Goal: Task Accomplishment & Management: Manage account settings

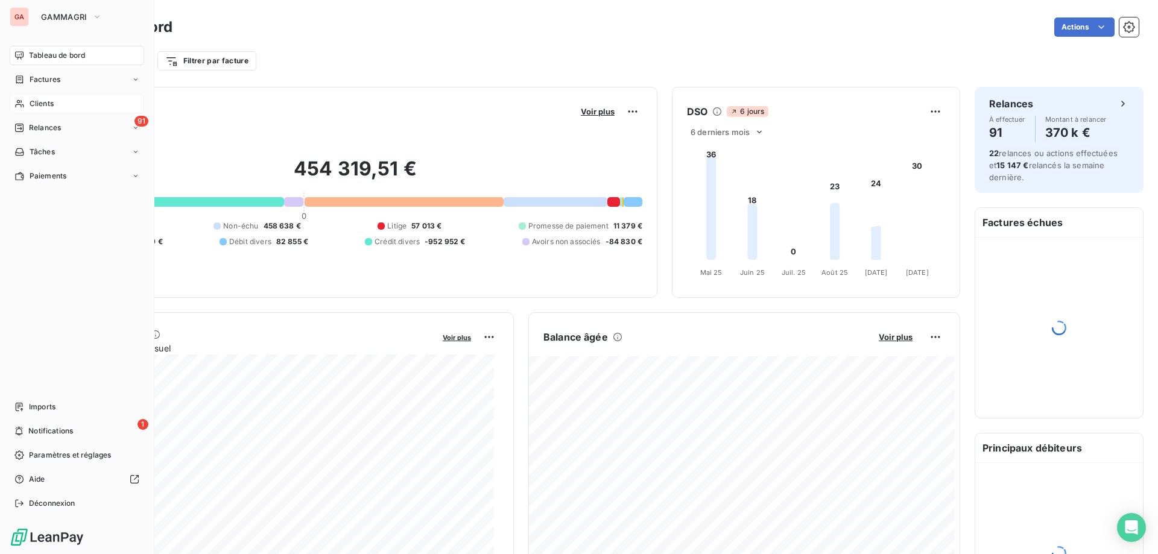
click at [63, 104] on div "Clients" at bounding box center [77, 103] width 134 height 19
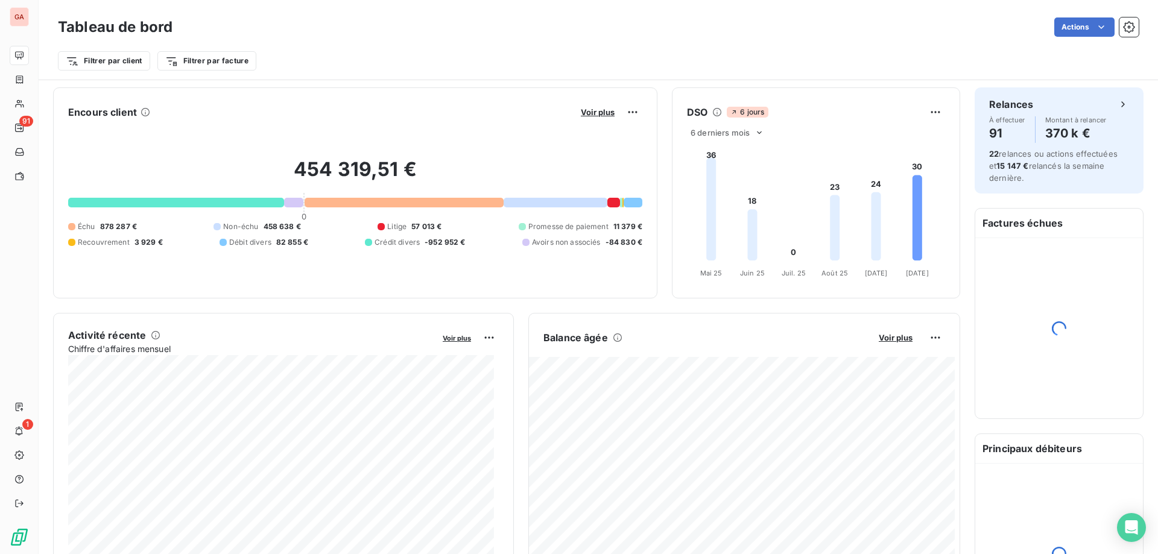
scroll to position [179, 0]
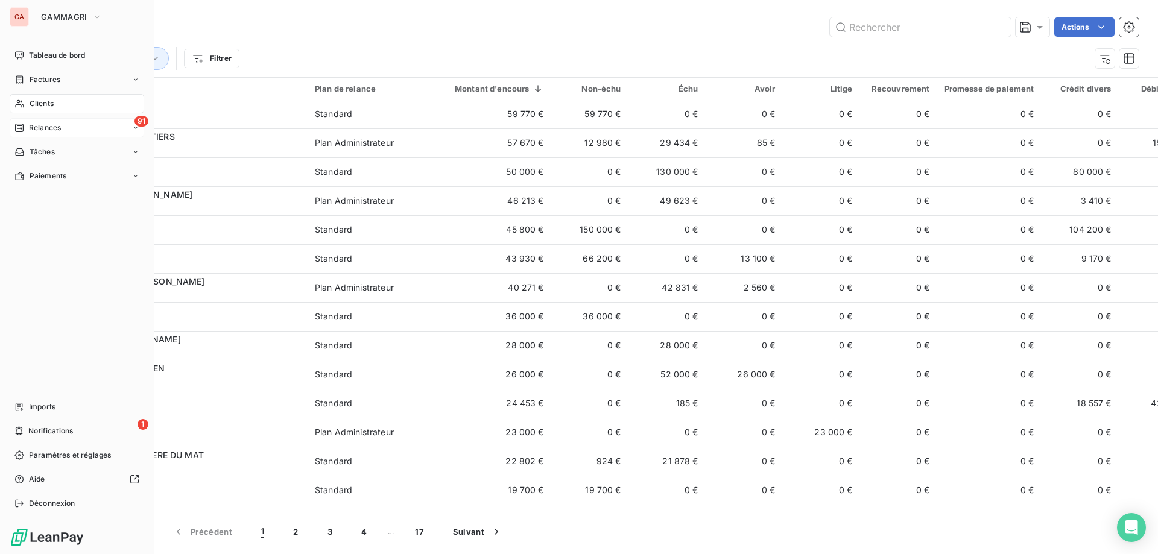
click at [40, 131] on span "Relances" at bounding box center [45, 127] width 32 height 11
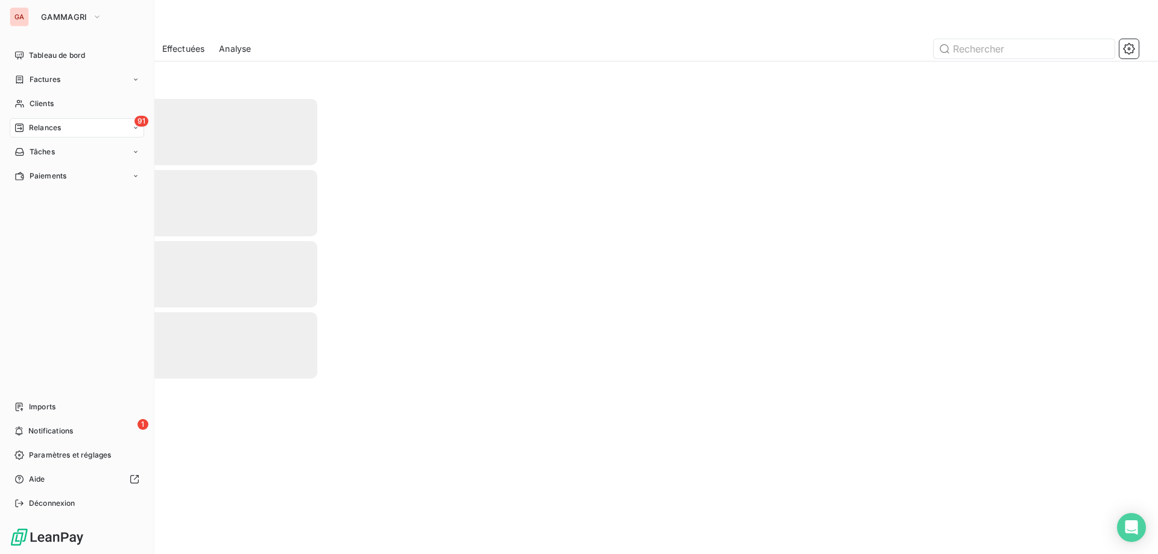
click at [54, 127] on span "Relances" at bounding box center [45, 127] width 32 height 11
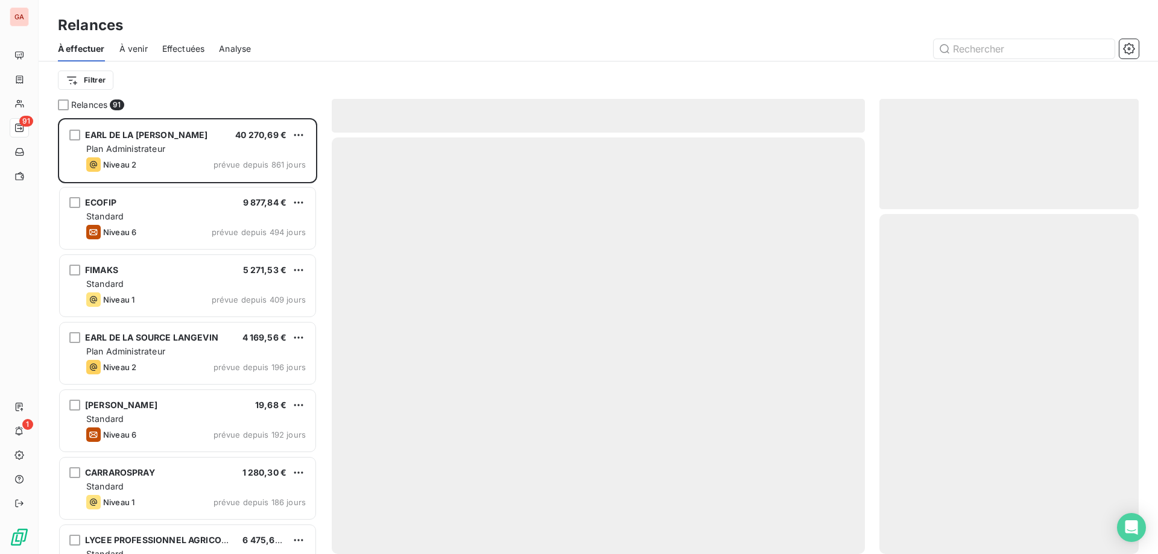
scroll to position [426, 249]
click at [244, 49] on span "Analyse" at bounding box center [235, 49] width 32 height 12
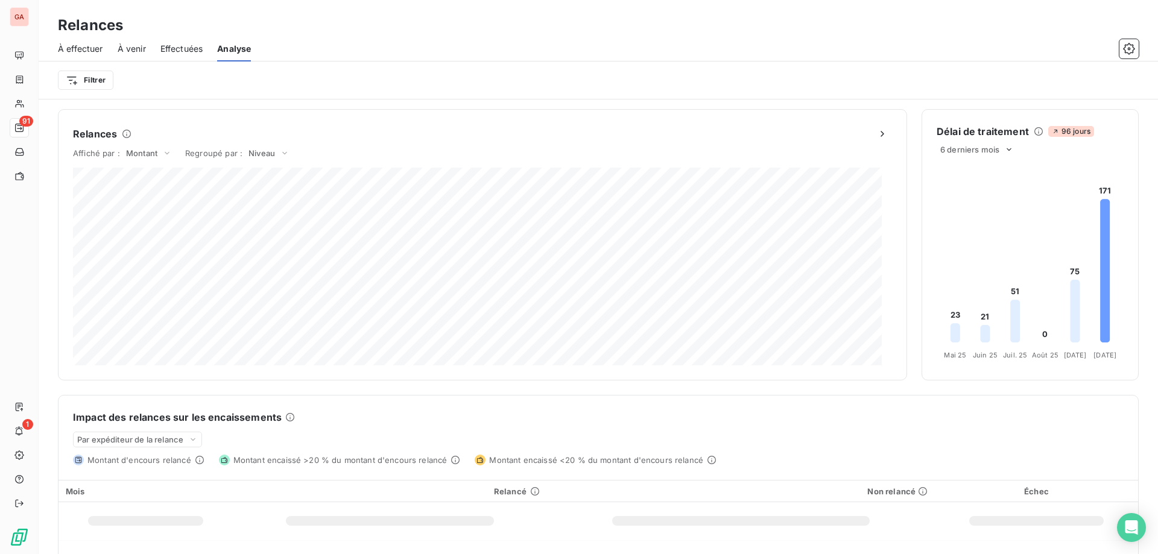
click at [184, 51] on span "Effectuées" at bounding box center [181, 49] width 43 height 12
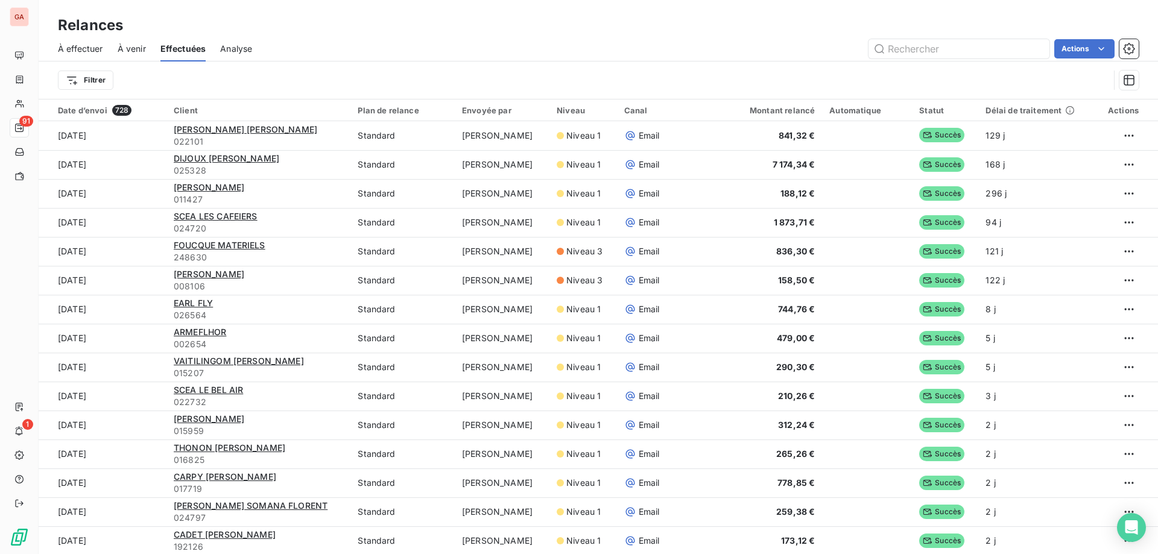
click at [241, 52] on span "Analyse" at bounding box center [236, 49] width 32 height 12
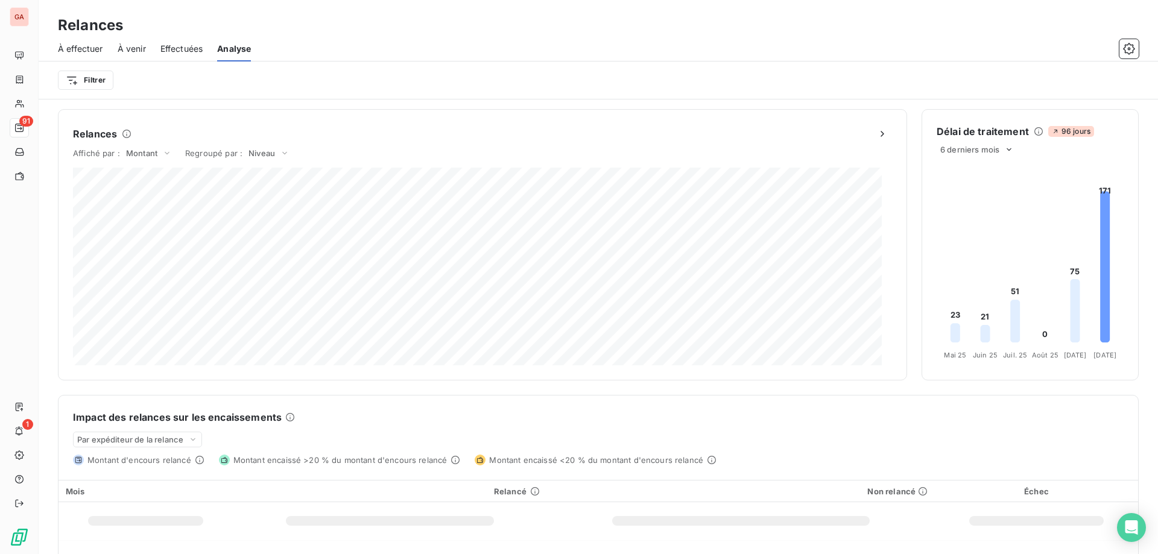
click at [194, 54] on span "Effectuées" at bounding box center [181, 49] width 43 height 12
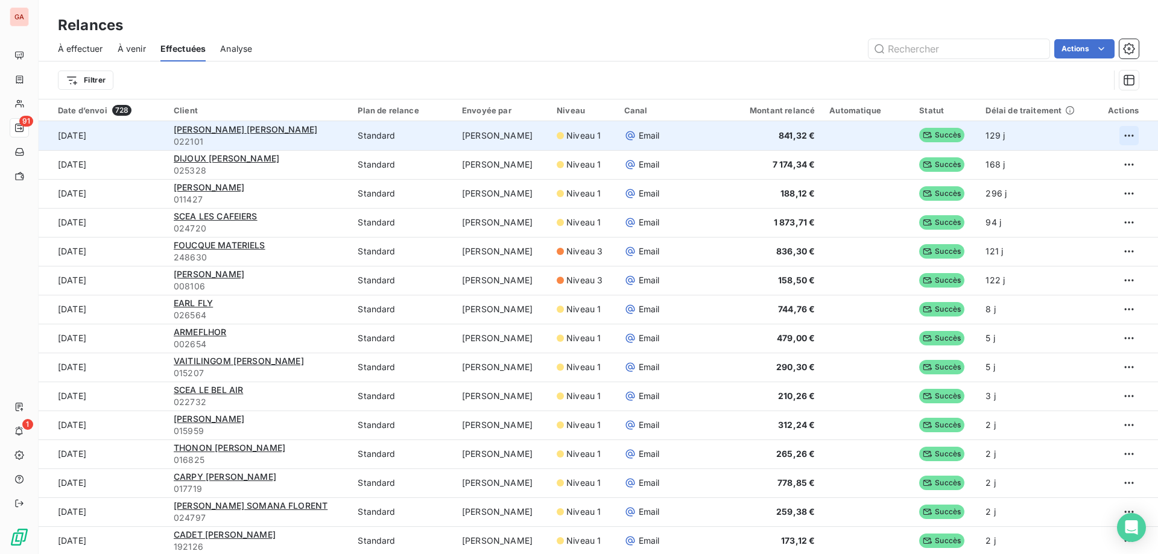
click at [1113, 140] on html "GA 91 1 Relances À effectuer À venir Effectuées Analyse Actions Filtrer Date d’…" at bounding box center [579, 277] width 1158 height 554
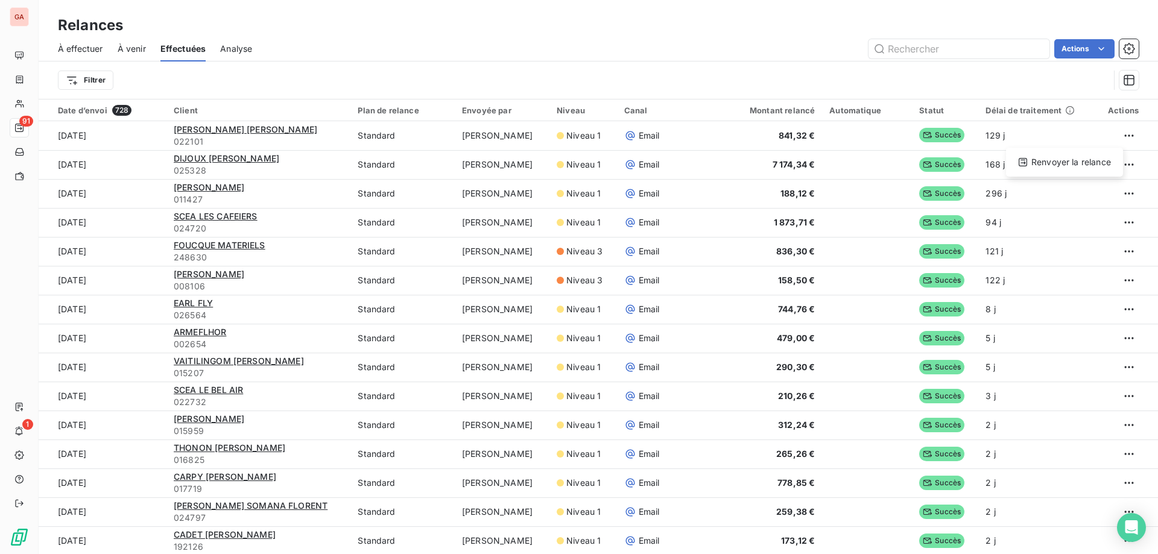
click at [760, 37] on html "GA 91 1 Relances À effectuer À venir Effectuées Analyse Actions Filtrer Date d’…" at bounding box center [579, 277] width 1158 height 554
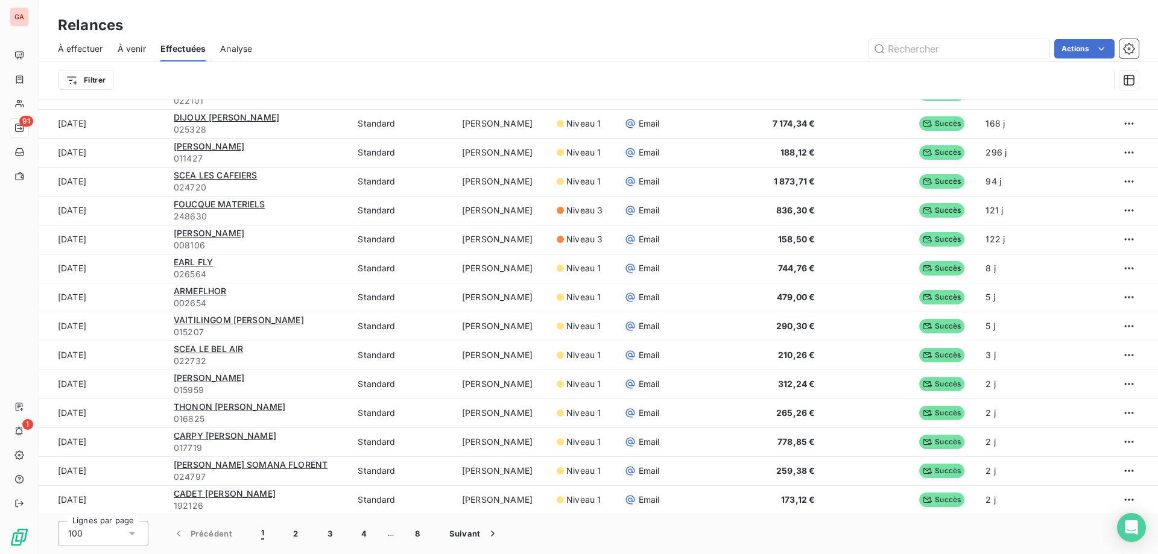
click at [222, 52] on span "Analyse" at bounding box center [236, 49] width 32 height 12
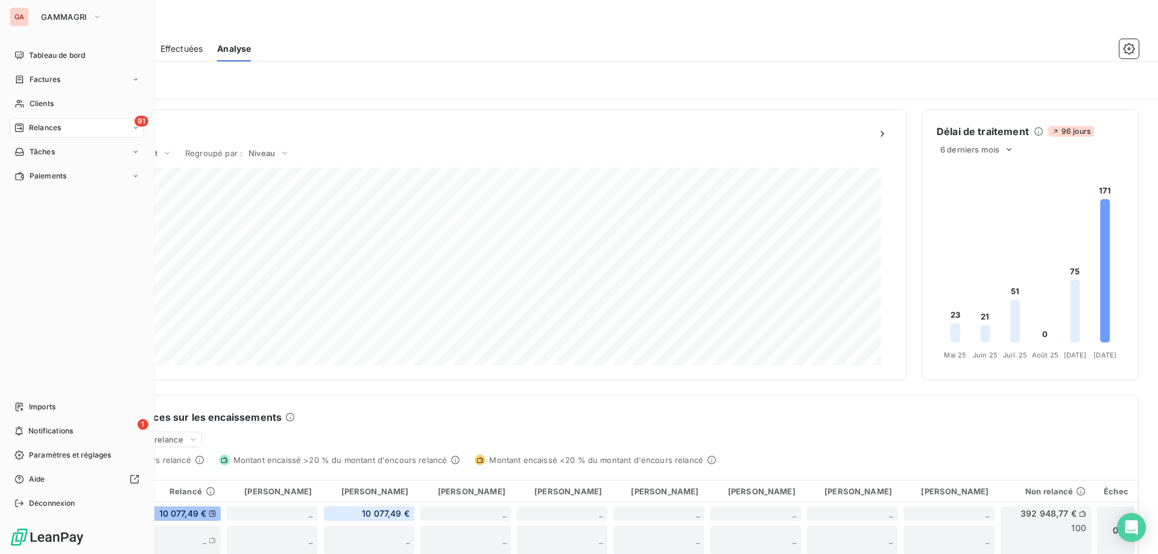
click at [54, 127] on span "Relances" at bounding box center [45, 127] width 32 height 11
click at [53, 118] on div "91 Relances" at bounding box center [77, 127] width 134 height 19
click at [54, 124] on span "Relances" at bounding box center [45, 127] width 32 height 11
click at [49, 147] on span "À effectuer" at bounding box center [48, 152] width 39 height 11
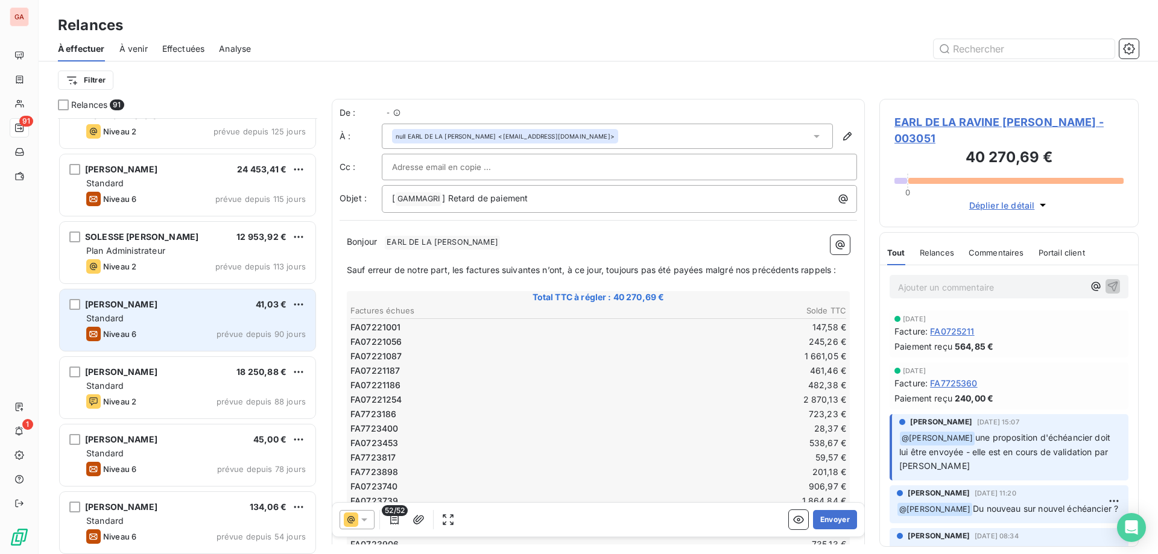
scroll to position [724, 0]
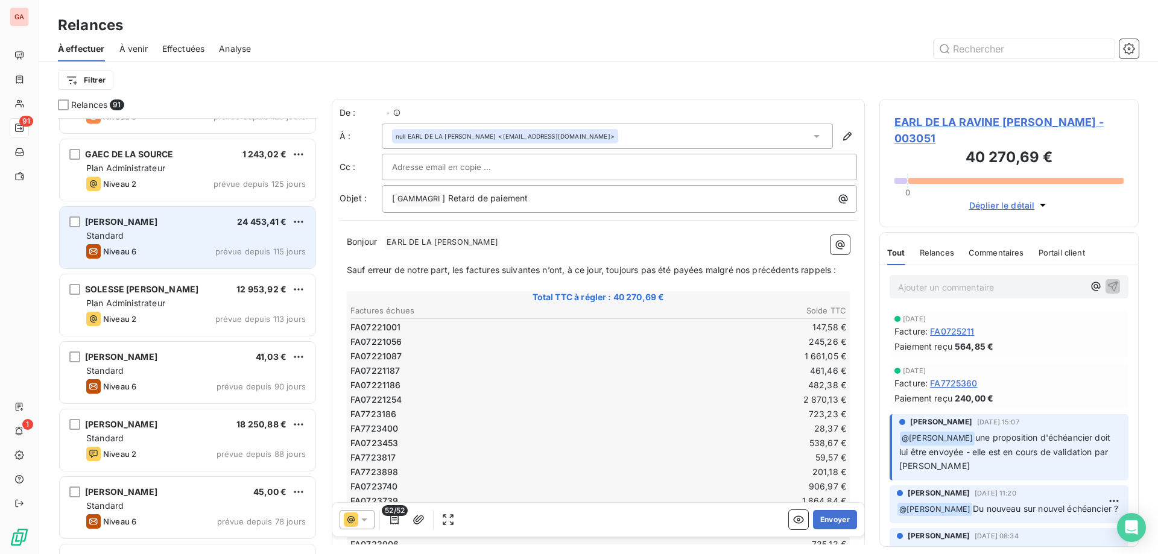
click at [151, 239] on div "Standard" at bounding box center [196, 236] width 220 height 12
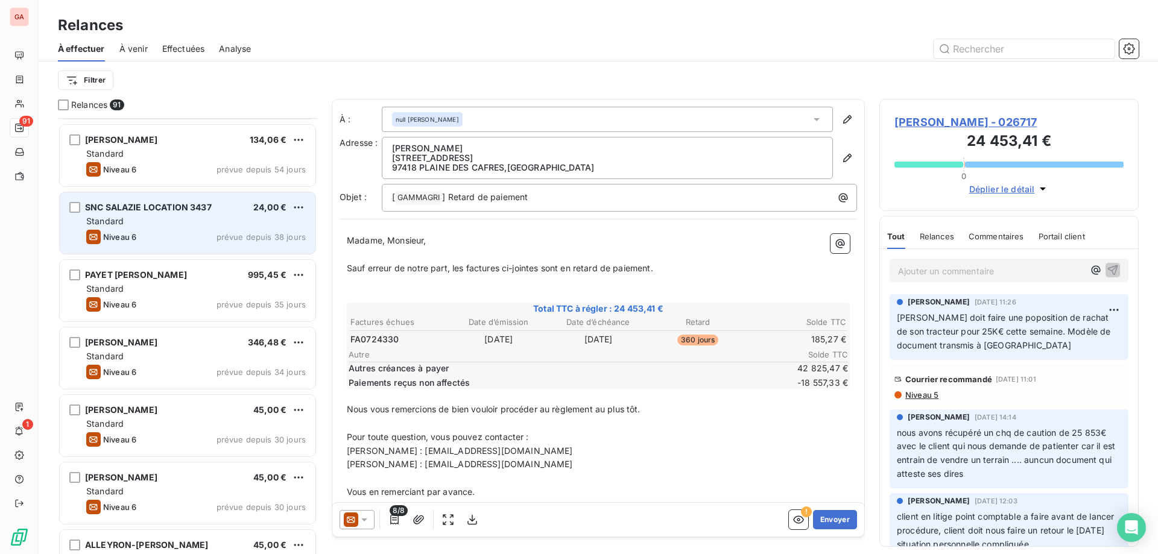
scroll to position [1146, 0]
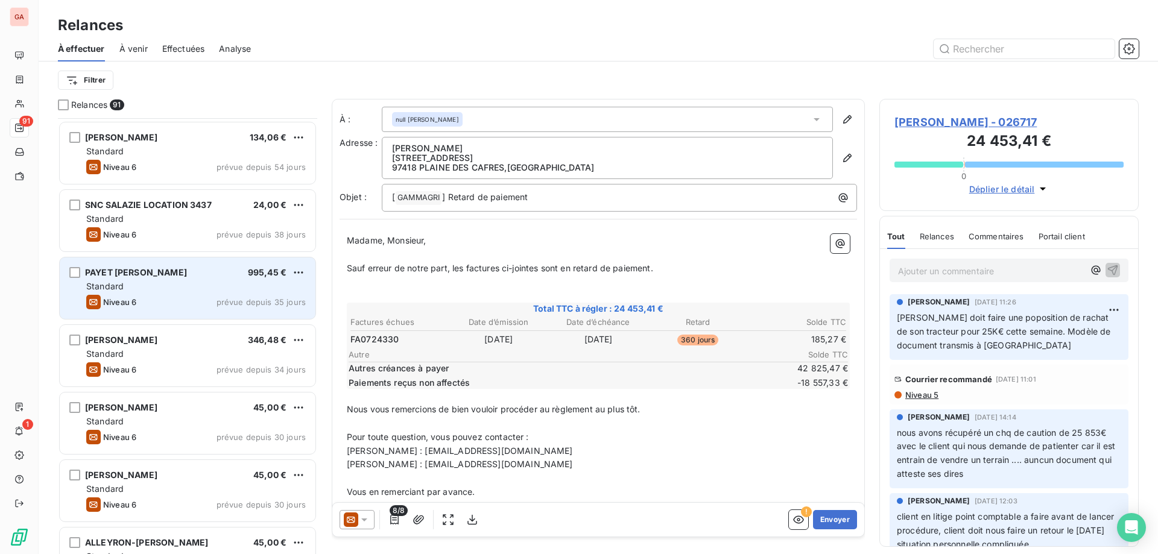
click at [146, 291] on div "Standard" at bounding box center [196, 286] width 220 height 12
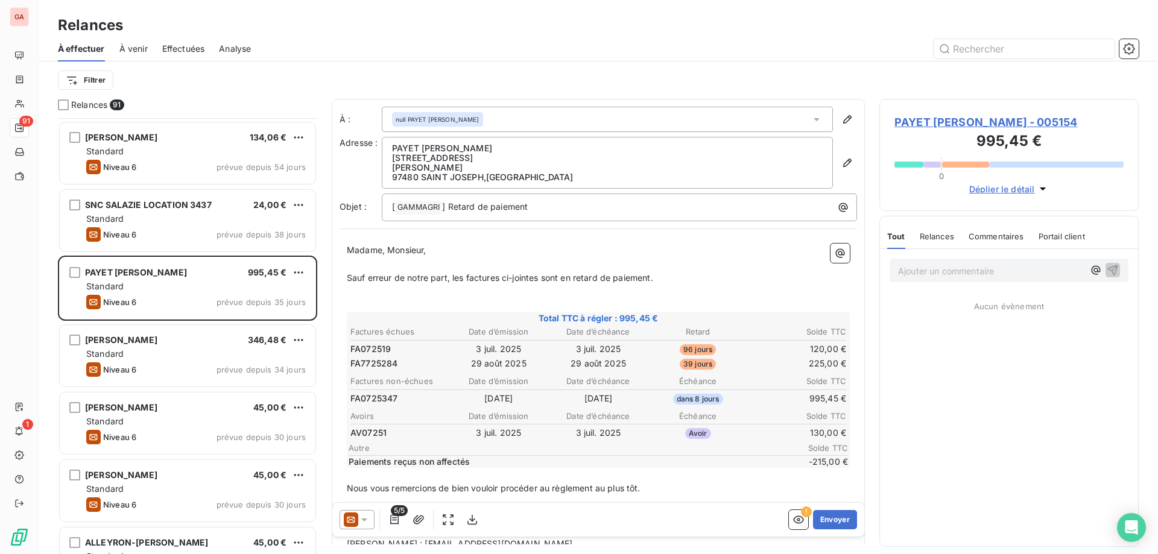
click at [365, 520] on icon at bounding box center [364, 520] width 6 height 3
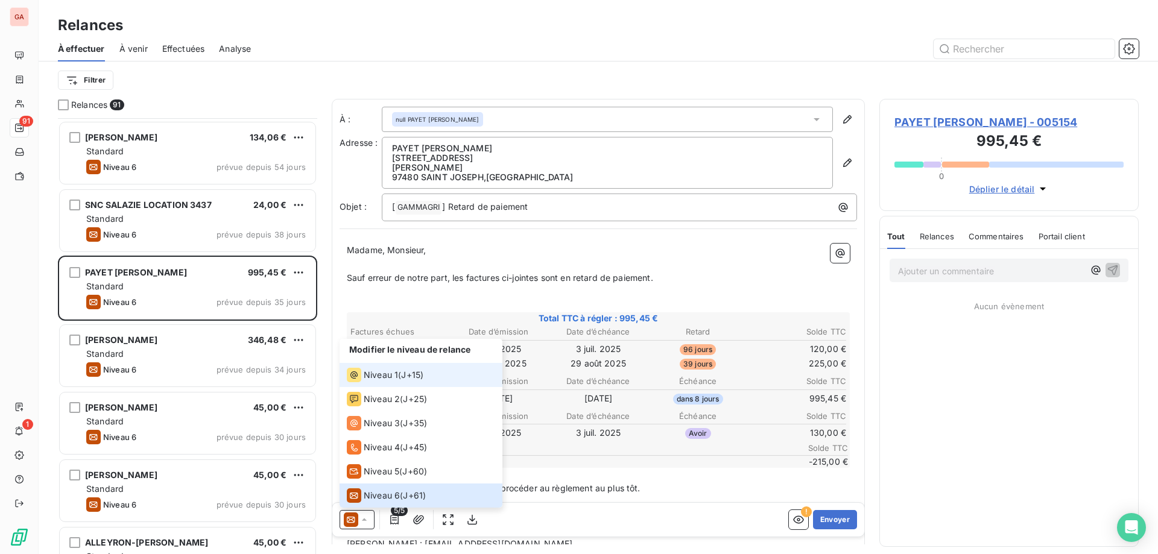
click at [396, 372] on span "Niveau 1" at bounding box center [381, 375] width 34 height 12
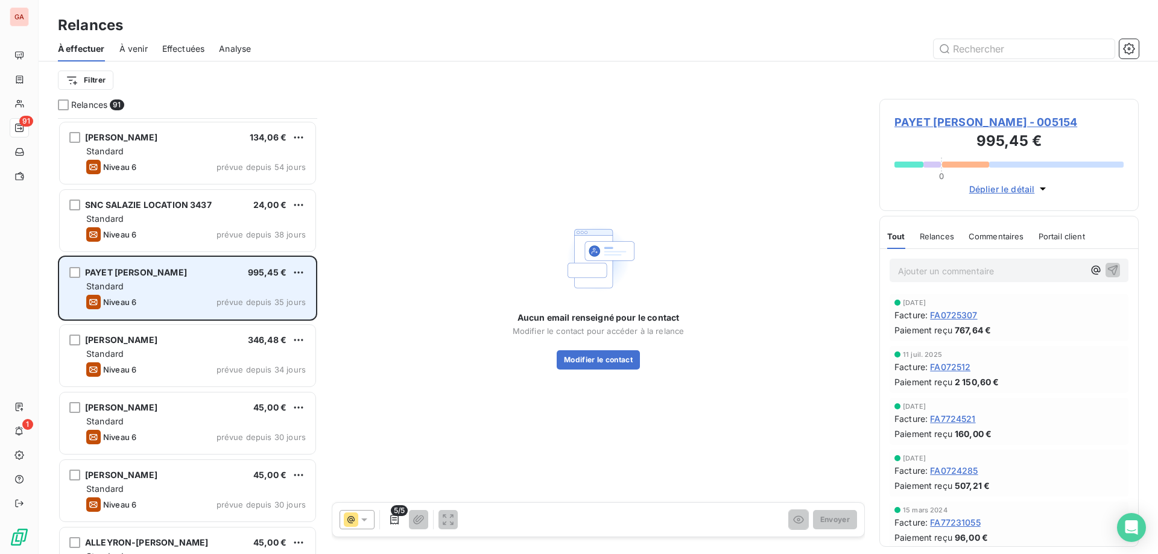
click at [186, 274] on div "PAYET JEAN MARC 995,45 €" at bounding box center [196, 272] width 220 height 11
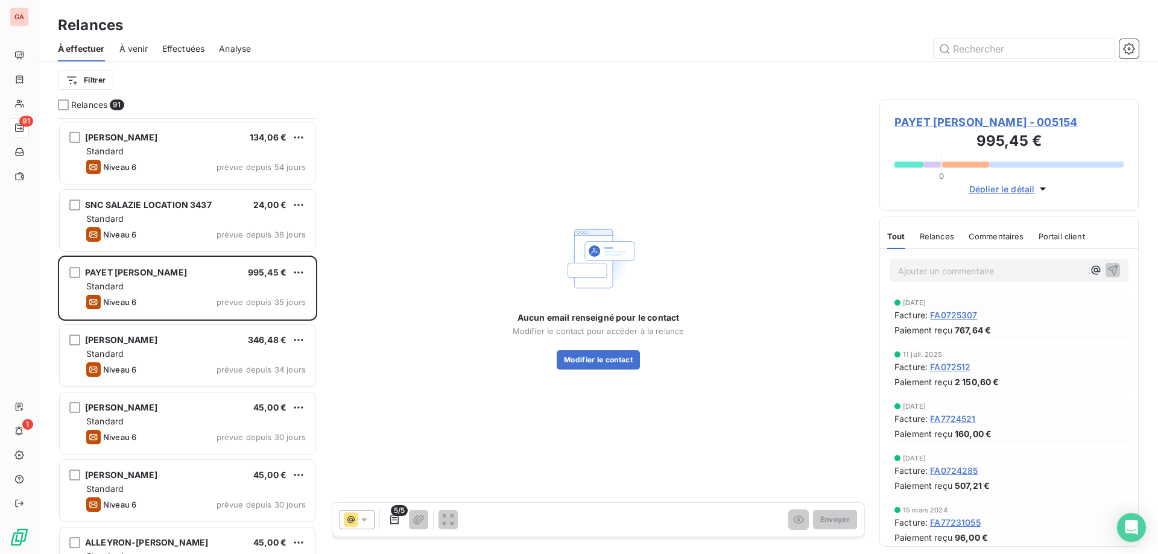
click at [939, 121] on span "PAYET JEAN MARC - 005154" at bounding box center [1008, 122] width 229 height 16
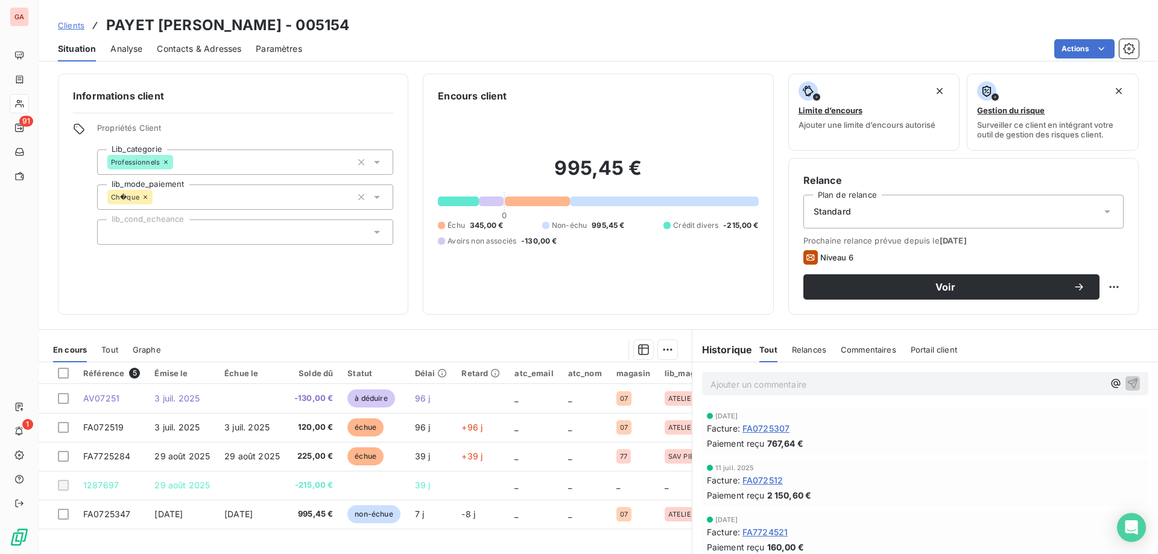
click at [183, 46] on span "Contacts & Adresses" at bounding box center [199, 49] width 84 height 12
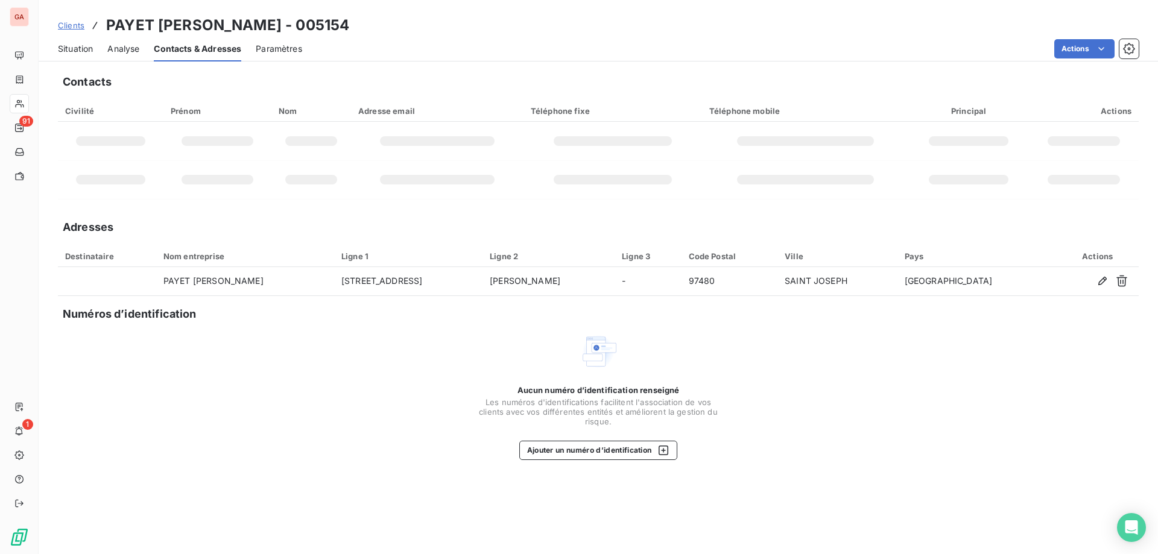
click at [295, 47] on span "Paramètres" at bounding box center [279, 49] width 46 height 12
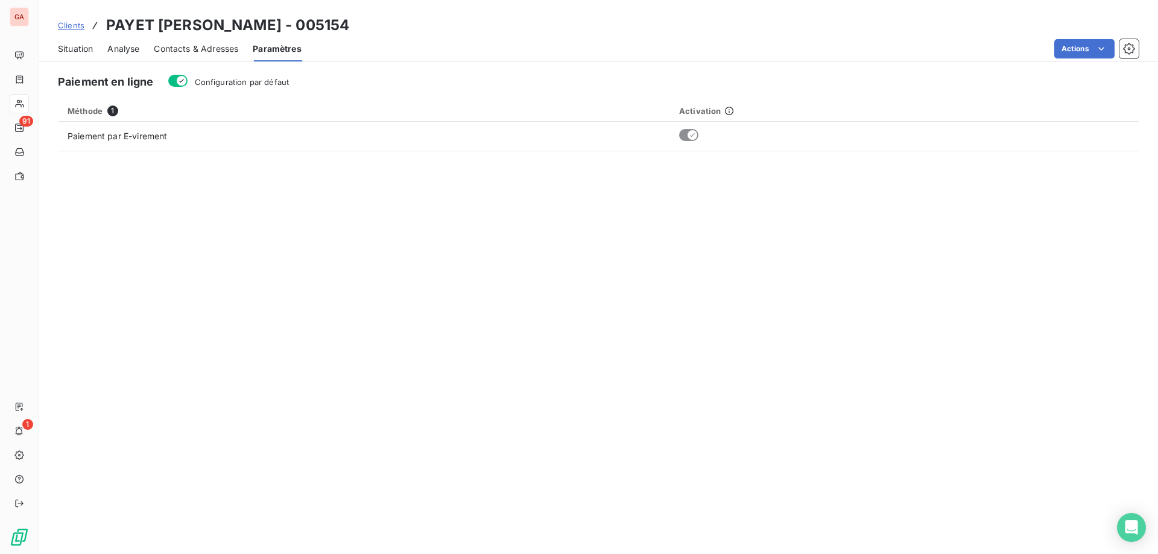
click at [212, 47] on span "Contacts & Adresses" at bounding box center [196, 49] width 84 height 12
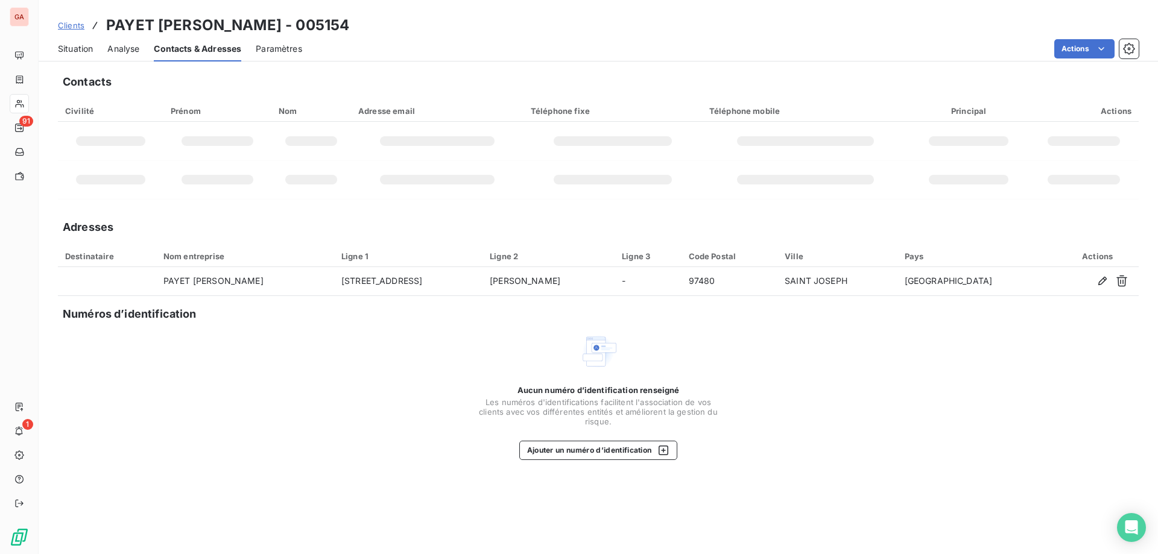
click at [134, 50] on span "Analyse" at bounding box center [123, 49] width 32 height 12
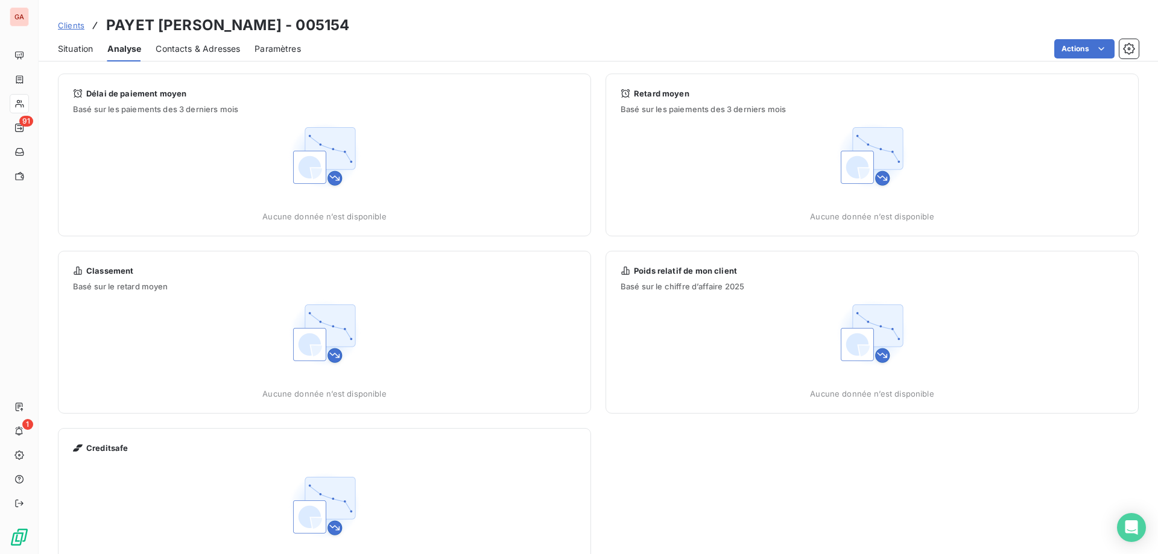
click at [194, 48] on span "Contacts & Adresses" at bounding box center [198, 49] width 84 height 12
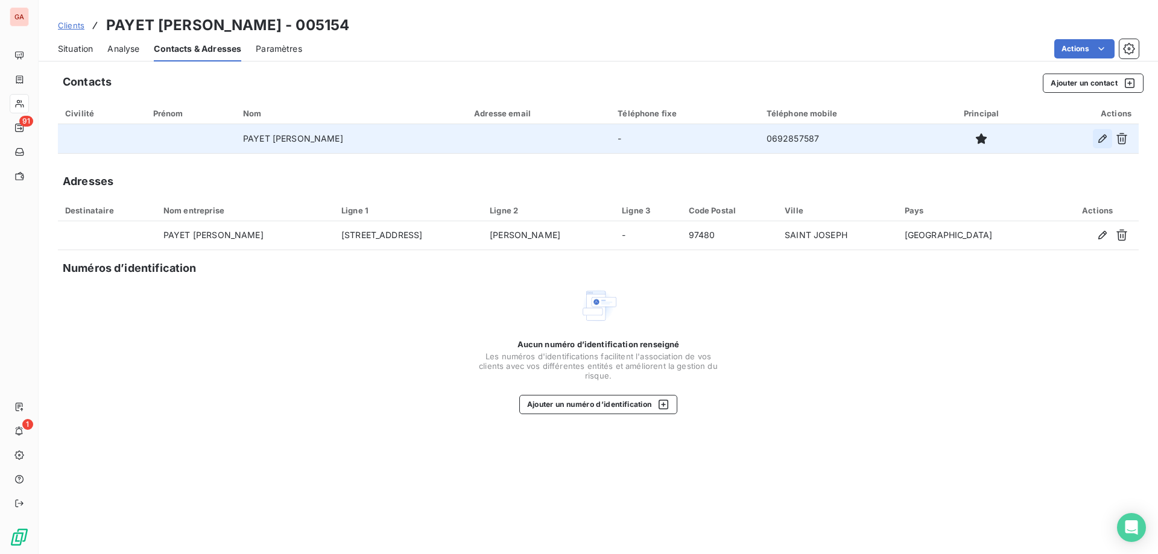
click at [1107, 139] on icon "button" at bounding box center [1102, 139] width 12 height 12
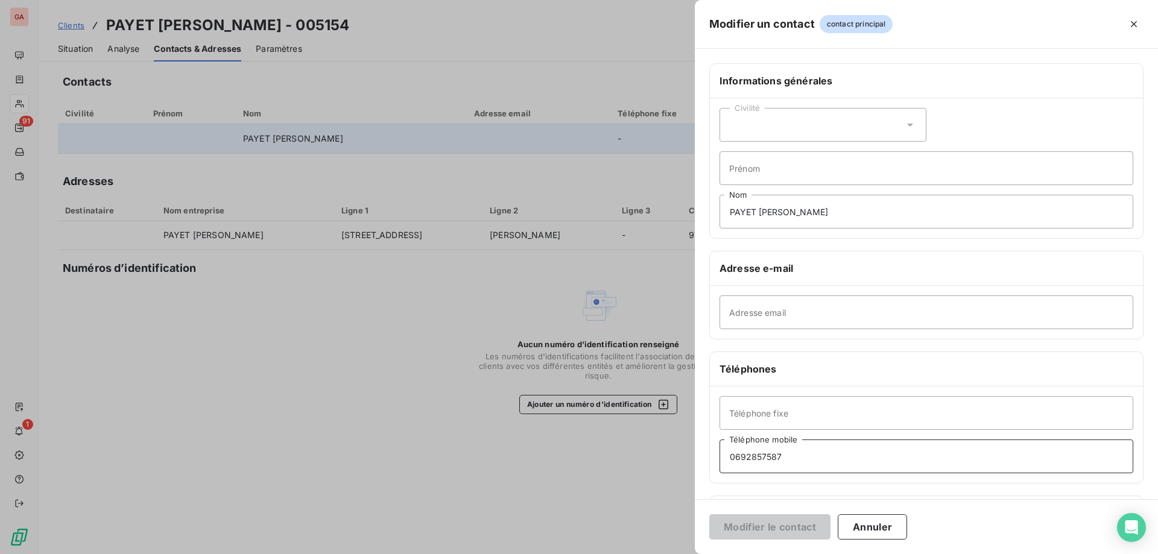
click at [739, 452] on input "0692857587" at bounding box center [926, 457] width 414 height 34
type input "06 92 85 75 87"
click at [777, 529] on button "Modifier le contact" at bounding box center [769, 526] width 121 height 25
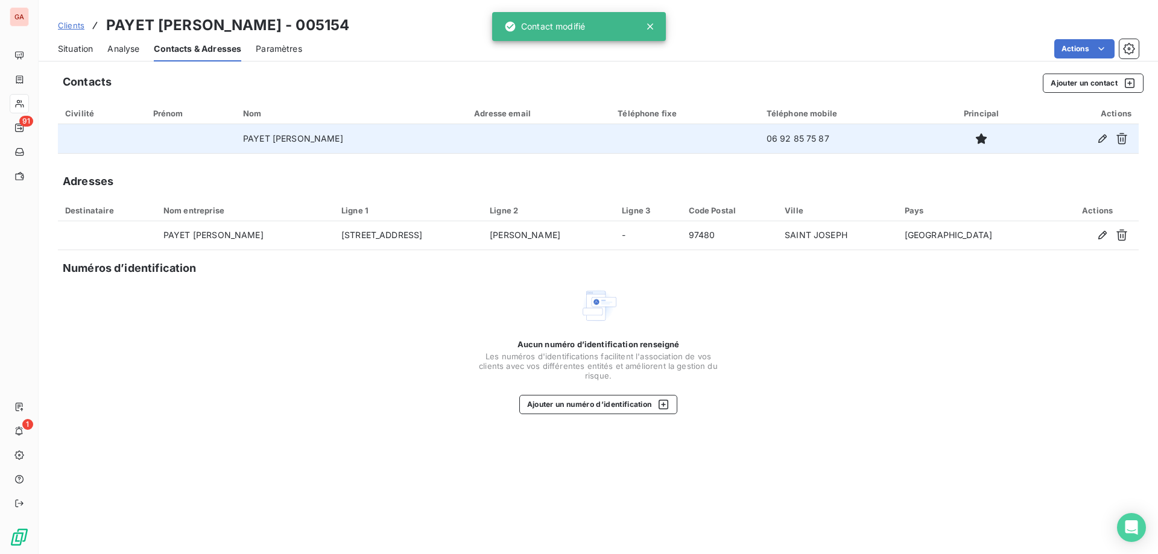
click at [72, 25] on span "Clients" at bounding box center [71, 26] width 27 height 10
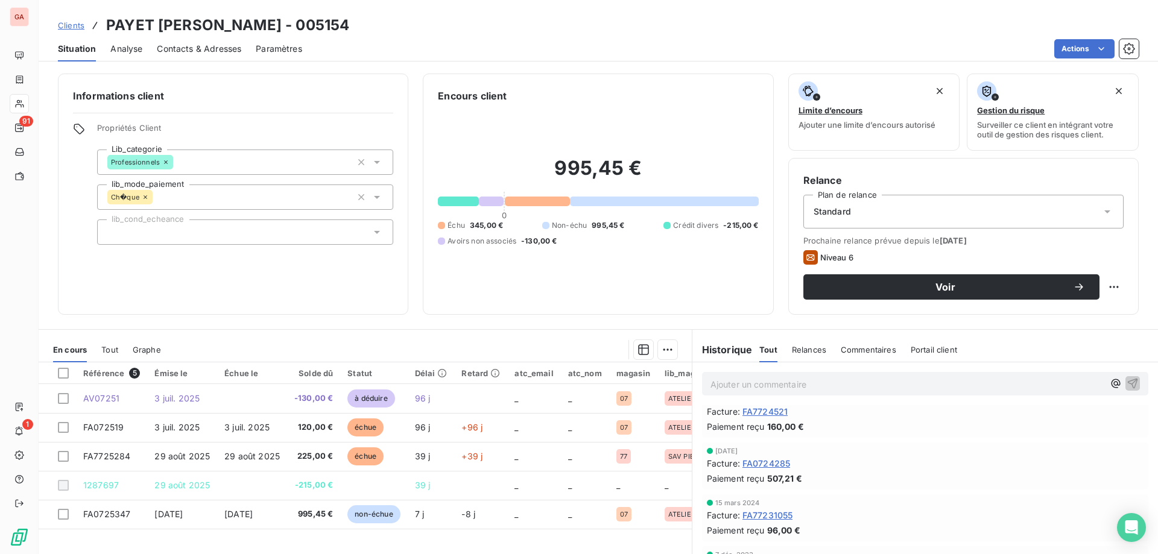
click at [812, 384] on p "Ajouter un commentaire ﻿" at bounding box center [906, 384] width 393 height 15
click at [762, 379] on p "@A" at bounding box center [906, 384] width 393 height 14
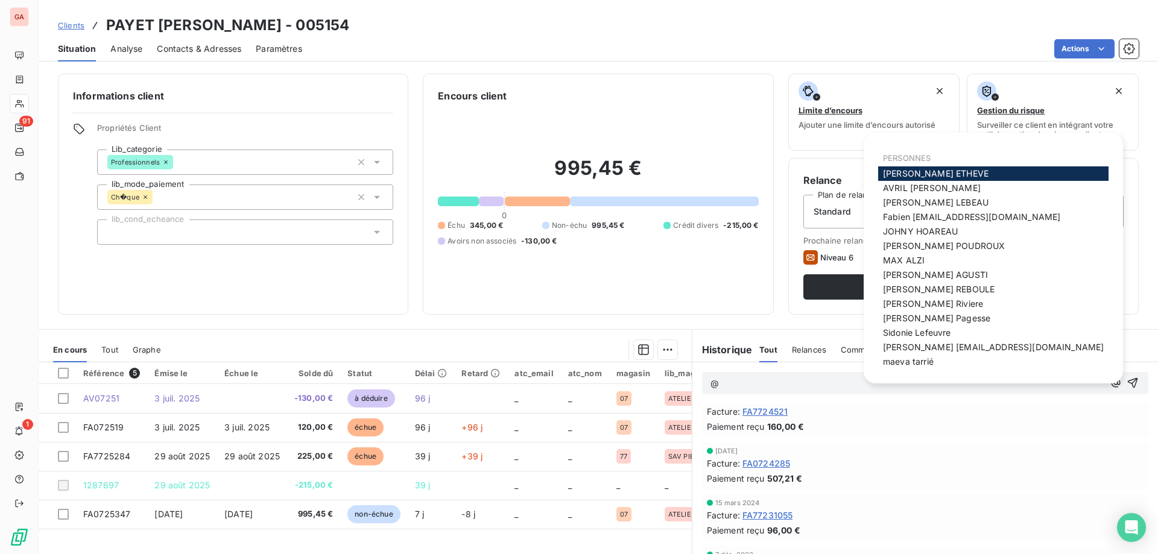
click at [989, 174] on div "[PERSON_NAME]" at bounding box center [993, 173] width 230 height 14
click at [987, 174] on div "[PERSON_NAME]" at bounding box center [993, 173] width 230 height 14
click at [957, 172] on div "[PERSON_NAME]" at bounding box center [993, 173] width 230 height 14
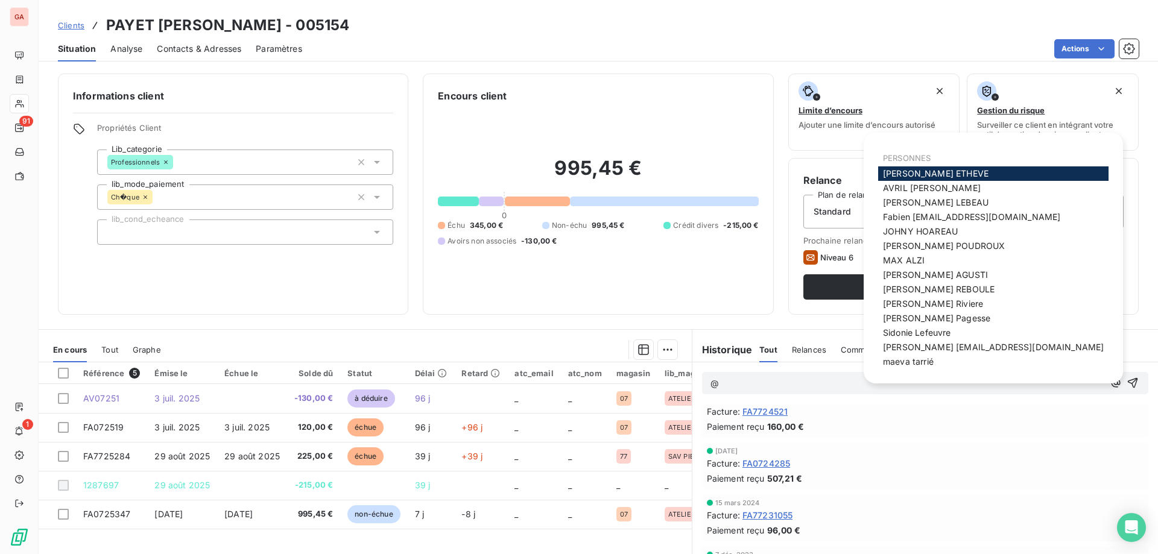
click at [913, 172] on span "[PERSON_NAME]" at bounding box center [936, 173] width 106 height 10
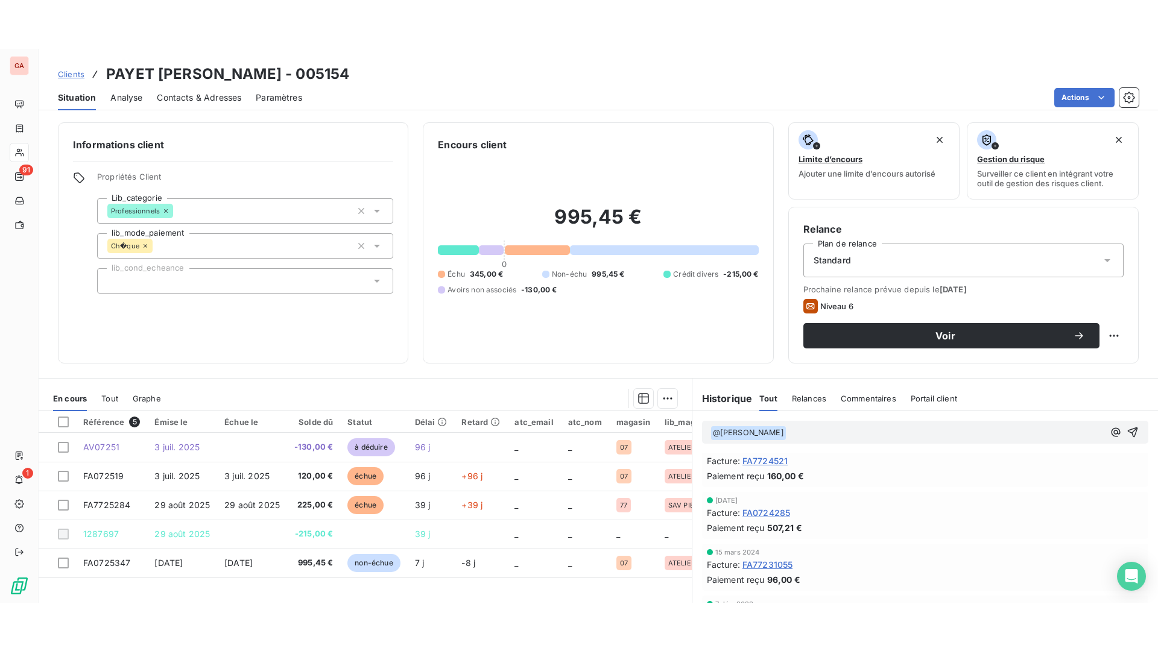
scroll to position [120, 0]
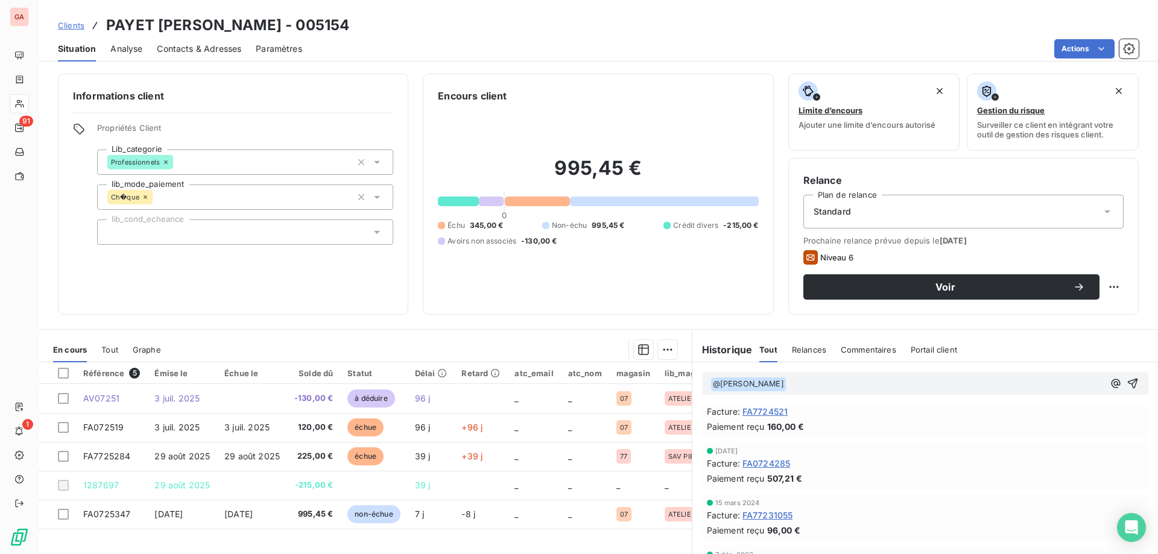
click at [913, 172] on div "Relance Plan de relance Standard Prochaine relance prévue depuis le 24 sept. 20…" at bounding box center [963, 236] width 350 height 157
click at [833, 376] on div "﻿ @ [PERSON_NAME] ﻿ ﻿" at bounding box center [906, 384] width 393 height 16
click at [821, 385] on p "﻿ @ [PERSON_NAME] ﻿ ﻿" at bounding box center [906, 384] width 393 height 14
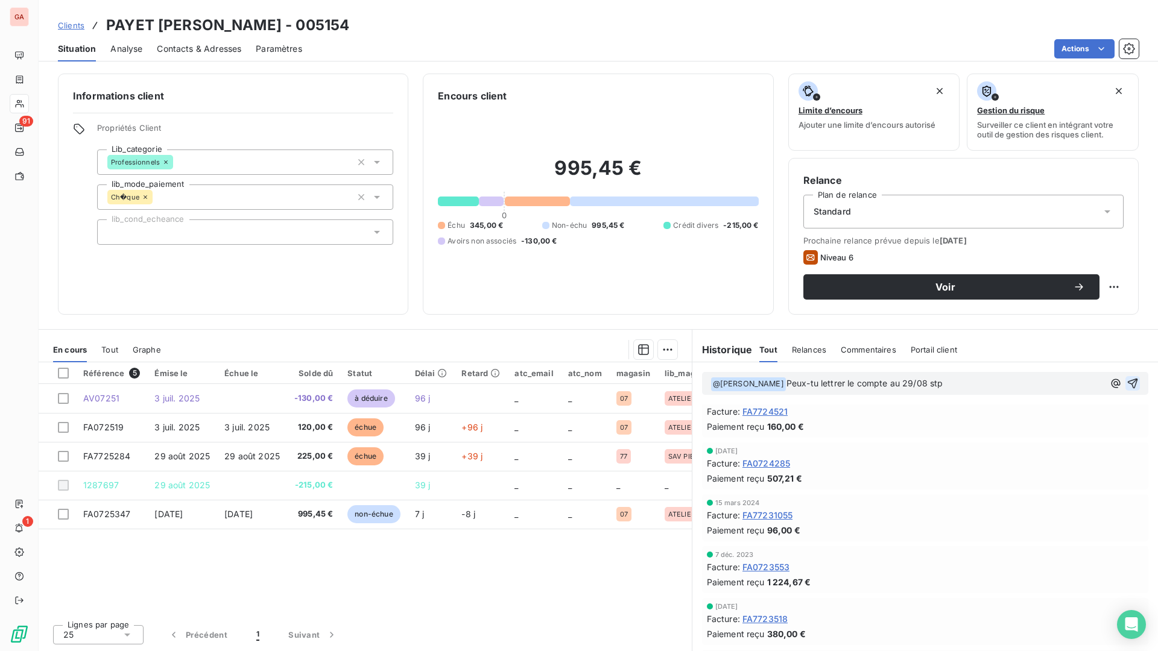
click at [1126, 388] on icon "button" at bounding box center [1132, 384] width 12 height 12
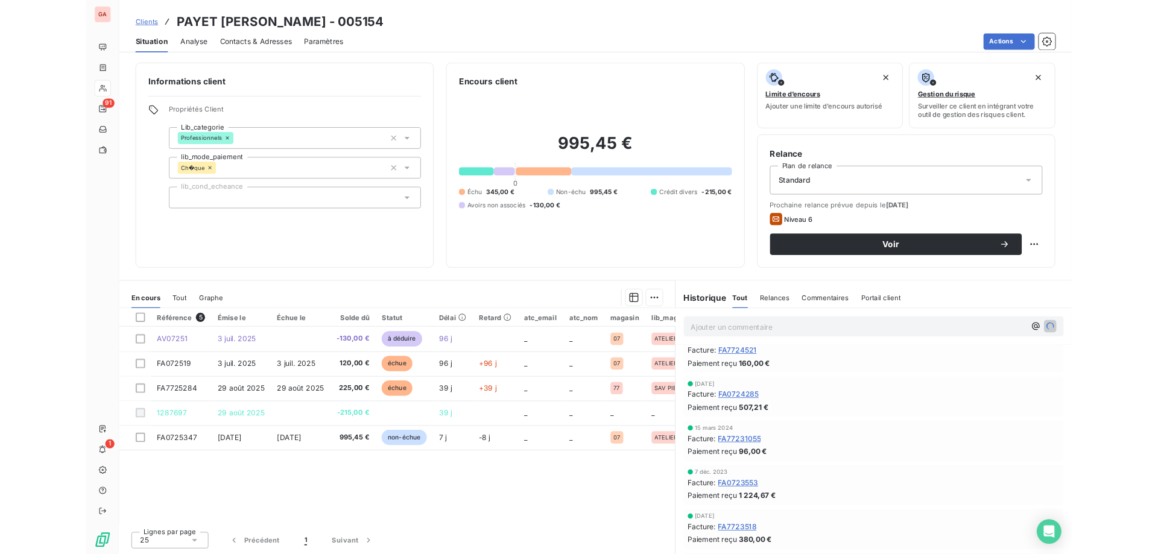
scroll to position [164, 0]
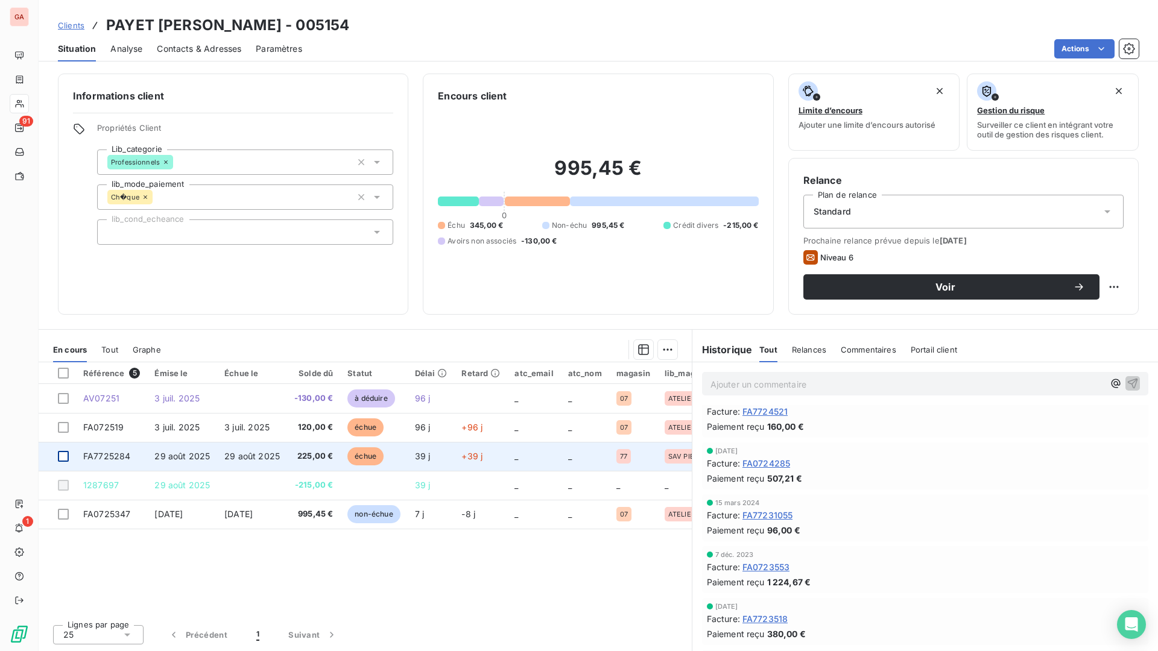
click at [66, 456] on div at bounding box center [63, 456] width 11 height 11
click at [238, 460] on span "29 août 2025" at bounding box center [251, 456] width 55 height 10
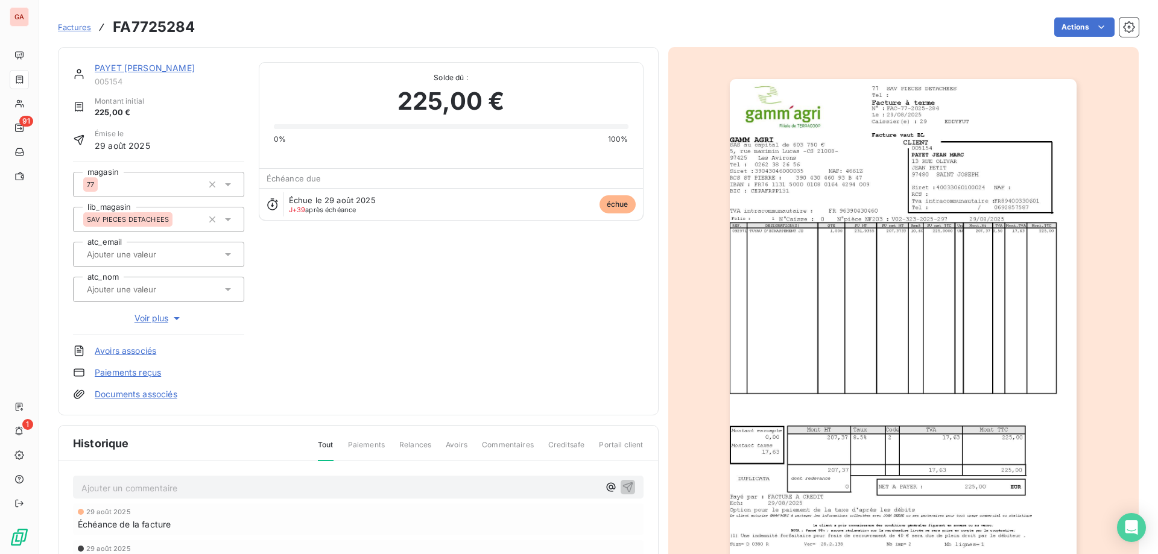
click at [136, 370] on link "Paiements reçus" at bounding box center [128, 373] width 66 height 12
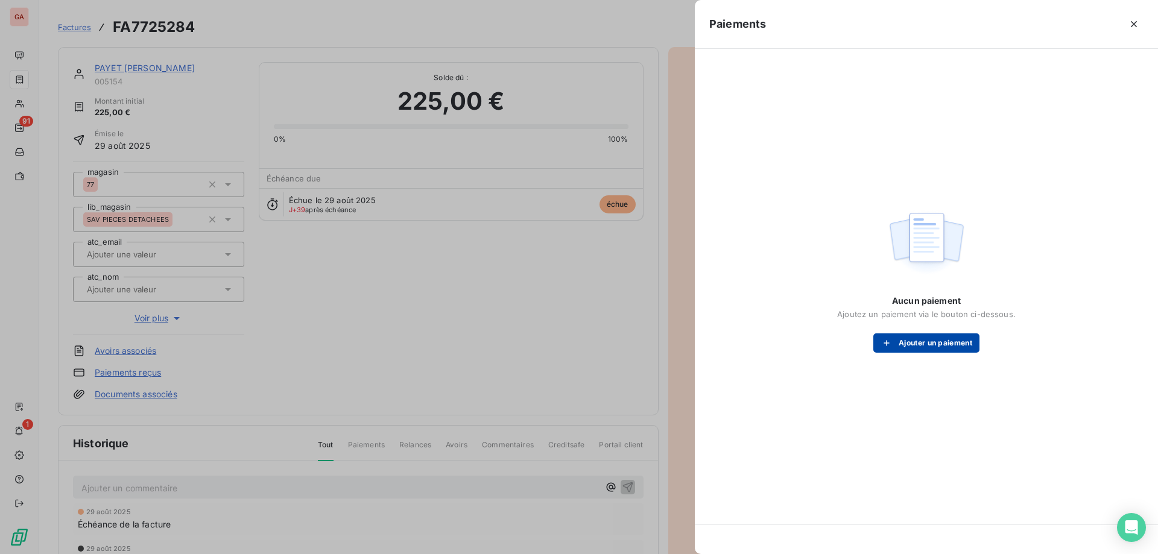
click at [937, 351] on button "Ajouter un paiement" at bounding box center [926, 342] width 106 height 19
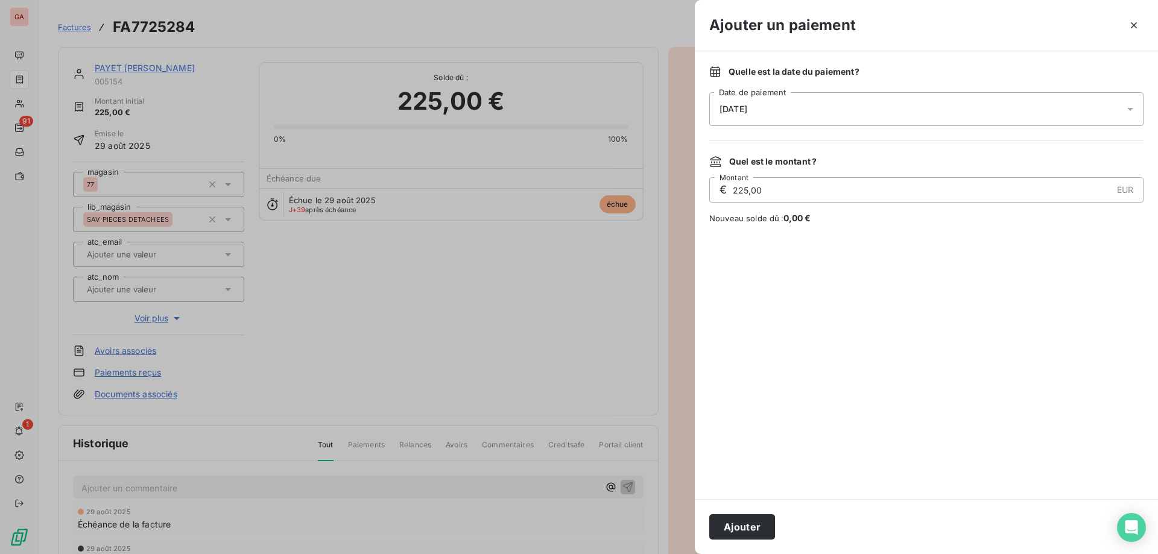
click at [811, 111] on div "[DATE]" at bounding box center [926, 109] width 434 height 34
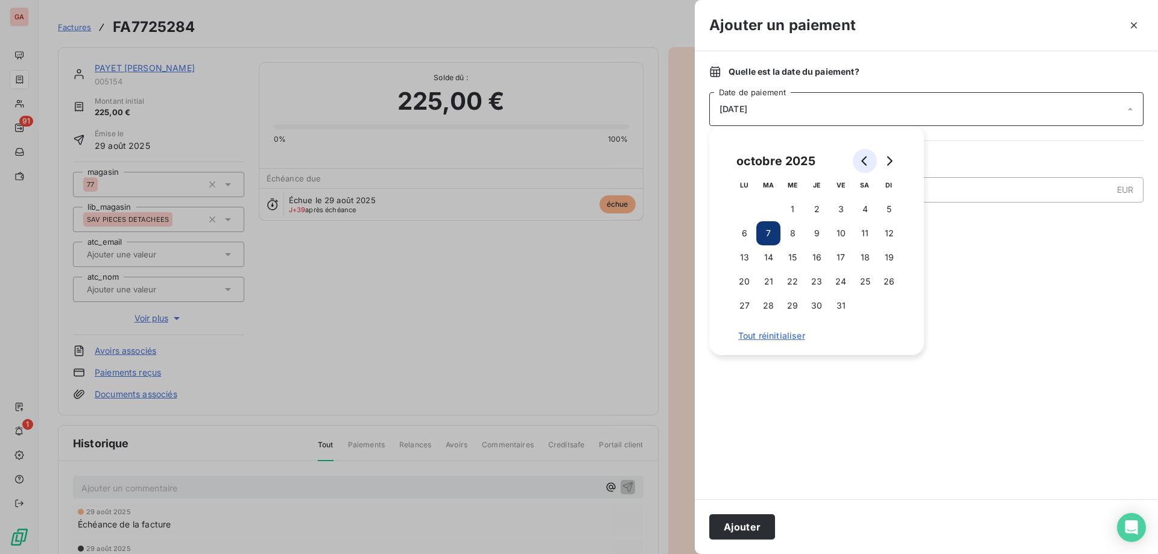
click at [862, 159] on icon "Go to previous month" at bounding box center [865, 161] width 10 height 10
click at [835, 309] on button "29" at bounding box center [841, 306] width 24 height 24
click at [744, 529] on button "Ajouter" at bounding box center [742, 526] width 66 height 25
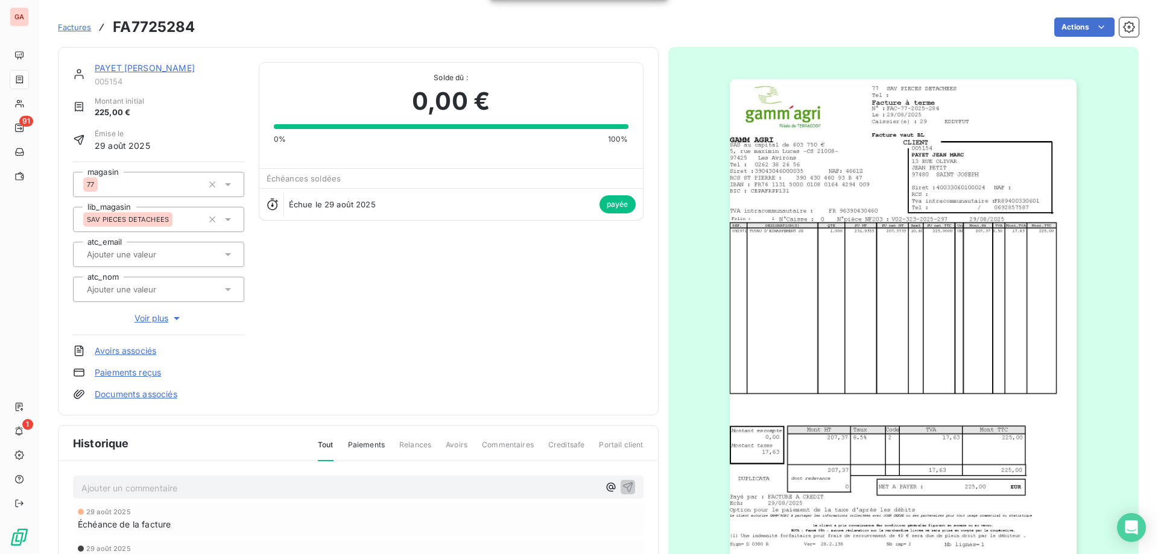
click at [166, 67] on link "PAYET [PERSON_NAME]" at bounding box center [145, 68] width 100 height 10
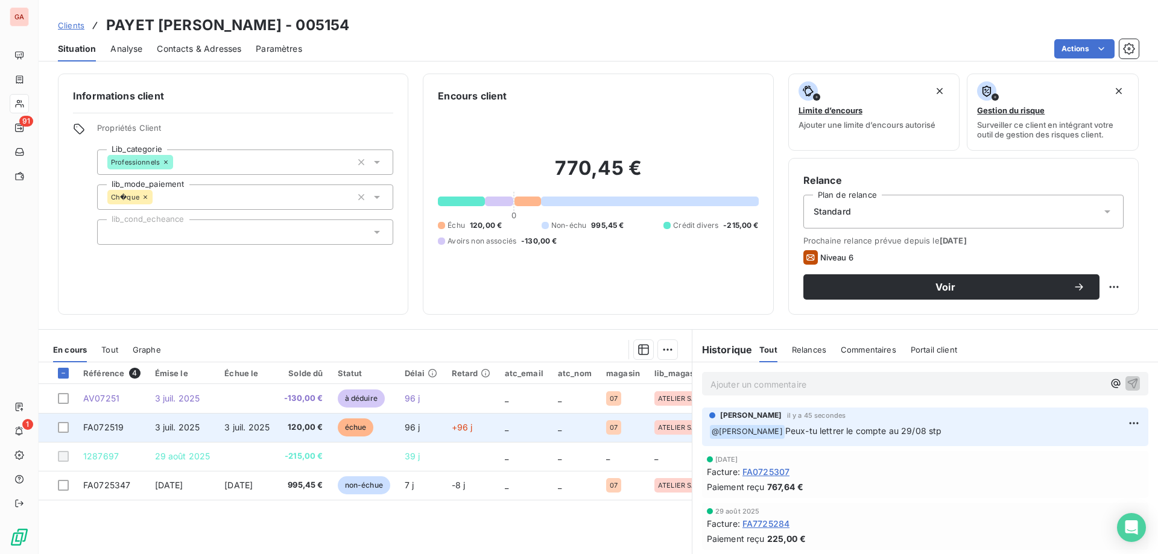
click at [107, 428] on span "FA072519" at bounding box center [103, 427] width 40 height 10
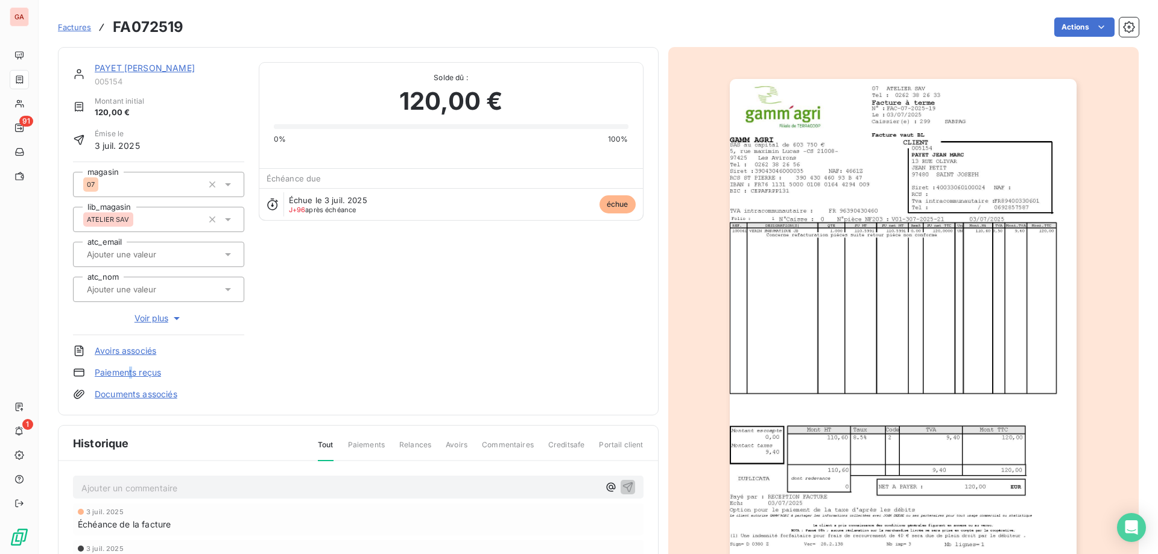
click at [131, 369] on link "Paiements reçus" at bounding box center [128, 373] width 66 height 12
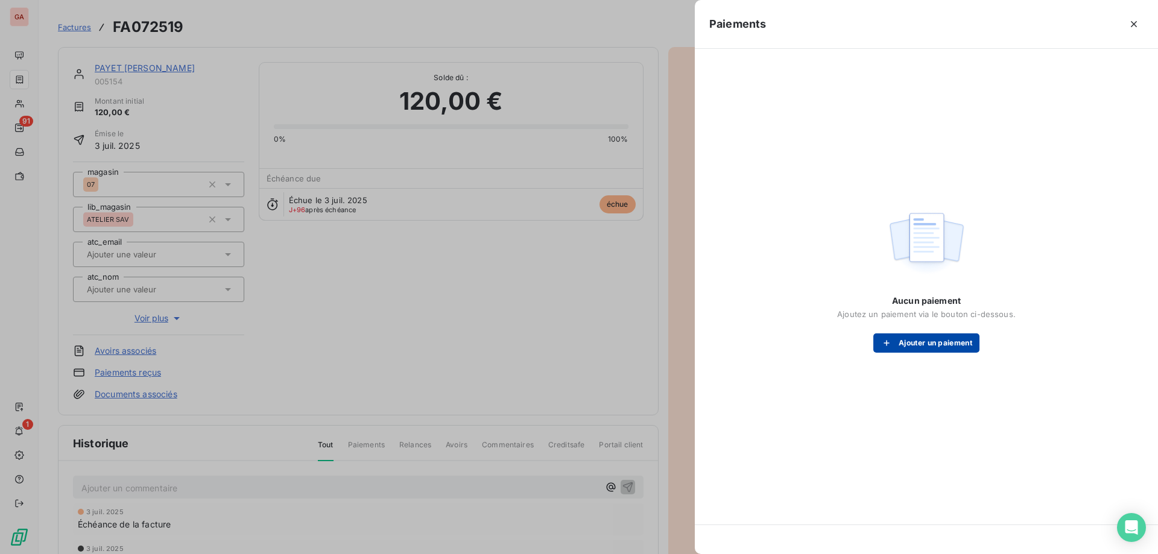
click at [924, 346] on button "Ajouter un paiement" at bounding box center [926, 342] width 106 height 19
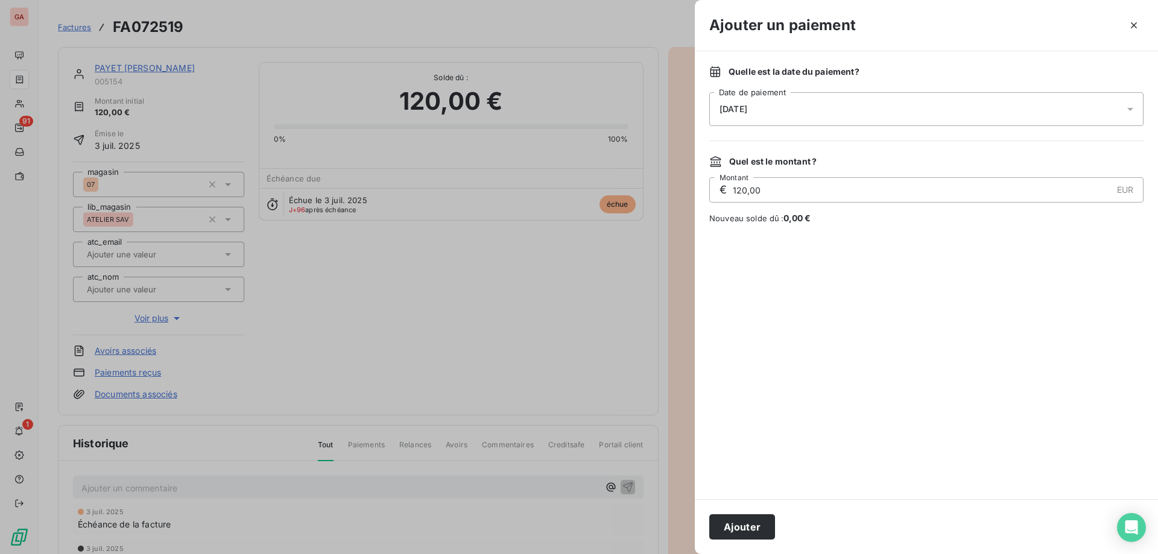
click at [794, 101] on div "[DATE]" at bounding box center [926, 109] width 434 height 34
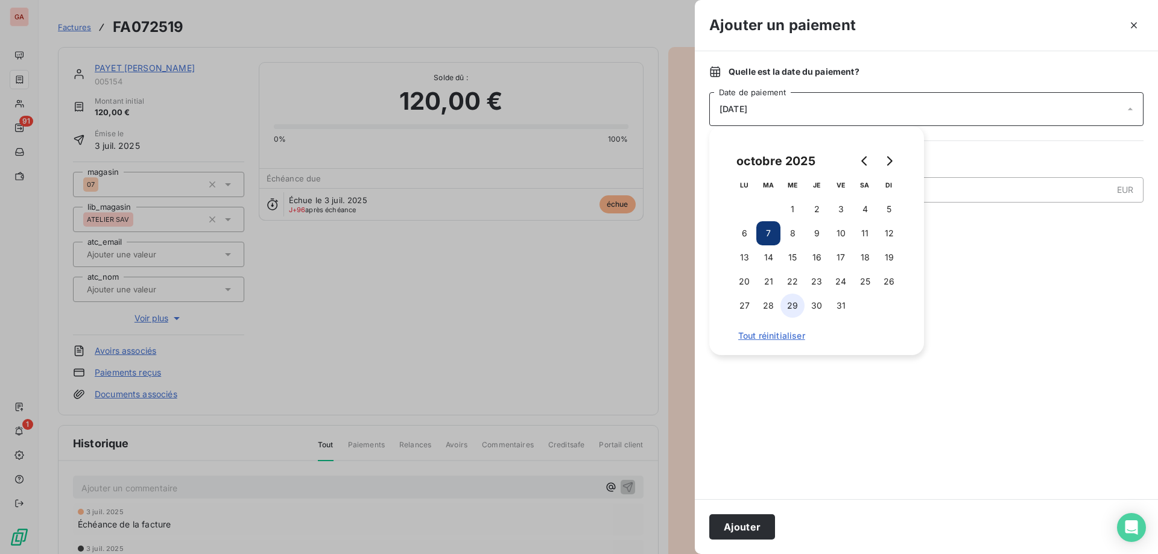
click at [798, 308] on button "29" at bounding box center [792, 306] width 24 height 24
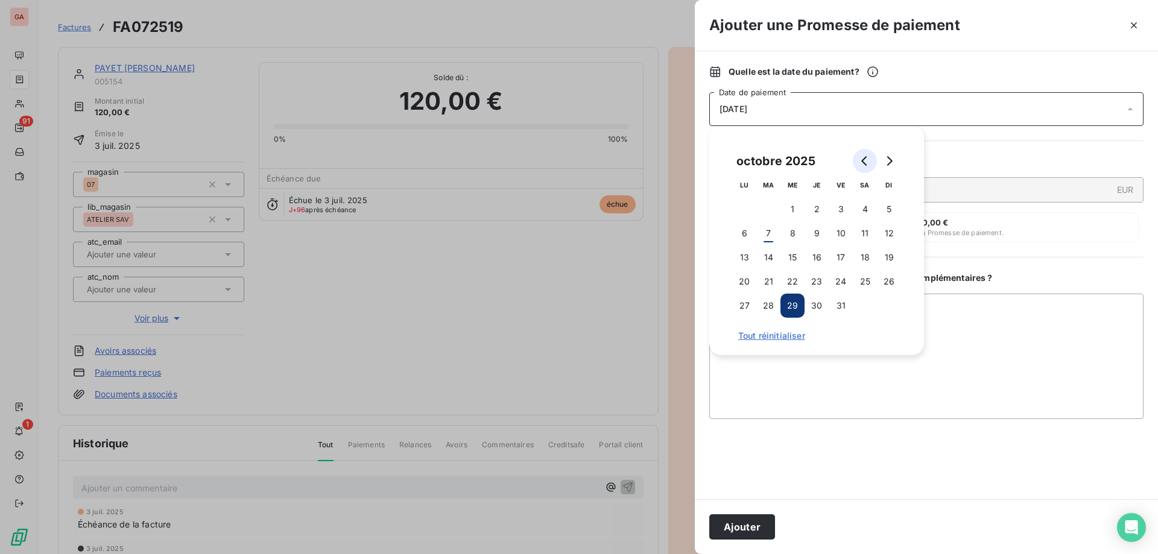
click at [873, 160] on button "Go to previous month" at bounding box center [865, 161] width 24 height 24
click at [844, 306] on button "29" at bounding box center [841, 306] width 24 height 24
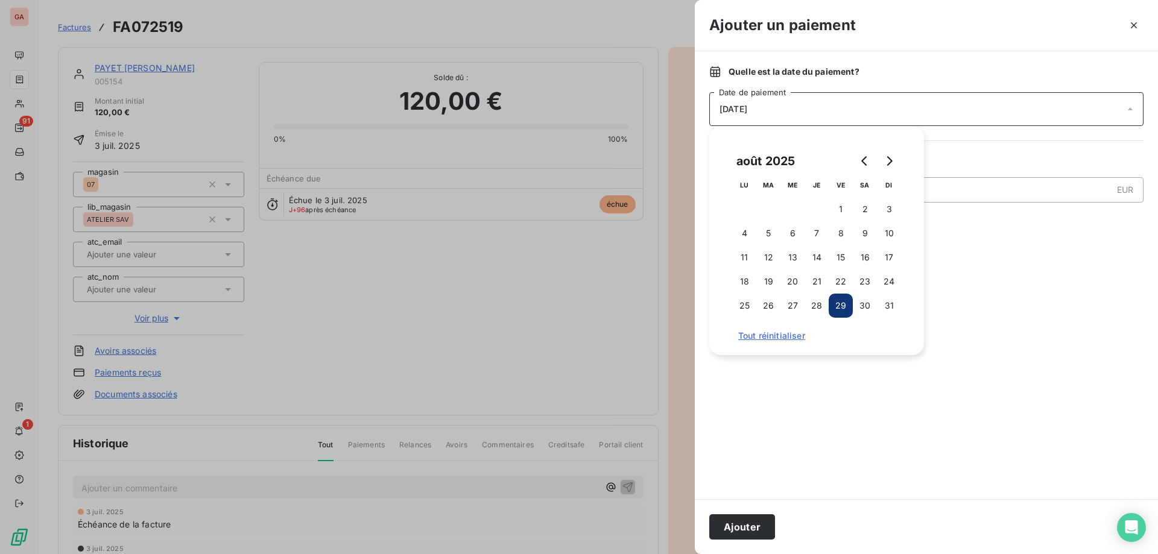
click at [755, 521] on button "Ajouter" at bounding box center [742, 526] width 66 height 25
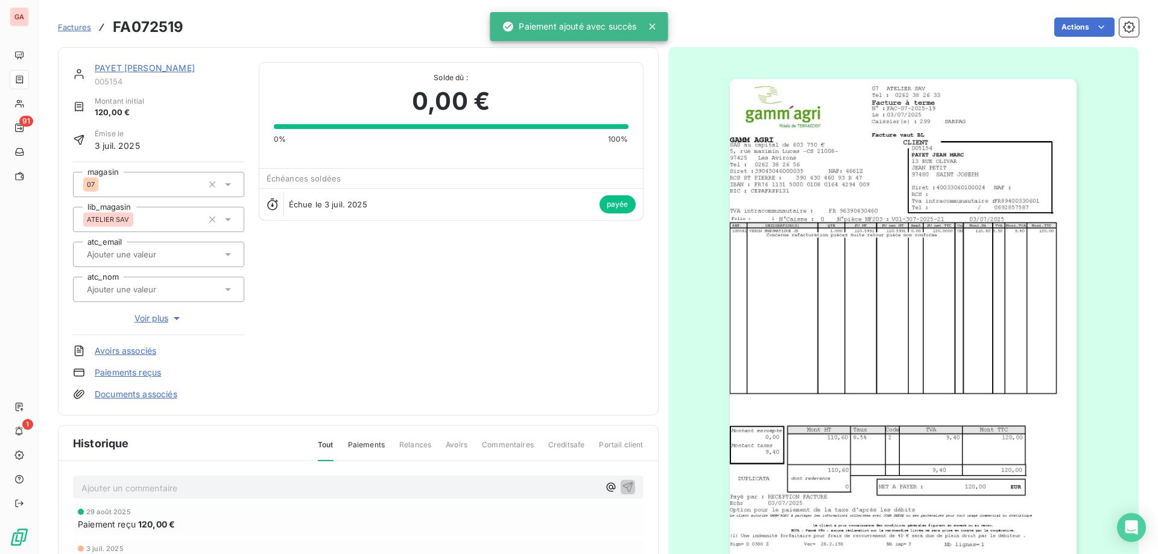
click at [138, 69] on link "PAYET [PERSON_NAME]" at bounding box center [145, 68] width 100 height 10
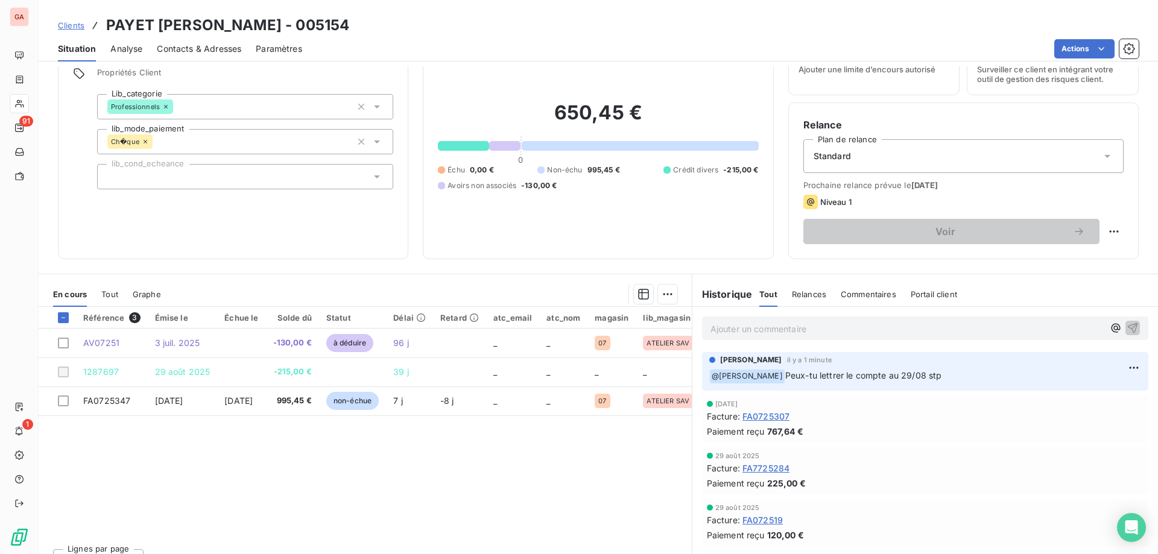
scroll to position [60, 0]
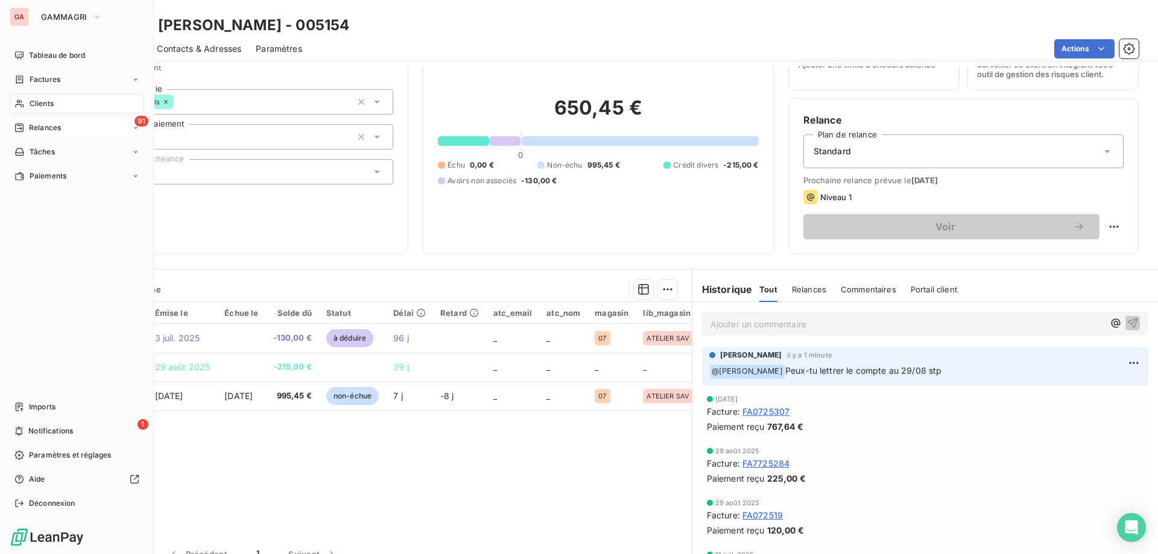
click at [54, 128] on span "Relances" at bounding box center [45, 127] width 32 height 11
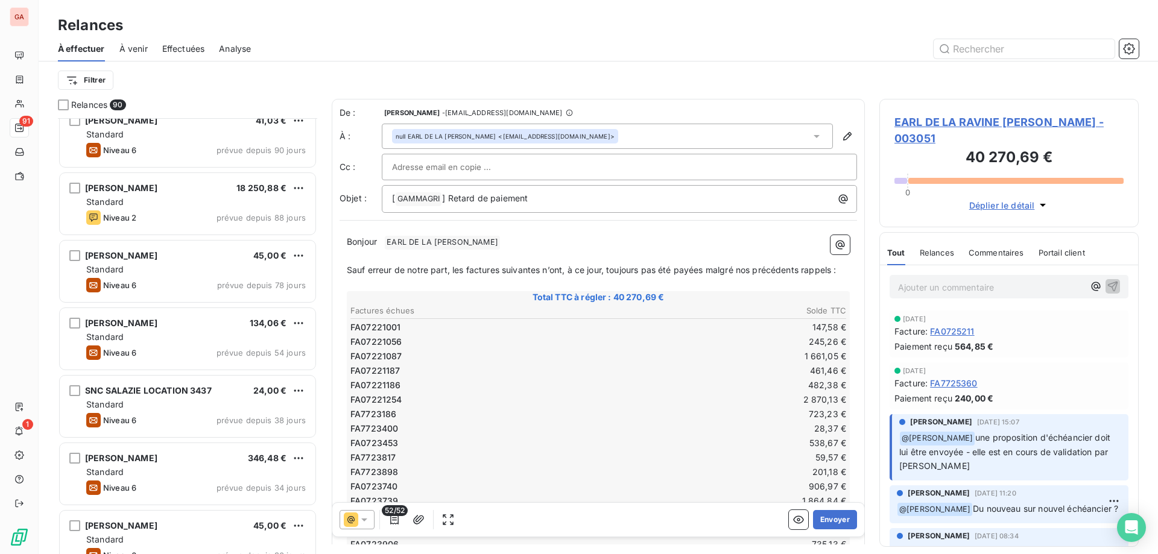
scroll to position [965, 0]
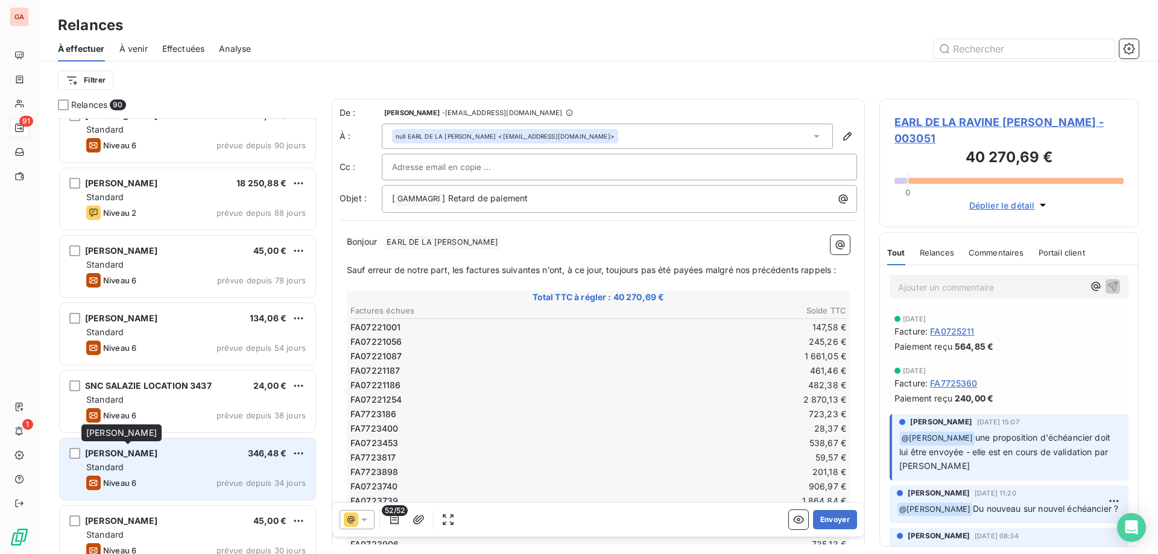
click at [157, 455] on span "PALAMA AUGUSTIN" at bounding box center [121, 453] width 72 height 10
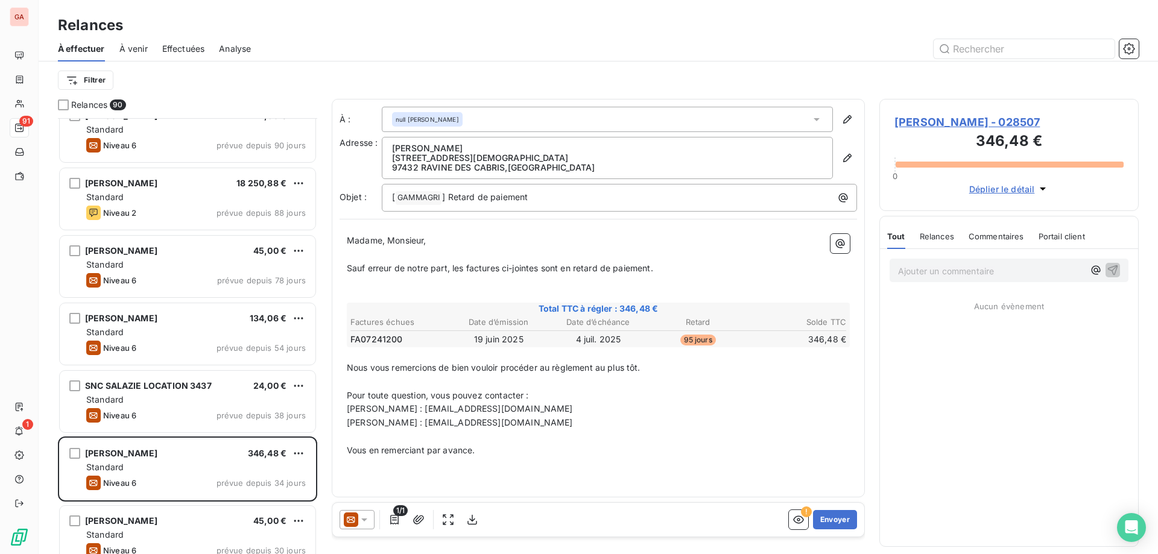
click at [370, 520] on div at bounding box center [357, 519] width 35 height 19
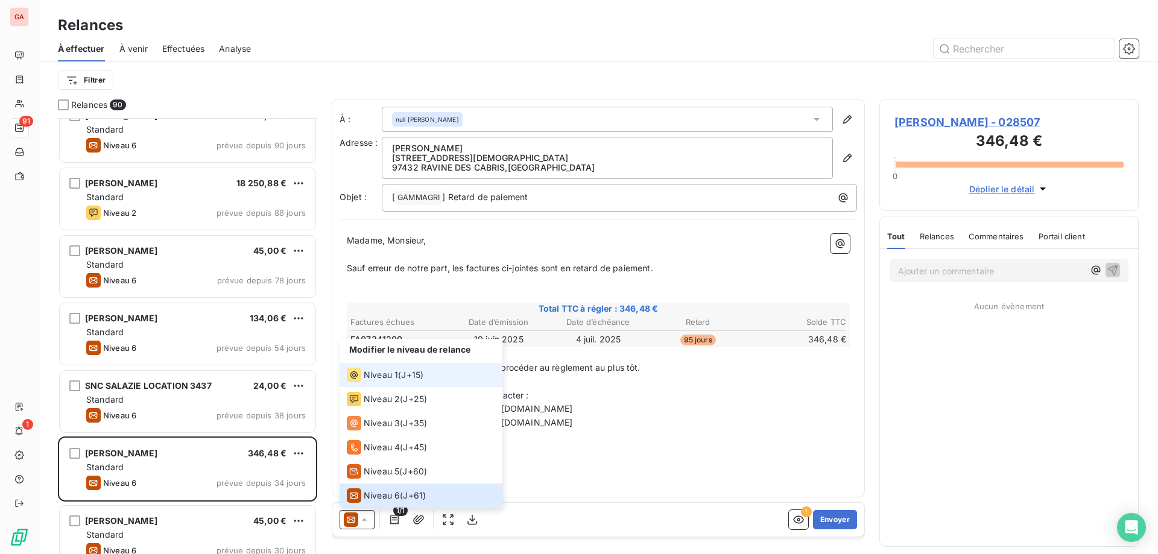
click at [379, 372] on span "Niveau 1" at bounding box center [381, 375] width 34 height 12
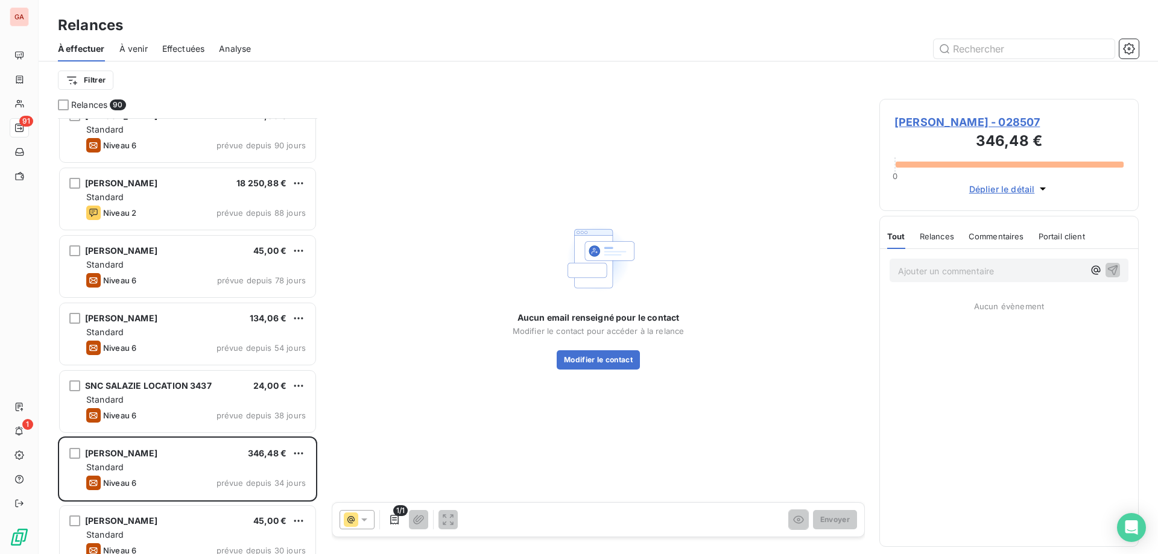
click at [947, 118] on span "PALAMA AUGUSTIN - 028507" at bounding box center [1008, 122] width 229 height 16
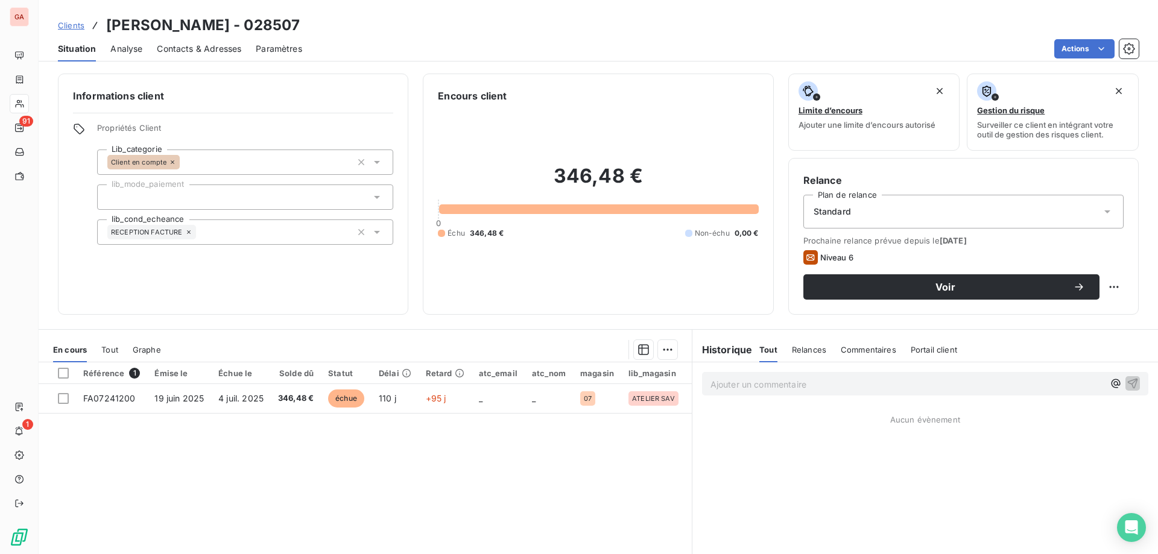
click at [228, 46] on span "Contacts & Adresses" at bounding box center [199, 49] width 84 height 12
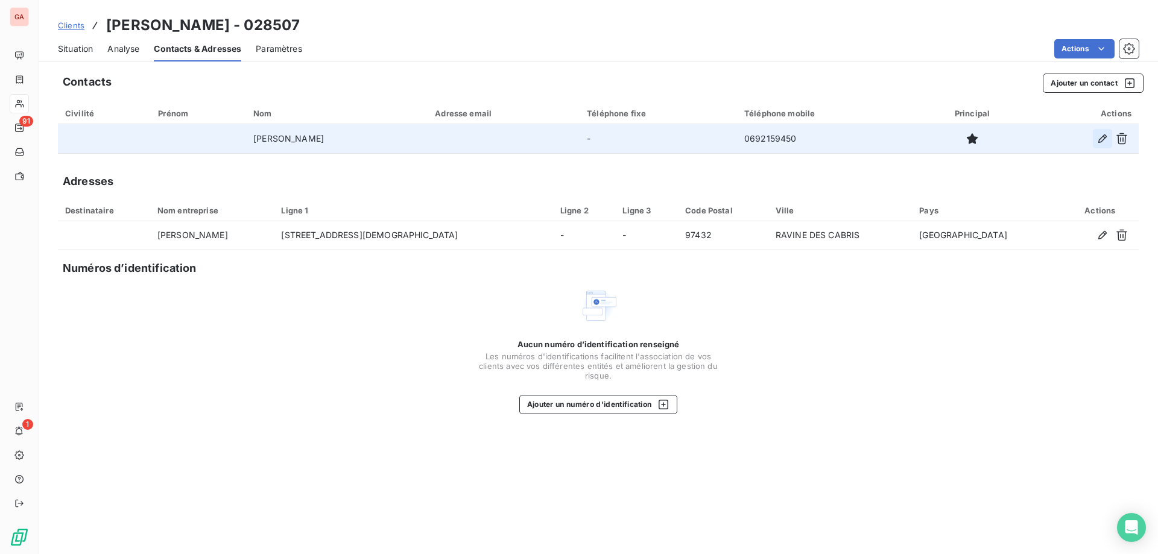
click at [1106, 137] on icon "button" at bounding box center [1102, 138] width 8 height 8
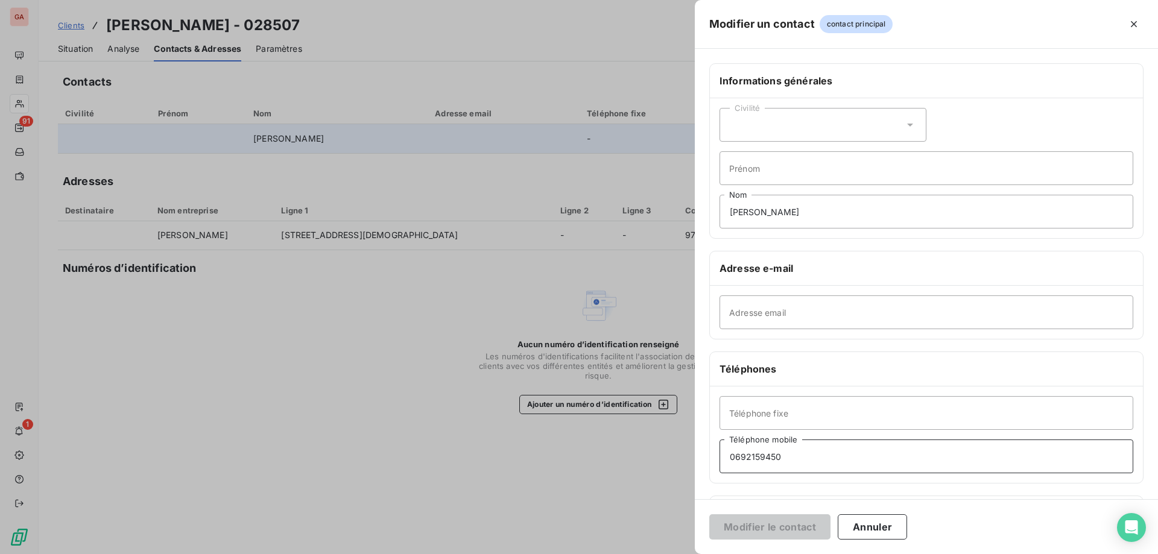
drag, startPoint x: 739, startPoint y: 464, endPoint x: 765, endPoint y: 455, distance: 27.5
click at [740, 464] on input "0692159450" at bounding box center [926, 457] width 414 height 34
type input "06 92 15 94 50"
click at [801, 534] on button "Modifier le contact" at bounding box center [769, 526] width 121 height 25
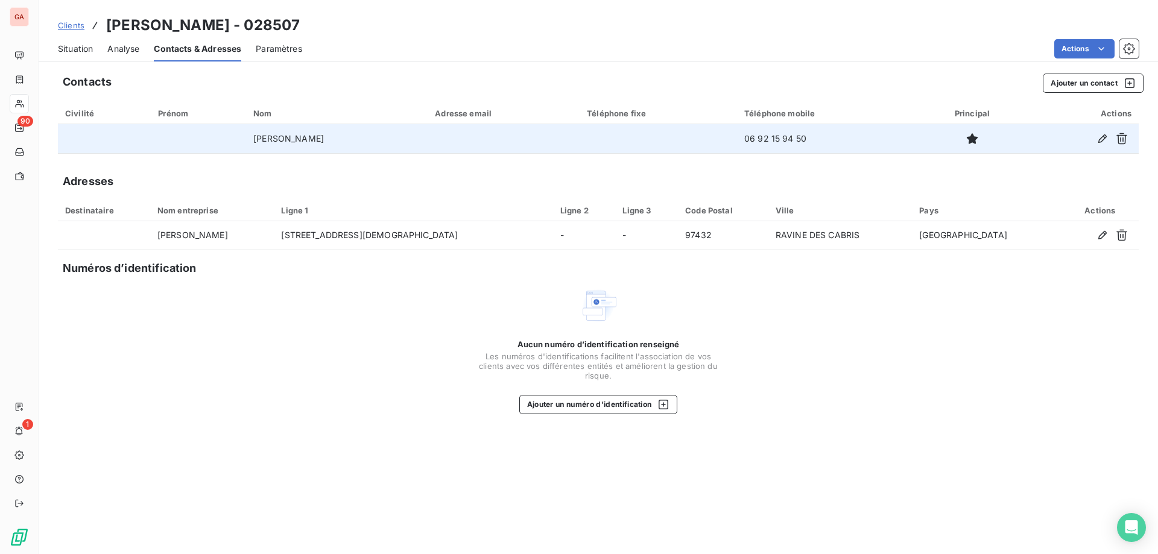
click at [79, 51] on span "Situation" at bounding box center [75, 49] width 35 height 12
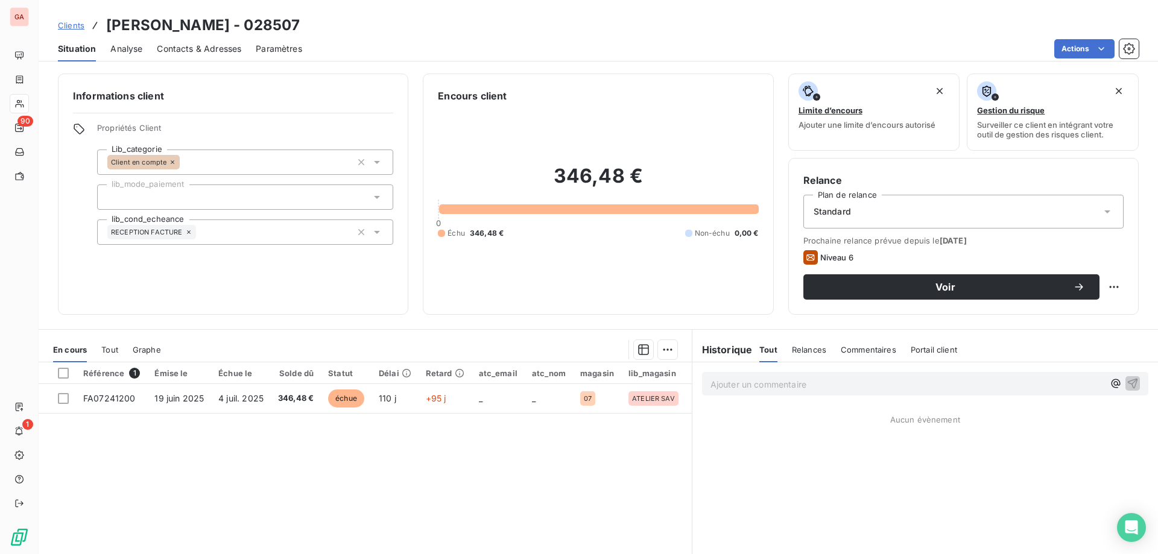
click at [326, 450] on div "Référence 1 Émise le Échue le Solde dû Statut Délai Retard atc_email atc_nom ma…" at bounding box center [365, 478] width 653 height 232
click at [197, 447] on div "Référence 1 Émise le Échue le Solde dû Statut Délai Retard atc_email atc_nom ma…" at bounding box center [365, 478] width 653 height 232
click at [274, 447] on div "Référence 1 Émise le Échue le Solde dû Statut Délai Retard atc_email atc_nom ma…" at bounding box center [365, 478] width 653 height 232
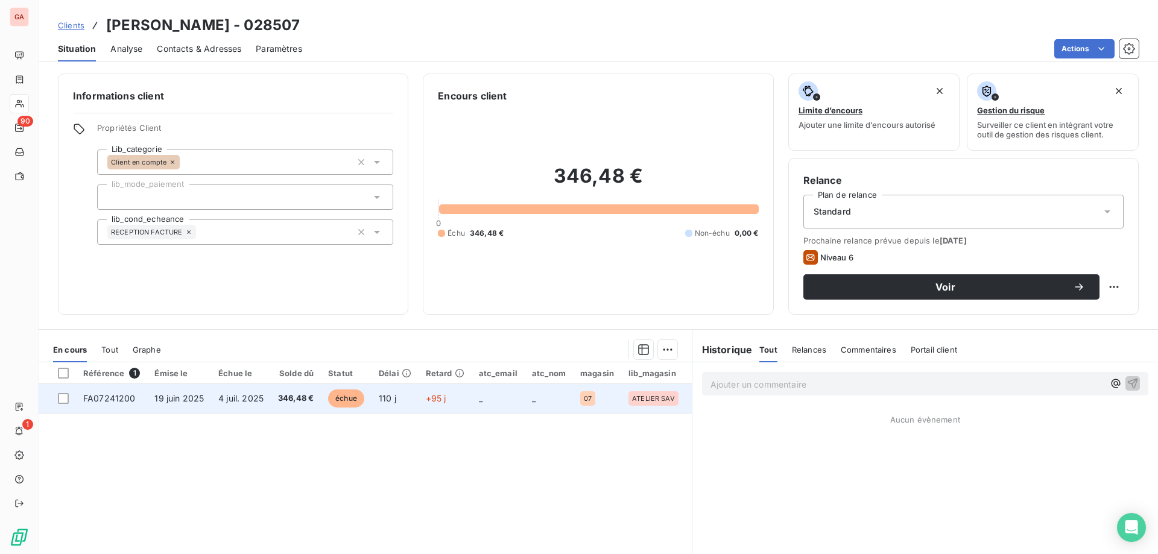
click at [220, 396] on span "4 juil. 2025" at bounding box center [240, 398] width 45 height 10
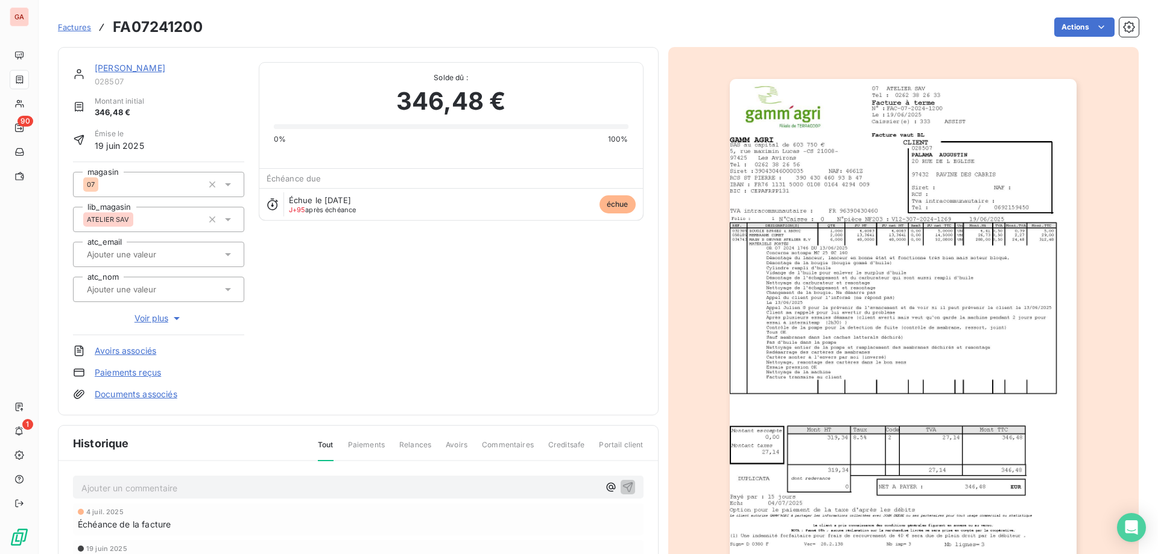
click at [779, 282] on img "button" at bounding box center [903, 324] width 347 height 491
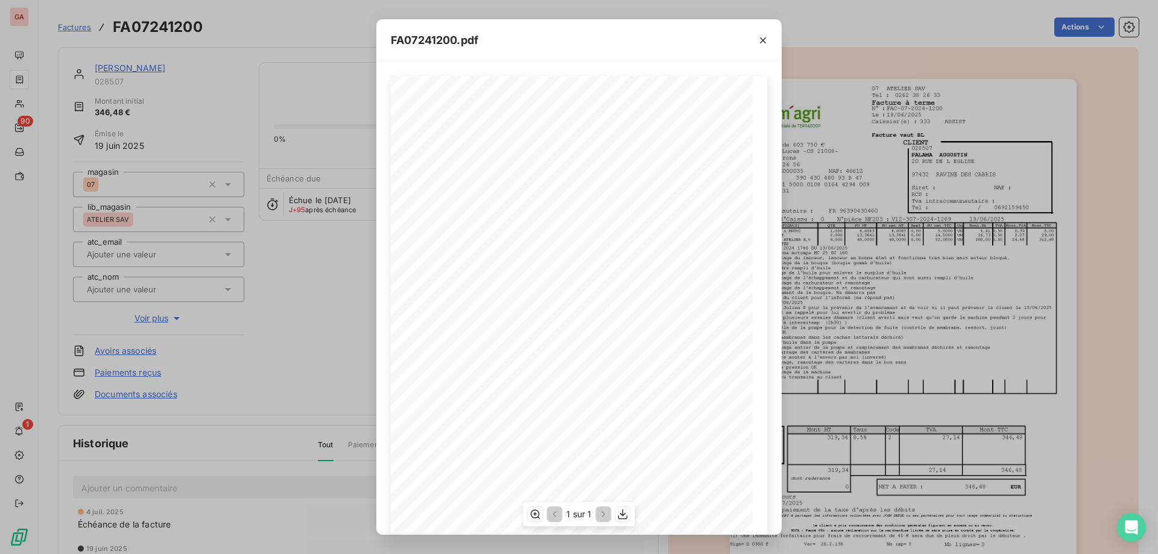
click at [466, 261] on span "DÈmontage du lanceur, lanceur en bonne Ètat et fonctionne trËs bien mais moteur…" at bounding box center [566, 262] width 261 height 5
click at [544, 517] on div "1 sur 1" at bounding box center [579, 514] width 112 height 24
click at [539, 514] on icon "button" at bounding box center [536, 514] width 10 height 9
click at [765, 41] on icon "button" at bounding box center [763, 40] width 12 height 12
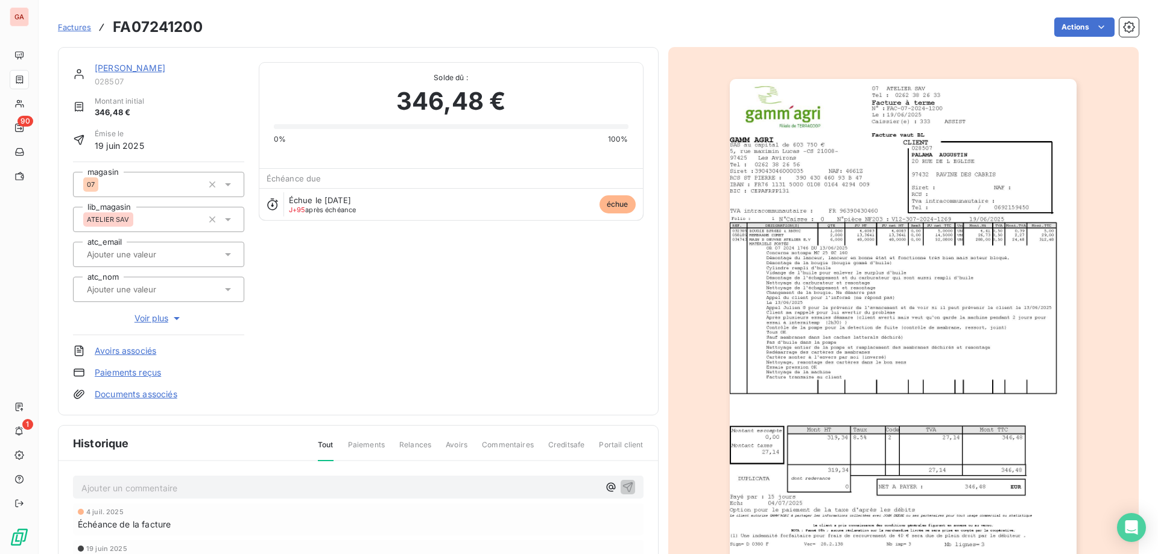
click at [847, 262] on img "button" at bounding box center [903, 324] width 347 height 491
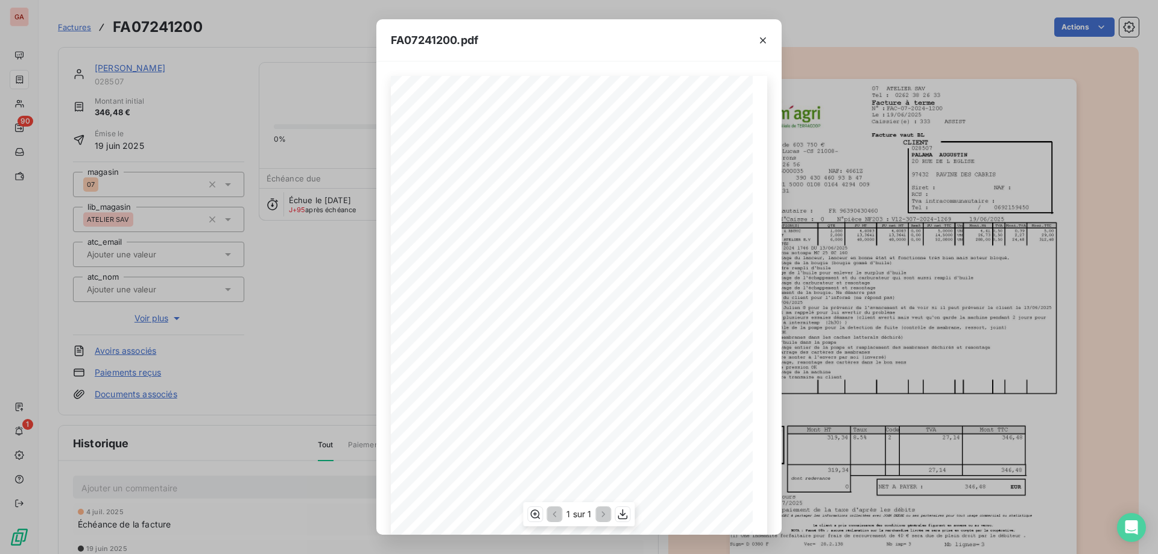
click at [580, 142] on span at bounding box center [544, 144] width 96 height 6
click at [767, 37] on icon "button" at bounding box center [763, 40] width 12 height 12
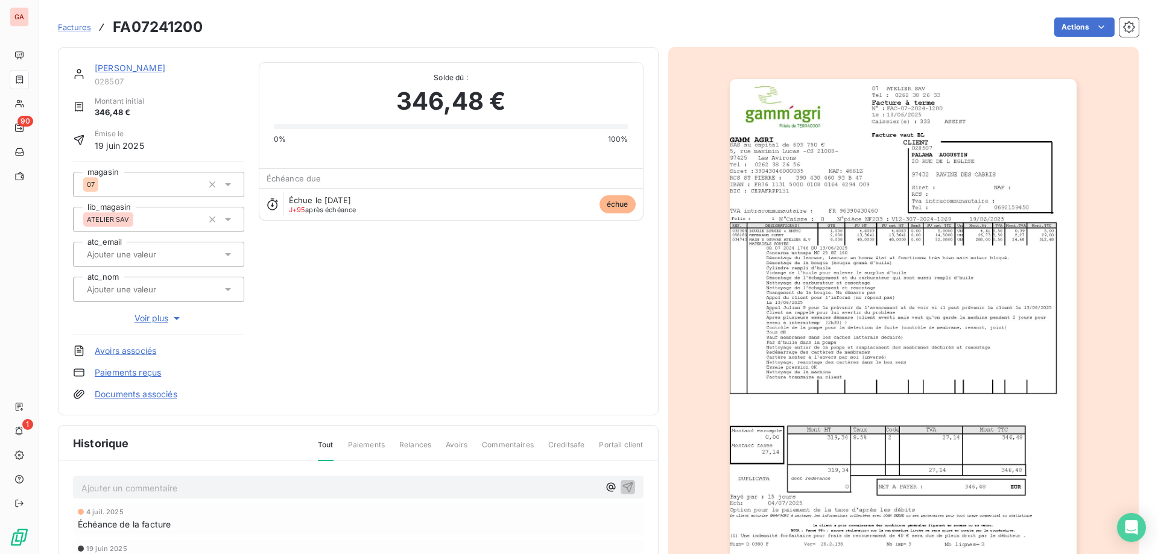
click at [159, 65] on link "PALAMA AUGUSTIN" at bounding box center [130, 68] width 71 height 10
click at [845, 273] on img "button" at bounding box center [903, 324] width 347 height 491
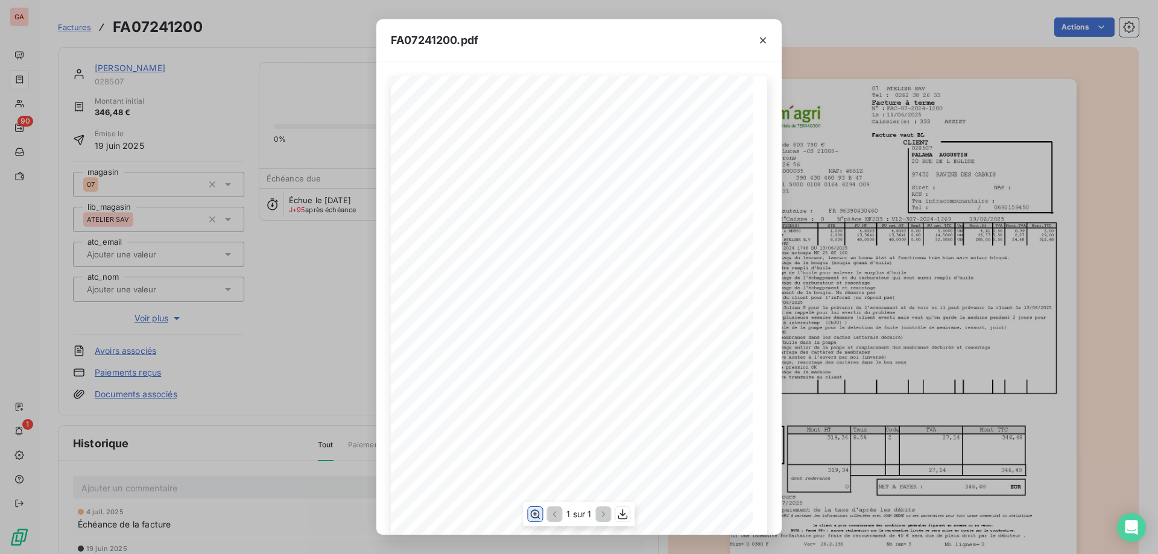
click at [535, 517] on icon "button" at bounding box center [535, 514] width 12 height 12
click at [766, 37] on icon "button" at bounding box center [763, 40] width 12 height 12
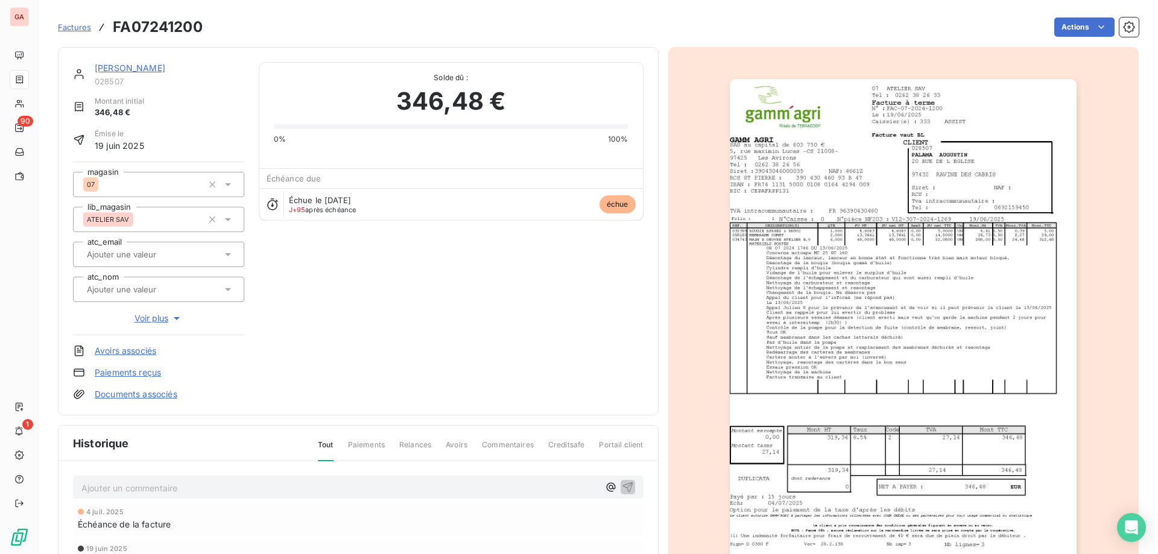
drag, startPoint x: 30, startPoint y: 2, endPoint x: 409, endPoint y: 282, distance: 471.7
click at [409, 282] on div "PALAMA AUGUSTIN 028507 Montant initial 346,48 € Émise le 19 juin 2025 magasin 0…" at bounding box center [358, 231] width 570 height 338
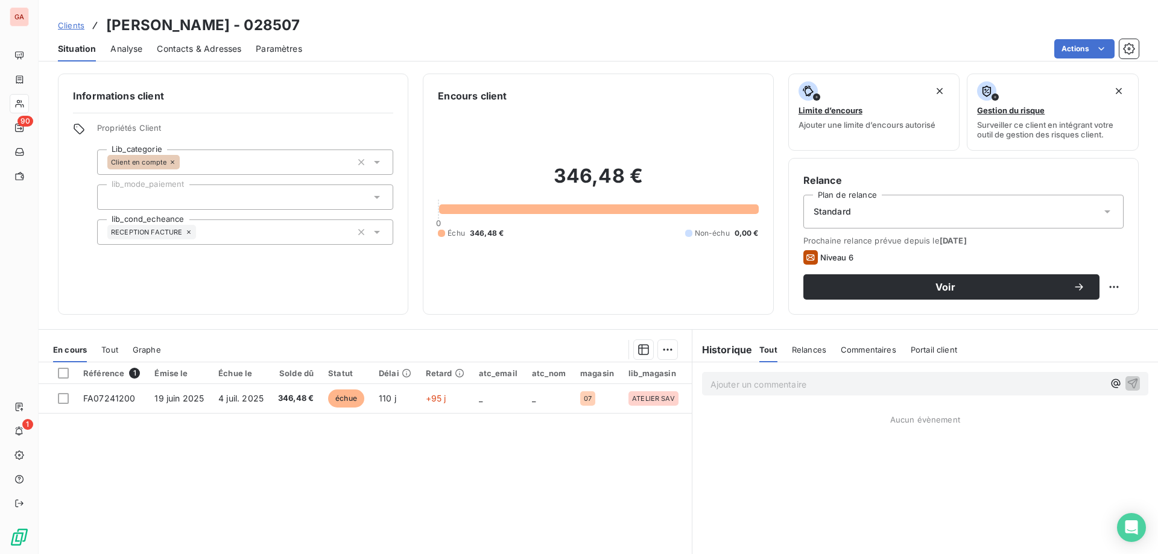
click at [334, 449] on div "Référence 1 Émise le Échue le Solde dû Statut Délai Retard atc_email atc_nom ma…" at bounding box center [365, 478] width 653 height 232
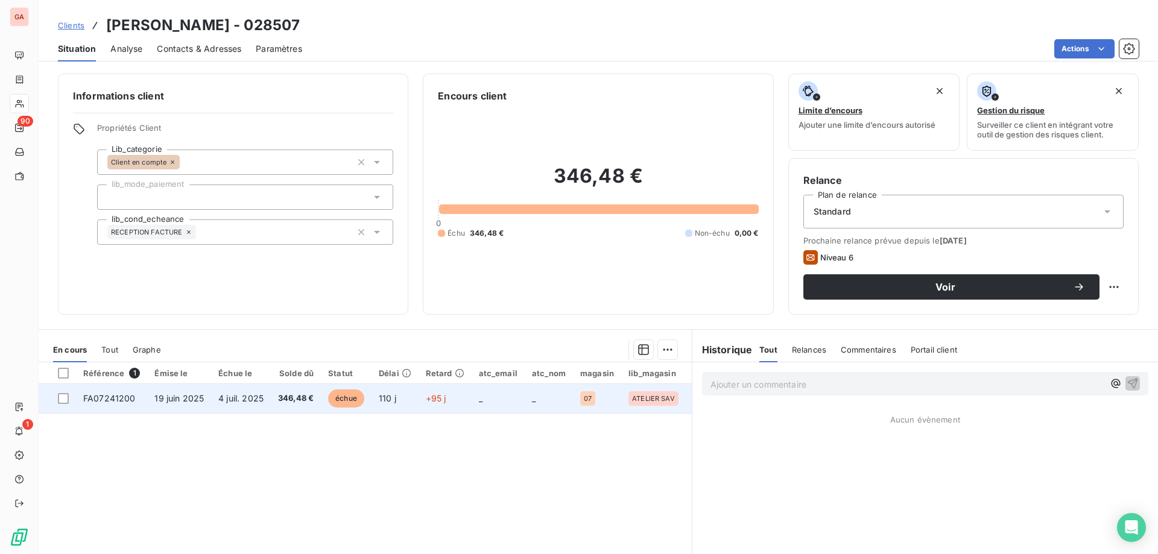
click at [184, 395] on span "19 juin 2025" at bounding box center [178, 398] width 49 height 10
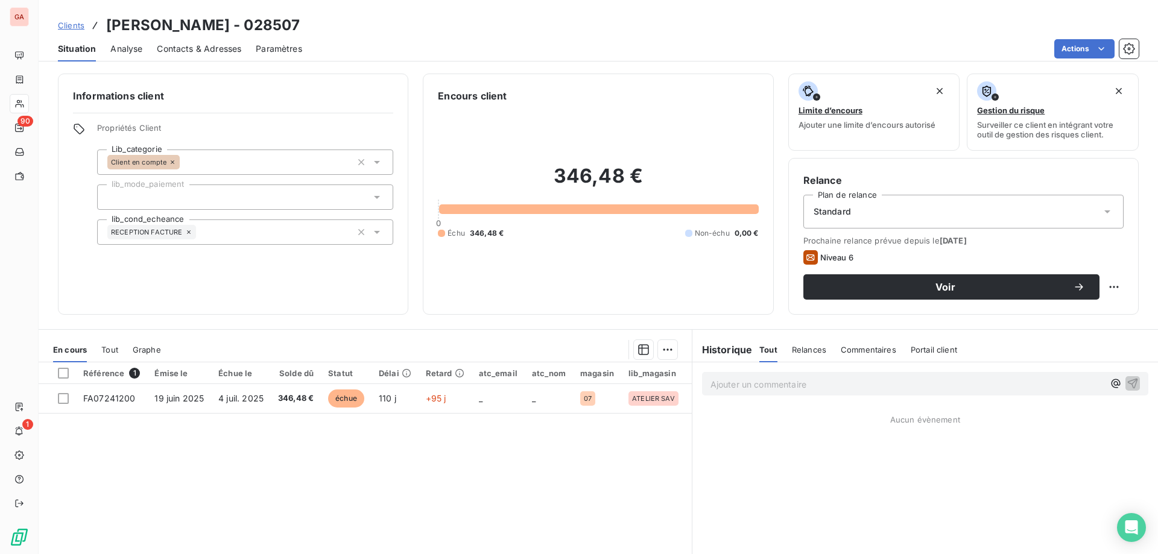
click at [330, 444] on div "Référence 1 Émise le Échue le Solde dû Statut Délai Retard atc_email atc_nom ma…" at bounding box center [365, 478] width 653 height 232
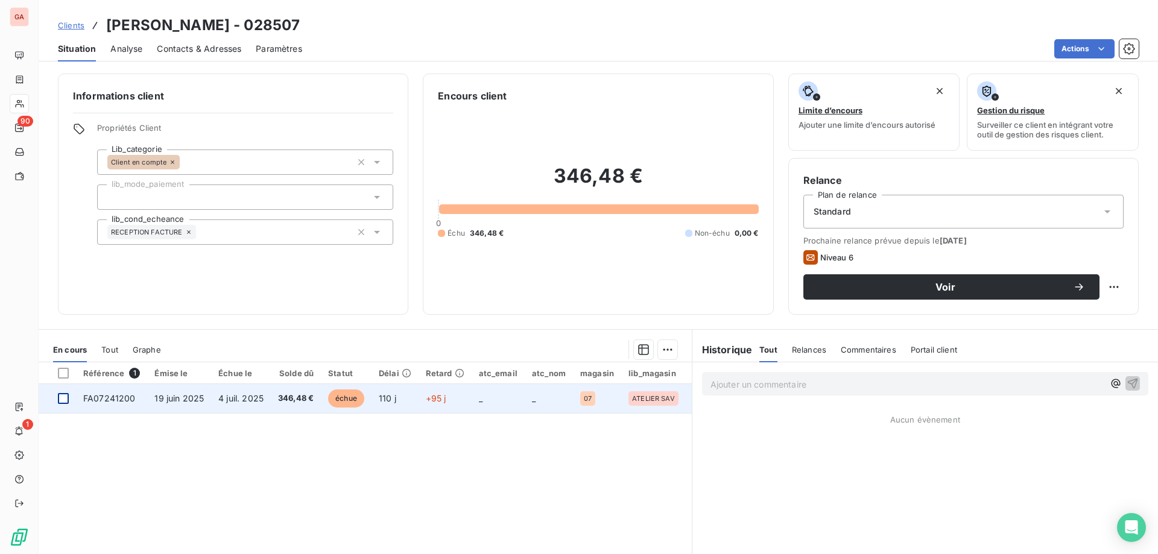
click at [62, 400] on div at bounding box center [63, 398] width 11 height 11
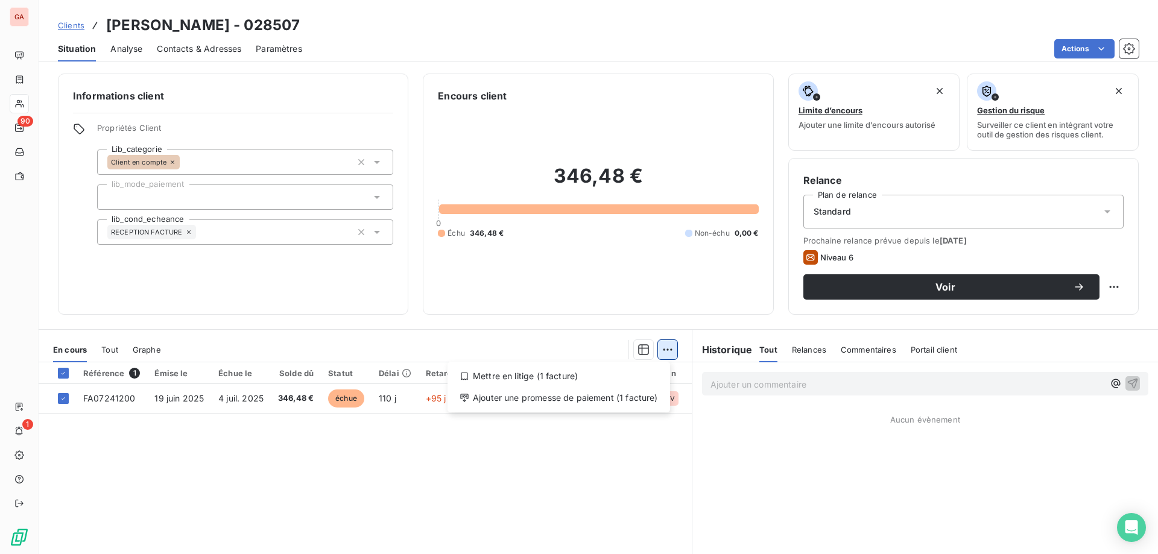
click at [660, 346] on html "GA 90 1 Clients PALAMA AUGUSTIN - 028507 Situation Analyse Contacts & Adresses …" at bounding box center [579, 277] width 1158 height 554
click at [578, 377] on div "Mettre en litige (1 facture)" at bounding box center [558, 376] width 213 height 19
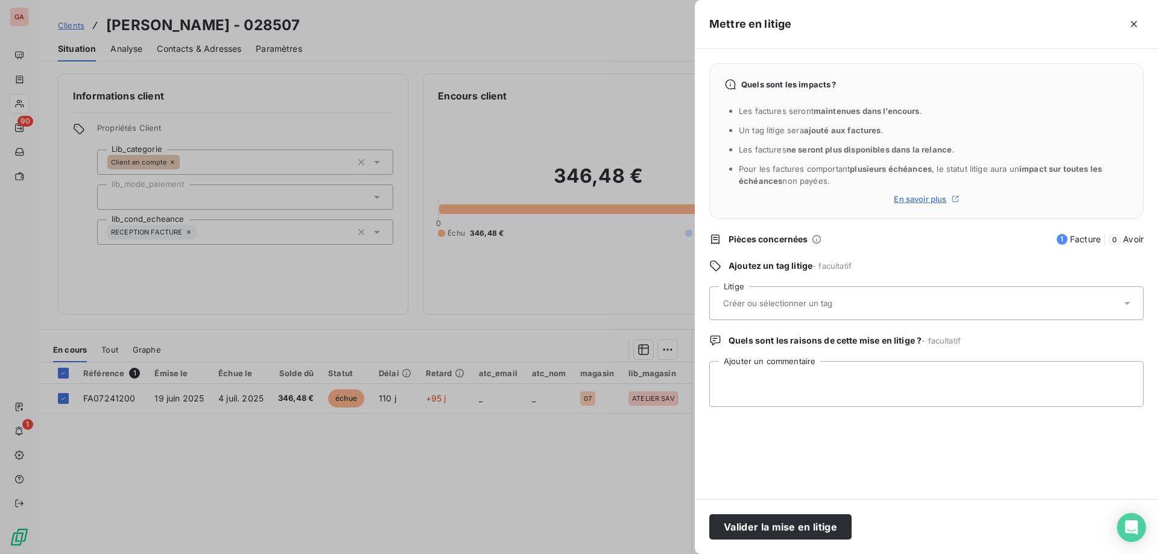
click at [800, 299] on input "text" at bounding box center [809, 303] width 175 height 11
click at [804, 385] on textarea "Ajouter un commentaire" at bounding box center [926, 384] width 434 height 46
click at [772, 388] on textarea "Ajouter un commentaire" at bounding box center [926, 384] width 434 height 46
click at [392, 474] on div at bounding box center [579, 277] width 1158 height 554
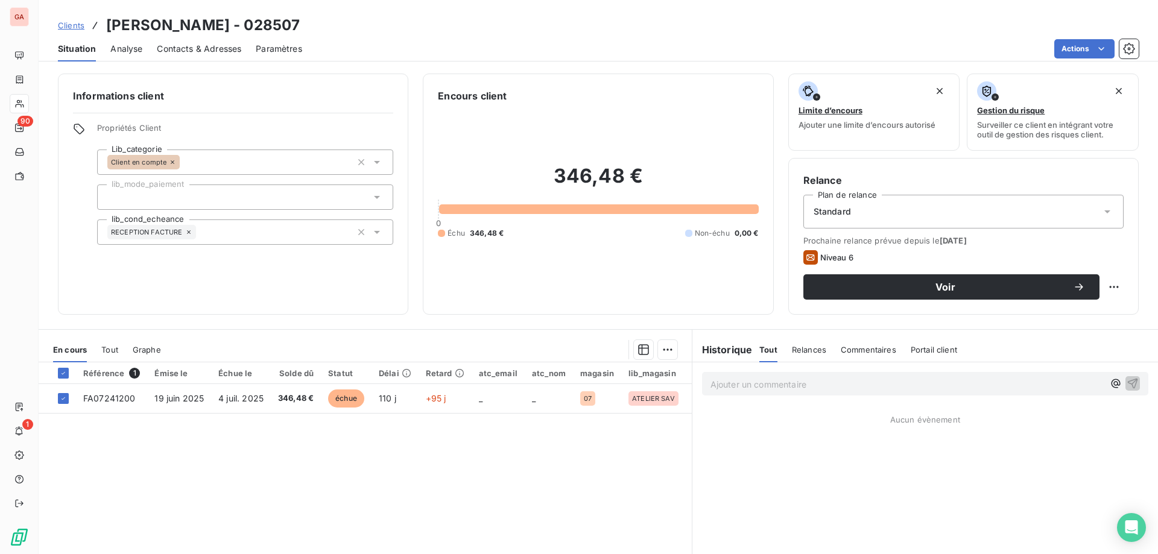
click at [776, 384] on p "Ajouter un commentaire ﻿" at bounding box center [906, 384] width 393 height 15
click at [464, 452] on div "Référence 1 Émise le Échue le Solde dû Statut Délai Retard atc_email atc_nom ma…" at bounding box center [365, 478] width 653 height 232
click at [802, 378] on p "Ajouter un commentaire ﻿" at bounding box center [906, 384] width 393 height 15
click at [777, 382] on p "Ajouter un commentaire ﻿" at bounding box center [906, 384] width 393 height 15
click at [531, 464] on div "Référence 1 Émise le Échue le Solde dû Statut Délai Retard atc_email atc_nom ma…" at bounding box center [365, 478] width 653 height 232
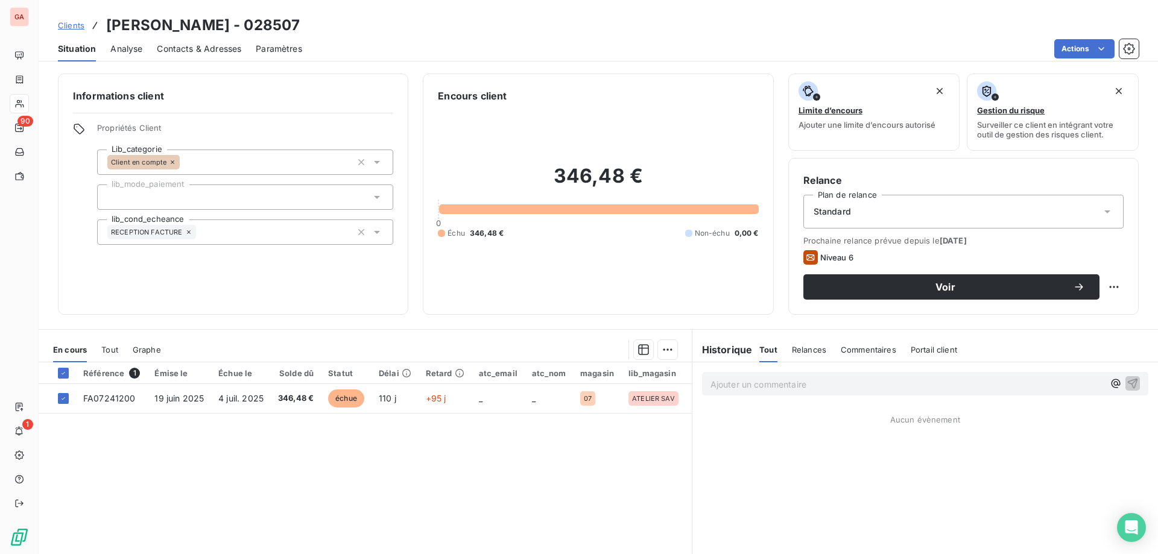
click at [753, 380] on p "Ajouter un commentaire ﻿" at bounding box center [906, 384] width 393 height 15
drag, startPoint x: 970, startPoint y: 384, endPoint x: 363, endPoint y: 372, distance: 606.8
click at [363, 372] on div "En cours Tout Graphe Référence 1 Émise le Échue le Solde dû Statut Délai Retard…" at bounding box center [598, 480] width 1119 height 302
copy span "Le client conteste la facturation. Maétriel neuf sous garantie"
click at [116, 345] on span "Tout" at bounding box center [109, 350] width 17 height 10
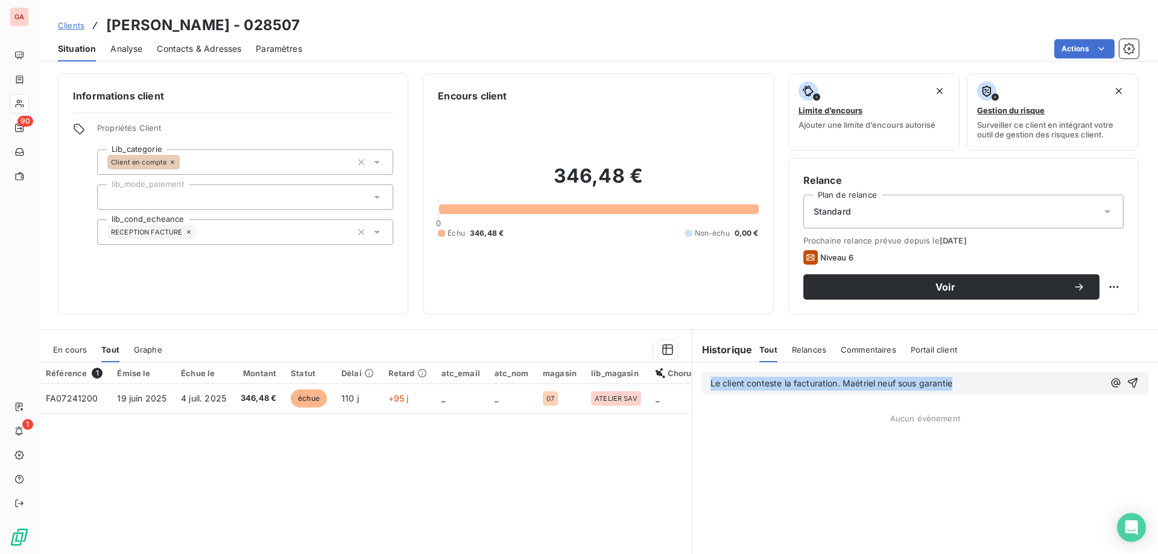
click at [69, 352] on span "En cours" at bounding box center [70, 350] width 34 height 10
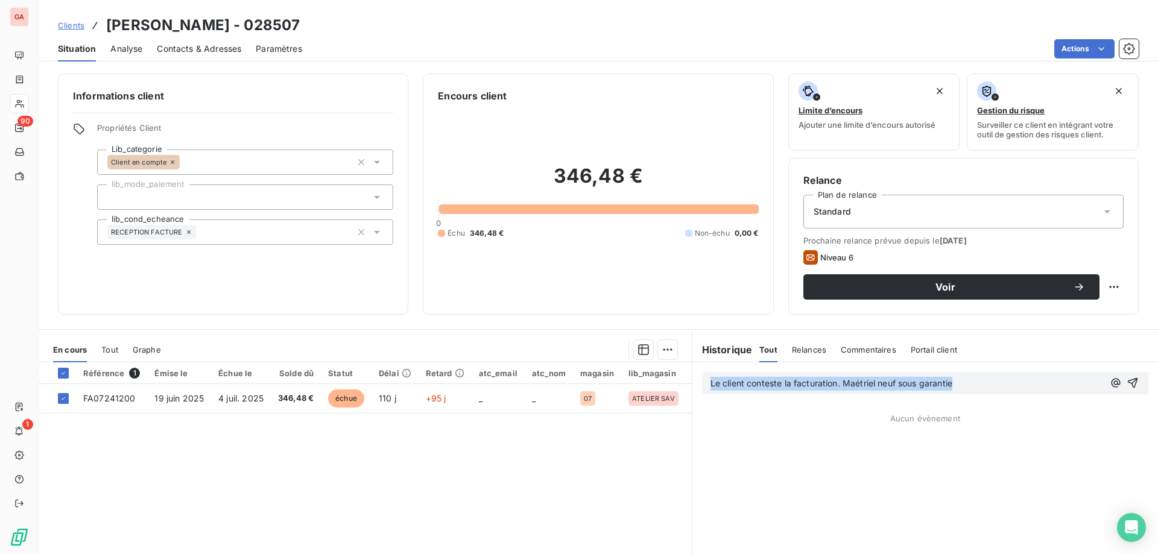
click at [856, 383] on span "Le client conteste la facturation. Maétriel neuf sous garantie" at bounding box center [831, 383] width 242 height 10
click at [861, 382] on span "Le client conteste la facturation. Maétriel neuf sous garantie" at bounding box center [831, 383] width 242 height 10
click at [985, 381] on p "Le client conteste la facturation. Métériel neuf sous garantie" at bounding box center [906, 384] width 393 height 14
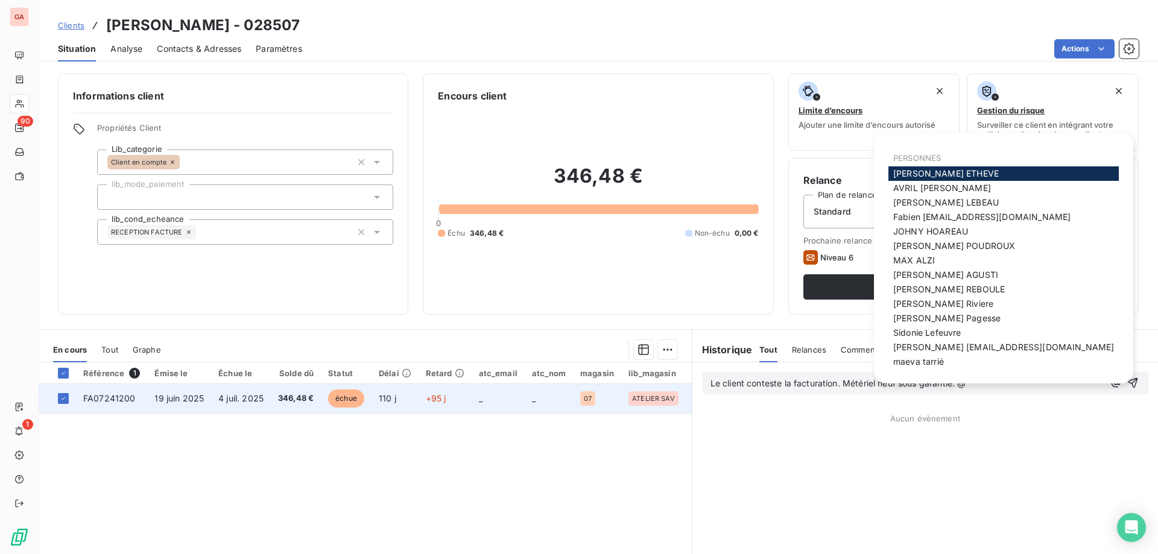
click at [213, 398] on td "4 juil. 2025" at bounding box center [241, 398] width 60 height 29
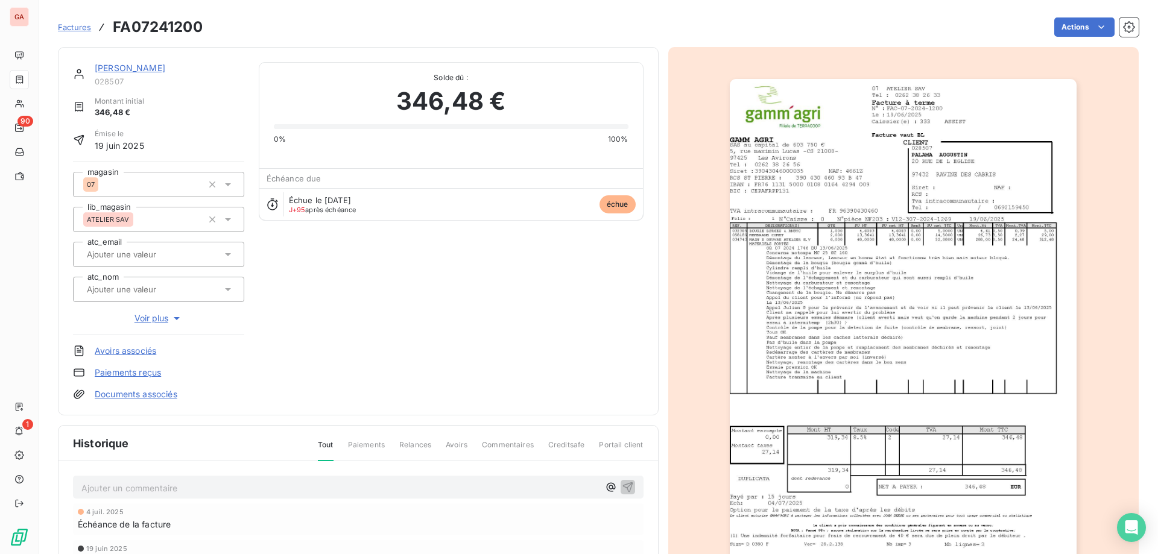
click at [830, 222] on img "button" at bounding box center [903, 324] width 347 height 491
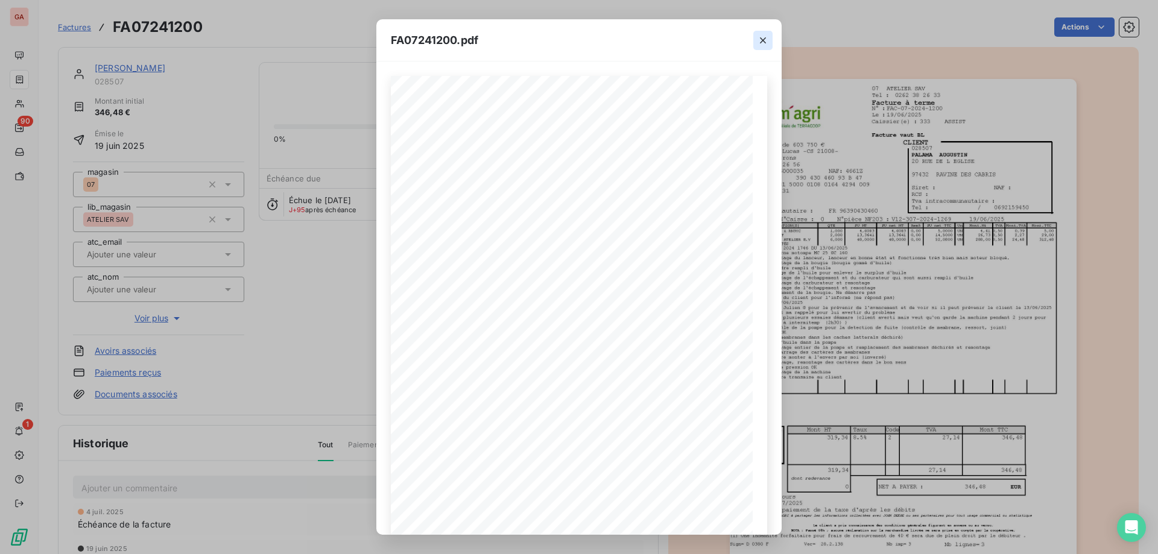
click at [768, 37] on icon "button" at bounding box center [763, 40] width 12 height 12
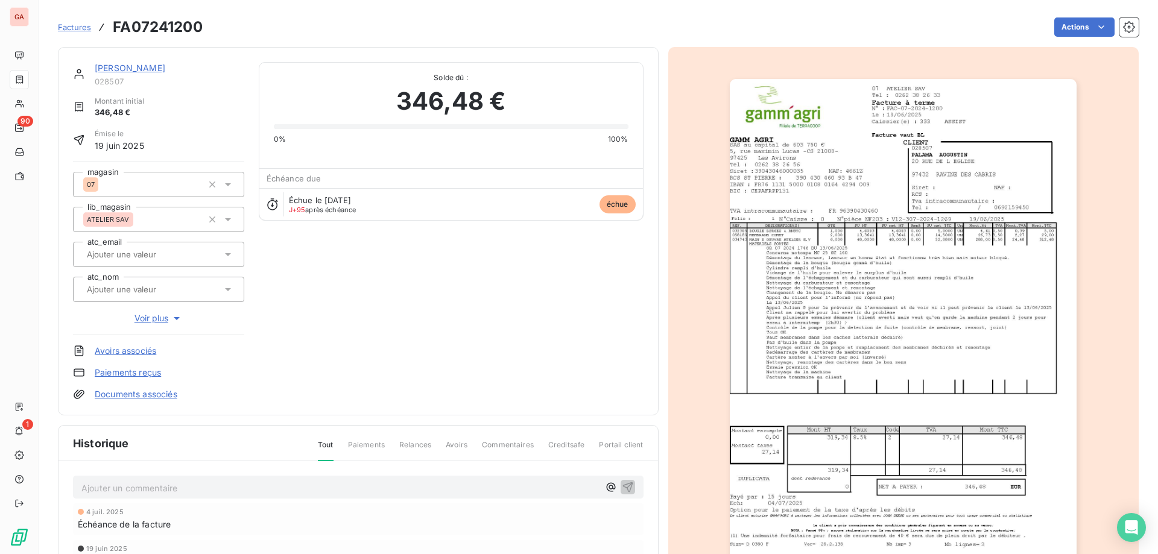
drag, startPoint x: 1098, startPoint y: 1, endPoint x: 320, endPoint y: 25, distance: 777.7
click at [321, 27] on div "Actions" at bounding box center [677, 26] width 921 height 19
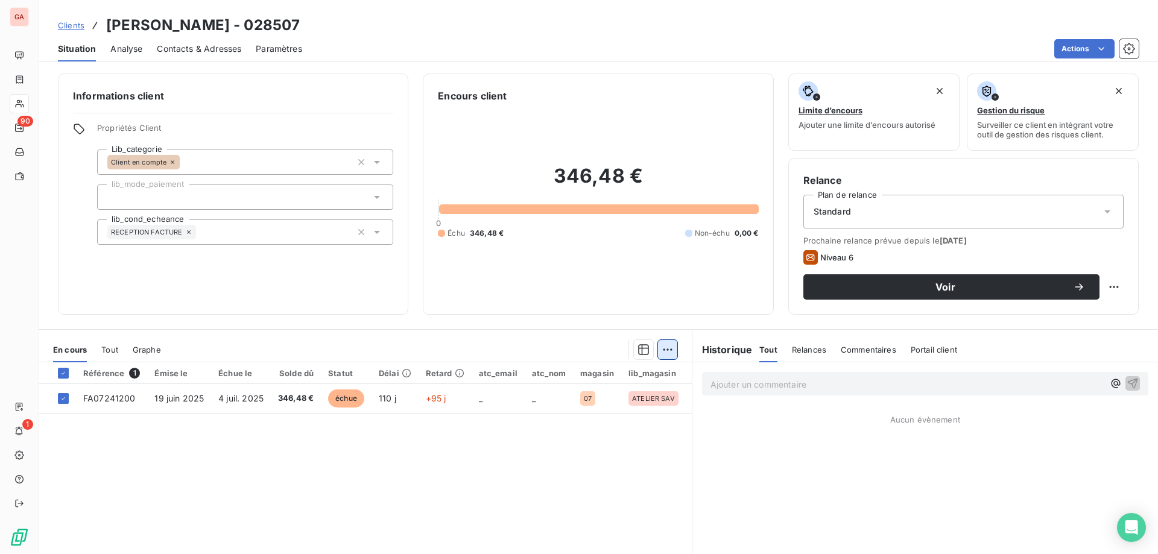
click at [660, 349] on html "GA 90 1 Clients PALAMA AUGUSTIN - 028507 Situation Analyse Contacts & Adresses …" at bounding box center [579, 277] width 1158 height 554
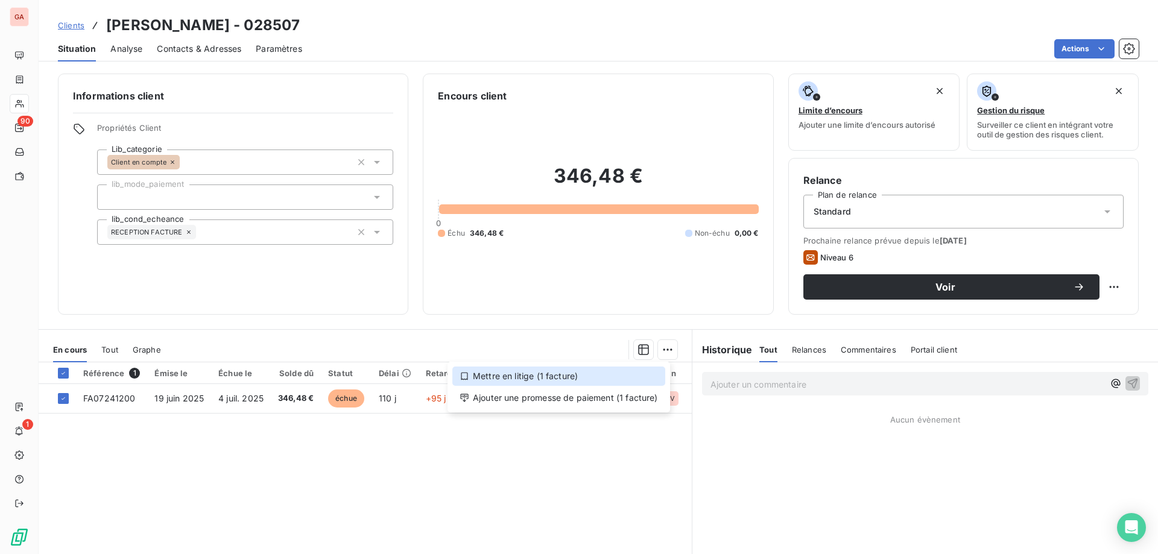
click at [605, 382] on div "Mettre en litige (1 facture)" at bounding box center [558, 376] width 213 height 19
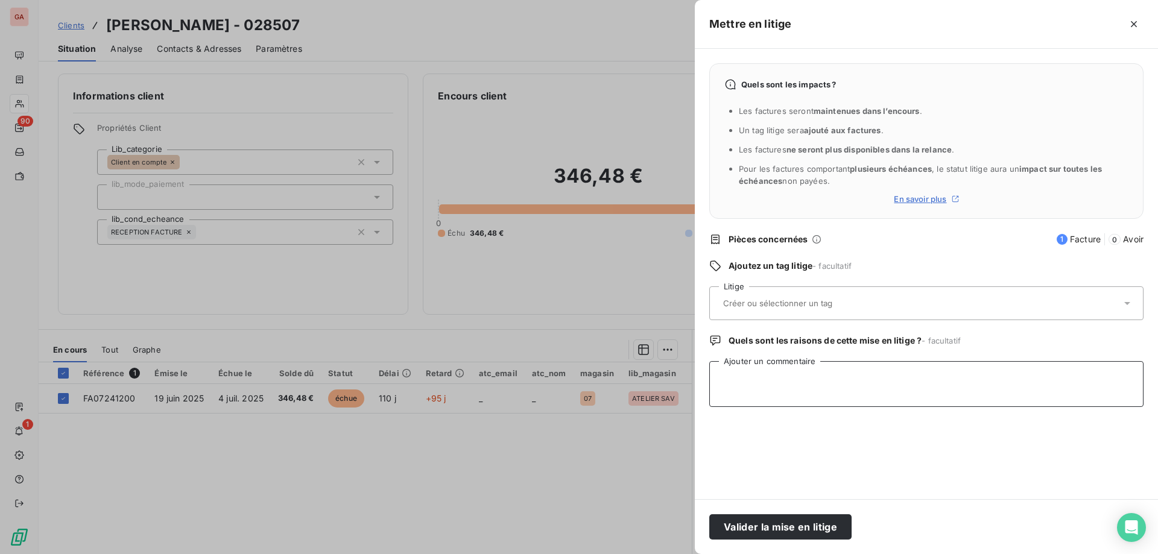
click at [780, 390] on textarea "Ajouter un commentaire" at bounding box center [926, 384] width 434 height 46
paste textarea "Le client conteste la facturation. Maétriel neuf sous garantie"
click at [865, 382] on textarea "Le client conteste la facturation. Maétriel neuf sous garantie" at bounding box center [926, 384] width 434 height 46
click at [981, 369] on textarea "Le client conteste la facturation. Matériel neuf sous garantie" at bounding box center [926, 384] width 434 height 46
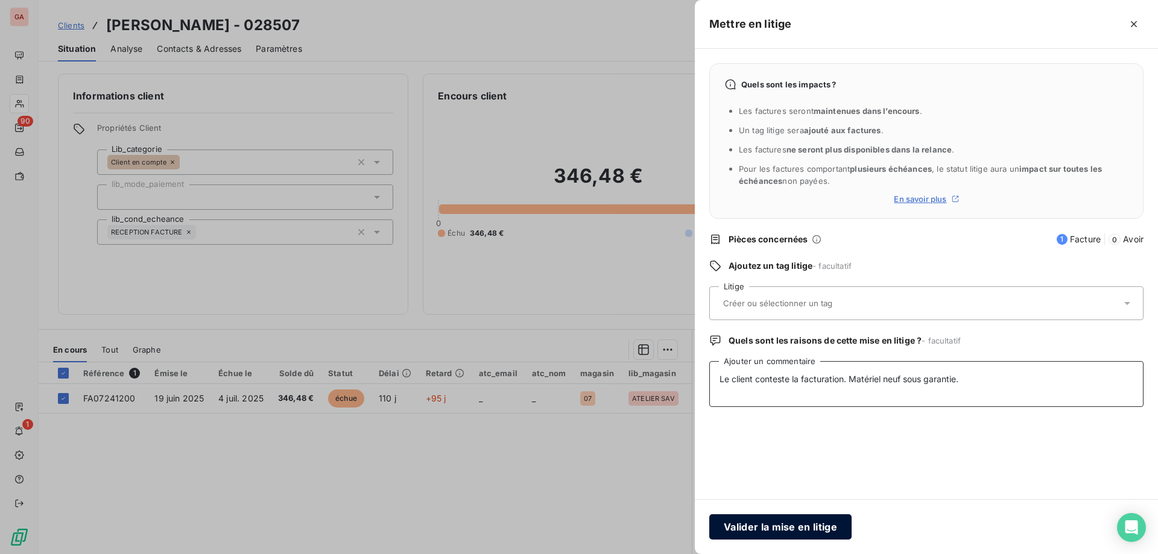
type textarea "Le client conteste la facturation. Matériel neuf sous garantie."
click at [779, 525] on button "Valider la mise en litige" at bounding box center [780, 526] width 142 height 25
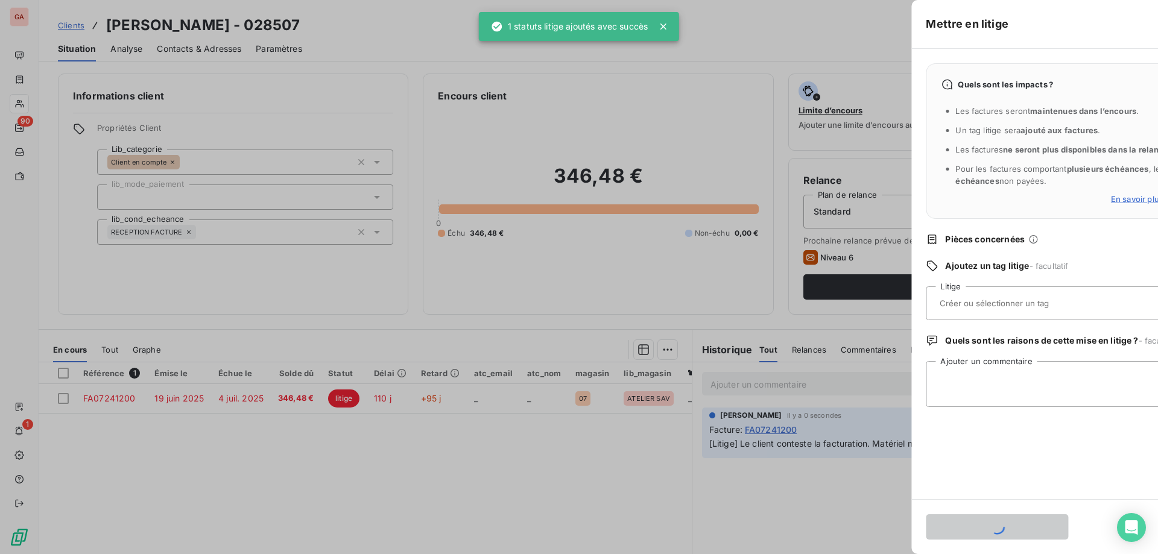
click at [589, 474] on div at bounding box center [579, 277] width 1158 height 554
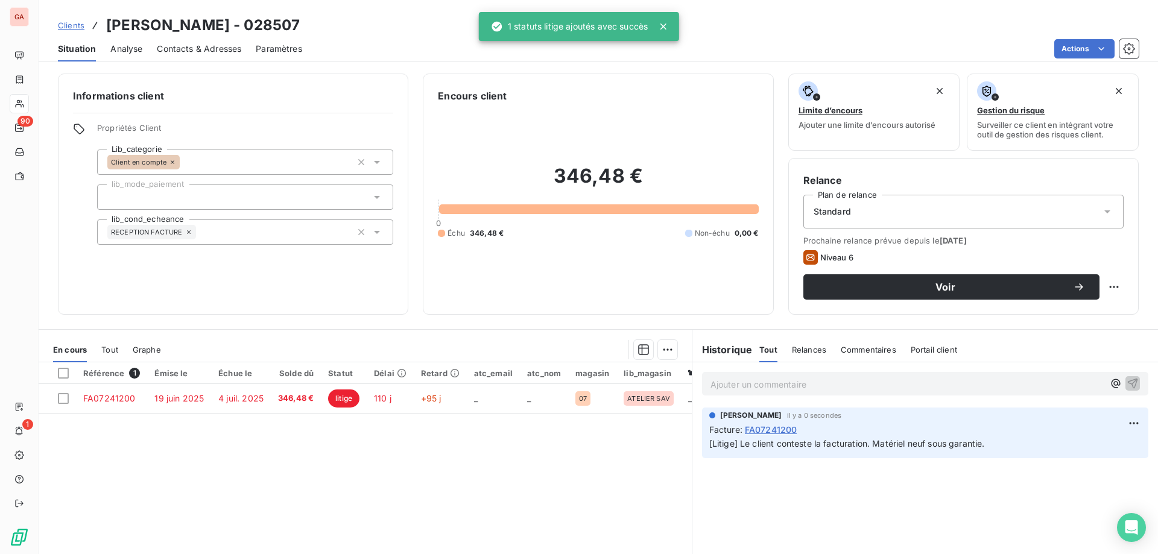
click at [745, 380] on p "Ajouter un commentaire ﻿" at bounding box center [906, 384] width 393 height 15
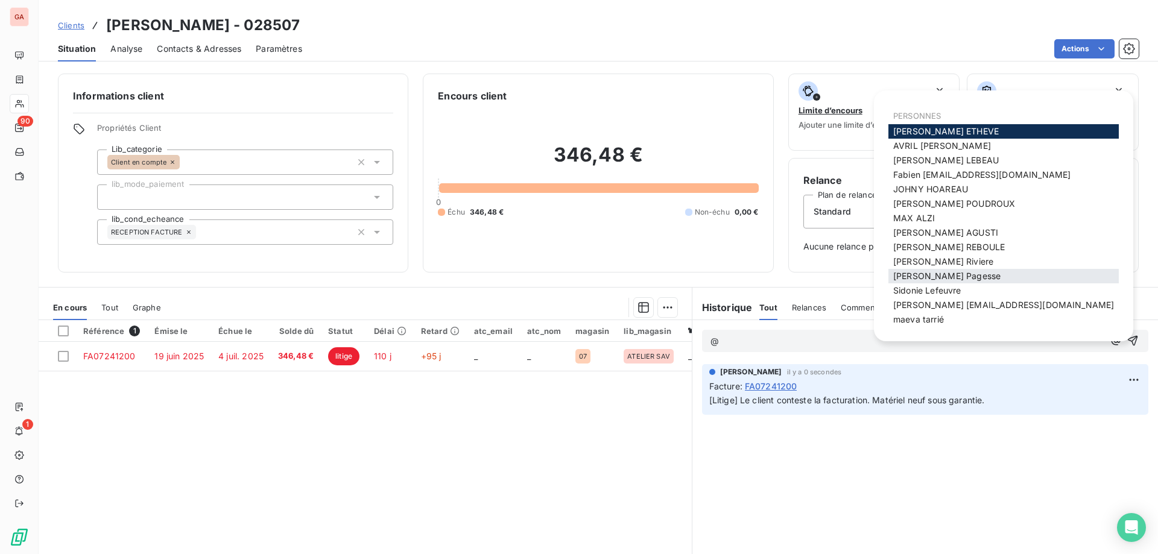
click at [944, 273] on span "Sabrina Pagesse" at bounding box center [946, 276] width 107 height 10
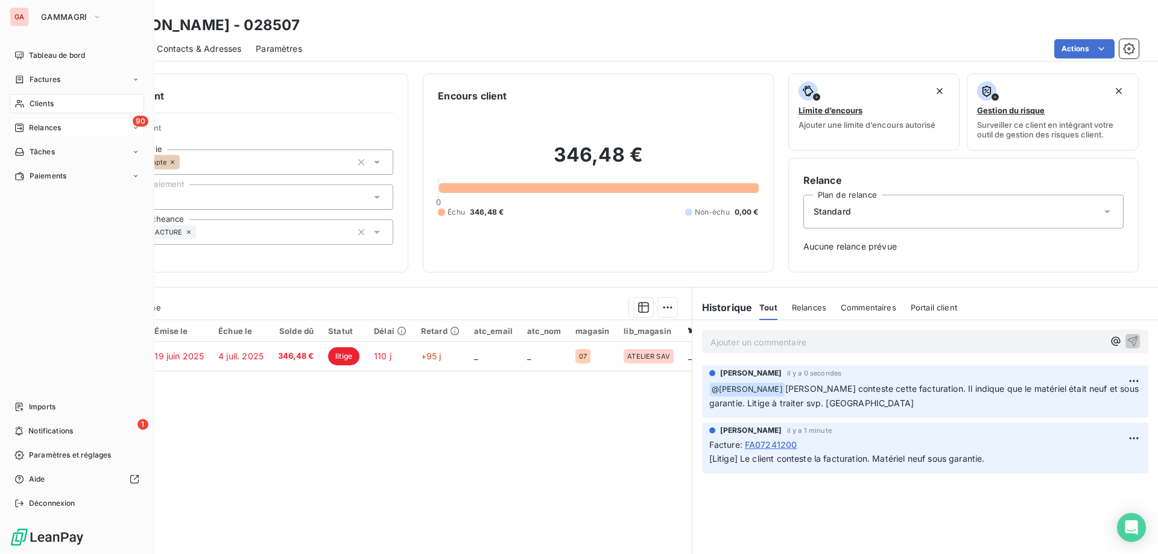
click at [54, 131] on span "Relances" at bounding box center [45, 127] width 32 height 11
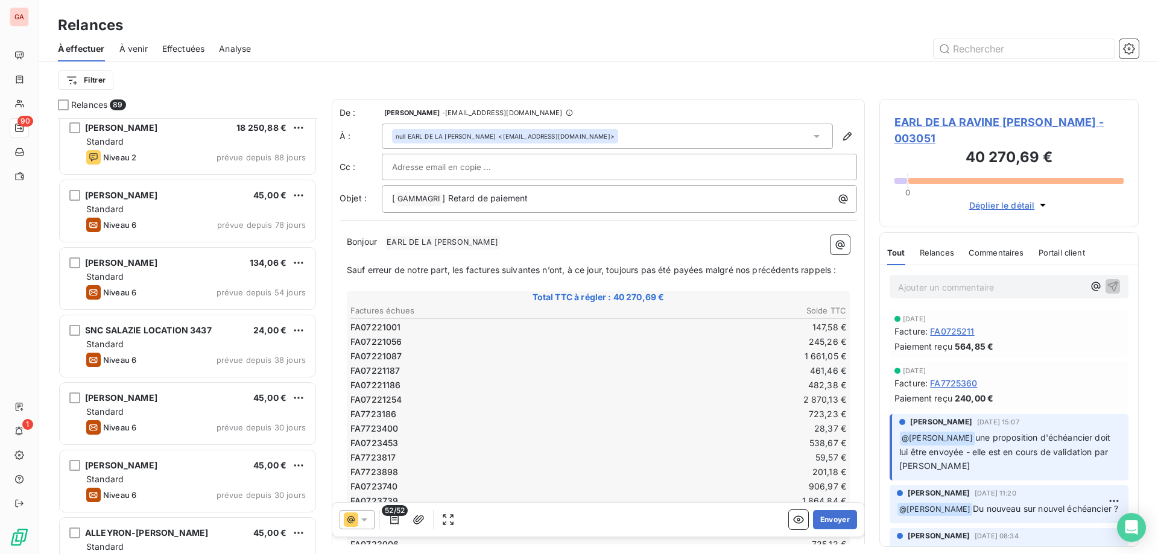
scroll to position [1026, 0]
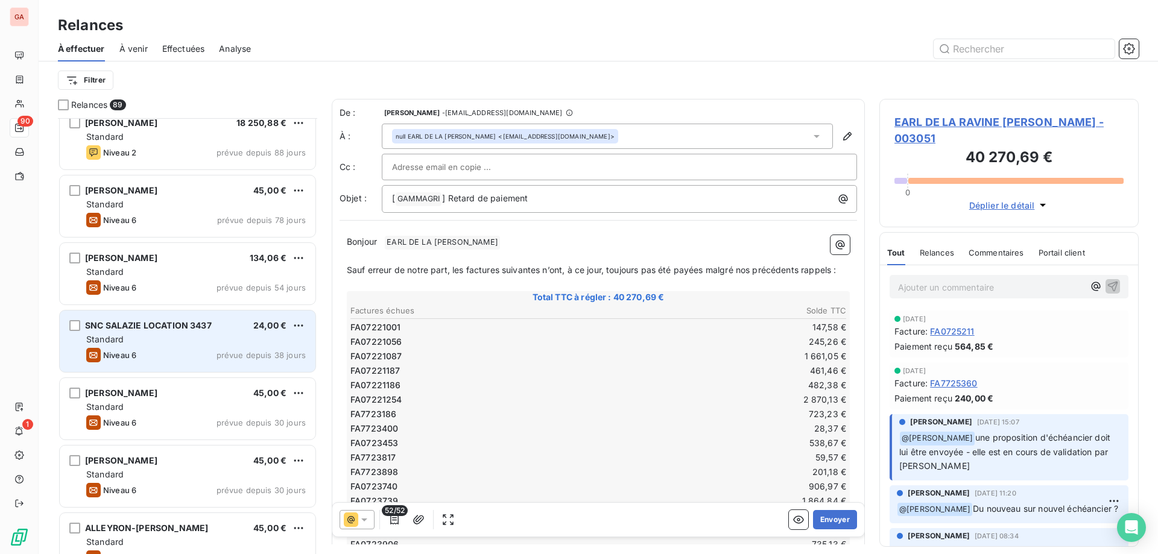
click at [180, 334] on div "Standard" at bounding box center [196, 339] width 220 height 12
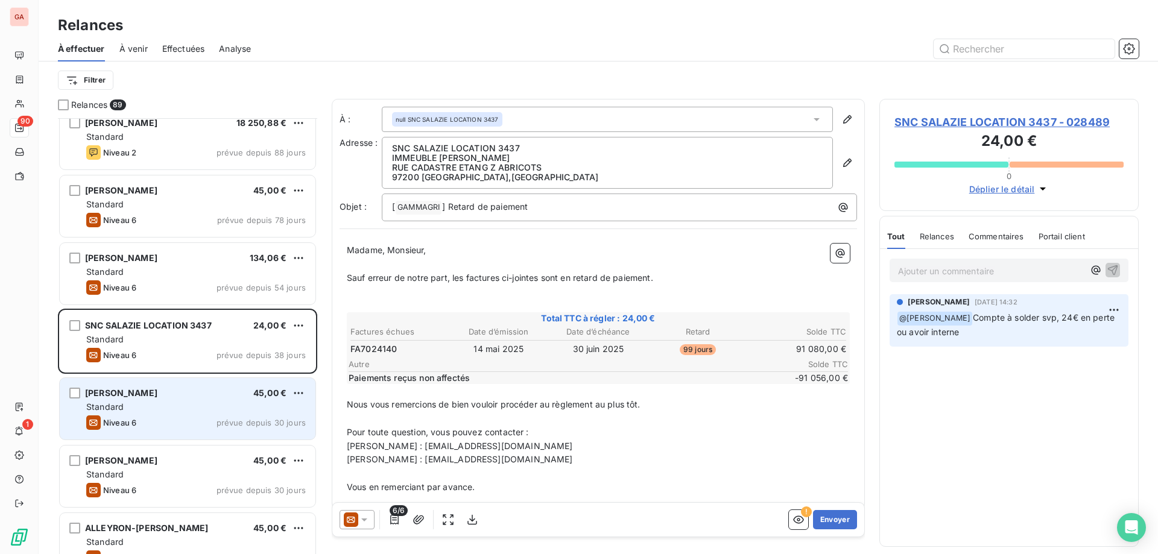
click at [166, 401] on div "Standard" at bounding box center [196, 407] width 220 height 12
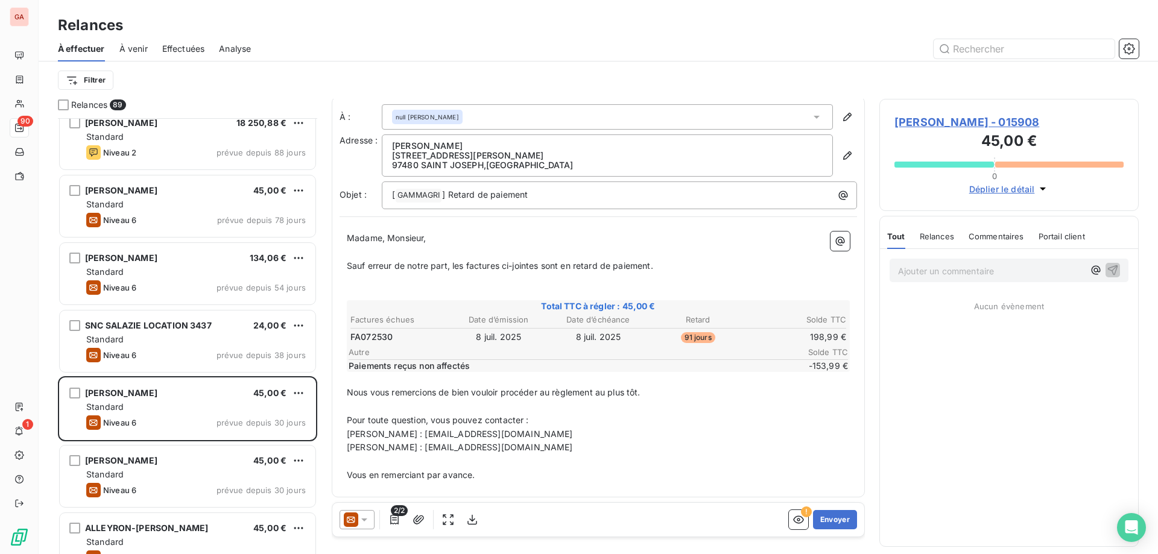
scroll to position [3, 0]
click at [1014, 123] on span "MUSSARD JACKSON MICHEL - 015908" at bounding box center [1008, 122] width 229 height 16
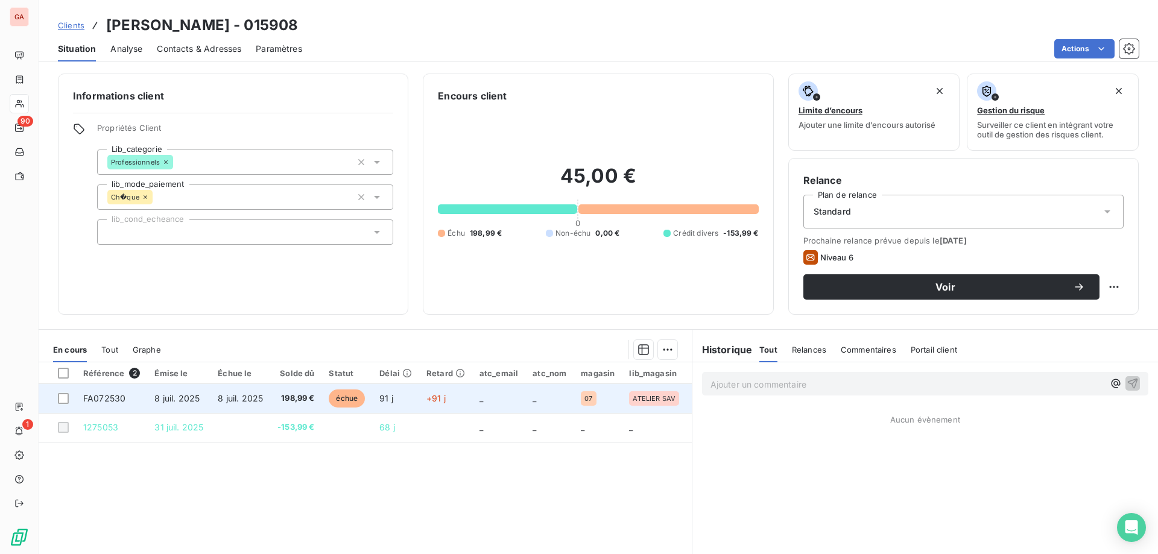
click at [191, 399] on span "8 juil. 2025" at bounding box center [176, 398] width 45 height 10
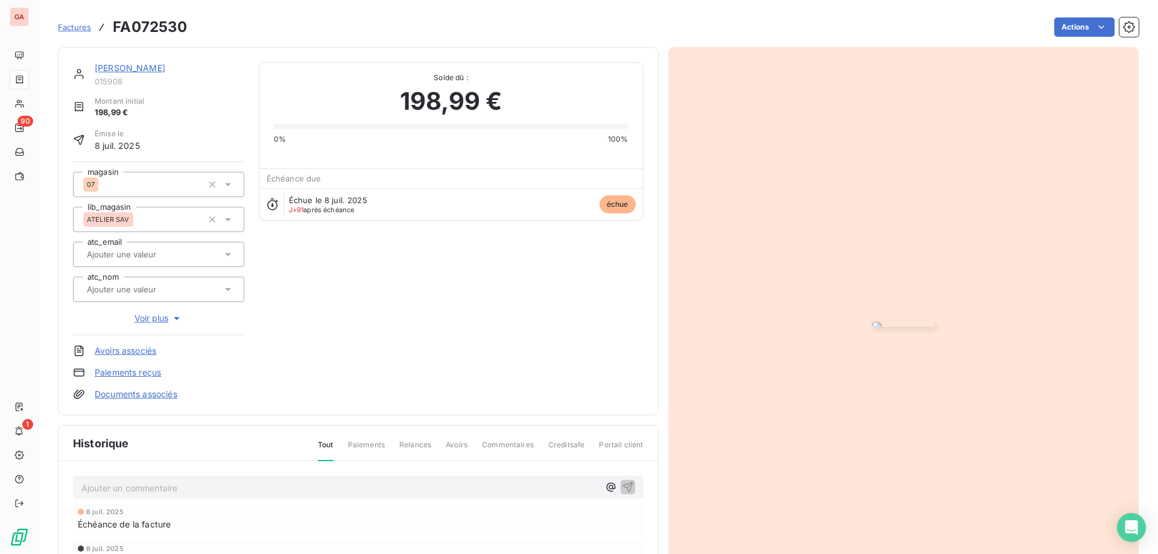
click at [872, 322] on img "button" at bounding box center [903, 324] width 63 height 5
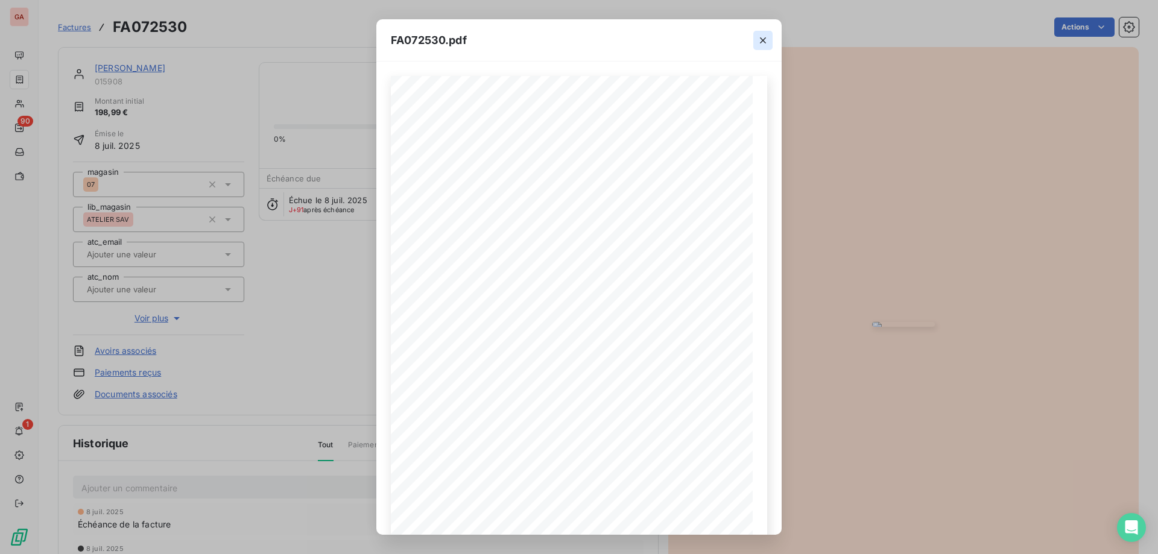
click at [765, 36] on icon "button" at bounding box center [763, 40] width 12 height 12
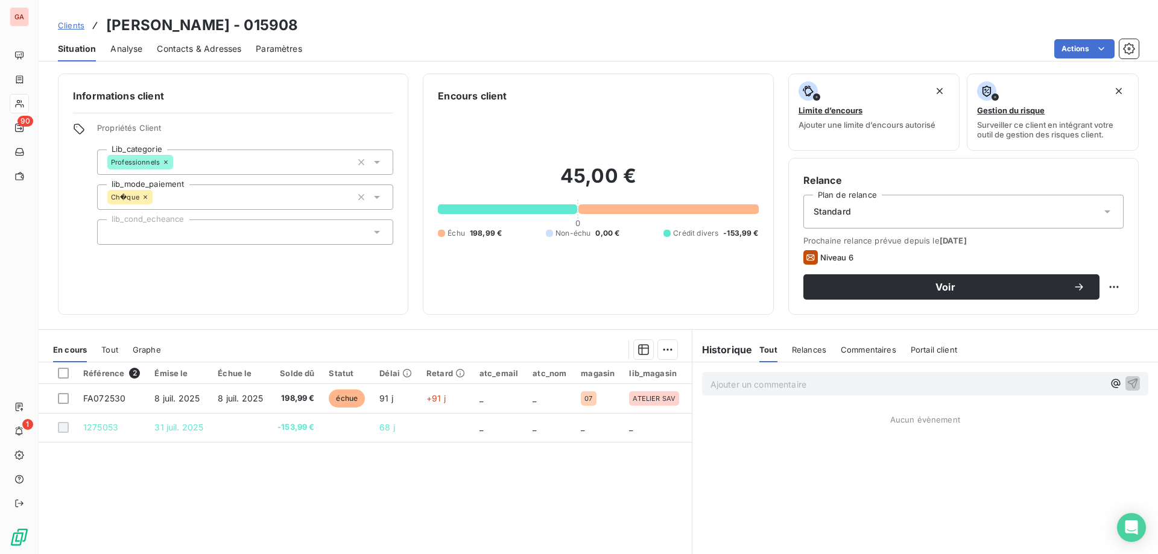
click at [809, 388] on p "Ajouter un commentaire ﻿" at bounding box center [906, 384] width 393 height 15
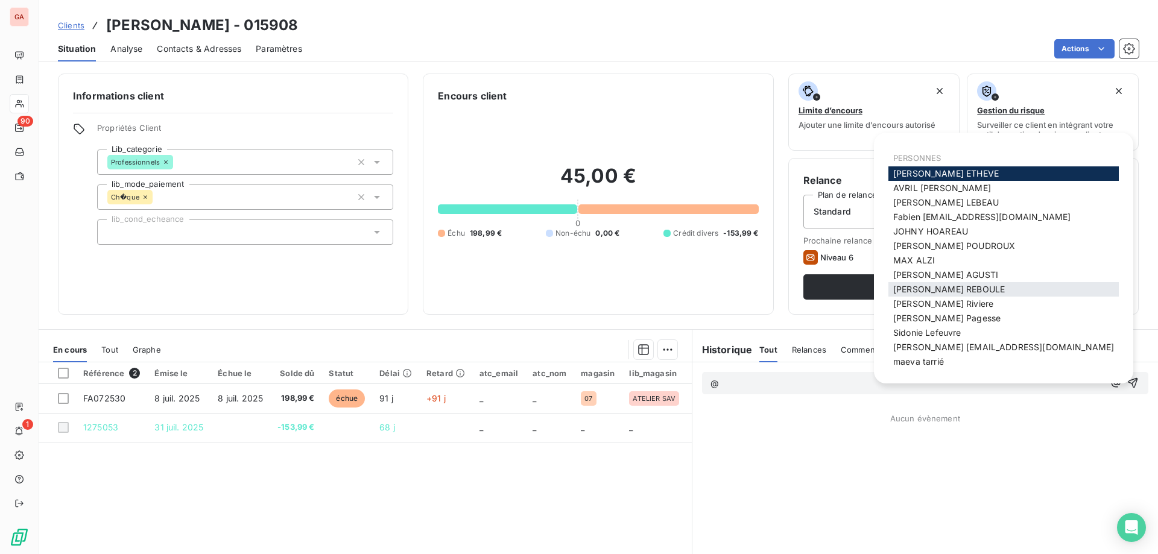
click at [965, 295] on div "[PERSON_NAME]" at bounding box center [1003, 289] width 230 height 14
click at [959, 291] on span "[PERSON_NAME]" at bounding box center [949, 289] width 112 height 10
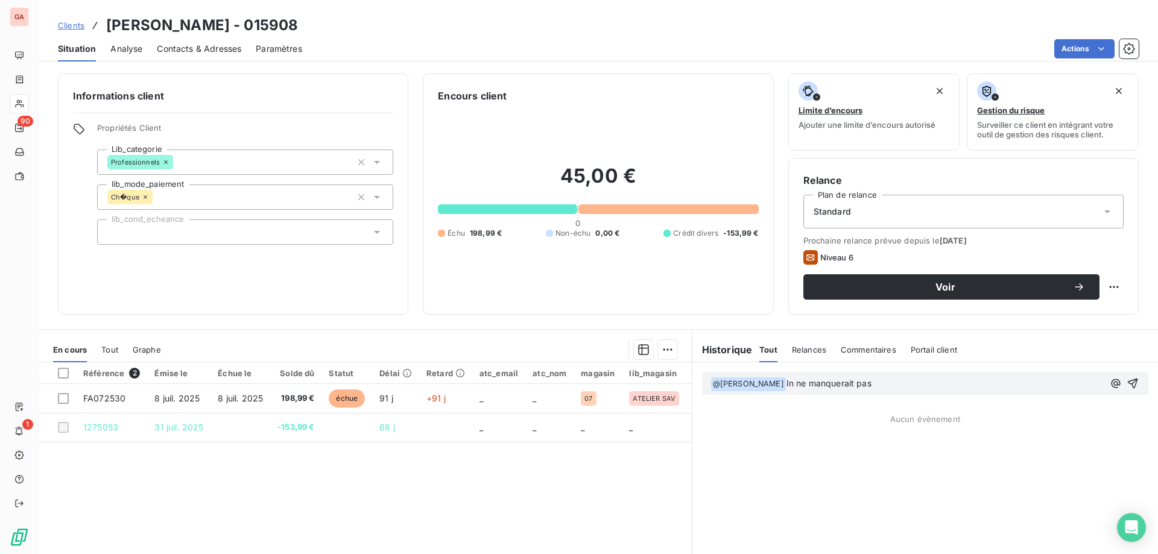
click at [789, 383] on span "In ne manquerait pas" at bounding box center [828, 383] width 85 height 10
click at [778, 382] on span "@ Mathias REBOULE ﻿" at bounding box center [748, 385] width 75 height 14
click at [839, 384] on span "In ne manquerait pas" at bounding box center [880, 383] width 85 height 10
click at [940, 387] on p "Fact 072530 @ Mathias REBOULE ﻿ Il ne manquerait pas" at bounding box center [906, 384] width 393 height 14
drag, startPoint x: 1030, startPoint y: 382, endPoint x: 460, endPoint y: 379, distance: 569.9
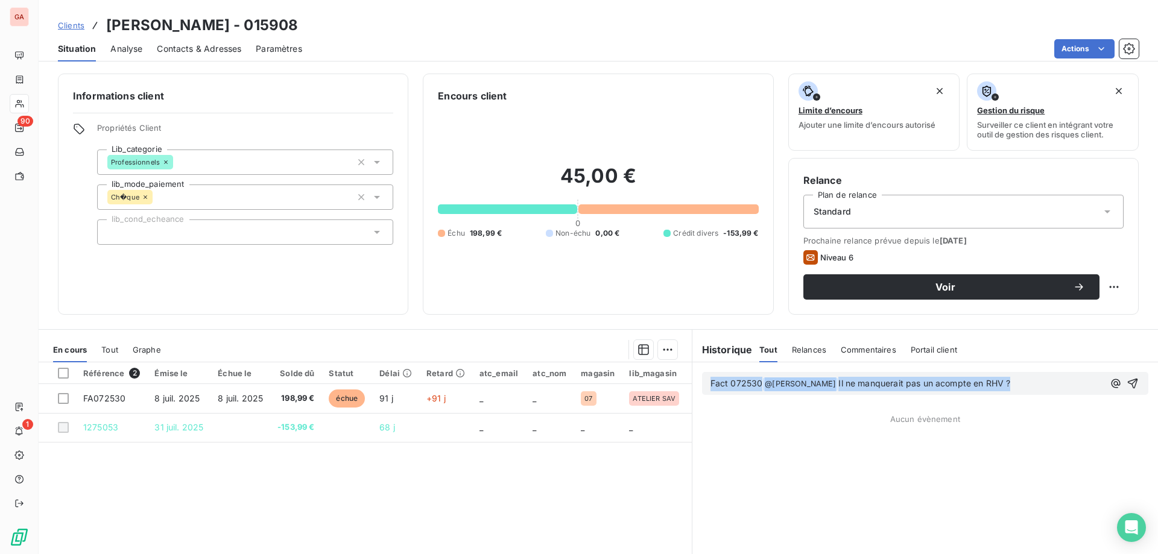
click at [460, 379] on div "En cours Tout Graphe Référence 2 Émise le Échue le Solde dû Statut Délai Retard…" at bounding box center [598, 480] width 1119 height 302
copy p "Fact 072530 @ Mathias REBOULE ﻿ Il ne manquerait pas un acompte en RHV ?"
click at [118, 347] on span "Tout" at bounding box center [109, 350] width 17 height 10
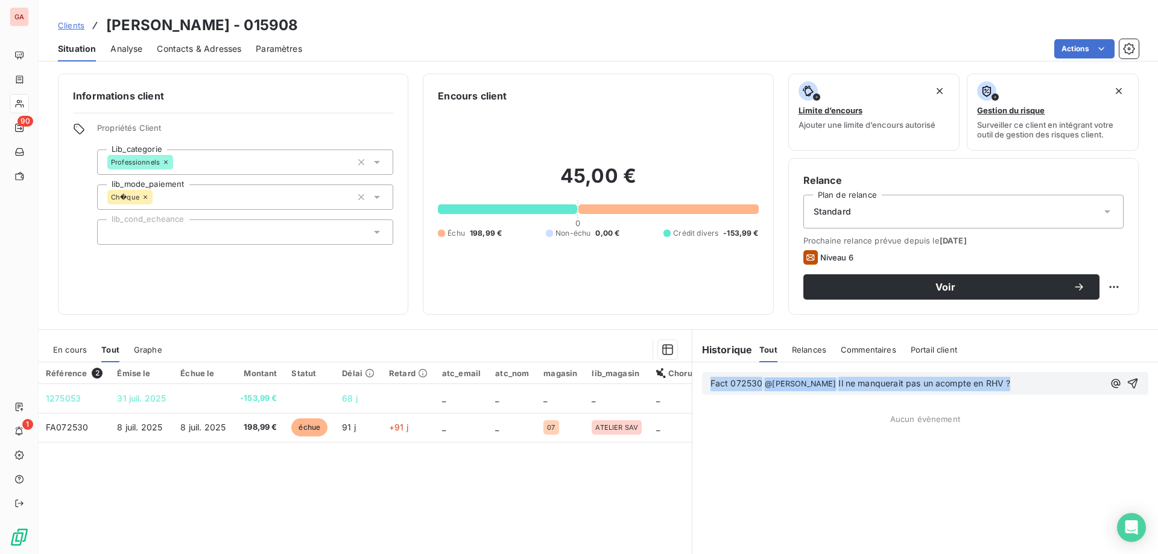
click at [73, 350] on span "En cours" at bounding box center [70, 350] width 34 height 10
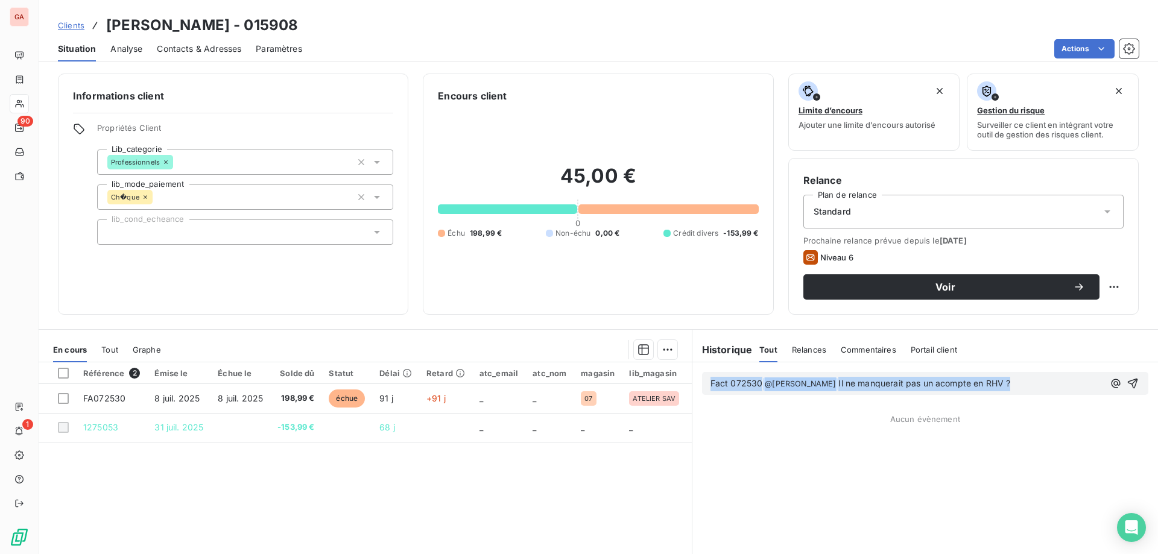
click at [1031, 379] on p "Fact 072530 @ Mathias REBOULE ﻿ Il ne manquerait pas un acompte en RHV ?" at bounding box center [906, 384] width 393 height 14
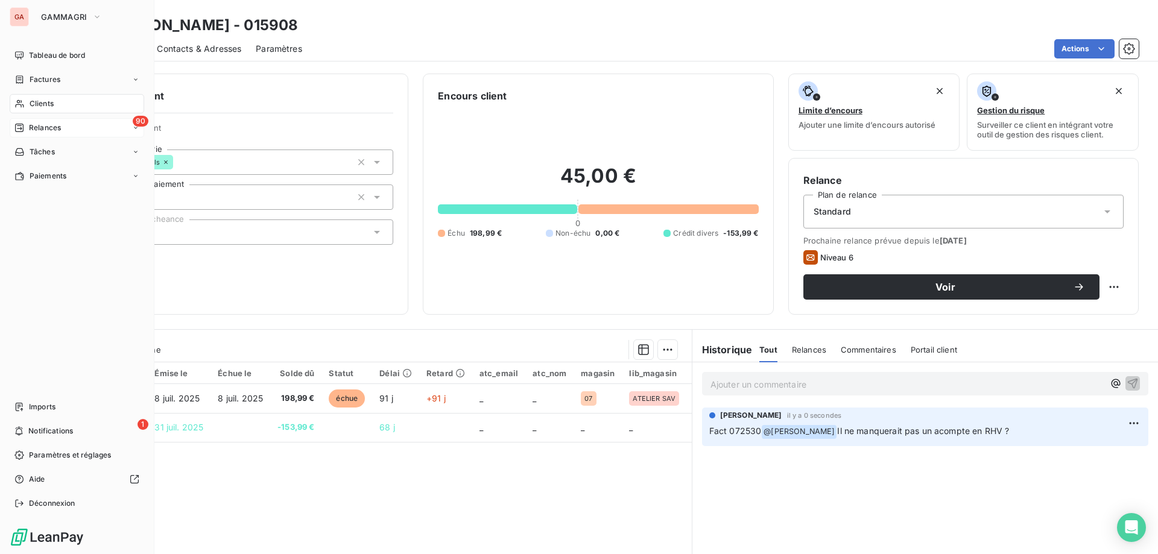
drag, startPoint x: 57, startPoint y: 103, endPoint x: 59, endPoint y: 133, distance: 30.2
click at [59, 133] on nav "Tableau de bord Factures Clients 90 Relances Tâches Paiements" at bounding box center [77, 116] width 134 height 140
click at [59, 126] on span "Relances" at bounding box center [45, 127] width 32 height 11
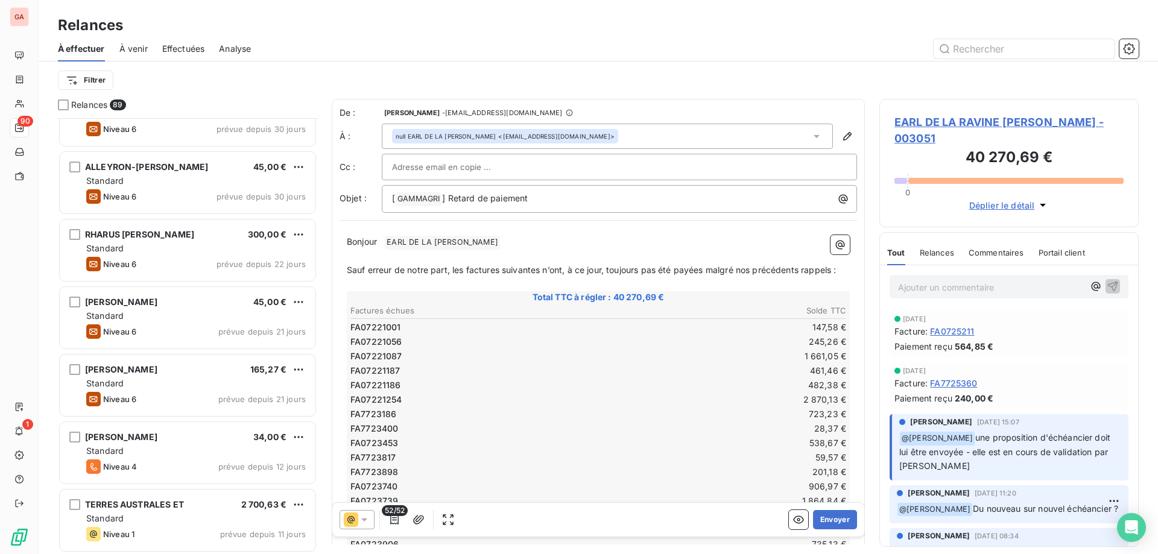
scroll to position [1388, 0]
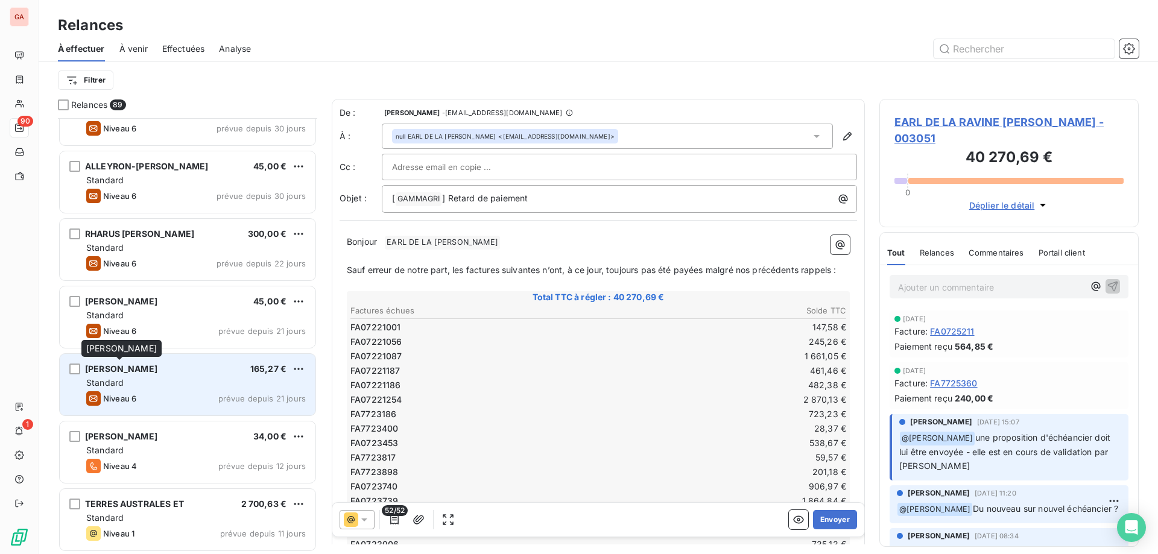
click at [152, 370] on span "[PERSON_NAME]" at bounding box center [121, 369] width 72 height 10
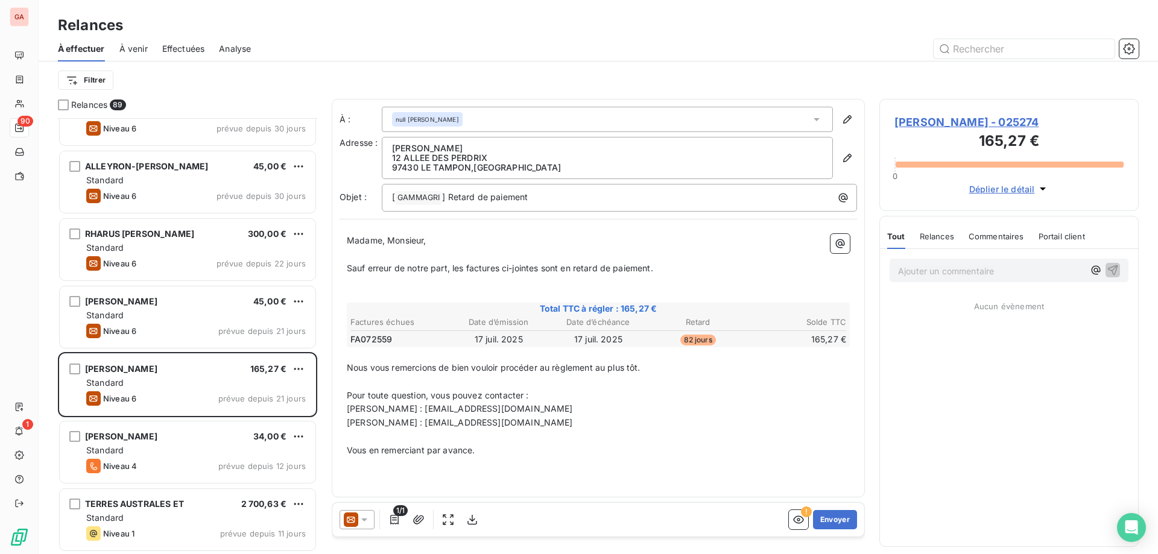
click at [933, 119] on span "[PERSON_NAME] - 025274" at bounding box center [1008, 122] width 229 height 16
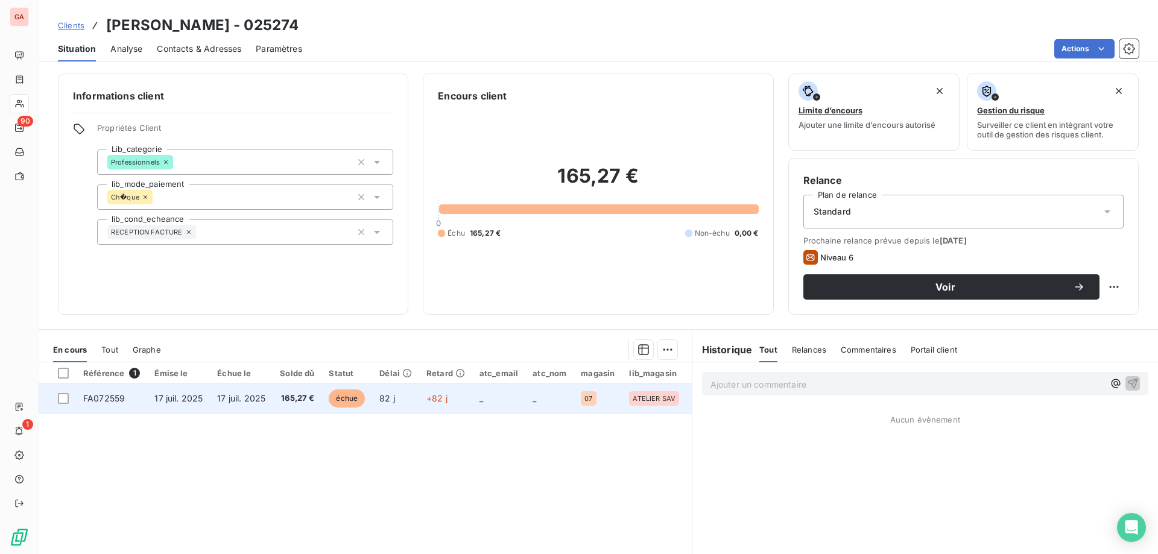
click at [180, 396] on span "17 juil. 2025" at bounding box center [178, 398] width 48 height 10
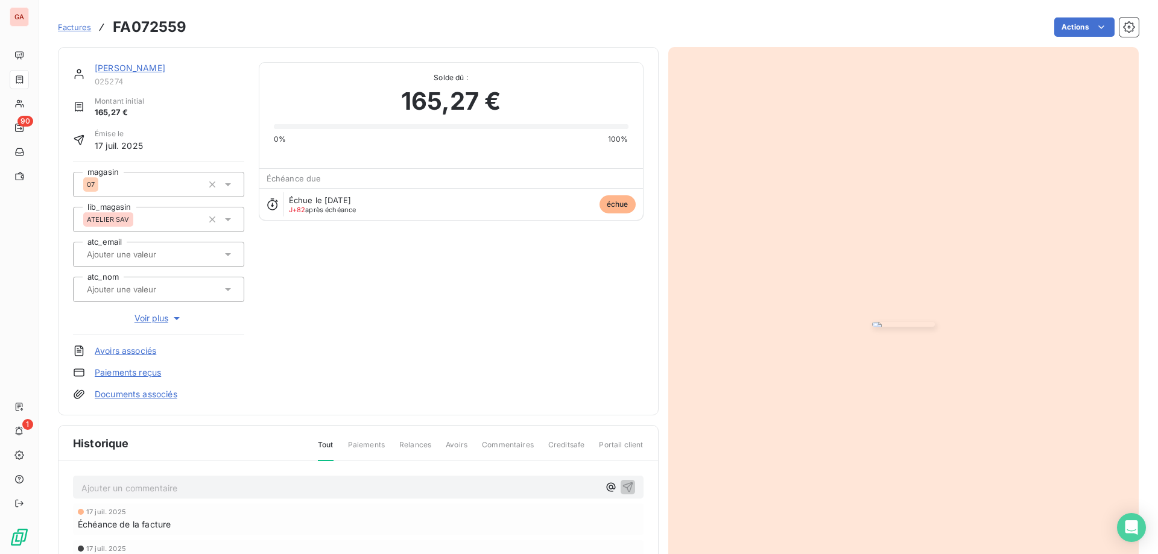
click at [872, 322] on img "button" at bounding box center [903, 324] width 63 height 5
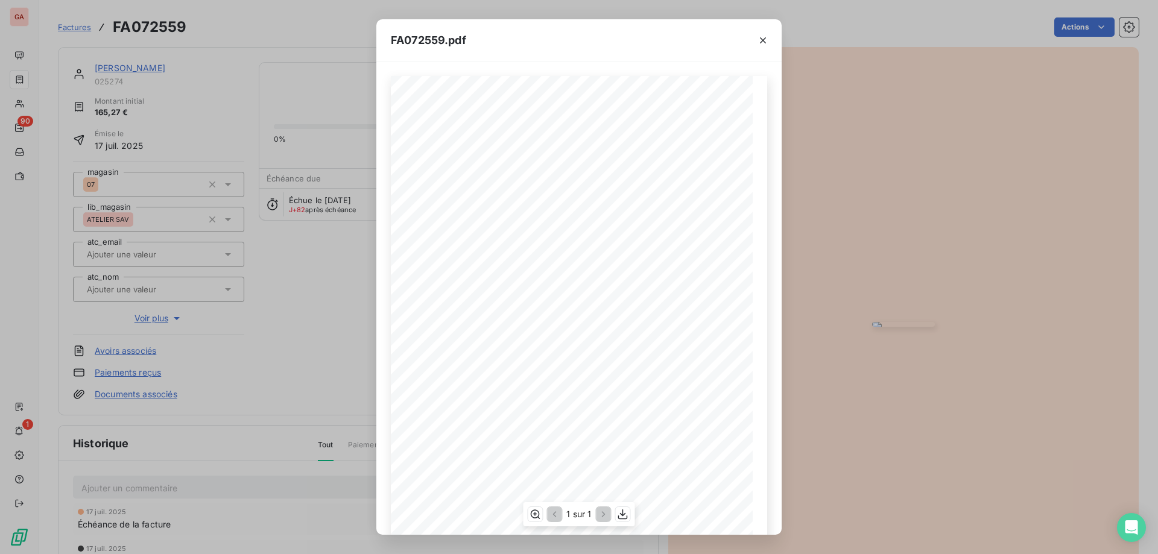
click at [511, 280] on span "l'interrupteur "marche/arret" - interrupteur cassÈ et celui-ci dÈfend la machin…" at bounding box center [601, 281] width 331 height 5
click at [540, 511] on icon "button" at bounding box center [535, 514] width 12 height 12
click at [532, 517] on icon "button" at bounding box center [536, 514] width 10 height 9
click at [765, 36] on icon "button" at bounding box center [763, 40] width 12 height 12
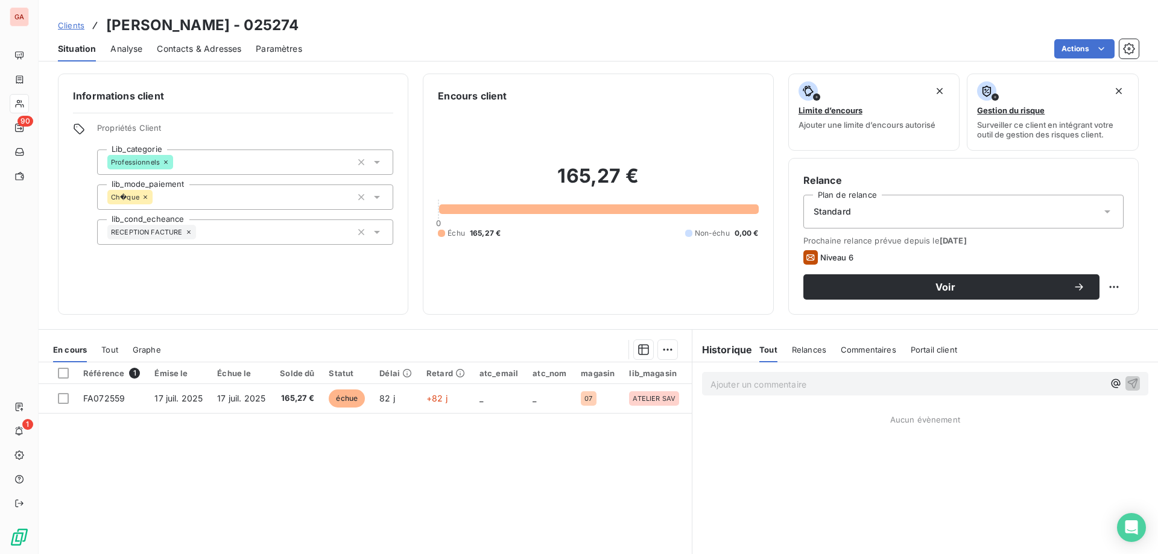
click at [855, 391] on p "Ajouter un commentaire ﻿" at bounding box center [906, 384] width 393 height 15
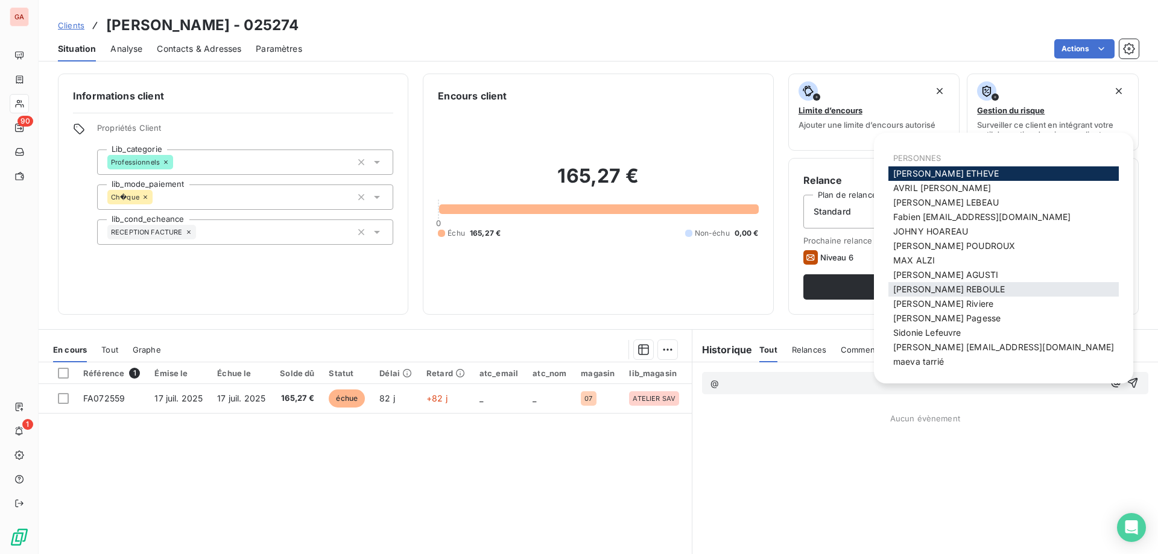
click at [918, 288] on span "[PERSON_NAME]" at bounding box center [949, 289] width 112 height 10
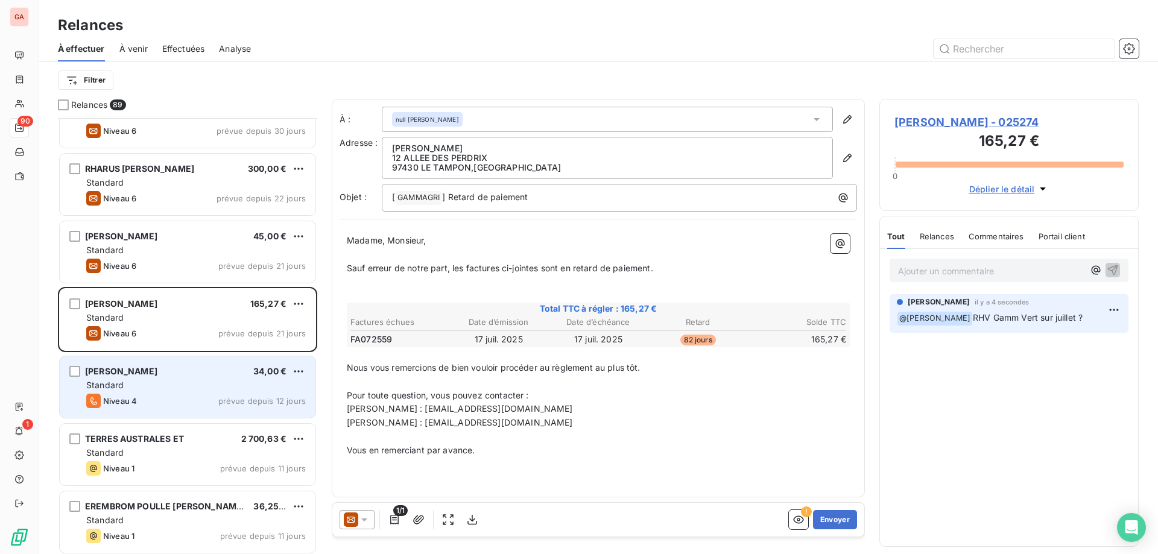
scroll to position [1508, 0]
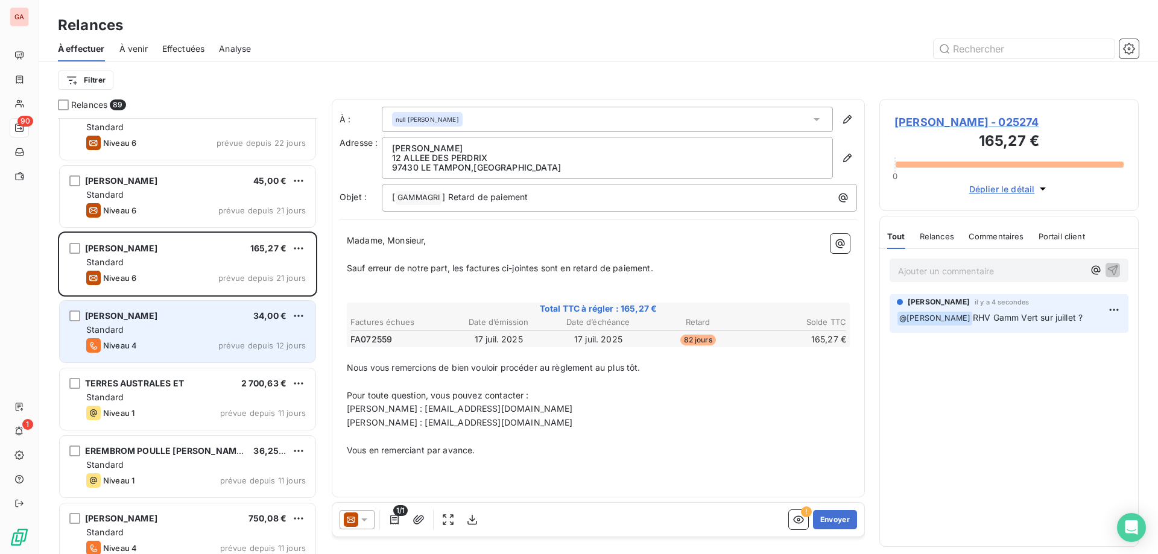
click at [154, 322] on div "SIMAYA JUSTIN 34,00 € Standard Niveau 4 prévue depuis 12 jours" at bounding box center [188, 332] width 256 height 62
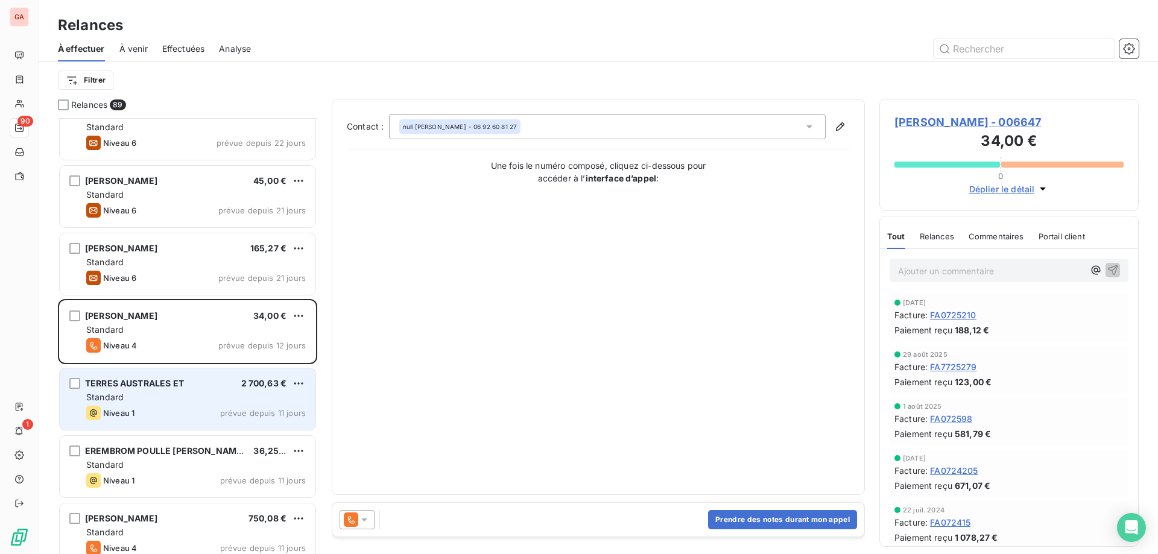
click at [203, 382] on div "TERRES AUSTRALES ET 2 700,63 €" at bounding box center [196, 383] width 220 height 11
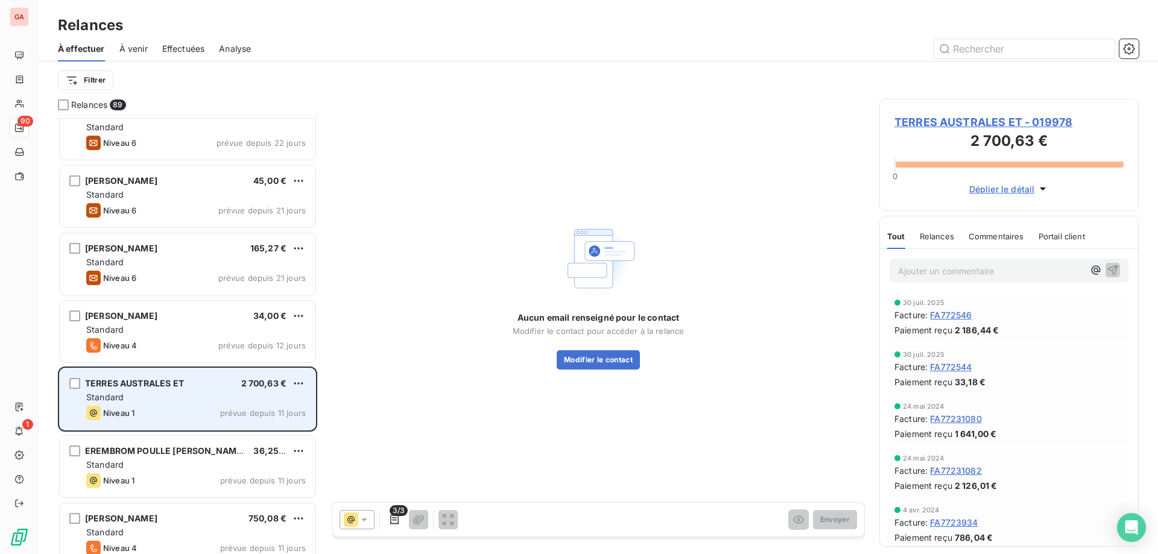
click at [130, 385] on span "TERRES AUSTRALES ET" at bounding box center [134, 383] width 99 height 10
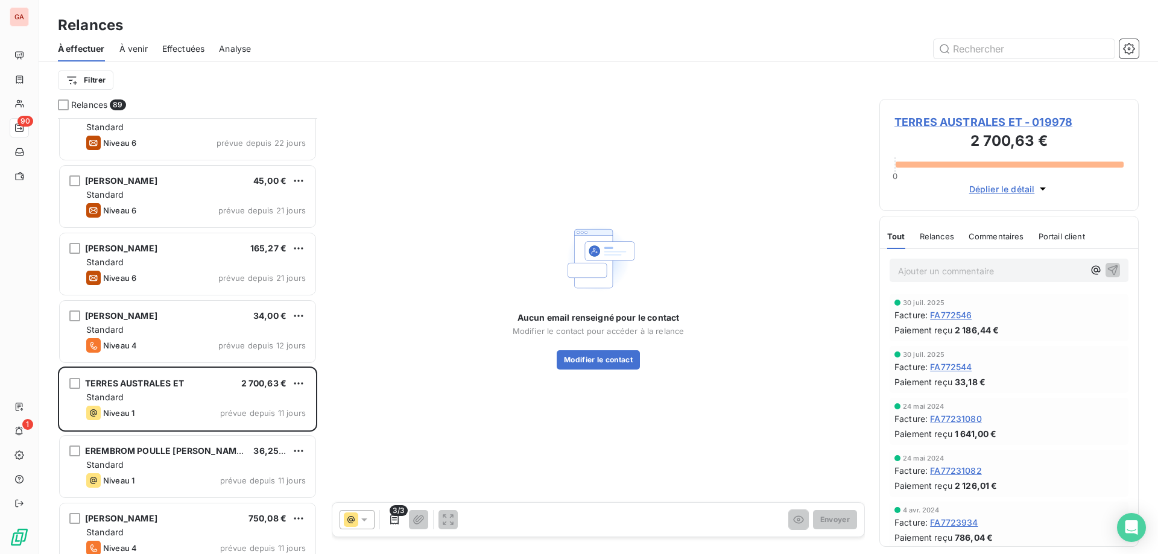
click at [999, 113] on div "TERRES AUSTRALES ET - 019978 2 700,63 € 0 Déplier le détail" at bounding box center [1008, 155] width 259 height 112
click at [999, 118] on span "TERRES AUSTRALES ET - 019978" at bounding box center [1008, 122] width 229 height 16
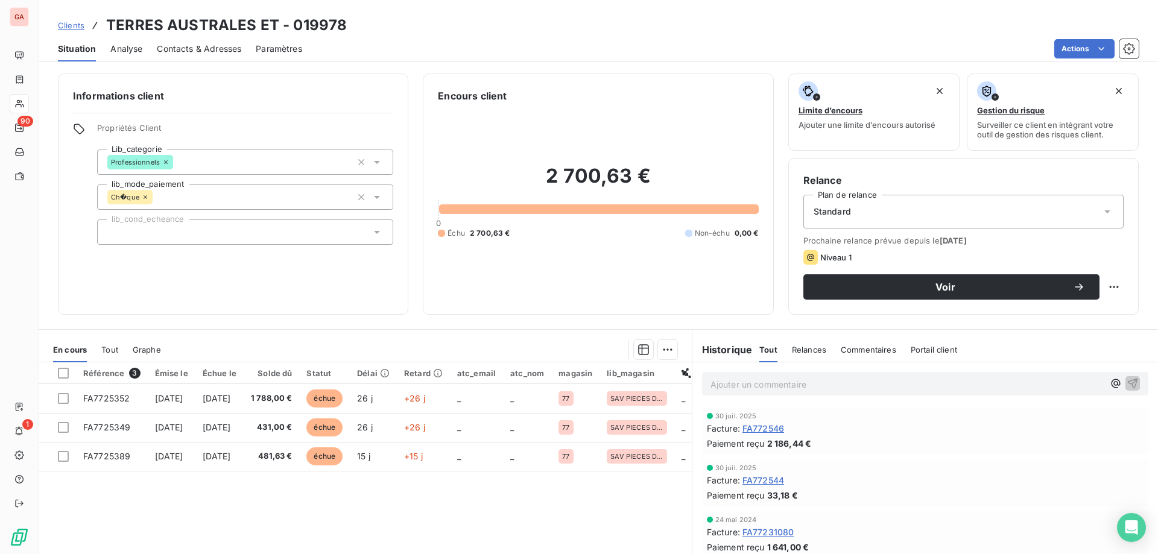
click at [112, 349] on span "Tout" at bounding box center [109, 350] width 17 height 10
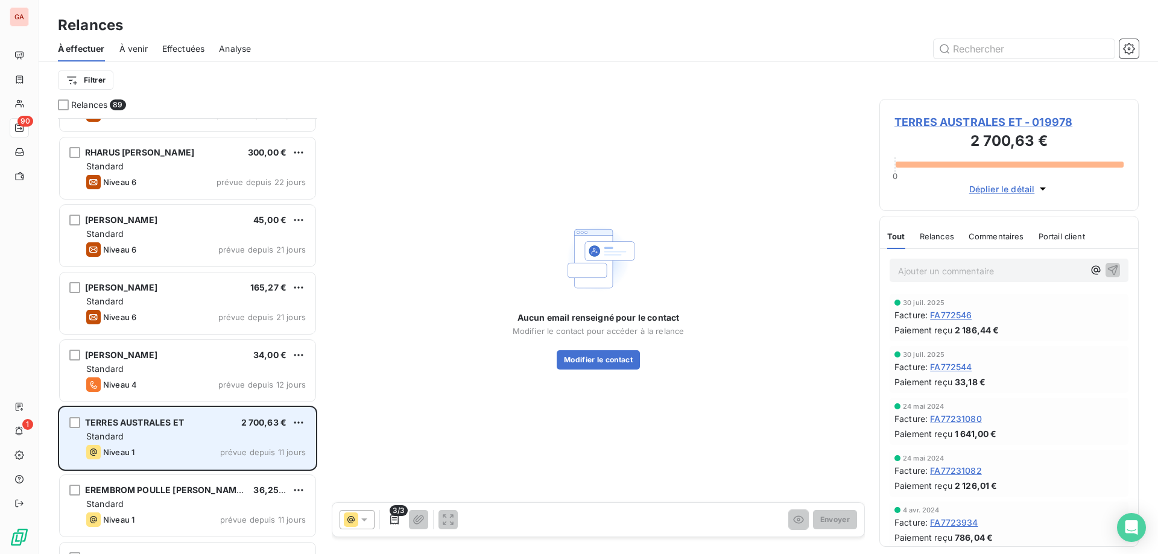
scroll to position [1629, 0]
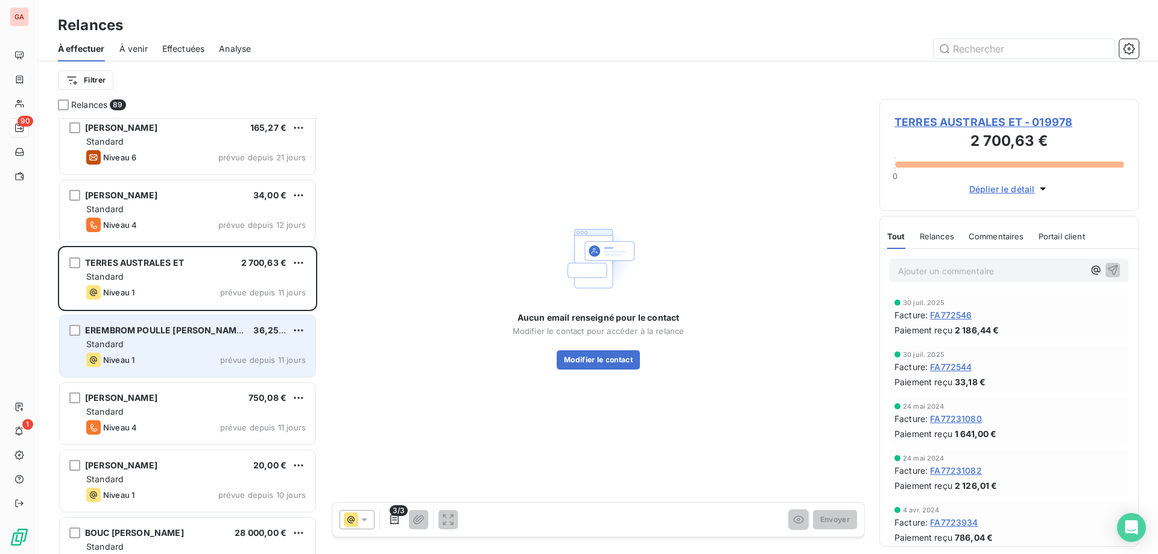
click at [154, 332] on span "EREMBROM POULLE [PERSON_NAME]" at bounding box center [165, 330] width 160 height 10
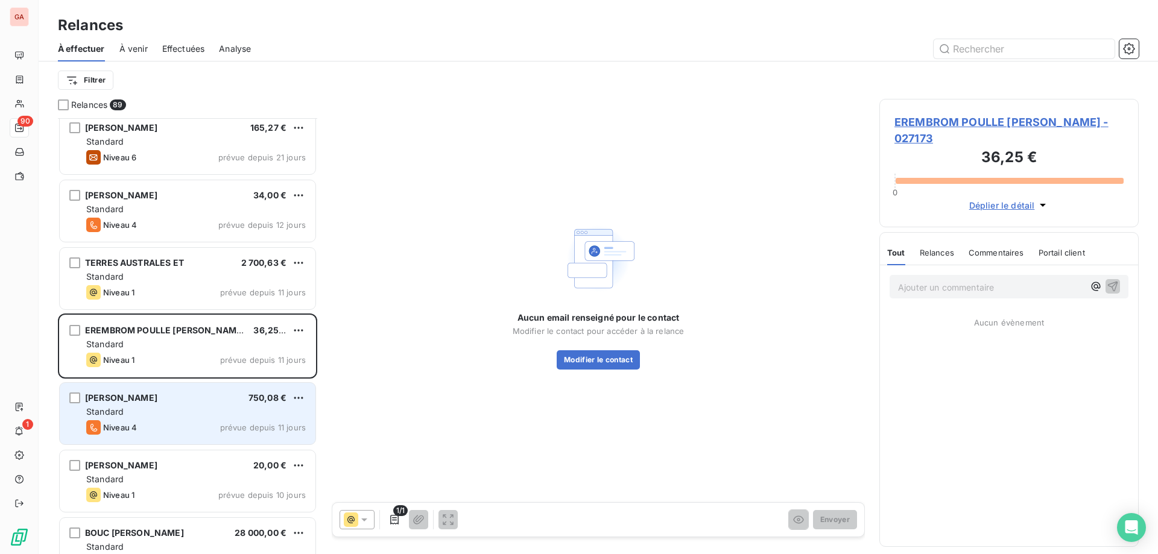
click at [157, 399] on span "ABLANCOURT ALIX JEAN FRANCOIS" at bounding box center [121, 398] width 72 height 10
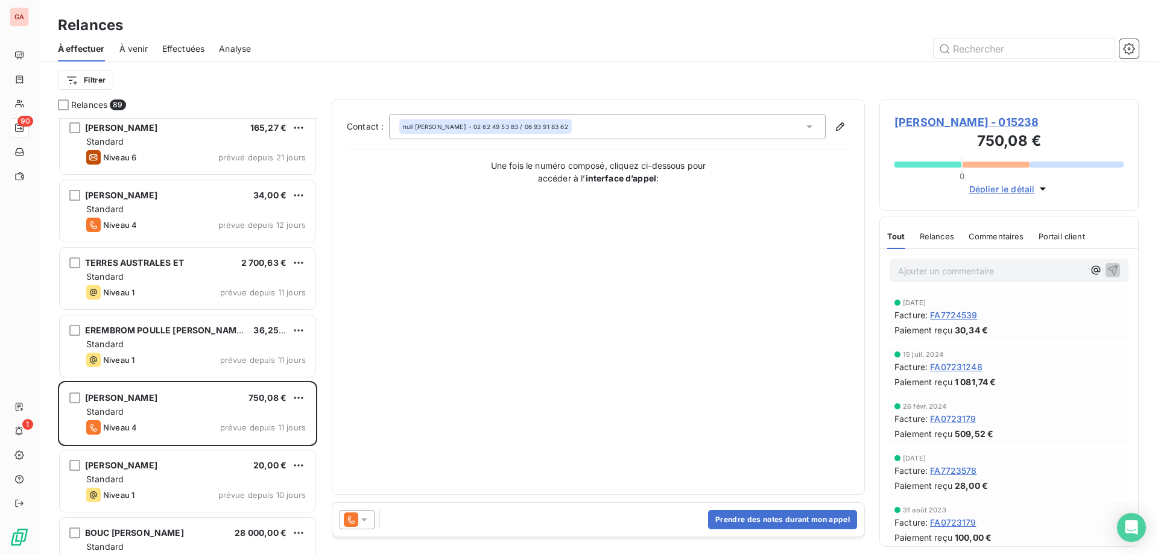
click at [363, 519] on icon at bounding box center [364, 520] width 6 height 3
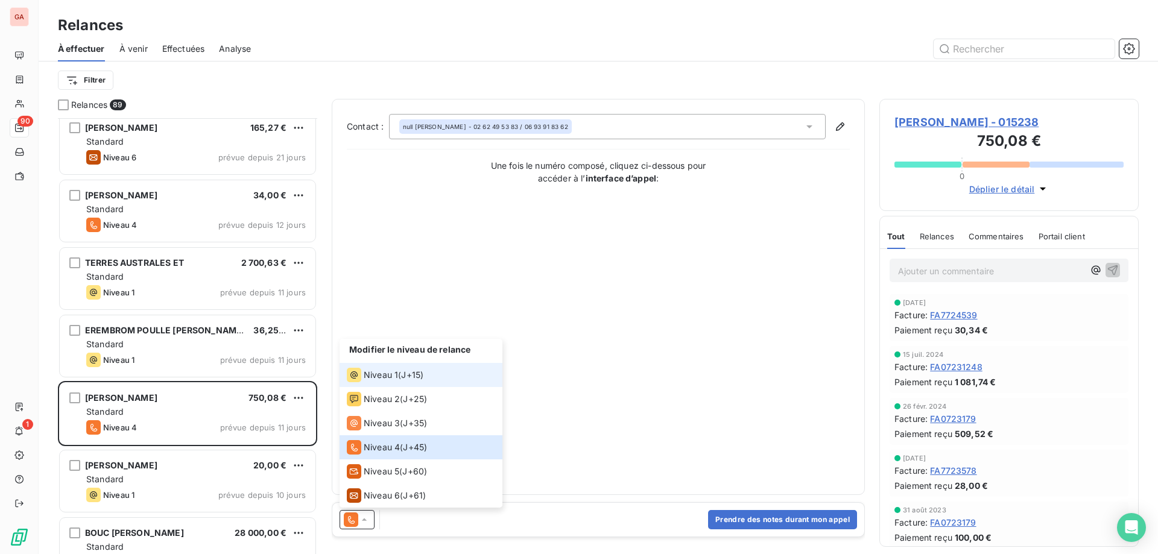
click at [378, 381] on span "Niveau 1" at bounding box center [381, 375] width 34 height 12
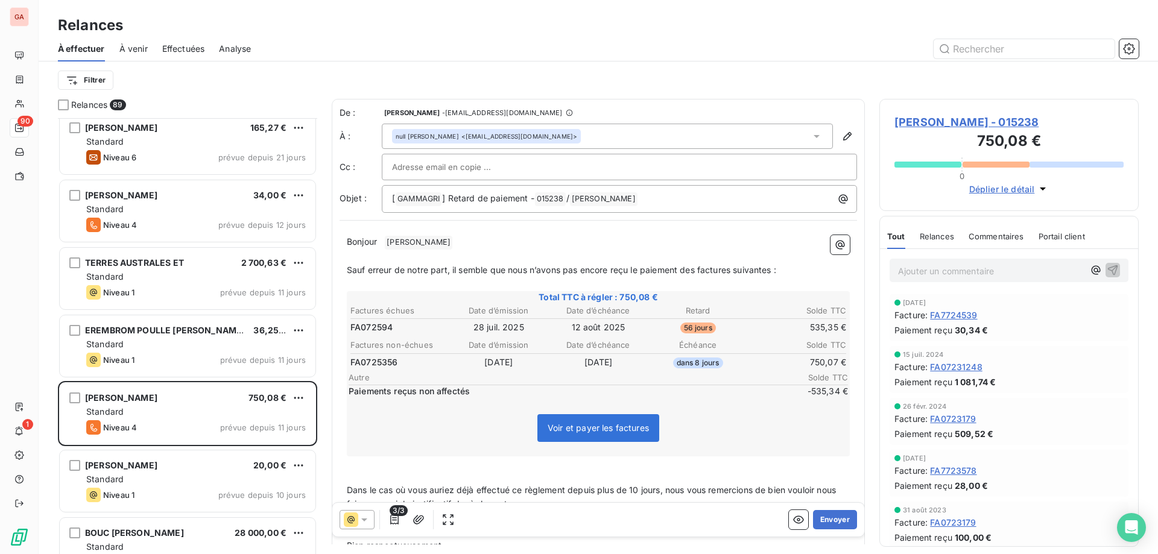
click at [406, 238] on span "ABLANCOURT ALIX JEAN FRANCOIS ﻿" at bounding box center [419, 243] width 68 height 14
drag, startPoint x: 561, startPoint y: 241, endPoint x: 381, endPoint y: 241, distance: 180.3
click at [381, 241] on p "Bonjour ﻿ ABLANCOURT ALIX JEAN FRANCOIS ﻿ ﻿" at bounding box center [598, 242] width 503 height 14
click at [454, 197] on span "] Retard de paiement -" at bounding box center [488, 198] width 92 height 10
click at [765, 267] on span "Sauf erreur de notre part, il semble que nous n’avons pas encore reçu le paieme…" at bounding box center [561, 269] width 429 height 10
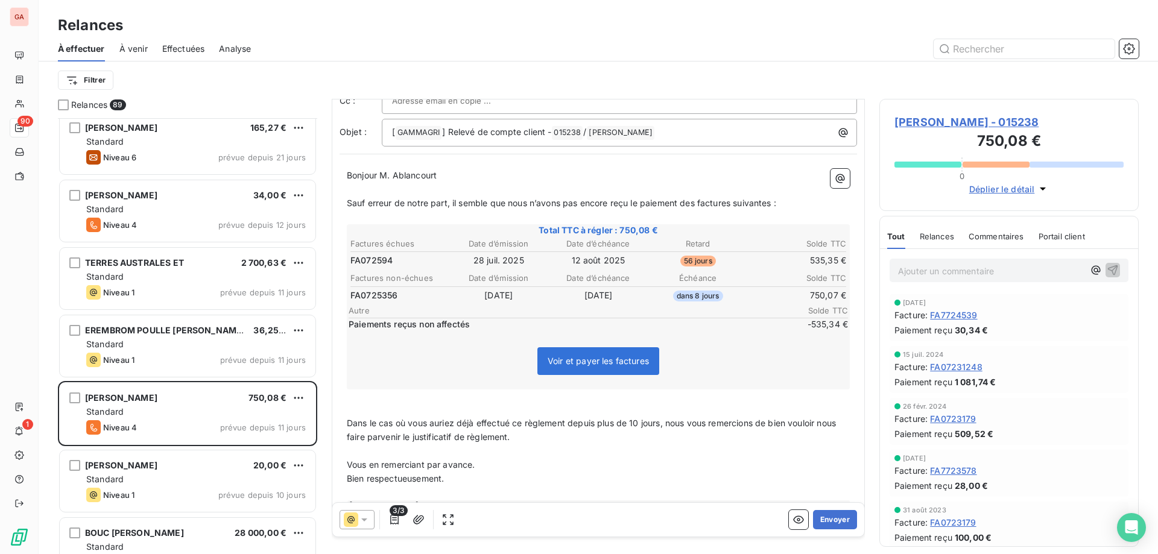
scroll to position [99, 0]
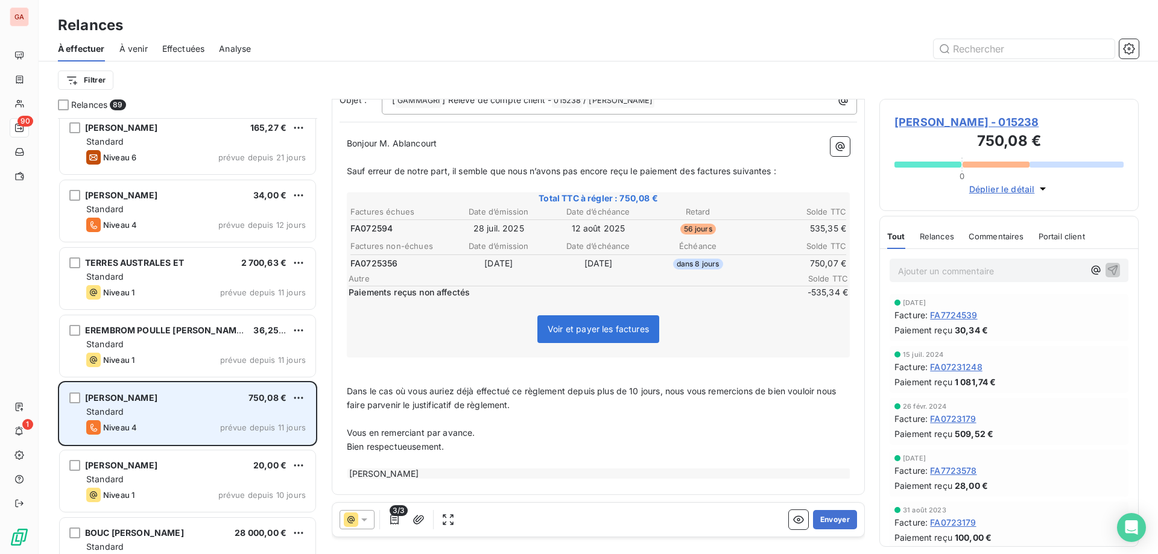
click at [157, 402] on span "ABLANCOURT ALIX JEAN FRANCOIS" at bounding box center [121, 398] width 72 height 10
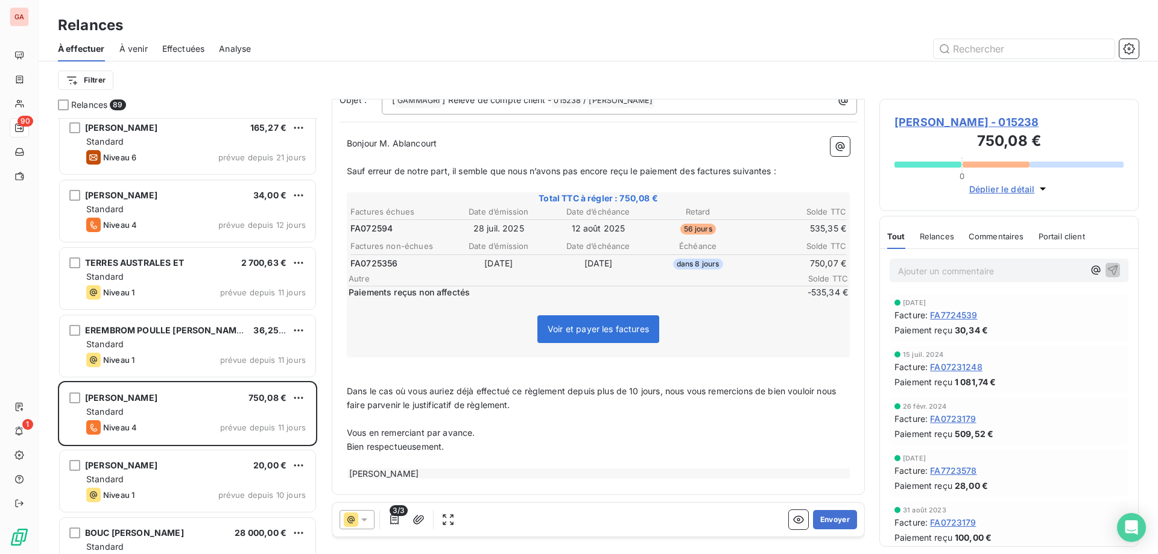
click at [947, 111] on div "ABLANCOURT ALIX JEAN FRANCOIS - 015238 750,08 € 0 Déplier le détail" at bounding box center [1008, 155] width 259 height 112
click at [948, 113] on div "ABLANCOURT ALIX JEAN FRANCOIS - 015238 750,08 € 0 Déplier le détail" at bounding box center [1008, 155] width 259 height 112
click at [946, 118] on span "ABLANCOURT ALIX JEAN FRANCOIS - 015238" at bounding box center [1008, 122] width 229 height 16
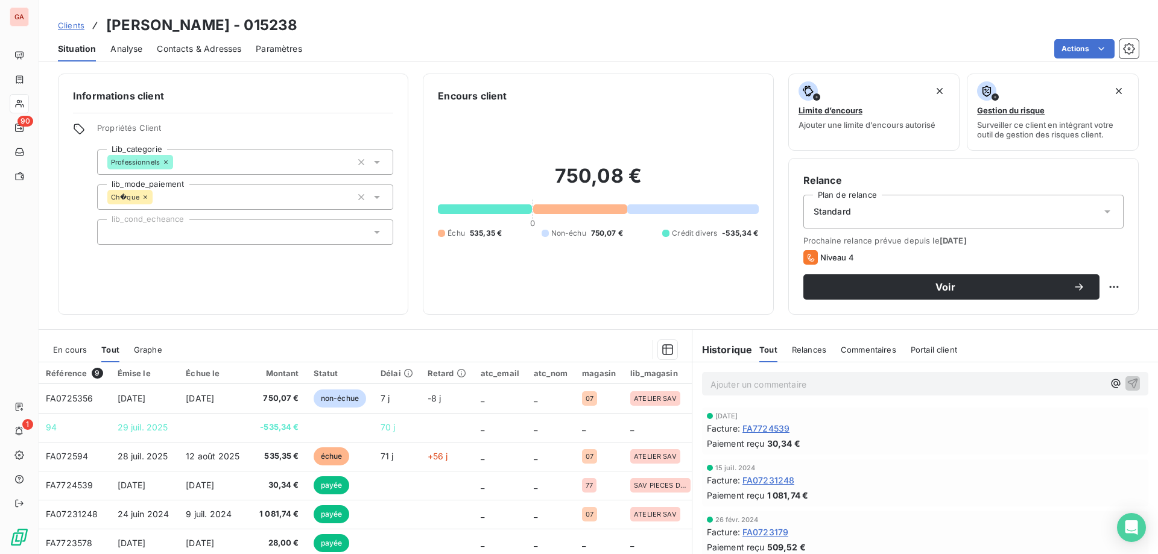
click at [842, 389] on p "Ajouter un commentaire ﻿" at bounding box center [906, 384] width 393 height 15
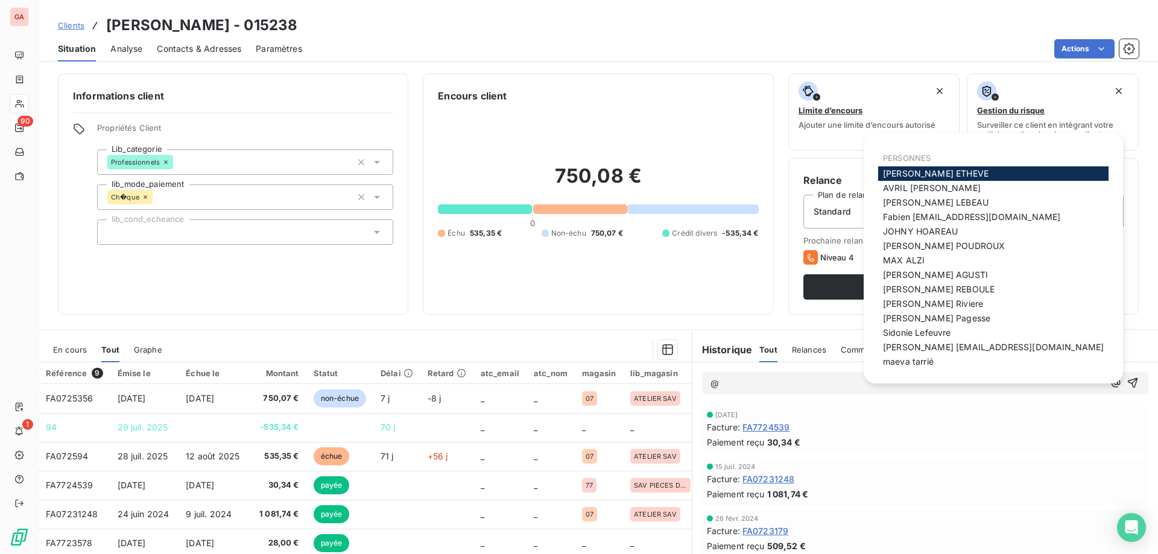
click at [957, 170] on div "[PERSON_NAME]" at bounding box center [993, 173] width 230 height 14
click at [950, 174] on div "[PERSON_NAME]" at bounding box center [993, 173] width 230 height 14
click at [936, 174] on span "[PERSON_NAME]" at bounding box center [936, 173] width 106 height 10
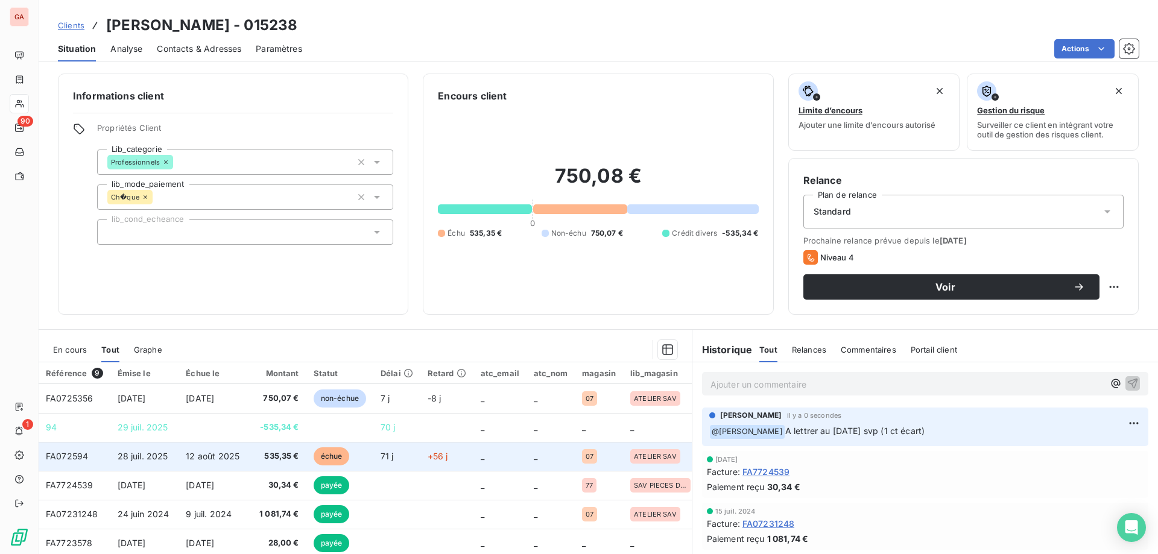
click at [227, 458] on span "12 août 2025" at bounding box center [213, 456] width 54 height 10
click at [273, 455] on span "535,35 €" at bounding box center [277, 456] width 43 height 12
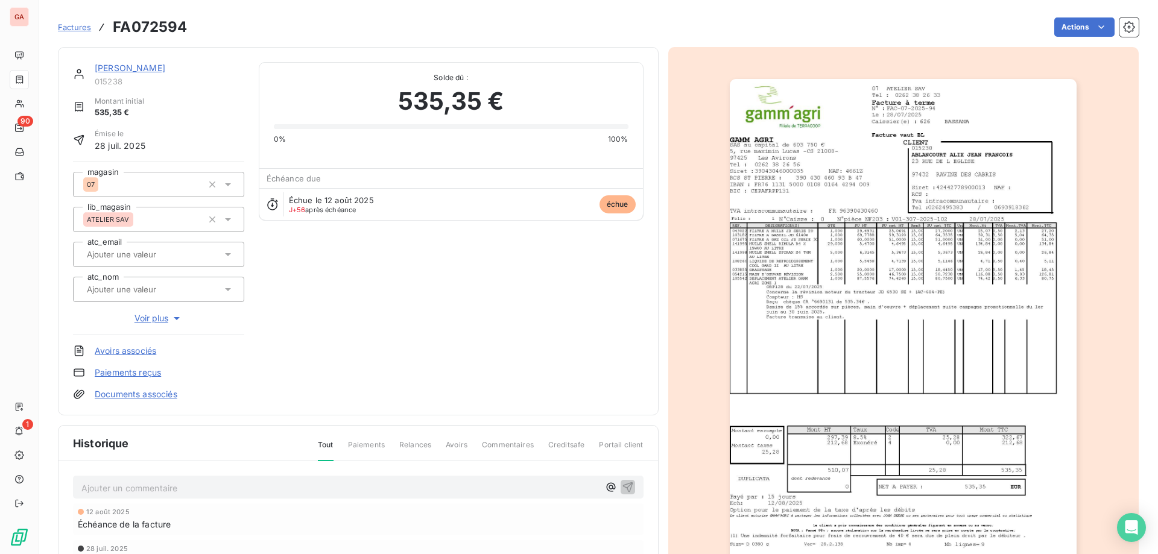
click at [136, 371] on link "Paiements reçus" at bounding box center [128, 373] width 66 height 12
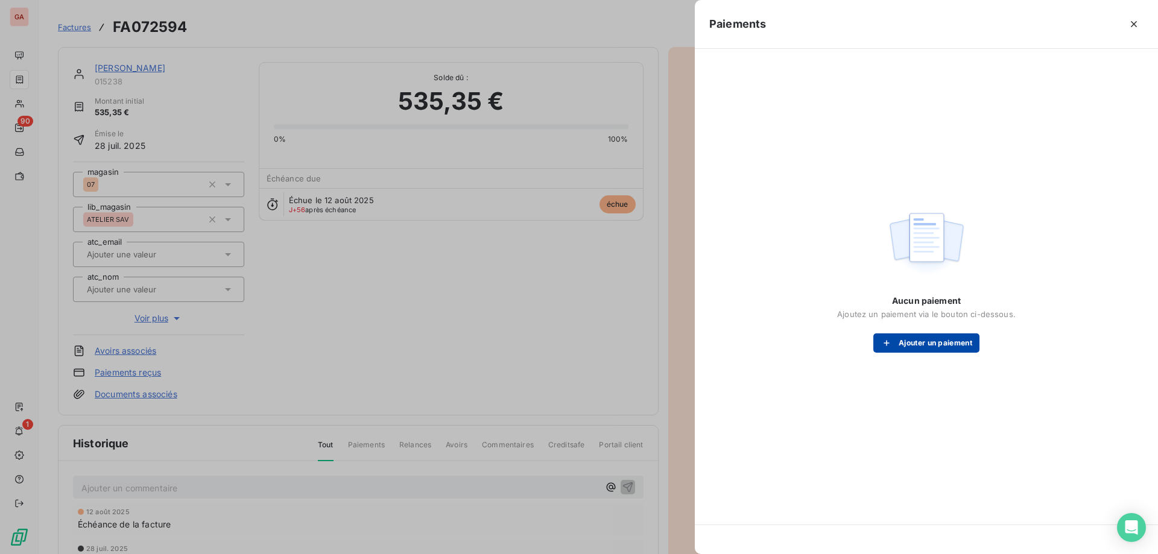
click at [935, 338] on button "Ajouter un paiement" at bounding box center [926, 342] width 106 height 19
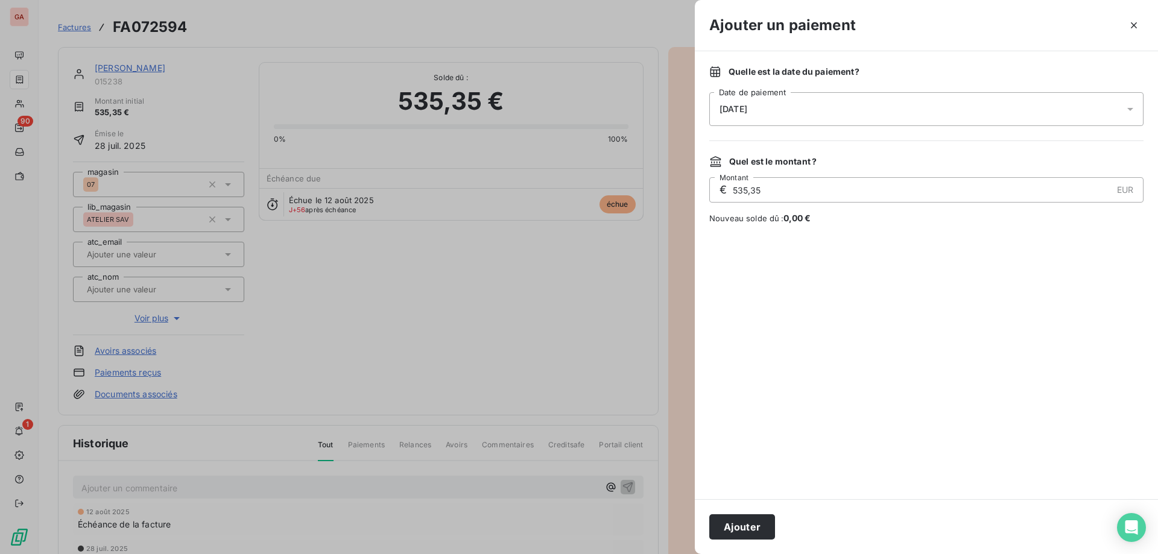
click at [855, 98] on div "[DATE]" at bounding box center [926, 109] width 434 height 34
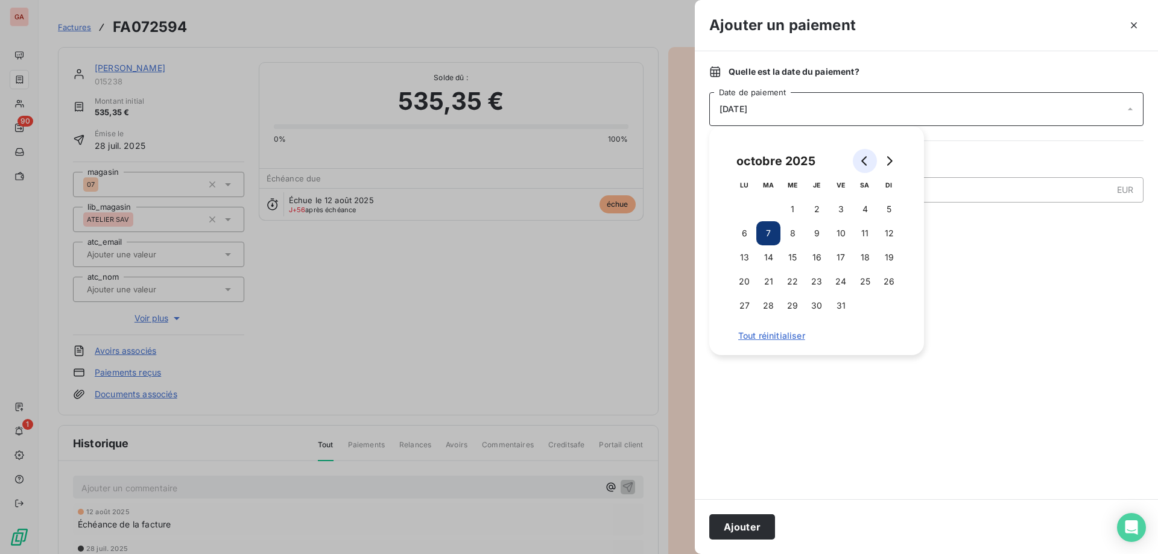
click at [865, 156] on icon "Go to previous month" at bounding box center [865, 161] width 10 height 10
click at [744, 305] on button "28" at bounding box center [744, 306] width 24 height 24
click at [743, 523] on button "Ajouter" at bounding box center [742, 526] width 66 height 25
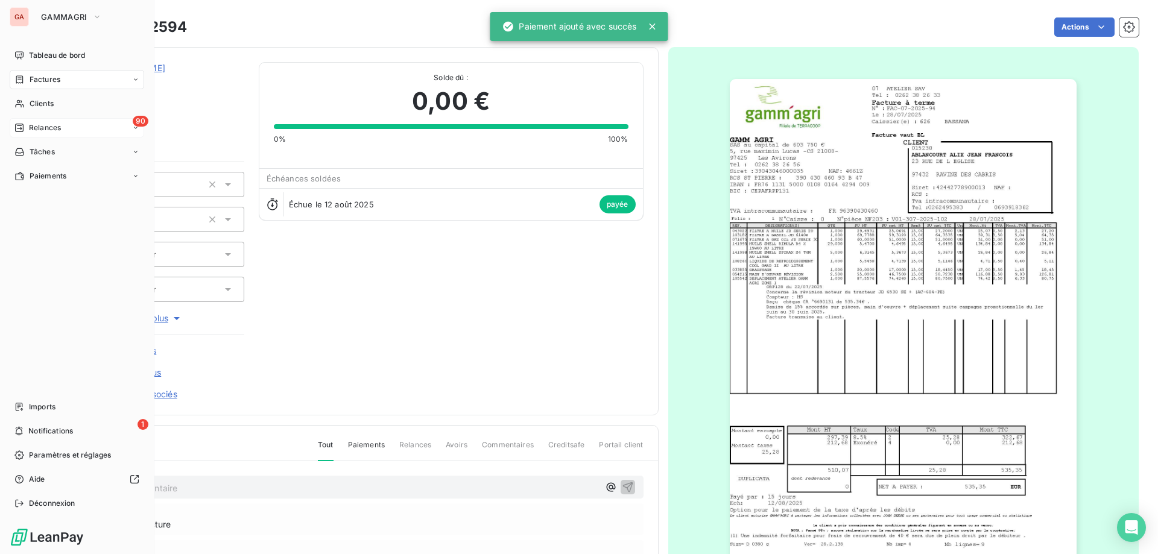
click at [49, 124] on span "Relances" at bounding box center [45, 127] width 32 height 11
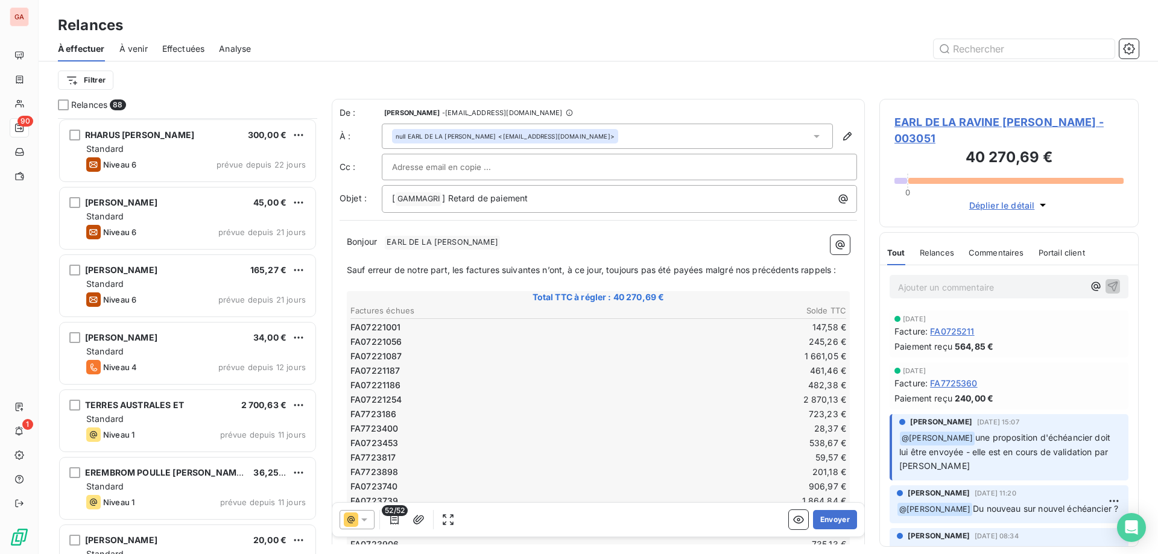
scroll to position [1448, 0]
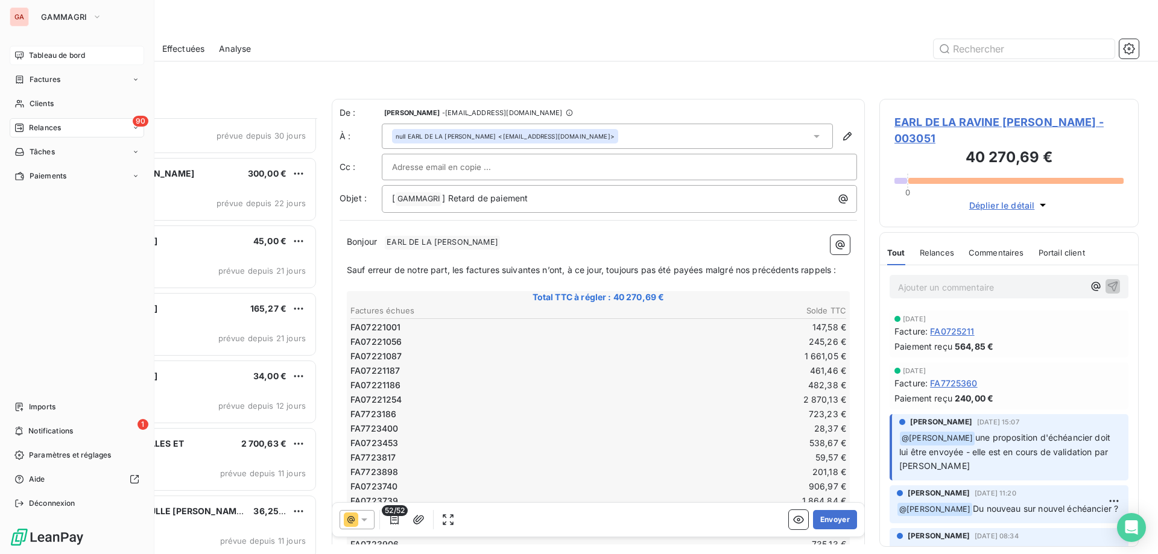
click at [52, 57] on span "Tableau de bord" at bounding box center [57, 55] width 56 height 11
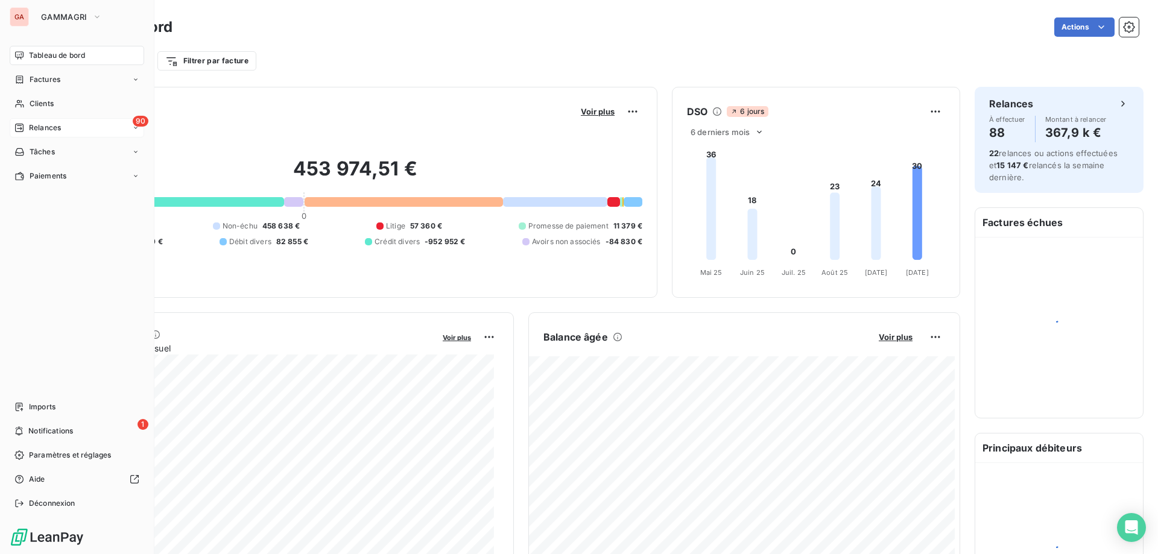
click at [54, 128] on span "Relances" at bounding box center [45, 127] width 32 height 11
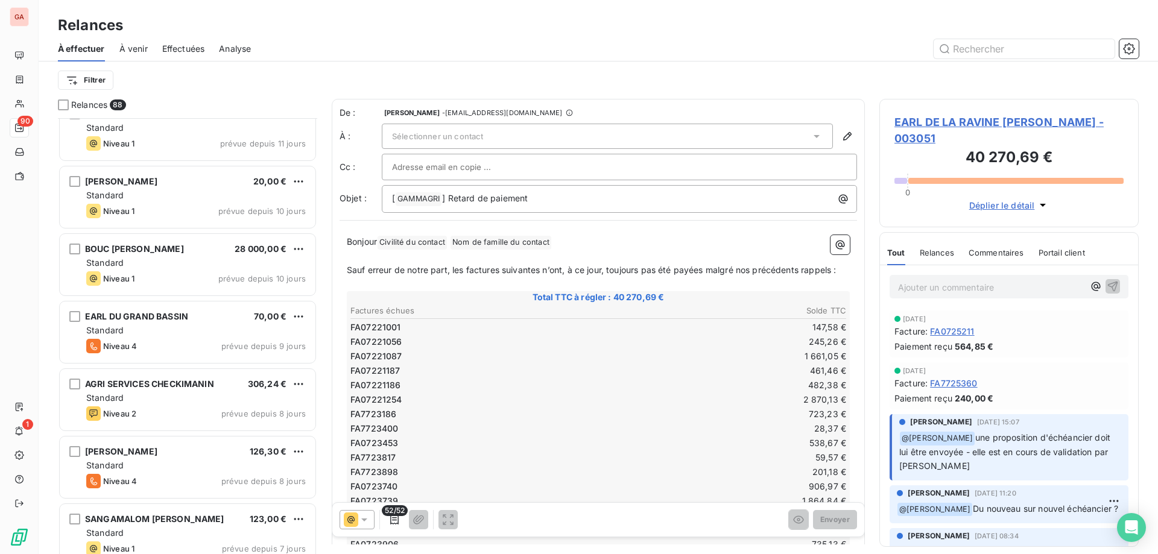
scroll to position [1870, 0]
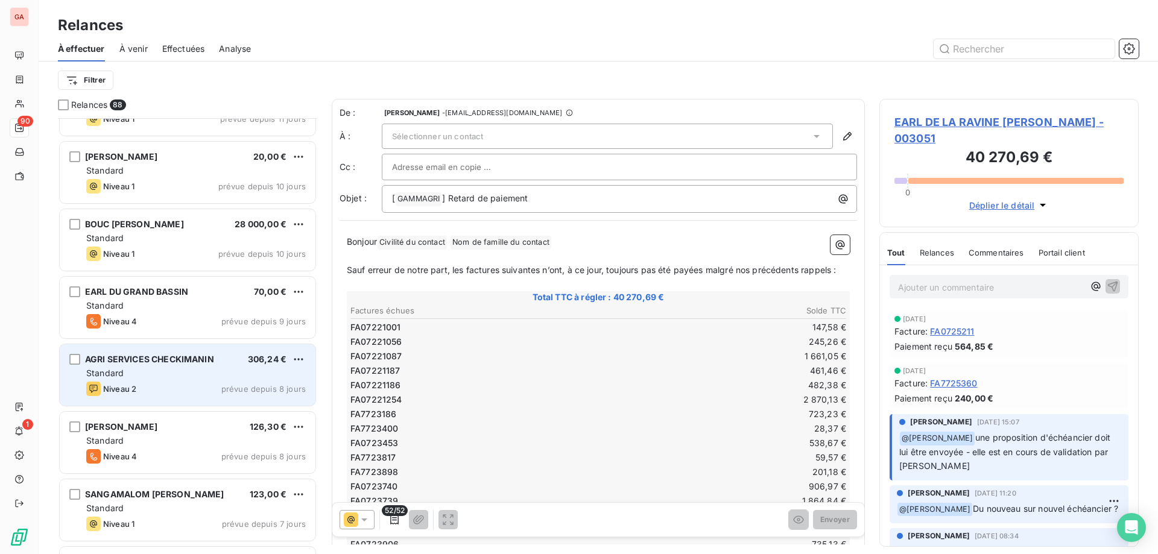
click at [153, 362] on span "AGRI SERVICES CHECKIMANIN" at bounding box center [149, 359] width 129 height 10
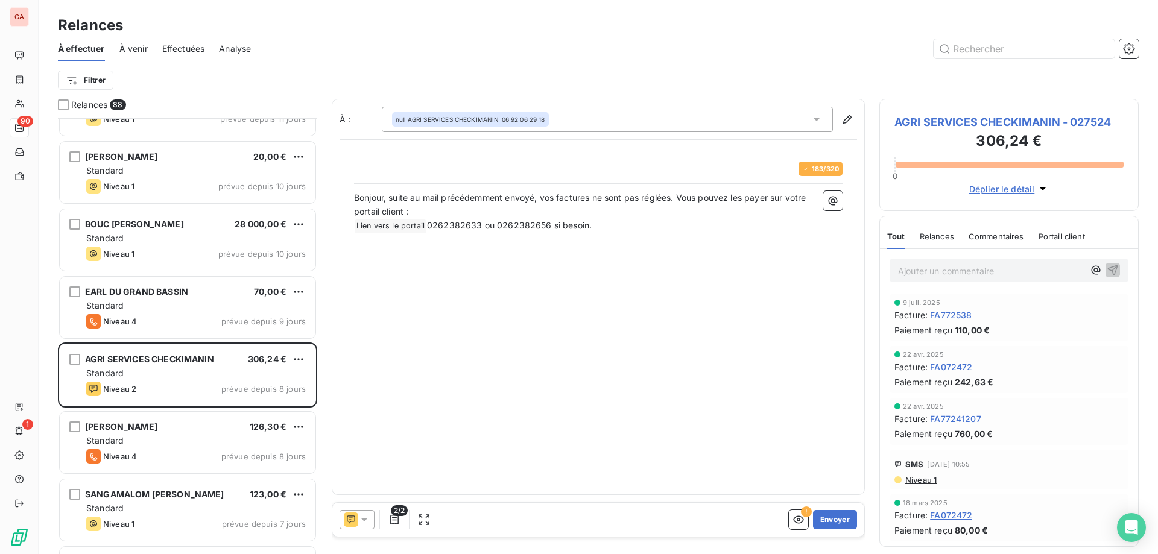
scroll to position [426, 249]
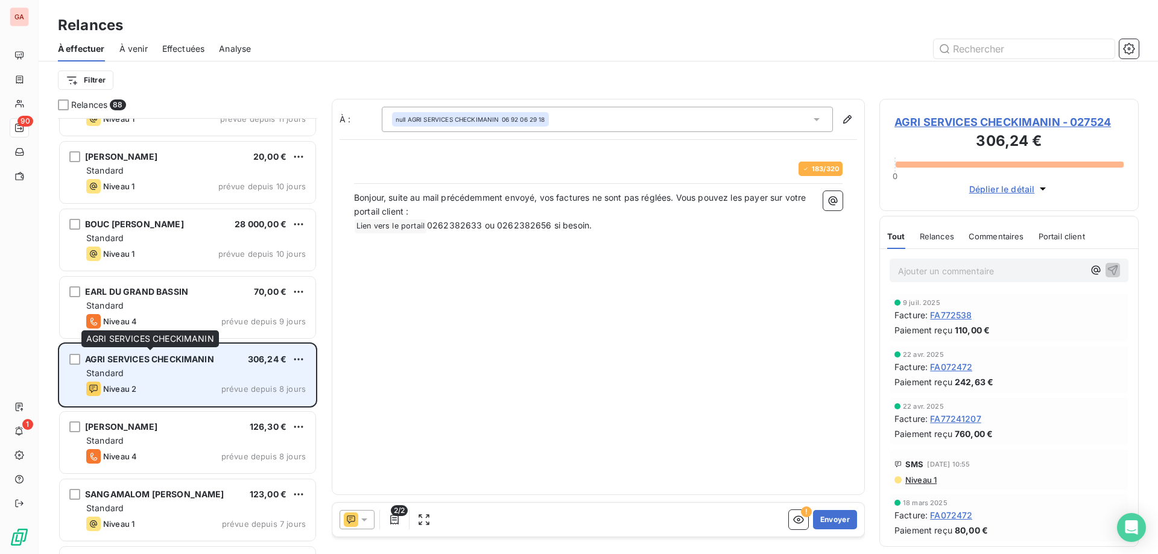
click at [180, 354] on span "AGRI SERVICES CHECKIMANIN" at bounding box center [149, 359] width 129 height 10
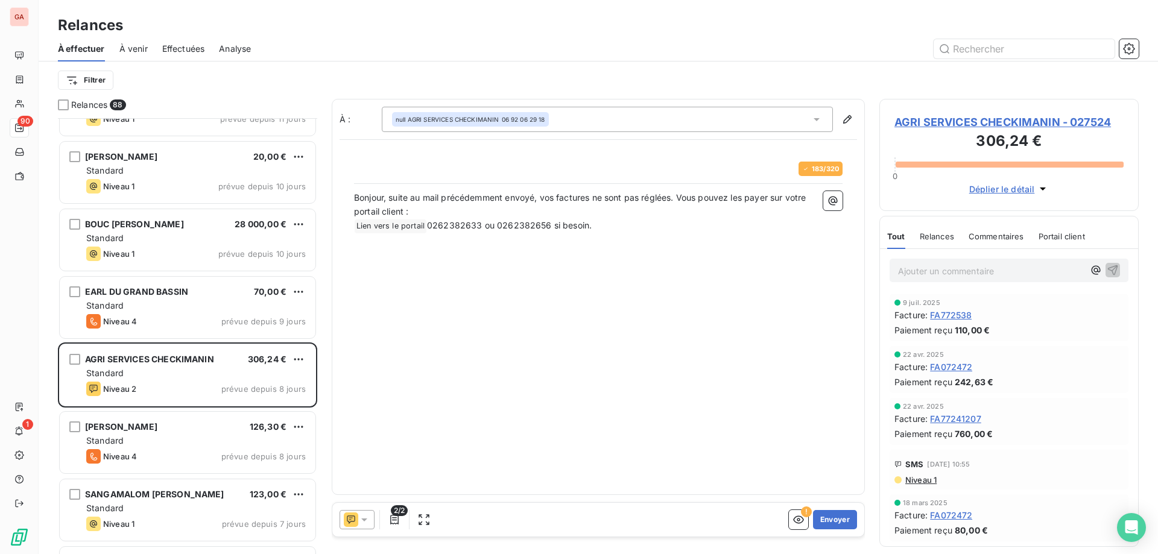
click at [1009, 124] on span "AGRI SERVICES CHECKIMANIN - 027524" at bounding box center [1008, 122] width 229 height 16
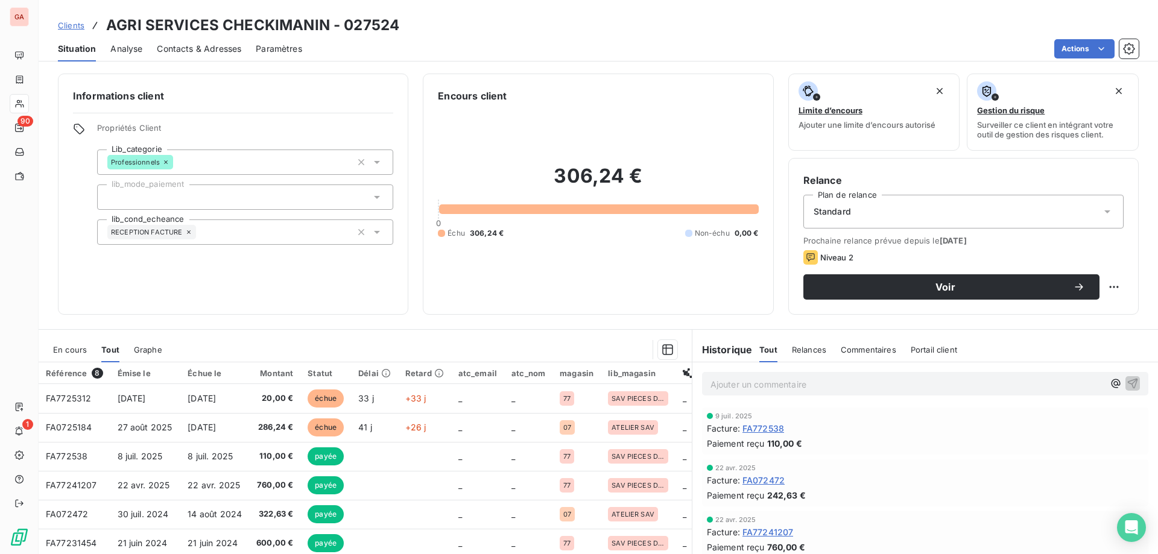
click at [207, 49] on span "Contacts & Adresses" at bounding box center [199, 49] width 84 height 12
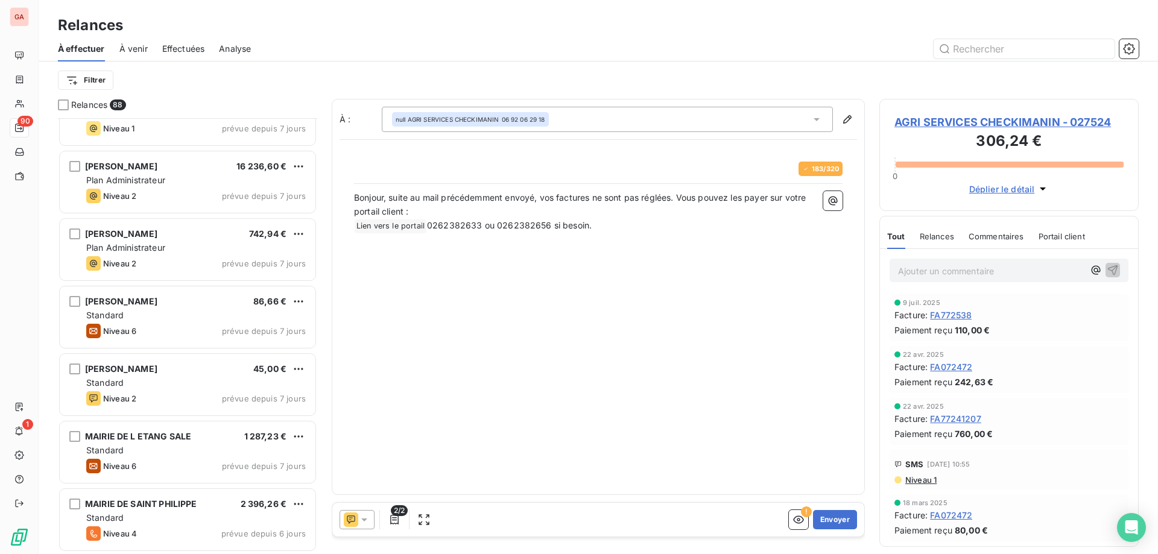
scroll to position [2292, 0]
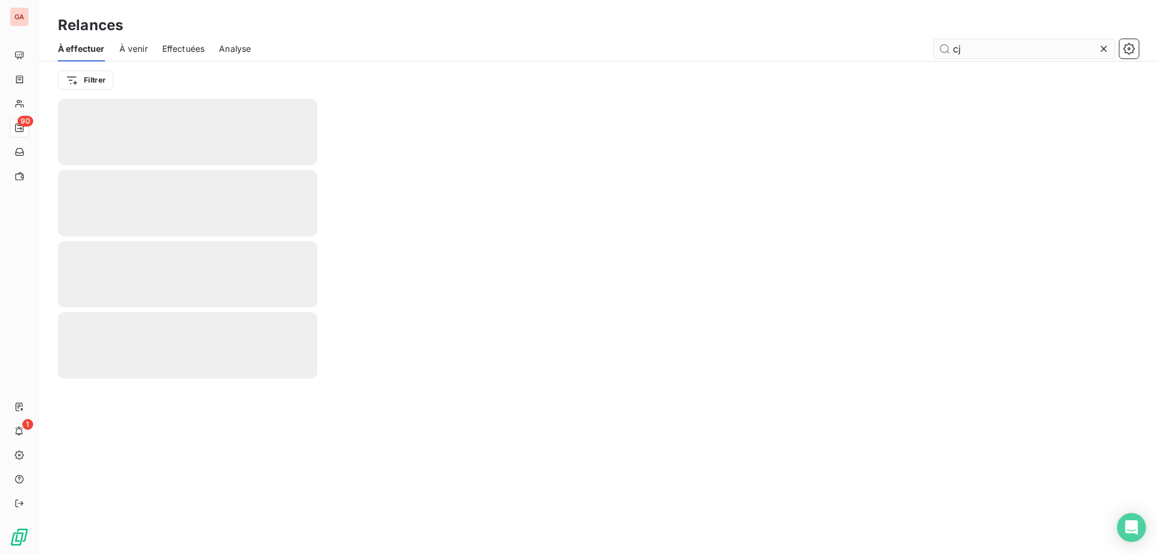
type input "c"
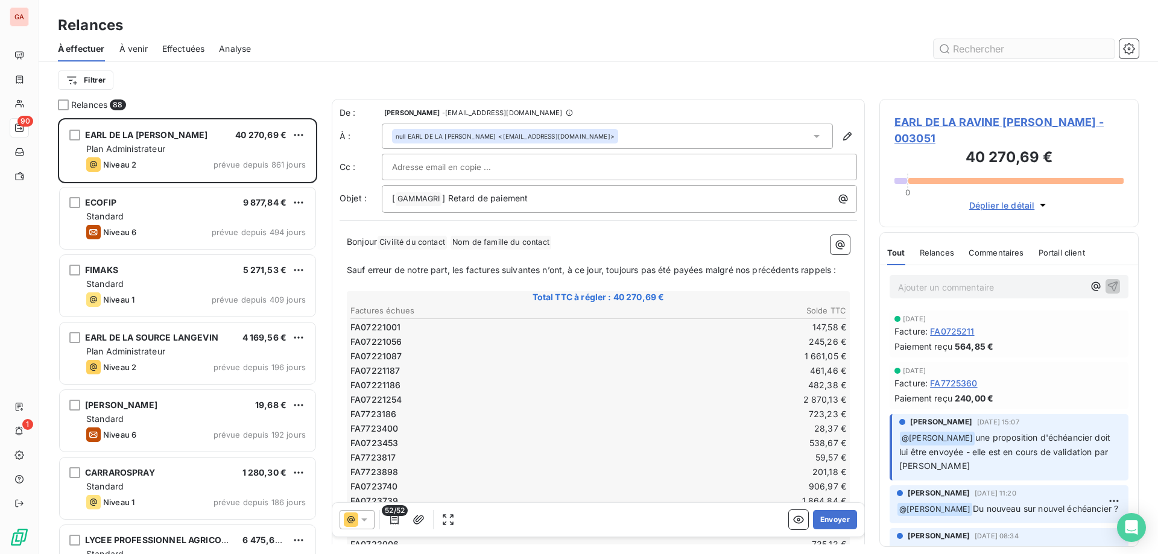
scroll to position [426, 249]
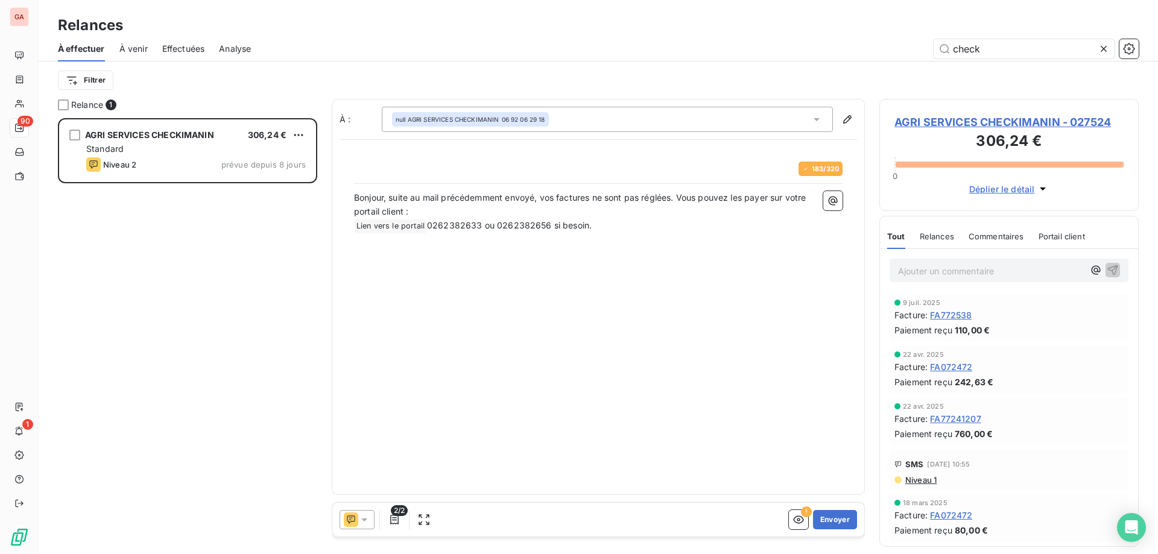
scroll to position [426, 249]
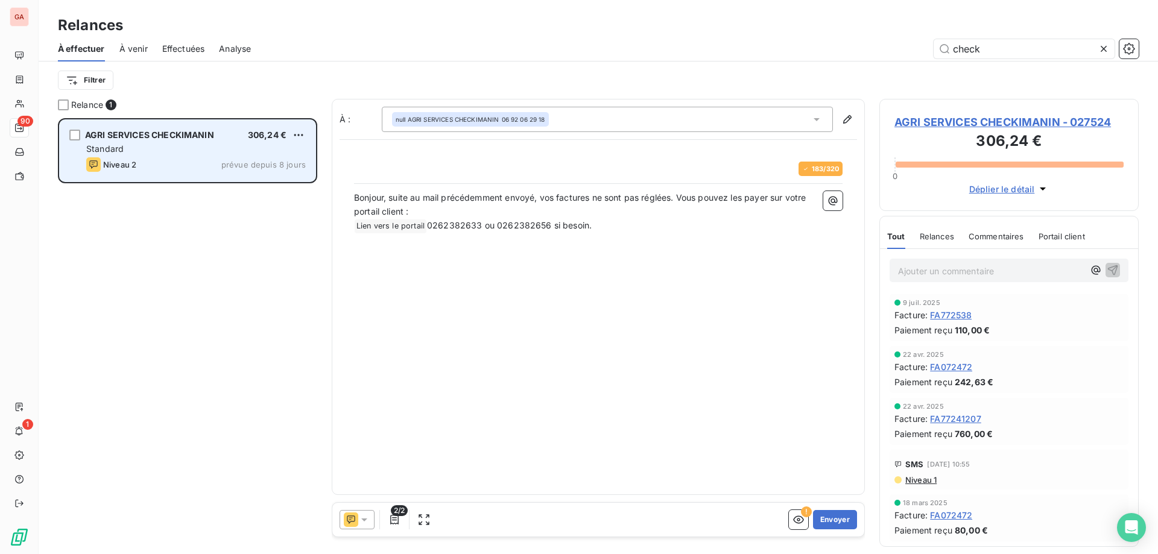
type input "check"
click at [200, 134] on span "AGRI SERVICES CHECKIMANIN" at bounding box center [149, 135] width 129 height 10
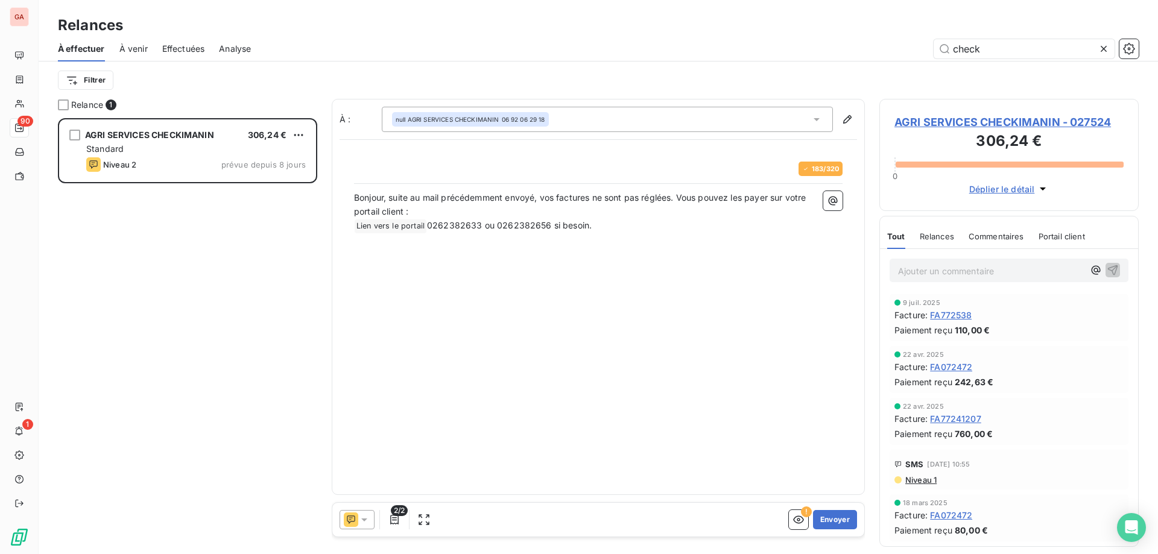
click at [944, 124] on span "AGRI SERVICES CHECKIMANIN - 027524" at bounding box center [1008, 122] width 229 height 16
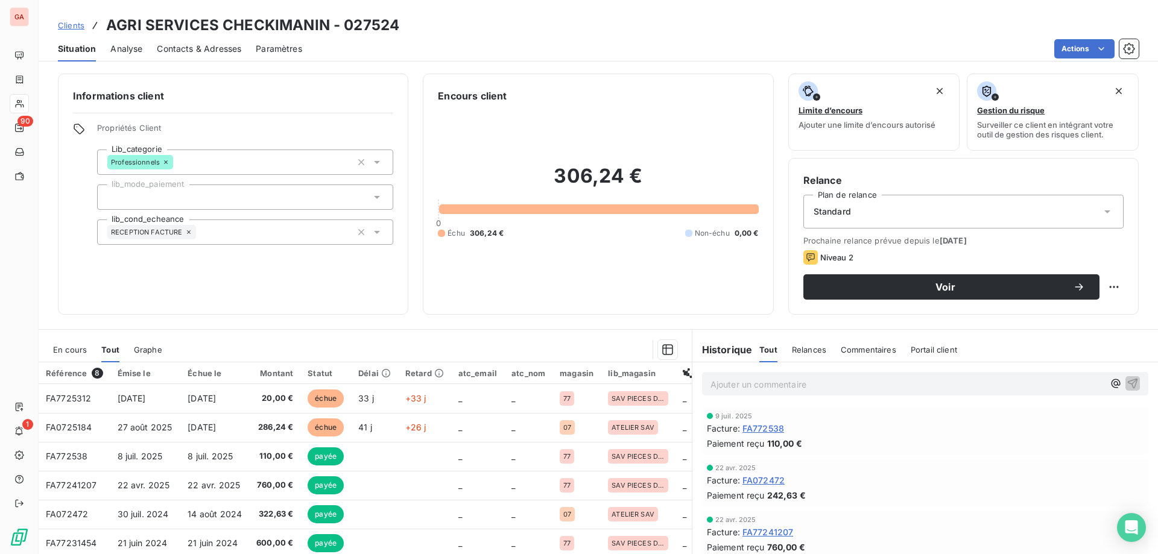
click at [134, 50] on span "Analyse" at bounding box center [126, 49] width 32 height 12
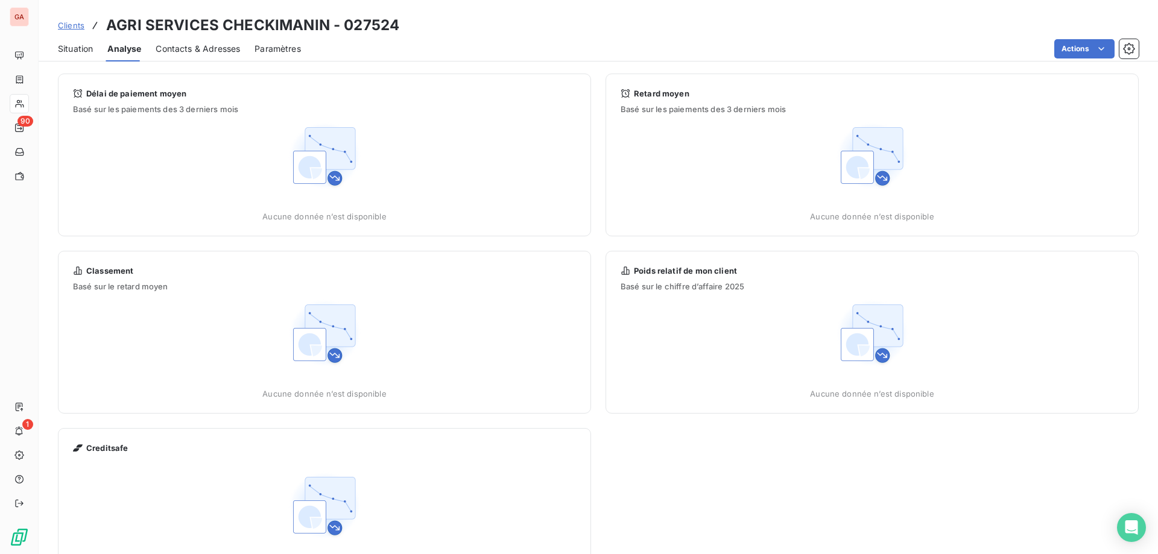
click at [182, 48] on span "Contacts & Adresses" at bounding box center [198, 49] width 84 height 12
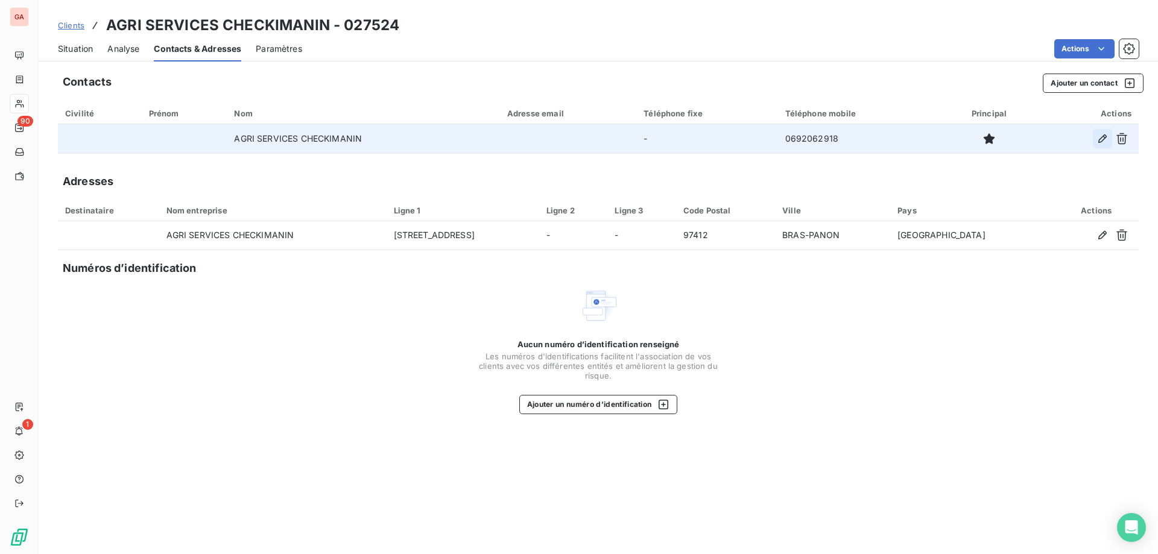
click at [1101, 137] on icon "button" at bounding box center [1102, 139] width 12 height 12
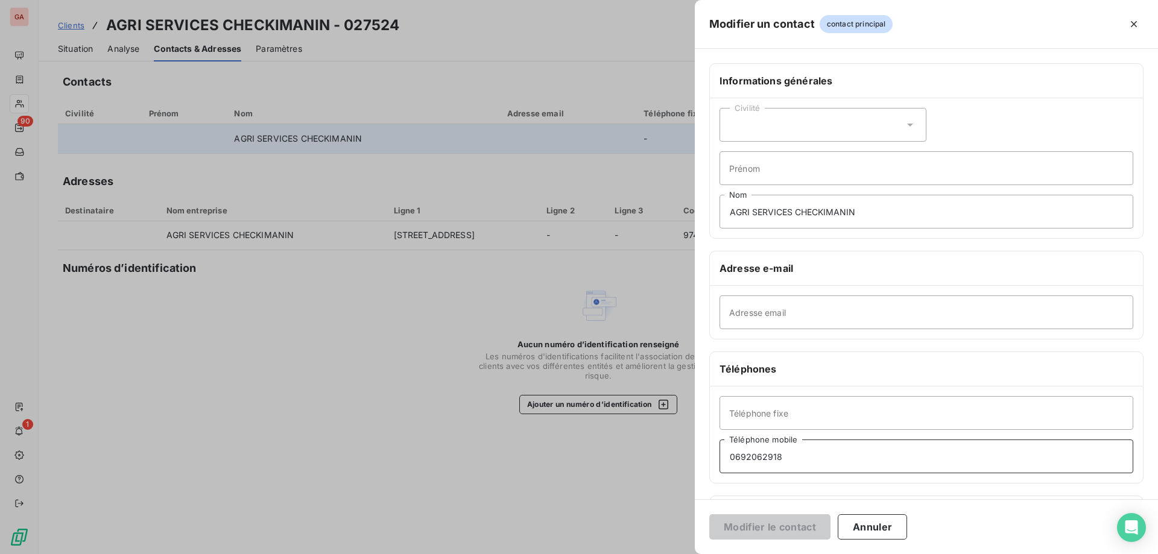
click at [741, 458] on input "0692062918" at bounding box center [926, 457] width 414 height 34
type input "06 92 06 29 18"
click at [787, 524] on button "Modifier le contact" at bounding box center [769, 526] width 121 height 25
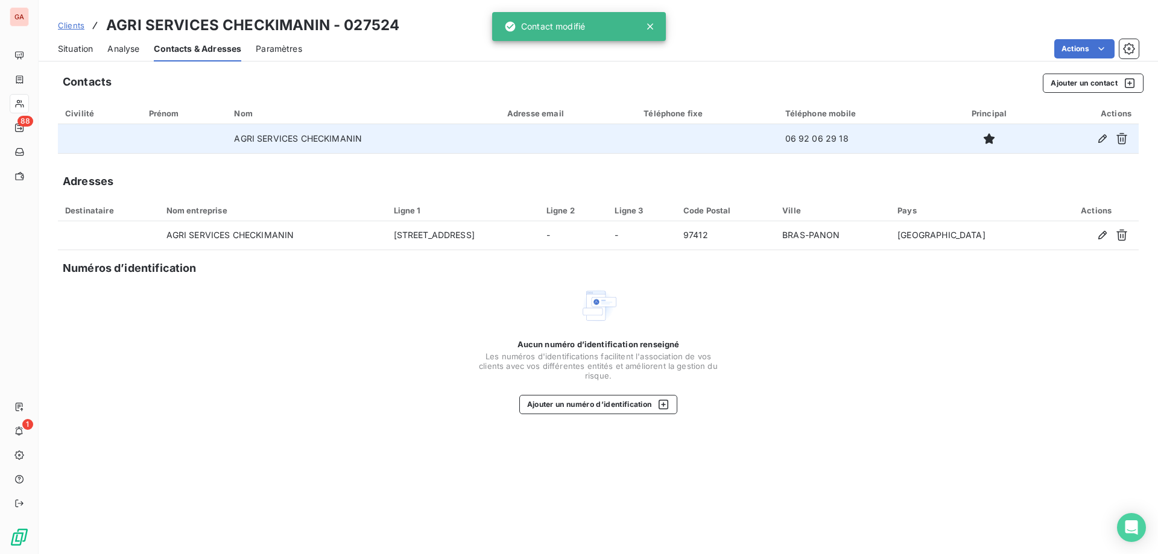
click at [78, 52] on span "Situation" at bounding box center [75, 49] width 35 height 12
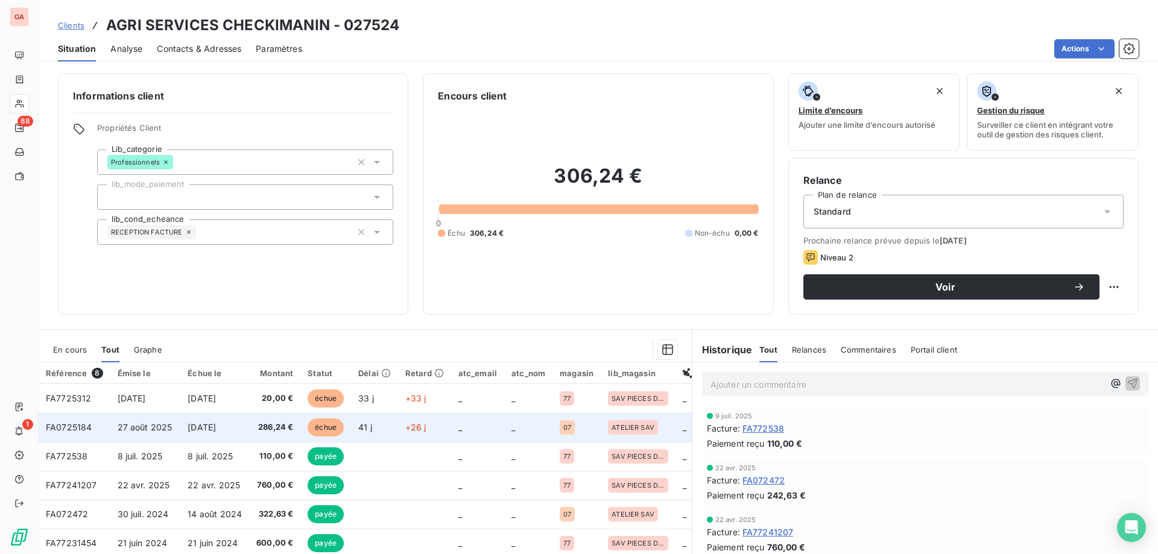
click at [266, 432] on span "286,24 €" at bounding box center [274, 428] width 37 height 12
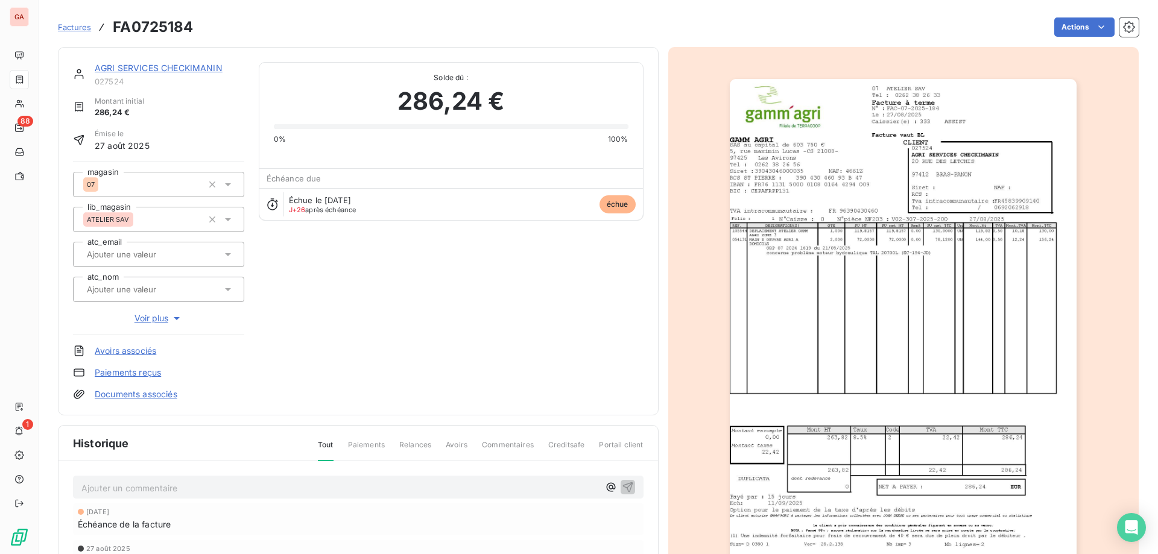
click at [880, 299] on img "button" at bounding box center [903, 324] width 347 height 491
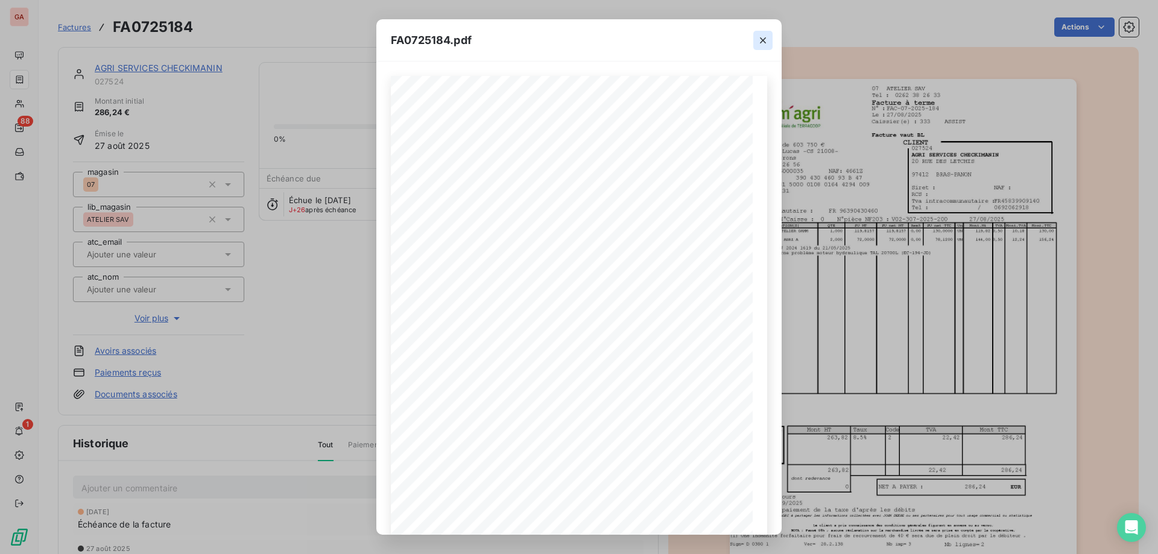
click at [759, 37] on icon "button" at bounding box center [763, 40] width 12 height 12
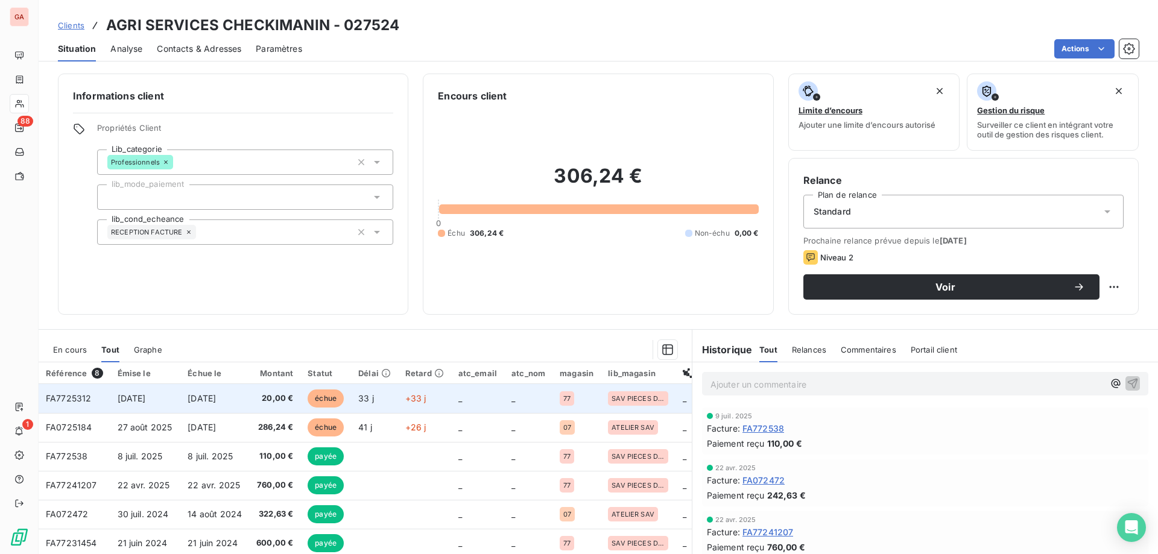
click at [213, 402] on span "4 sept. 2025" at bounding box center [202, 398] width 28 height 10
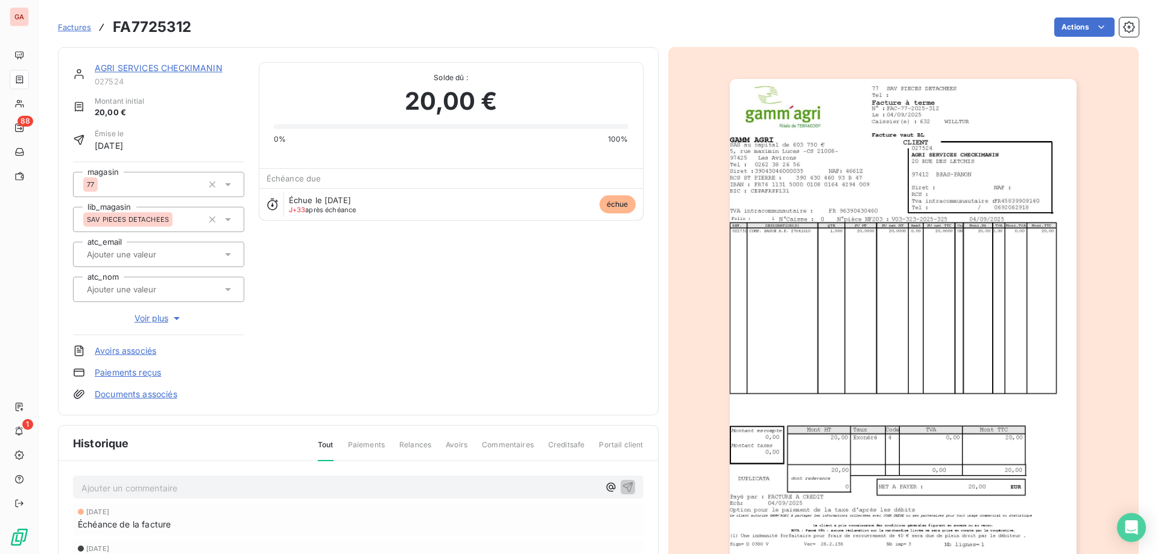
click at [853, 265] on img "button" at bounding box center [903, 324] width 347 height 491
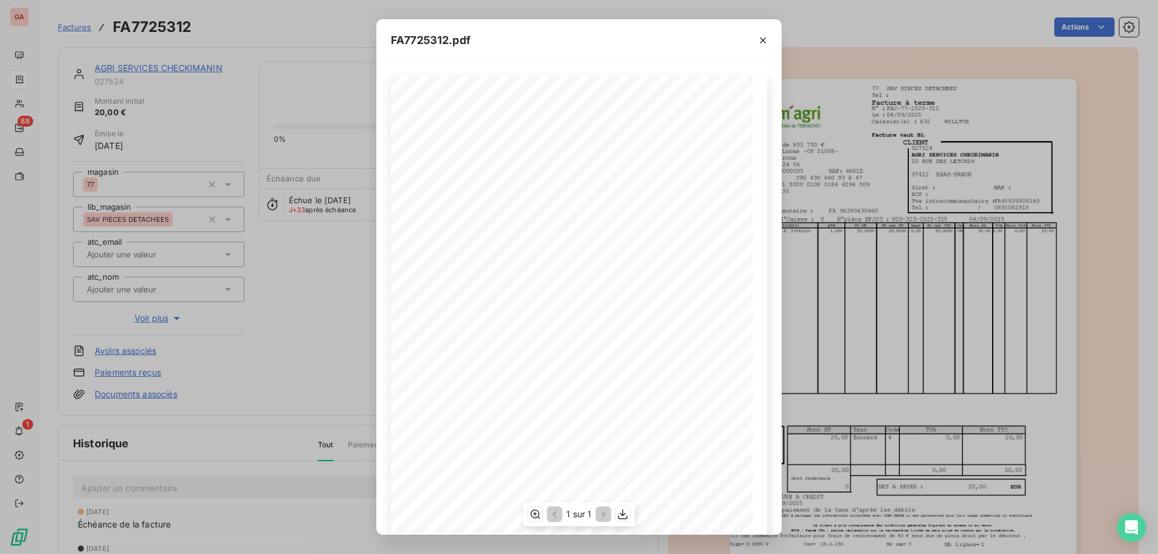
click at [453, 235] on span "COMP. BAGUE A.F. 27X41X10" at bounding box center [451, 234] width 65 height 4
click at [537, 514] on icon "button" at bounding box center [535, 514] width 12 height 12
click at [765, 34] on icon "button" at bounding box center [763, 40] width 12 height 12
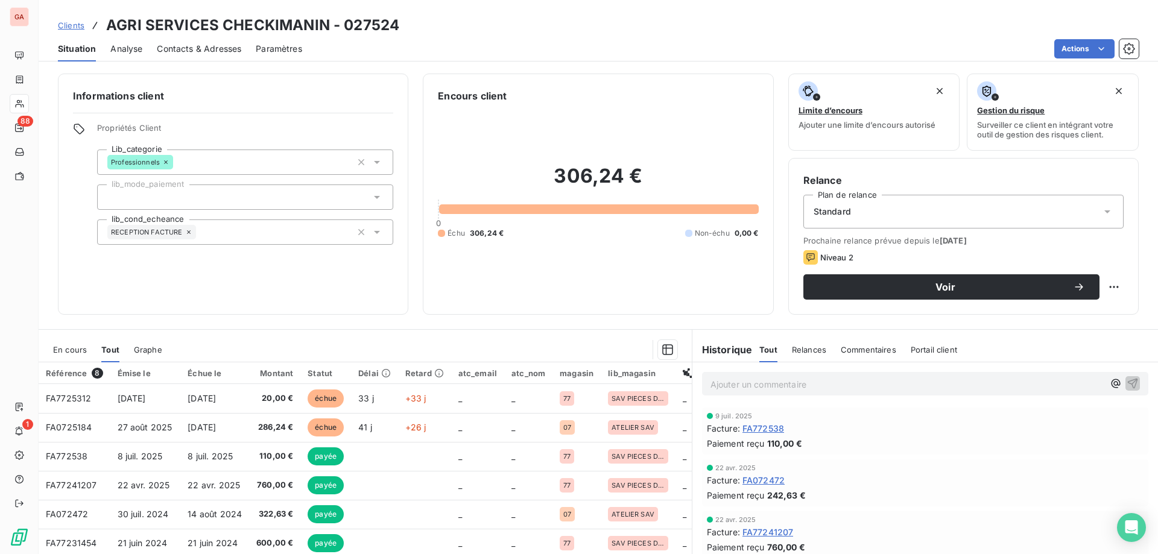
click at [216, 44] on span "Contacts & Adresses" at bounding box center [199, 49] width 84 height 12
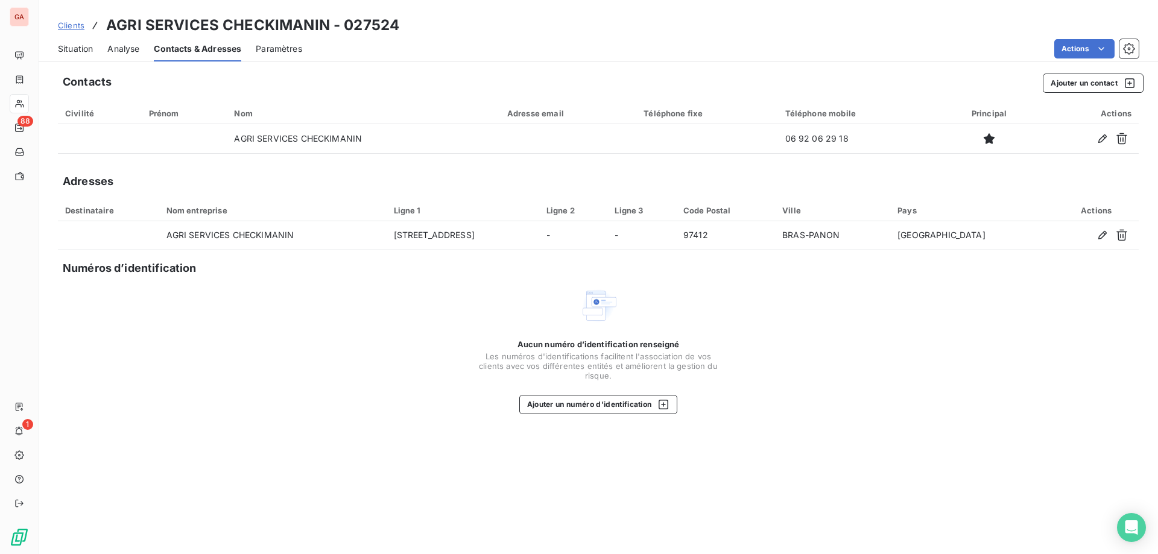
click at [89, 47] on span "Situation" at bounding box center [75, 49] width 35 height 12
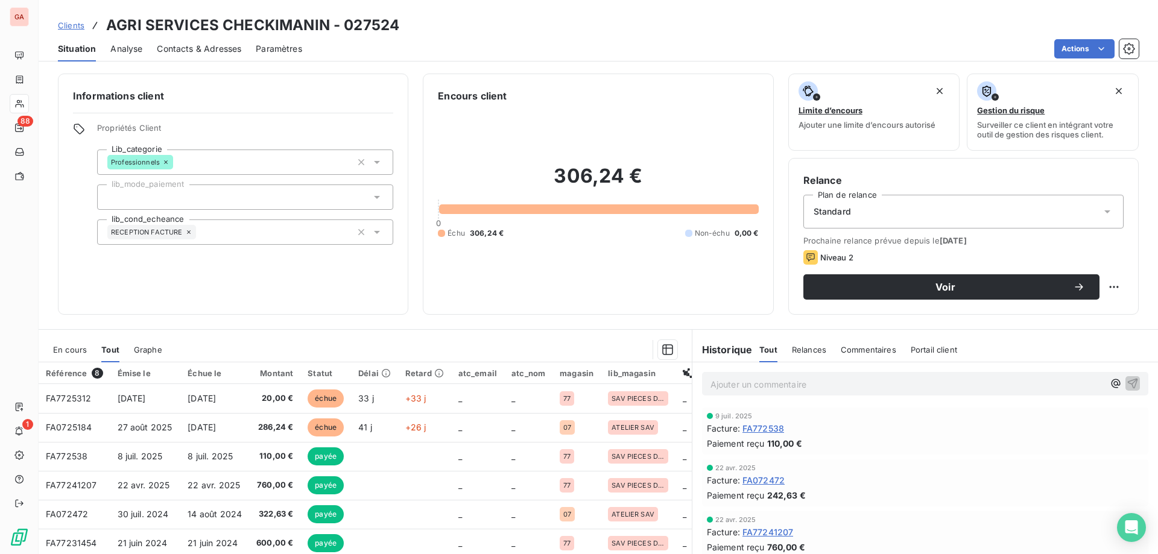
click at [218, 50] on span "Contacts & Adresses" at bounding box center [199, 49] width 84 height 12
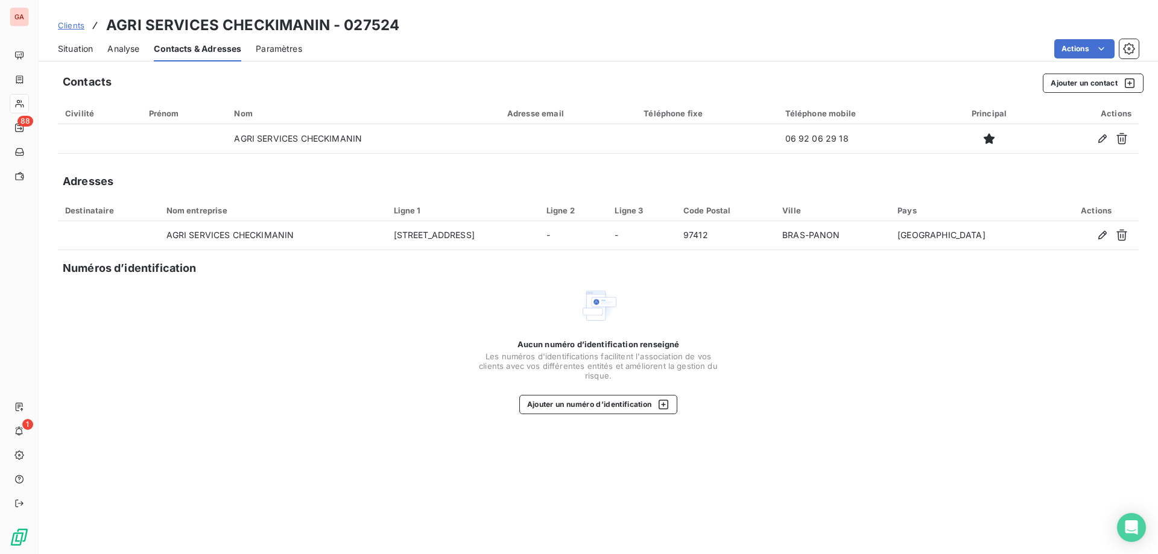
click at [83, 52] on span "Situation" at bounding box center [75, 49] width 35 height 12
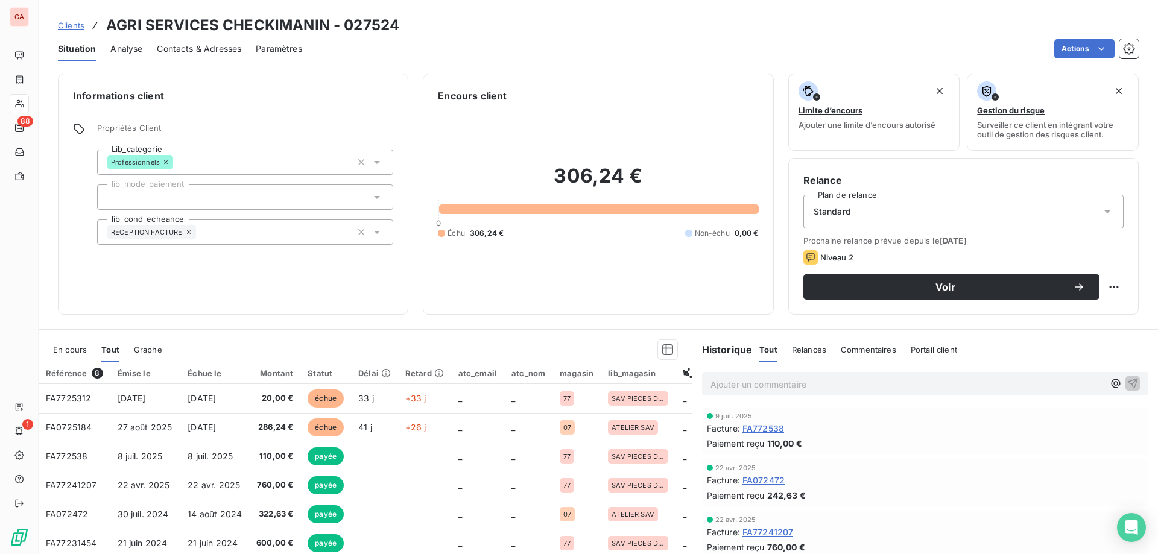
click at [205, 45] on span "Contacts & Adresses" at bounding box center [199, 49] width 84 height 12
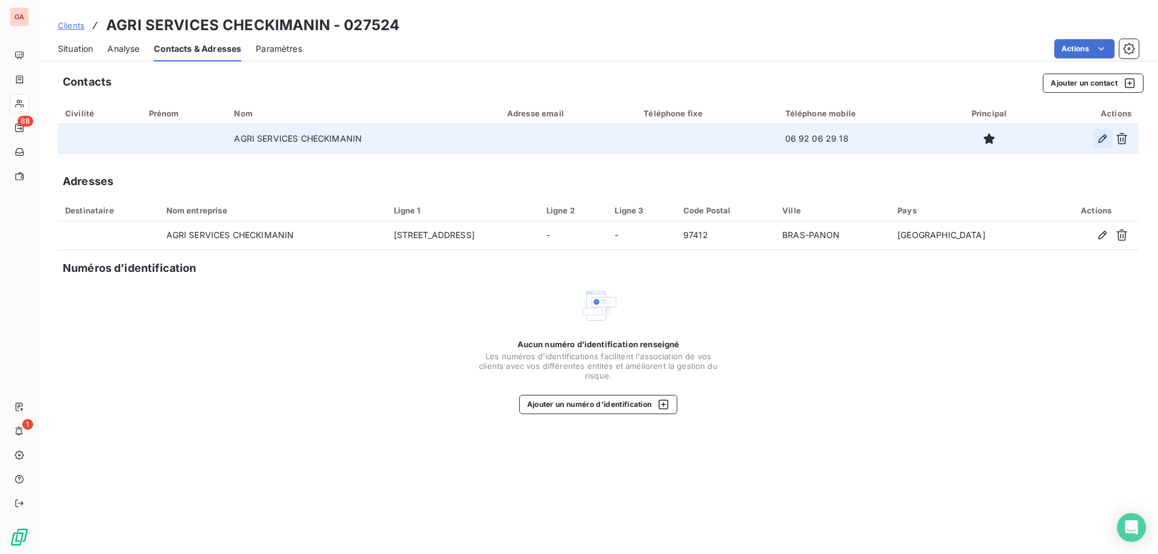
click at [1103, 138] on icon "button" at bounding box center [1102, 139] width 12 height 12
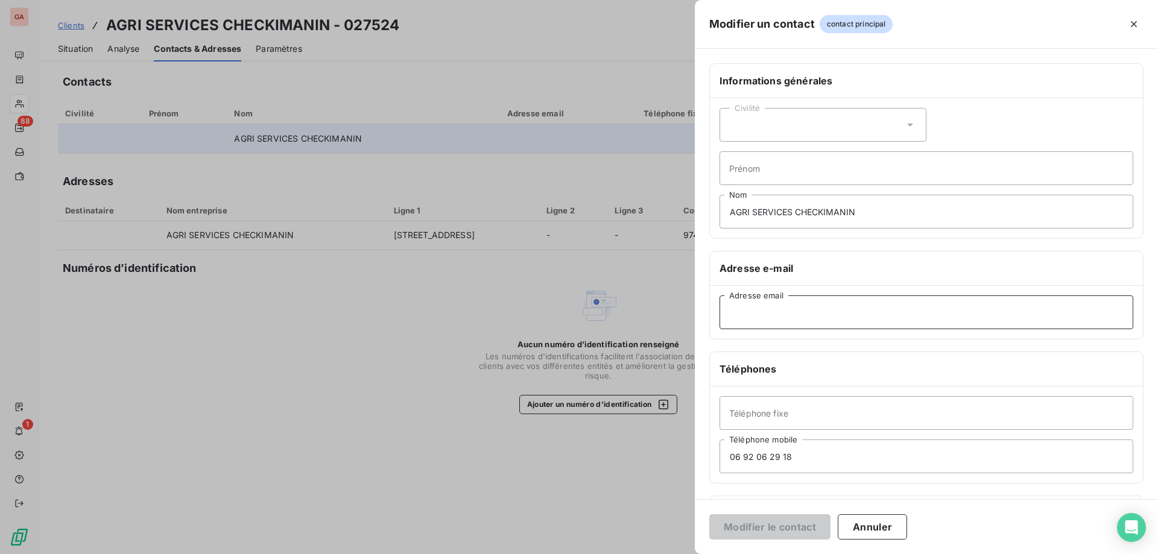
click at [785, 318] on input "Adresse email" at bounding box center [926, 312] width 414 height 34
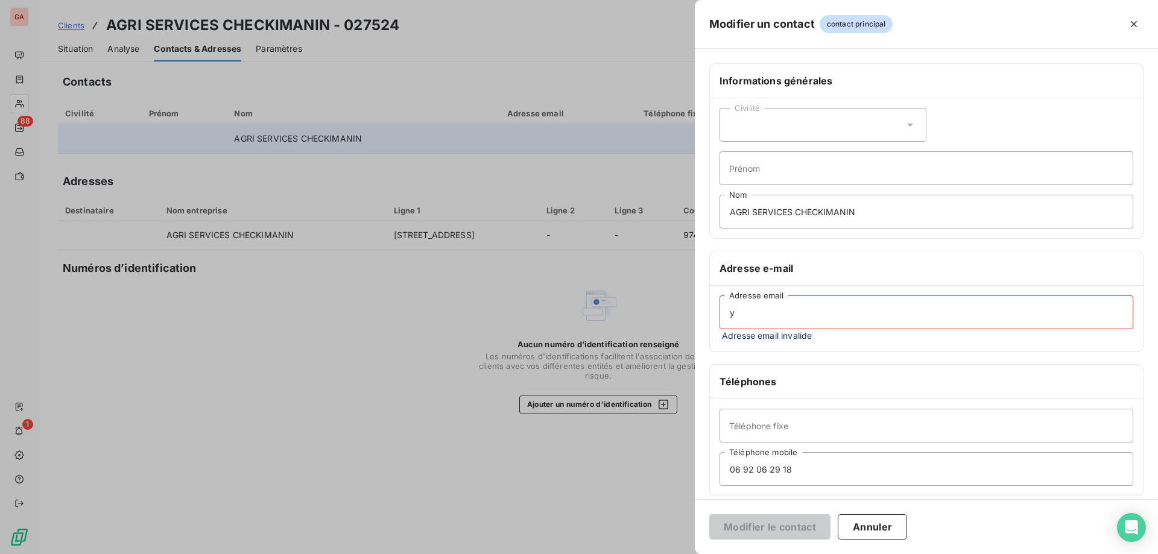
click at [827, 312] on input "y" at bounding box center [926, 312] width 414 height 34
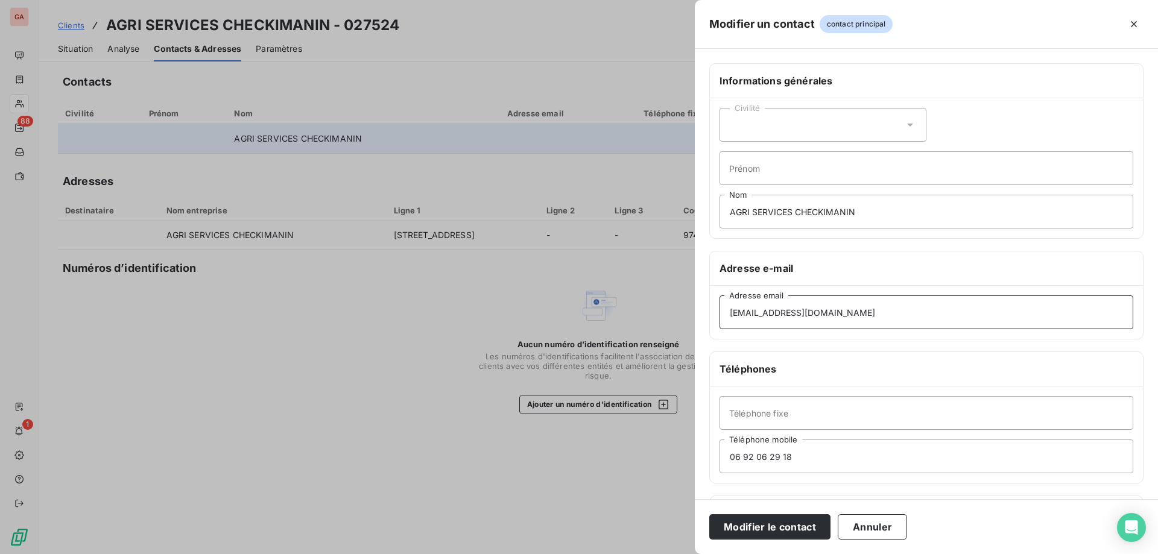
click at [725, 312] on input "ychecjimanin@gmail.com" at bounding box center [926, 312] width 414 height 34
click at [750, 311] on input "ychecjimanin@gmail.com" at bounding box center [926, 312] width 414 height 34
click at [754, 310] on input "ychecjimanin@gmail.com" at bounding box center [926, 312] width 414 height 34
type input "ycheckimanin@gmail.com"
click at [778, 523] on button "Modifier le contact" at bounding box center [769, 526] width 121 height 25
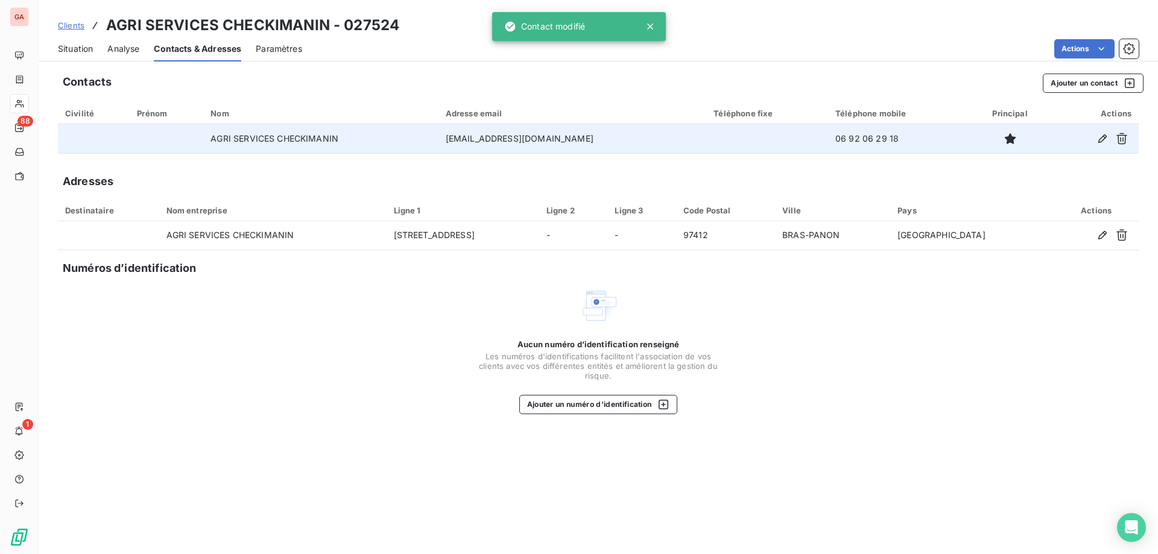
click at [75, 48] on span "Situation" at bounding box center [75, 49] width 35 height 12
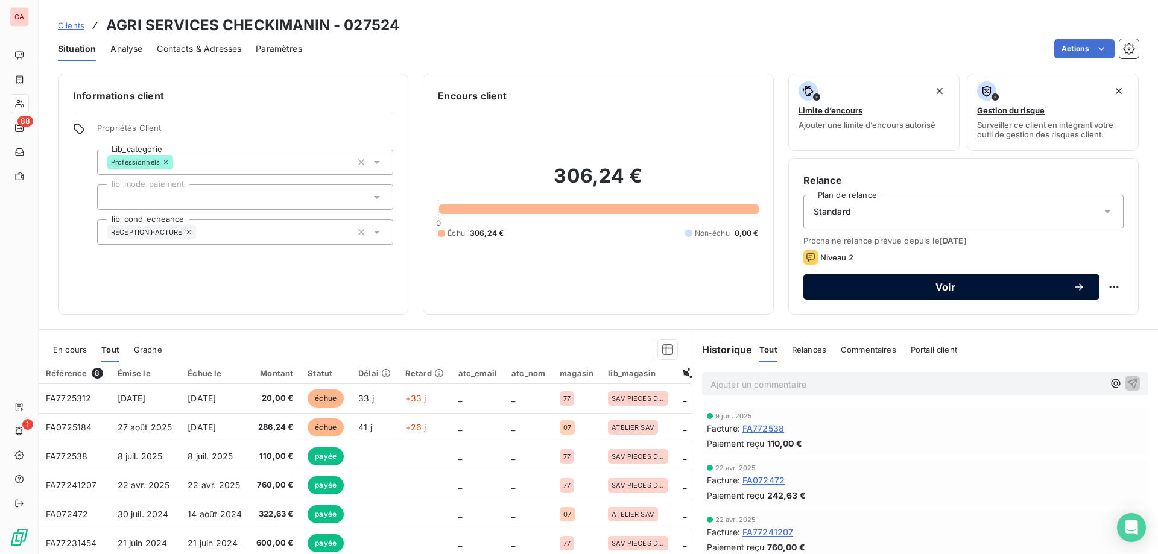
click at [975, 285] on span "Voir" at bounding box center [945, 287] width 255 height 10
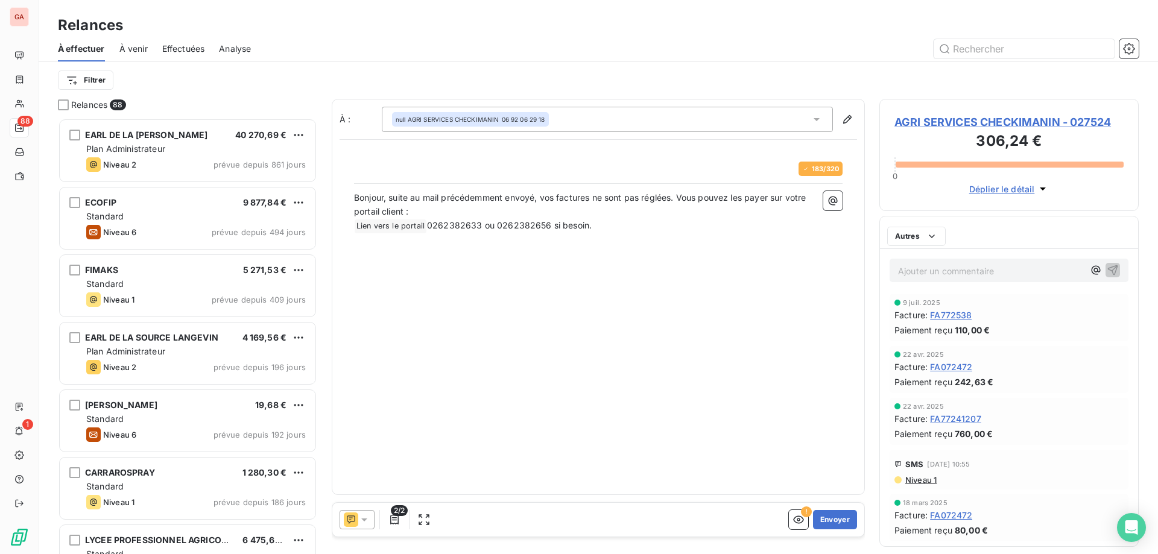
scroll to position [426, 249]
click at [366, 519] on icon at bounding box center [364, 520] width 6 height 3
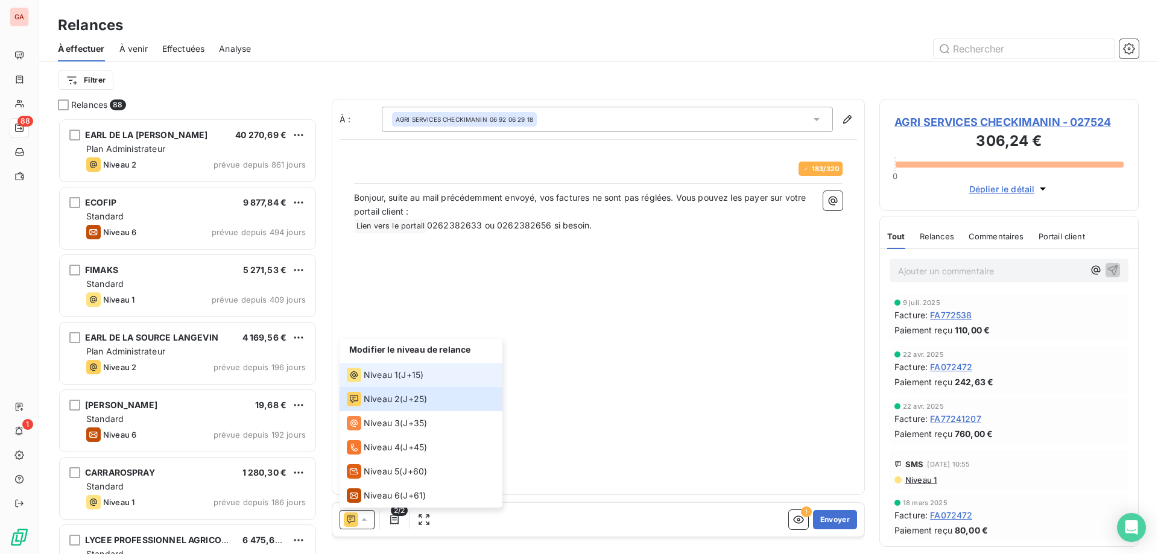
click at [400, 371] on div "Niveau 1 ( J+15 )" at bounding box center [385, 375] width 77 height 14
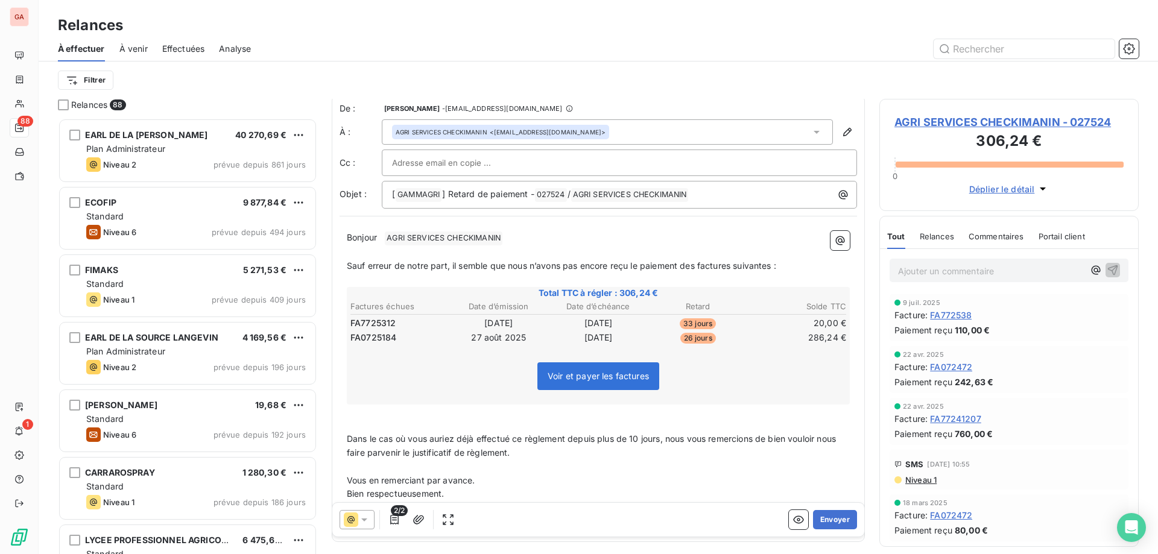
scroll to position [0, 0]
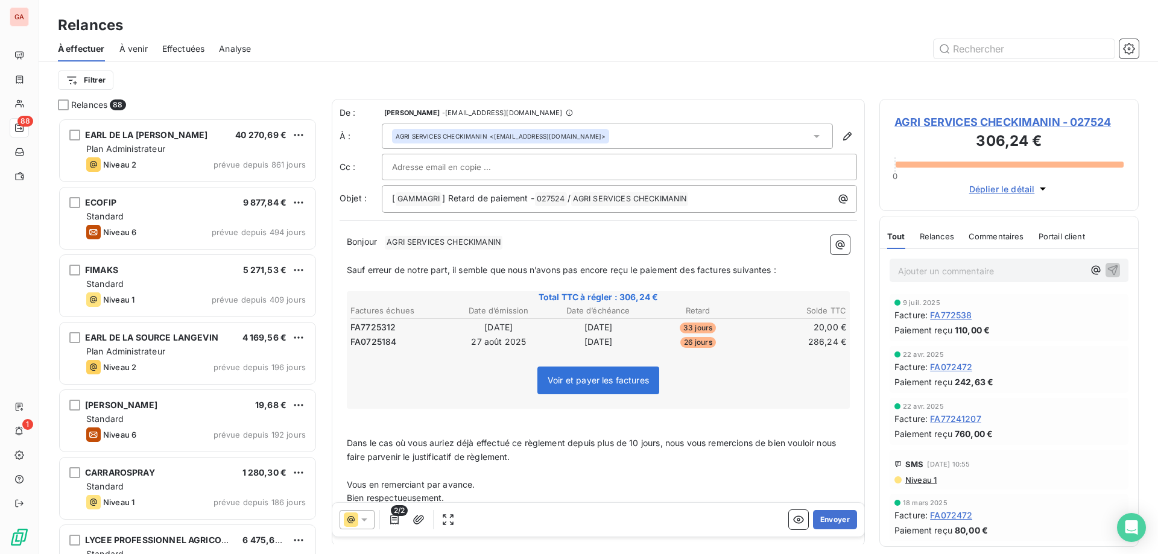
click at [550, 242] on p "Bonjour ﻿ AGRI SERVICES CHECKIMANIN ﻿ ﻿" at bounding box center [598, 242] width 503 height 14
click at [493, 242] on p "Bonjour M Checkimanin" at bounding box center [598, 242] width 503 height 14
click at [480, 241] on p "Bonjour M Checkimanin" at bounding box center [598, 242] width 503 height 14
click at [488, 237] on p "Bonjour M Checkimanin," at bounding box center [598, 242] width 503 height 14
click at [490, 244] on p "Bonjour M Checkimanin," at bounding box center [598, 242] width 503 height 14
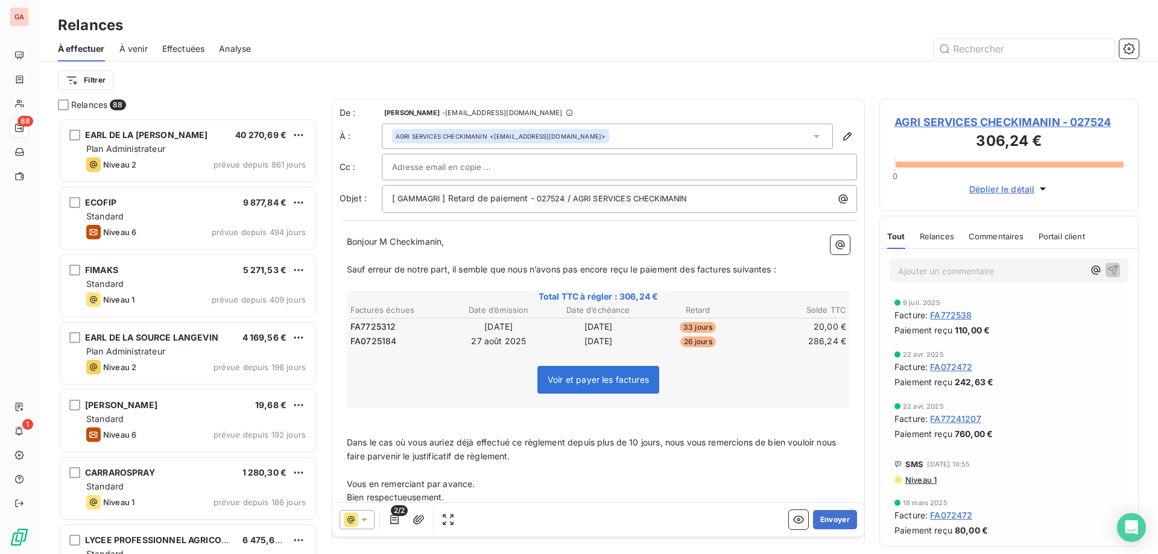
drag, startPoint x: 854, startPoint y: 287, endPoint x: 853, endPoint y: 394, distance: 106.7
click at [861, 422] on div "De : Cédric PERRINEAU - rappels@leanpay.io À : AGRI SERVICES CHECKIMANIN <ychec…" at bounding box center [598, 322] width 533 height 446
click at [464, 242] on p "Bonjour M Checkimanin," at bounding box center [598, 242] width 503 height 14
click at [536, 261] on p "﻿" at bounding box center [598, 256] width 503 height 14
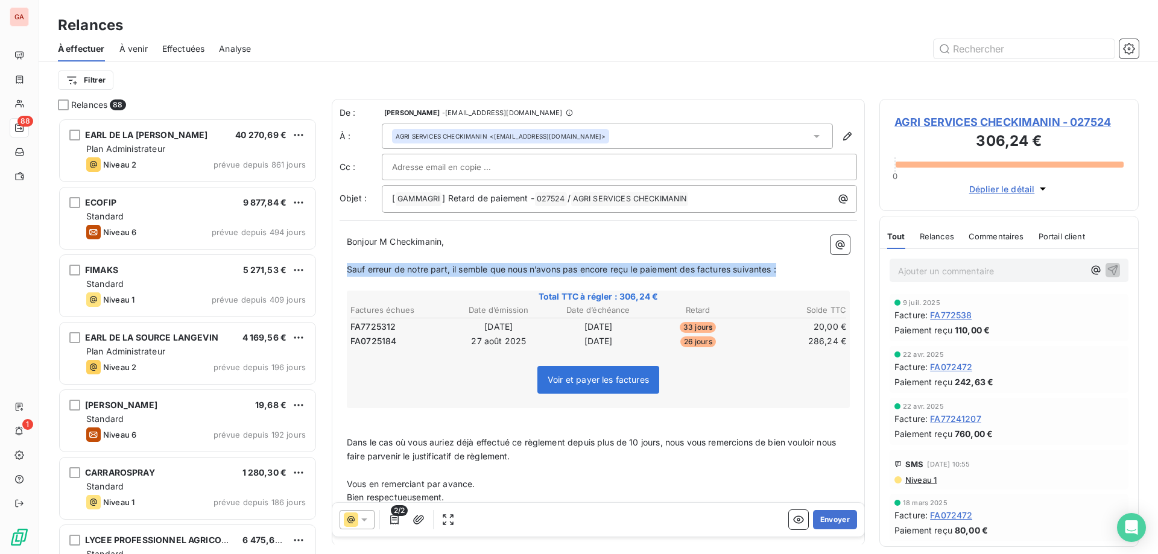
drag, startPoint x: 347, startPoint y: 274, endPoint x: 789, endPoint y: 273, distance: 442.0
click at [789, 273] on p "Sauf erreur de notre part, il semble que nous n’avons pas encore reçu le paieme…" at bounding box center [598, 270] width 503 height 14
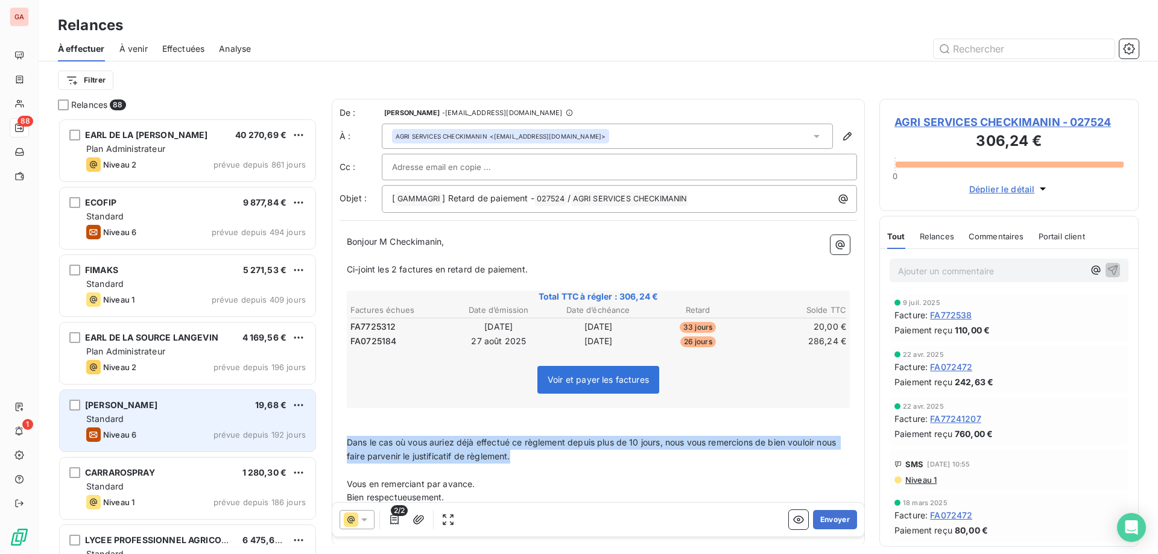
drag, startPoint x: 571, startPoint y: 461, endPoint x: 312, endPoint y: 447, distance: 259.6
click at [312, 447] on div "Relances 88 EARL DE LA RAVINE DANIEL 40 270,69 € Plan Administrateur Niveau 2 p…" at bounding box center [598, 326] width 1119 height 455
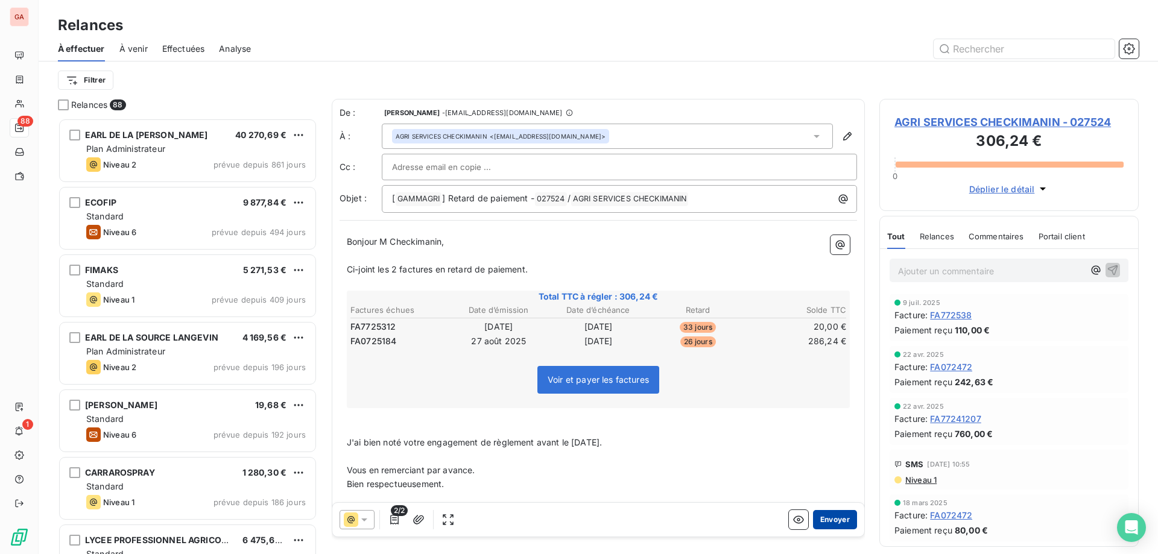
click at [823, 518] on button "Envoyer" at bounding box center [835, 519] width 44 height 19
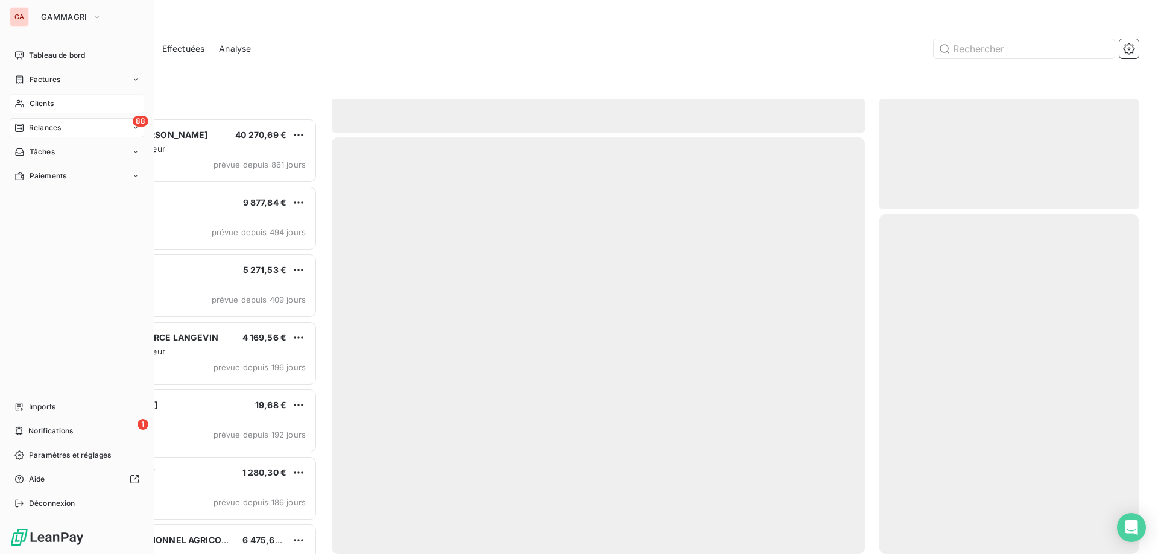
click at [46, 103] on span "Clients" at bounding box center [42, 103] width 24 height 11
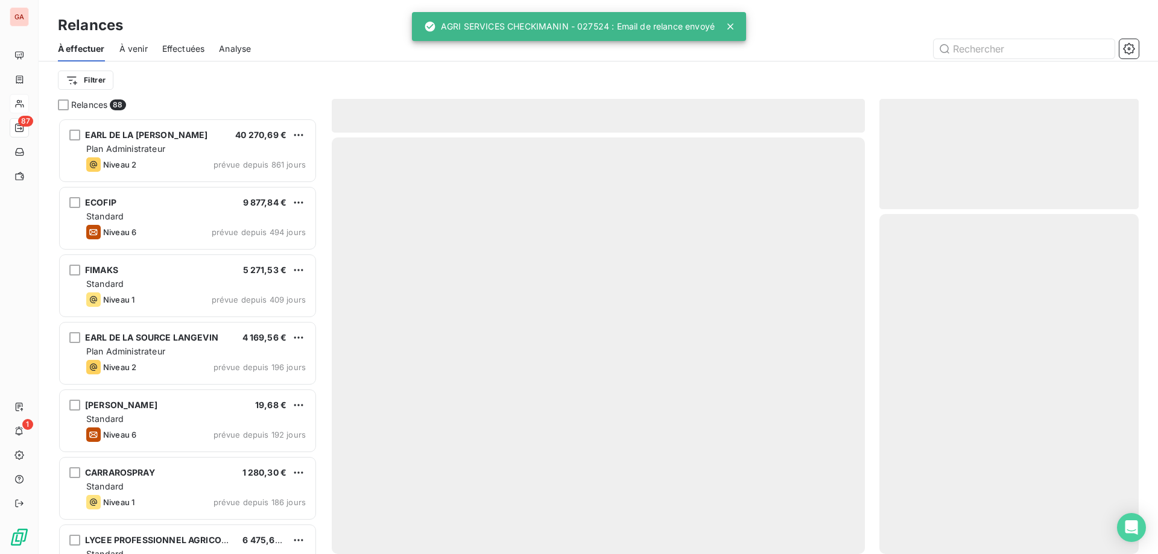
click at [863, 19] on div "Relances" at bounding box center [598, 25] width 1119 height 22
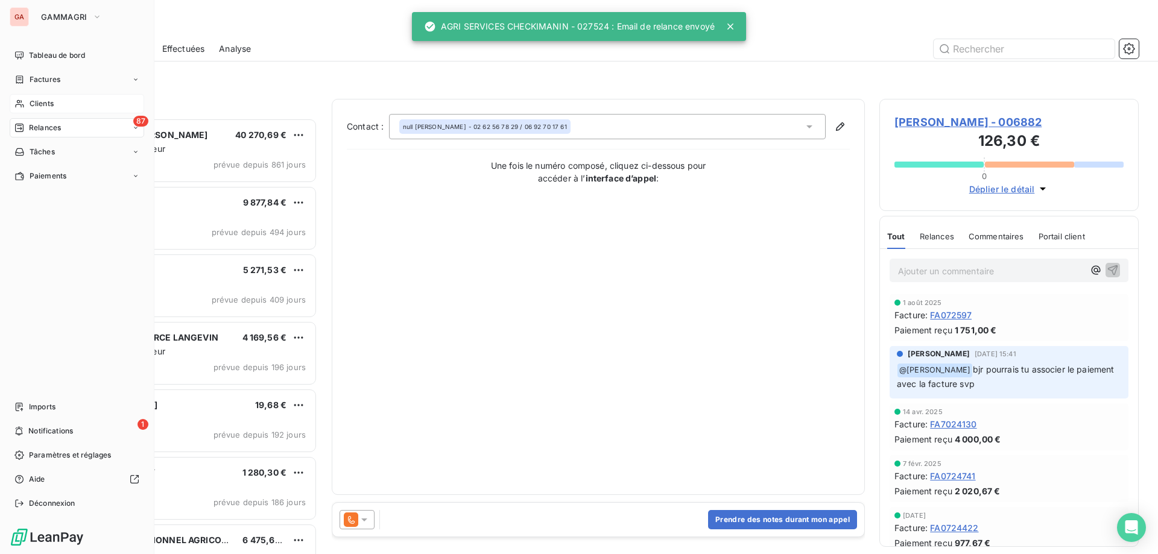
click at [36, 108] on span "Clients" at bounding box center [42, 103] width 24 height 11
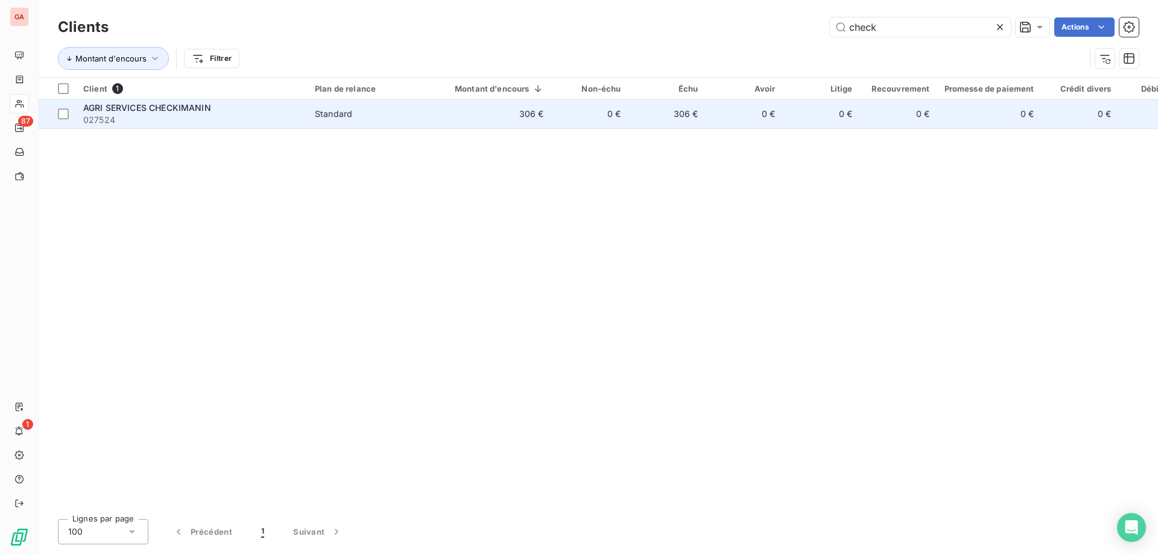
type input "check"
click at [159, 116] on span "027524" at bounding box center [191, 120] width 217 height 12
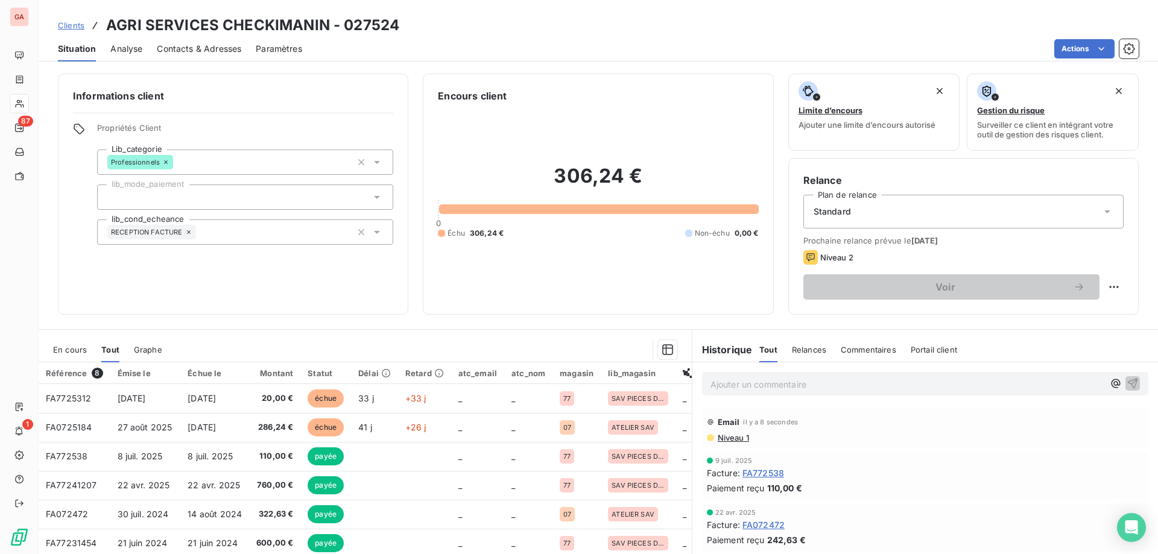
click at [90, 347] on div "En cours Tout Graphe" at bounding box center [365, 349] width 653 height 25
click at [106, 348] on span "Tout" at bounding box center [110, 350] width 18 height 10
click at [77, 347] on span "En cours" at bounding box center [70, 350] width 34 height 10
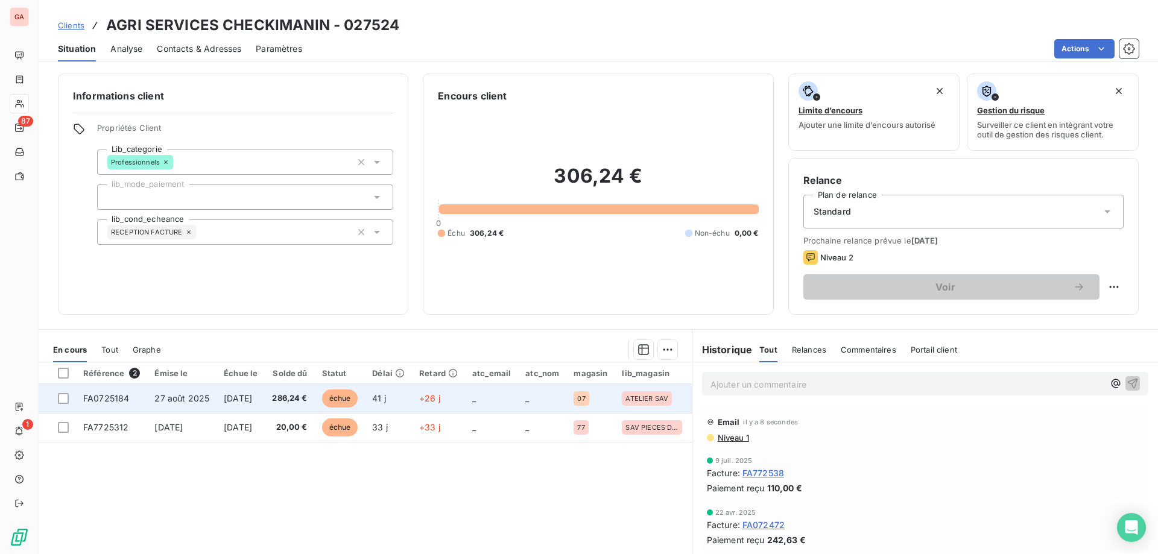
click at [68, 393] on div at bounding box center [63, 398] width 11 height 11
click at [60, 403] on div at bounding box center [63, 398] width 11 height 11
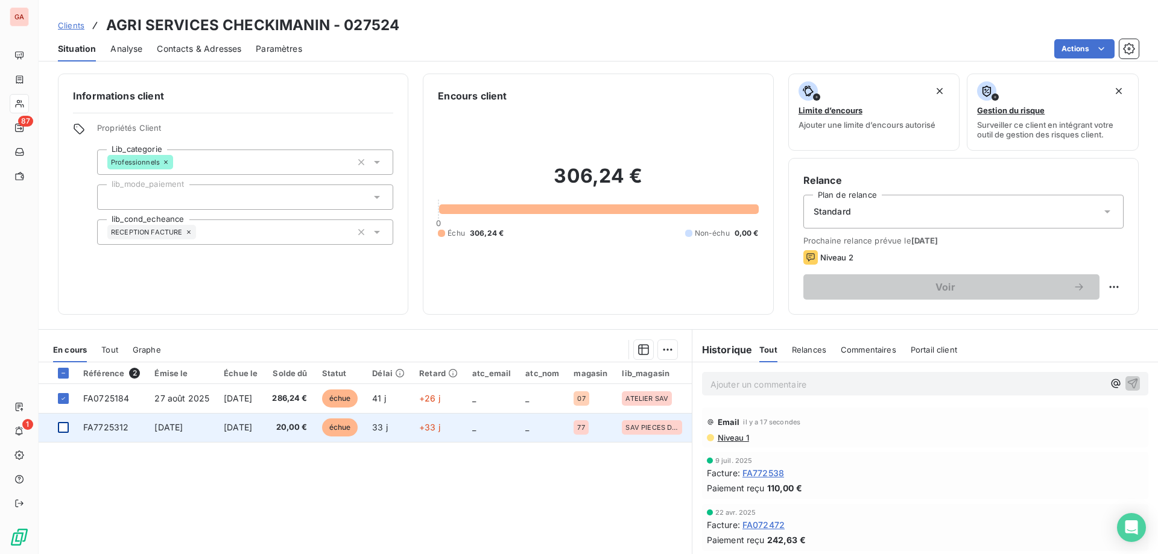
click at [62, 428] on div at bounding box center [63, 427] width 11 height 11
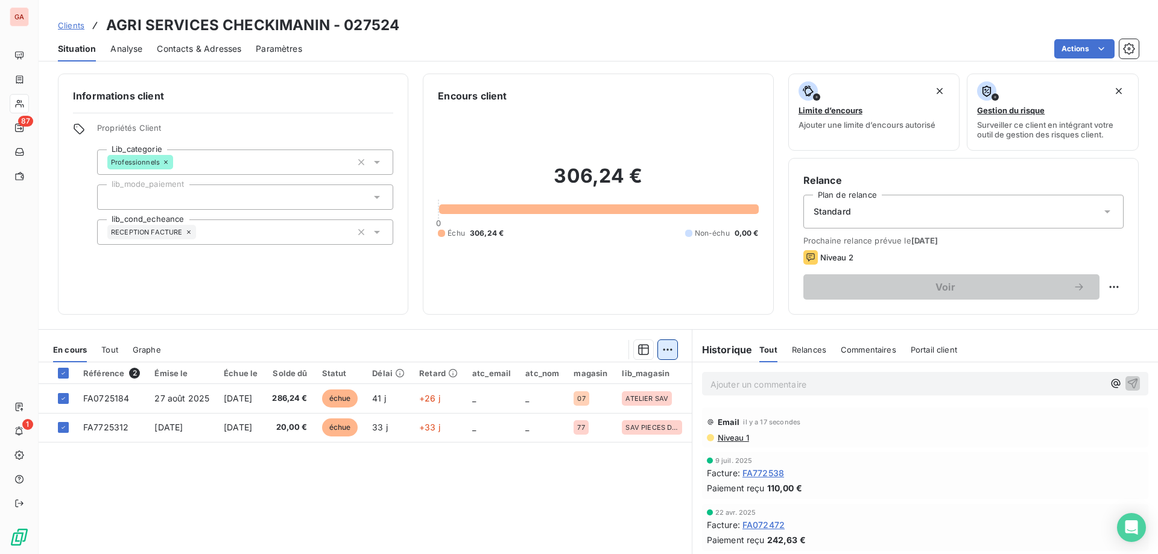
click at [662, 349] on html "GA 87 1 Clients AGRI SERVICES CHECKIMANIN - 027524 Situation Analyse Contacts &…" at bounding box center [579, 277] width 1158 height 554
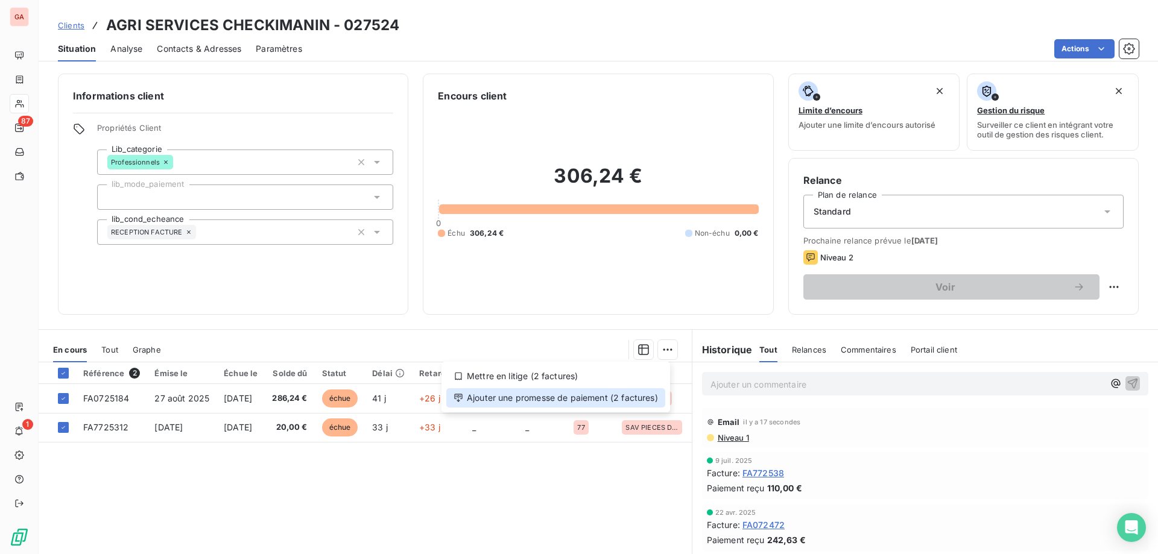
click at [595, 402] on div "Ajouter une promesse de paiement (2 factures)" at bounding box center [555, 397] width 219 height 19
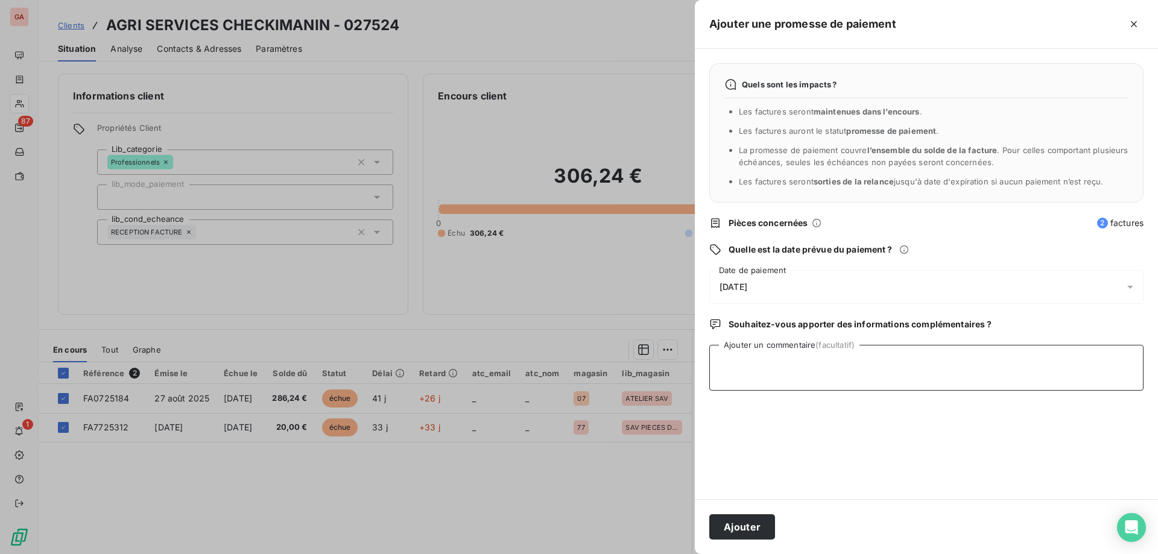
click at [760, 377] on textarea "Ajouter un commentaire (facultatif)" at bounding box center [926, 368] width 434 height 46
type textarea "31/10/2025"
click at [771, 292] on div "08/10/2025" at bounding box center [926, 287] width 434 height 34
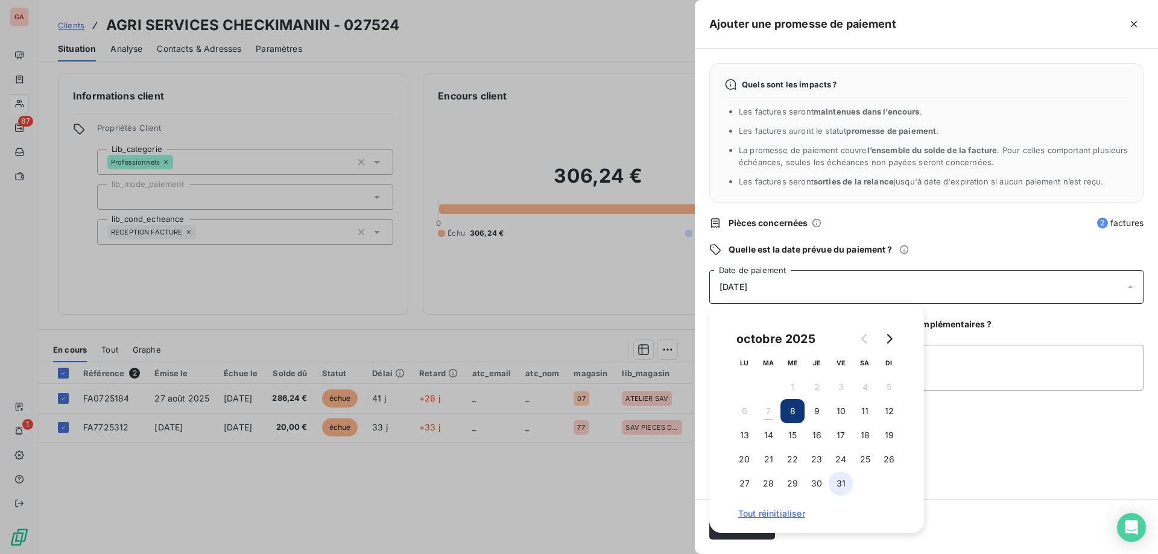
click at [842, 482] on button "31" at bounding box center [841, 484] width 24 height 24
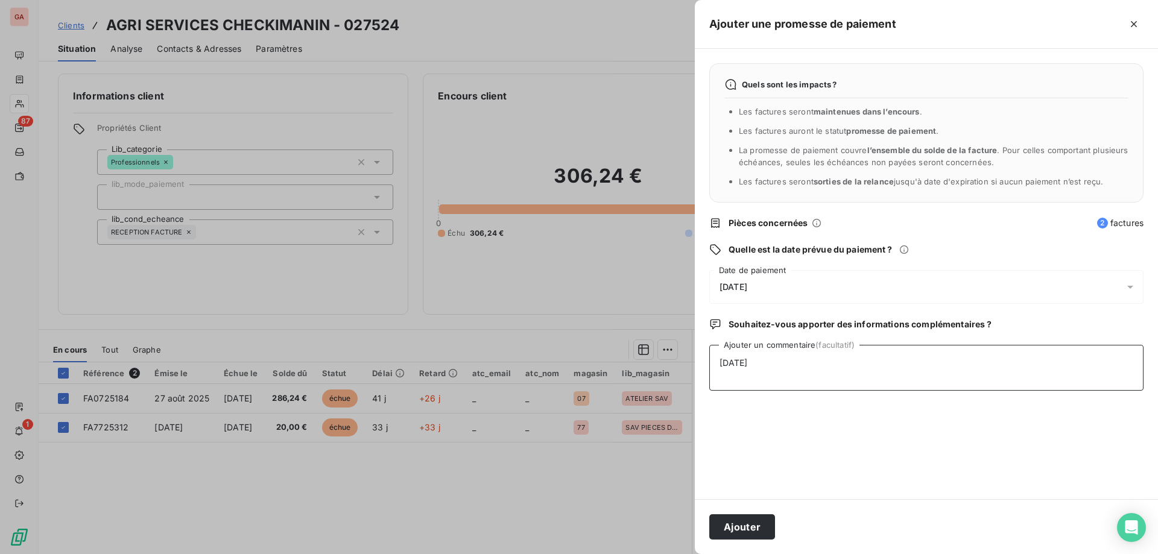
click at [960, 371] on textarea "31/10/2025" at bounding box center [926, 368] width 434 height 46
drag, startPoint x: 855, startPoint y: 372, endPoint x: 611, endPoint y: 343, distance: 244.8
click at [628, 554] on div "Ajouter une promesse de paiement Quels sont les impacts ? Les factures seront m…" at bounding box center [579, 554] width 1158 height 0
type textarea "Engagement à payer avant le 31/10/25"
click at [748, 527] on button "Ajouter" at bounding box center [742, 526] width 66 height 25
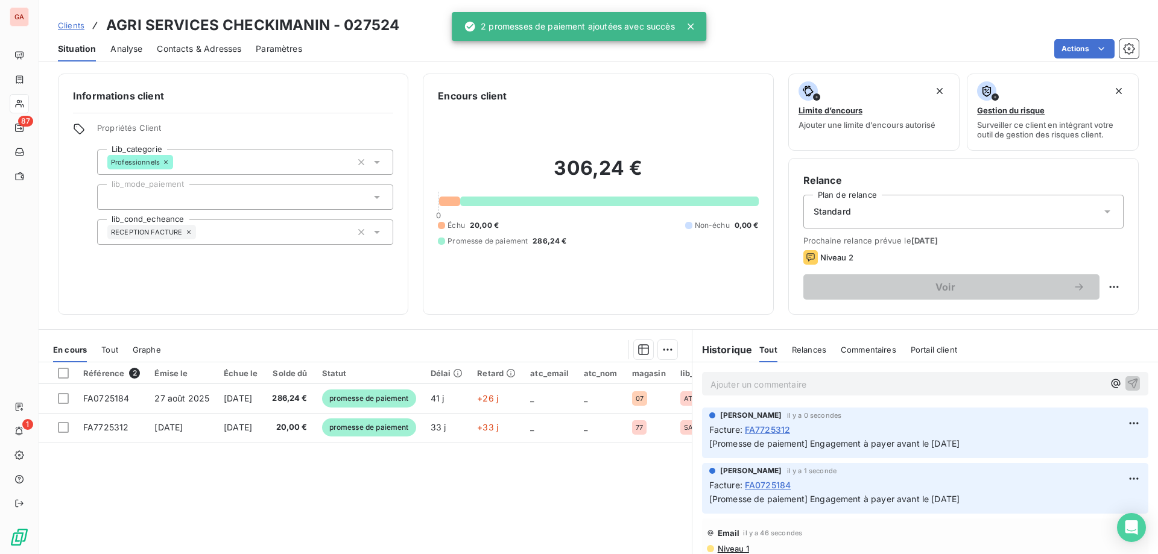
click at [390, 476] on div "Référence 2 Émise le Échue le Solde dû Statut Délai Retard atc_email atc_nom ma…" at bounding box center [365, 478] width 653 height 232
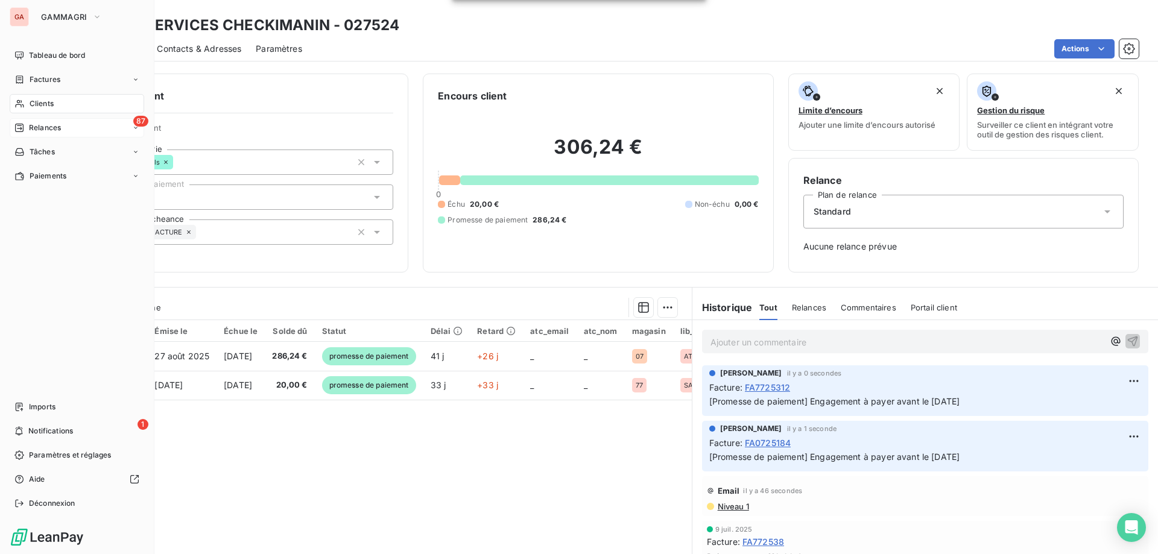
click at [50, 128] on span "Relances" at bounding box center [45, 127] width 32 height 11
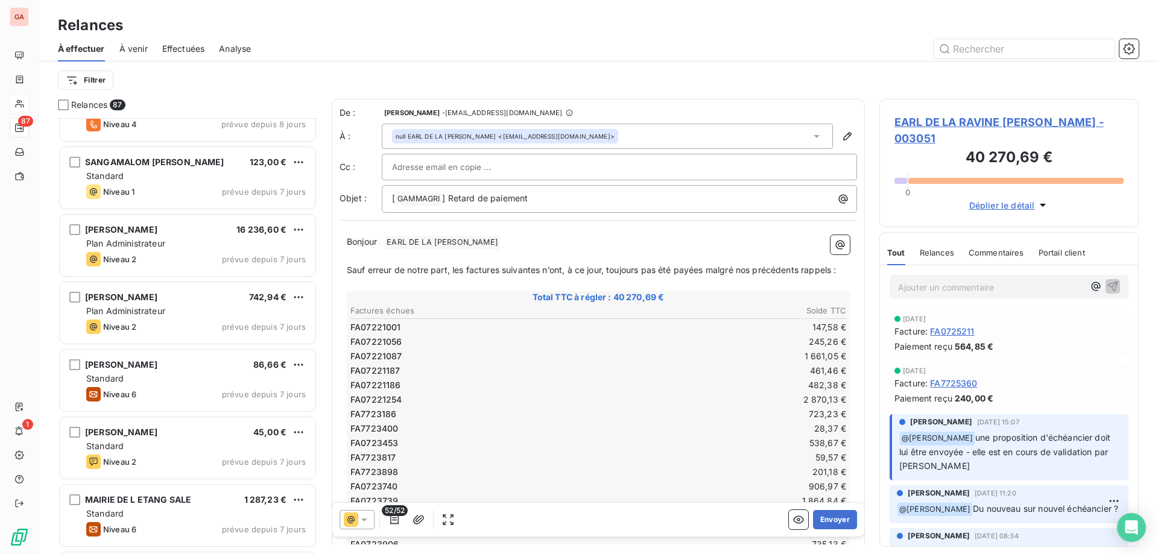
scroll to position [2172, 0]
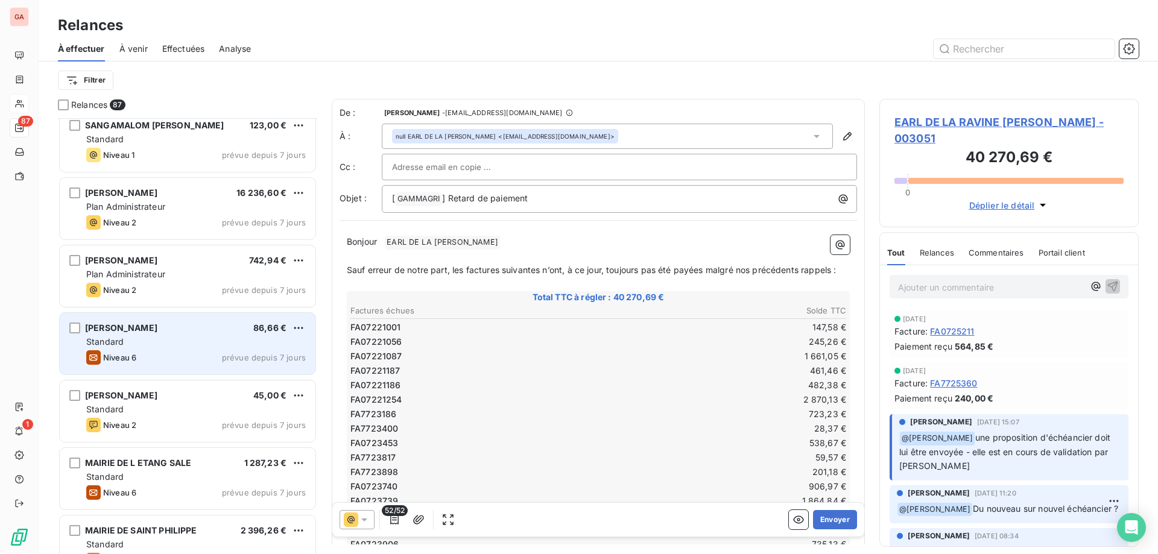
click at [142, 335] on div "GRONDIN ERIC 86,66 € Standard Niveau 6 prévue depuis 7 jours" at bounding box center [188, 344] width 256 height 62
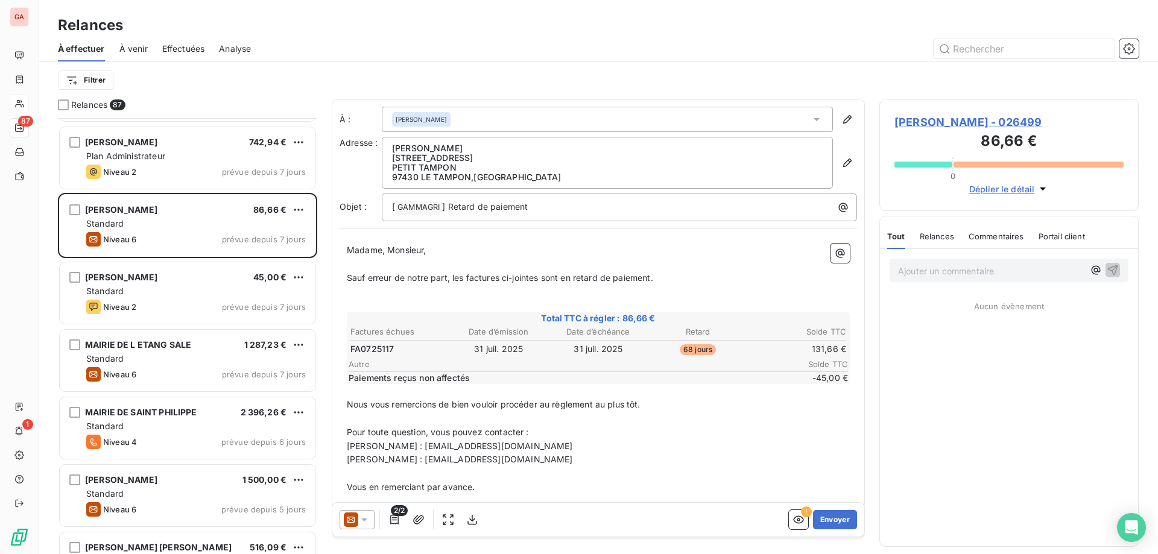
scroll to position [2292, 0]
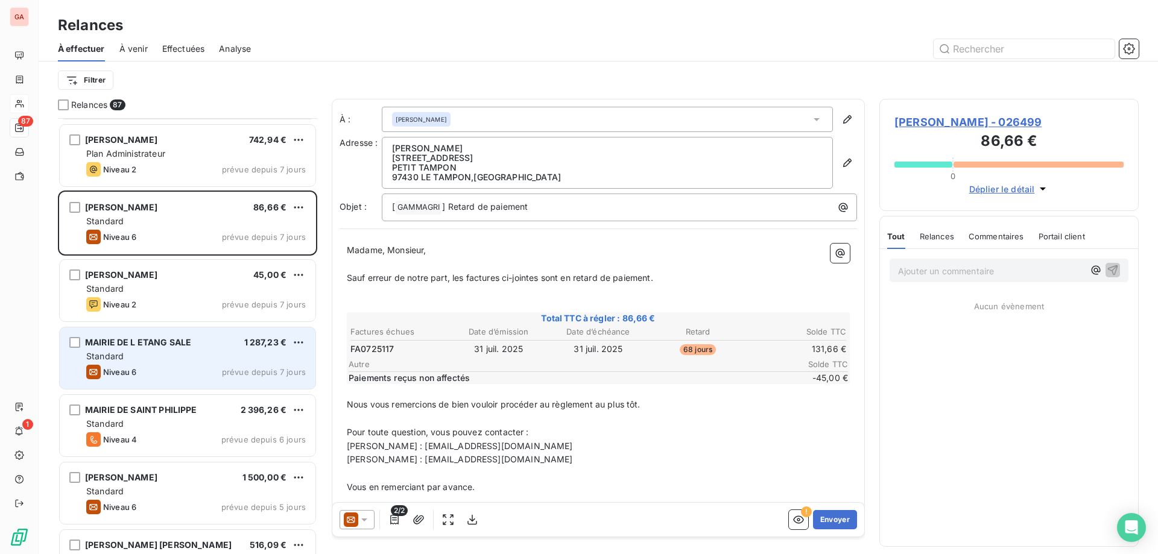
click at [189, 348] on div "MAIRIE DE L ETANG SALE" at bounding box center [138, 343] width 106 height 12
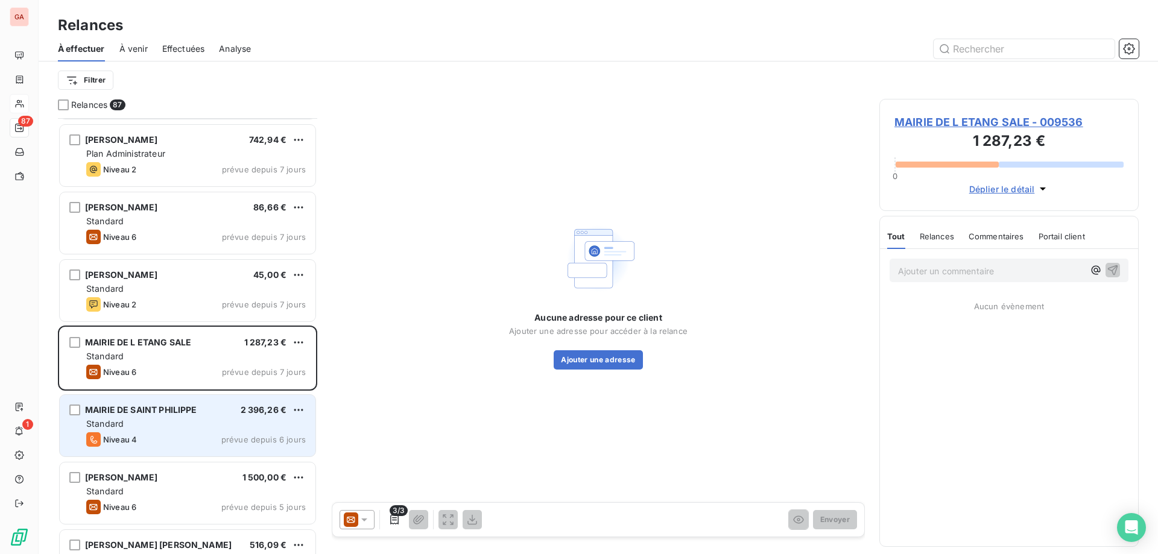
click at [126, 413] on span "MAIRIE DE SAINT PHILIPPE" at bounding box center [141, 410] width 112 height 10
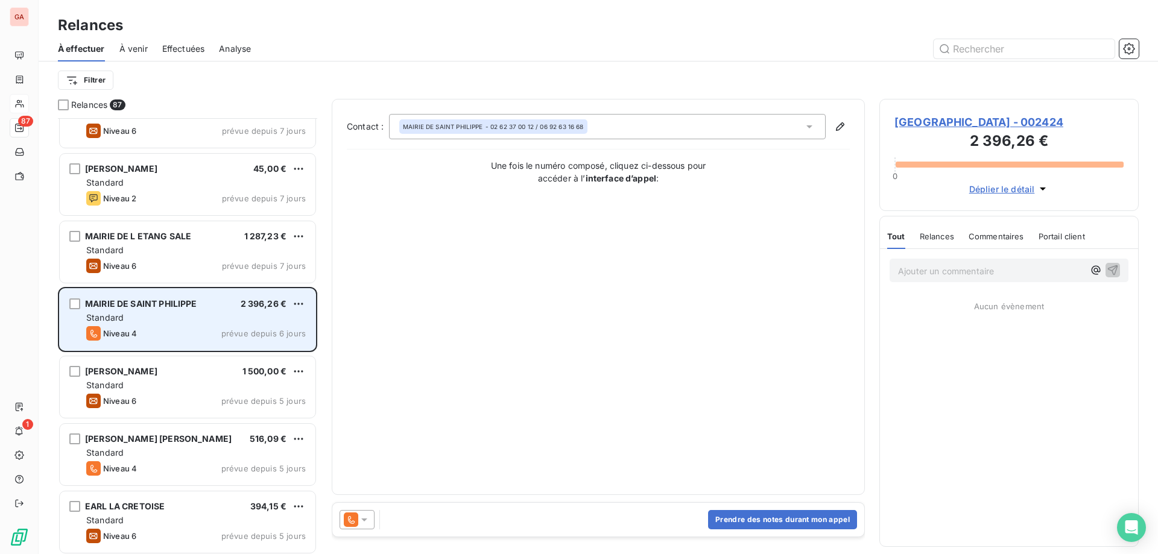
scroll to position [2473, 0]
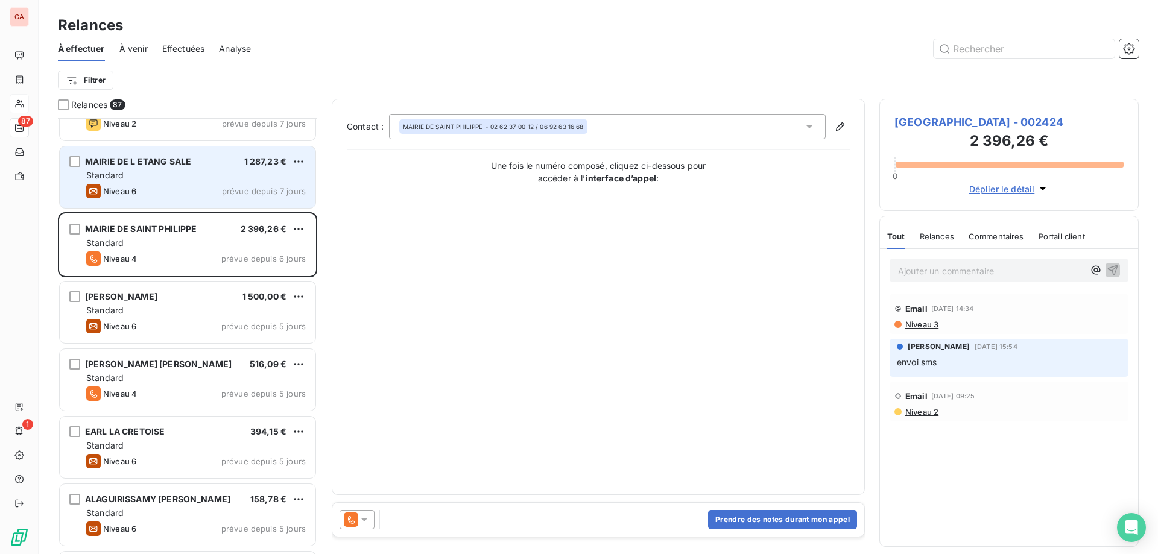
click at [182, 163] on span "MAIRIE DE L ETANG SALE" at bounding box center [138, 161] width 106 height 10
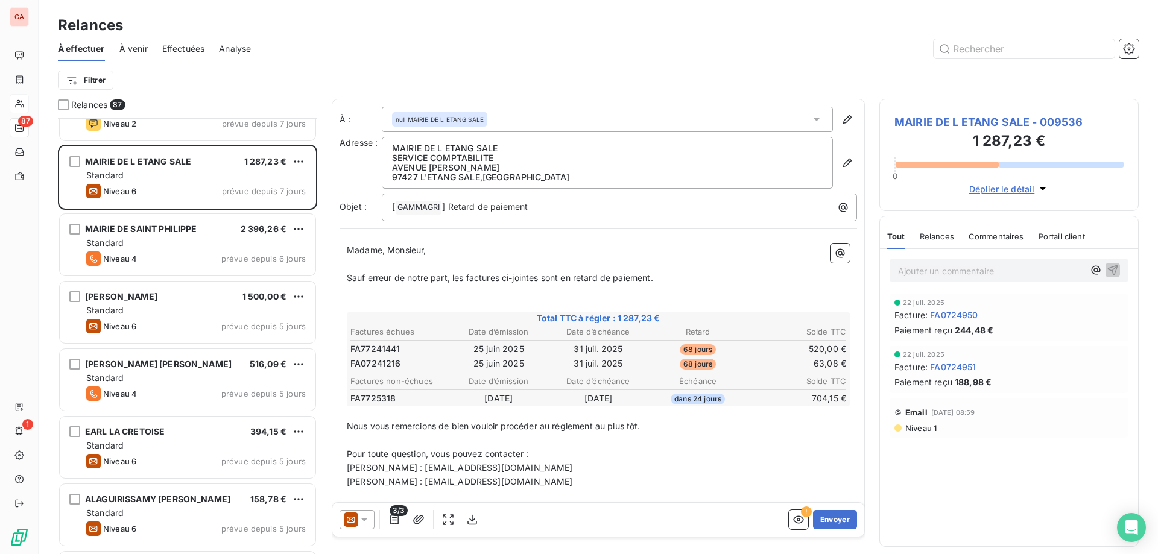
click at [957, 116] on span "MAIRIE DE L ETANG SALE - 009536" at bounding box center [1008, 122] width 229 height 16
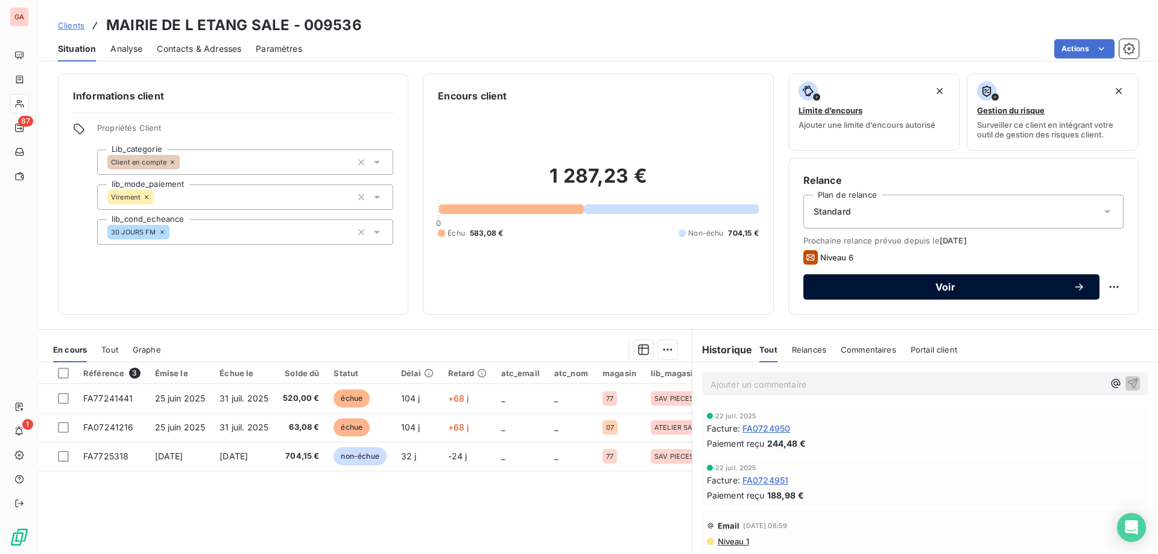
click at [930, 286] on span "Voir" at bounding box center [945, 287] width 255 height 10
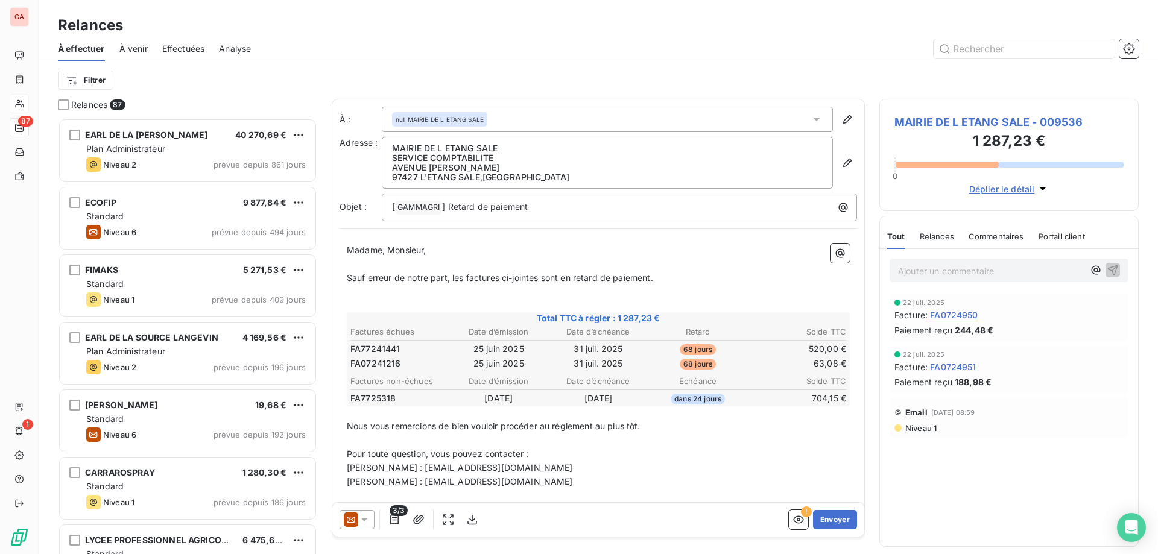
scroll to position [426, 249]
click at [364, 519] on icon at bounding box center [364, 520] width 6 height 3
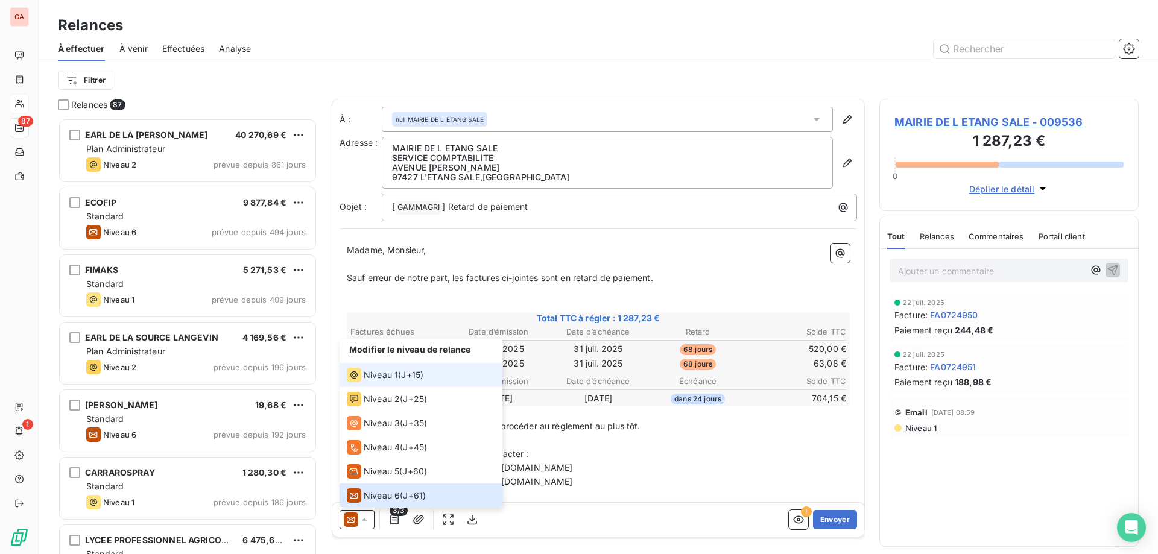
click at [388, 380] on span "Niveau 1" at bounding box center [381, 375] width 34 height 12
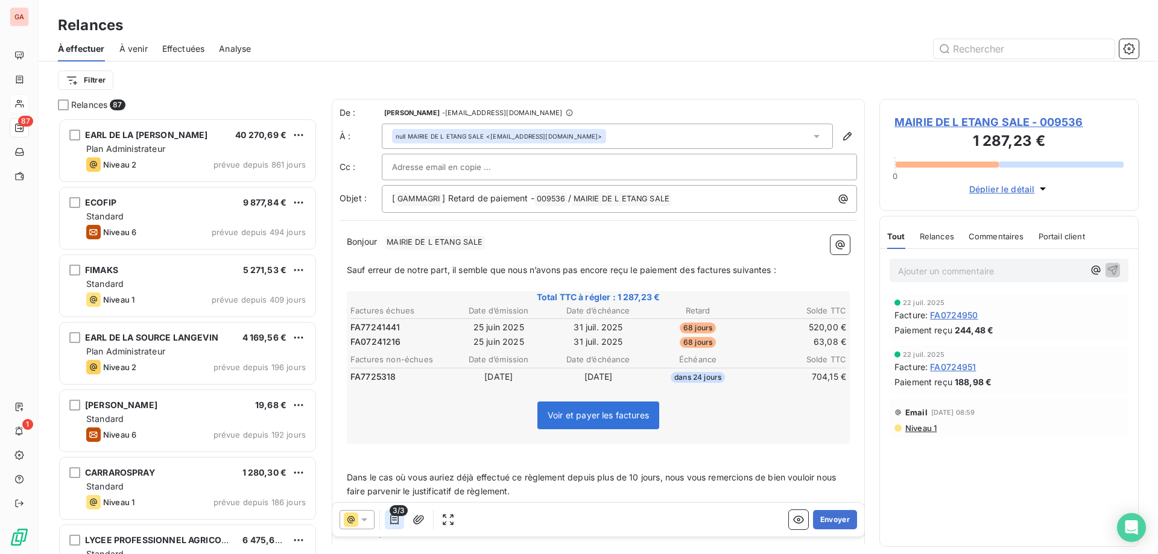
click at [395, 518] on icon "button" at bounding box center [394, 520] width 8 height 10
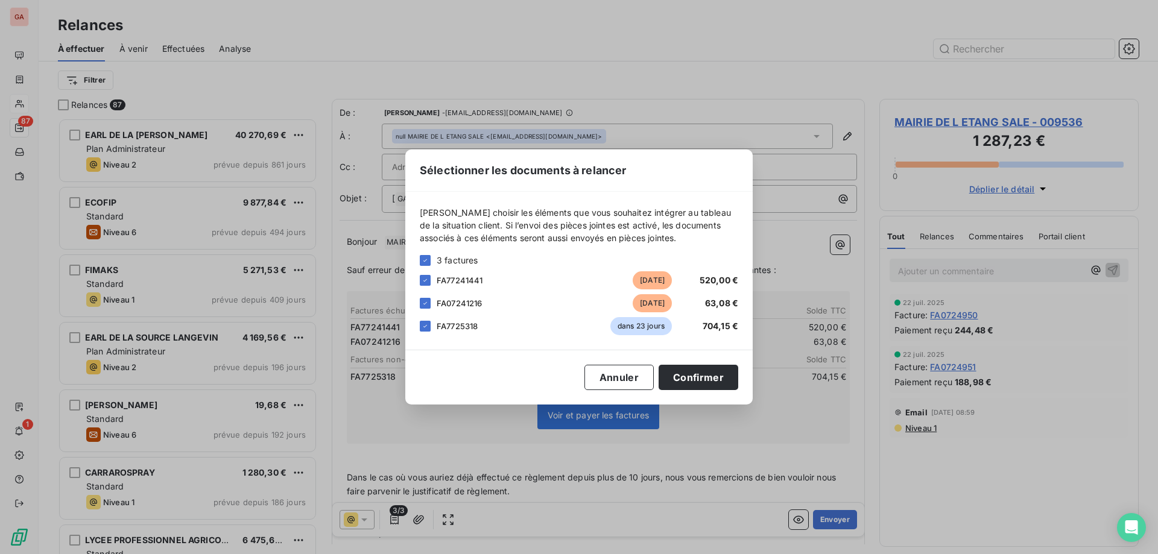
click at [434, 321] on div "FA7725318 dans 23 jours 704,15 €" at bounding box center [579, 326] width 318 height 18
click at [431, 330] on div "FA7725318 dans 23 jours 704,15 €" at bounding box center [579, 326] width 318 height 18
click at [429, 330] on div at bounding box center [425, 326] width 11 height 11
click at [707, 376] on button "Confirmer" at bounding box center [699, 377] width 80 height 25
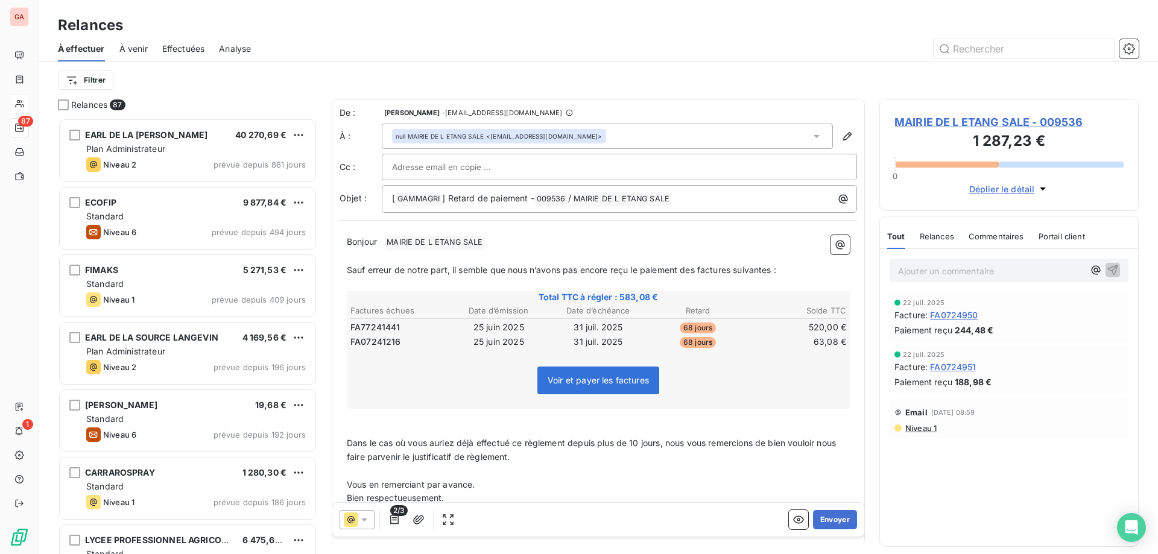
drag, startPoint x: 828, startPoint y: 519, endPoint x: 648, endPoint y: 513, distance: 180.4
click at [651, 515] on div "2/3 Envoyer" at bounding box center [598, 520] width 532 height 34
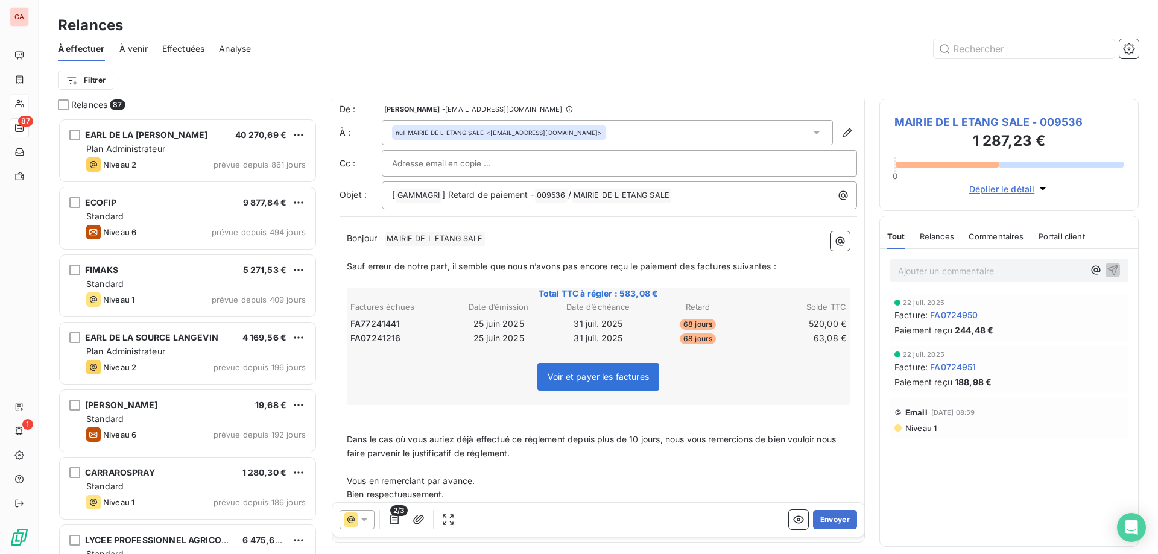
scroll to position [0, 0]
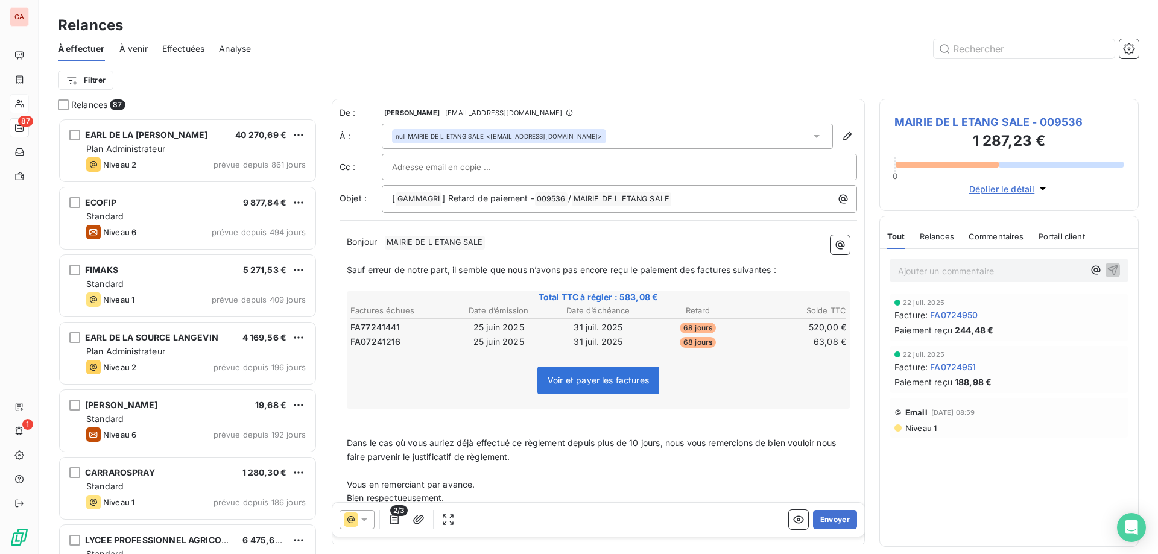
click at [510, 242] on p "Bonjour ﻿ MAIRIE DE L ETANG SALE ﻿ ﻿" at bounding box center [598, 242] width 503 height 14
click at [571, 469] on p "﻿" at bounding box center [598, 471] width 503 height 14
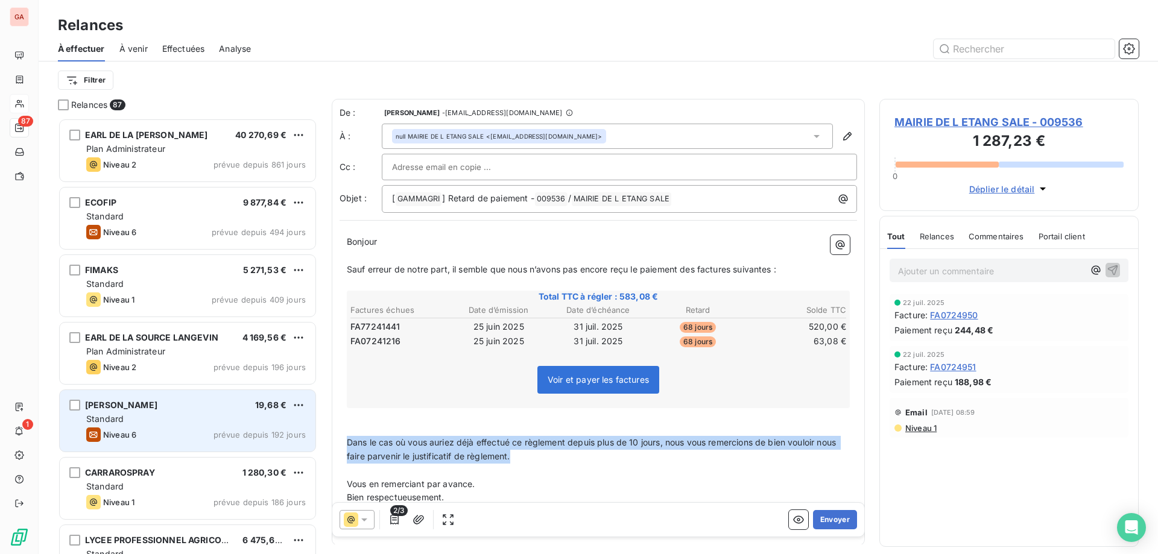
drag, startPoint x: 565, startPoint y: 458, endPoint x: 311, endPoint y: 441, distance: 254.4
click at [311, 441] on div "Relances 87 EARL DE LA RAVINE DANIEL 40 270,69 € Plan Administrateur Niveau 2 p…" at bounding box center [598, 326] width 1119 height 455
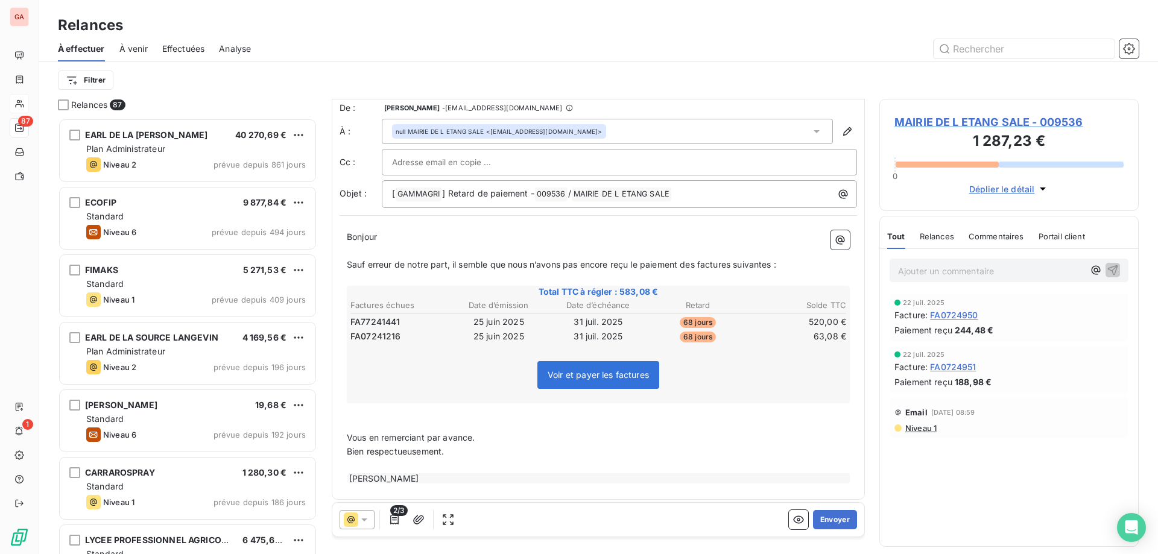
scroll to position [10, 0]
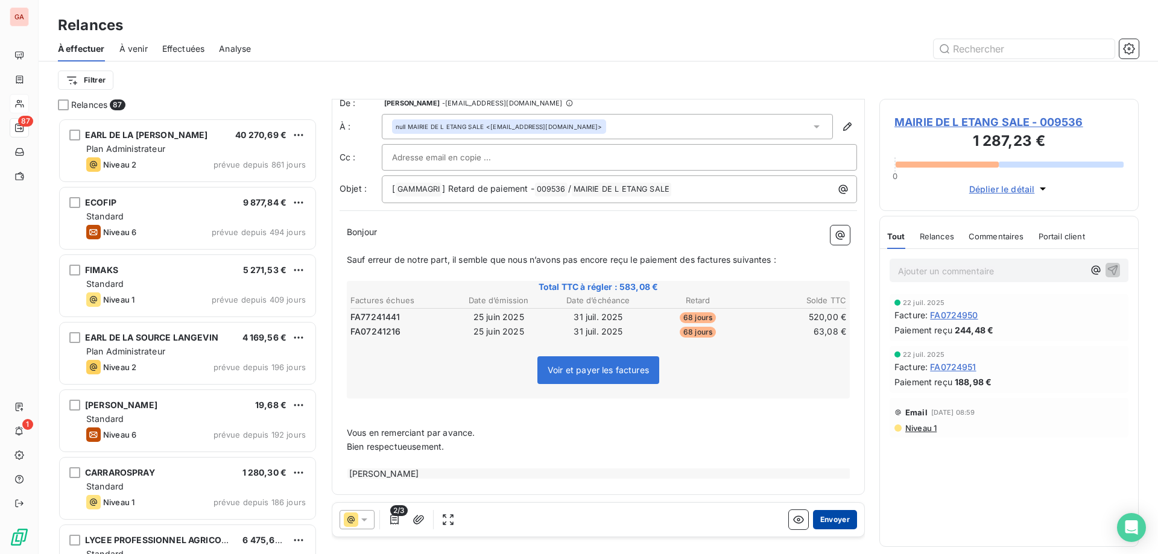
click at [825, 522] on button "Envoyer" at bounding box center [835, 519] width 44 height 19
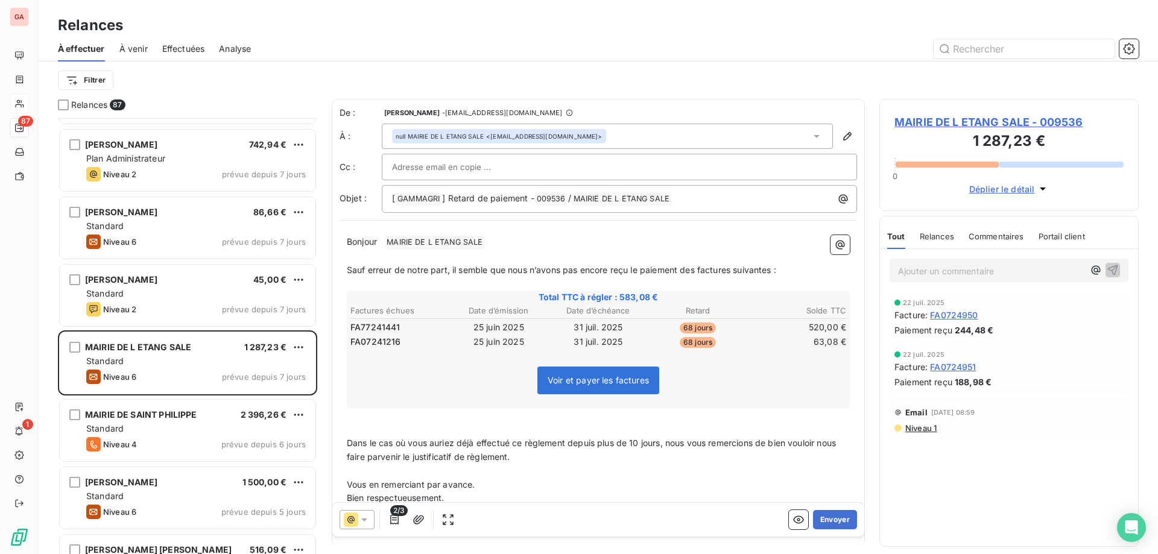
scroll to position [2292, 0]
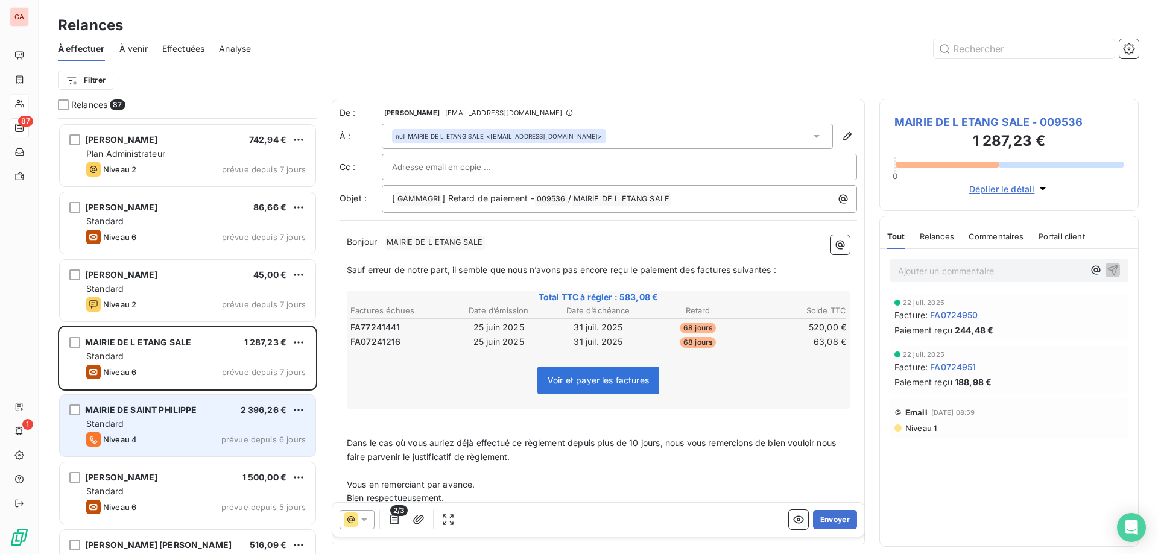
click at [152, 411] on span "MAIRIE DE SAINT PHILIPPE" at bounding box center [141, 410] width 112 height 10
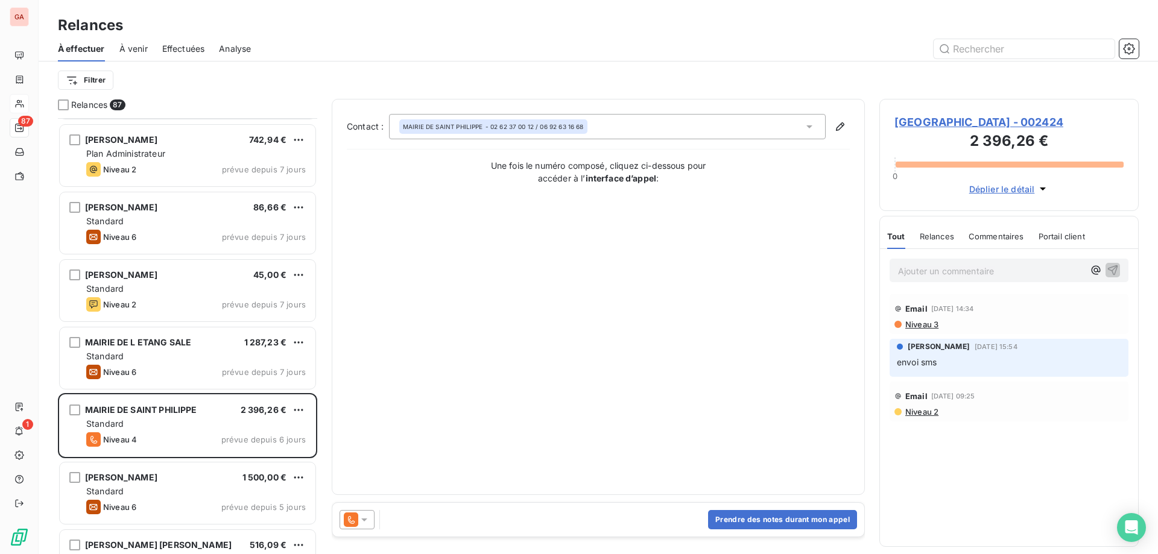
click at [364, 519] on icon at bounding box center [364, 520] width 6 height 3
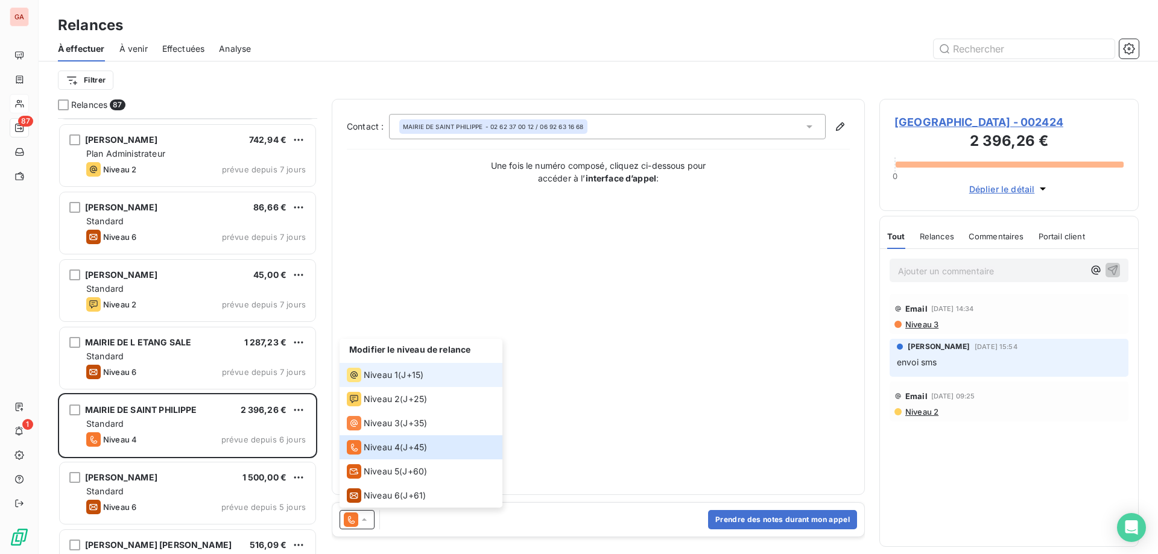
click at [396, 379] on span "Niveau 1" at bounding box center [381, 375] width 34 height 12
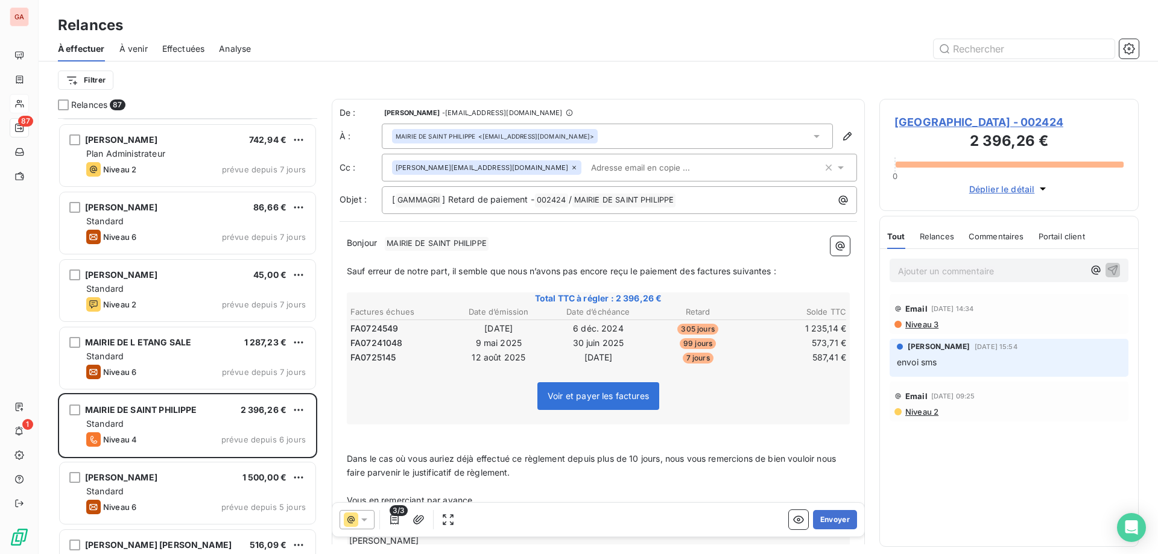
click at [929, 267] on p "Ajouter un commentaire ﻿" at bounding box center [991, 271] width 186 height 15
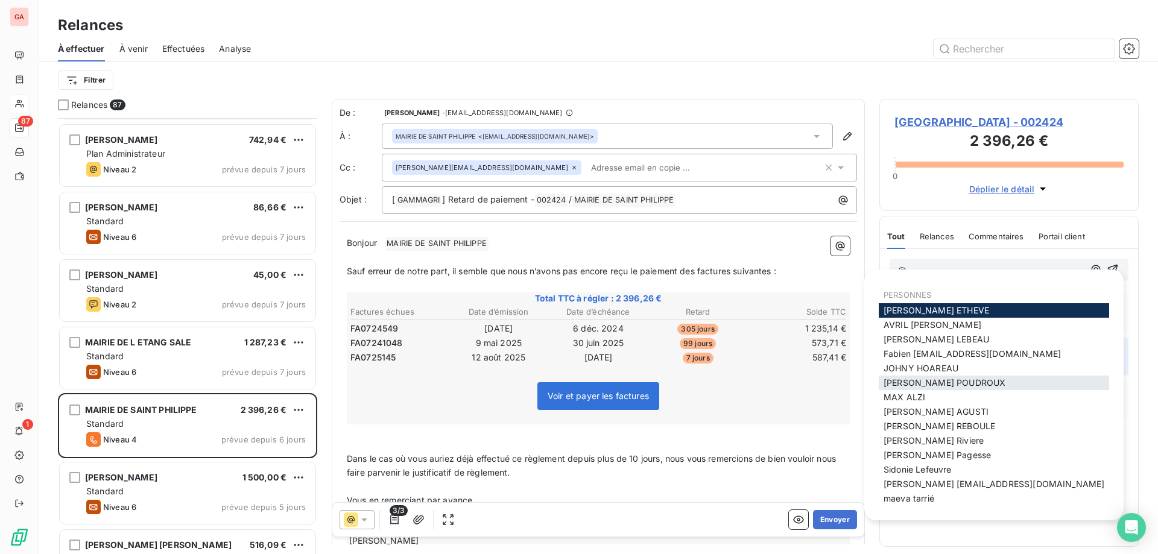
click at [915, 385] on span "Laurence POUDROUX" at bounding box center [944, 383] width 122 height 10
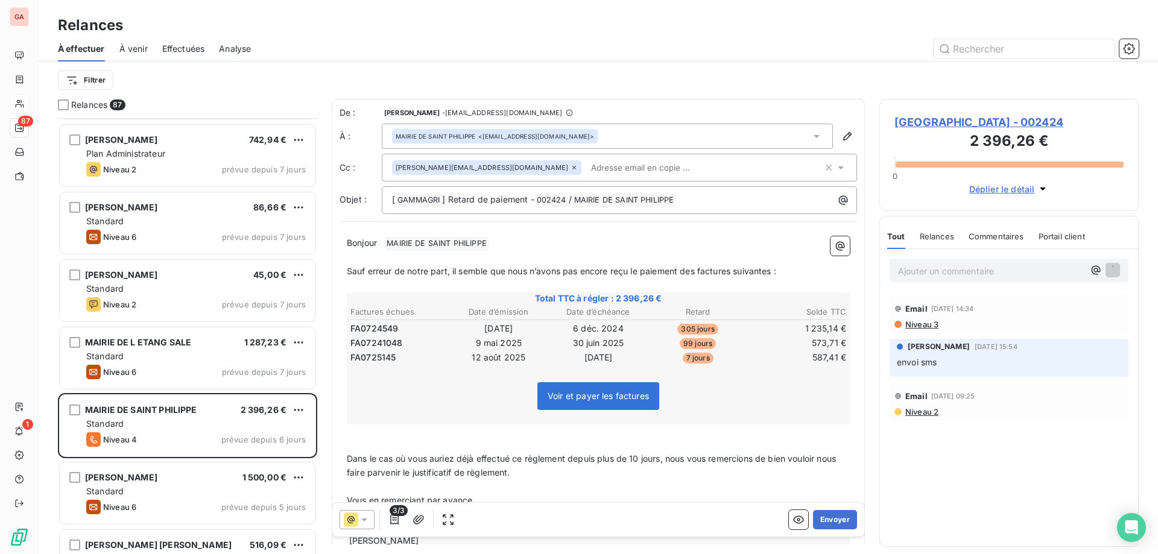
click at [959, 122] on span "MAIRIE DE SAINT PHILIPPE - 002424" at bounding box center [1008, 122] width 229 height 16
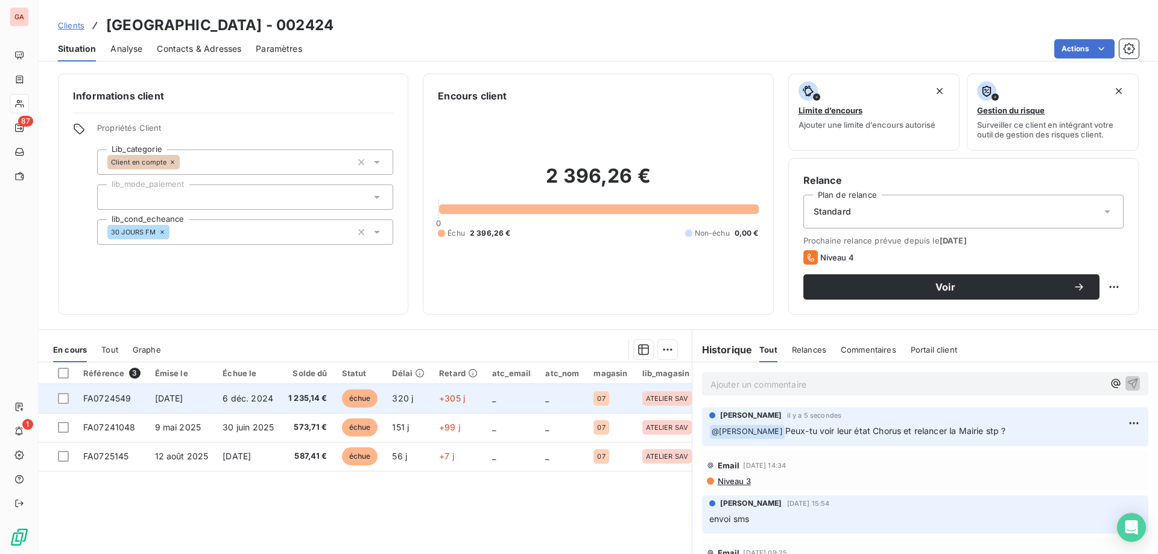
click at [109, 394] on span "FA0724549" at bounding box center [107, 398] width 48 height 10
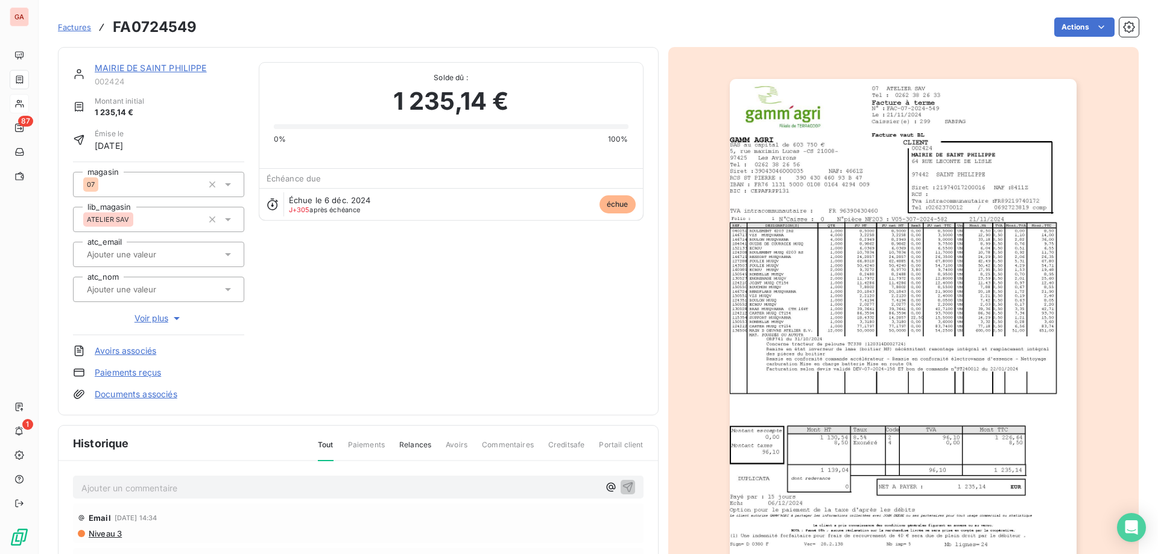
click at [159, 319] on span "Voir plus" at bounding box center [158, 318] width 48 height 12
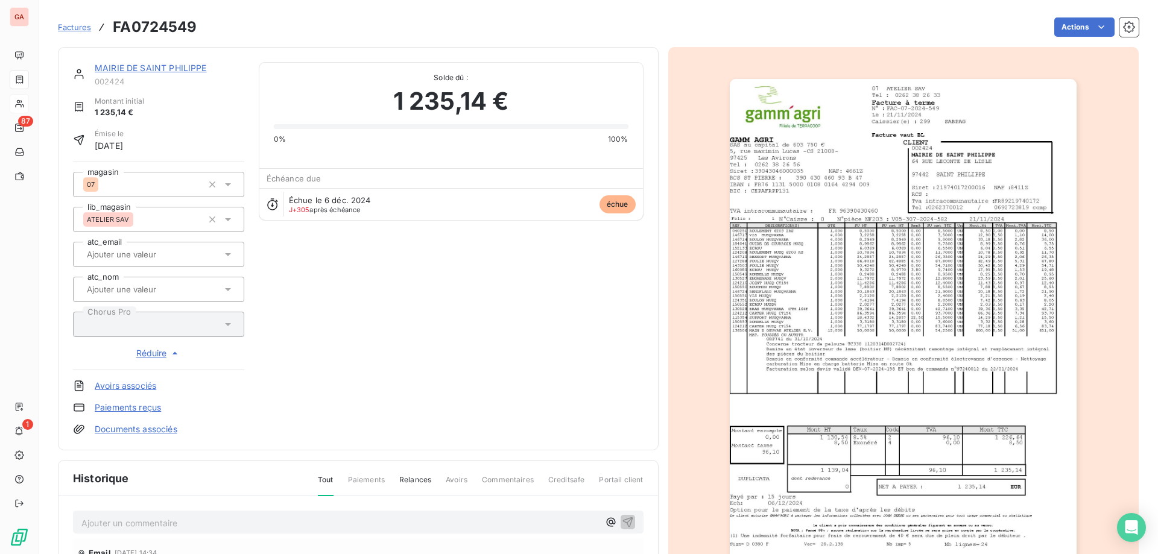
click at [188, 335] on div at bounding box center [158, 324] width 171 height 25
click at [193, 325] on div at bounding box center [152, 325] width 139 height 16
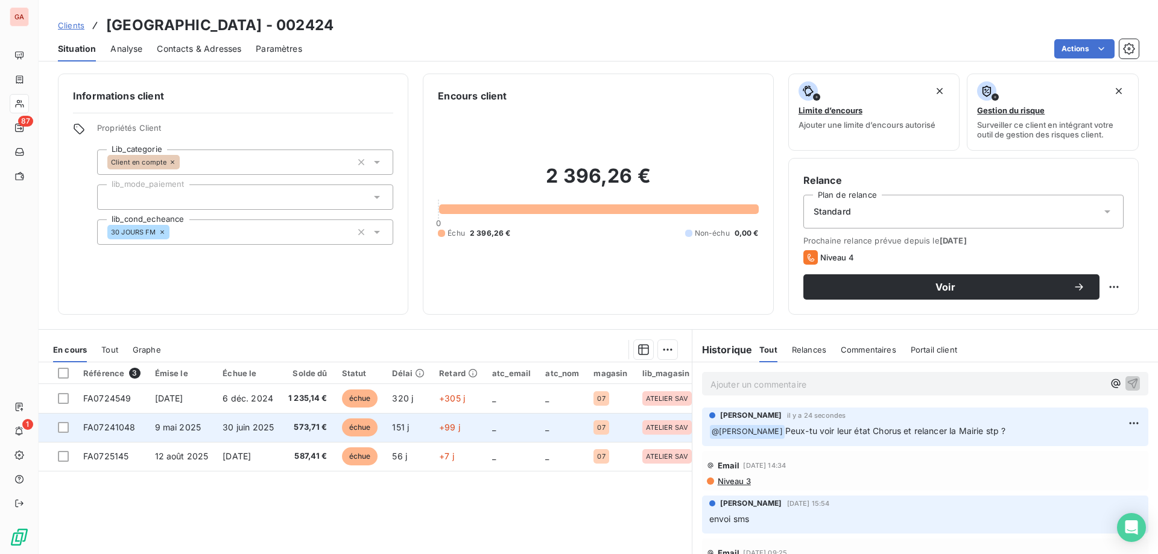
click at [148, 425] on td "9 mai 2025" at bounding box center [182, 427] width 68 height 29
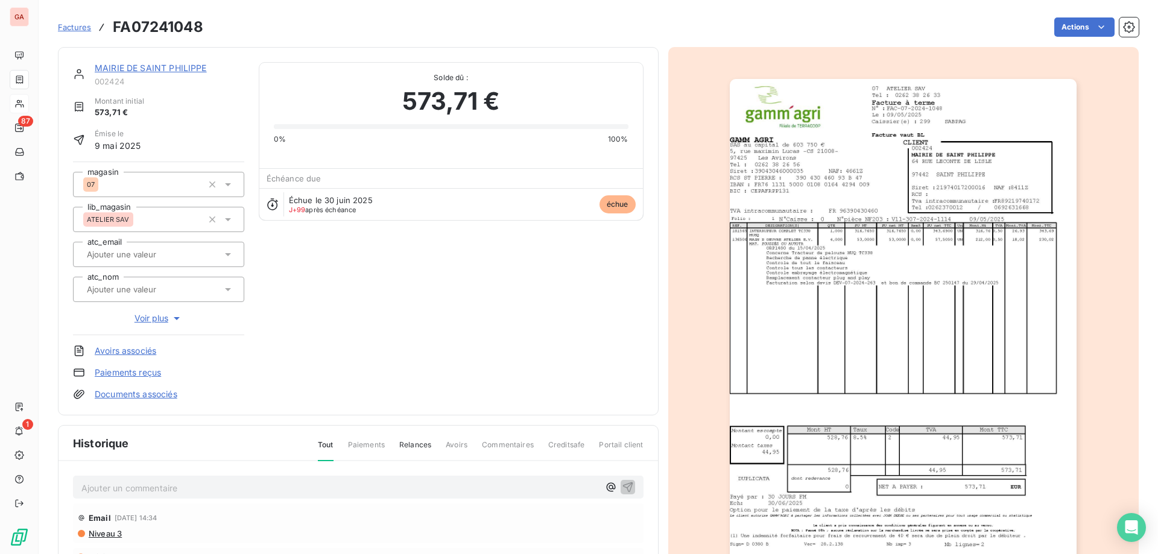
click at [150, 320] on span "Voir plus" at bounding box center [158, 318] width 48 height 12
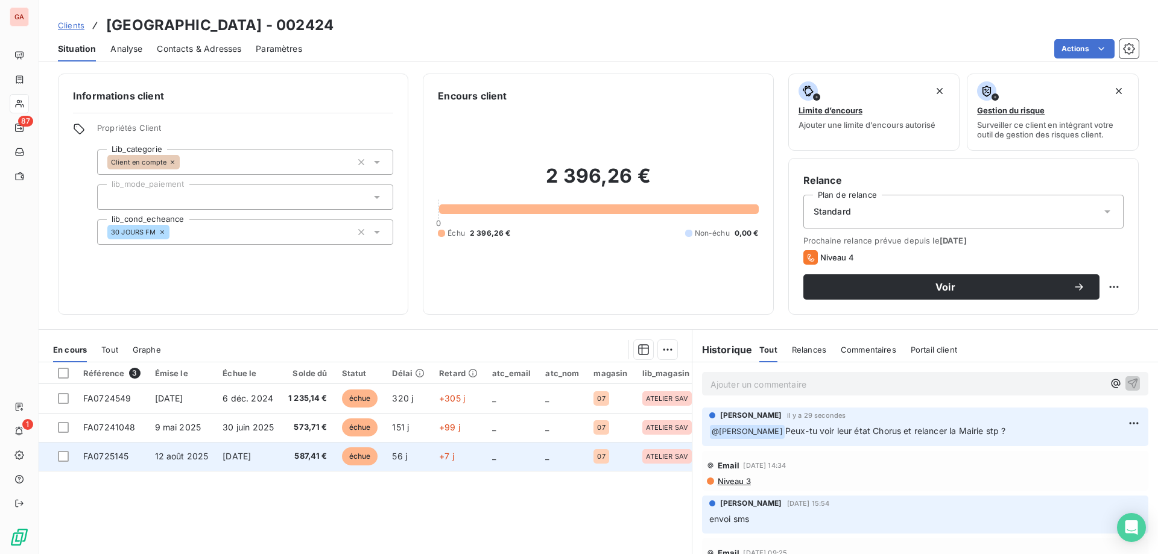
click at [116, 457] on span "FA0725145" at bounding box center [105, 456] width 45 height 10
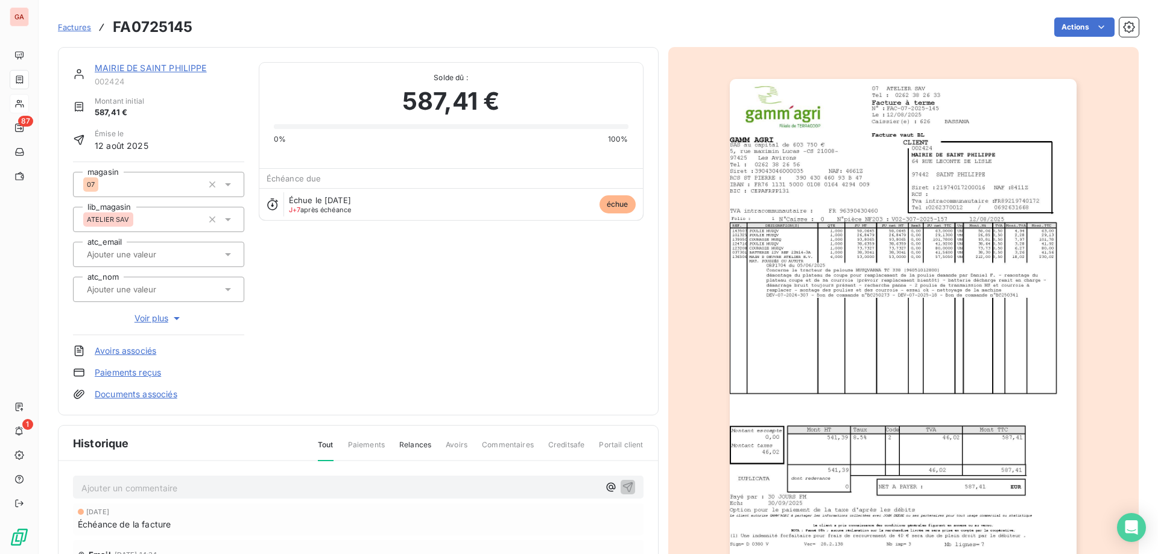
click at [148, 316] on span "Voir plus" at bounding box center [158, 318] width 48 height 12
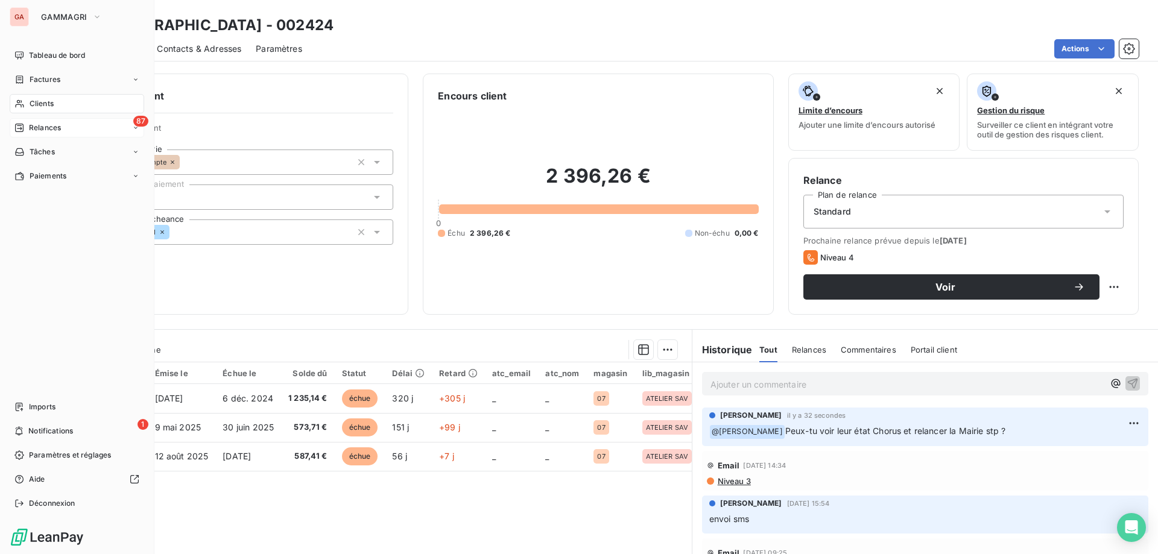
click at [64, 125] on div "87 Relances" at bounding box center [77, 127] width 134 height 19
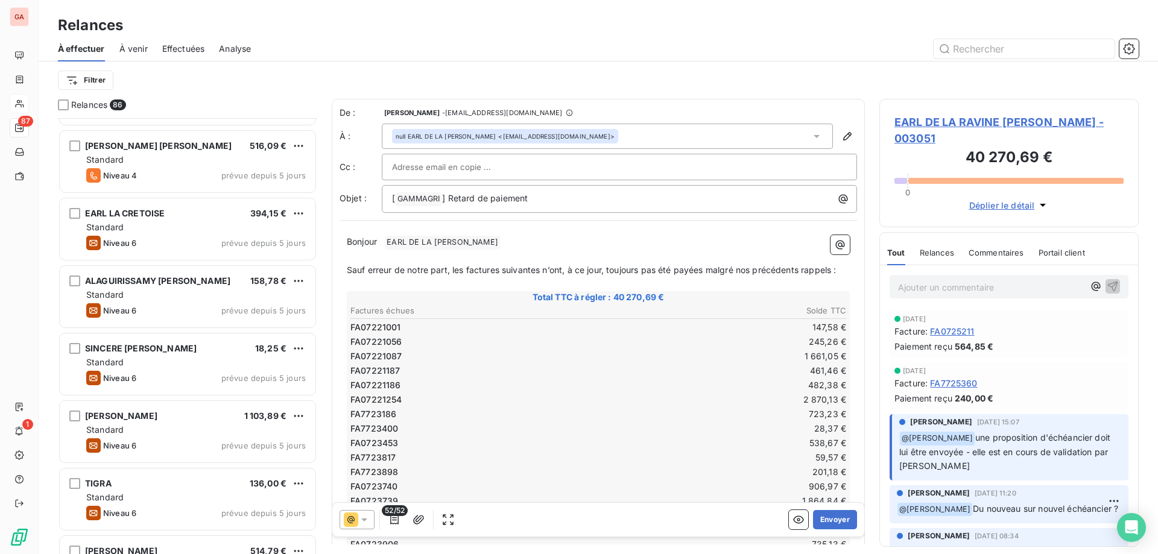
scroll to position [2775, 0]
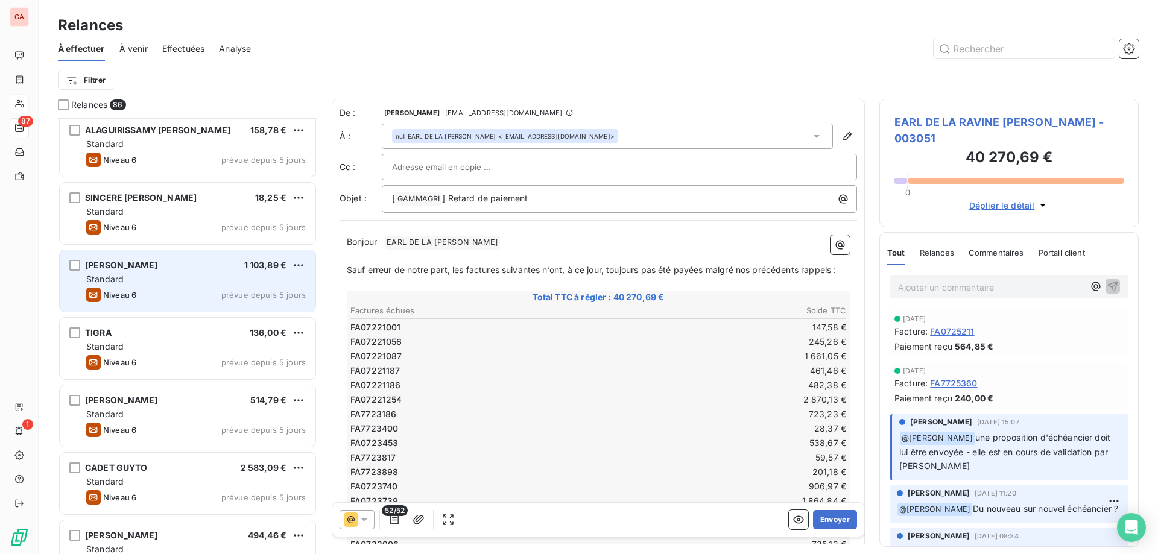
click at [159, 273] on div "Standard" at bounding box center [196, 279] width 220 height 12
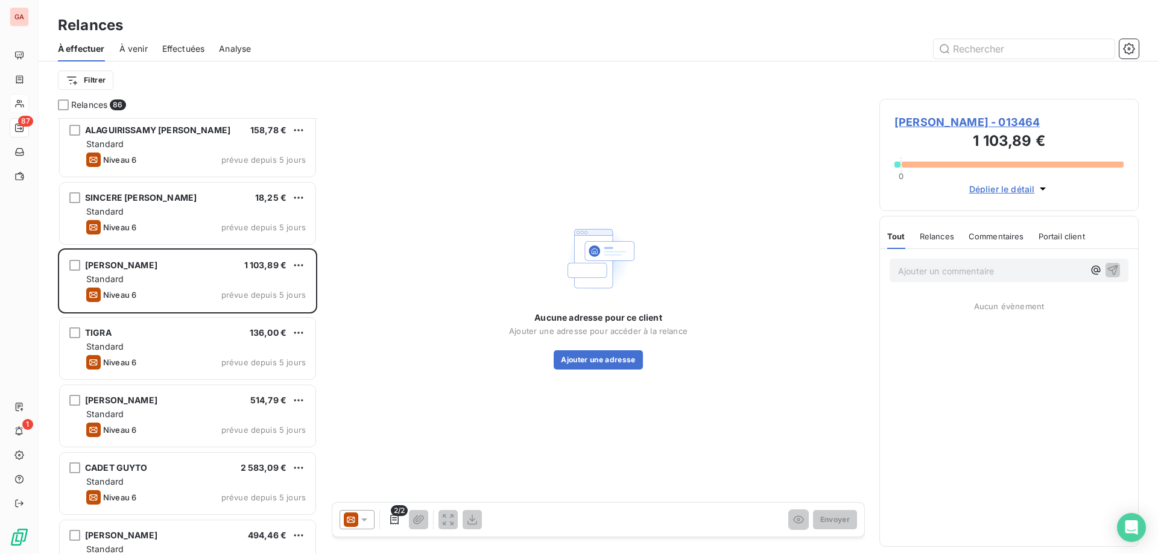
click at [989, 116] on span "[PERSON_NAME] - 013464" at bounding box center [1008, 122] width 229 height 16
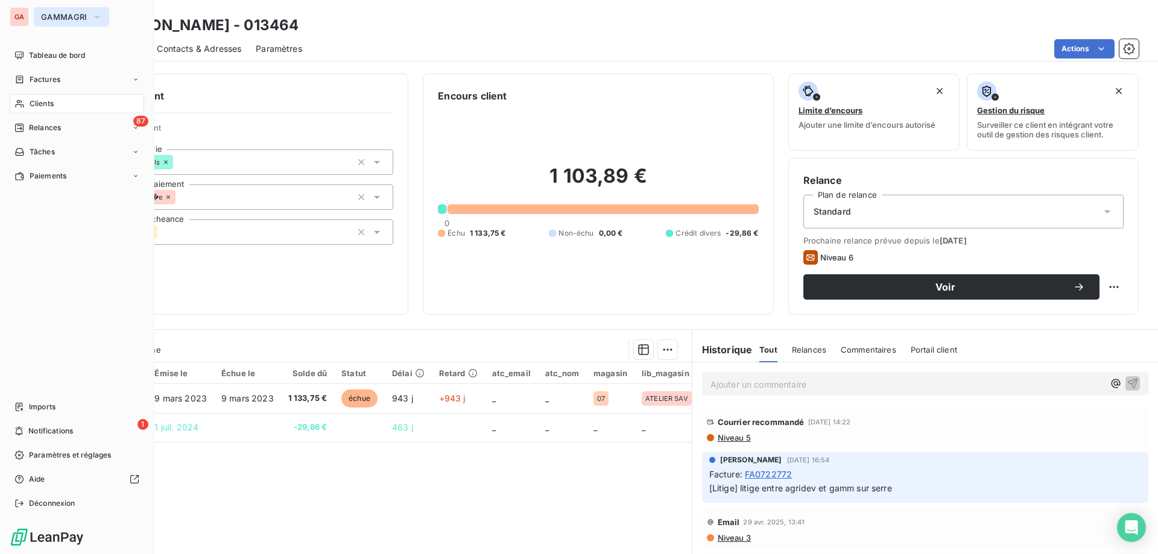
click at [96, 14] on icon "button" at bounding box center [97, 17] width 10 height 12
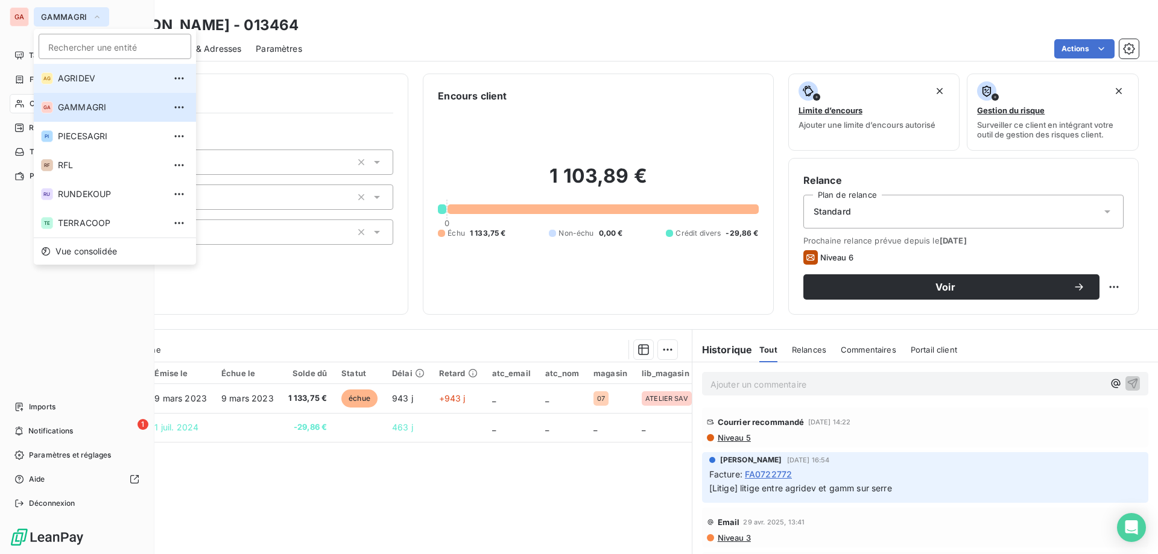
click at [98, 78] on span "AGRIDEV" at bounding box center [111, 78] width 107 height 12
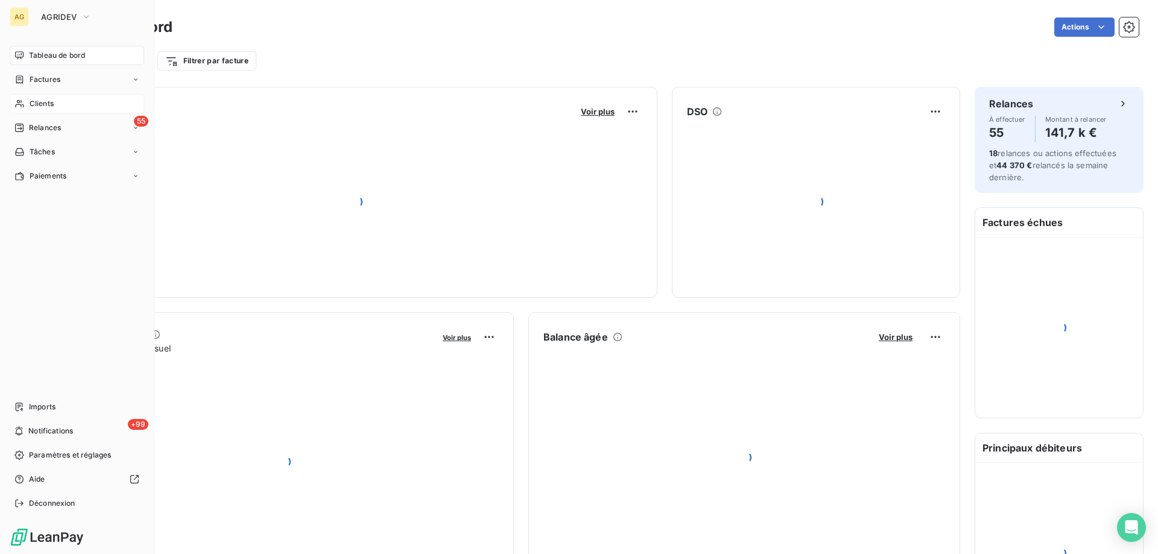
click at [55, 103] on div "Clients" at bounding box center [77, 103] width 134 height 19
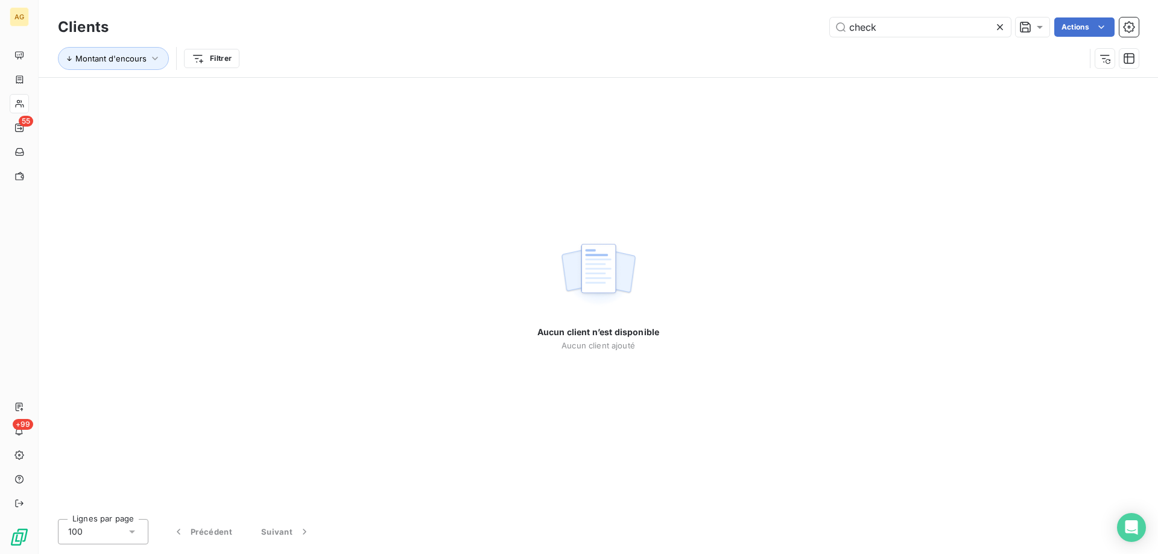
drag, startPoint x: 899, startPoint y: 30, endPoint x: 667, endPoint y: 1, distance: 233.4
click at [667, 1] on div "Clients check Actions Montant d'encours Filtrer" at bounding box center [598, 38] width 1119 height 77
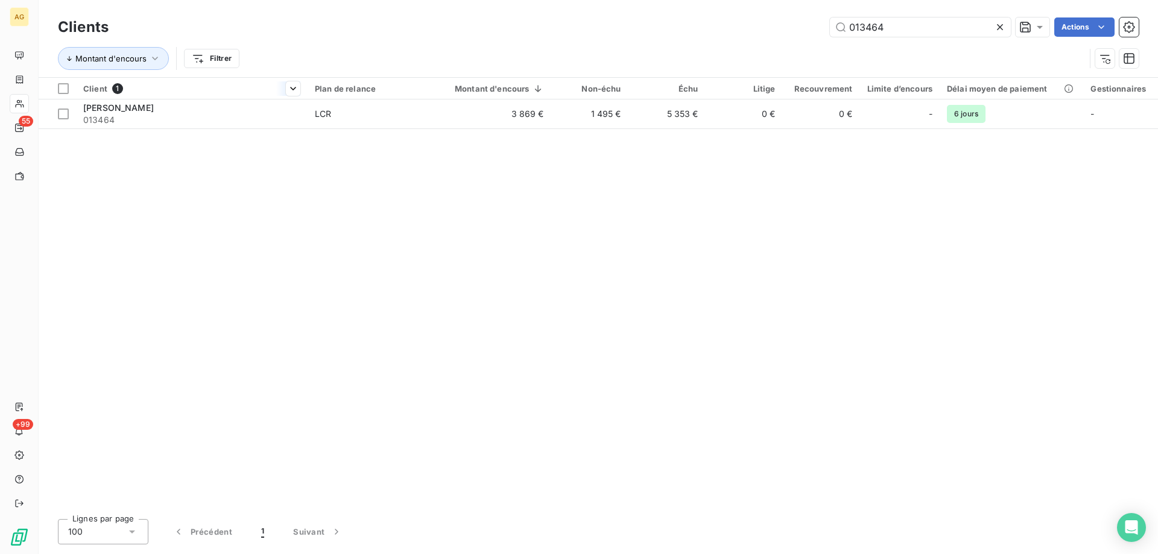
type input "013464"
click at [161, 89] on div "Client 1" at bounding box center [191, 88] width 217 height 11
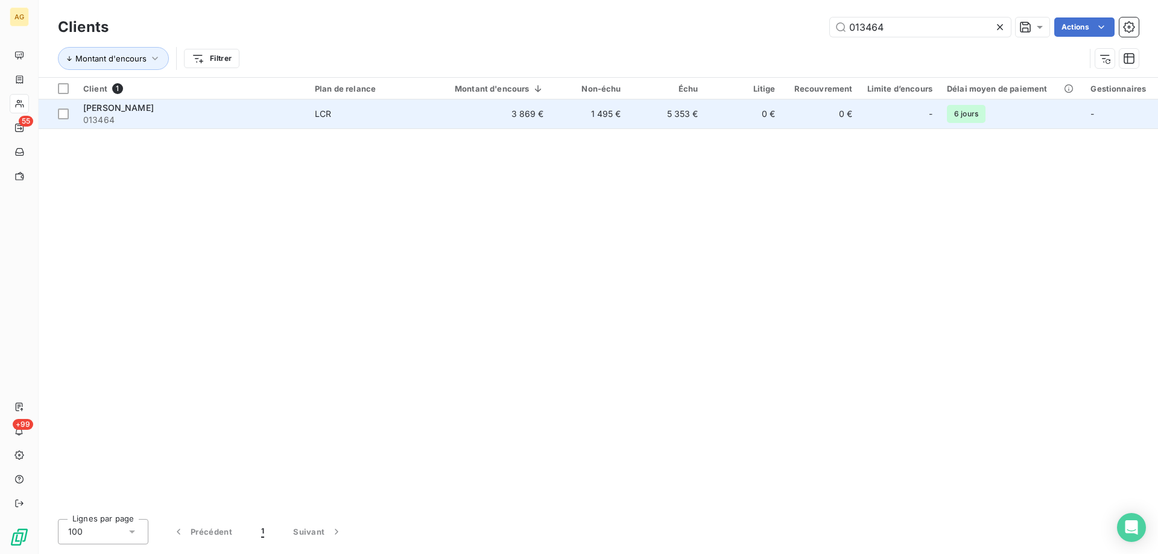
click at [141, 100] on td "HOARAU GILBERT PAUL 013464" at bounding box center [192, 114] width 232 height 29
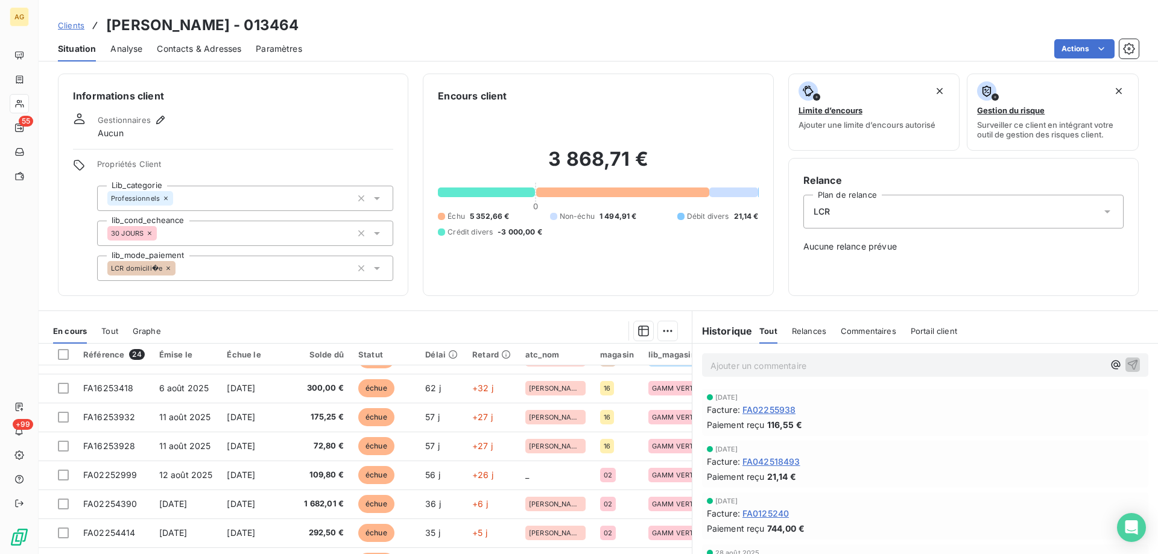
scroll to position [128, 0]
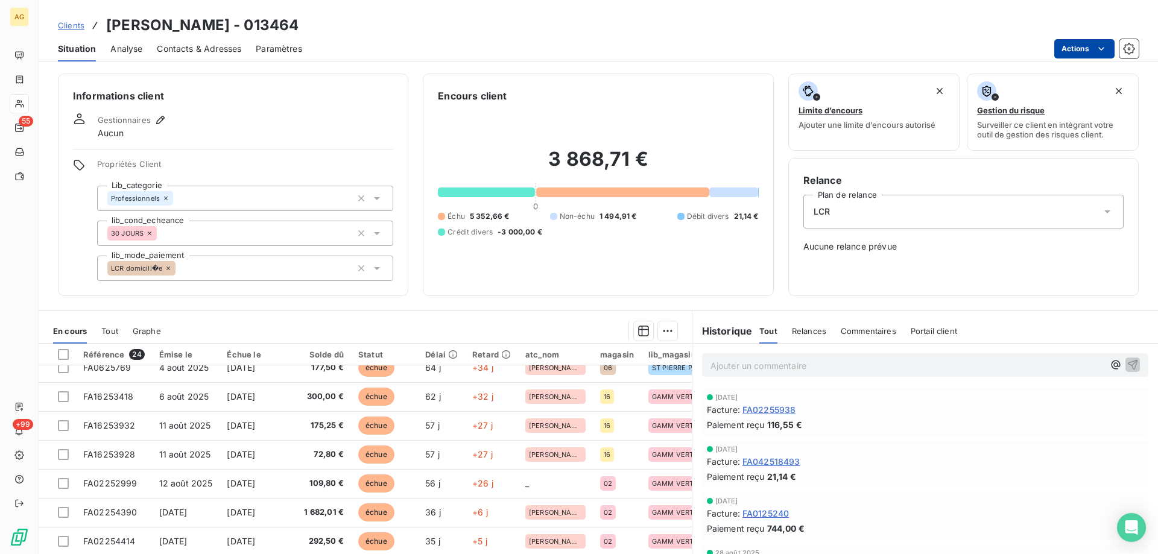
click at [1107, 46] on html "AG 55 +99 Clients HOARAU GILBERT PAUL - 013464 Situation Analyse Contacts & Adr…" at bounding box center [579, 277] width 1158 height 554
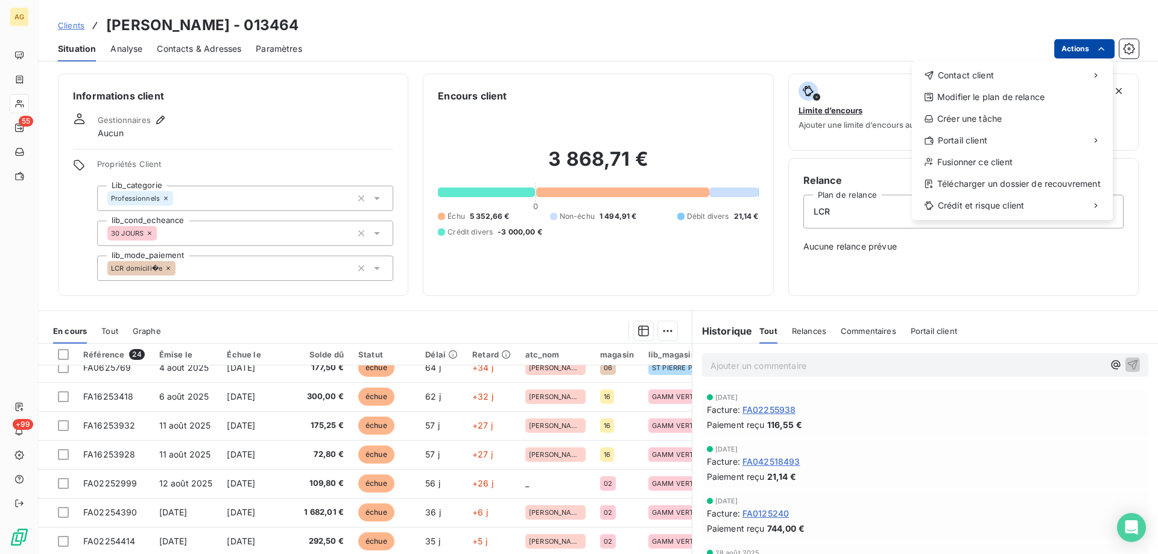
click at [1107, 46] on html "AG 55 +99 Clients HOARAU GILBERT PAUL - 013464 Situation Analyse Contacts & Adr…" at bounding box center [579, 277] width 1158 height 554
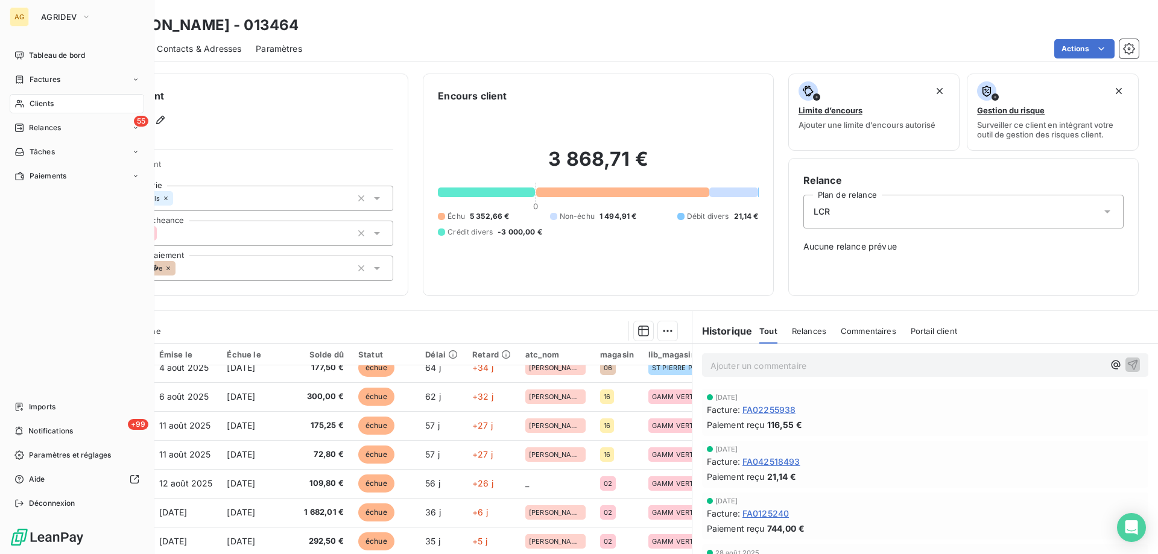
click at [45, 103] on span "Clients" at bounding box center [42, 103] width 24 height 11
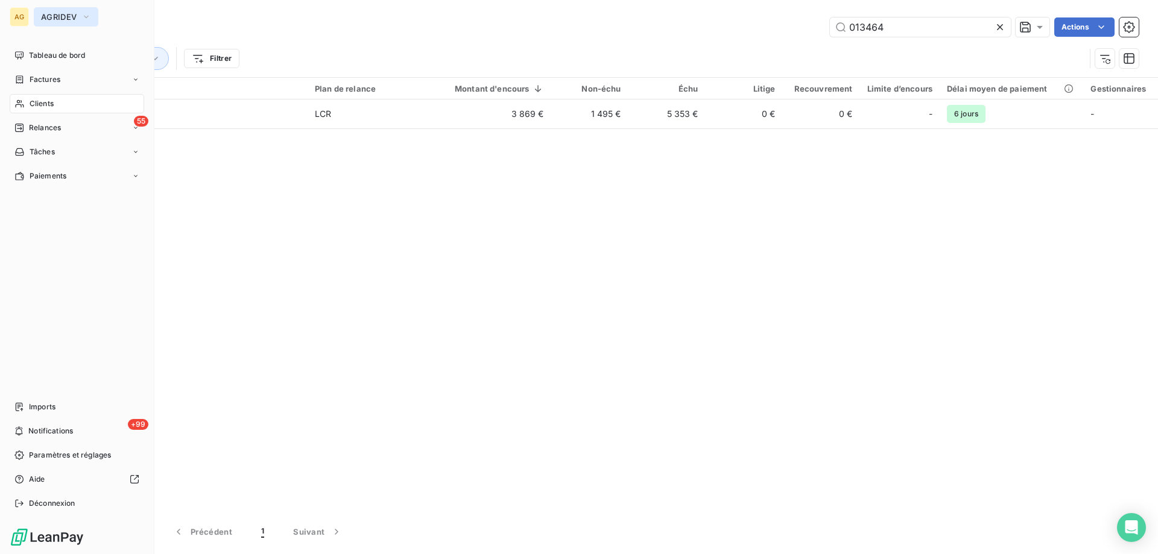
click at [82, 17] on icon "button" at bounding box center [86, 17] width 10 height 12
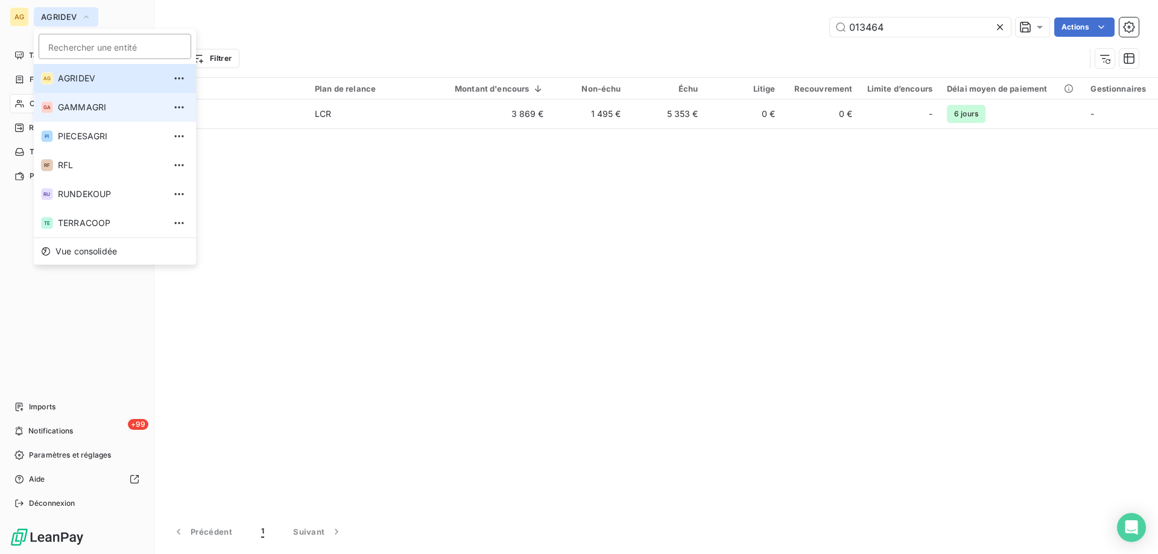
click at [83, 104] on span "GAMMAGRI" at bounding box center [111, 107] width 107 height 12
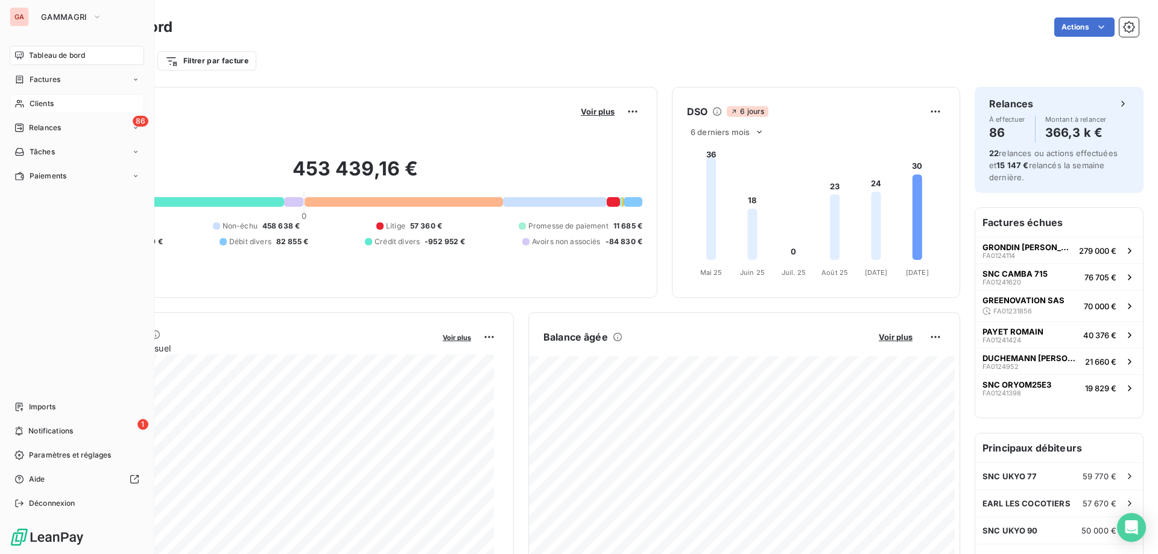
click at [57, 103] on div "Clients" at bounding box center [77, 103] width 134 height 19
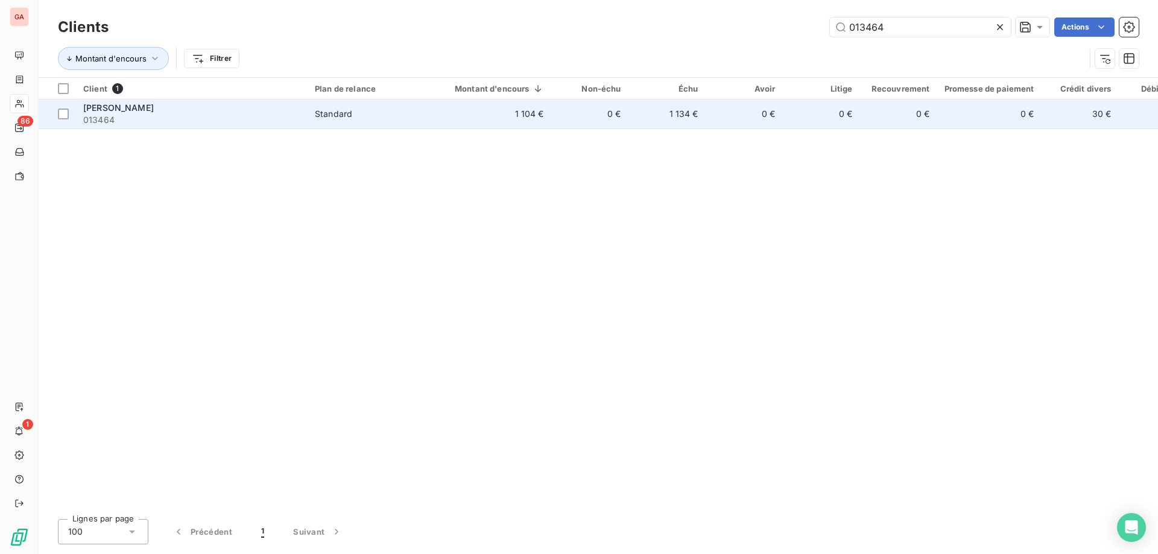
click at [154, 108] on span "[PERSON_NAME]" at bounding box center [118, 108] width 71 height 10
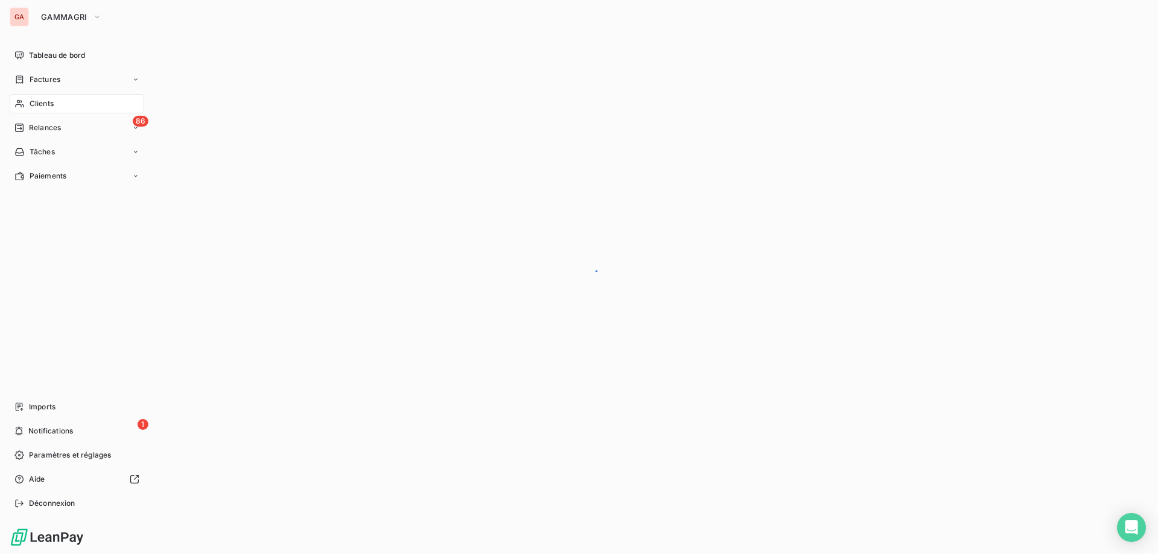
click at [48, 98] on span "Clients" at bounding box center [42, 103] width 24 height 11
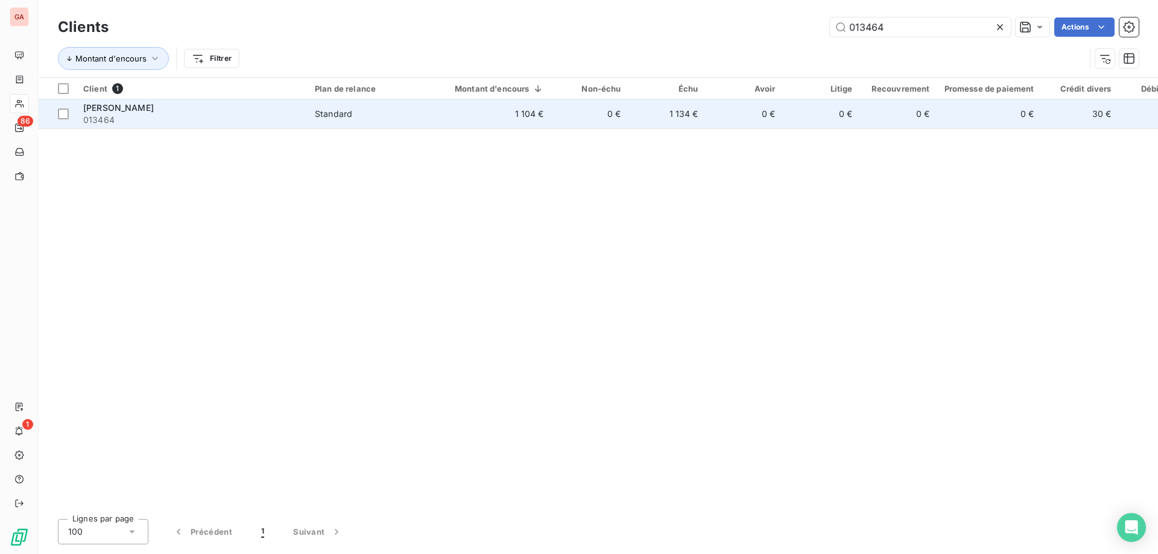
click at [154, 109] on span "[PERSON_NAME]" at bounding box center [118, 108] width 71 height 10
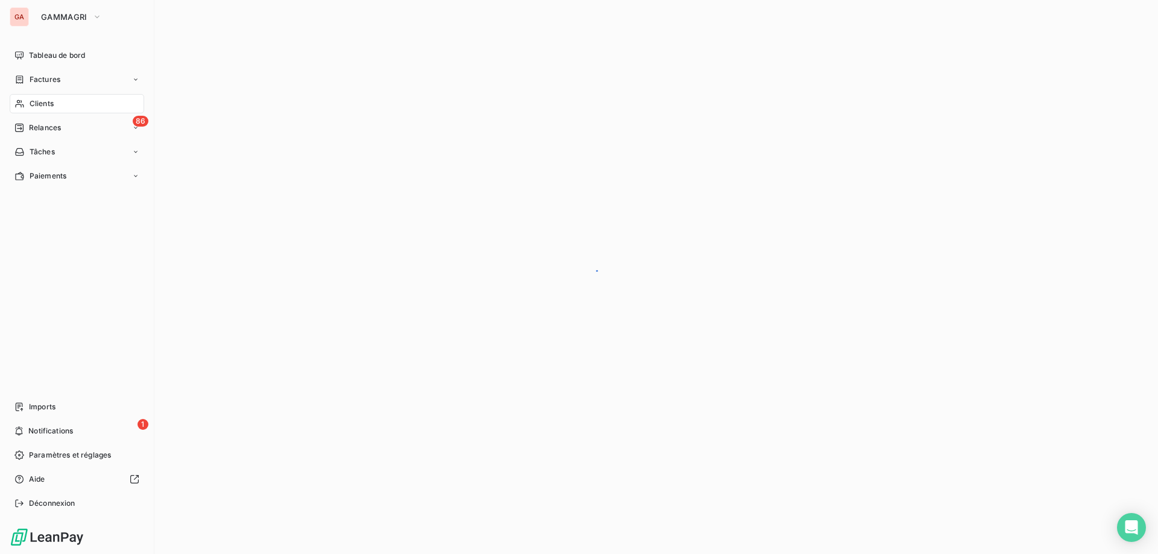
click at [46, 105] on span "Clients" at bounding box center [42, 103] width 24 height 11
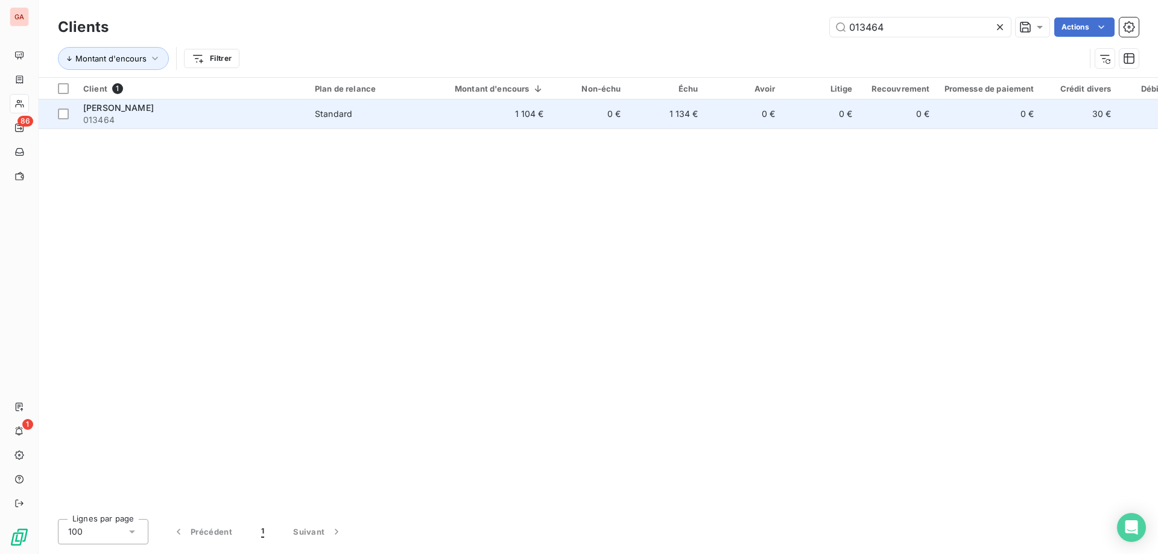
click at [154, 112] on span "[PERSON_NAME]" at bounding box center [118, 108] width 71 height 10
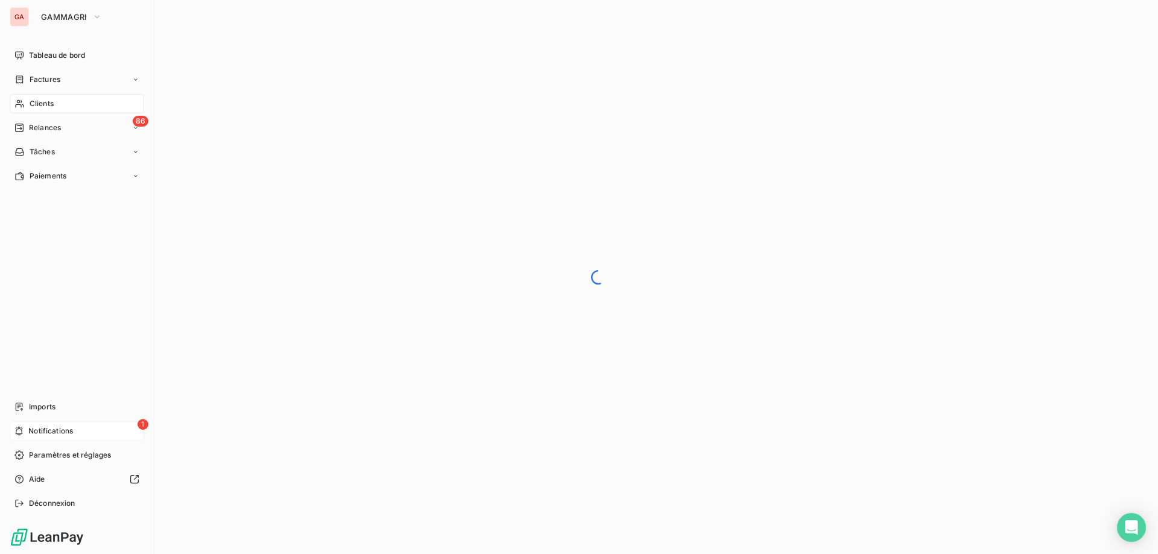
click at [120, 430] on div "1 Notifications" at bounding box center [77, 431] width 134 height 19
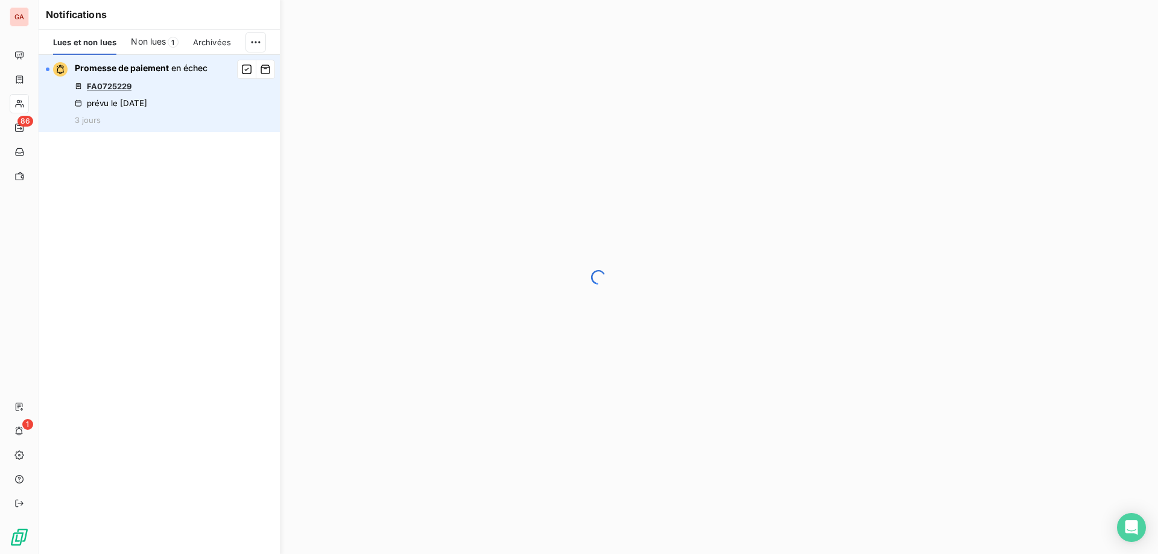
click at [118, 86] on link "FA0725229" at bounding box center [109, 86] width 45 height 10
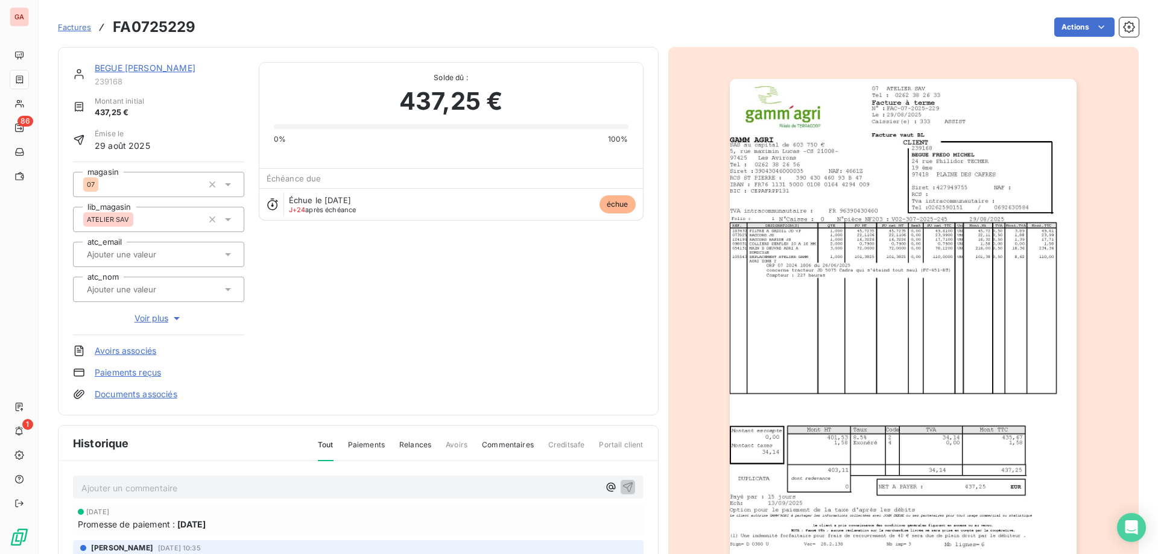
click at [134, 67] on link "BEGUE [PERSON_NAME]" at bounding box center [145, 68] width 101 height 10
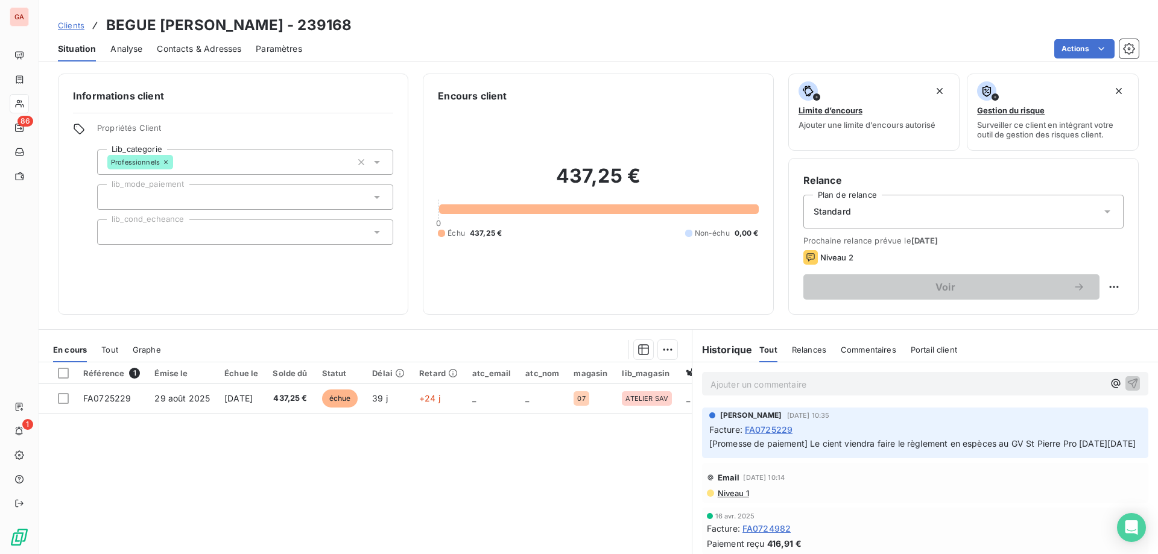
click at [777, 385] on p "Ajouter un commentaire ﻿" at bounding box center [906, 384] width 393 height 15
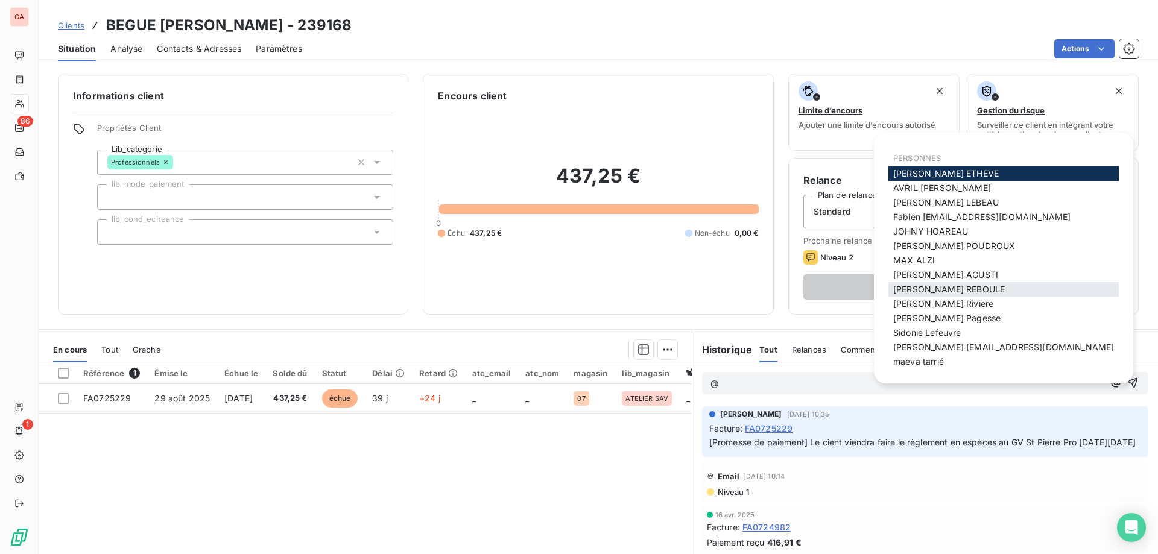
click at [929, 291] on span "[PERSON_NAME]" at bounding box center [949, 289] width 112 height 10
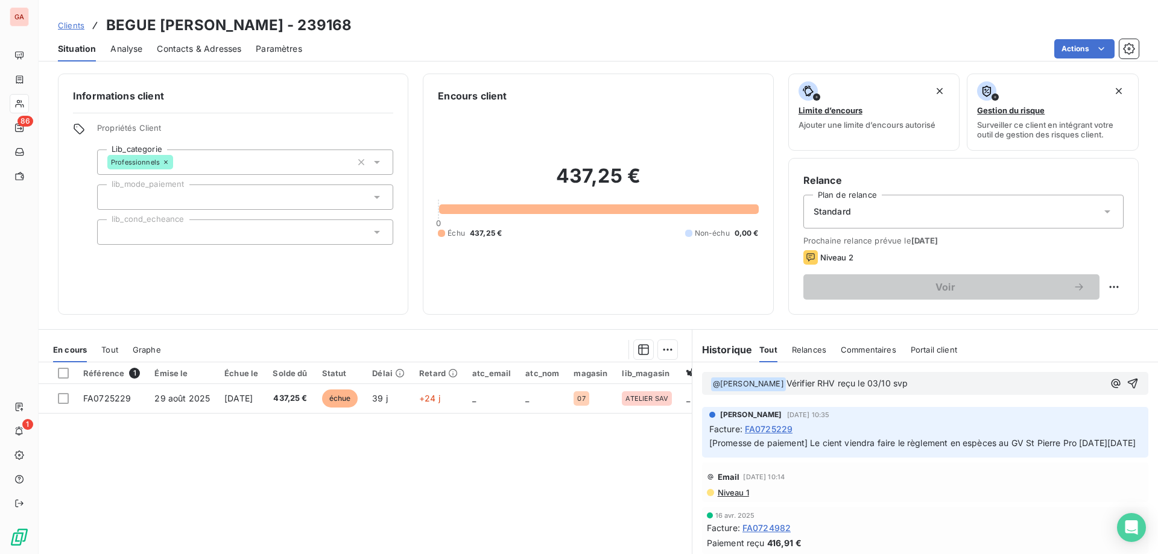
click at [836, 382] on span "Vérifier RHV reçu le 03/10 svp" at bounding box center [847, 383] width 122 height 10
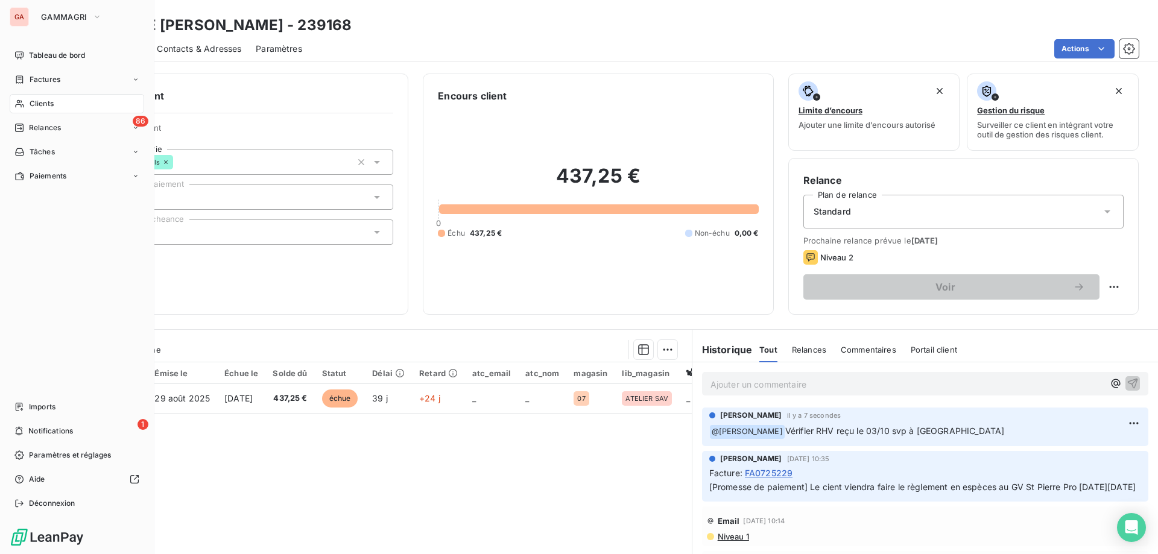
click at [48, 108] on span "Clients" at bounding box center [42, 103] width 24 height 11
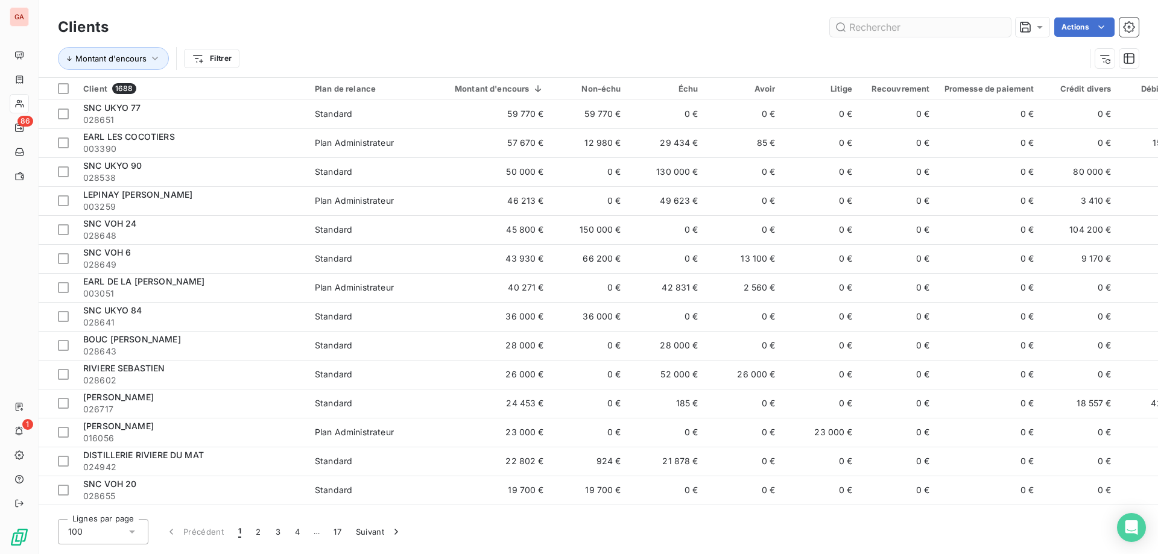
click at [903, 22] on input "text" at bounding box center [920, 26] width 181 height 19
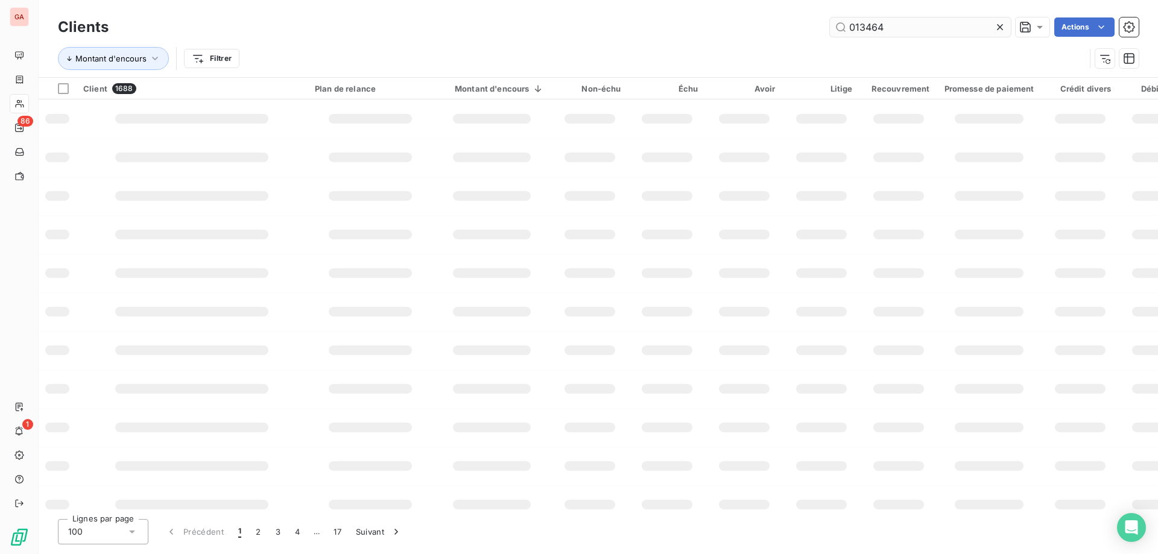
type input "013464"
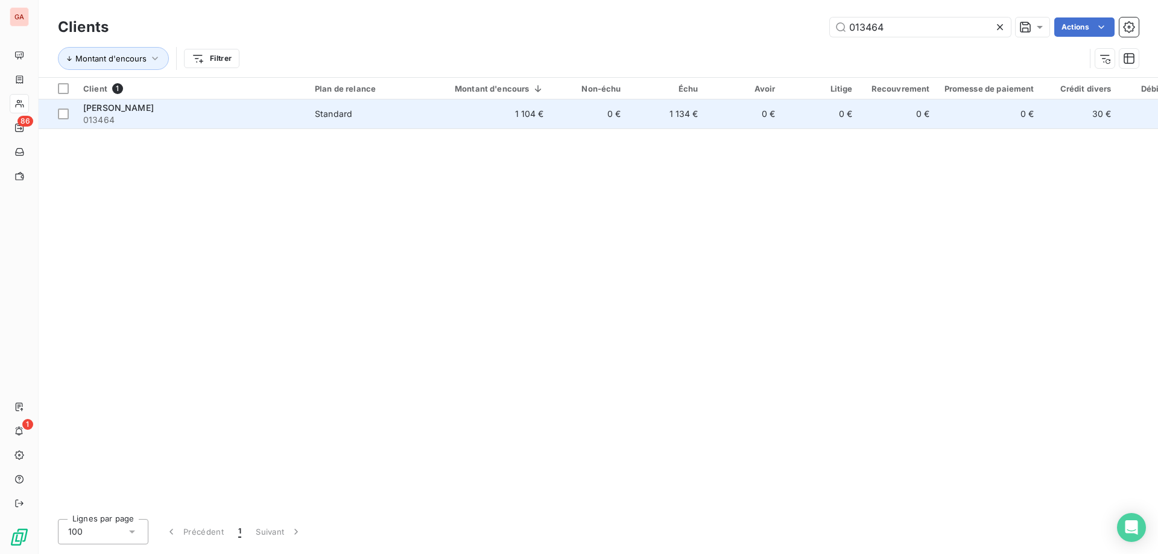
click at [192, 112] on div "[PERSON_NAME]" at bounding box center [191, 108] width 217 height 12
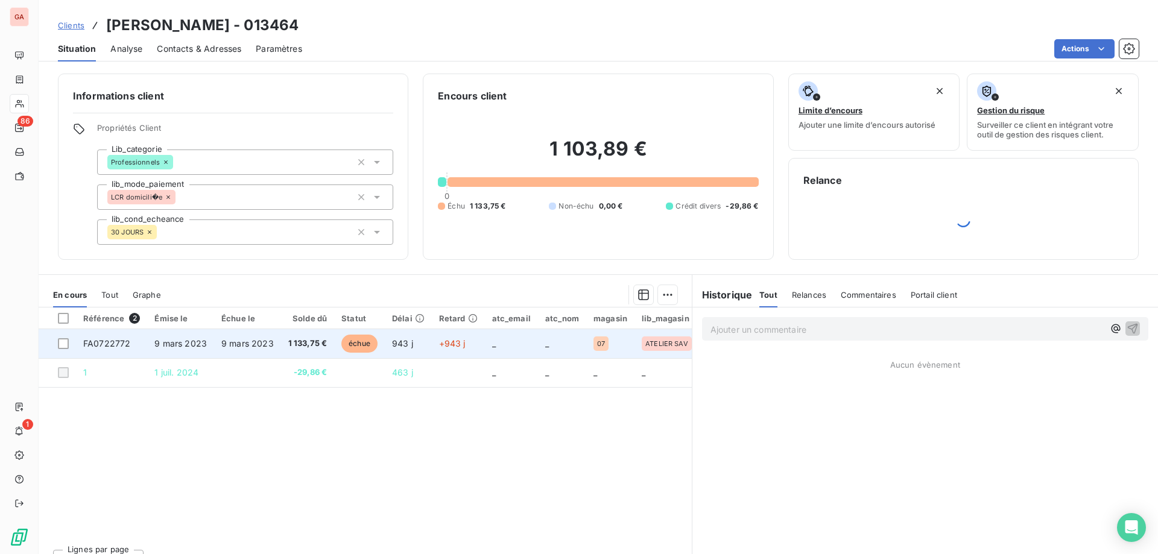
click at [171, 344] on span "9 mars 2023" at bounding box center [180, 343] width 52 height 10
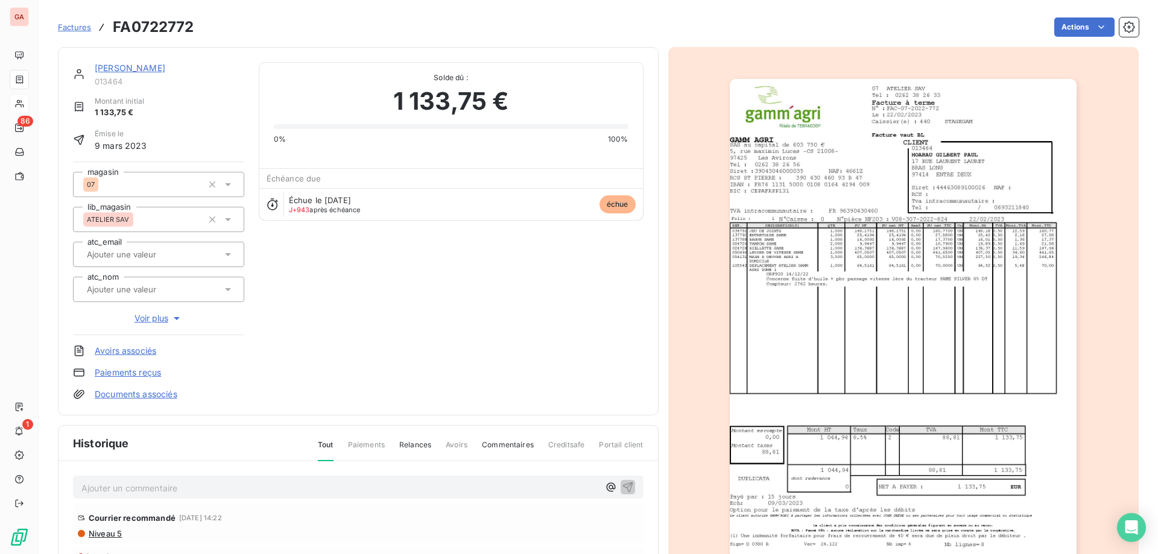
click at [880, 293] on img "button" at bounding box center [903, 324] width 347 height 491
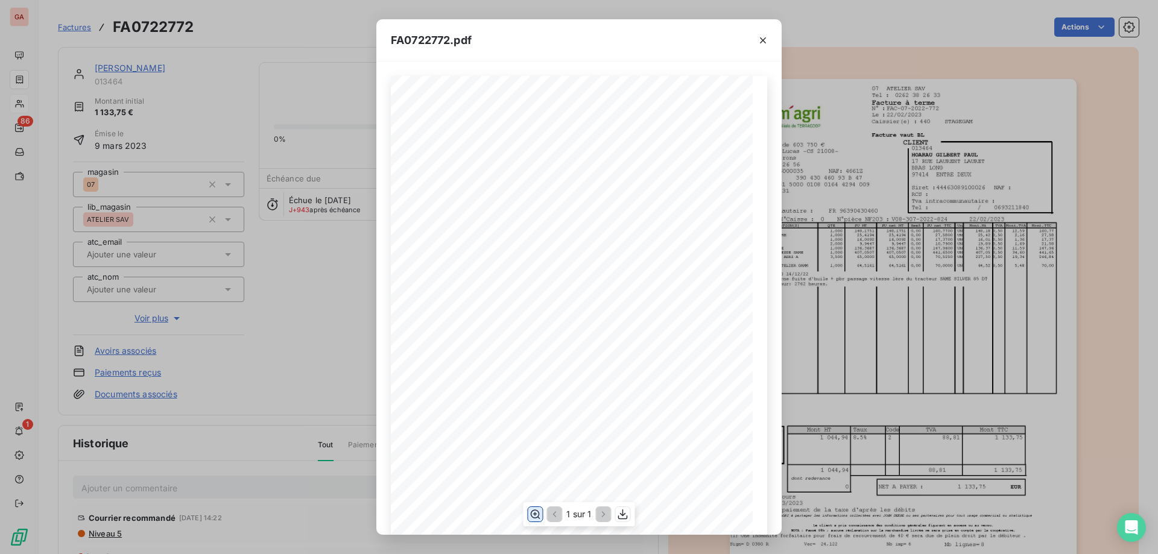
click at [538, 517] on icon "button" at bounding box center [536, 514] width 10 height 9
click at [765, 39] on icon "button" at bounding box center [763, 40] width 12 height 12
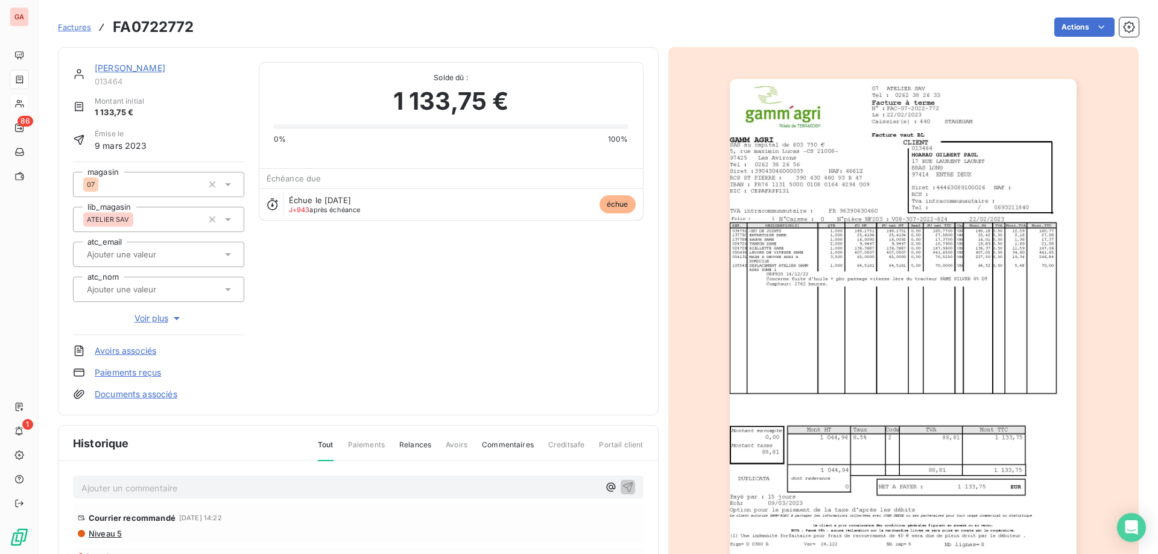
click at [390, 303] on div "HOARAU [PERSON_NAME] 013464 Montant initial 1 133,75 € Émise le [DATE] magasin …" at bounding box center [358, 231] width 570 height 338
click at [140, 66] on link "[PERSON_NAME]" at bounding box center [130, 68] width 71 height 10
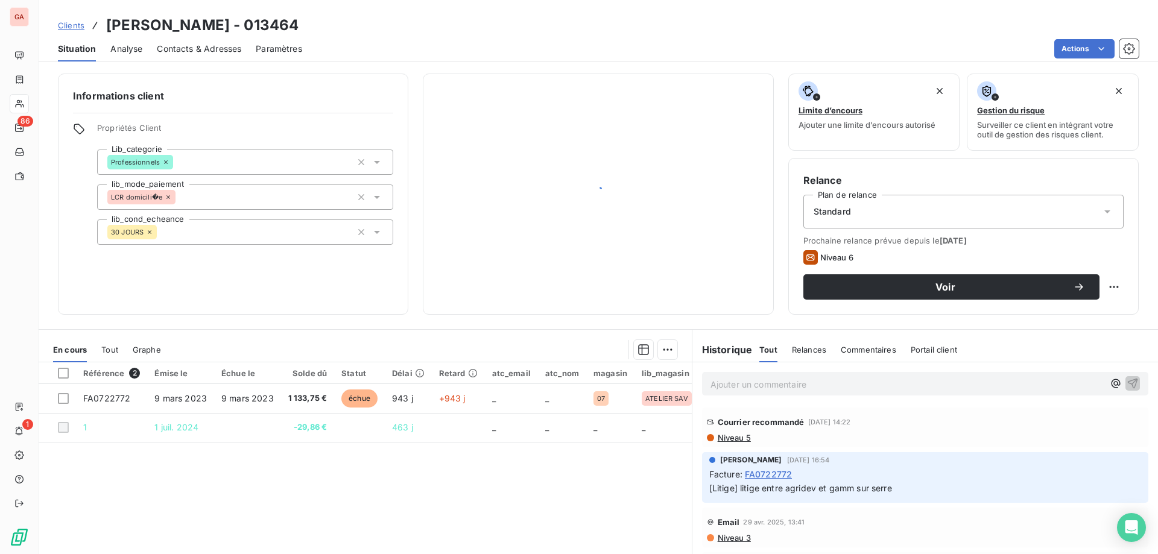
click at [202, 48] on span "Contacts & Adresses" at bounding box center [199, 49] width 84 height 12
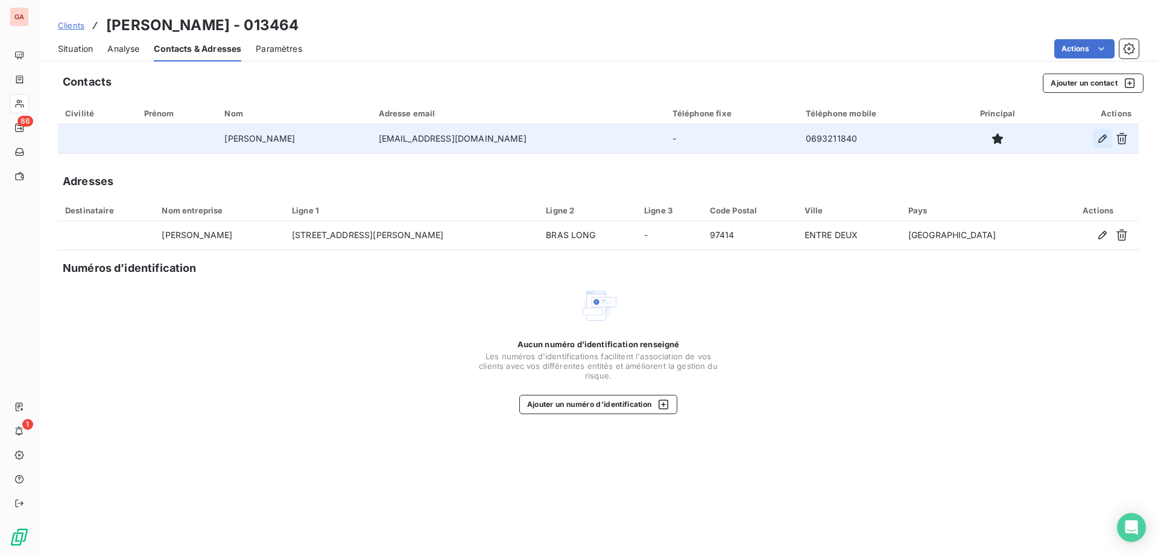
click at [1104, 142] on icon "button" at bounding box center [1102, 139] width 12 height 12
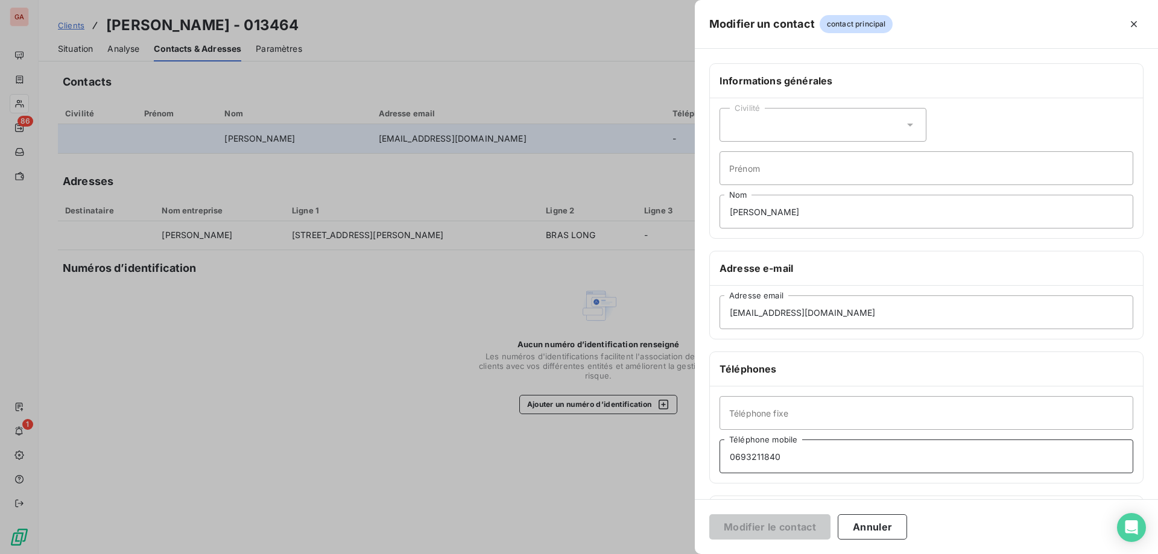
click at [741, 458] on input "0693211840" at bounding box center [926, 457] width 414 height 34
type input "06 93 21 18 40"
click at [758, 531] on button "Modifier le contact" at bounding box center [769, 526] width 121 height 25
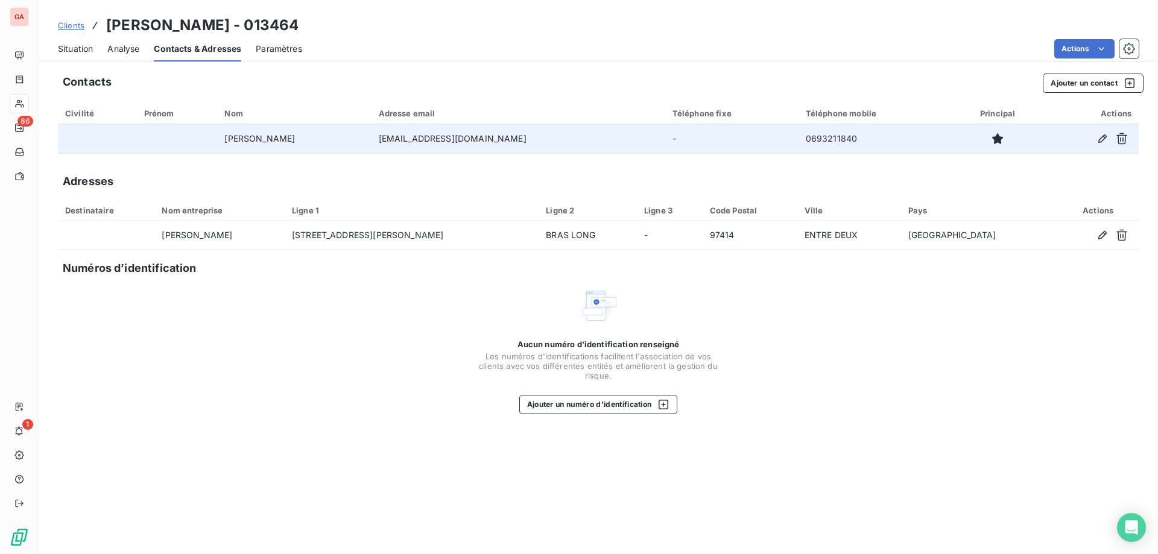
click at [72, 46] on span "Situation" at bounding box center [75, 49] width 35 height 12
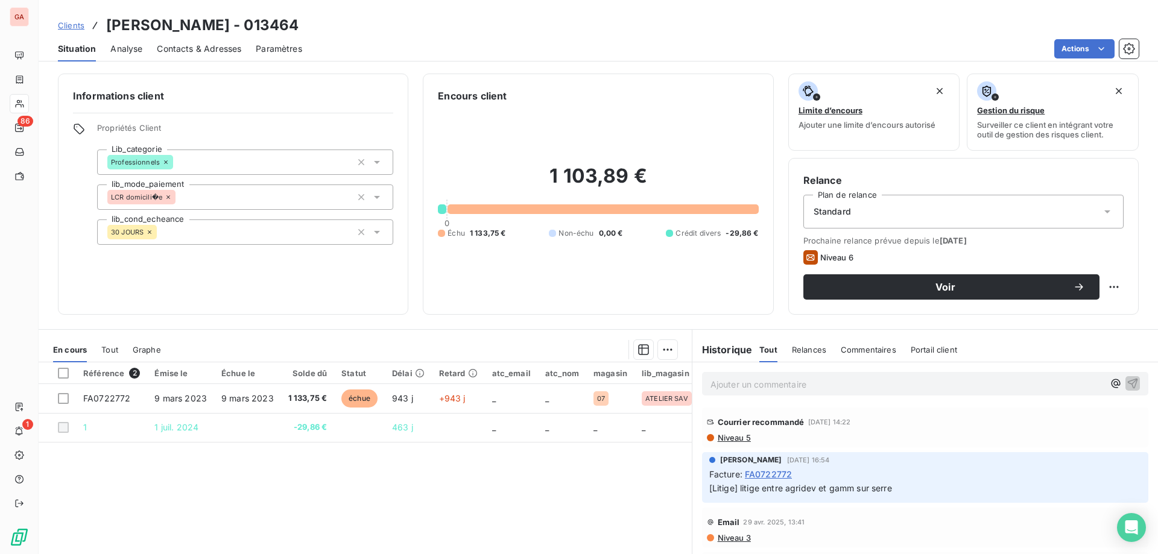
click at [811, 377] on p "Ajouter un commentaire ﻿" at bounding box center [906, 384] width 393 height 15
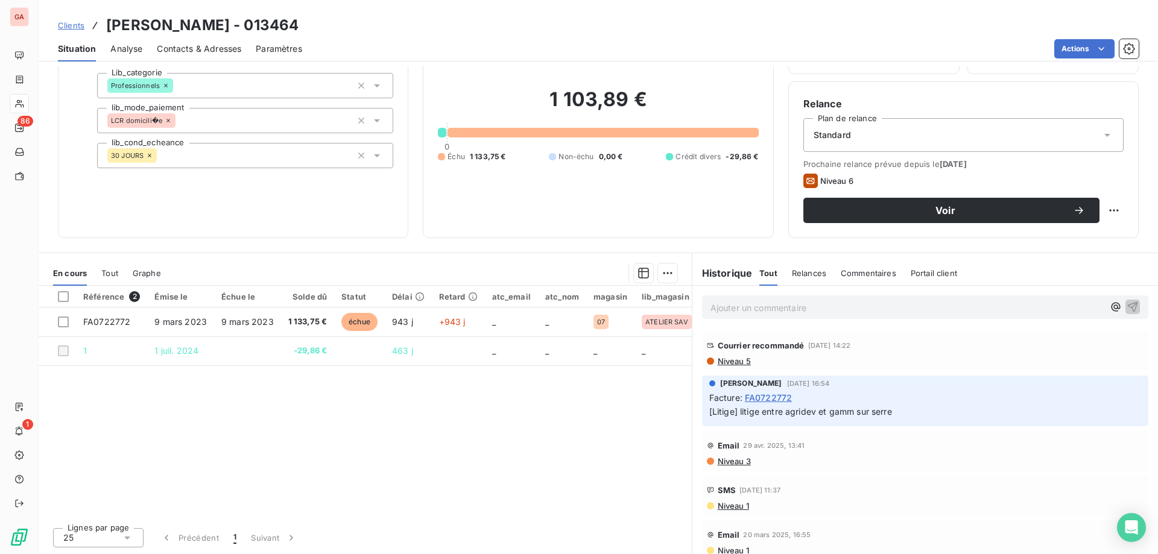
click at [910, 416] on p "[Litige] litige entre agridev et gamm sur serre" at bounding box center [925, 412] width 432 height 14
click at [800, 308] on p "Ajouter un commentaire ﻿" at bounding box center [906, 307] width 393 height 15
click at [112, 271] on span "Tout" at bounding box center [109, 273] width 17 height 10
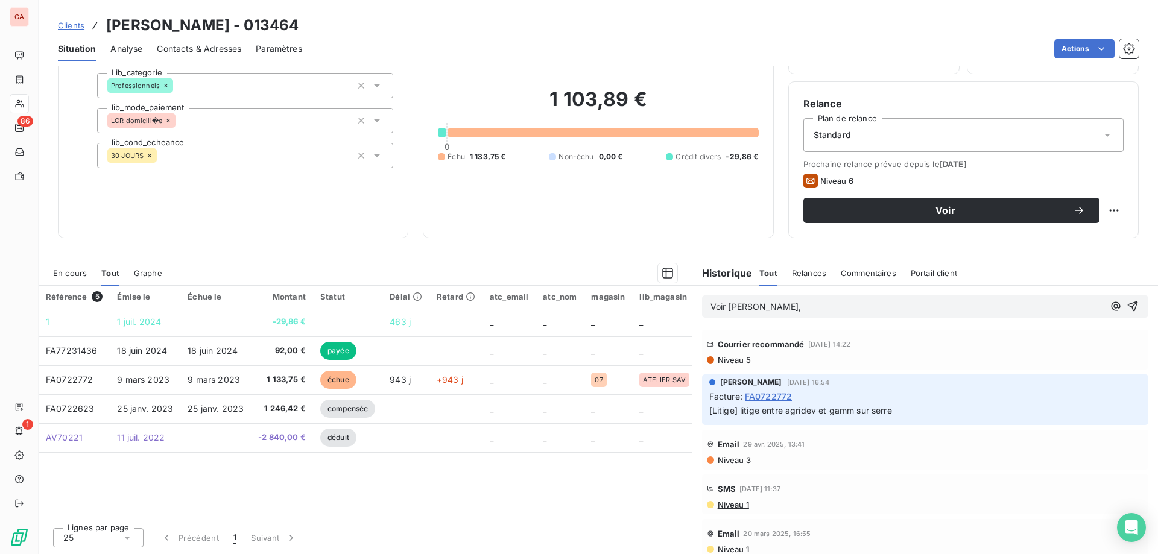
click at [144, 273] on span "Graphe" at bounding box center [148, 273] width 28 height 10
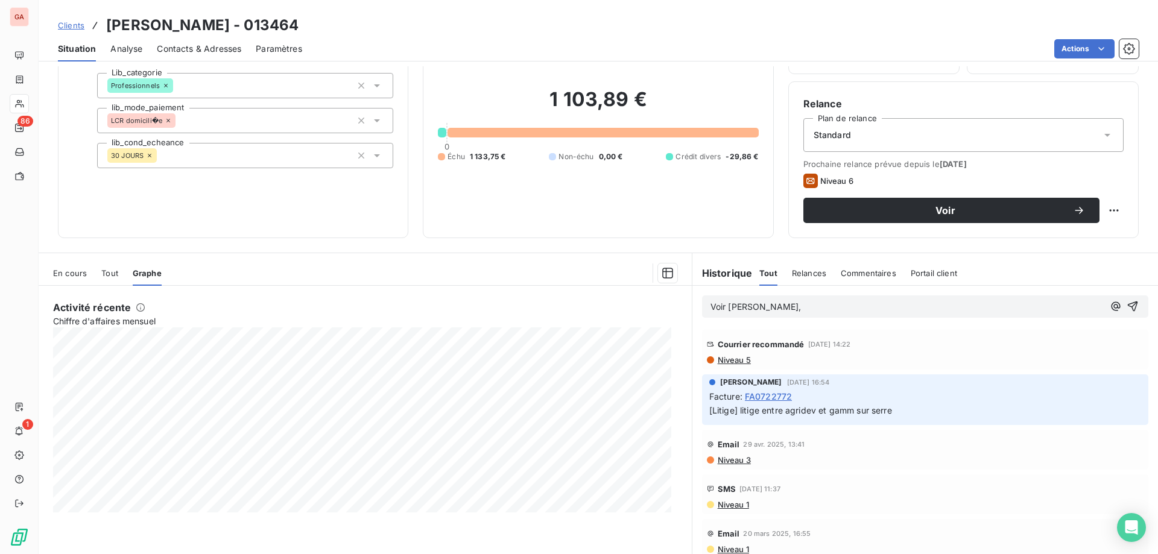
click at [110, 274] on span "Tout" at bounding box center [109, 273] width 17 height 10
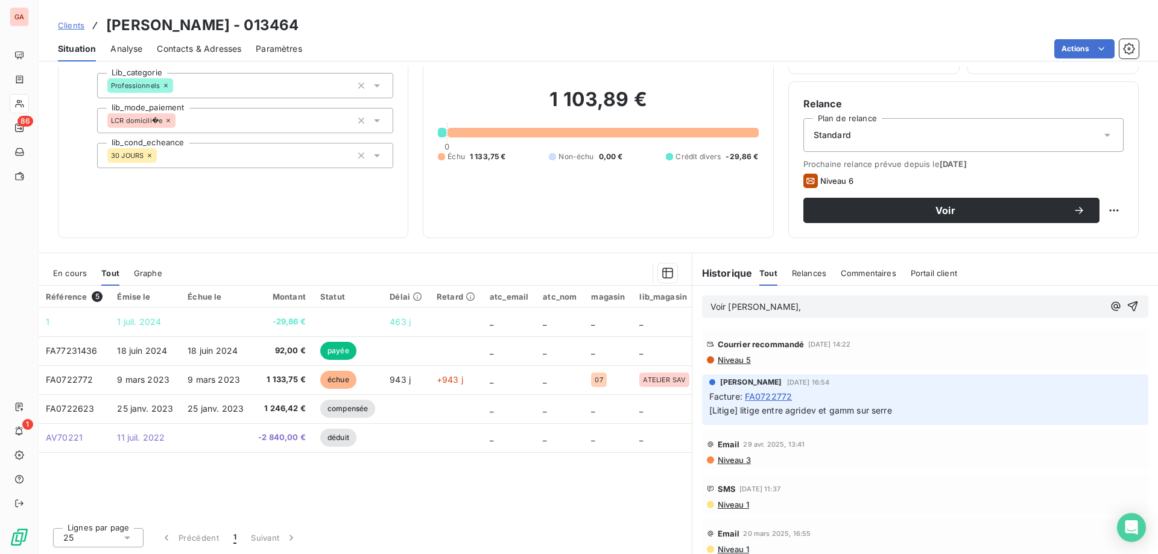
click at [73, 269] on span "En cours" at bounding box center [70, 273] width 34 height 10
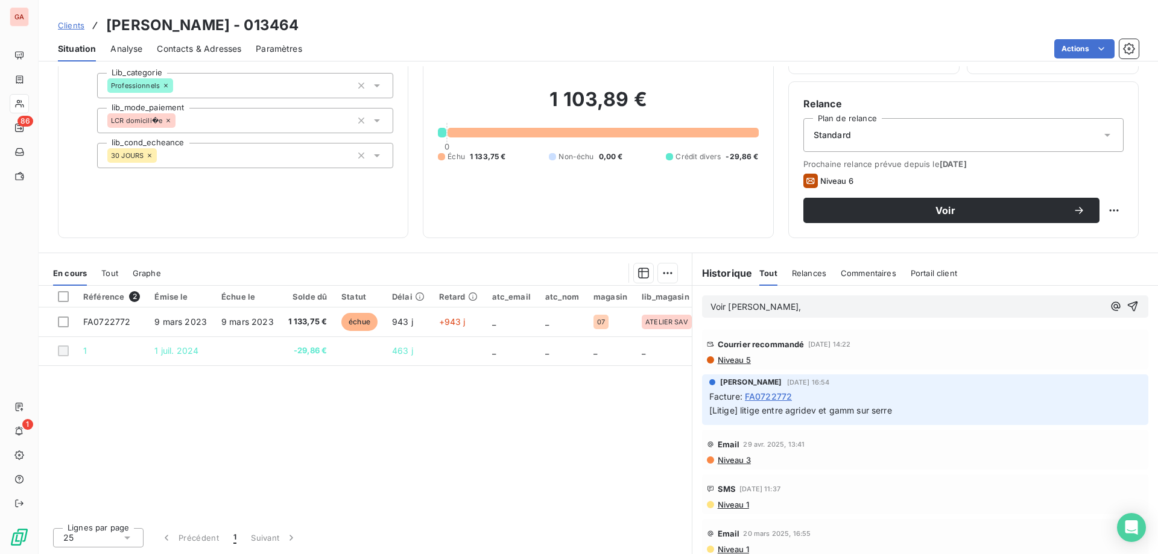
click at [832, 306] on p "Voir [PERSON_NAME]," at bounding box center [906, 307] width 393 height 14
drag, startPoint x: 775, startPoint y: 308, endPoint x: 627, endPoint y: 292, distance: 148.6
click at [625, 292] on div "En cours Tout Graphe Référence 2 Émise le Échue le Solde dû Statut Délai Retard…" at bounding box center [598, 404] width 1119 height 302
click at [994, 305] on p "Client pas d'accord, a déjà payé en double sur une serre. Re" at bounding box center [906, 307] width 393 height 14
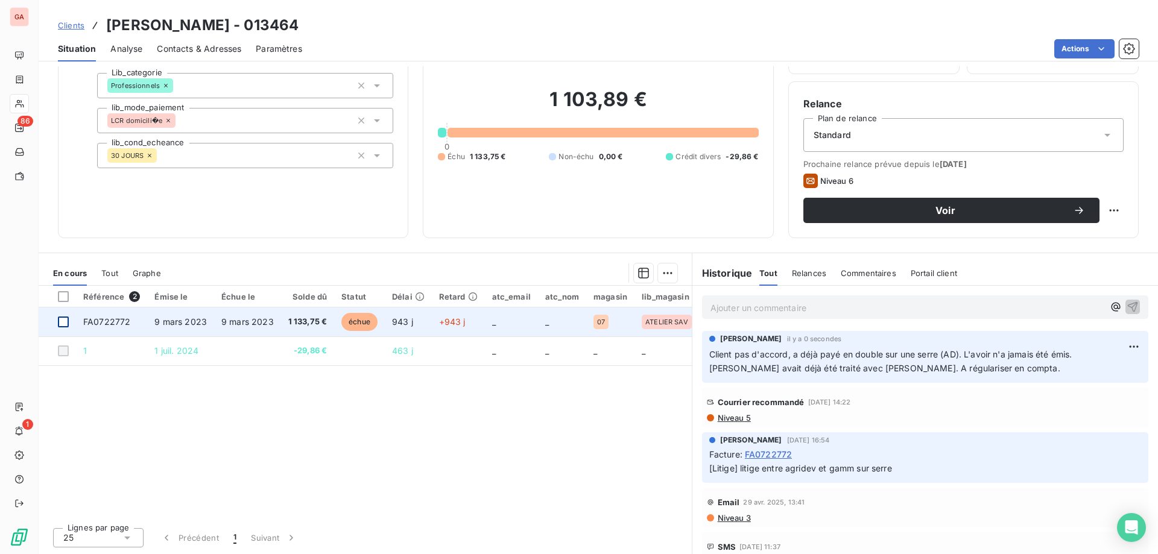
click at [66, 321] on div at bounding box center [63, 322] width 11 height 11
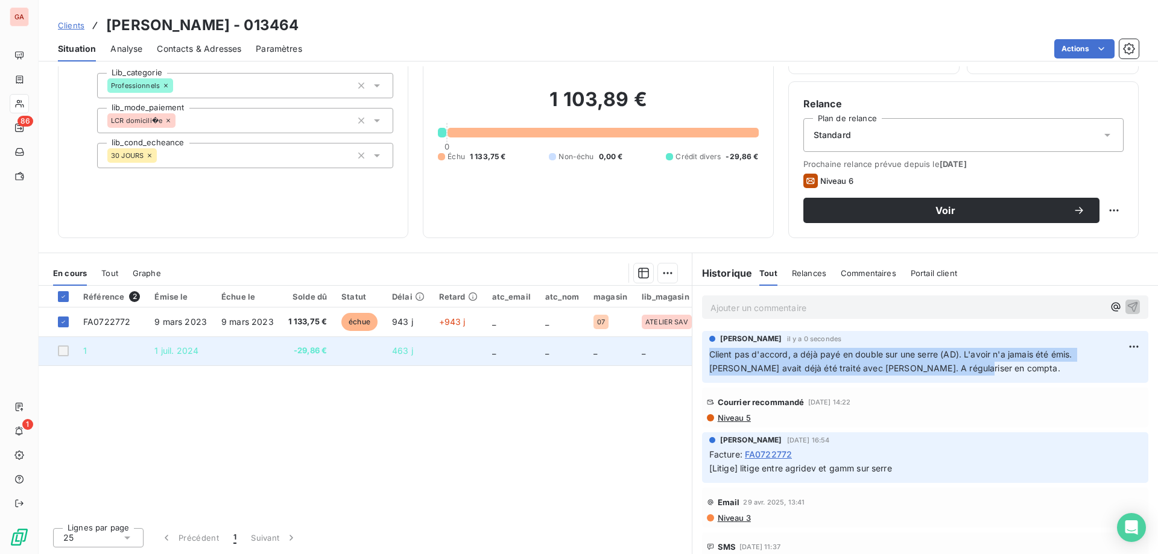
drag, startPoint x: 965, startPoint y: 368, endPoint x: 671, endPoint y: 342, distance: 295.5
click at [684, 355] on div "En cours Tout Graphe Référence 2 Émise le Échue le Solde dû Statut Délai Retard…" at bounding box center [598, 404] width 1119 height 302
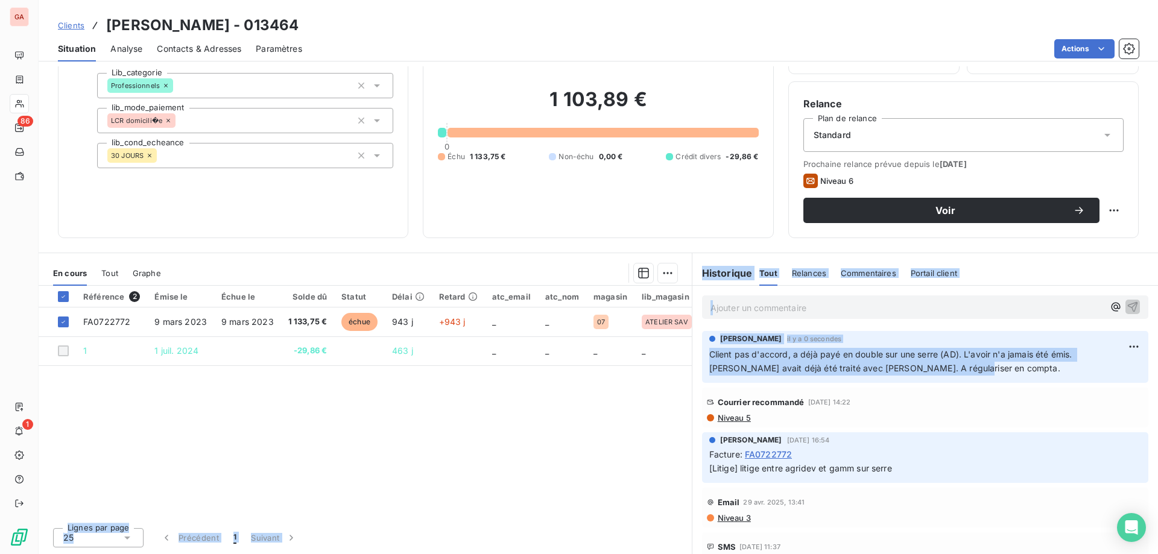
copy div "_ Lignes par page 25 Précédent 1 Suivant Historique Tout Relances Commentaires …"
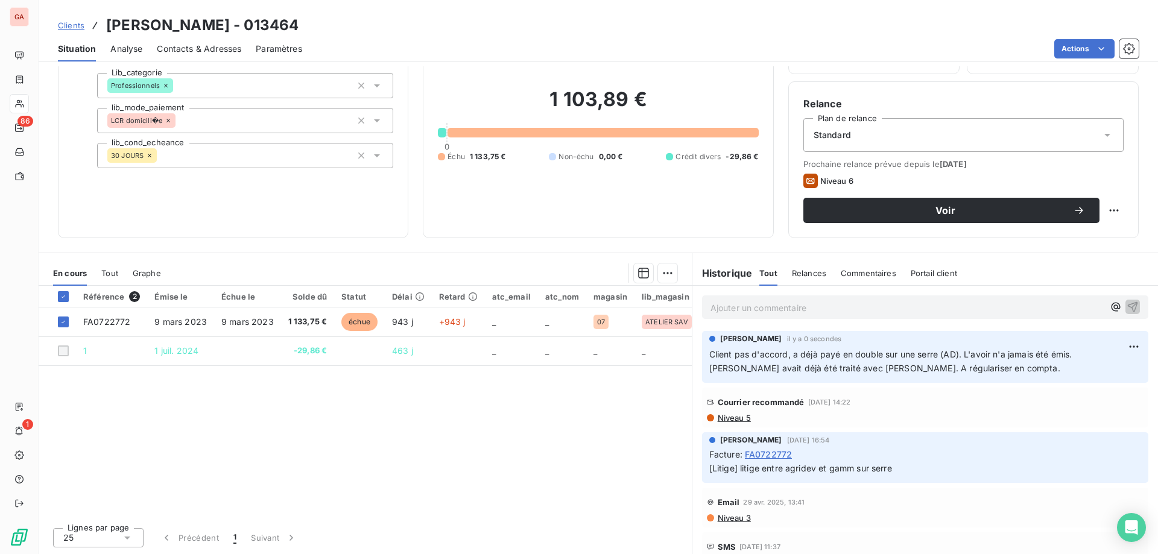
drag, startPoint x: 977, startPoint y: 409, endPoint x: 948, endPoint y: 378, distance: 43.1
click at [976, 407] on div "Courrier recommandé [DATE] 14:22" at bounding box center [925, 402] width 437 height 19
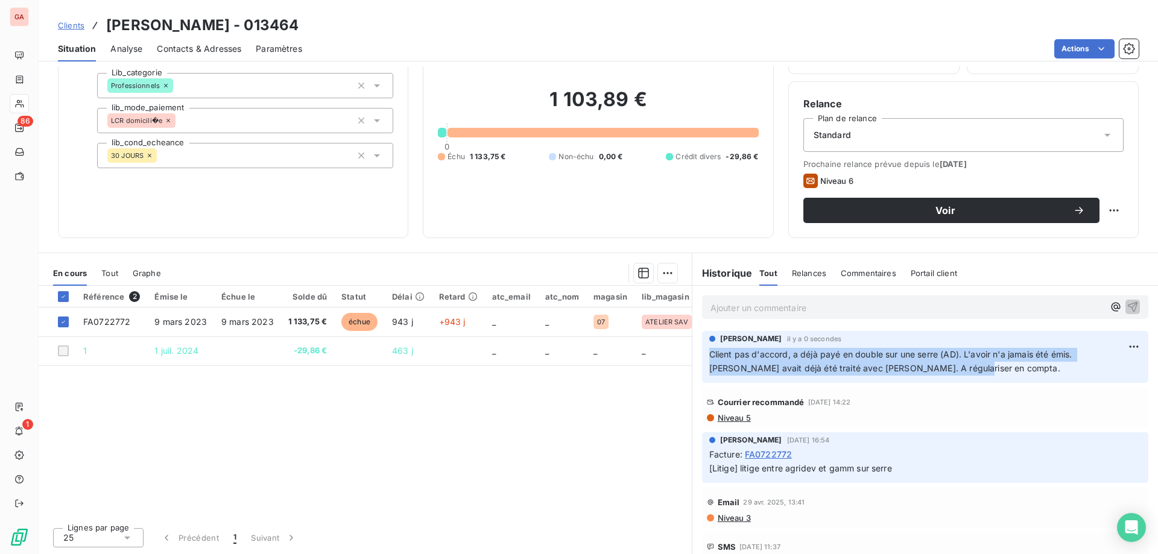
drag, startPoint x: 940, startPoint y: 369, endPoint x: 706, endPoint y: 353, distance: 235.1
click at [709, 353] on p "Client pas d'accord, a déjà payé en double sur une serre (AD). L'avoir n'a jama…" at bounding box center [925, 362] width 432 height 28
copy span "Client pas d'accord, a déjà payé en double sur une serre (AD). L'avoir n'a jama…"
click at [666, 269] on html "GA 86 1 Clients [PERSON_NAME] - 013464 Situation Analyse Contacts & Adresses Pa…" at bounding box center [579, 277] width 1158 height 554
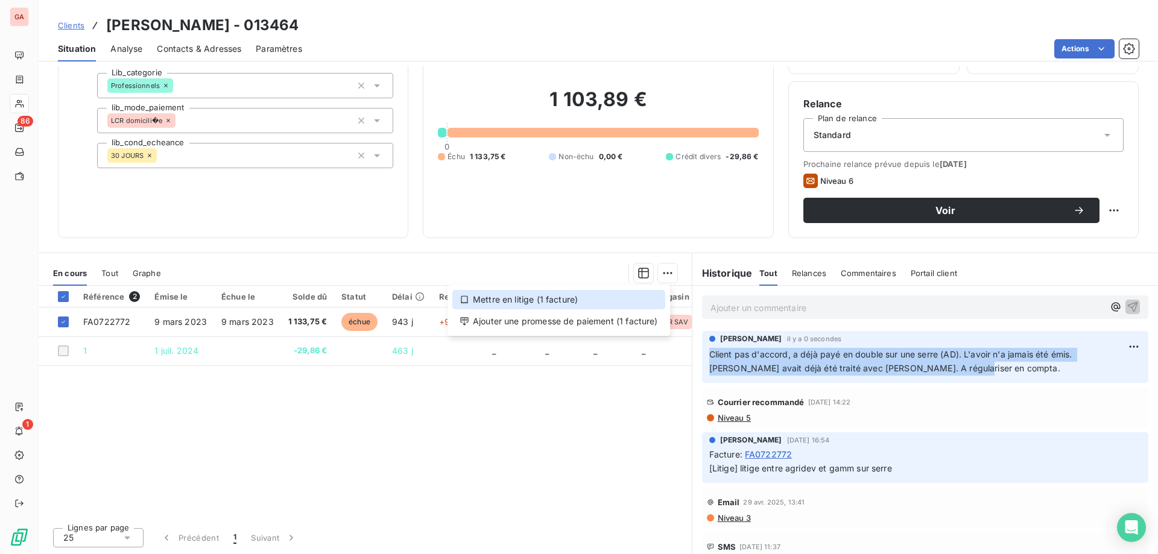
click at [564, 300] on div "Mettre en litige (1 facture)" at bounding box center [558, 299] width 213 height 19
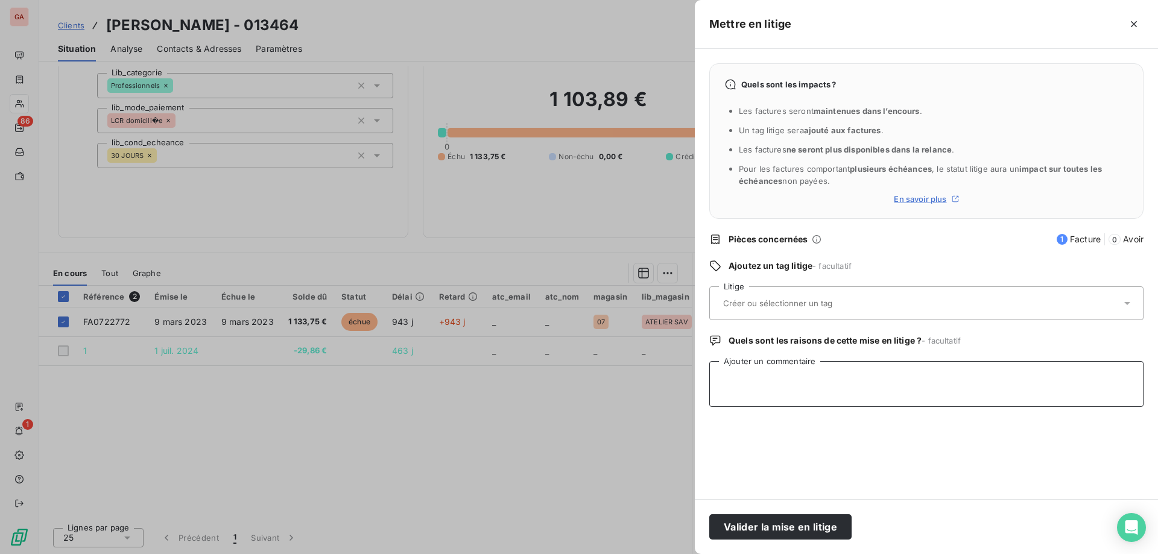
click at [848, 386] on textarea "Ajouter un commentaire" at bounding box center [926, 384] width 434 height 46
paste textarea "Client pas d'accord, a déjà payé en double sur une serre (AD). L'avoir n'a jama…"
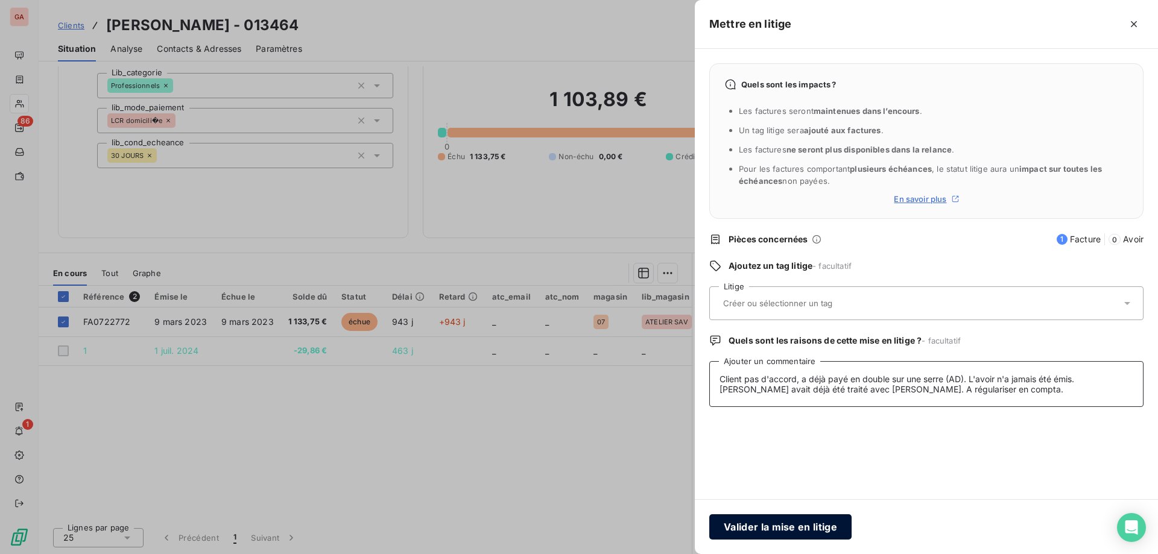
type textarea "Client pas d'accord, a déjà payé en double sur une serre (AD). L'avoir n'a jama…"
click at [814, 529] on button "Valider la mise en litige" at bounding box center [780, 526] width 142 height 25
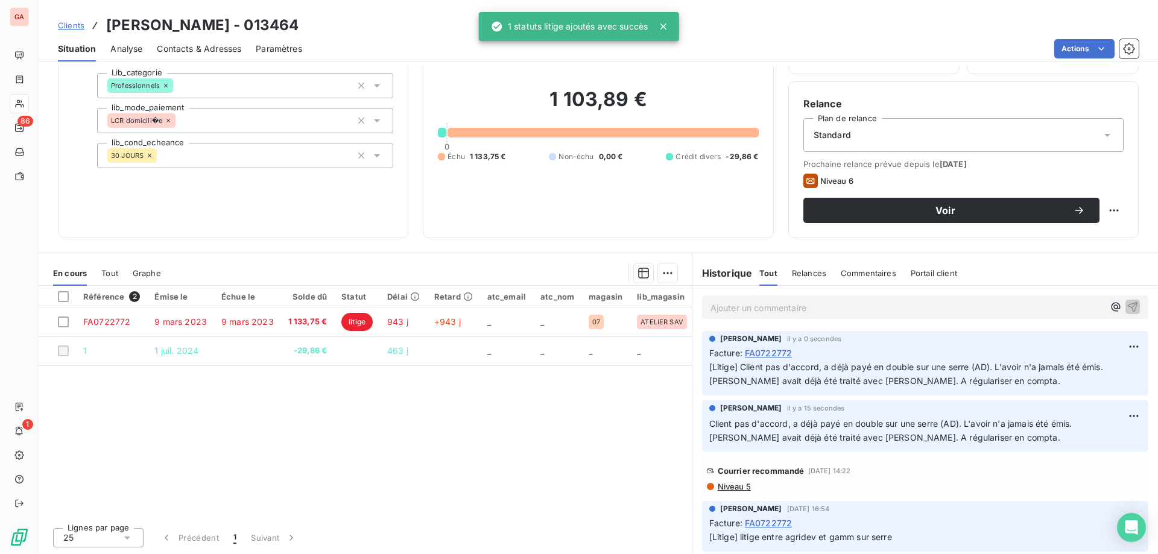
scroll to position [34, 0]
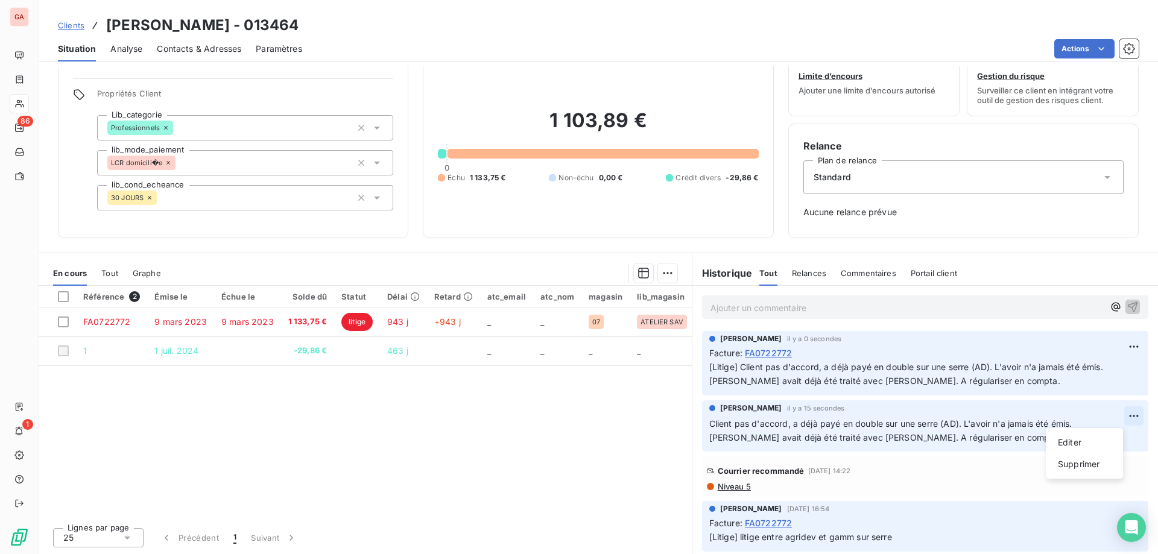
click at [1119, 419] on html "GA 86 1 Clients [PERSON_NAME] - 013464 Situation Analyse Contacts & Adresses Pa…" at bounding box center [579, 277] width 1158 height 554
click at [1084, 461] on div "Supprimer" at bounding box center [1085, 464] width 68 height 19
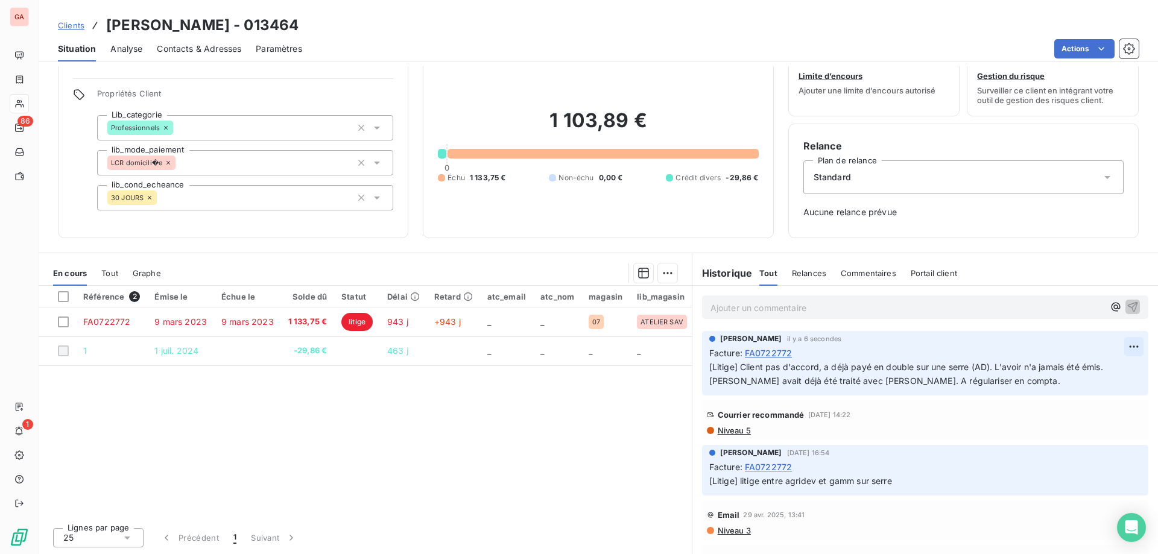
click at [1117, 345] on html "GA 86 1 Clients [PERSON_NAME] - 013464 Situation Analyse Contacts & Adresses Pa…" at bounding box center [579, 277] width 1158 height 554
click at [1099, 370] on div "Editer" at bounding box center [1085, 373] width 68 height 19
click at [1097, 367] on span "[Litige] Client pas d'accord, a déjà payé en double sur une serre (AD). L'avoir…" at bounding box center [907, 374] width 396 height 24
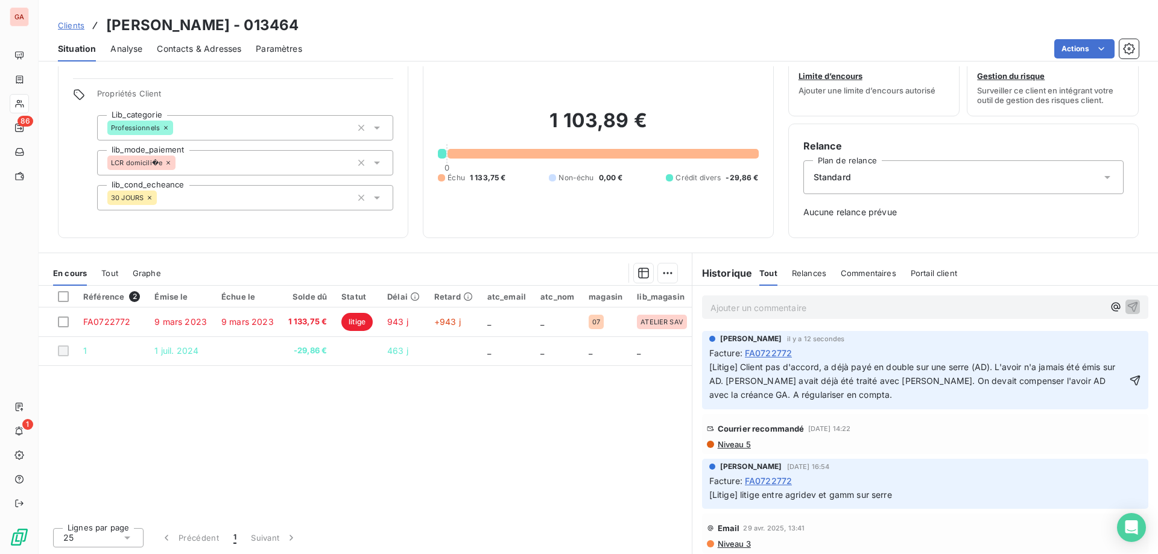
click at [844, 394] on p "[Litige] Client pas d'accord, a déjà payé en double sur une serre (AD). L'avoir…" at bounding box center [917, 382] width 417 height 42
drag, startPoint x: 721, startPoint y: 395, endPoint x: 950, endPoint y: 408, distance: 229.5
click at [950, 408] on div "[PERSON_NAME] il y a 12 secondes Facture : [PASSPORT] [Litige] Client pas d'acc…" at bounding box center [925, 370] width 446 height 78
click at [784, 312] on p "Ajouter un commentaire ﻿" at bounding box center [906, 307] width 393 height 15
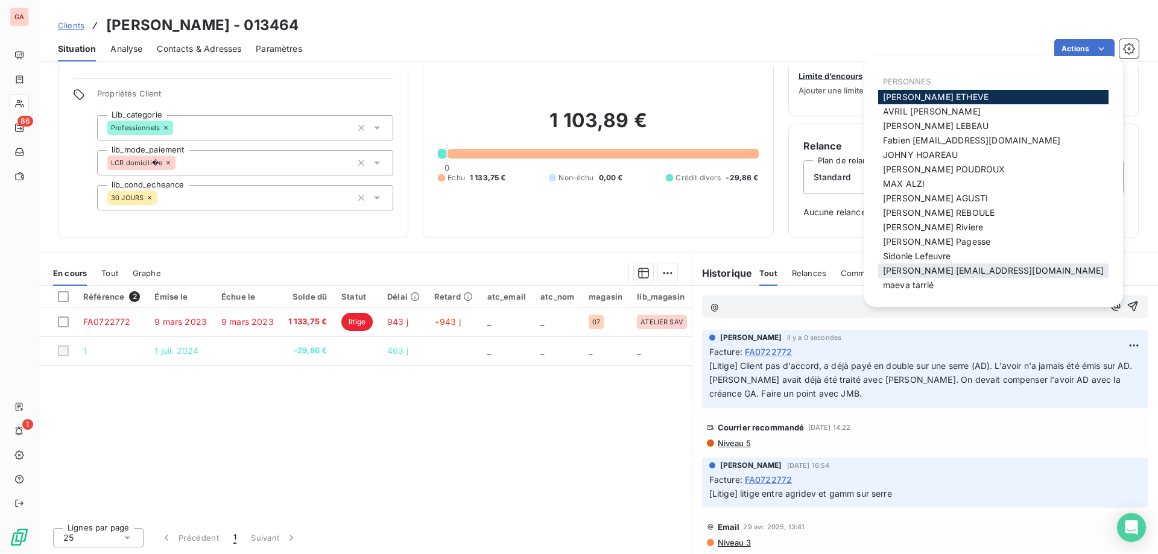
click at [934, 268] on span "jean-marie [EMAIL_ADDRESS][DOMAIN_NAME]" at bounding box center [993, 270] width 221 height 10
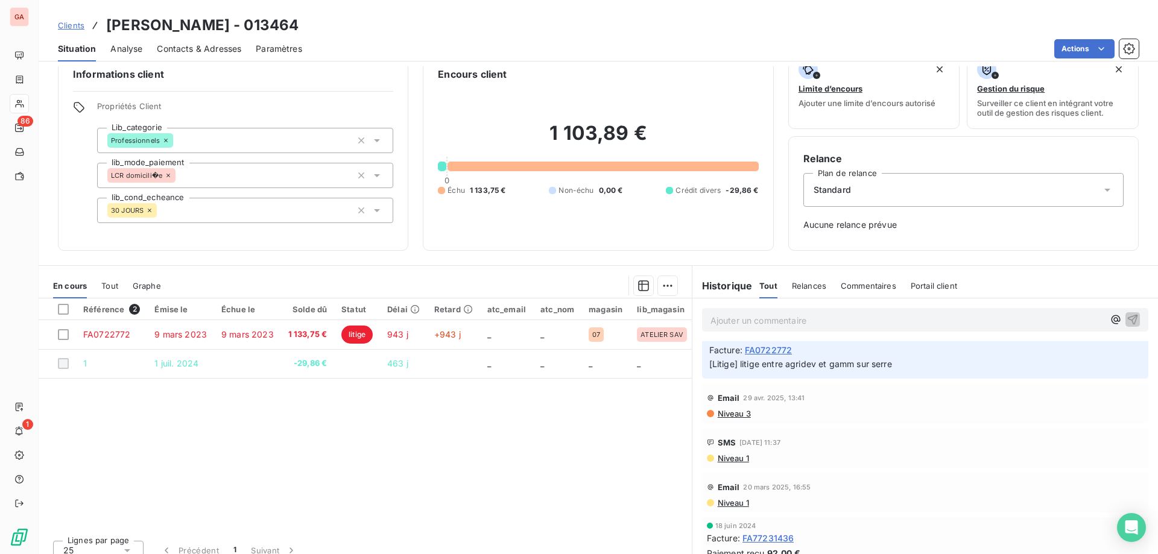
scroll to position [0, 0]
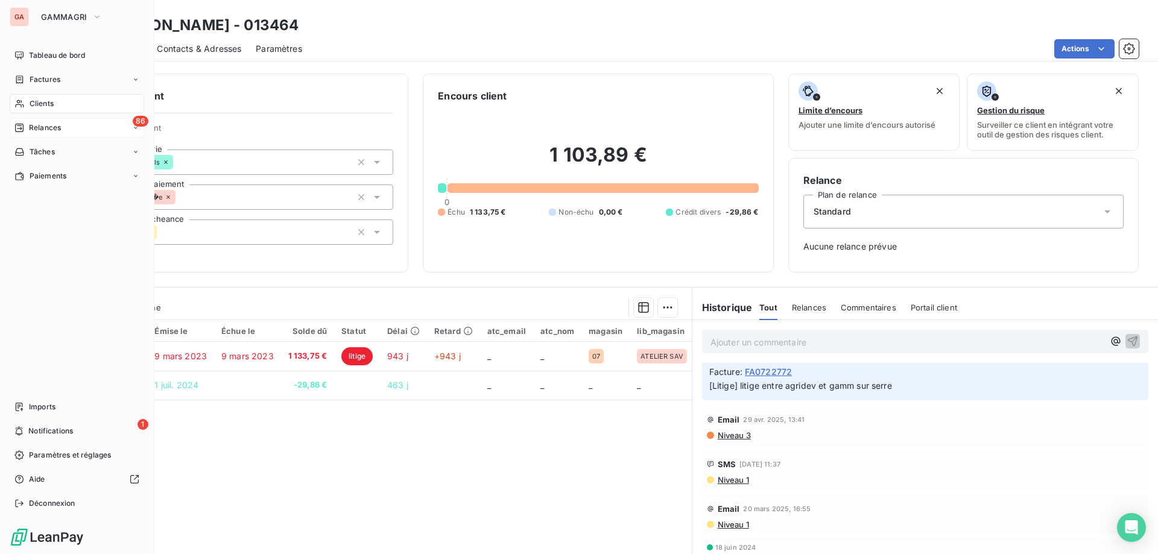
click at [45, 128] on span "Relances" at bounding box center [45, 127] width 32 height 11
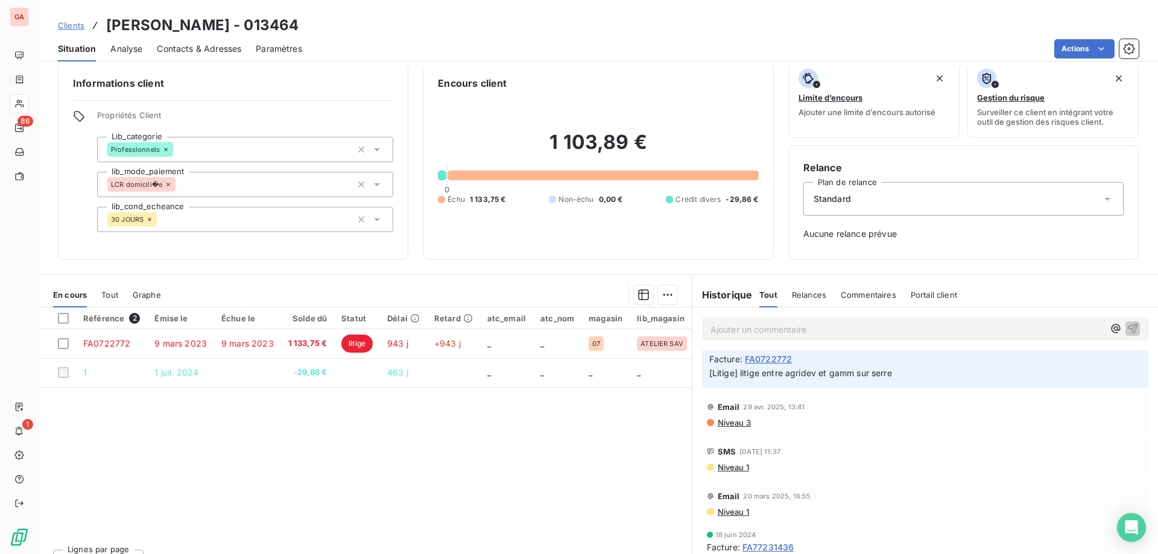
scroll to position [34, 0]
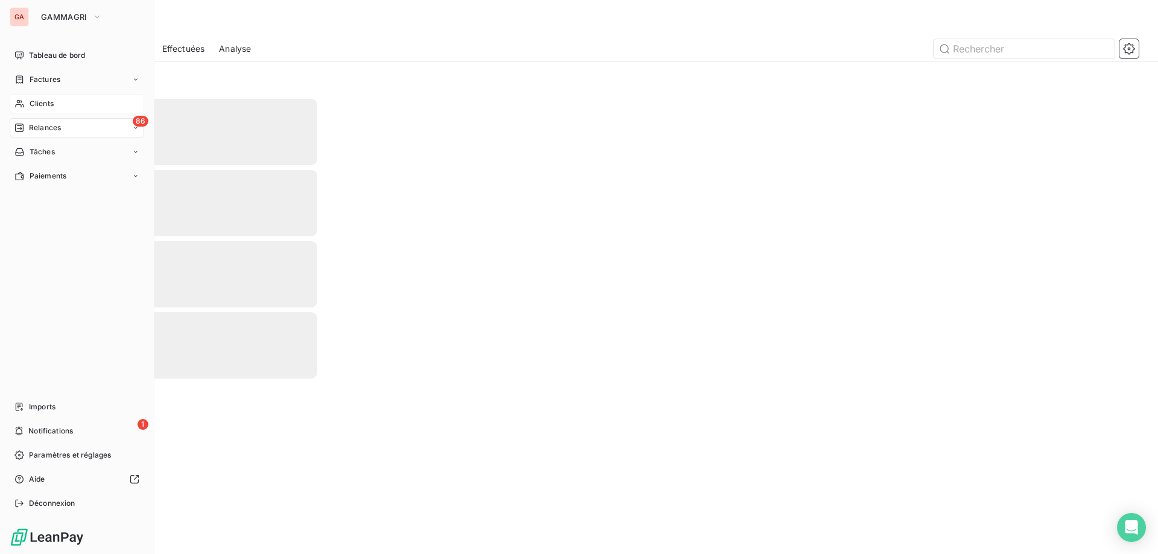
click at [60, 126] on span "Relances" at bounding box center [45, 127] width 32 height 11
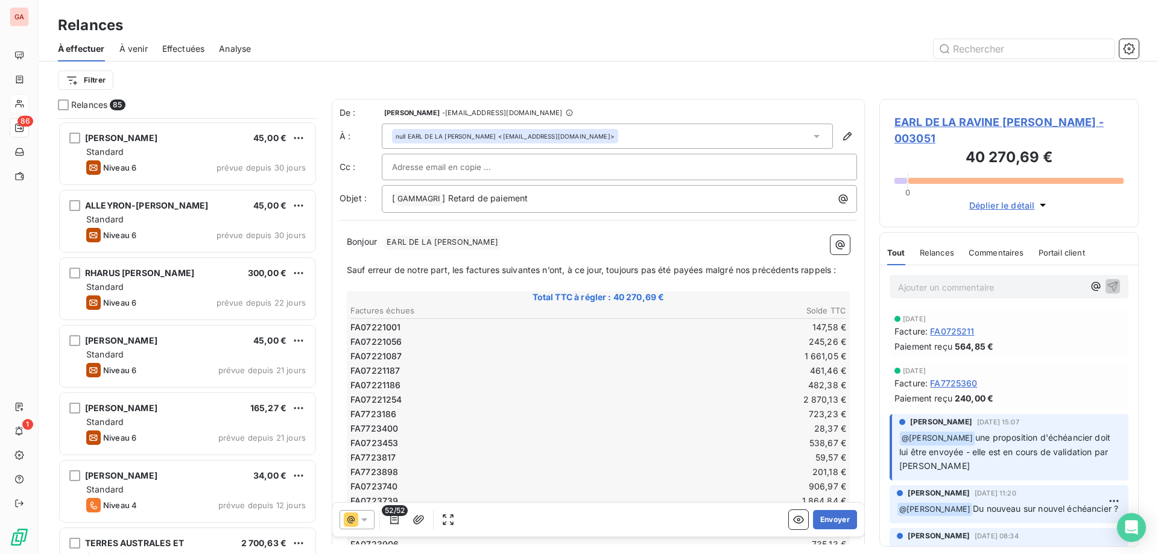
scroll to position [1388, 0]
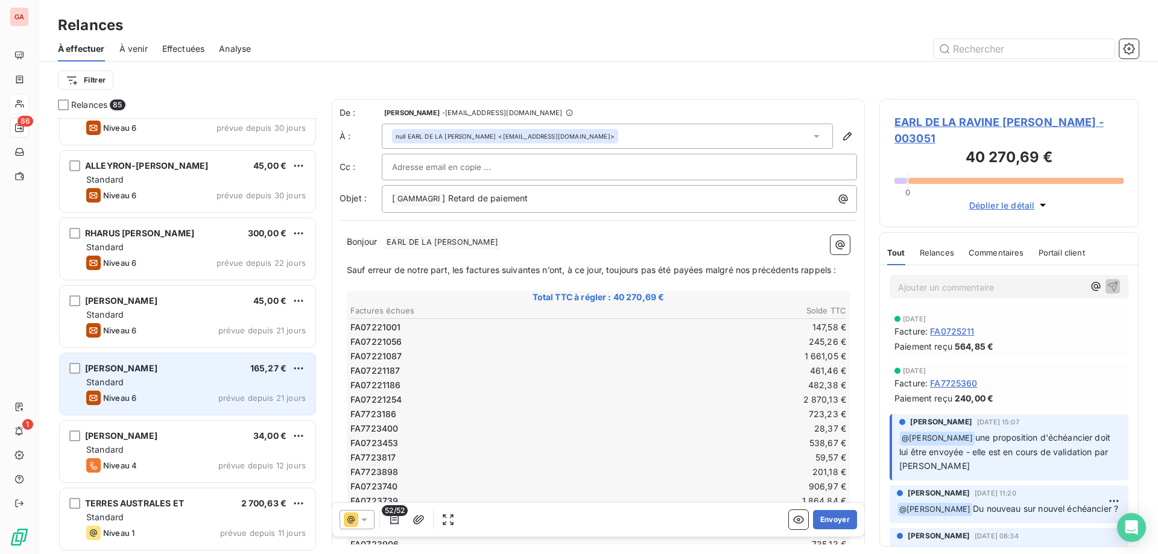
click at [147, 377] on div "Standard" at bounding box center [196, 382] width 220 height 12
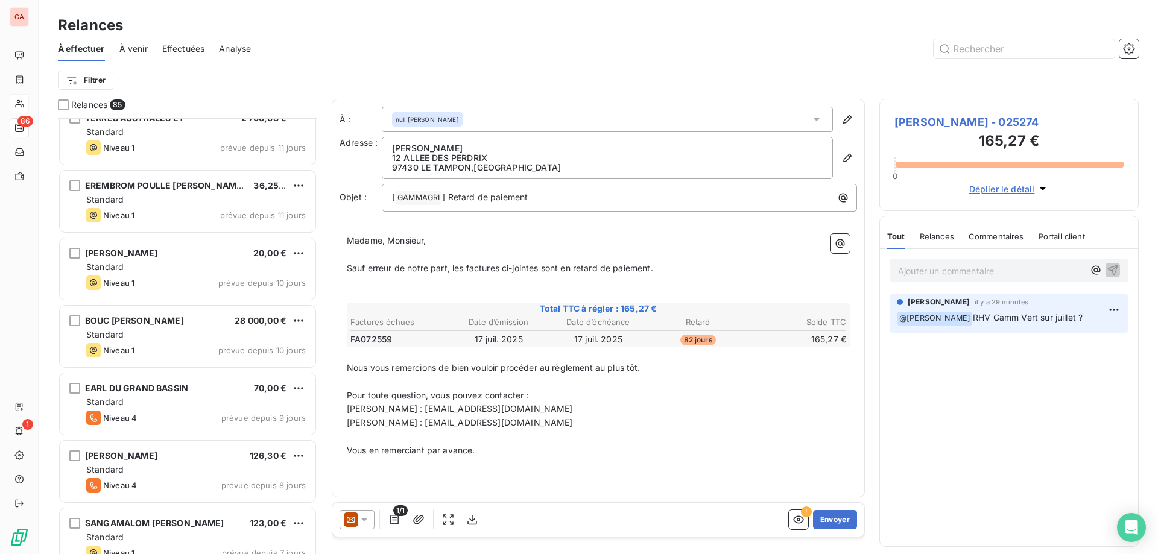
scroll to position [1871, 0]
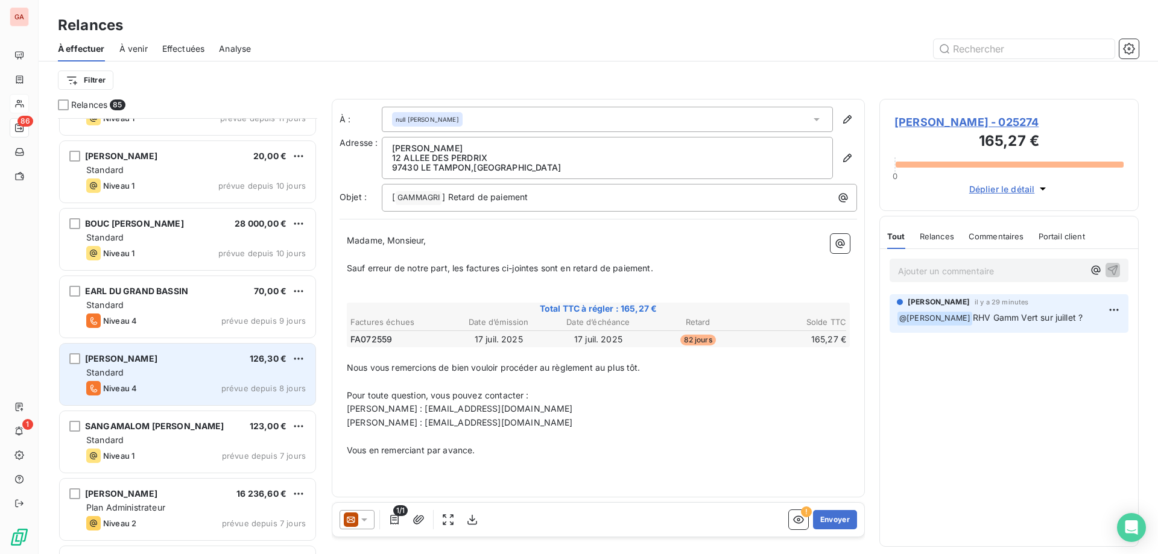
click at [141, 360] on span "[PERSON_NAME]" at bounding box center [121, 358] width 72 height 10
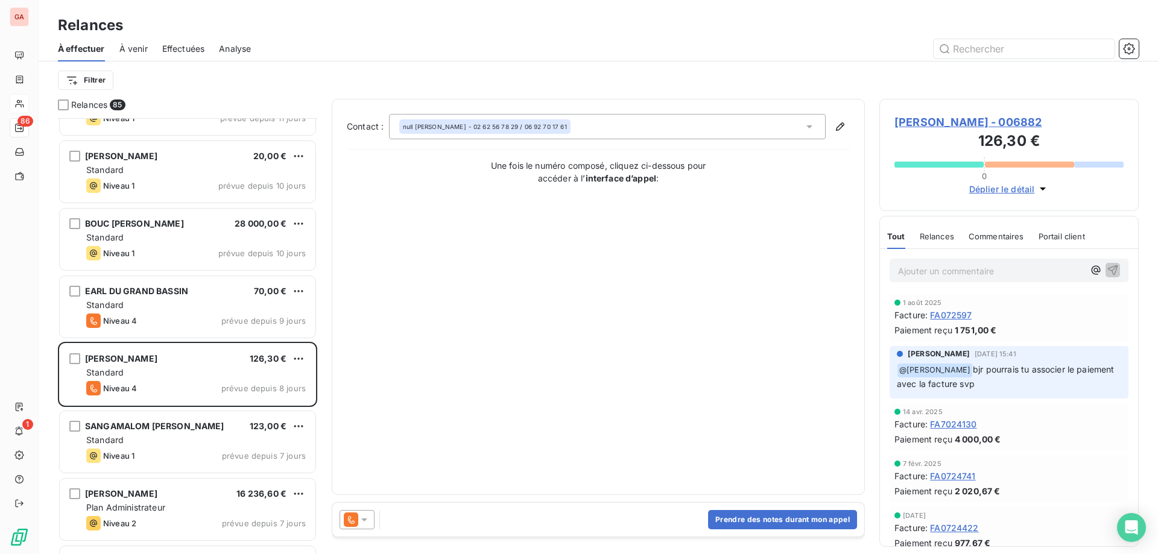
click at [923, 125] on span "[PERSON_NAME] - 006882" at bounding box center [1008, 122] width 229 height 16
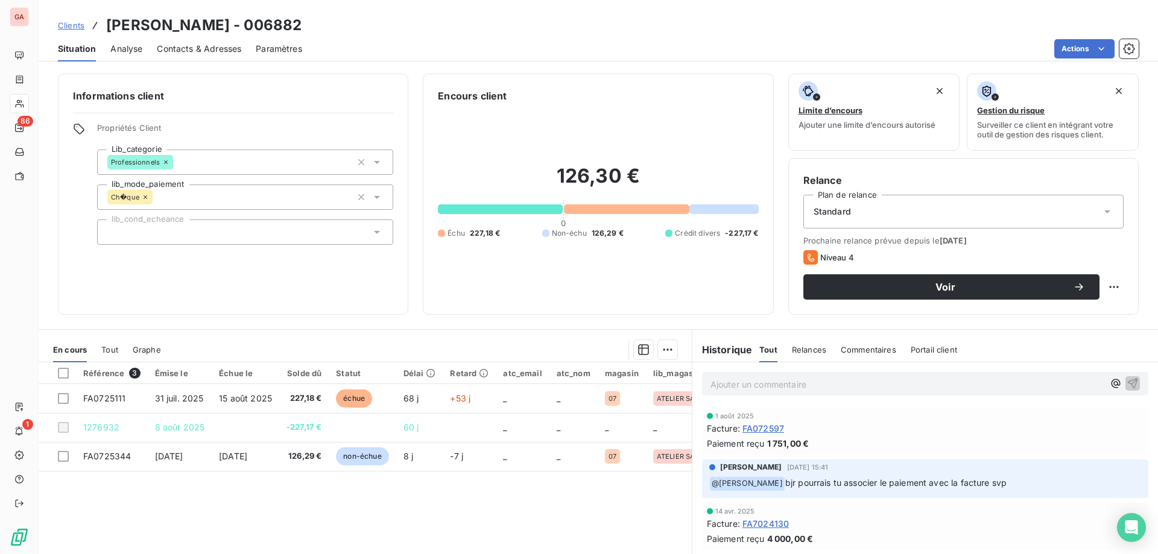
click at [776, 387] on p "Ajouter un commentaire ﻿" at bounding box center [906, 384] width 393 height 15
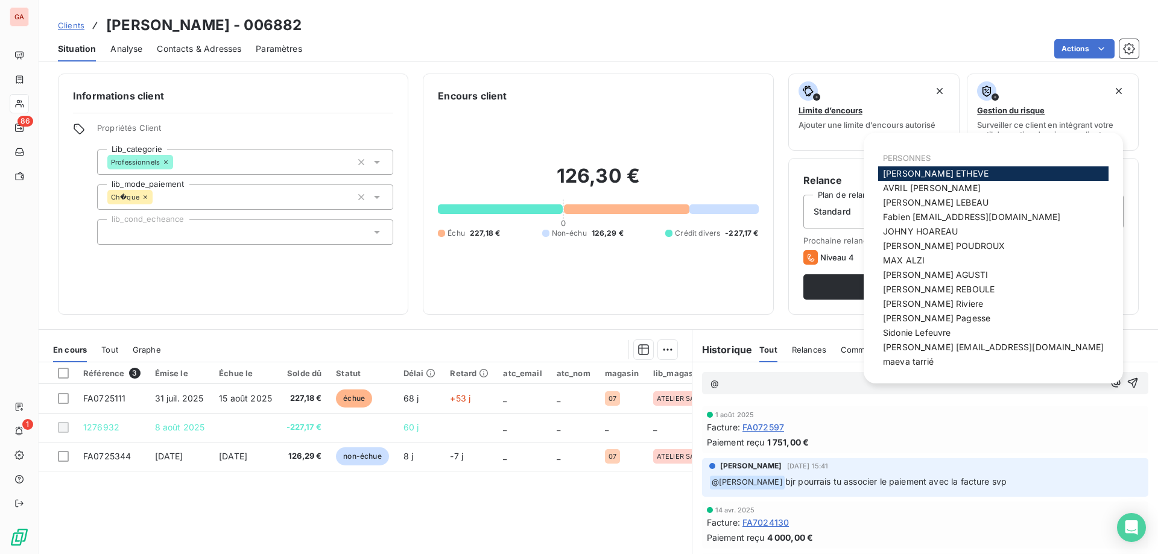
click at [918, 175] on span "[PERSON_NAME]" at bounding box center [936, 173] width 106 height 10
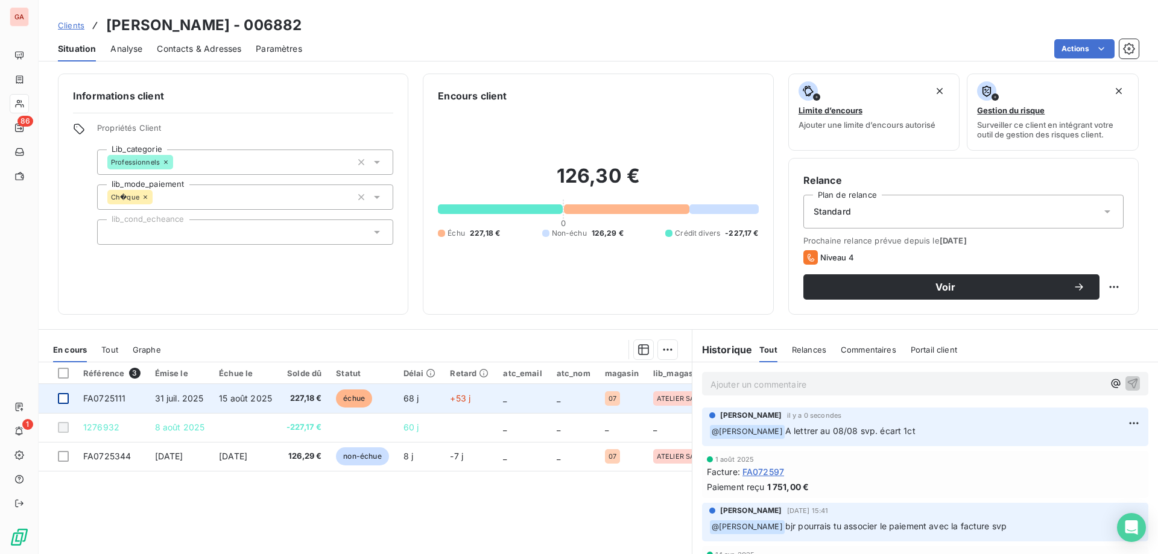
click at [66, 400] on div at bounding box center [63, 398] width 11 height 11
click at [113, 397] on span "FA0725111" at bounding box center [104, 398] width 42 height 10
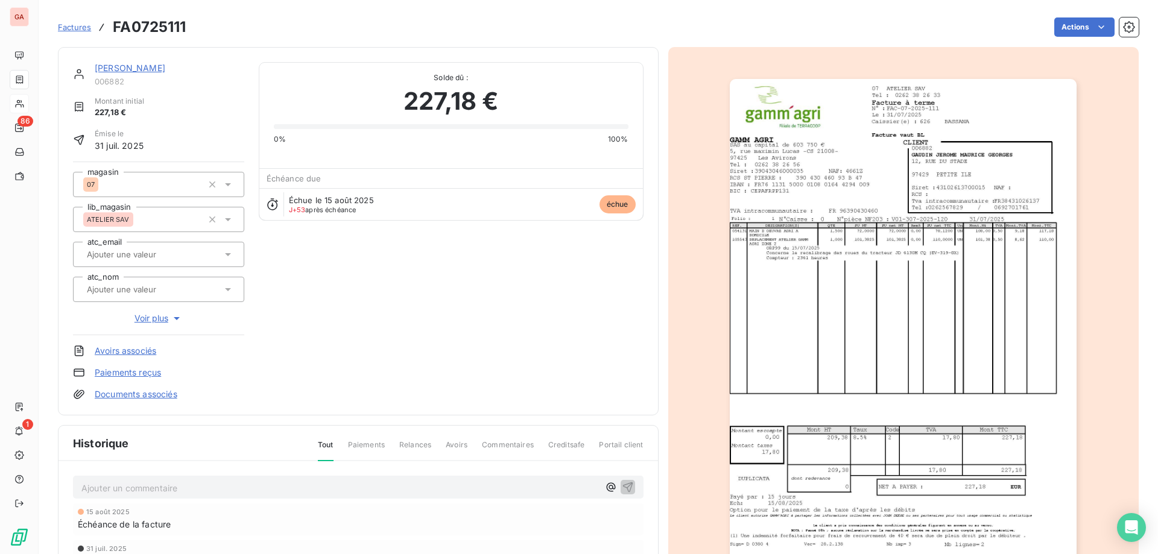
click at [143, 372] on link "Paiements reçus" at bounding box center [128, 373] width 66 height 12
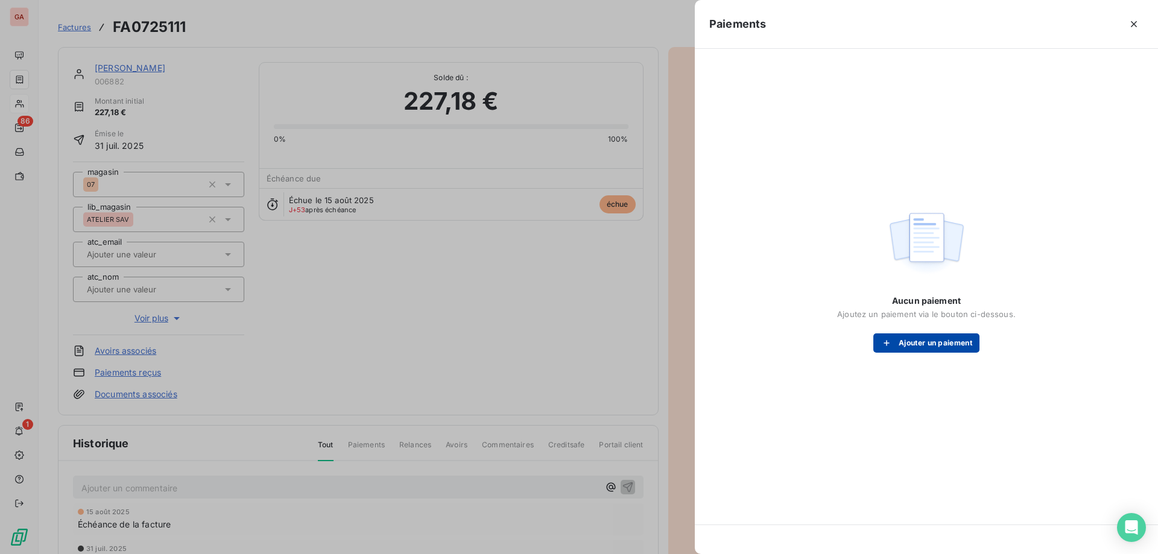
click at [926, 340] on button "Ajouter un paiement" at bounding box center [926, 342] width 106 height 19
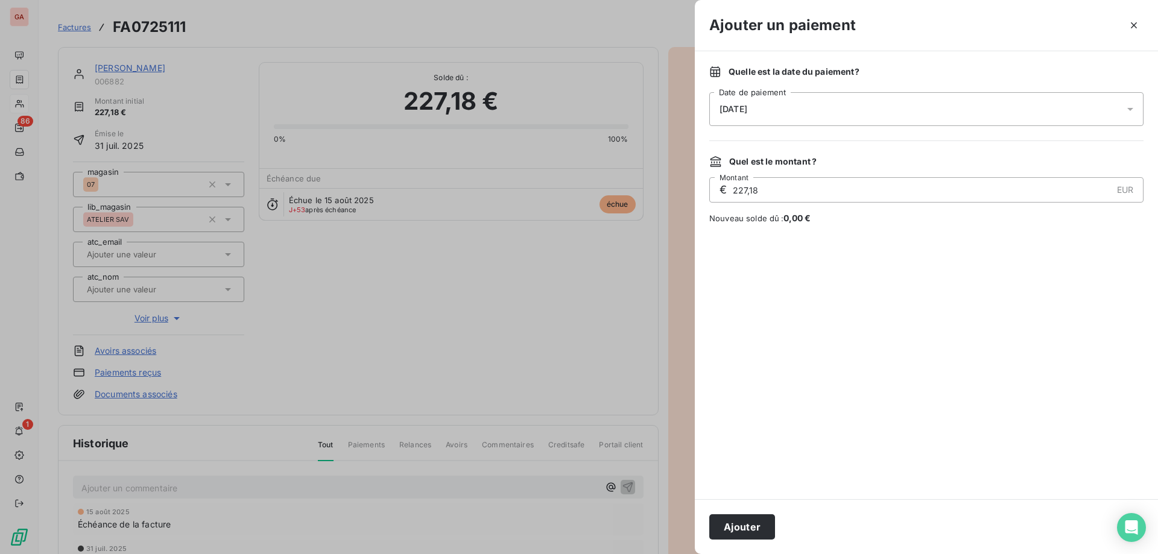
click at [811, 106] on div "[DATE]" at bounding box center [926, 109] width 434 height 34
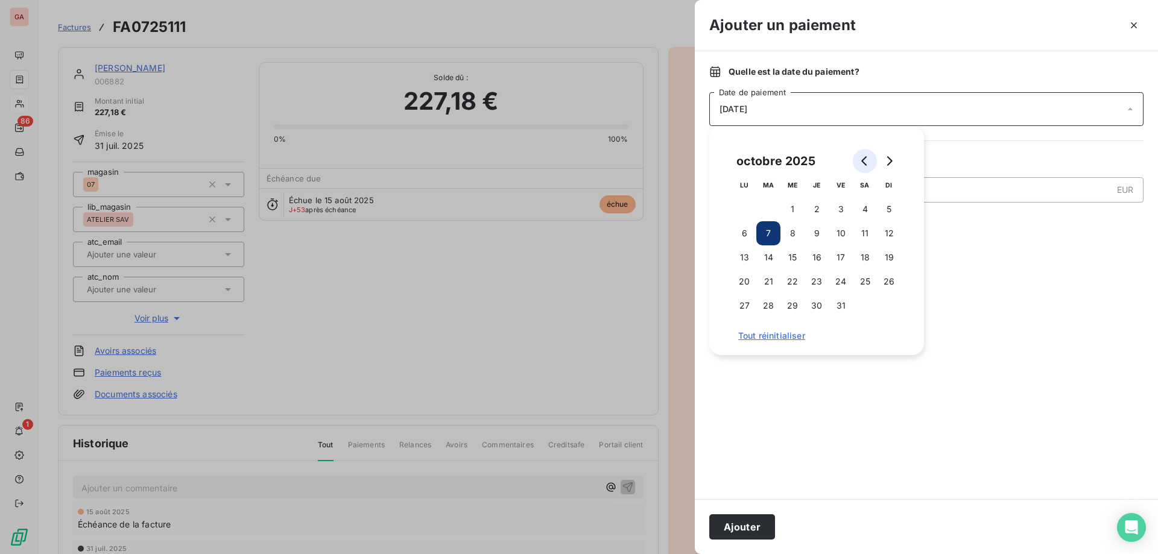
click at [871, 156] on button "Go to previous month" at bounding box center [865, 161] width 24 height 24
click at [844, 235] on button "8" at bounding box center [841, 233] width 24 height 24
click at [809, 431] on div at bounding box center [926, 362] width 434 height 246
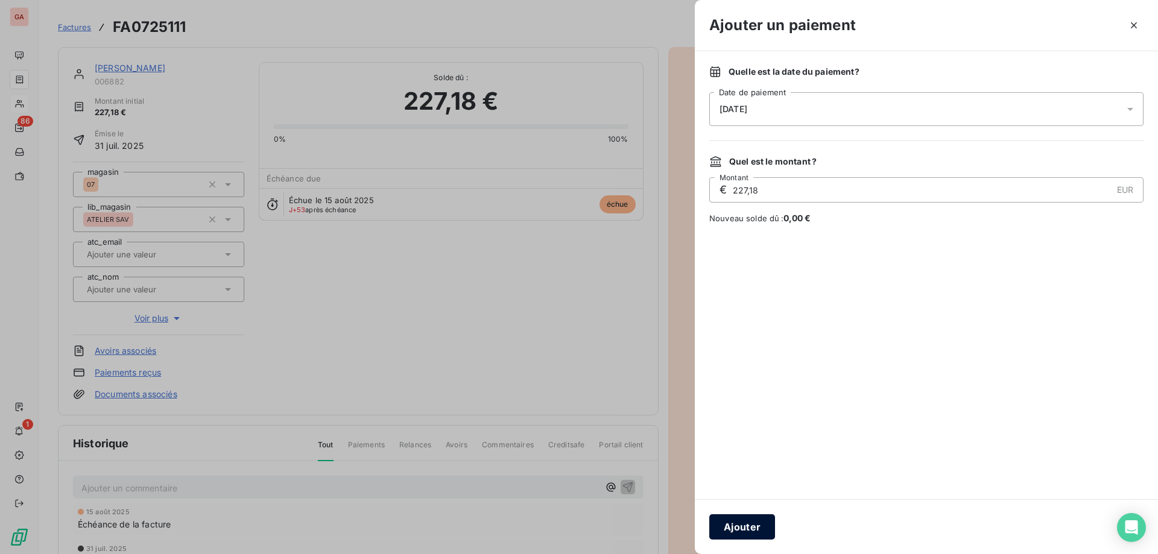
click at [753, 530] on button "Ajouter" at bounding box center [742, 526] width 66 height 25
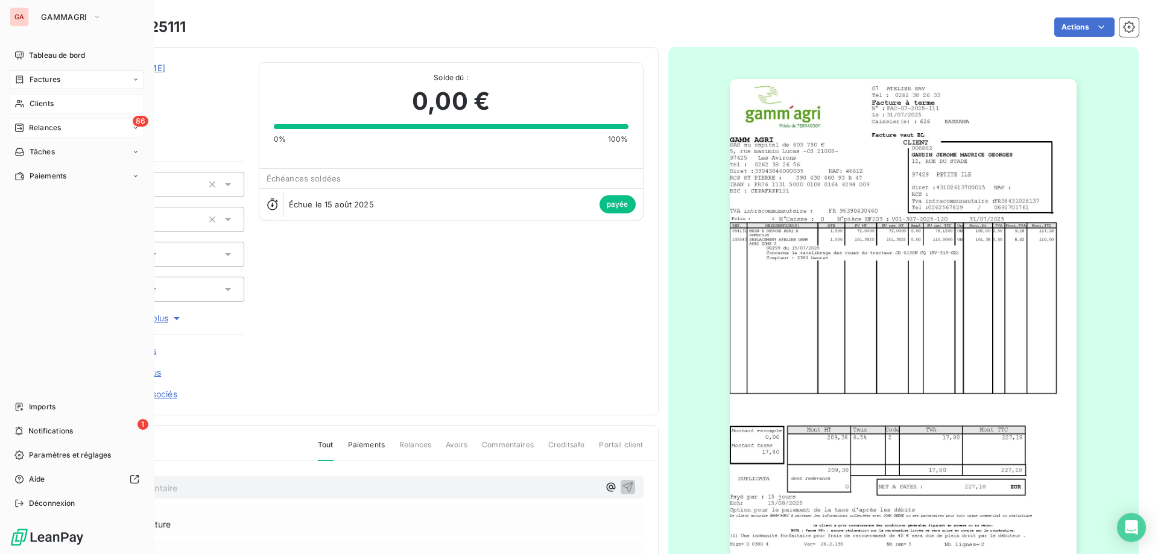
click at [47, 127] on span "Relances" at bounding box center [45, 127] width 32 height 11
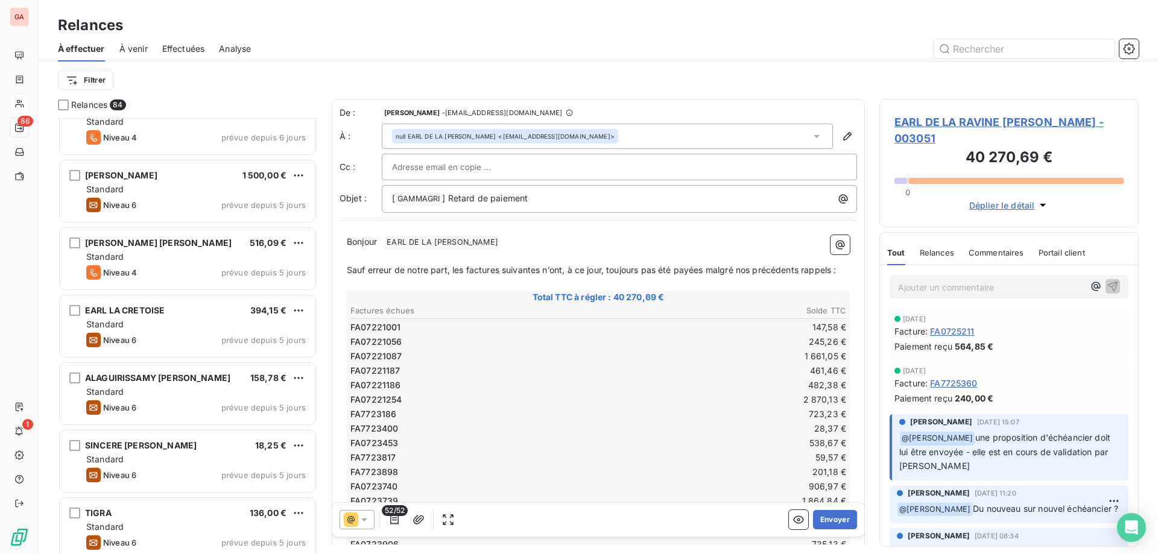
scroll to position [2473, 0]
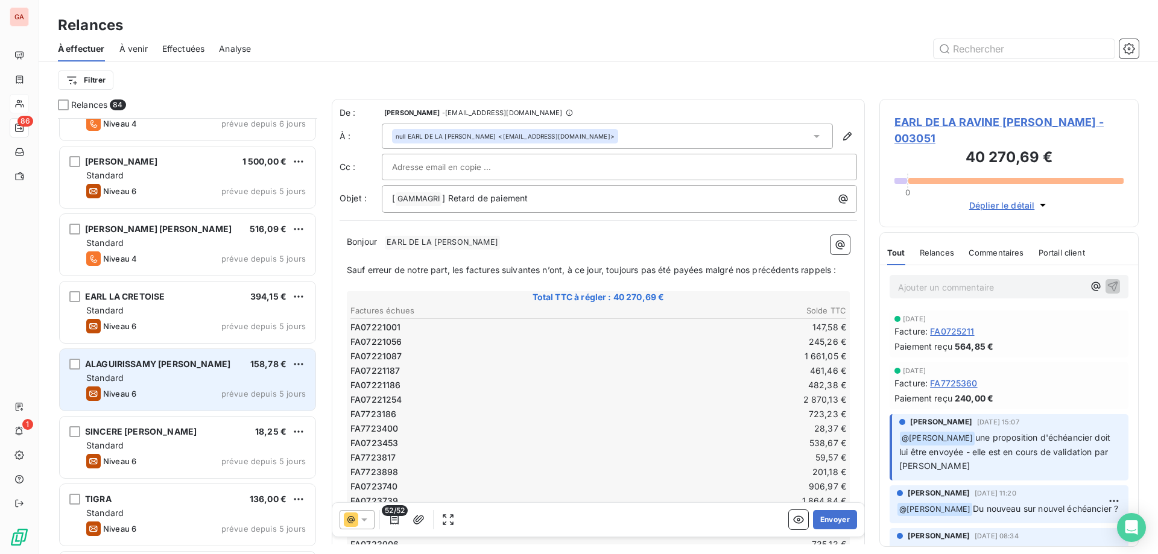
click at [171, 377] on div "Standard" at bounding box center [196, 378] width 220 height 12
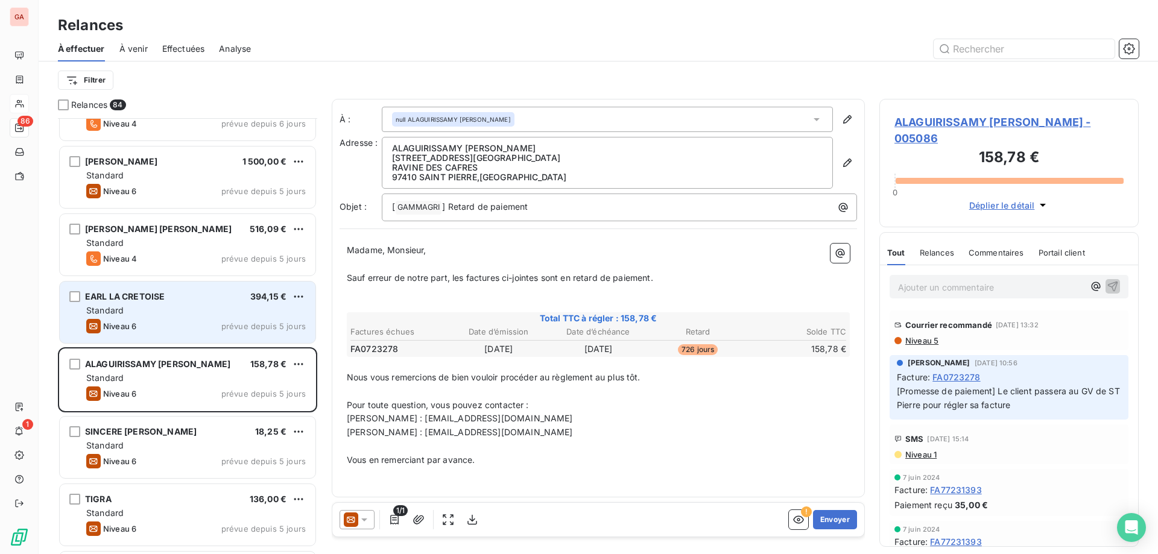
click at [173, 312] on div "Standard" at bounding box center [196, 311] width 220 height 12
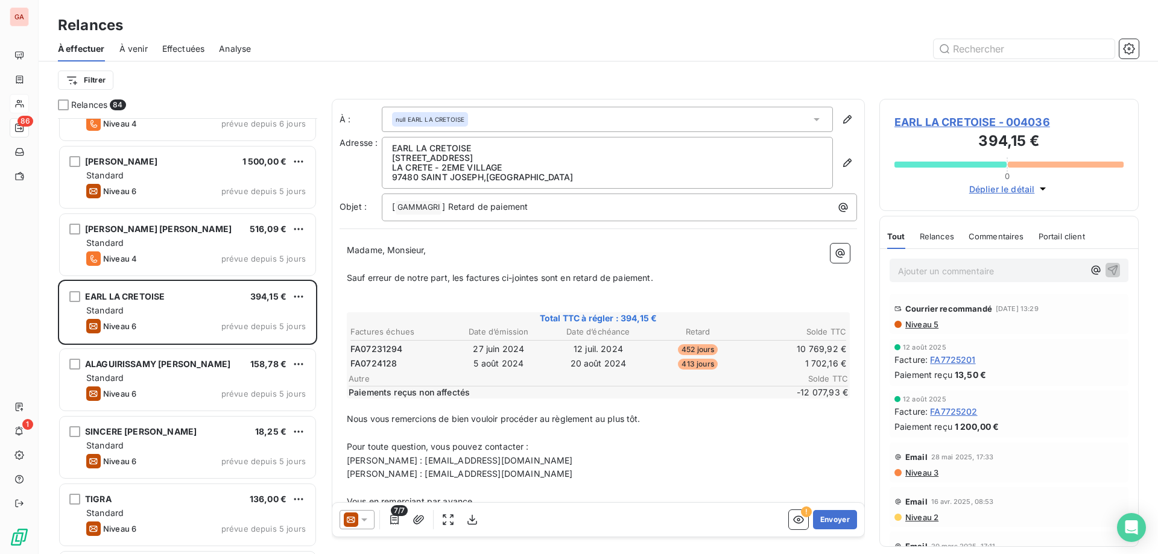
click at [368, 519] on icon at bounding box center [364, 520] width 12 height 12
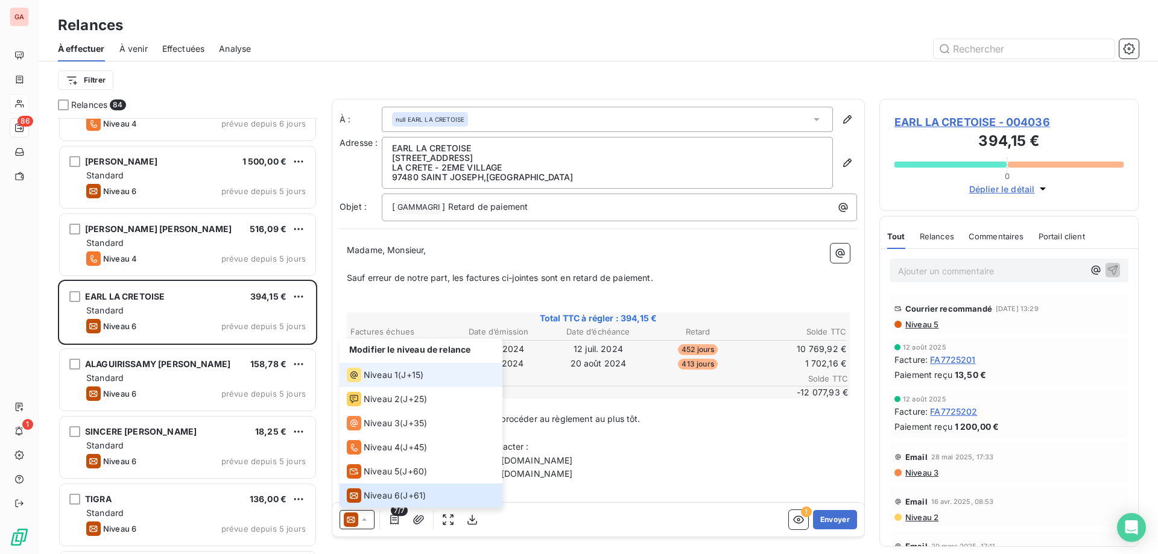
click at [385, 384] on li "Niveau 1 ( J+15 )" at bounding box center [421, 375] width 163 height 24
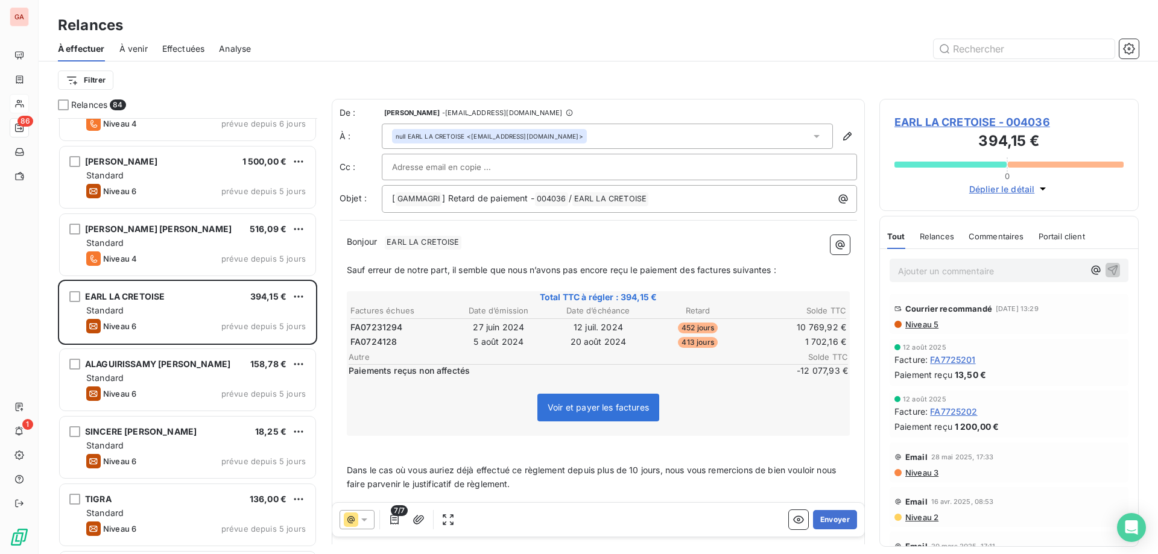
click at [961, 120] on span "EARL LA CRETOISE - 004036" at bounding box center [1008, 122] width 229 height 16
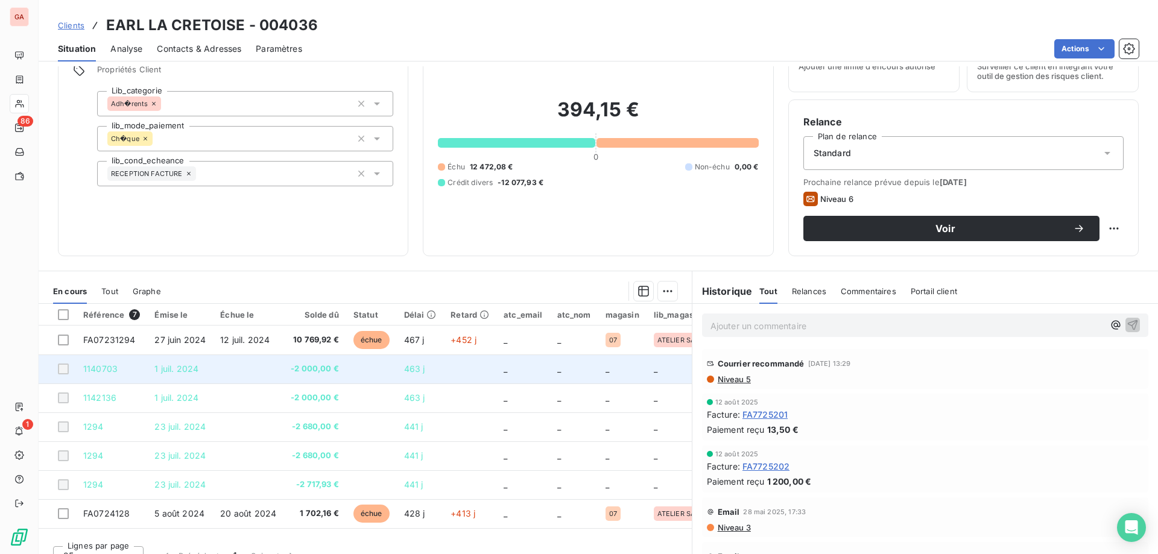
scroll to position [77, 0]
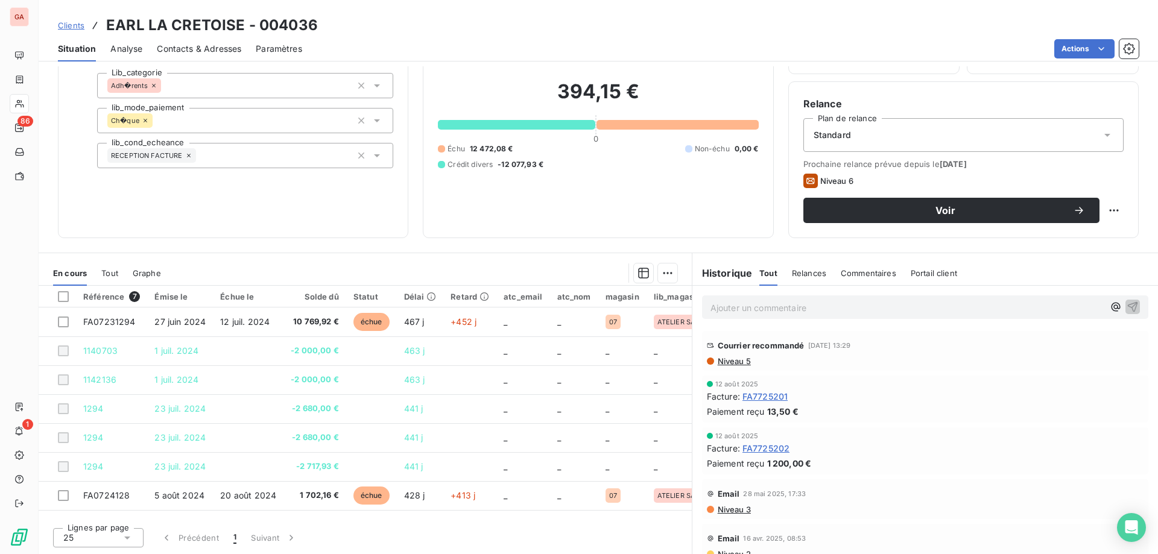
click at [726, 359] on span "Niveau 5" at bounding box center [733, 361] width 34 height 10
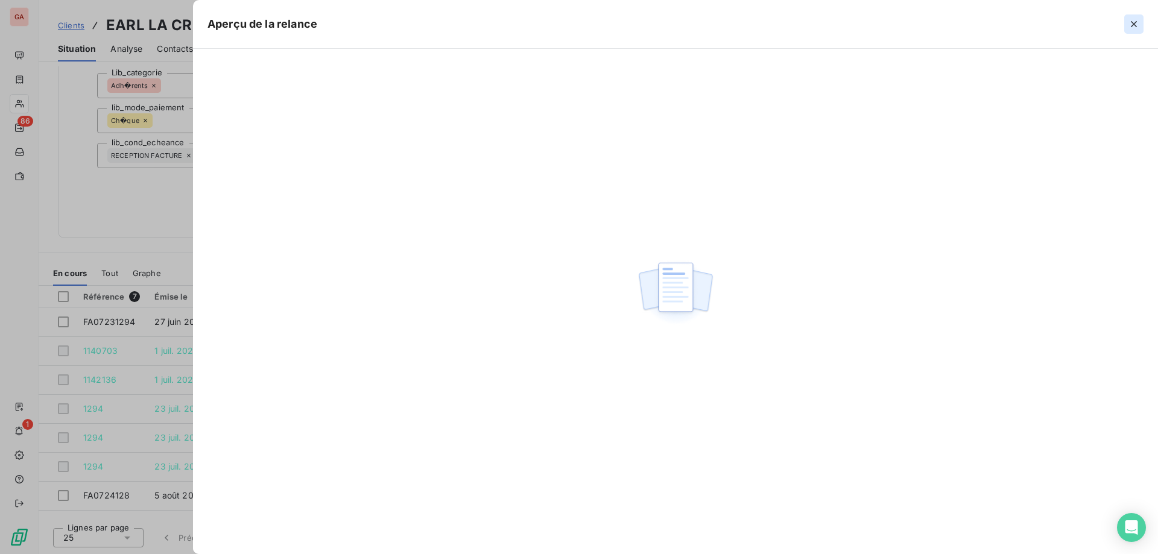
click at [1133, 27] on icon "button" at bounding box center [1134, 24] width 12 height 12
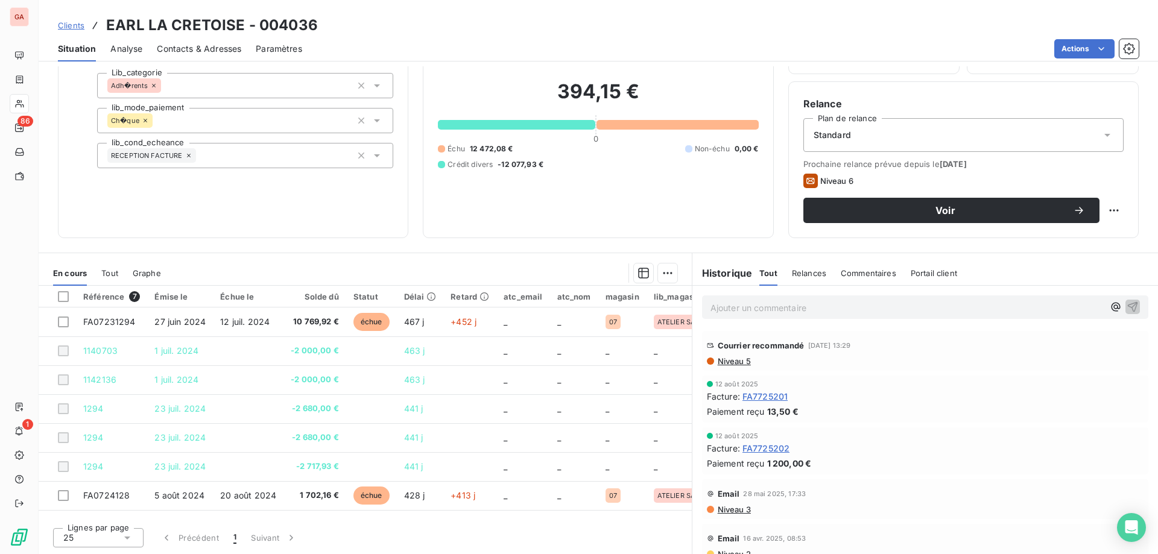
click at [725, 359] on span "Niveau 5" at bounding box center [733, 361] width 34 height 10
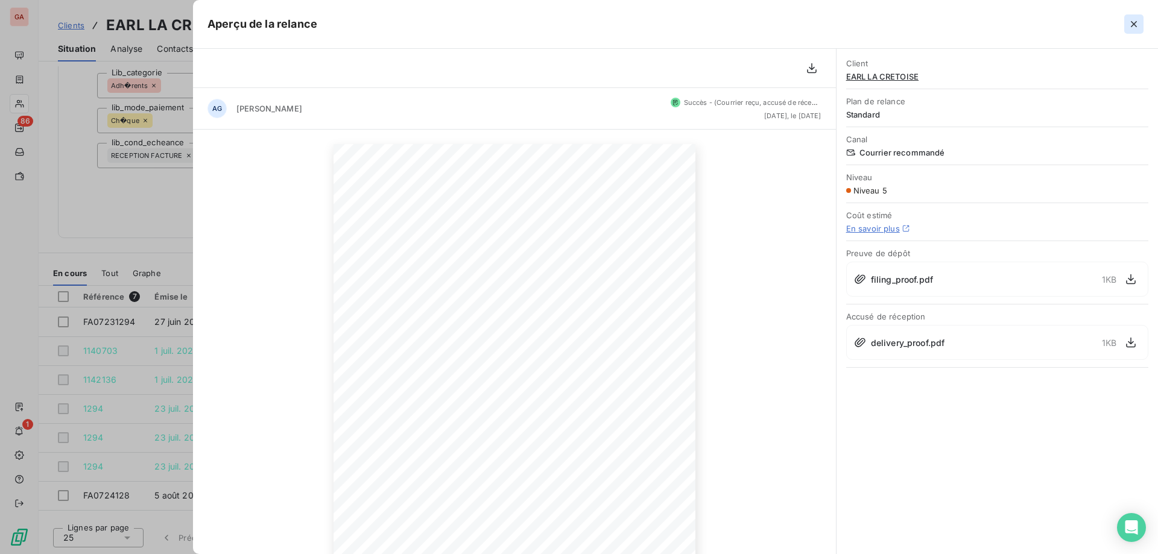
click at [1137, 22] on icon "button" at bounding box center [1134, 24] width 12 height 12
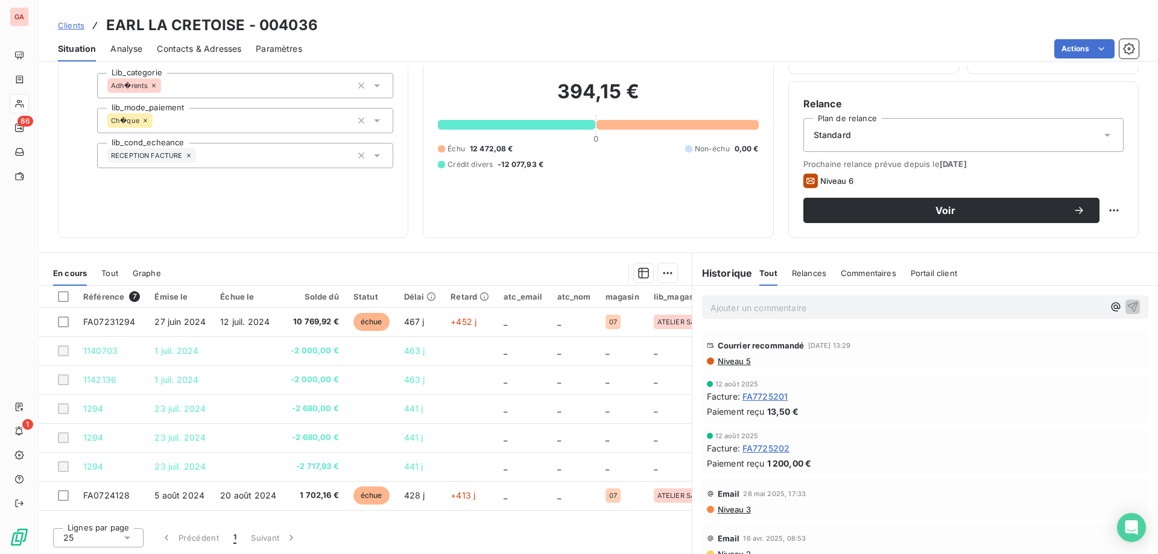
click at [353, 215] on div "Informations client Propriétés Client Lib_categorie Adh�rents lib_mode_paiement…" at bounding box center [233, 117] width 350 height 241
click at [218, 46] on span "Contacts & Adresses" at bounding box center [199, 49] width 84 height 12
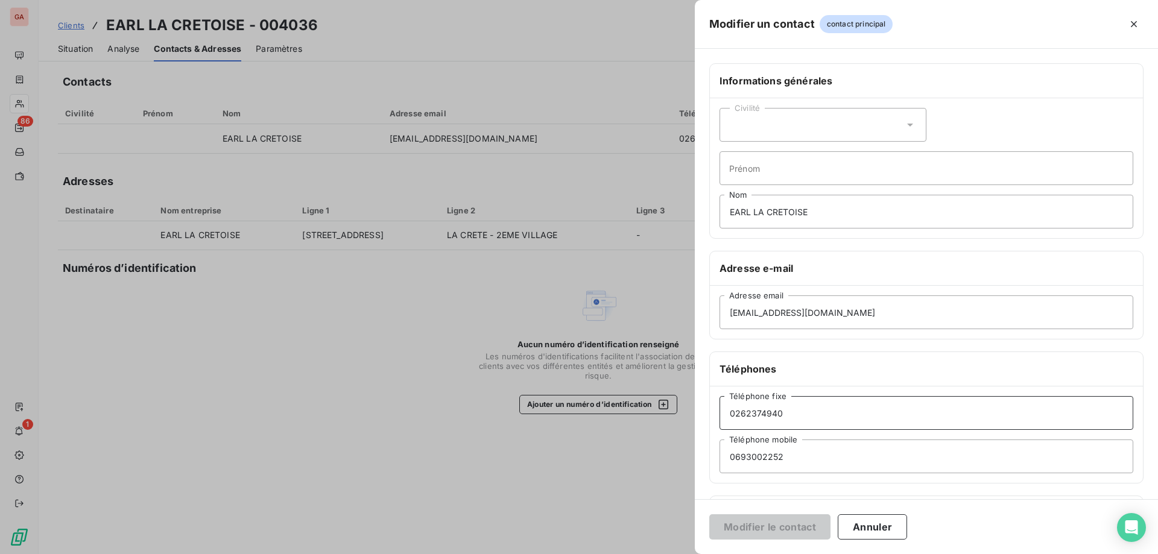
click at [741, 414] on input "0262374940" at bounding box center [926, 413] width 414 height 34
type input "02 62 37 49 40"
click at [741, 458] on input "0693002252" at bounding box center [926, 457] width 414 height 34
type input "06 93 00 22 52"
click at [788, 524] on button "Modifier le contact" at bounding box center [769, 526] width 121 height 25
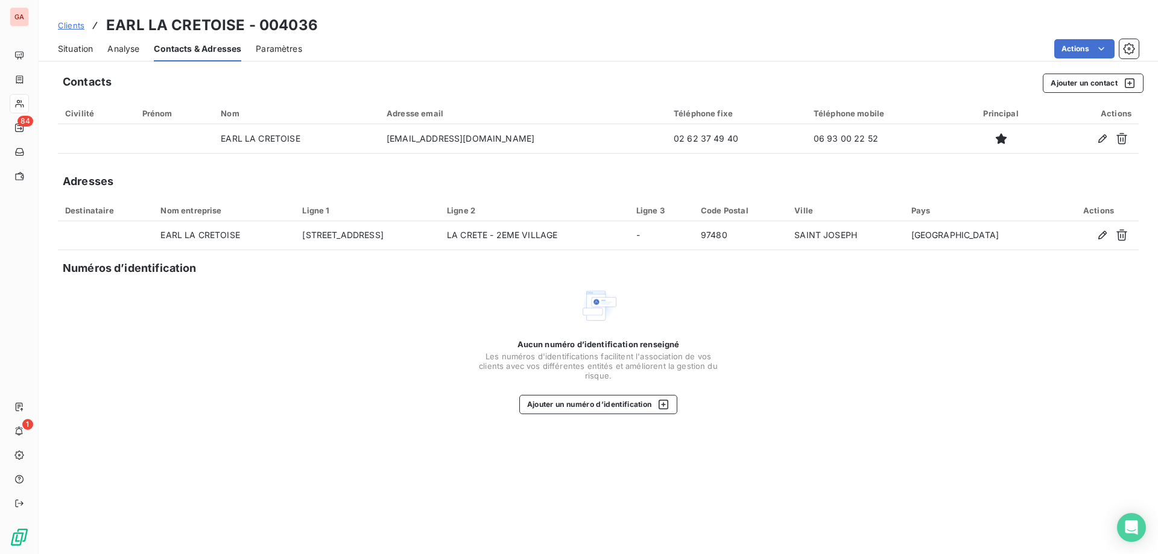
click at [72, 48] on span "Situation" at bounding box center [75, 49] width 35 height 12
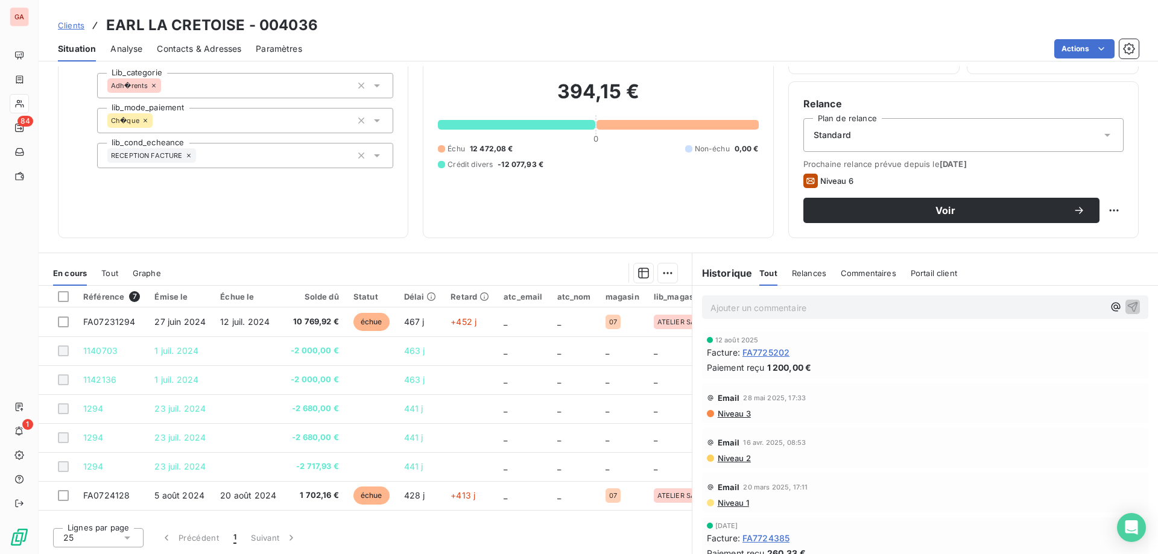
scroll to position [96, 0]
click at [915, 470] on div "Email [DATE] 17:11 Niveau 1" at bounding box center [925, 492] width 466 height 45
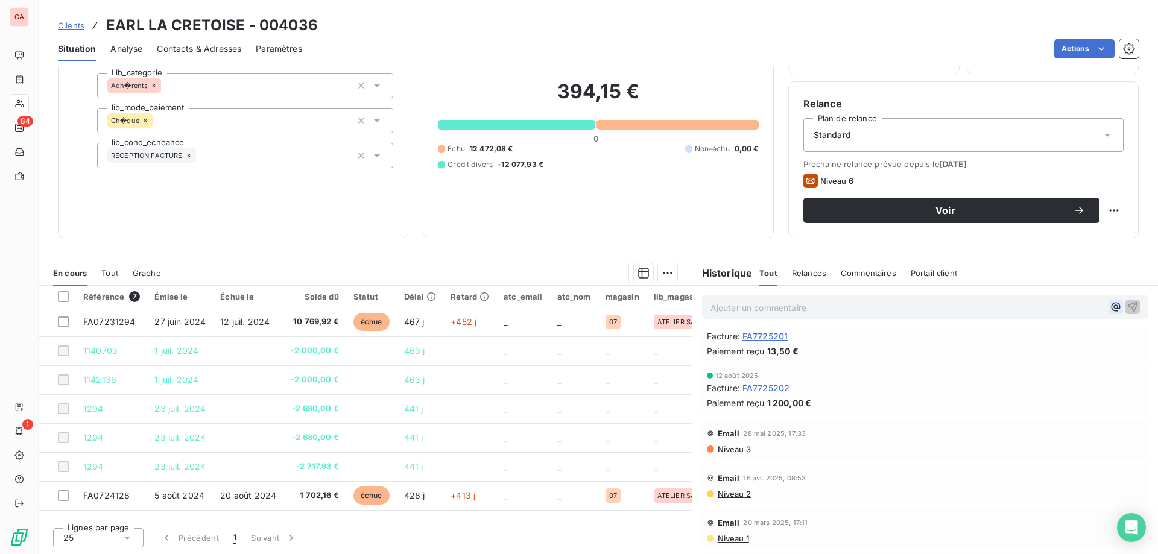
scroll to position [59, 0]
click at [1110, 308] on icon "button" at bounding box center [1116, 307] width 12 height 12
drag, startPoint x: 972, startPoint y: 425, endPoint x: 959, endPoint y: 413, distance: 17.5
click at [973, 422] on div "Email [DATE] 17:33 Niveau 3" at bounding box center [925, 439] width 446 height 40
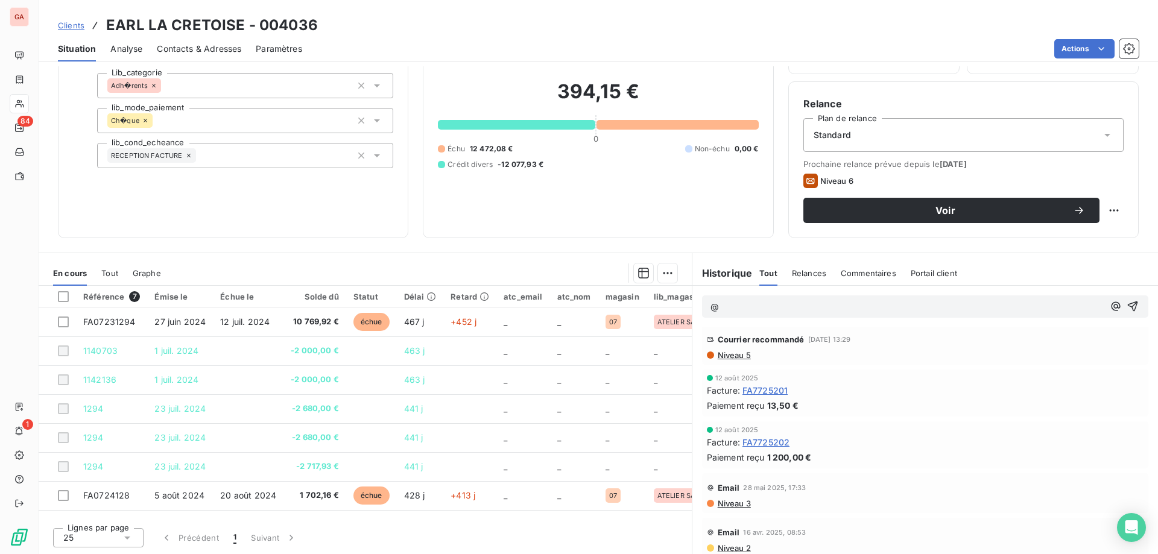
scroll to position [0, 0]
click at [1110, 306] on icon "button" at bounding box center [1116, 306] width 12 height 12
click at [958, 416] on div "Paiement reçu 13,50 €" at bounding box center [925, 410] width 437 height 13
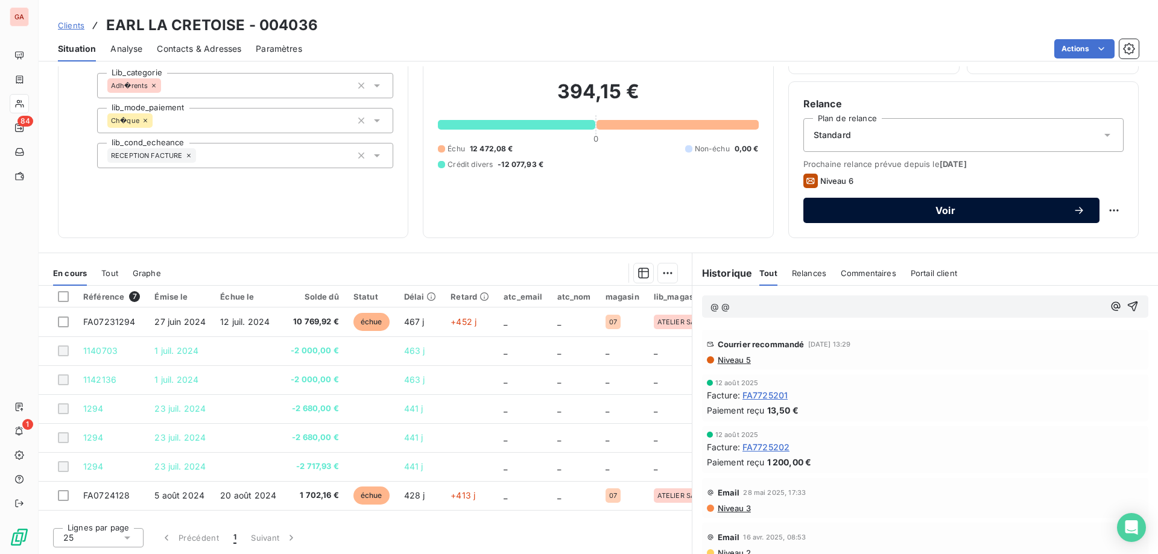
click at [911, 212] on span "Voir" at bounding box center [945, 211] width 255 height 10
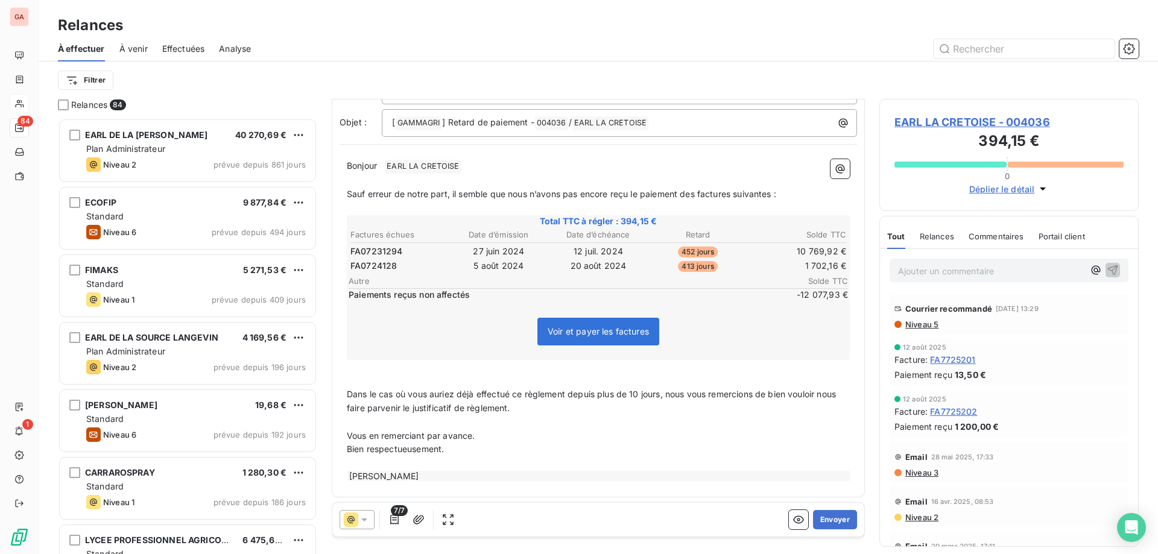
scroll to position [79, 0]
click at [370, 516] on div at bounding box center [357, 519] width 35 height 19
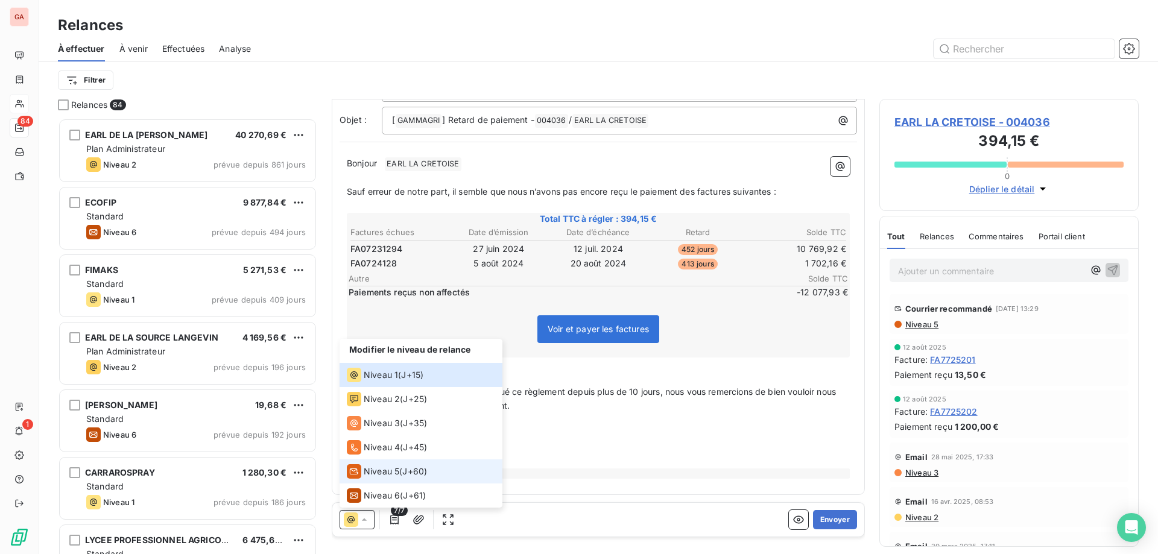
click at [400, 472] on div "Niveau 5 ( J+60 )" at bounding box center [387, 471] width 80 height 14
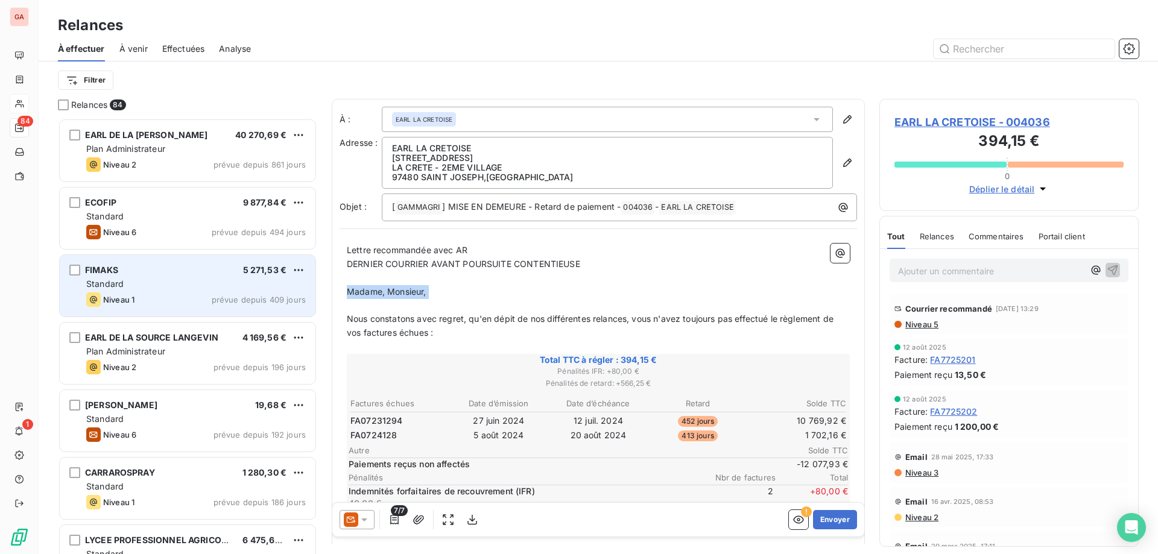
drag, startPoint x: 459, startPoint y: 300, endPoint x: 306, endPoint y: 294, distance: 153.3
click at [306, 294] on div "Relances 84 EARL DE LA RAVINE [PERSON_NAME] 40 270,69 € Plan Administrateur Niv…" at bounding box center [598, 326] width 1119 height 455
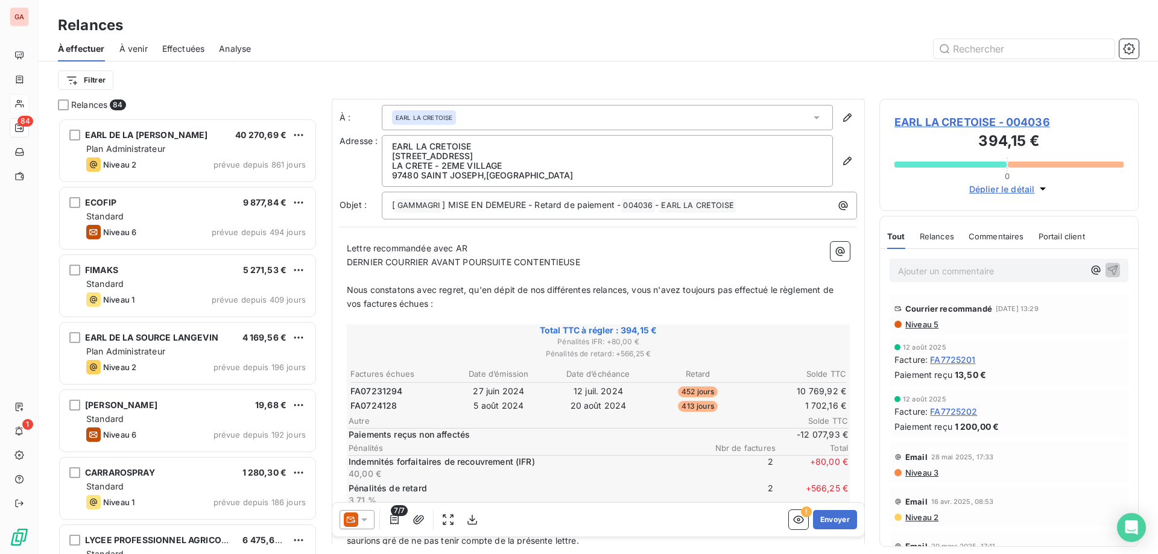
scroll to position [1, 0]
click at [832, 291] on span "Nous constatons avec regret, qu'en dépit de nos différentes relances, vous n'av…" at bounding box center [591, 298] width 489 height 24
click at [839, 291] on div "Lettre recommandée avec AR DERNIER COURRIER AVANT POURSUITE CONTENTIEUSE ﻿ Nous…" at bounding box center [598, 534] width 517 height 596
click at [833, 292] on span "Nous constatons avec regret, qu'en dépit de nos différentes relances, vous n'av…" at bounding box center [591, 298] width 489 height 24
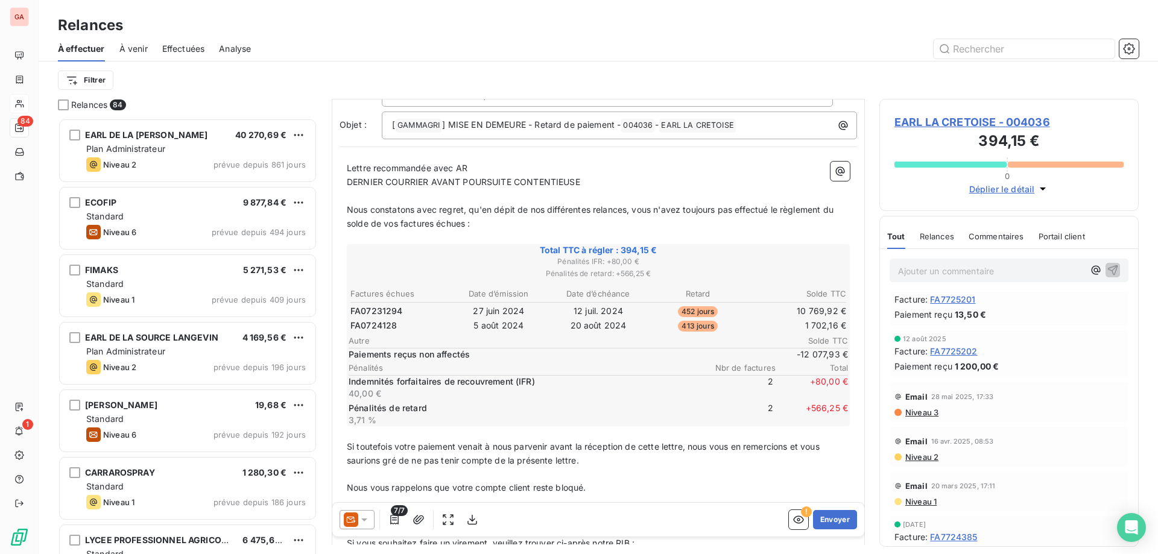
scroll to position [121, 0]
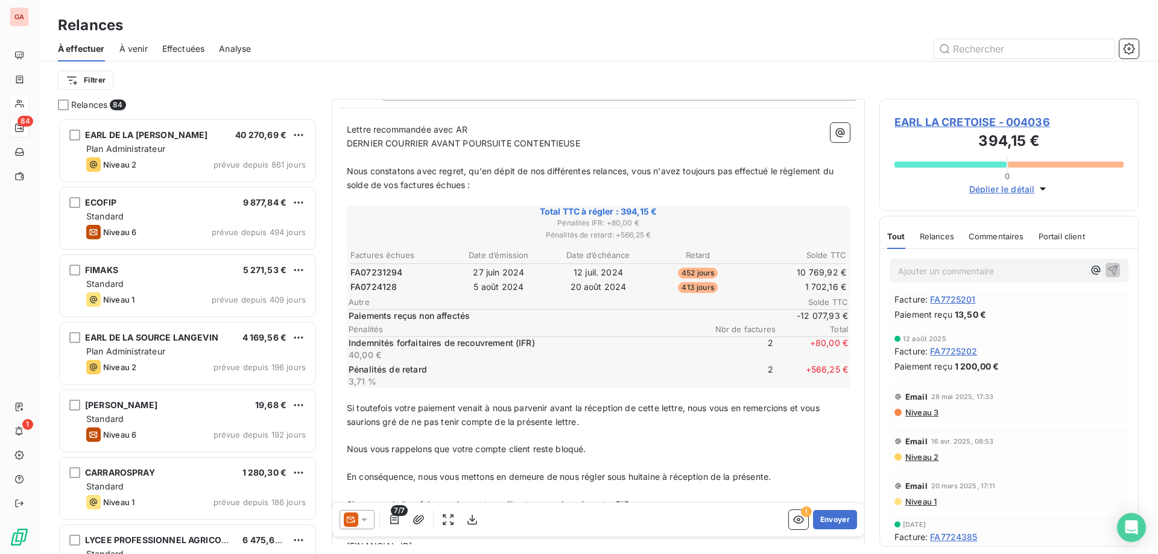
click at [606, 425] on p "Si toutefois votre paiement venait à nous parvenir avant la réception de cette …" at bounding box center [598, 416] width 503 height 28
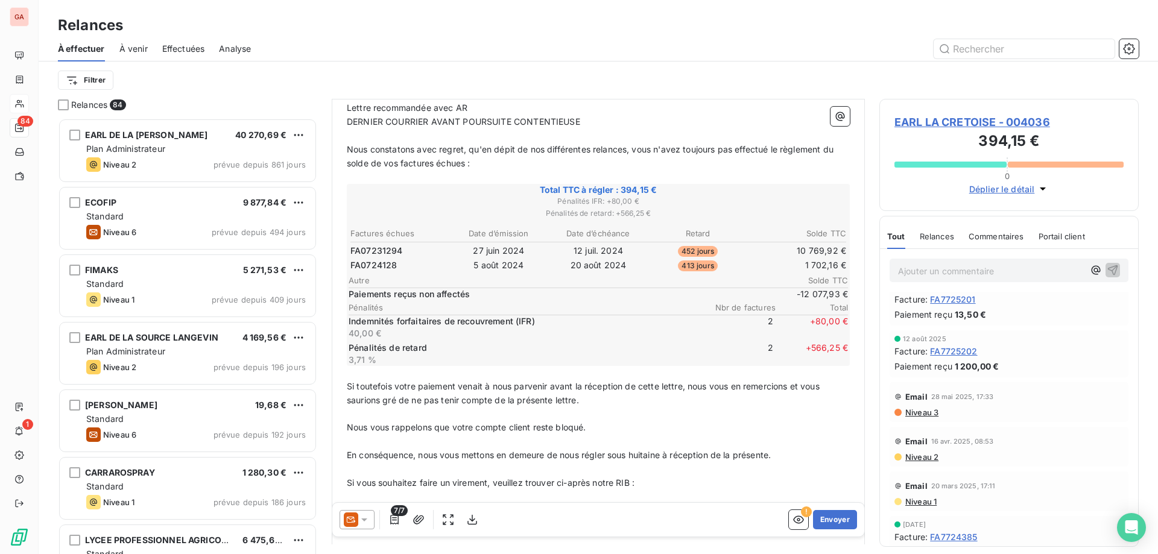
scroll to position [182, 0]
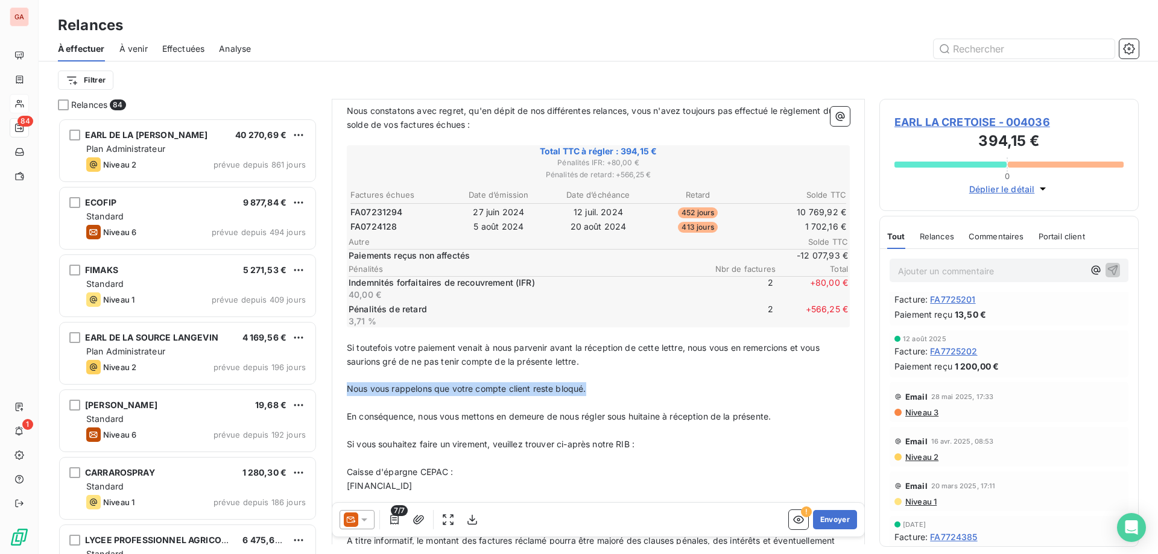
drag, startPoint x: 601, startPoint y: 393, endPoint x: 326, endPoint y: 387, distance: 274.4
click at [326, 387] on div "Relances 84 EARL DE LA RAVINE [PERSON_NAME] 40 270,69 € Plan Administrateur Niv…" at bounding box center [598, 326] width 1119 height 455
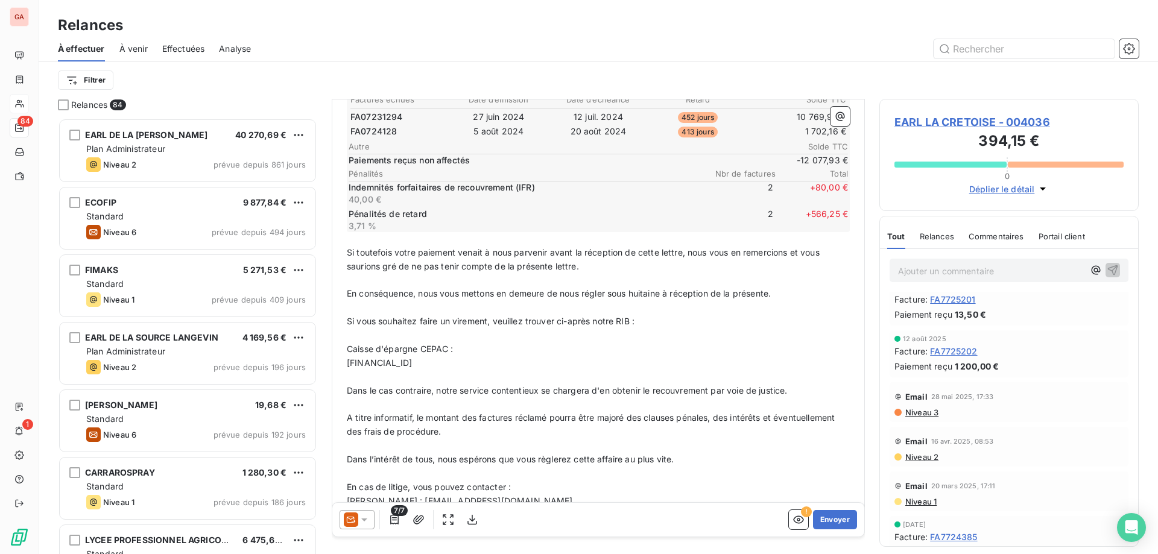
scroll to position [316, 0]
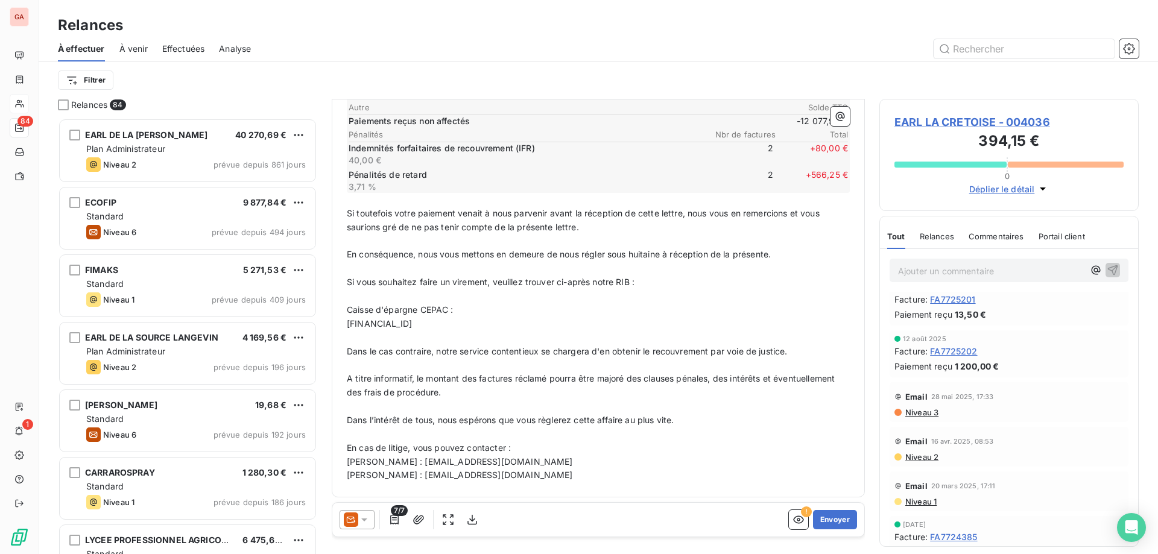
drag, startPoint x: 828, startPoint y: 523, endPoint x: 550, endPoint y: 442, distance: 289.7
click at [554, 229] on div "À : EARL LA CRETOISE Adresse : EARL LA CRETOISE [STREET_ADDRESS] Objet : [ GAMM…" at bounding box center [598, 6] width 533 height 445
click at [367, 517] on icon at bounding box center [364, 520] width 12 height 12
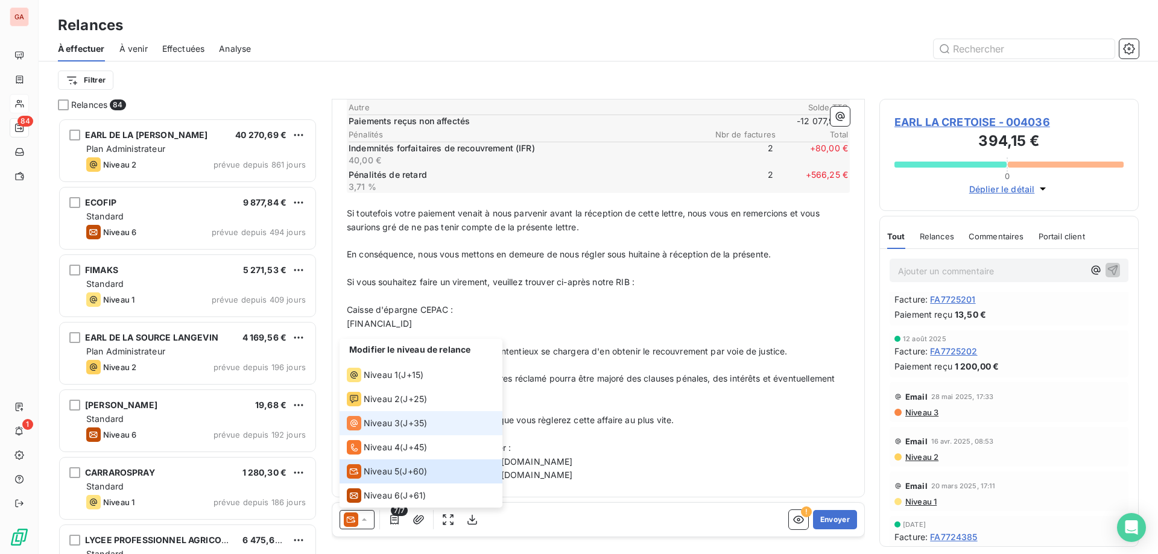
click at [403, 423] on div "Niveau 3 ( J+35 )" at bounding box center [387, 423] width 80 height 14
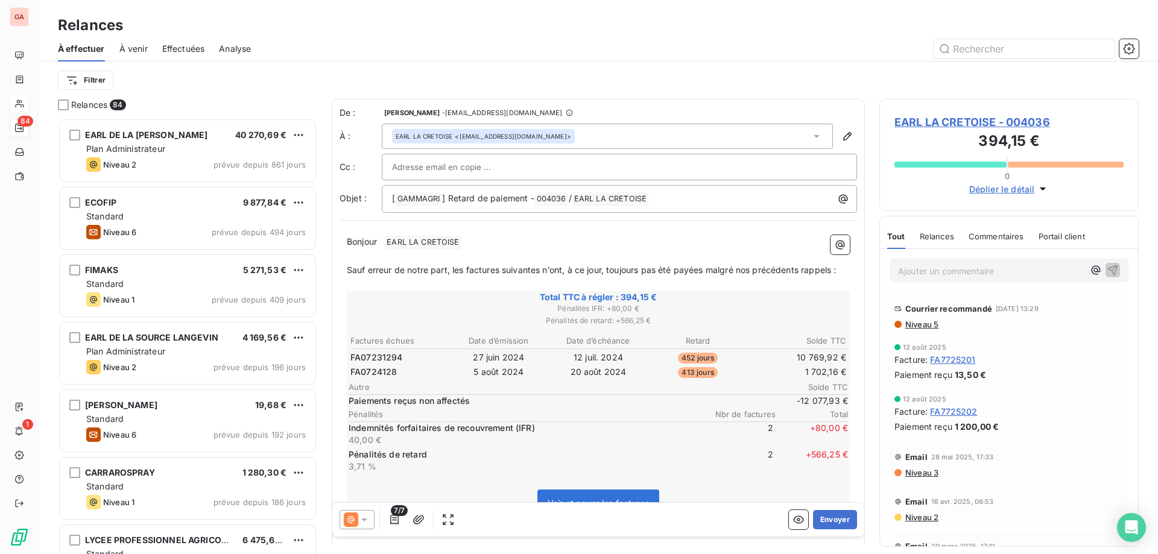
click at [486, 239] on p "Bonjour ﻿ EARL LA CRETOISE ﻿ ﻿" at bounding box center [598, 242] width 503 height 14
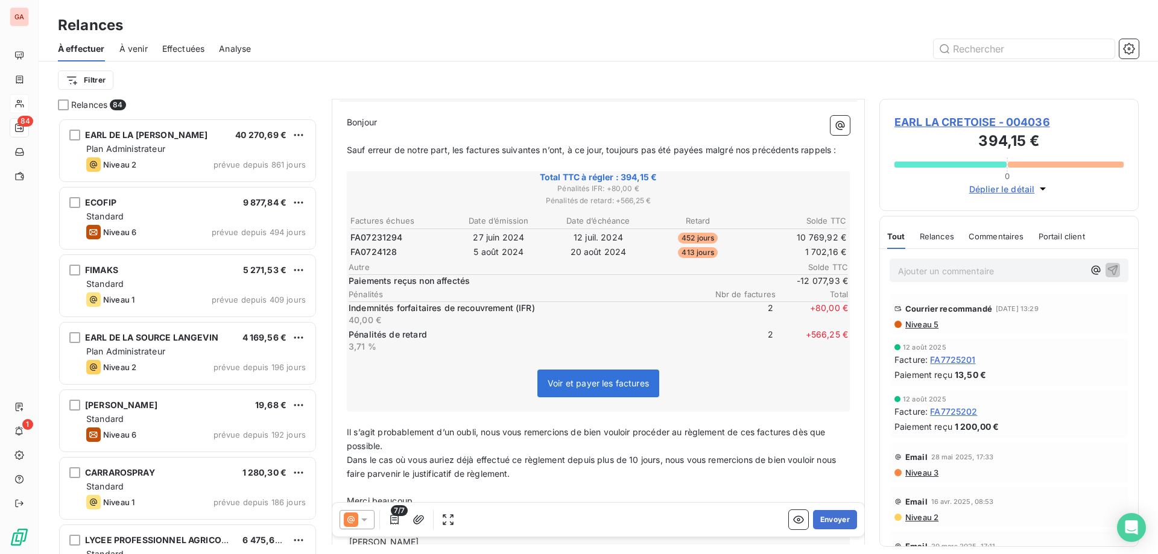
scroll to position [121, 0]
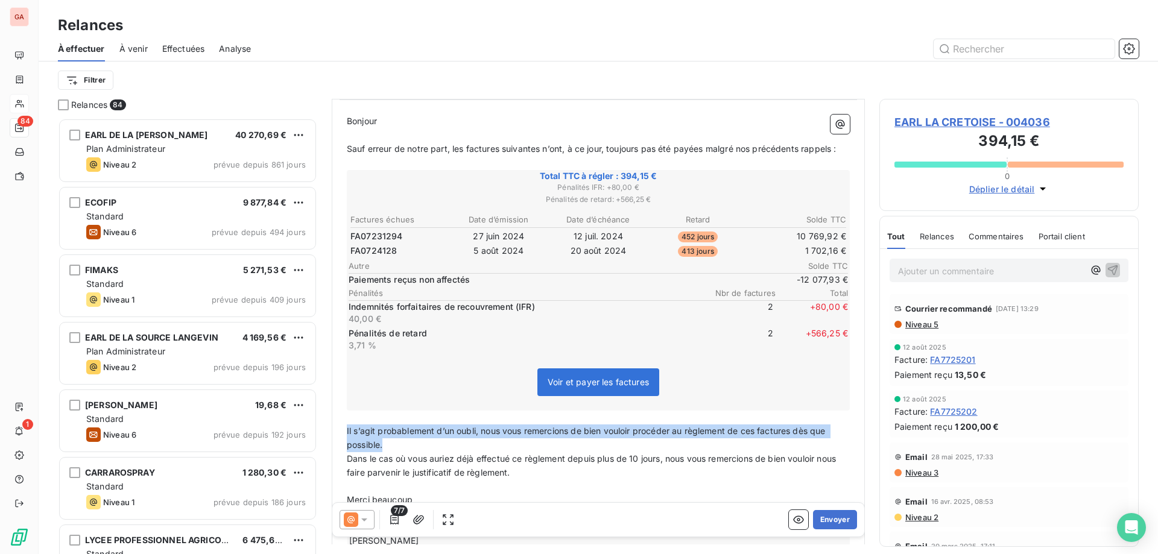
drag, startPoint x: 407, startPoint y: 458, endPoint x: 317, endPoint y: 445, distance: 90.7
click at [317, 445] on div "Relances 84 EARL DE LA RAVINE [PERSON_NAME] 40 270,69 € Plan Administrateur Niv…" at bounding box center [598, 326] width 1119 height 455
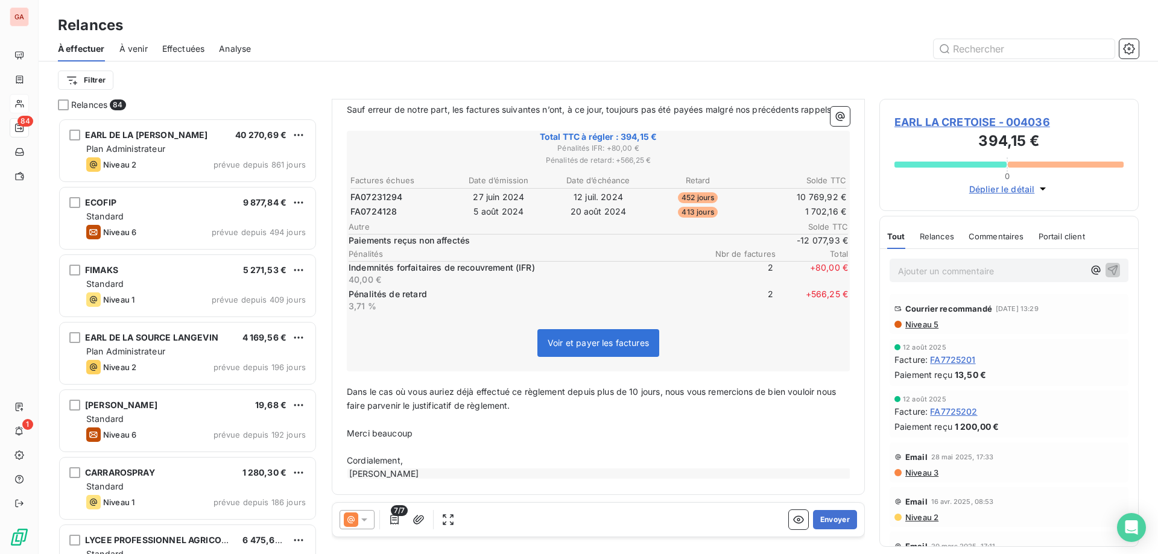
scroll to position [174, 0]
click at [434, 453] on p "﻿" at bounding box center [598, 448] width 503 height 14
click at [434, 457] on p "Cordialement," at bounding box center [598, 461] width 503 height 14
drag, startPoint x: 429, startPoint y: 463, endPoint x: 319, endPoint y: 463, distance: 109.8
click at [319, 463] on div "Relances 84 EARL DE LA RAVINE [PERSON_NAME] 40 270,69 € Plan Administrateur Niv…" at bounding box center [598, 326] width 1119 height 455
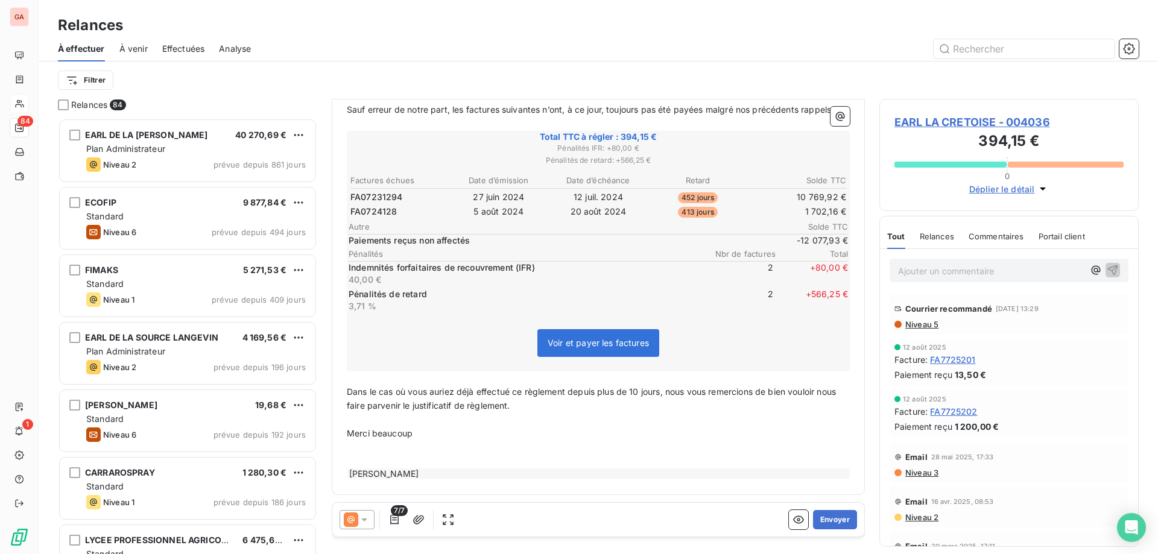
scroll to position [162, 0]
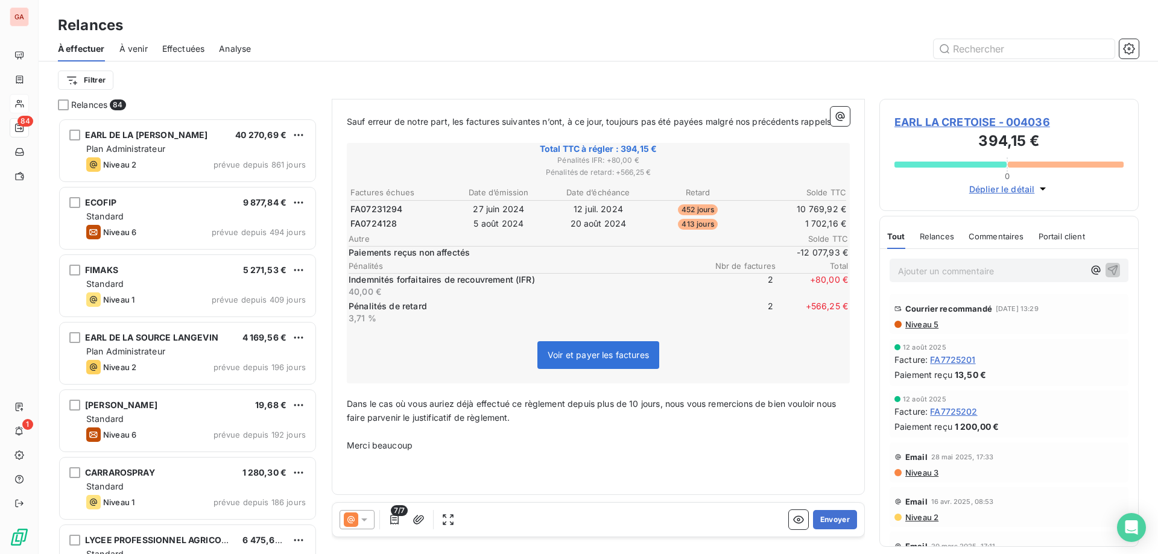
click at [435, 464] on p "﻿" at bounding box center [598, 460] width 503 height 14
click at [838, 518] on button "Envoyer" at bounding box center [835, 519] width 44 height 19
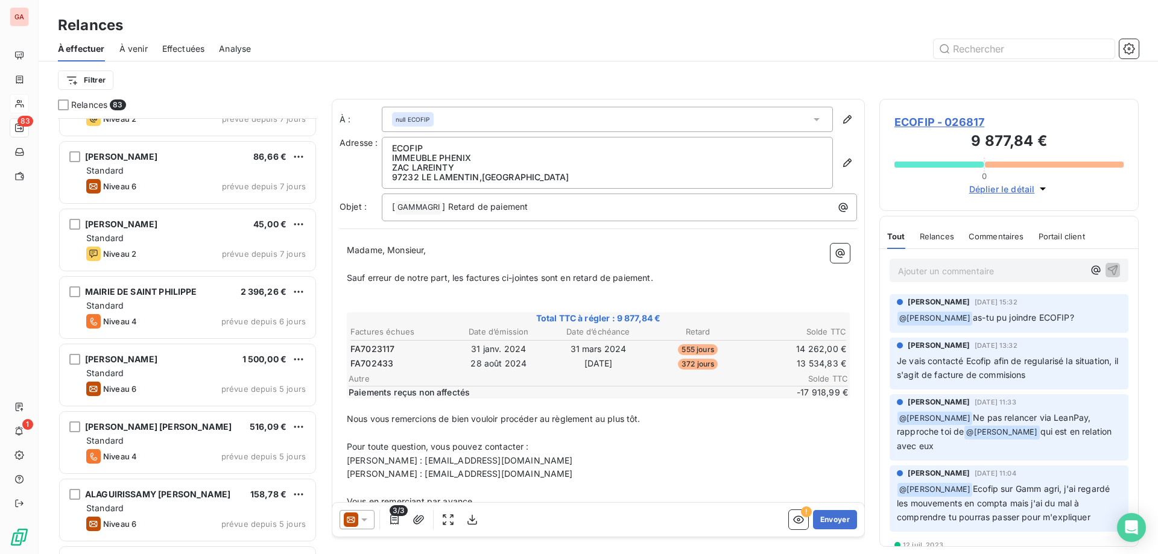
scroll to position [2352, 0]
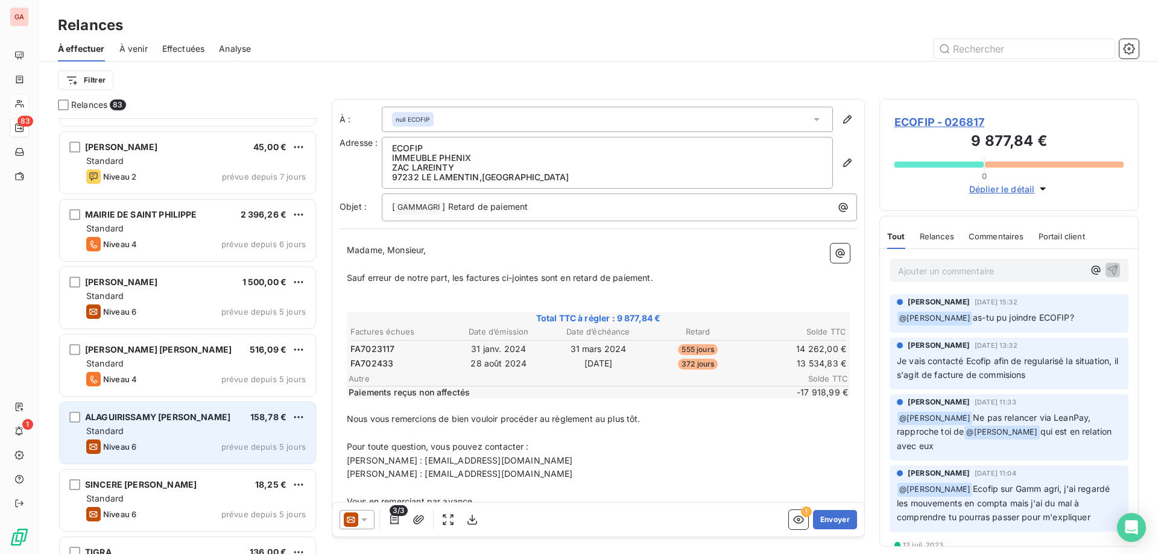
click at [143, 425] on div "ALAGUIRISSAMY [PERSON_NAME] 158,78 € Standard Niveau 6 prévue depuis 5 jours" at bounding box center [188, 433] width 256 height 62
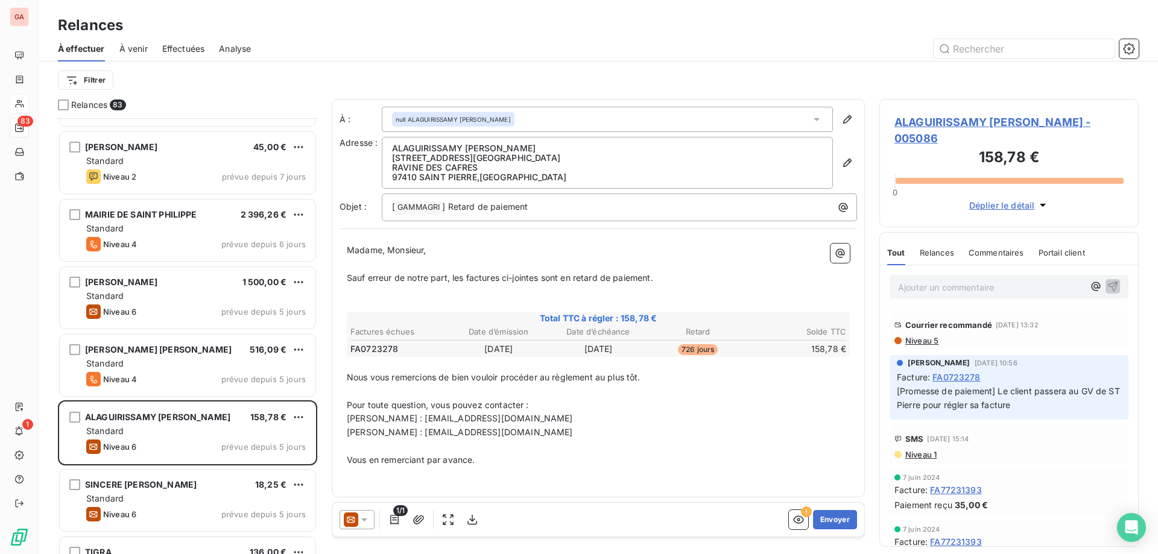
click at [956, 284] on p "Ajouter un commentaire ﻿" at bounding box center [991, 287] width 186 height 15
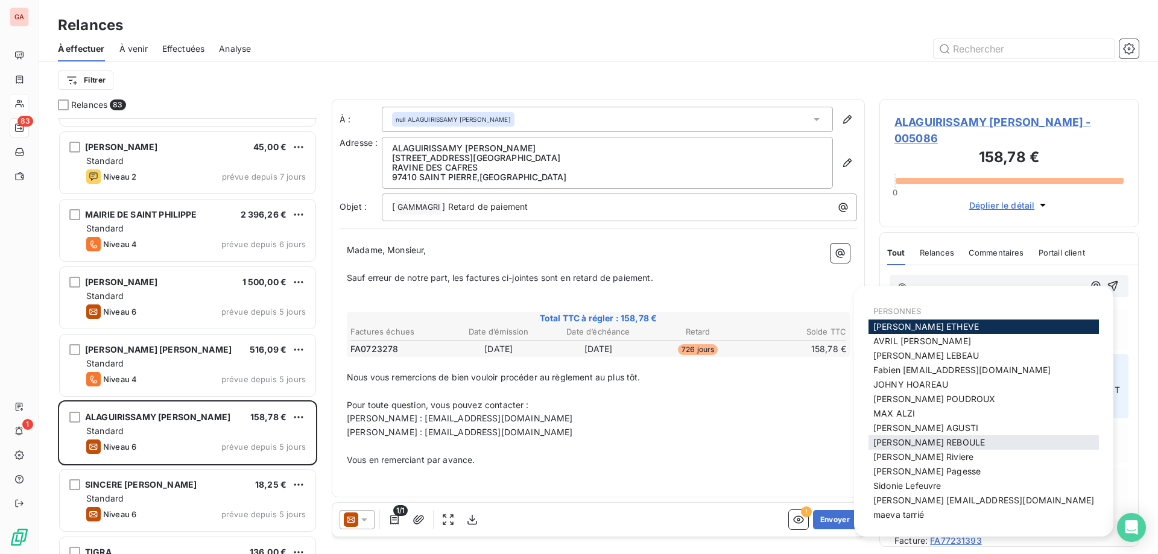
click at [926, 442] on span "[PERSON_NAME]" at bounding box center [929, 442] width 112 height 10
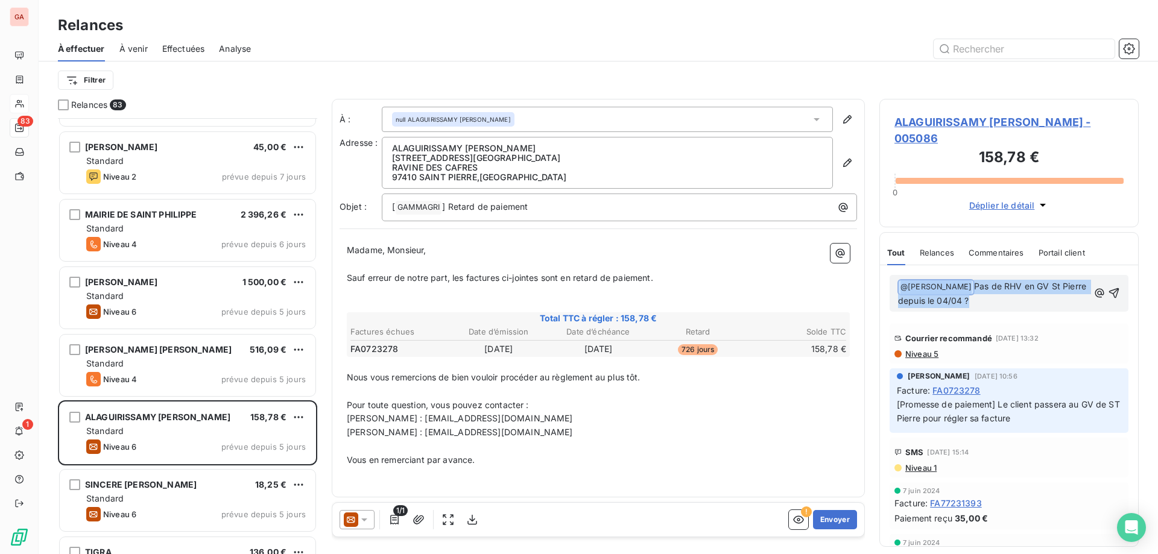
drag, startPoint x: 1009, startPoint y: 296, endPoint x: 776, endPoint y: 257, distance: 236.1
click at [764, 265] on div "Relances 83 [PERSON_NAME] 742,94 € Plan Administrateur Niveau 2 prévue depuis 7…" at bounding box center [598, 326] width 1119 height 455
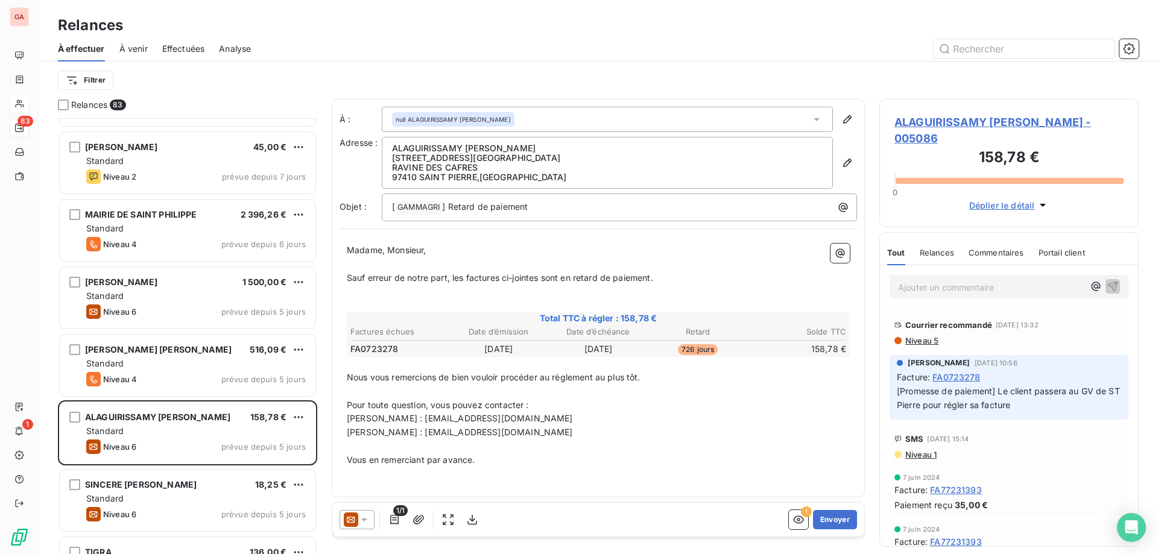
click at [958, 122] on span "ALAGUIRISSAMY [PERSON_NAME] - 005086" at bounding box center [1008, 130] width 229 height 33
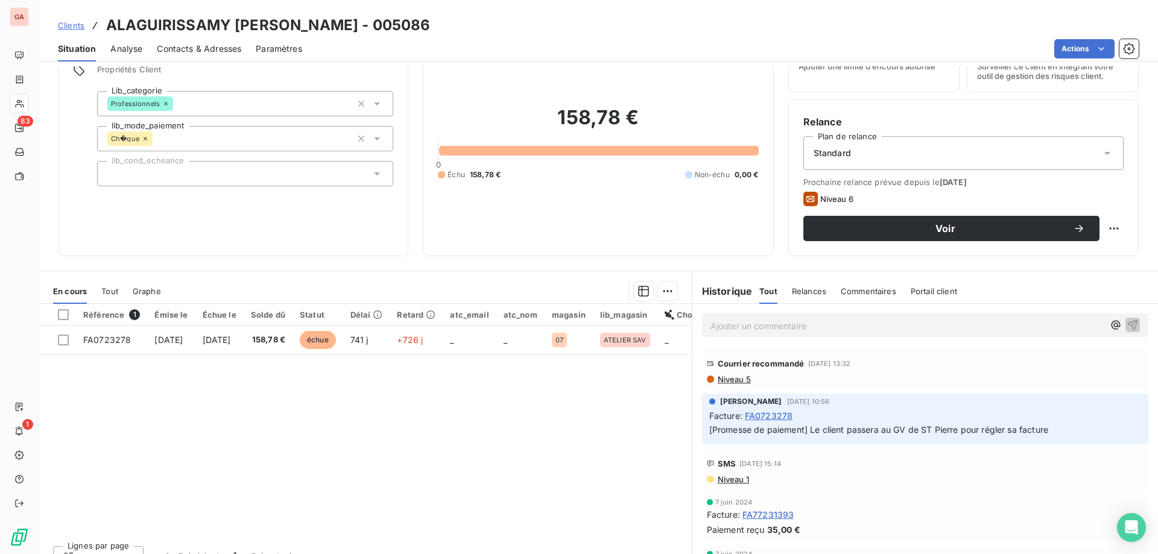
scroll to position [77, 0]
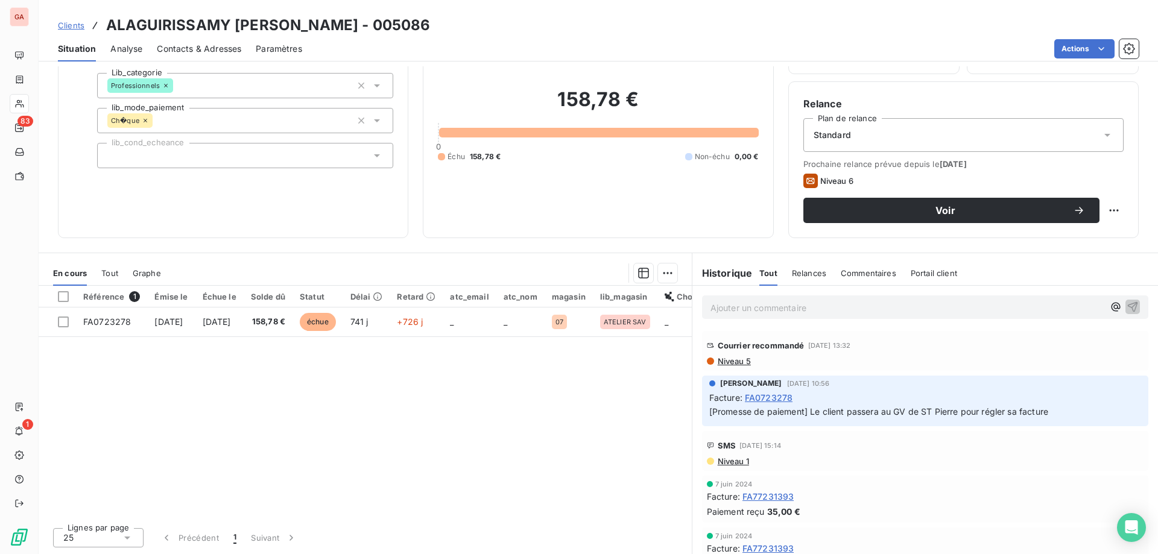
click at [203, 46] on span "Contacts & Adresses" at bounding box center [199, 49] width 84 height 12
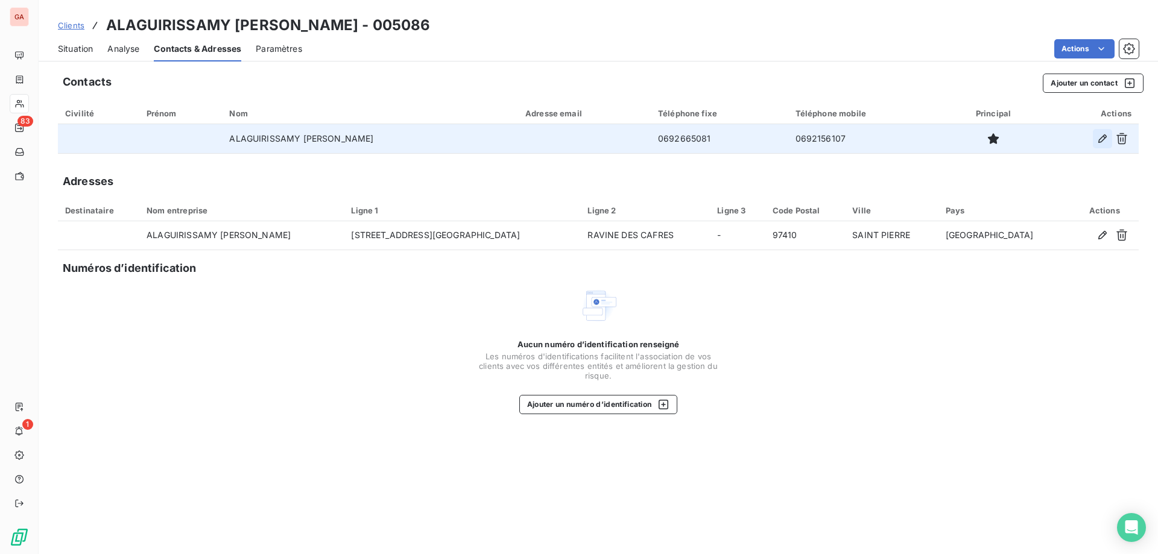
click at [1099, 139] on icon "button" at bounding box center [1102, 139] width 12 height 12
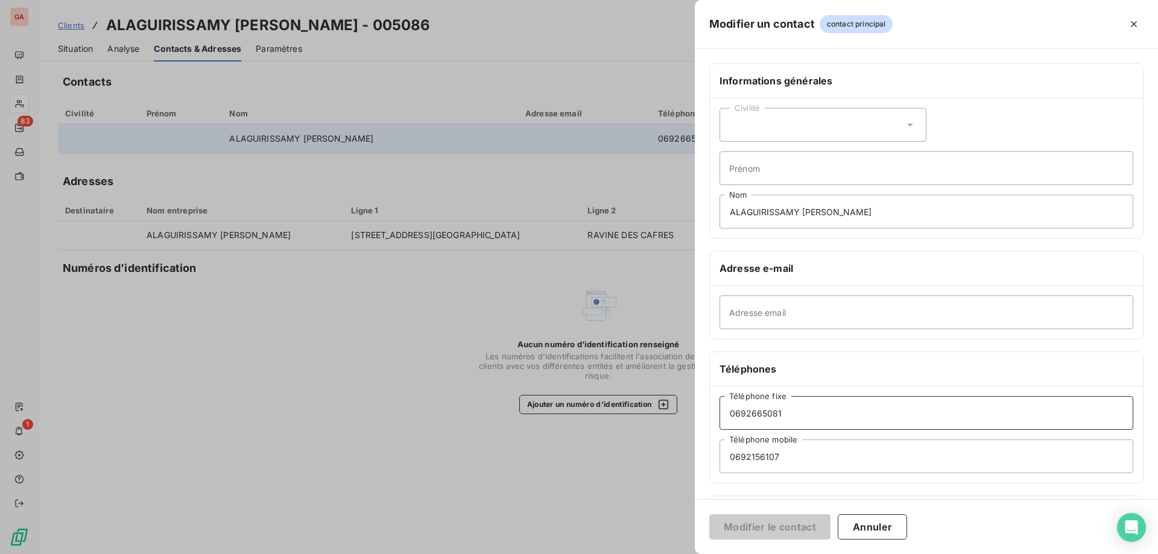
click at [739, 411] on input "0692665081" at bounding box center [926, 413] width 414 height 34
type input "06 92 66 50 81"
click at [739, 457] on input "0692156107" at bounding box center [926, 457] width 414 height 34
type input "06 92 15 61 07"
click at [798, 530] on button "Modifier le contact" at bounding box center [769, 526] width 121 height 25
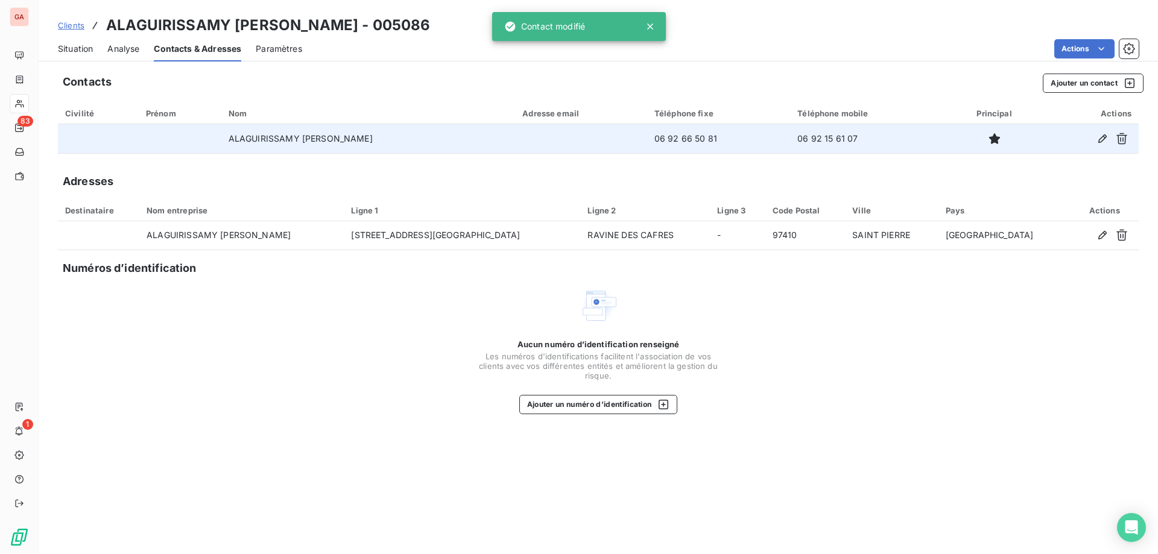
click at [89, 51] on span "Situation" at bounding box center [75, 49] width 35 height 12
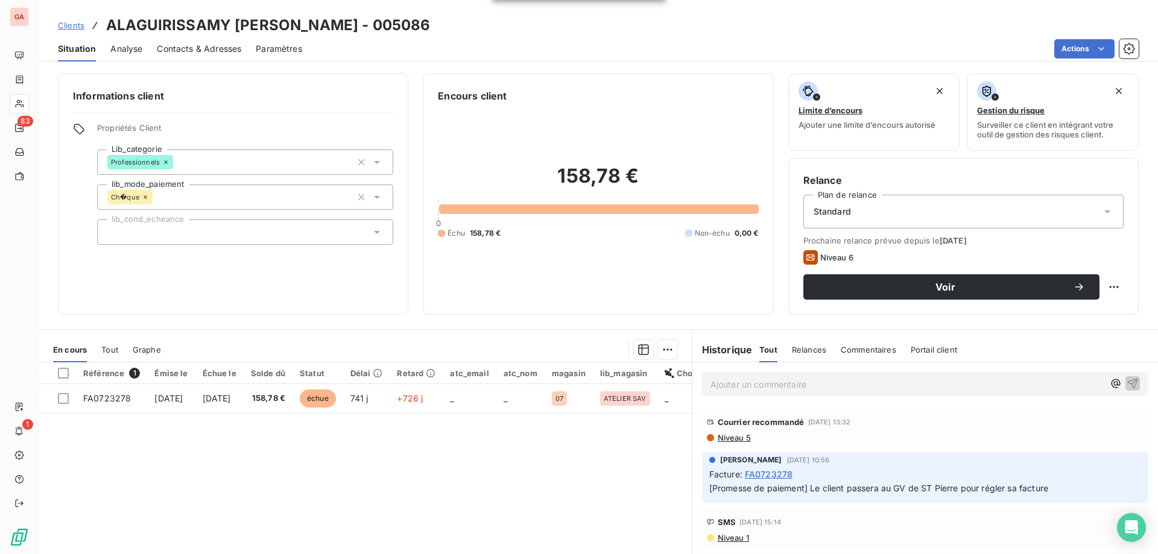
click at [78, 22] on span "Clients" at bounding box center [71, 26] width 27 height 10
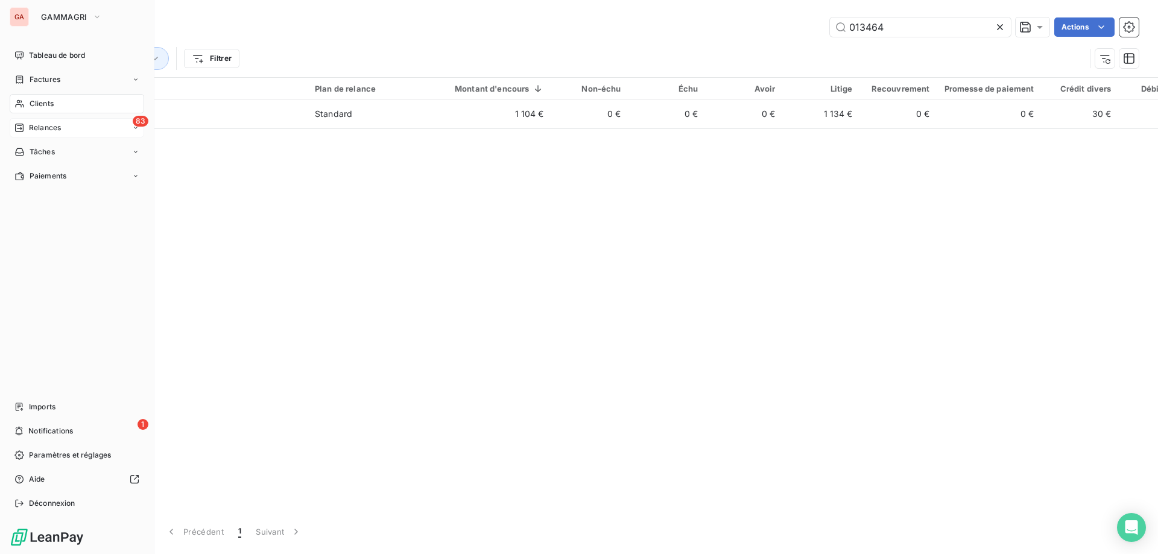
click at [39, 126] on span "Relances" at bounding box center [45, 127] width 32 height 11
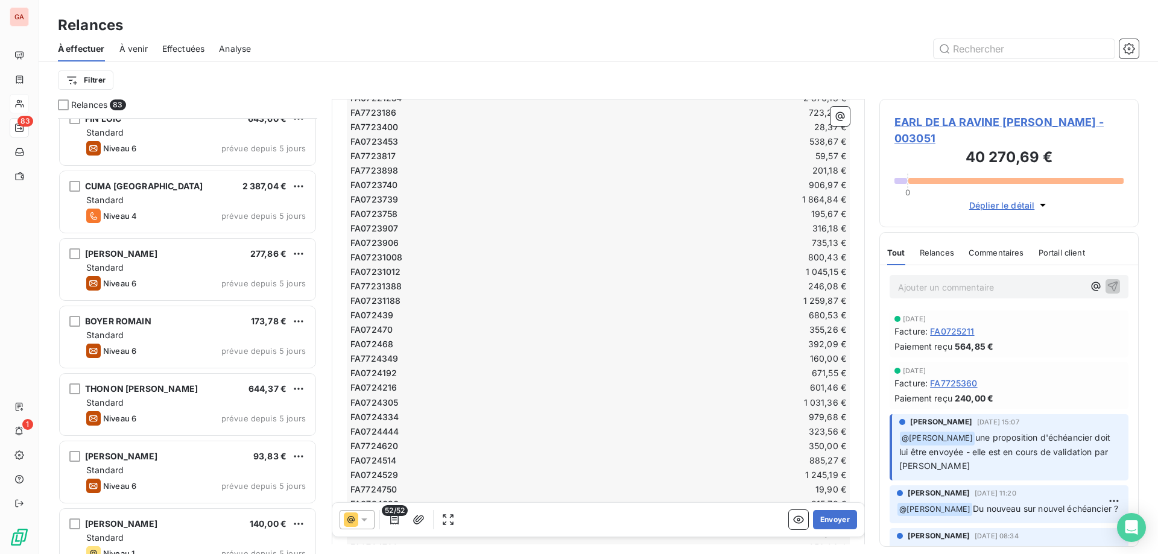
scroll to position [3800, 0]
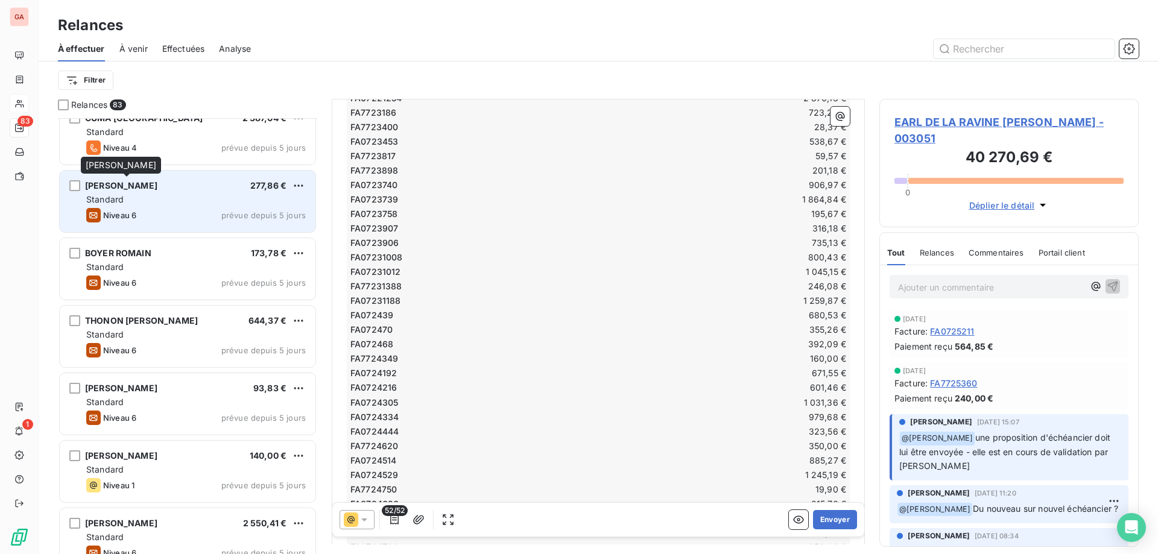
click at [157, 186] on span "[PERSON_NAME]" at bounding box center [121, 185] width 72 height 10
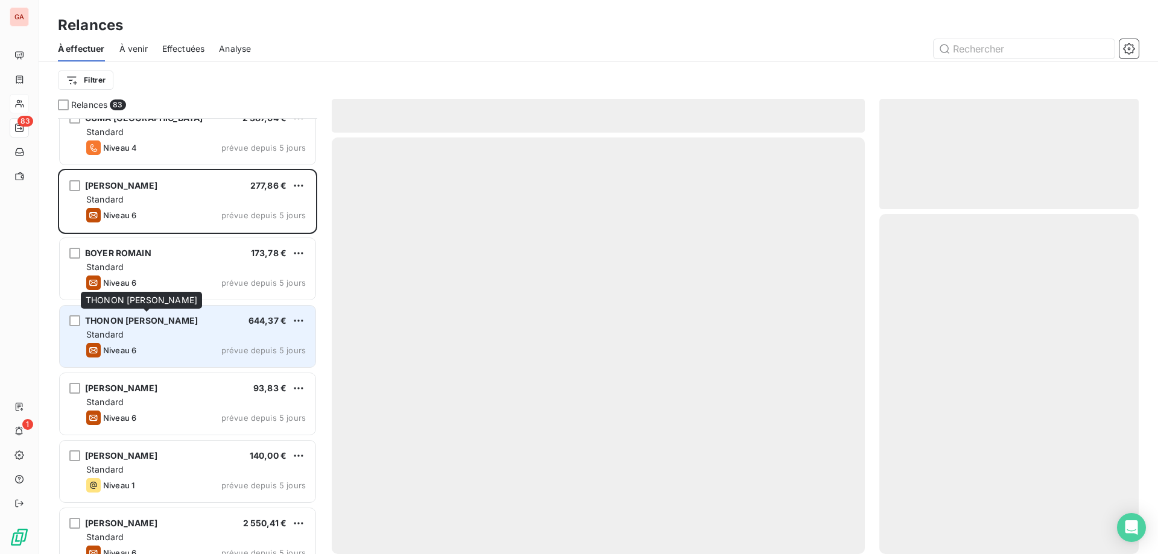
click at [160, 319] on span "THONON [PERSON_NAME]" at bounding box center [141, 320] width 113 height 10
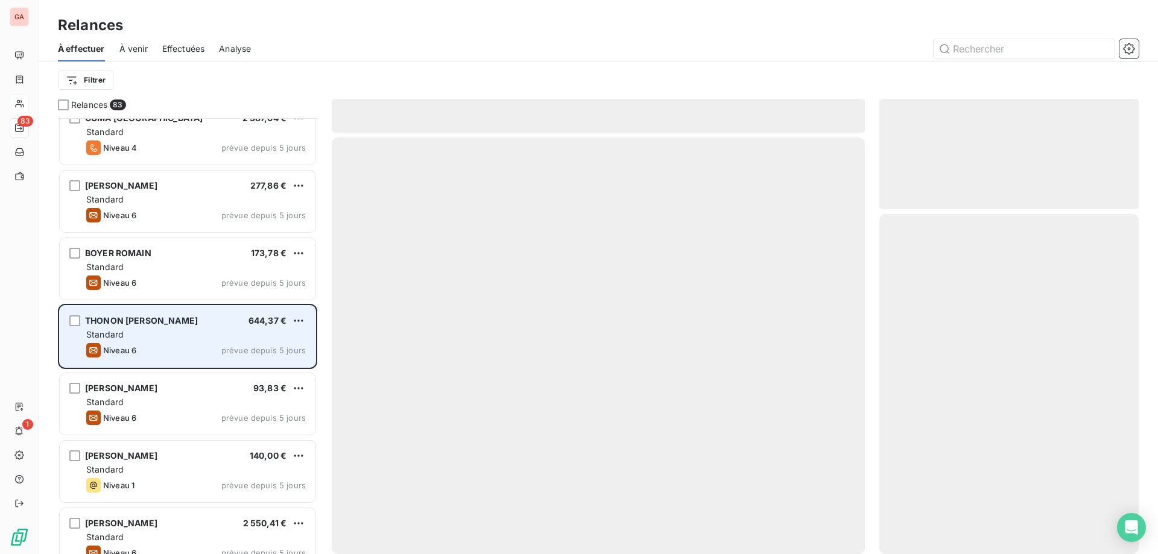
click at [158, 323] on span "THONON [PERSON_NAME]" at bounding box center [141, 320] width 113 height 10
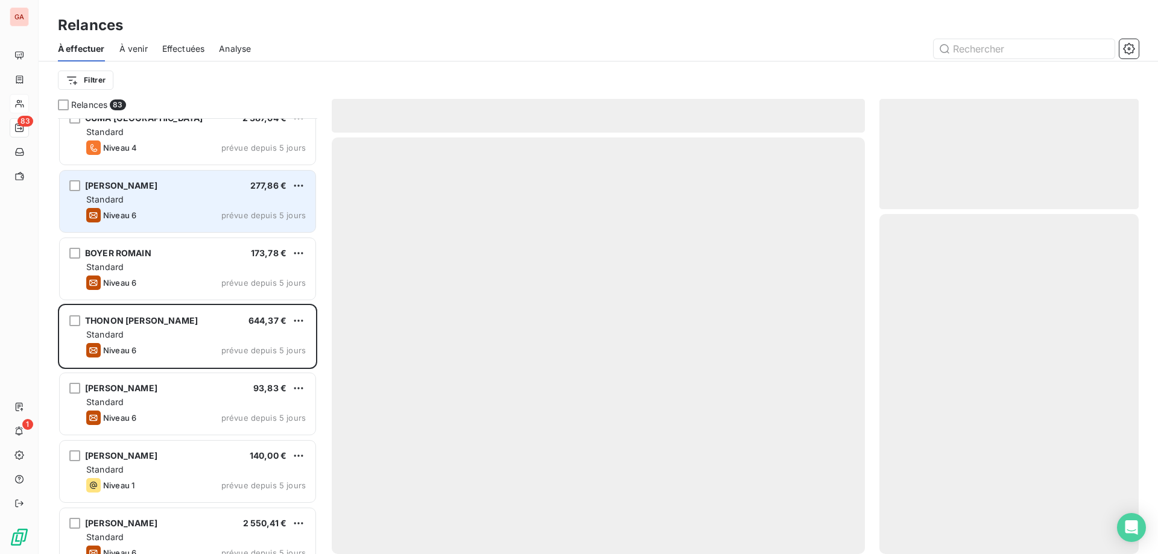
click at [157, 188] on span "[PERSON_NAME]" at bounding box center [121, 185] width 72 height 10
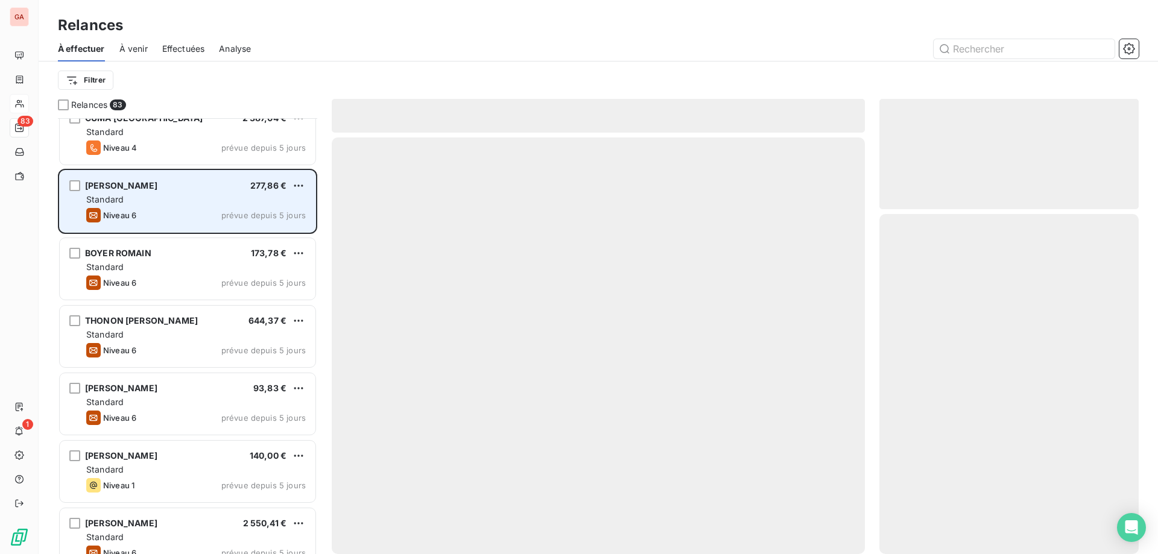
click at [155, 189] on span "[PERSON_NAME]" at bounding box center [121, 185] width 72 height 10
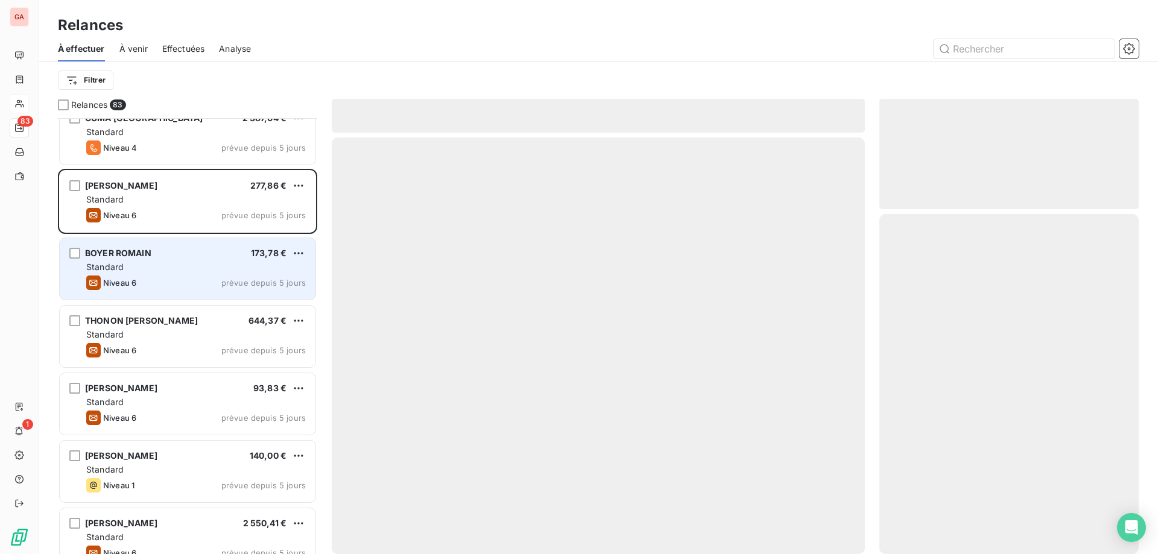
click at [172, 262] on div "Standard" at bounding box center [196, 267] width 220 height 12
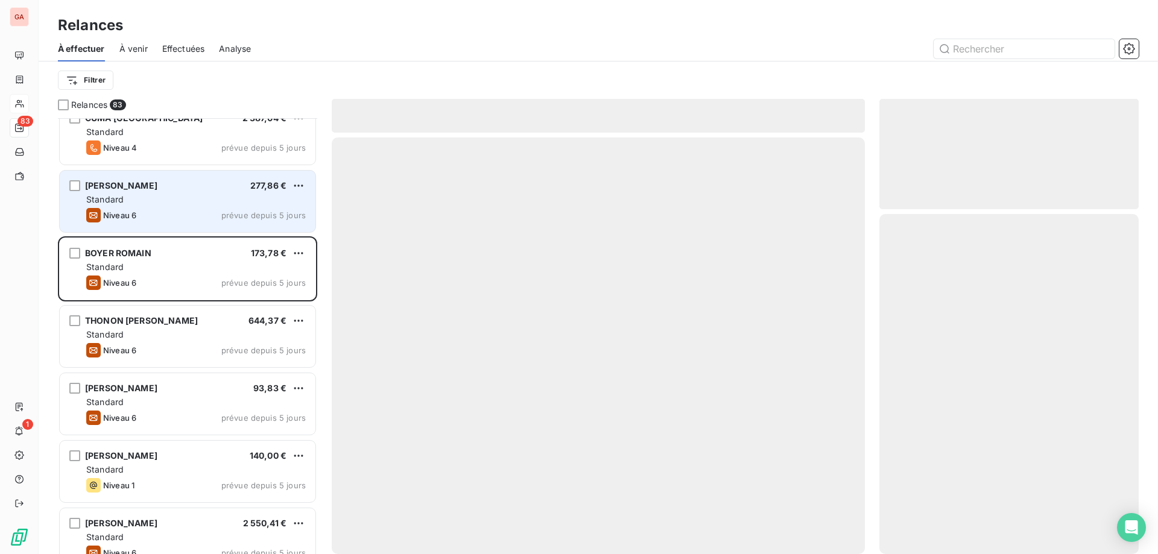
click at [177, 200] on div "Standard" at bounding box center [196, 200] width 220 height 12
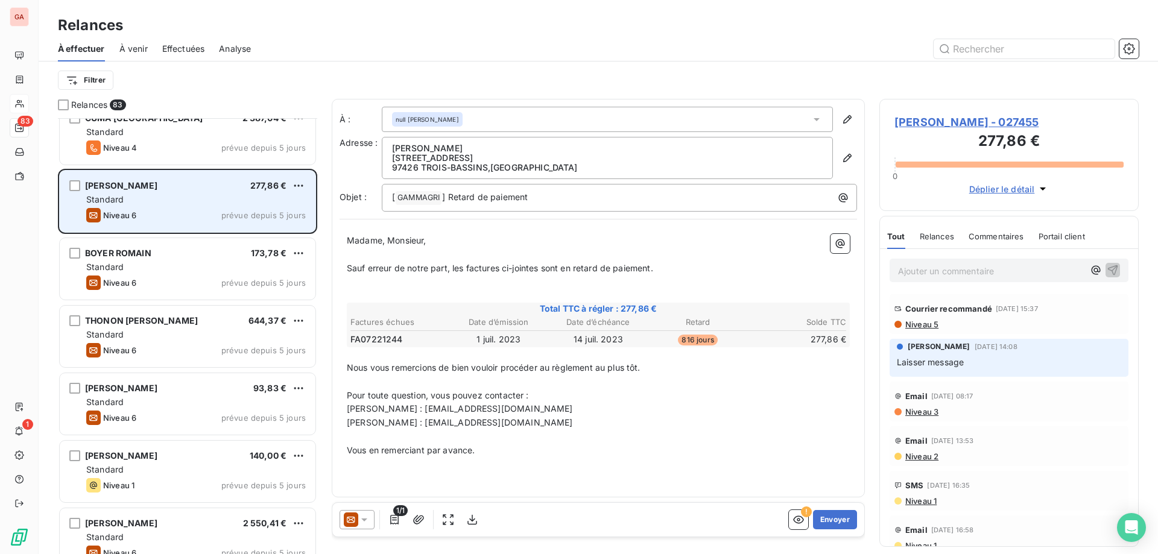
click at [159, 199] on div "Standard" at bounding box center [196, 200] width 220 height 12
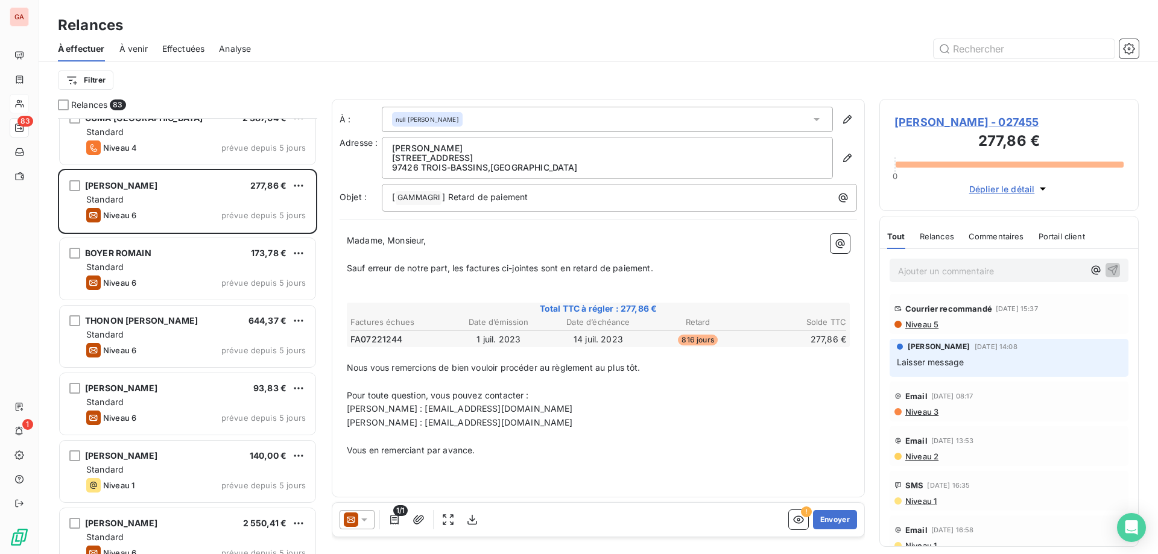
click at [658, 452] on p "Vous en remerciant par avance." at bounding box center [598, 451] width 503 height 14
click at [935, 125] on span "[PERSON_NAME] - 027455" at bounding box center [1008, 122] width 229 height 16
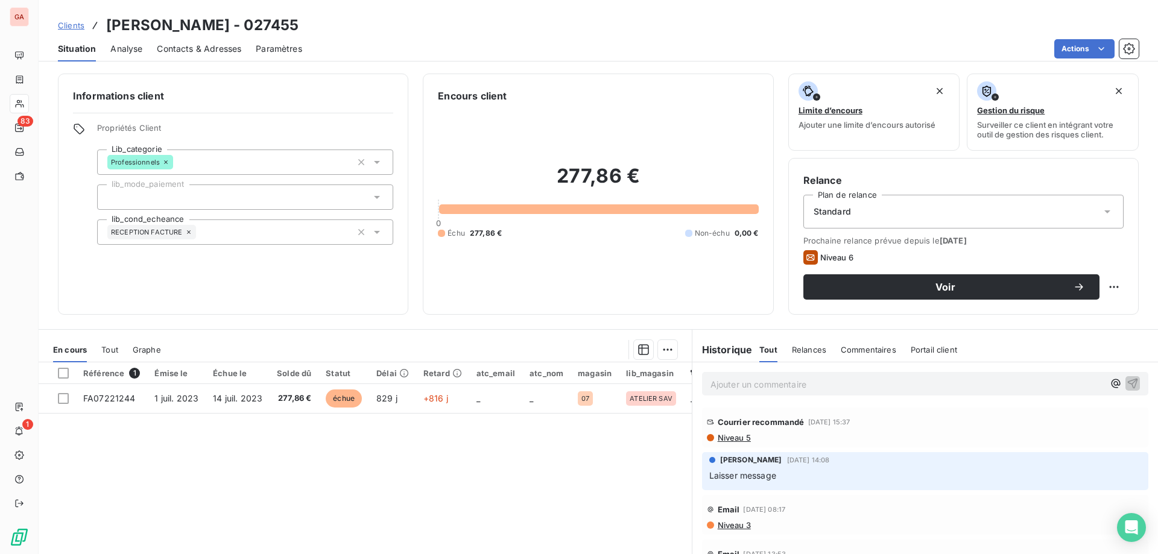
click at [215, 55] on div "Contacts & Adresses" at bounding box center [199, 48] width 84 height 25
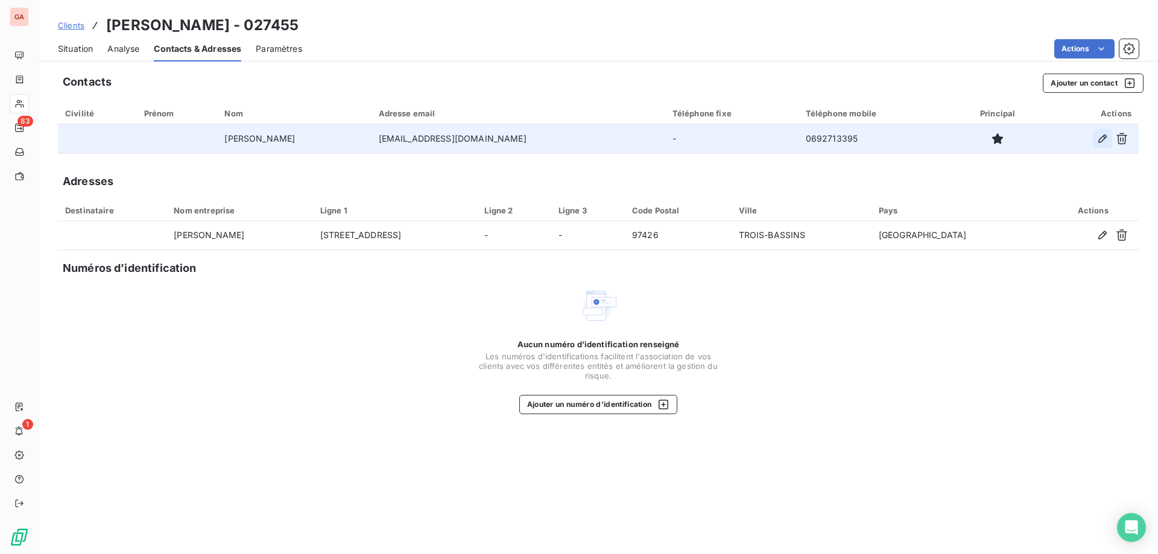
click at [1104, 135] on icon "button" at bounding box center [1102, 138] width 8 height 8
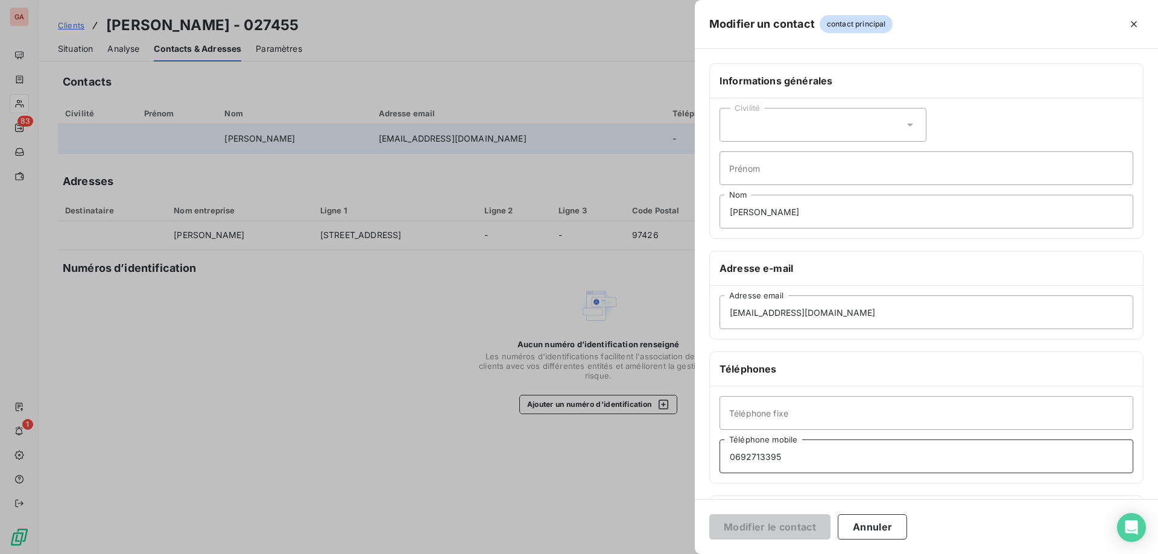
click at [736, 458] on input "0692713395" at bounding box center [926, 457] width 414 height 34
type input "06 92 71 33 95"
click at [774, 524] on button "Modifier le contact" at bounding box center [769, 526] width 121 height 25
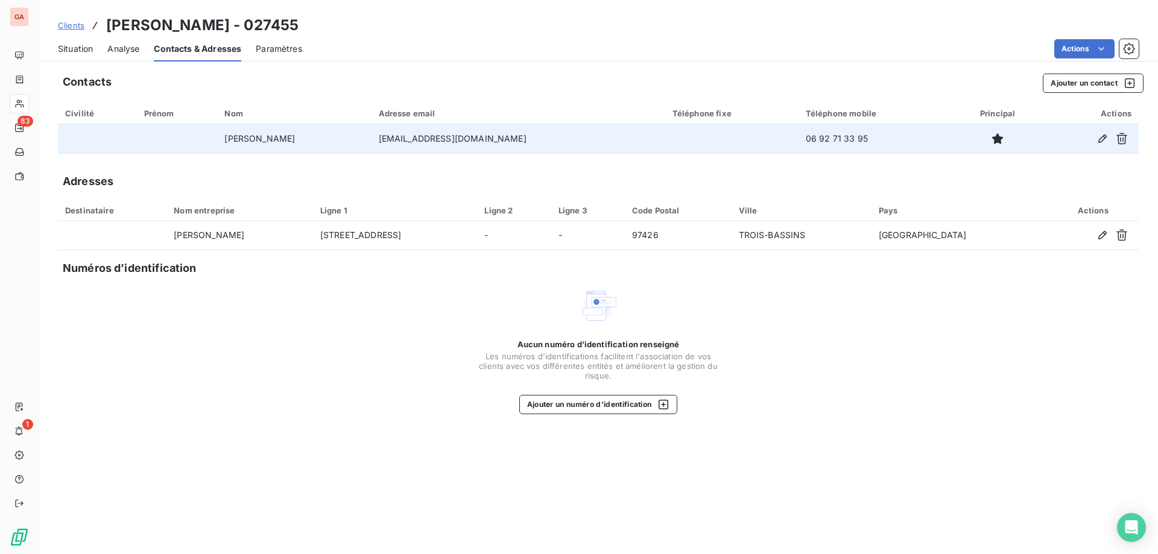
click at [83, 49] on span "Situation" at bounding box center [75, 49] width 35 height 12
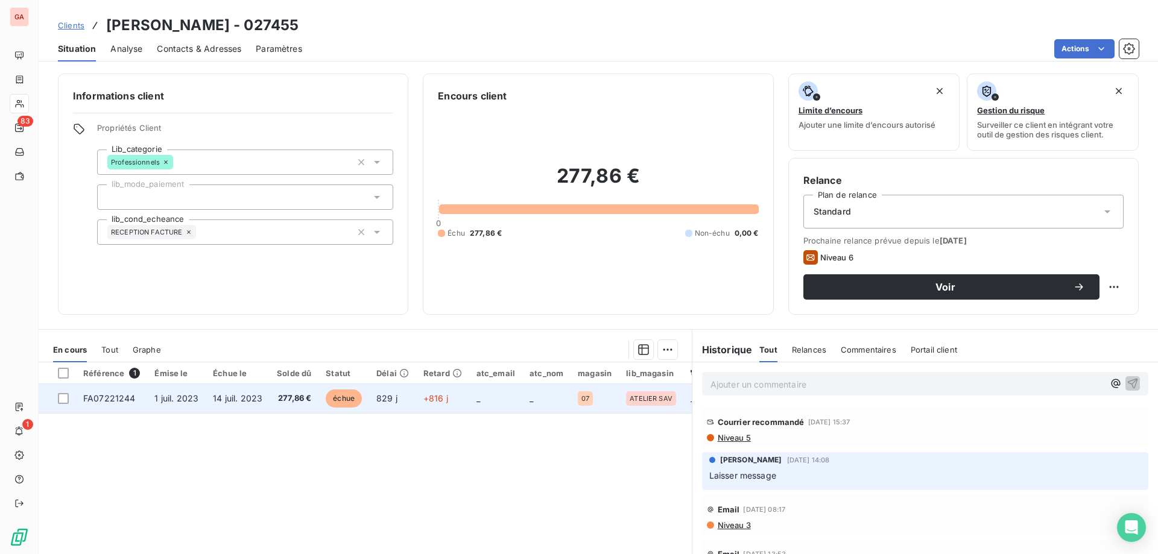
click at [292, 397] on span "277,86 €" at bounding box center [294, 399] width 34 height 12
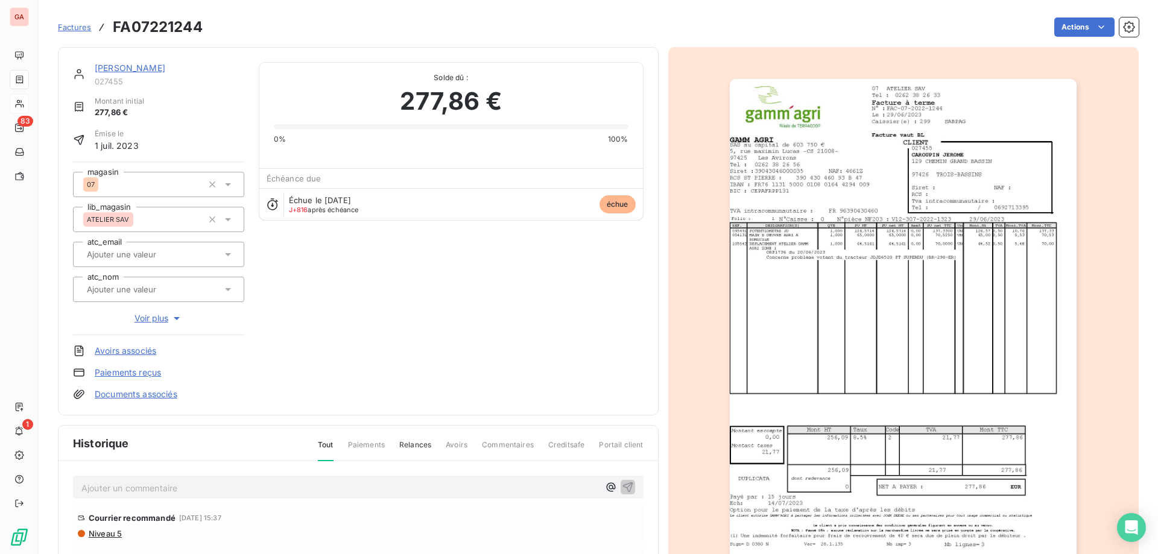
click at [789, 243] on img "button" at bounding box center [903, 324] width 347 height 491
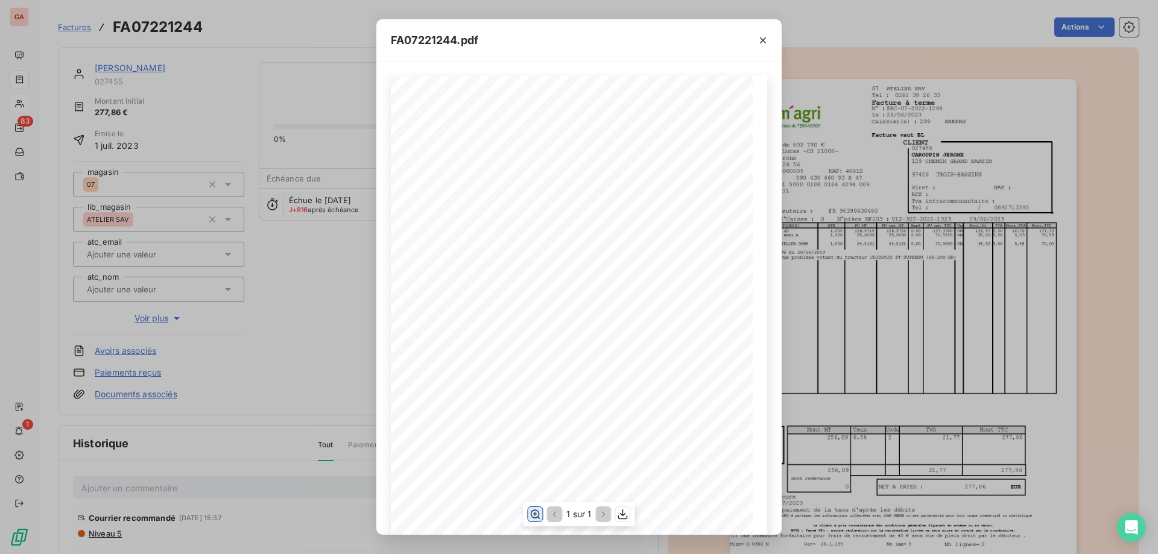
click at [535, 511] on icon "button" at bounding box center [535, 514] width 12 height 12
click at [765, 37] on icon "button" at bounding box center [763, 40] width 12 height 12
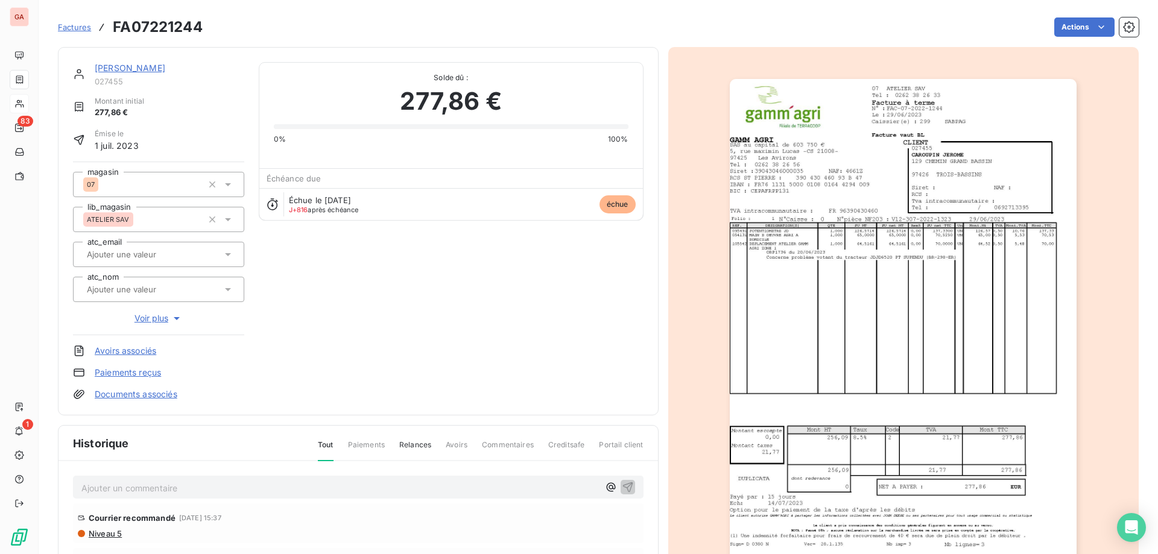
click at [785, 285] on img "button" at bounding box center [903, 324] width 347 height 491
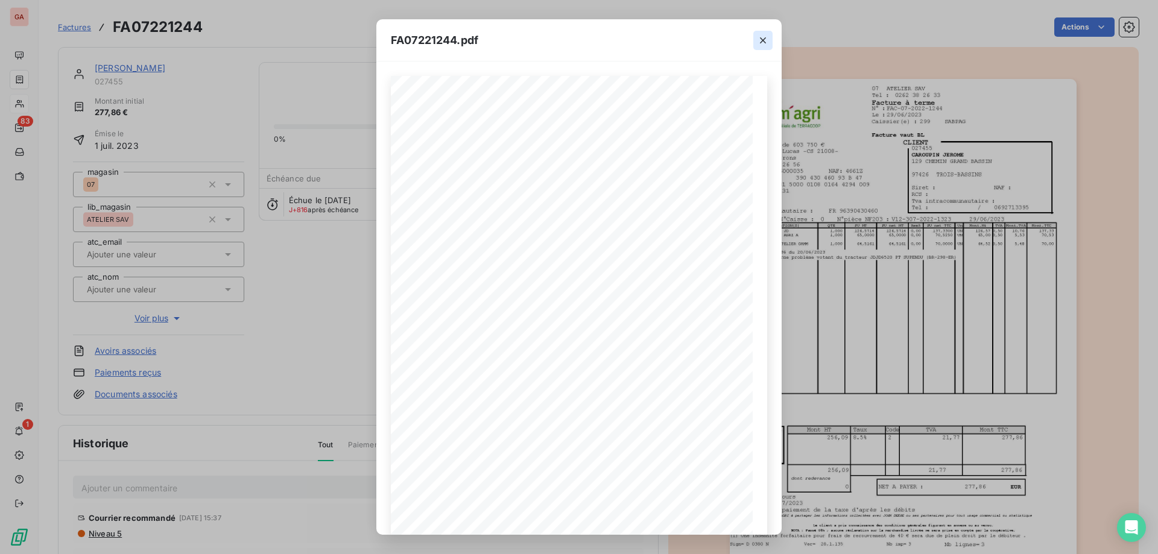
click at [768, 34] on icon "button" at bounding box center [763, 40] width 12 height 12
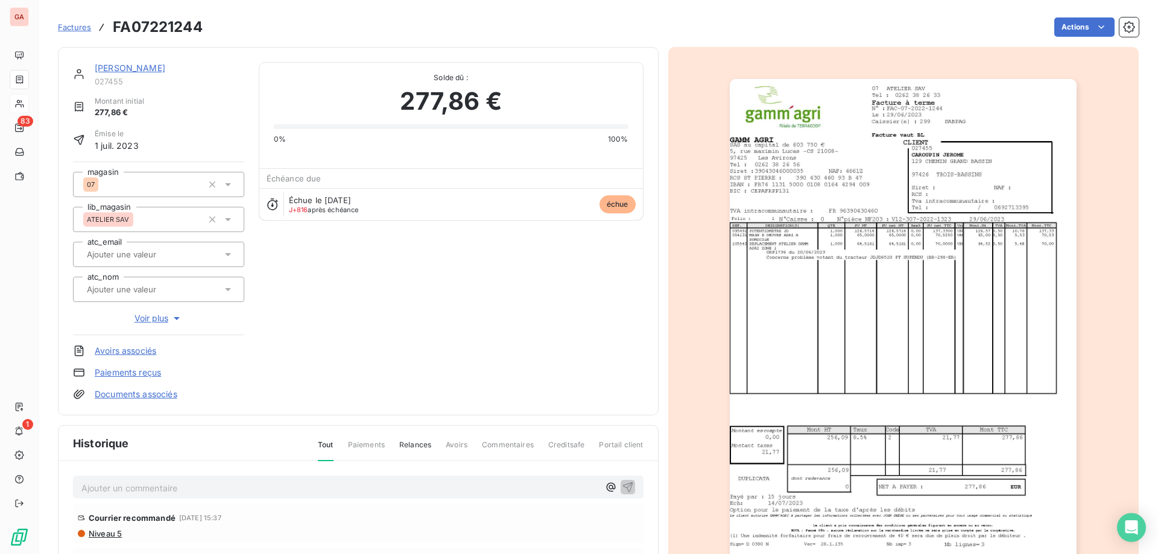
click at [134, 68] on link "[PERSON_NAME]" at bounding box center [130, 68] width 71 height 10
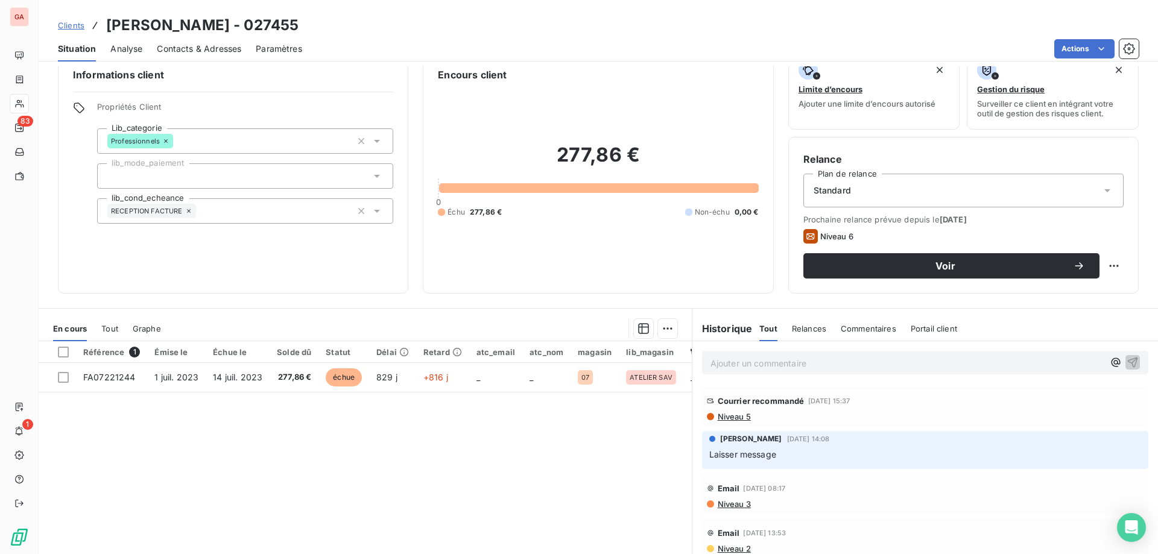
scroll to position [16, 0]
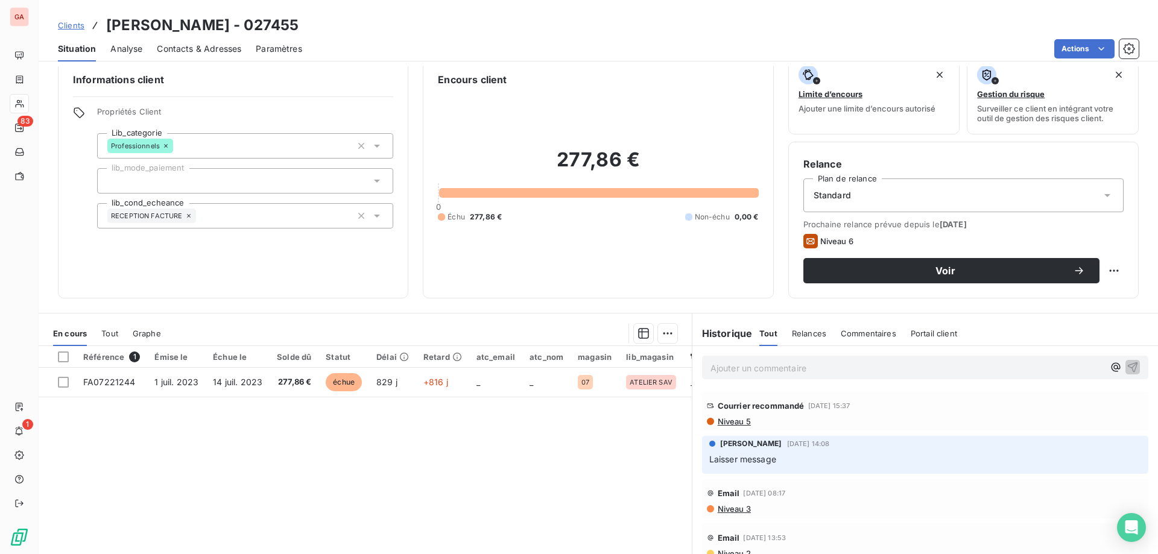
click at [294, 415] on div "Référence 1 Émise le Échue le Solde dû Statut Délai Retard atc_email atc_nom ma…" at bounding box center [365, 462] width 653 height 232
click at [318, 419] on div "Référence 1 Émise le Échue le Solde dû Statut Délai Retard atc_email atc_nom ma…" at bounding box center [365, 462] width 653 height 232
click at [276, 424] on div "Référence 1 Émise le Échue le Solde dû Statut Délai Retard atc_email atc_nom ma…" at bounding box center [365, 462] width 653 height 232
click at [466, 405] on div "Référence 1 Émise le Échue le Solde dû Statut Délai Retard atc_email atc_nom ma…" at bounding box center [365, 462] width 653 height 232
click at [804, 333] on span "Relances" at bounding box center [809, 334] width 34 height 10
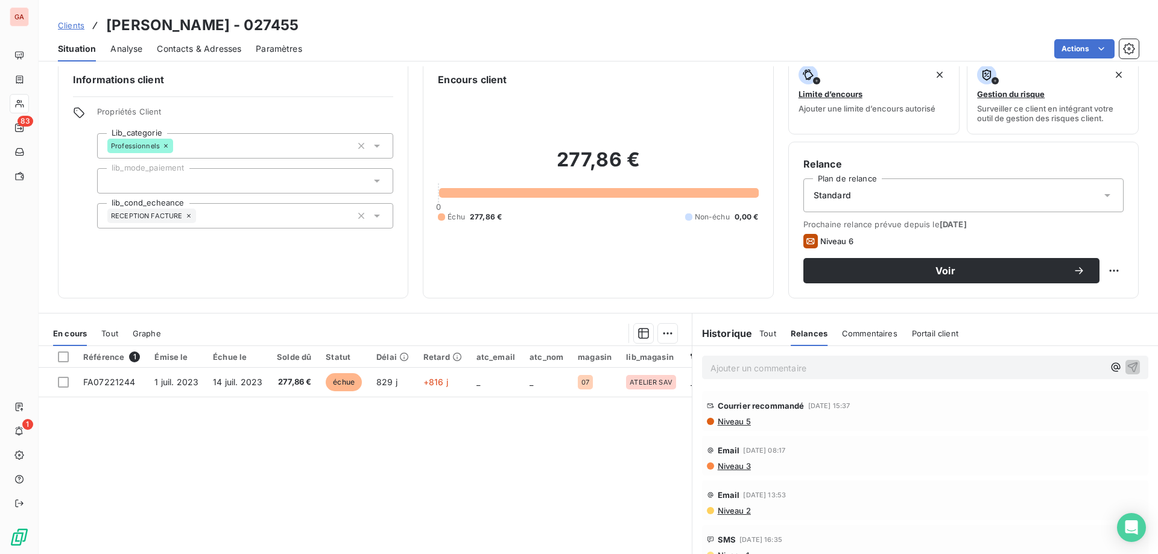
click at [763, 335] on span "Tout" at bounding box center [767, 334] width 17 height 10
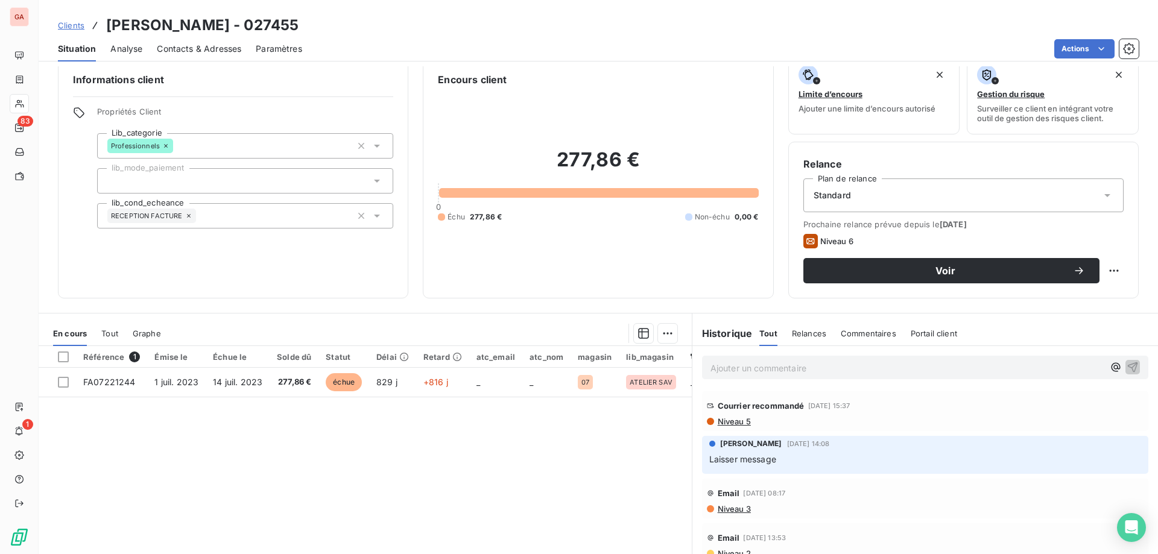
click at [776, 370] on p "Ajouter un commentaire ﻿" at bounding box center [906, 368] width 393 height 15
click at [466, 441] on div "Référence 1 Émise le Échue le Solde dû Statut Délai Retard atc_email atc_nom ma…" at bounding box center [365, 462] width 653 height 232
click at [783, 370] on p "Ajouter un commentaire ﻿" at bounding box center [906, 368] width 393 height 15
click at [490, 450] on div "Référence 1 Émise le Échue le Solde dû Statut Délai Retard atc_email atc_nom ma…" at bounding box center [365, 462] width 653 height 232
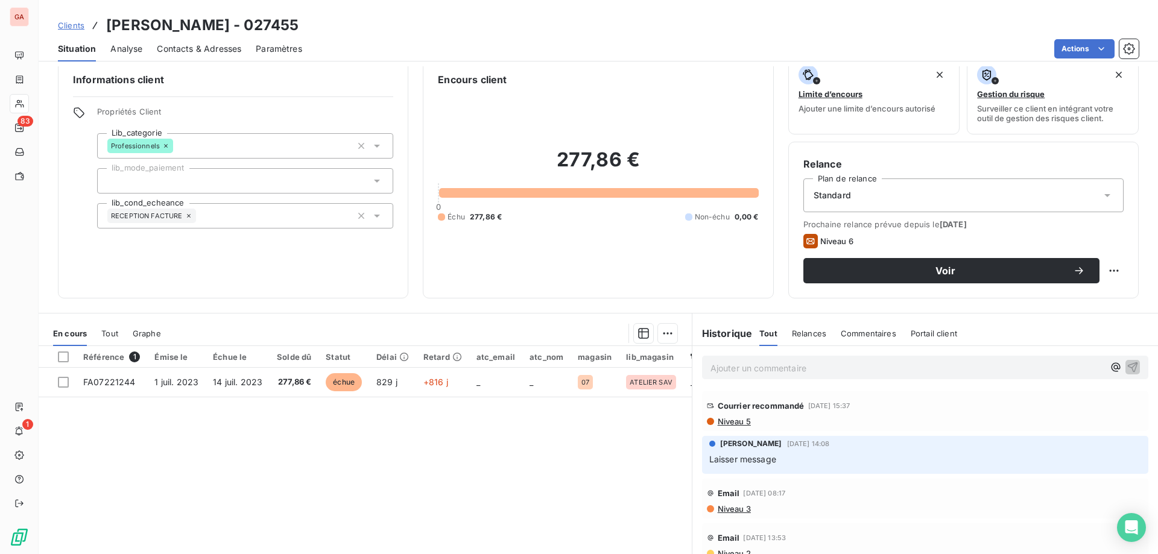
click at [783, 371] on p "Ajouter un commentaire ﻿" at bounding box center [906, 368] width 393 height 15
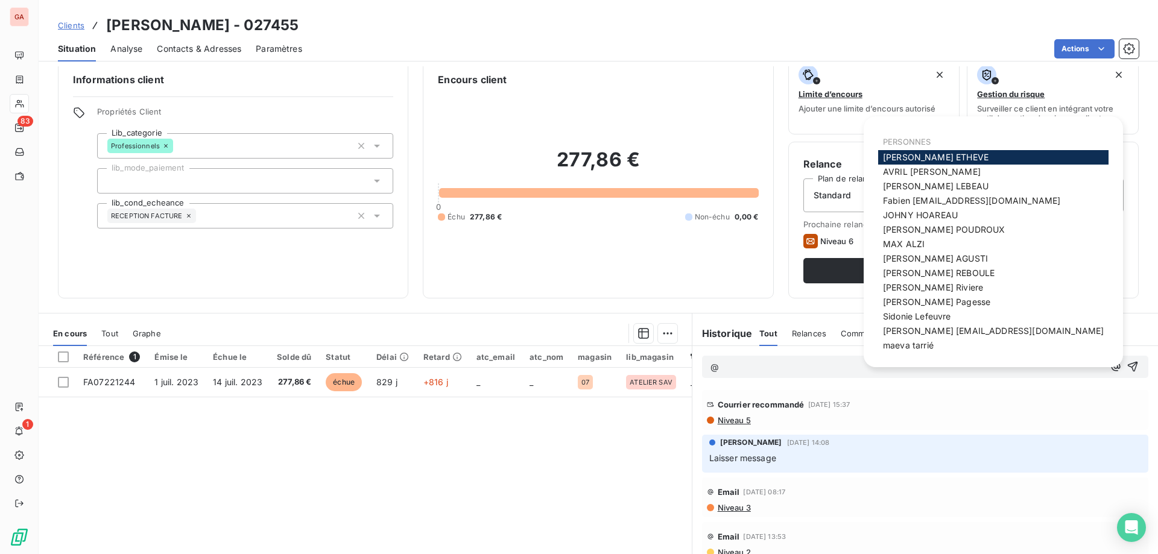
click at [941, 151] on div "[PERSON_NAME]" at bounding box center [993, 157] width 230 height 14
click at [942, 159] on span "[PERSON_NAME]" at bounding box center [936, 157] width 106 height 10
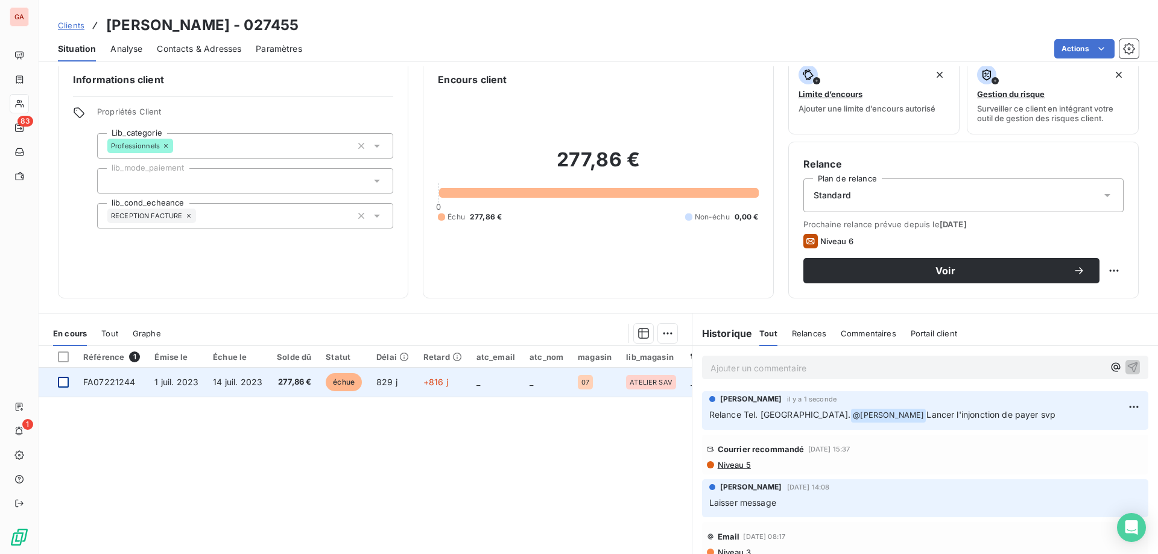
click at [66, 385] on div at bounding box center [63, 382] width 11 height 11
click at [224, 381] on span "14 juil. 2023" at bounding box center [237, 382] width 49 height 10
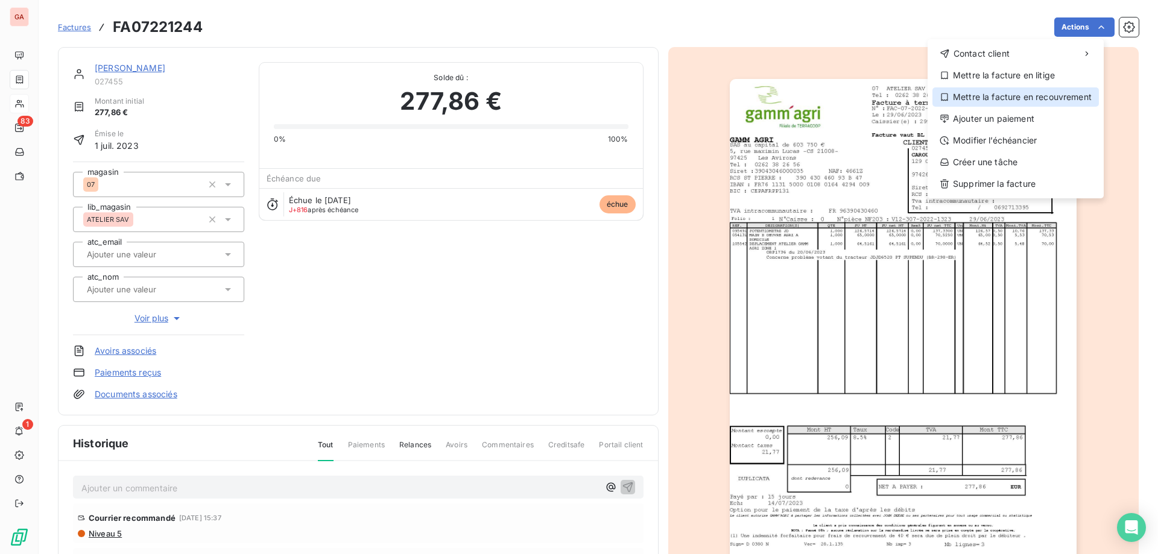
click at [1021, 95] on div "Mettre la facture en recouvrement" at bounding box center [1015, 96] width 166 height 19
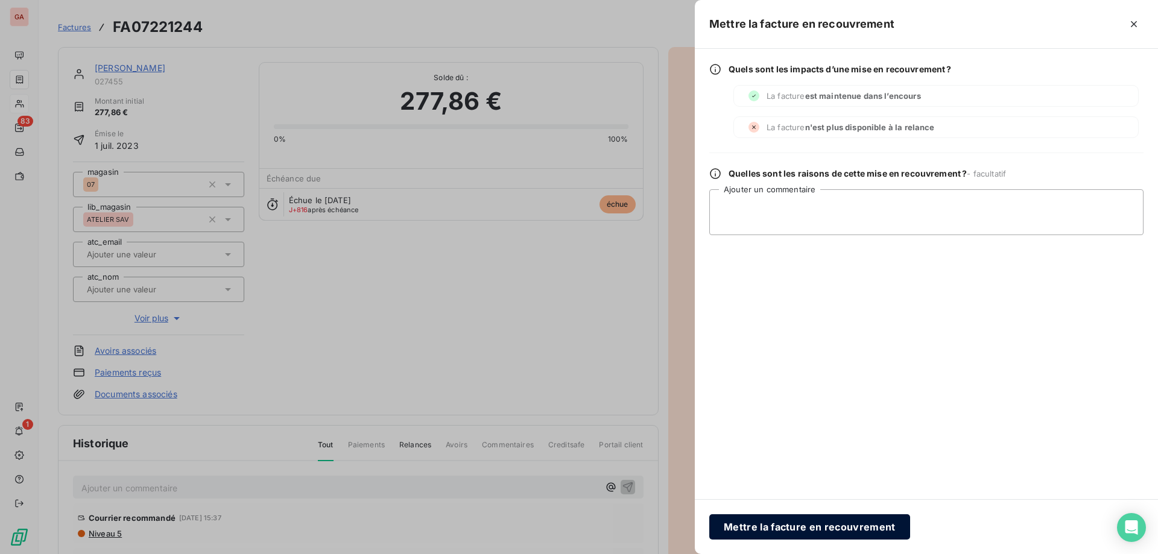
click at [833, 527] on button "Mettre la facture en recouvrement" at bounding box center [809, 526] width 201 height 25
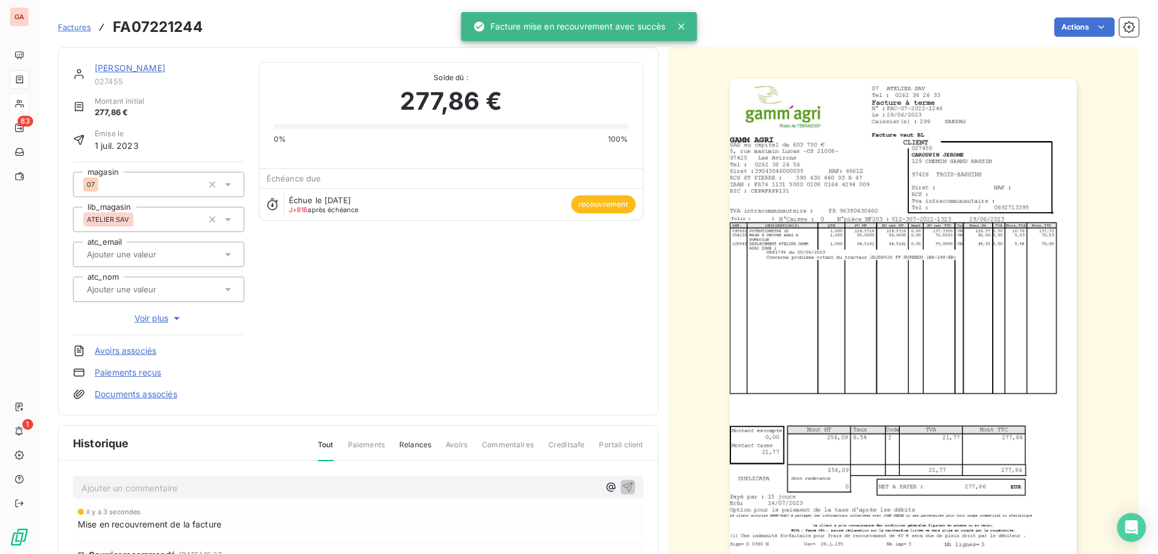
click at [684, 25] on icon at bounding box center [681, 27] width 6 height 6
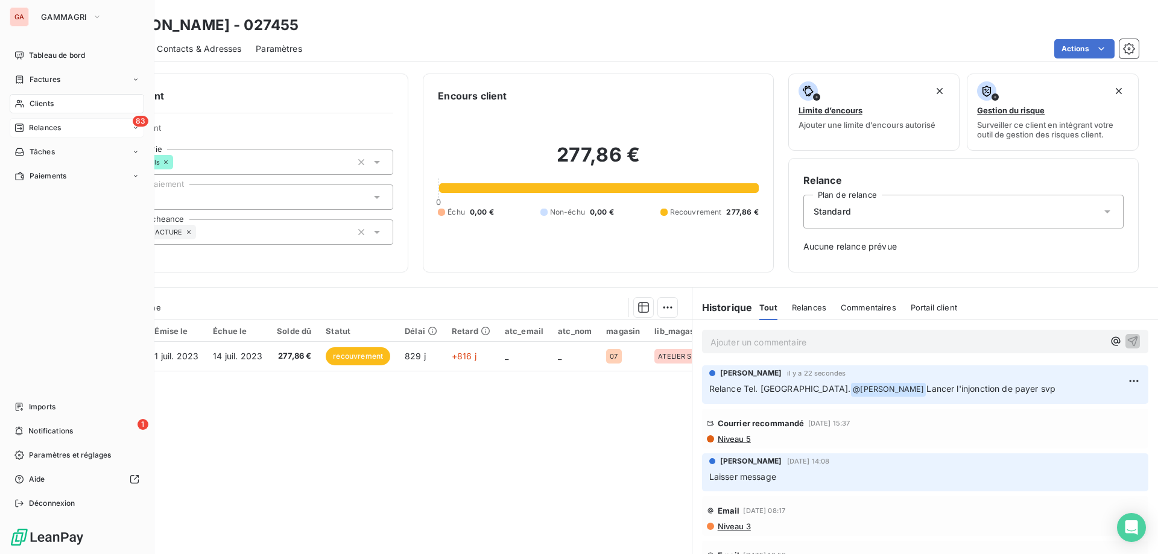
click at [54, 128] on span "Relances" at bounding box center [45, 127] width 32 height 11
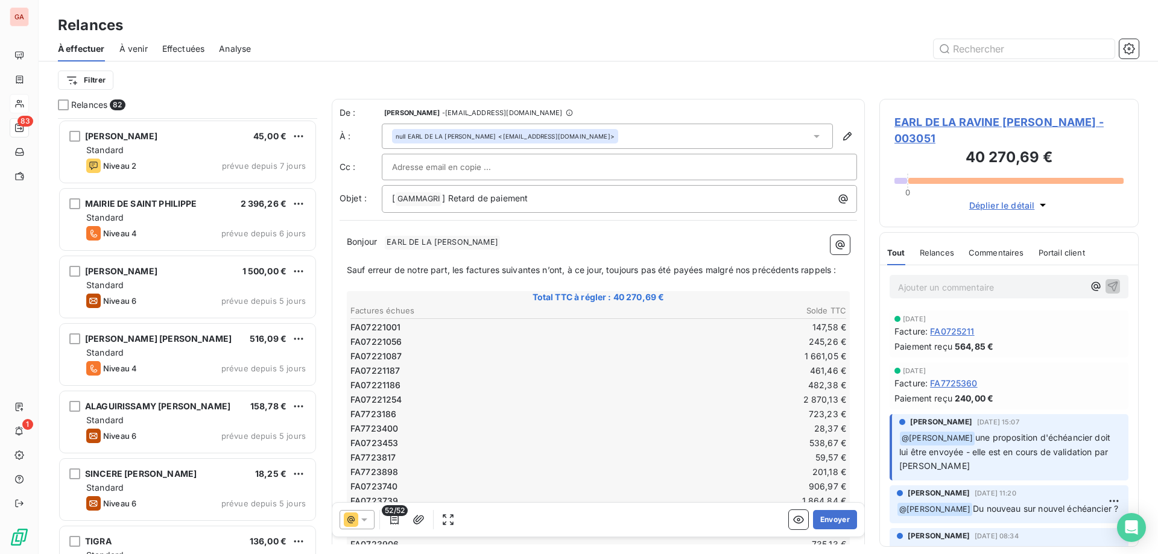
scroll to position [2292, 0]
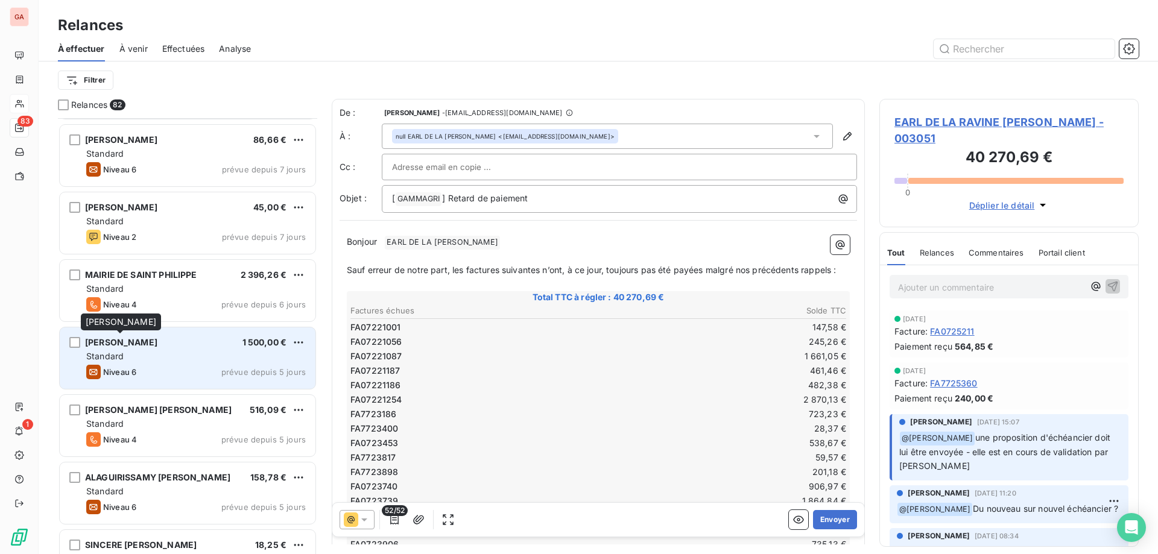
click at [139, 344] on span "[PERSON_NAME]" at bounding box center [121, 342] width 72 height 10
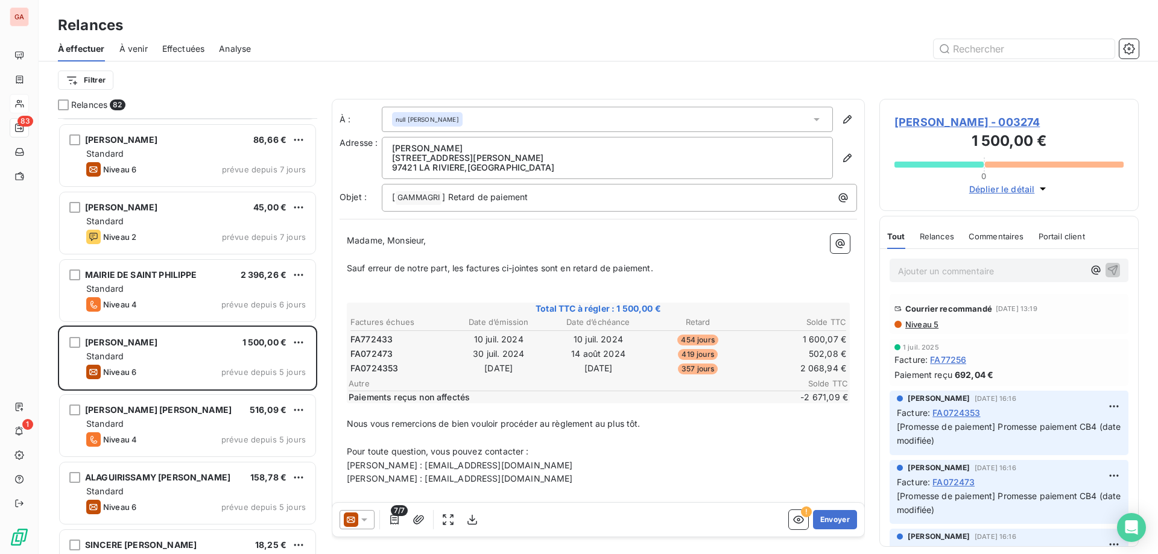
click at [977, 115] on span "[PERSON_NAME] - 003274" at bounding box center [1008, 122] width 229 height 16
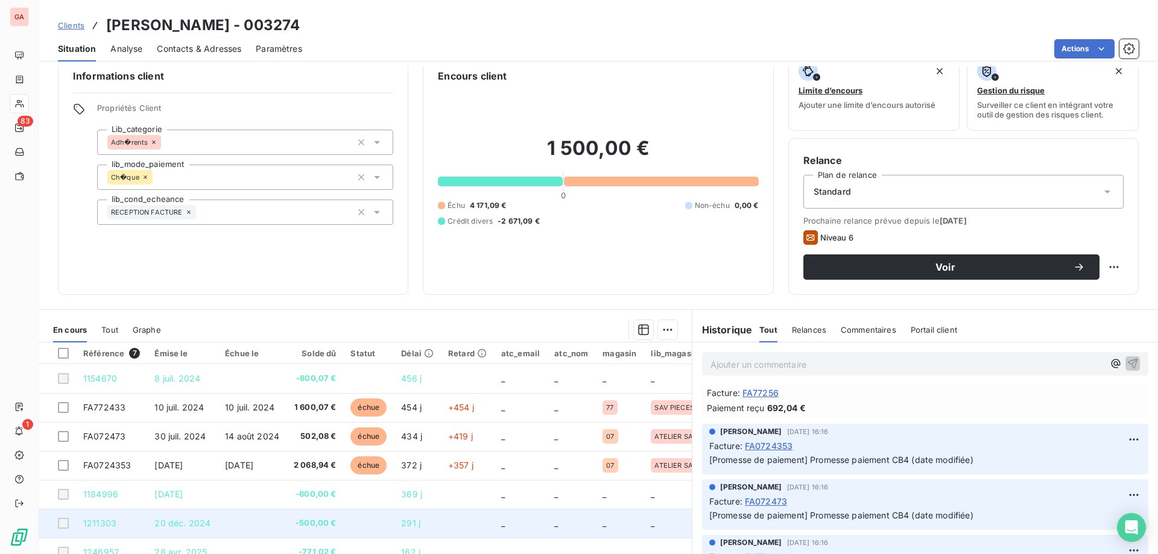
scroll to position [77, 0]
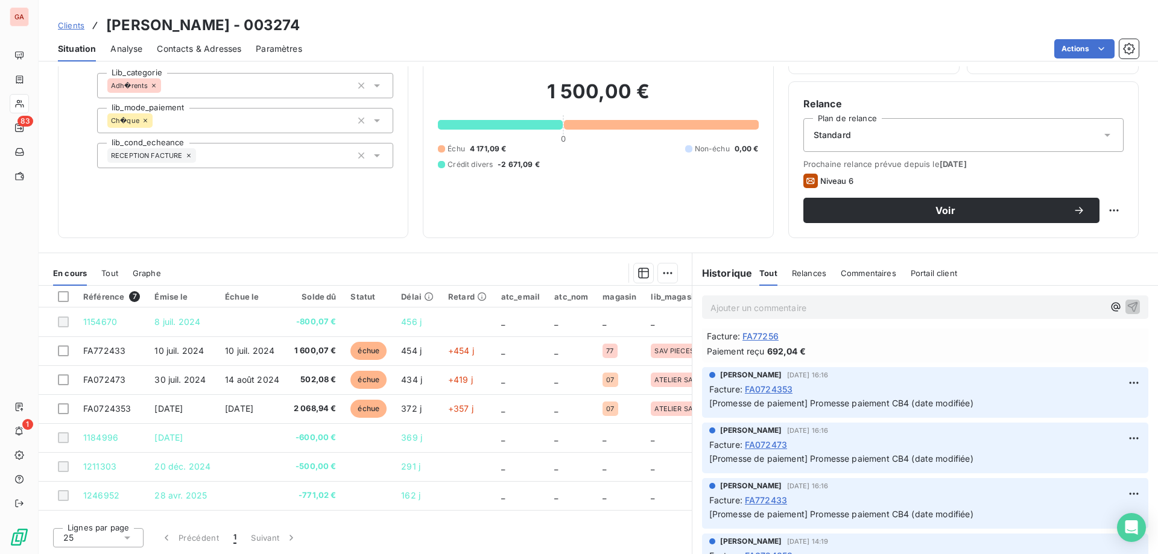
click at [204, 52] on span "Contacts & Adresses" at bounding box center [199, 49] width 84 height 12
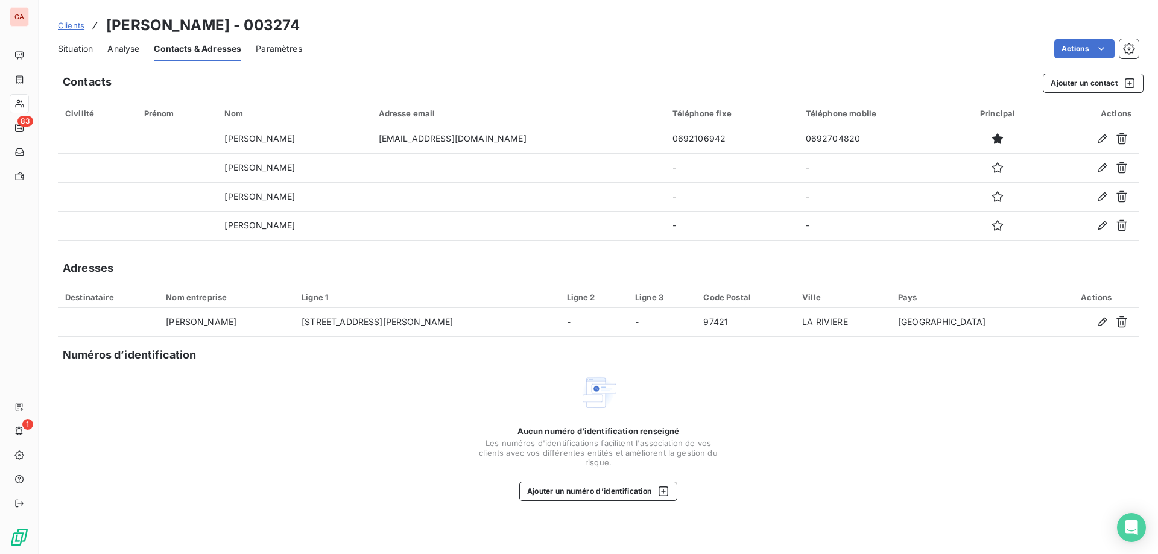
click at [81, 57] on div "Situation" at bounding box center [75, 48] width 35 height 25
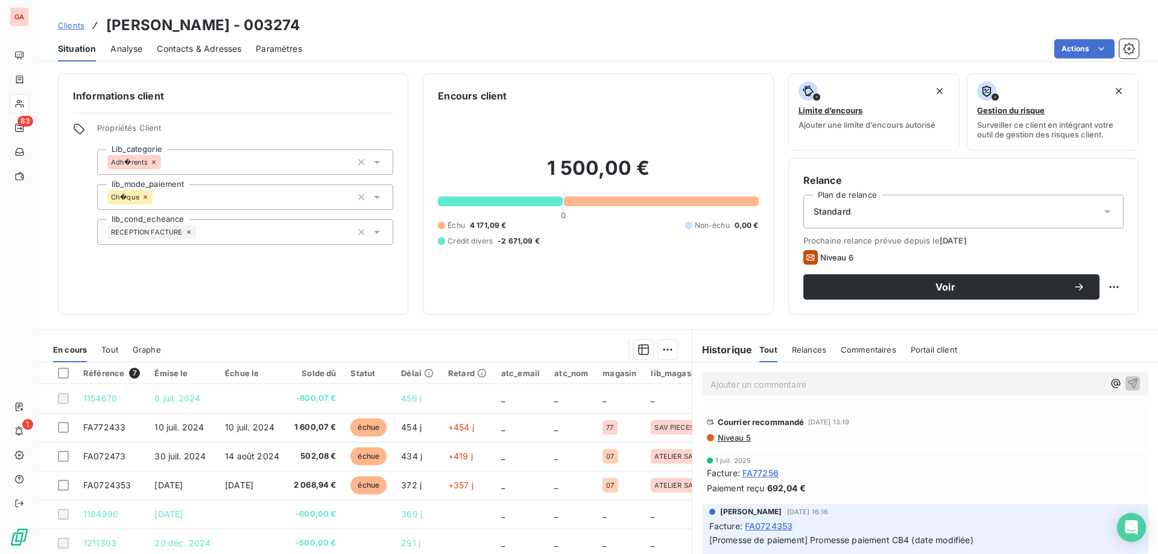
click at [115, 347] on span "Tout" at bounding box center [109, 350] width 17 height 10
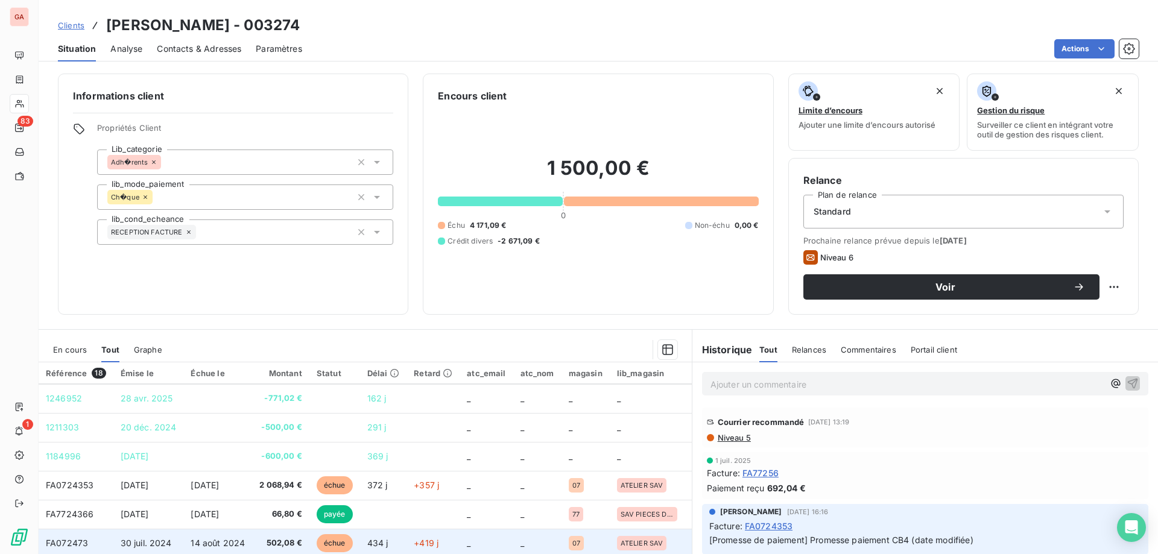
scroll to position [0, 0]
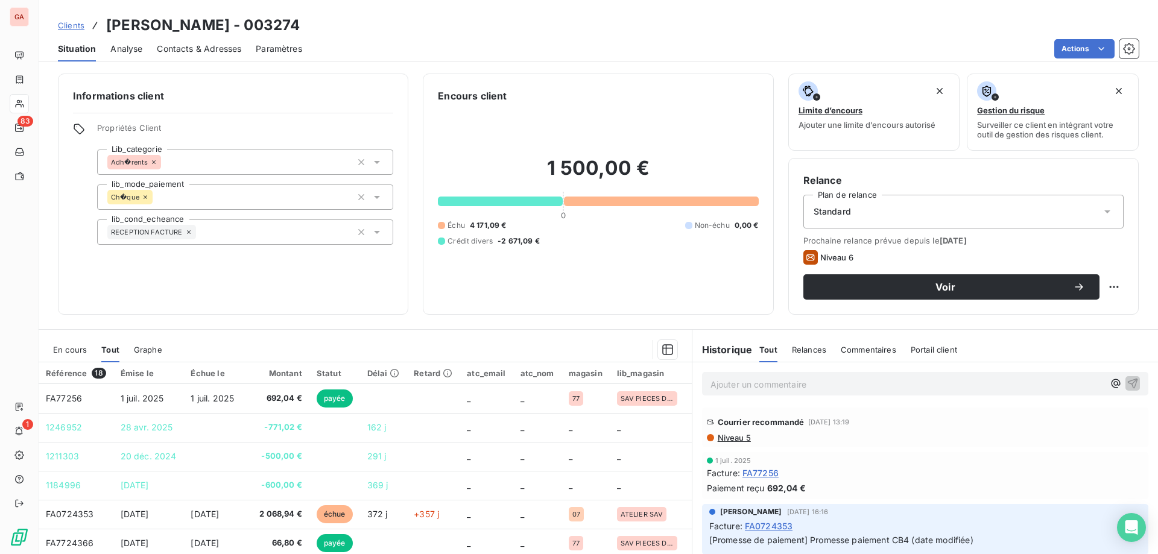
click at [224, 46] on span "Contacts & Adresses" at bounding box center [199, 49] width 84 height 12
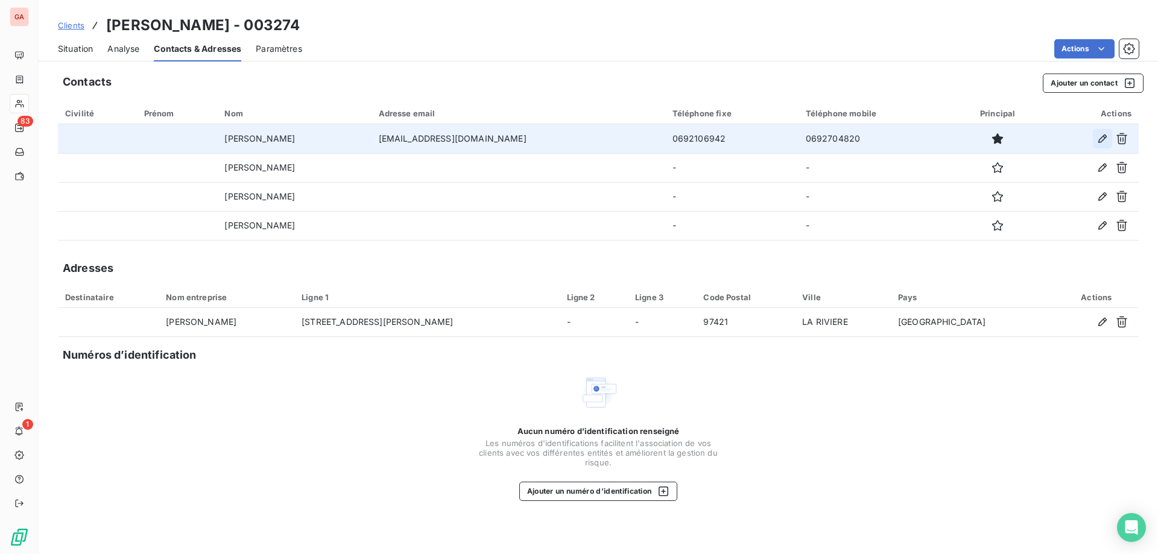
click at [1105, 140] on icon "button" at bounding box center [1102, 139] width 12 height 12
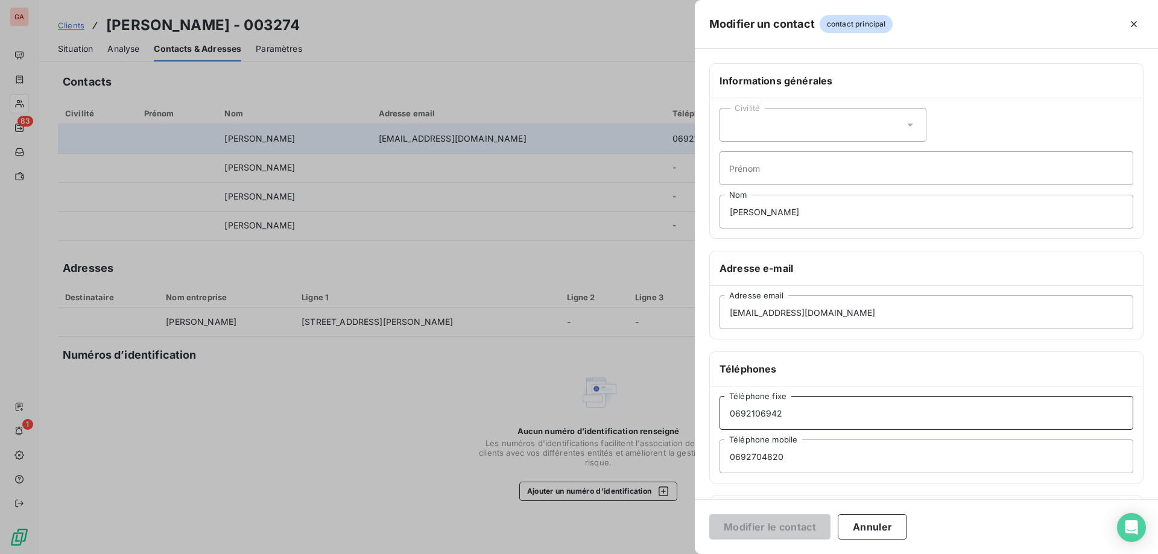
click at [740, 412] on input "0692106942" at bounding box center [926, 413] width 414 height 34
type input "06 92 10 69 42"
click at [738, 453] on input "0692704820" at bounding box center [926, 457] width 414 height 34
type input "06 92 70 48 20"
click at [759, 528] on button "Modifier le contact" at bounding box center [769, 526] width 121 height 25
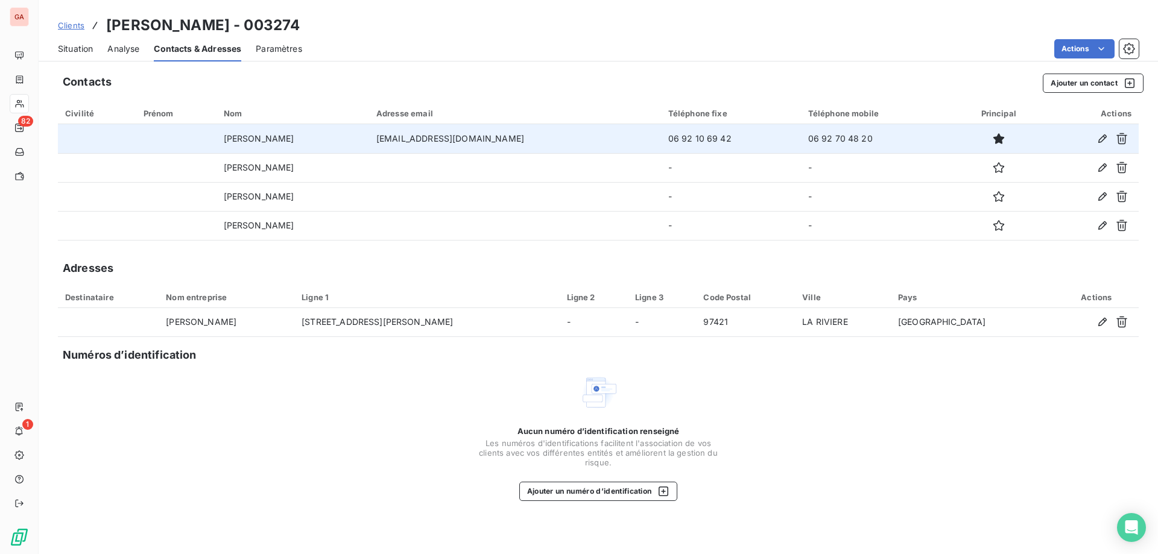
click at [86, 52] on span "Situation" at bounding box center [75, 49] width 35 height 12
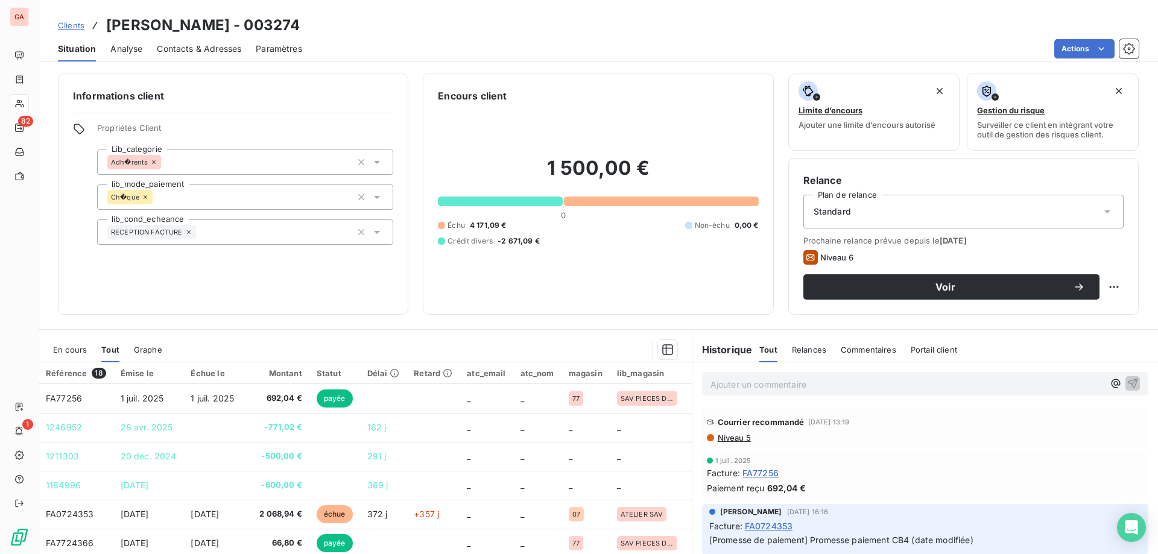
click at [84, 351] on span "En cours" at bounding box center [70, 350] width 34 height 10
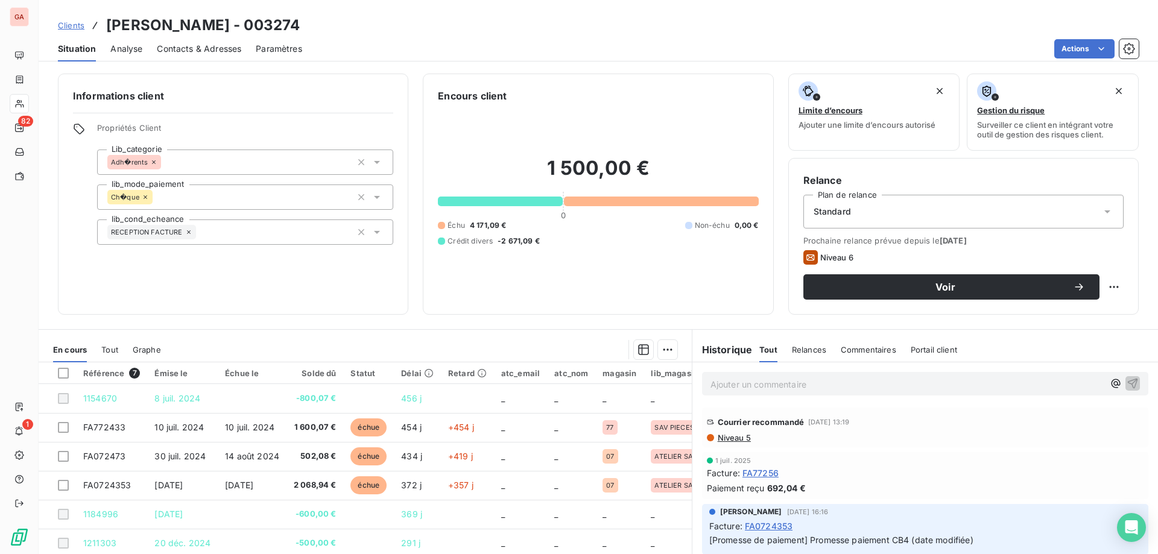
click at [573, 326] on div "Informations client Propriétés Client Lib_categorie Adh�rents lib_mode_paiement…" at bounding box center [598, 310] width 1119 height 488
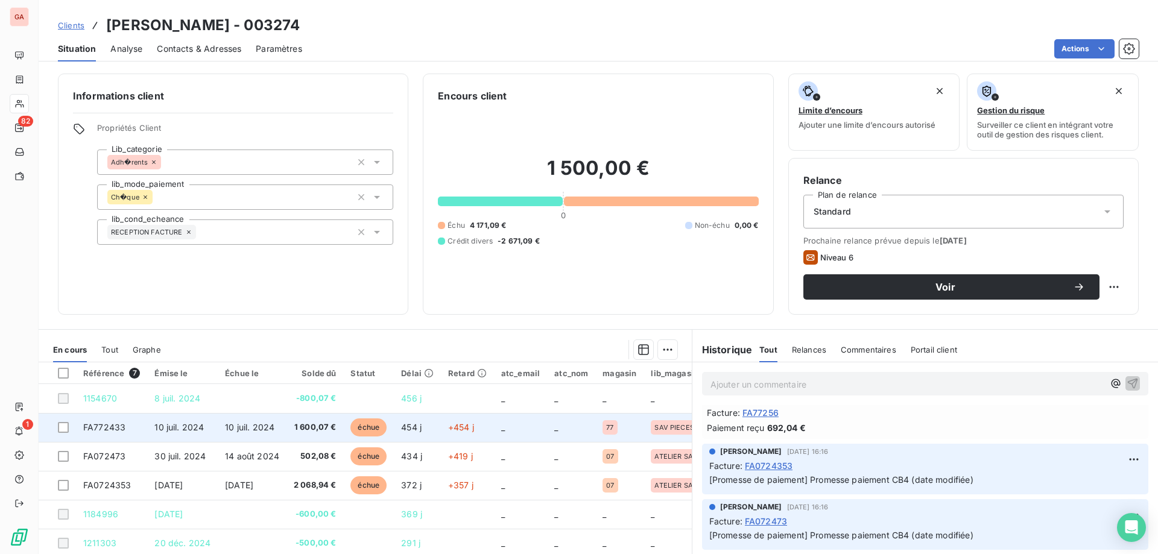
click at [68, 433] on td at bounding box center [57, 427] width 37 height 29
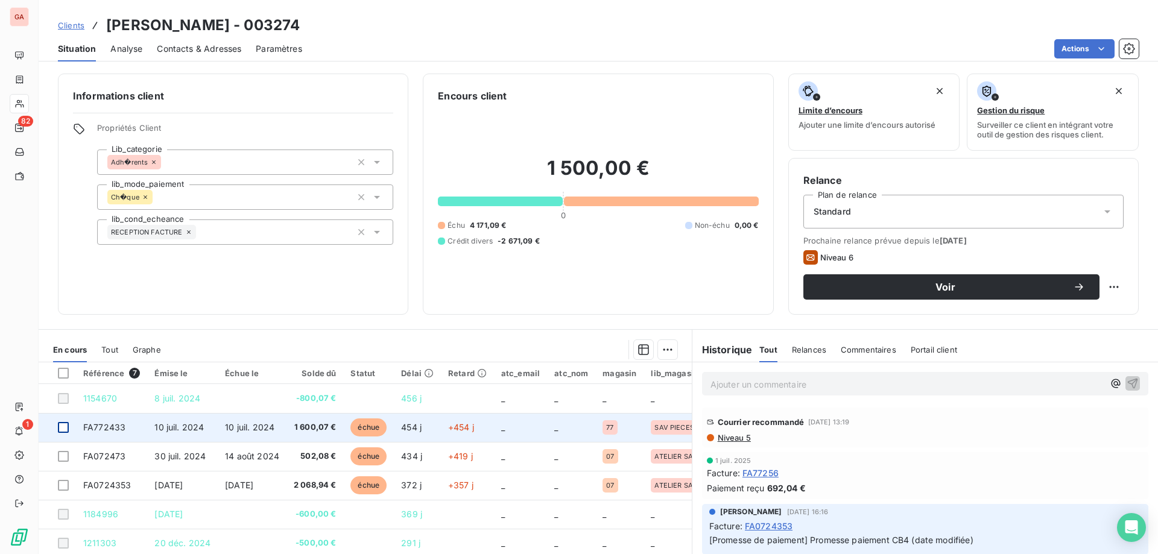
click at [64, 430] on div at bounding box center [63, 427] width 11 height 11
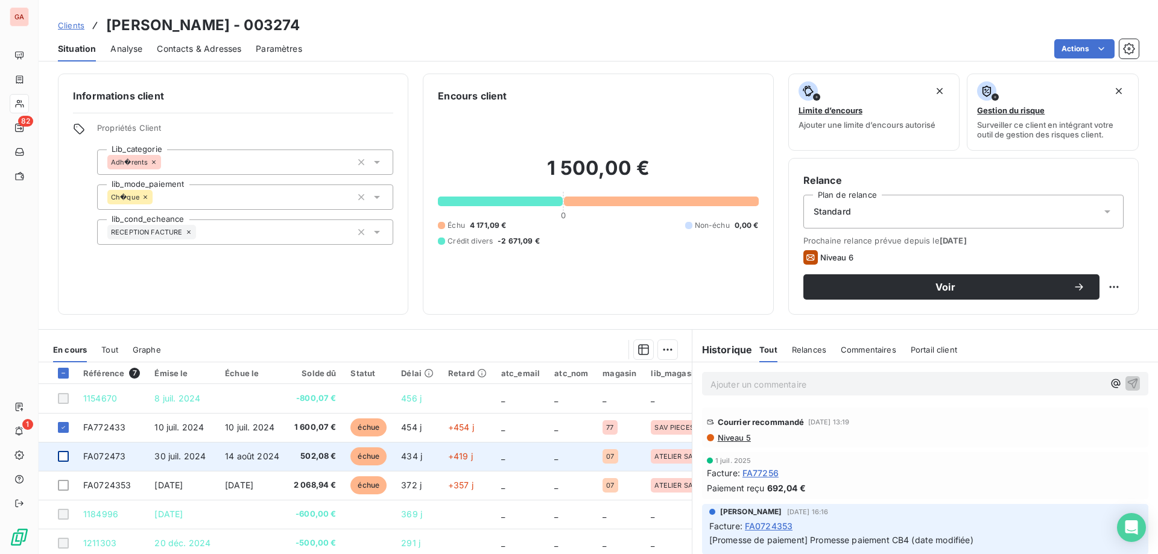
click at [63, 454] on div at bounding box center [63, 456] width 11 height 11
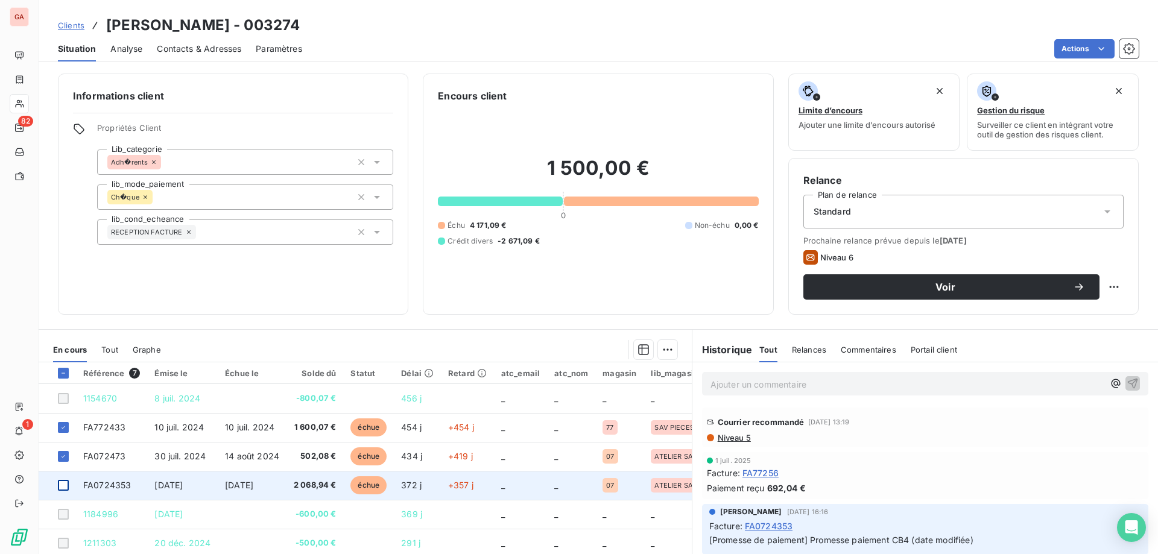
click at [58, 489] on div at bounding box center [63, 485] width 11 height 11
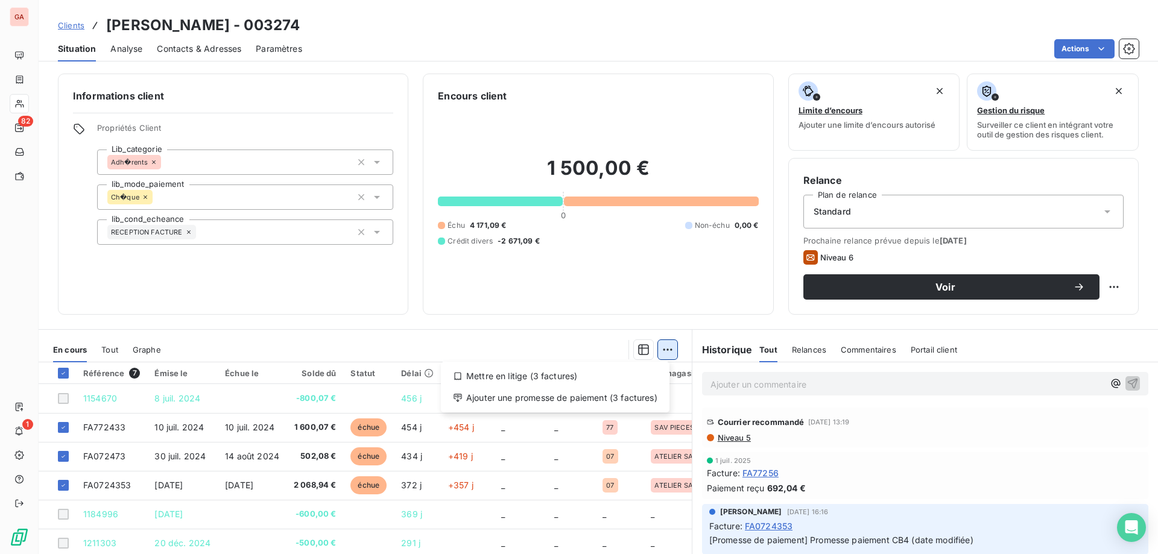
click at [654, 346] on html "GA 82 1 Clients EARL CANNELLE - 003274 Situation Analyse Contacts & Adresses Pa…" at bounding box center [579, 277] width 1158 height 554
click at [601, 380] on div "Mettre en litige (3 factures)" at bounding box center [555, 376] width 219 height 19
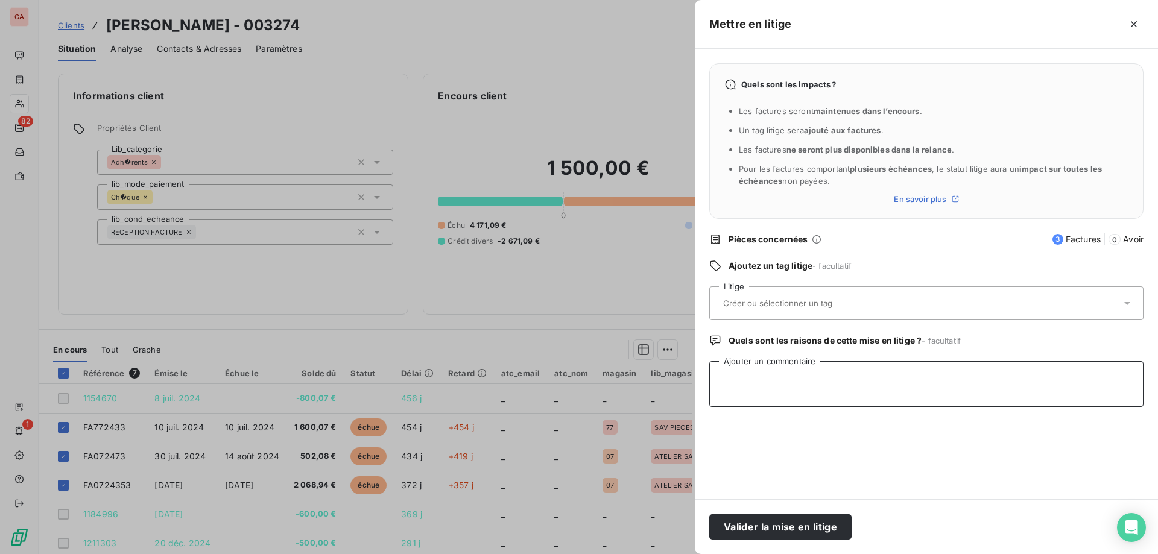
click at [795, 396] on textarea "Ajouter un commentaire" at bounding box center [926, 384] width 434 height 46
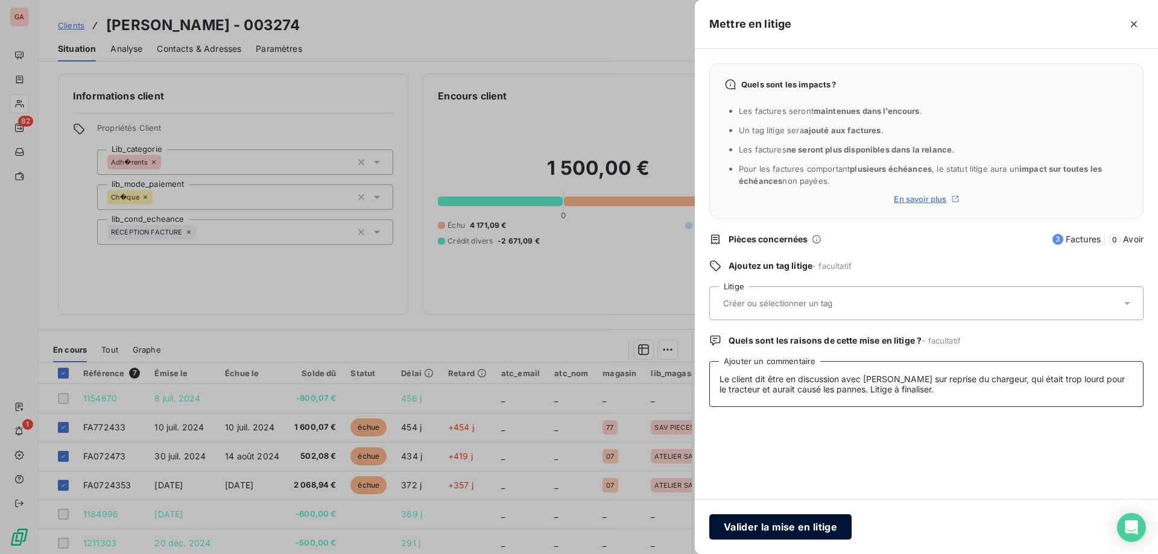
type textarea "Le client dit être en discussion avec [PERSON_NAME] sur reprise du chargeur, qu…"
click at [777, 524] on button "Valider la mise en litige" at bounding box center [780, 526] width 142 height 25
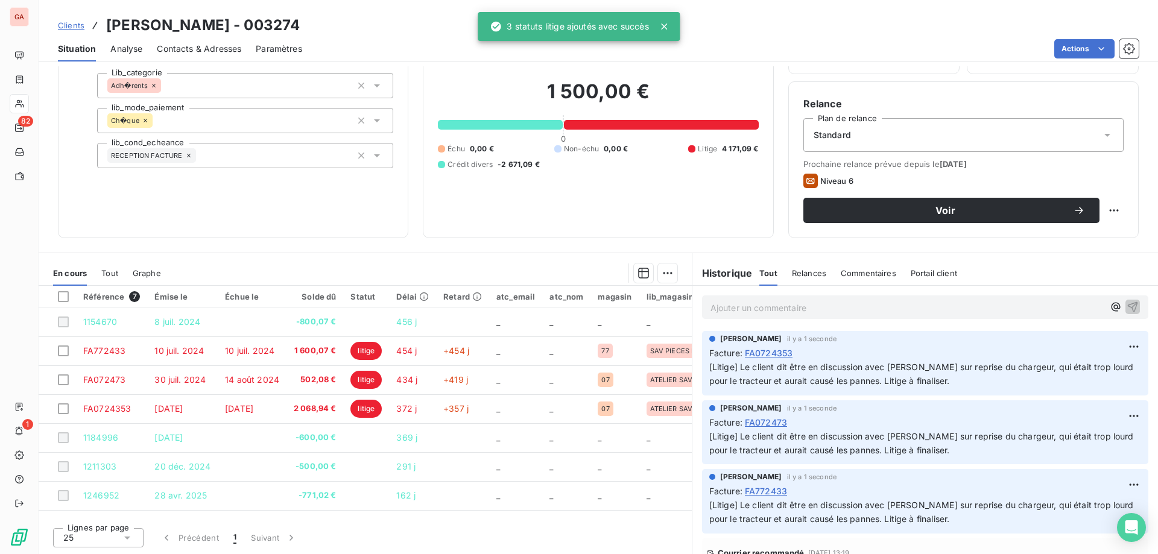
scroll to position [34, 0]
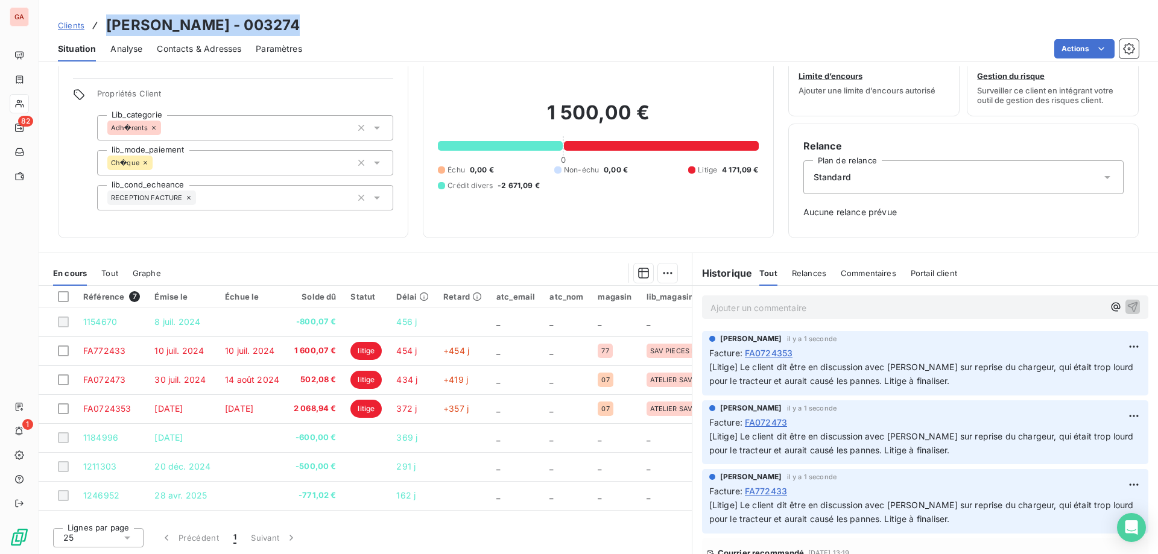
drag, startPoint x: 314, startPoint y: 27, endPoint x: 107, endPoint y: 31, distance: 206.9
click at [107, 31] on div "Clients [PERSON_NAME] - 003274" at bounding box center [598, 25] width 1119 height 22
copy h3 "[PERSON_NAME] - 003274"
click at [193, 229] on div "Informations client Propriétés Client Lib_categorie Adh�rents lib_mode_paiement…" at bounding box center [233, 138] width 350 height 199
click at [1114, 347] on html "GA 82 1 Clients EARL CANNELLE - 003274 Situation Analyse Contacts & Adresses Pa…" at bounding box center [579, 277] width 1158 height 554
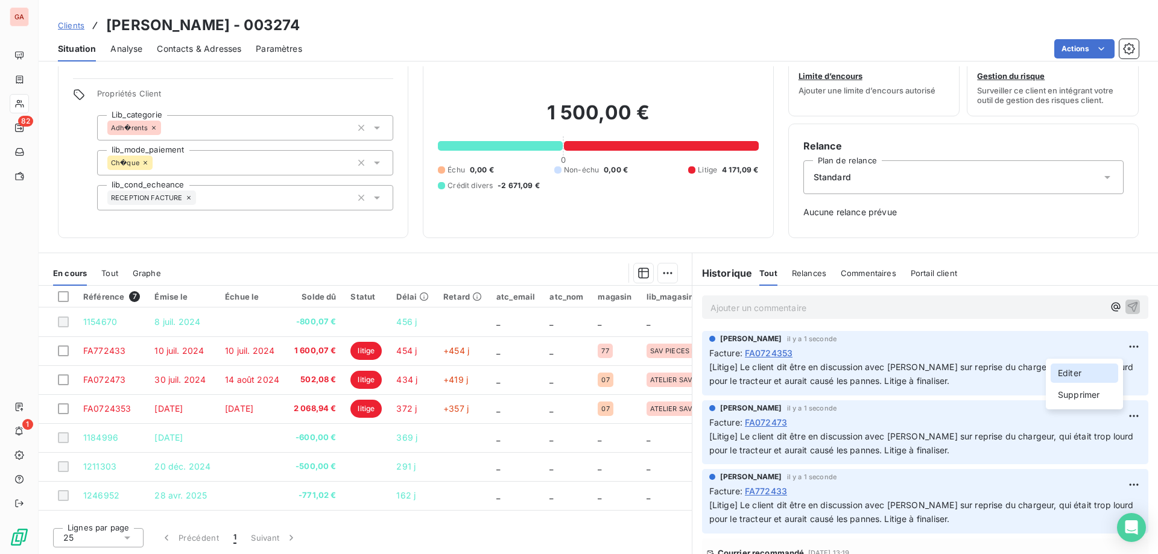
click at [1079, 376] on div "Editer" at bounding box center [1085, 373] width 68 height 19
click at [982, 383] on p "[Litige] Le client dit être en discussion avec [PERSON_NAME] sur reprise du cha…" at bounding box center [917, 375] width 417 height 28
click at [1115, 345] on html "GA 82 1 Clients EARL CANNELLE - 003274 Situation Analyse Contacts & Adresses Pa…" at bounding box center [579, 277] width 1158 height 554
click at [1102, 374] on div "Editer" at bounding box center [1085, 373] width 68 height 19
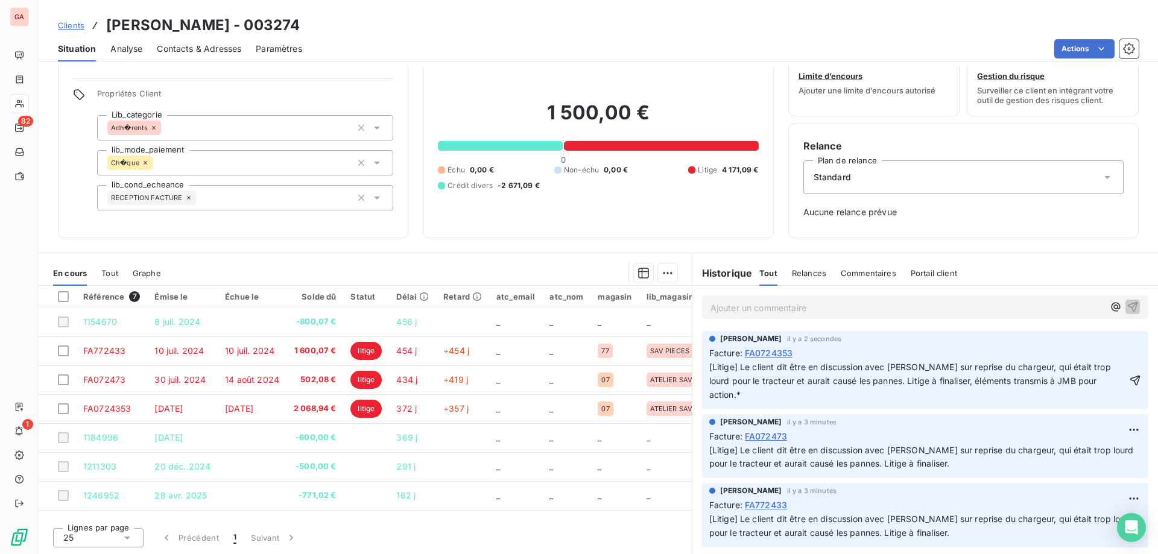
click at [742, 397] on p "[Litige] Le client dit être en discussion avec [PERSON_NAME] sur reprise du cha…" at bounding box center [917, 382] width 417 height 42
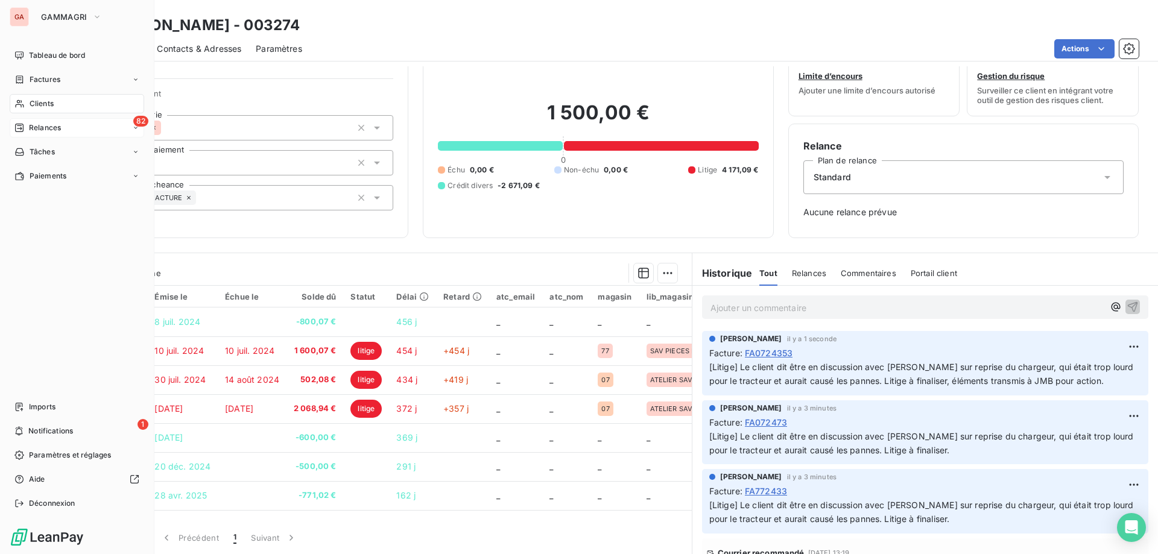
click at [45, 125] on span "Relances" at bounding box center [45, 127] width 32 height 11
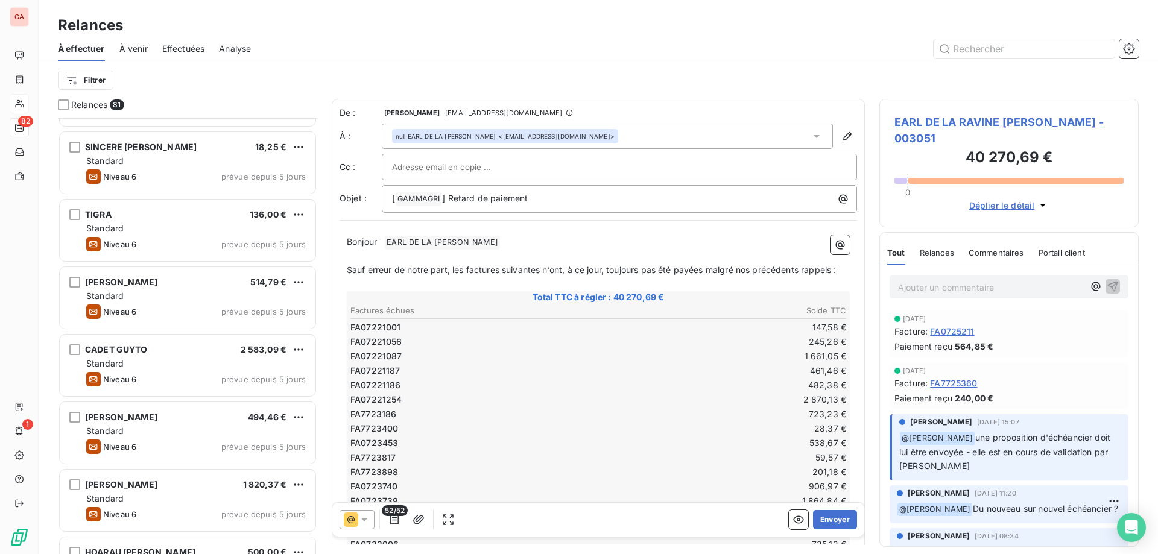
scroll to position [2654, 0]
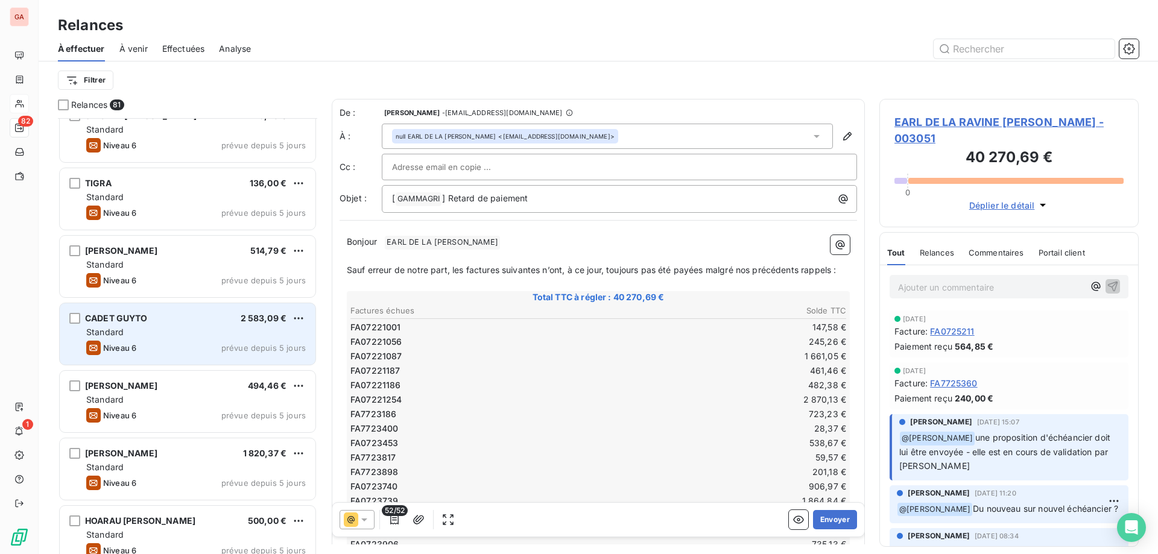
click at [236, 334] on div "Standard" at bounding box center [196, 332] width 220 height 12
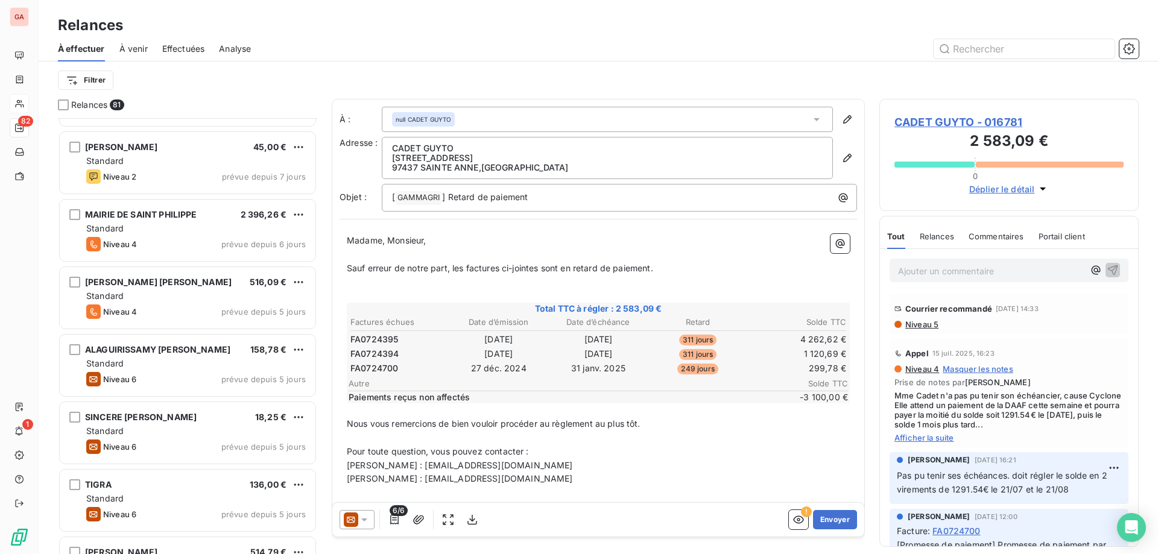
click at [972, 121] on span "CADET GUYTO - 016781" at bounding box center [1008, 122] width 229 height 16
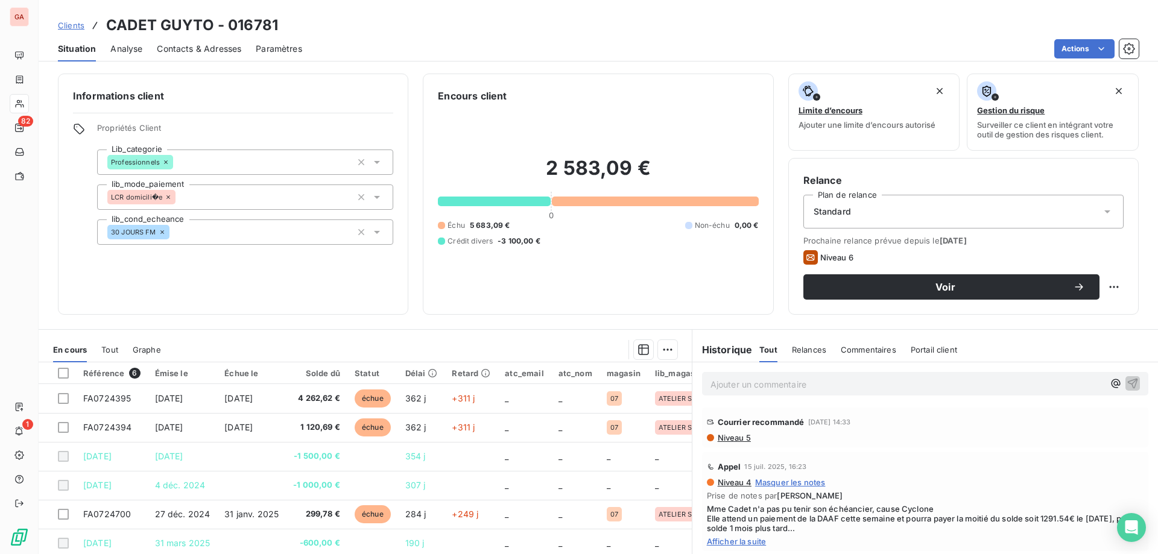
click at [221, 49] on span "Contacts & Adresses" at bounding box center [199, 49] width 84 height 12
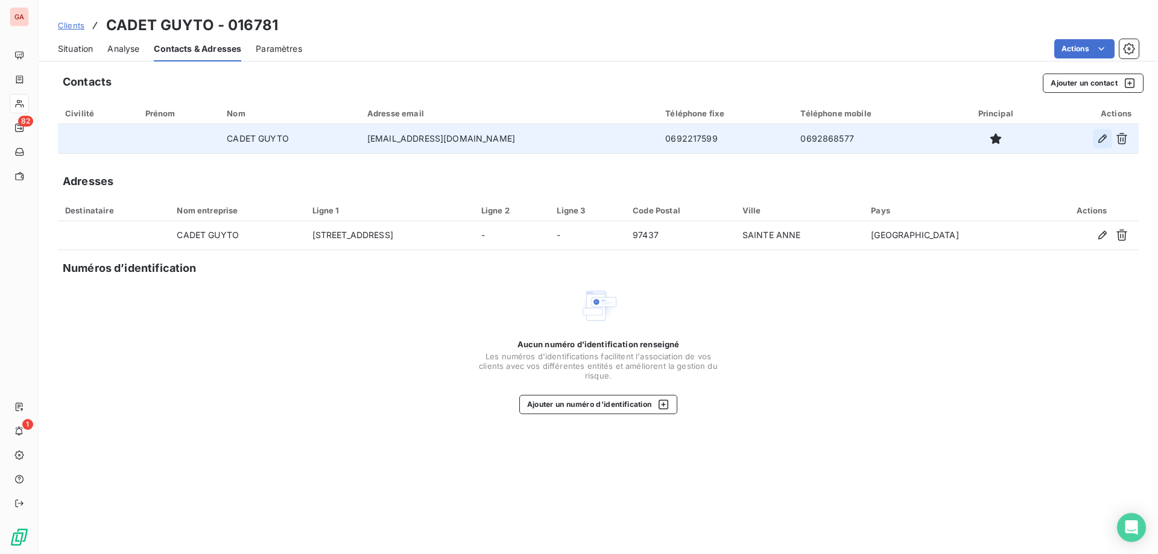
click at [1096, 137] on icon "button" at bounding box center [1102, 139] width 12 height 12
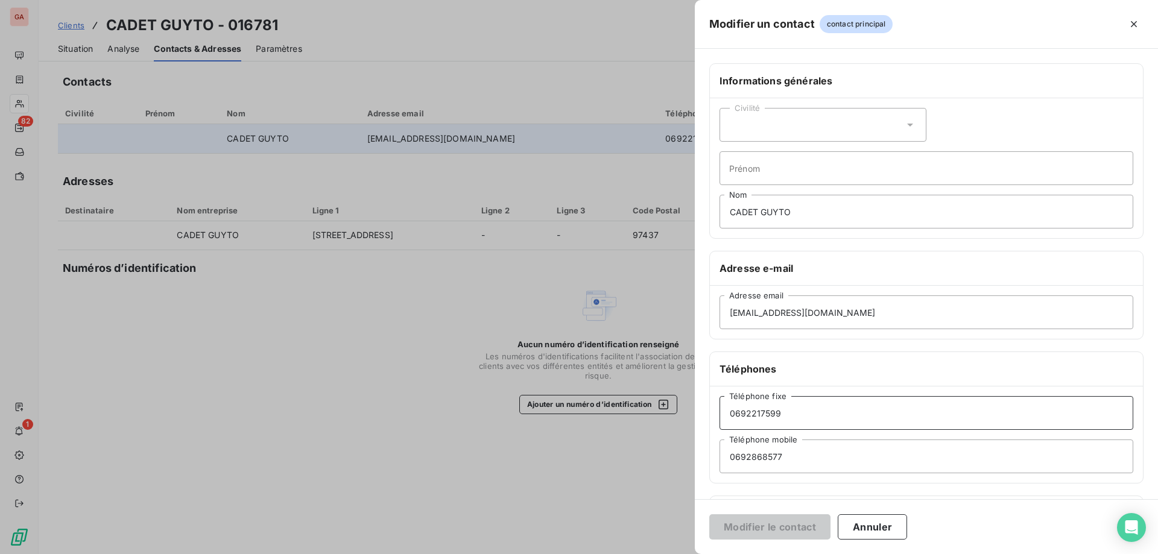
click at [744, 412] on input "0692217599" at bounding box center [926, 413] width 414 height 34
type input "06 92 21 75 99"
click at [739, 454] on input "0692868577" at bounding box center [926, 457] width 414 height 34
type input "06 92 86 85 77"
click at [812, 516] on button "Modifier le contact" at bounding box center [769, 526] width 121 height 25
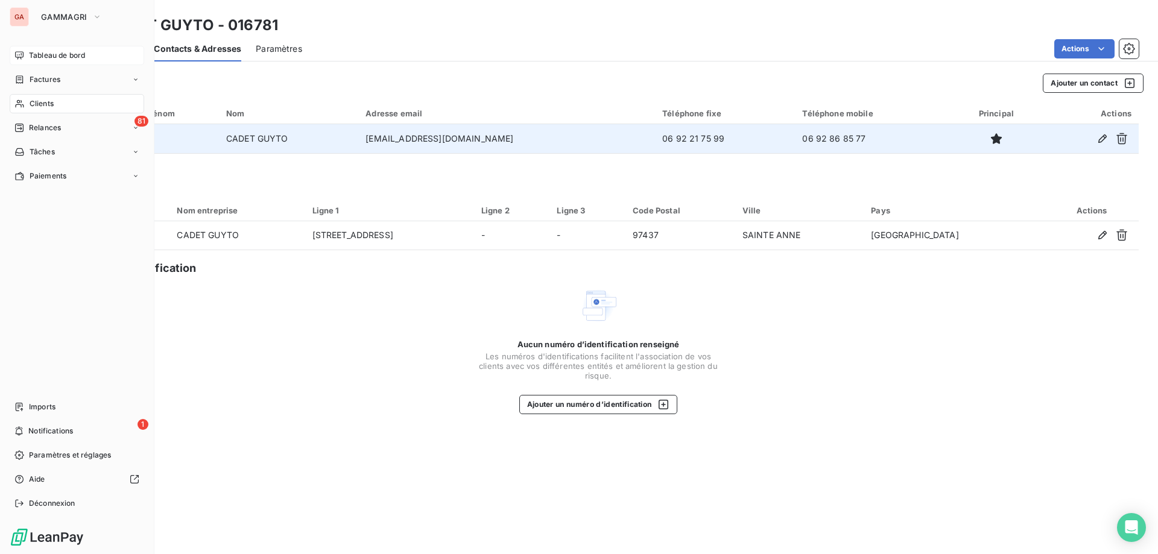
click at [89, 50] on div "Tableau de bord" at bounding box center [77, 55] width 134 height 19
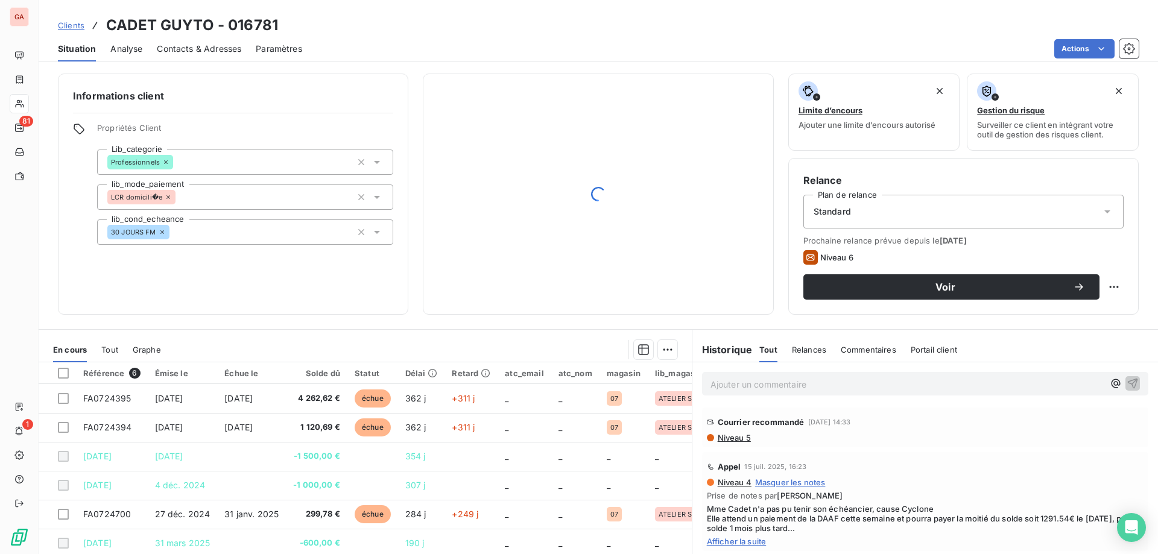
click at [89, 49] on span "Situation" at bounding box center [77, 49] width 38 height 12
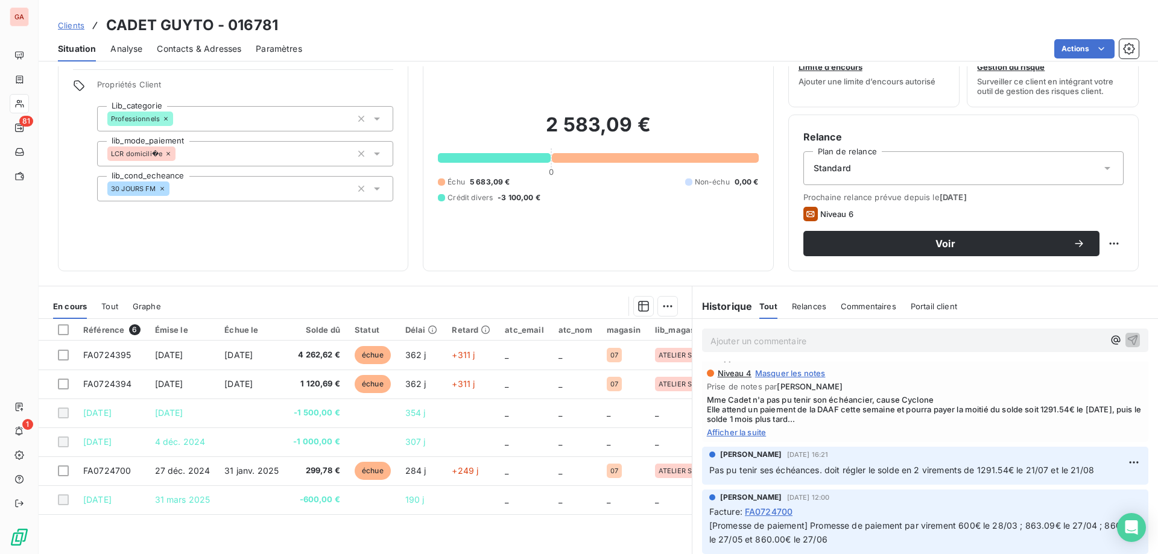
scroll to position [68, 0]
click at [899, 422] on div "Niveau 4 Masquer les notes Prise de notes par [PERSON_NAME] Mme Cadet n'a pas p…" at bounding box center [925, 400] width 437 height 69
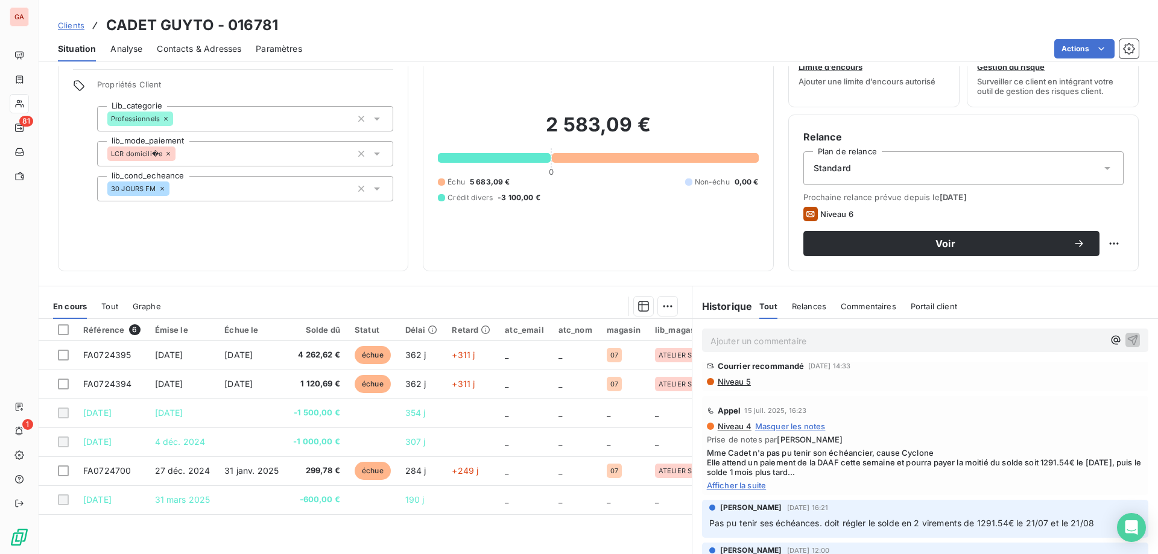
scroll to position [8, 0]
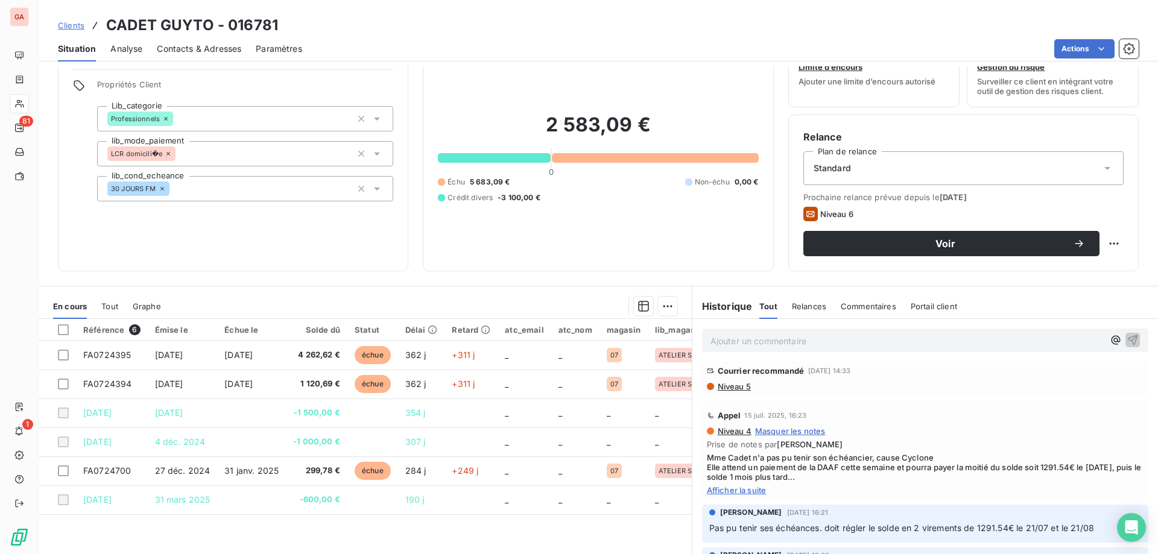
click at [918, 485] on span "Afficher la suite" at bounding box center [925, 490] width 437 height 10
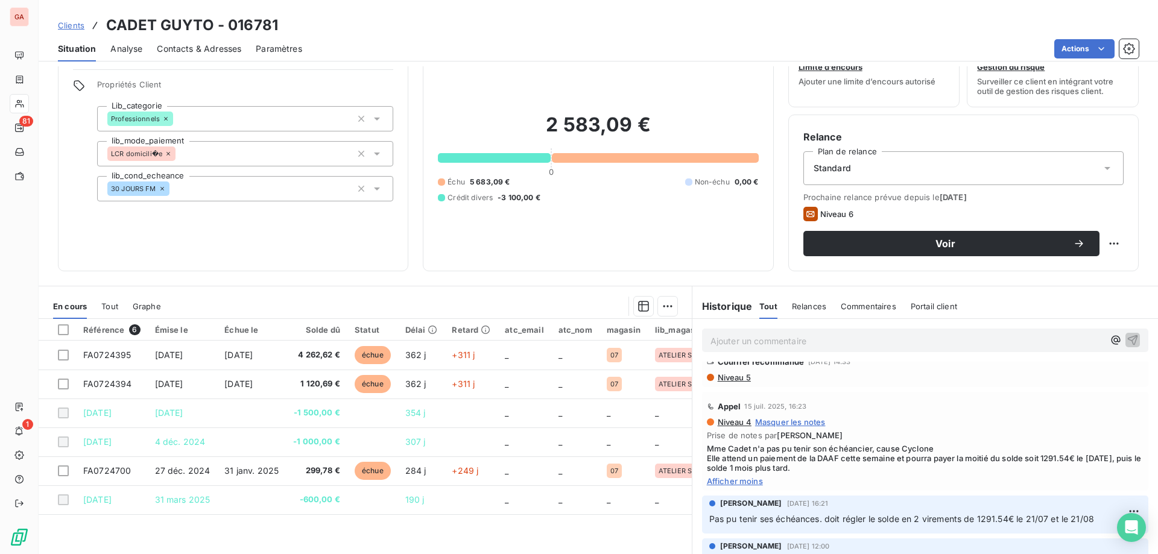
scroll to position [0, 0]
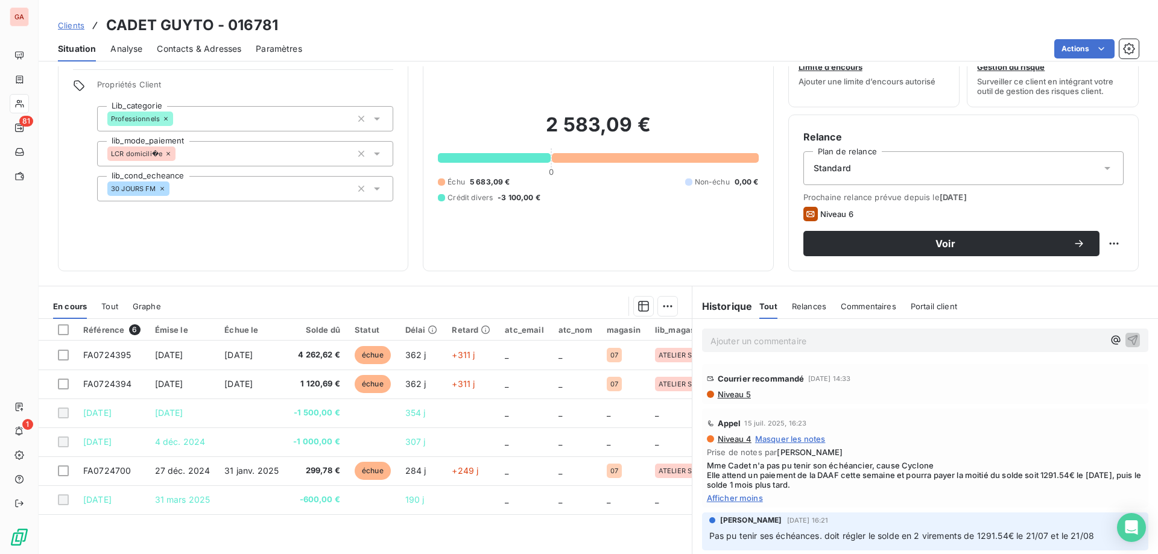
click at [888, 412] on div "Appel [DATE] 16:23 Niveau 4 Masquer les notes Prise de notes par [PERSON_NAME] …" at bounding box center [925, 458] width 446 height 99
click at [807, 403] on div "Courrier recommandé [DATE] 14:33 Niveau 5" at bounding box center [925, 384] width 446 height 40
click at [965, 414] on div "Appel [DATE] 16:23" at bounding box center [925, 423] width 437 height 19
click at [868, 404] on div "Courrier recommandé [DATE] 14:33 Niveau 5" at bounding box center [925, 384] width 466 height 45
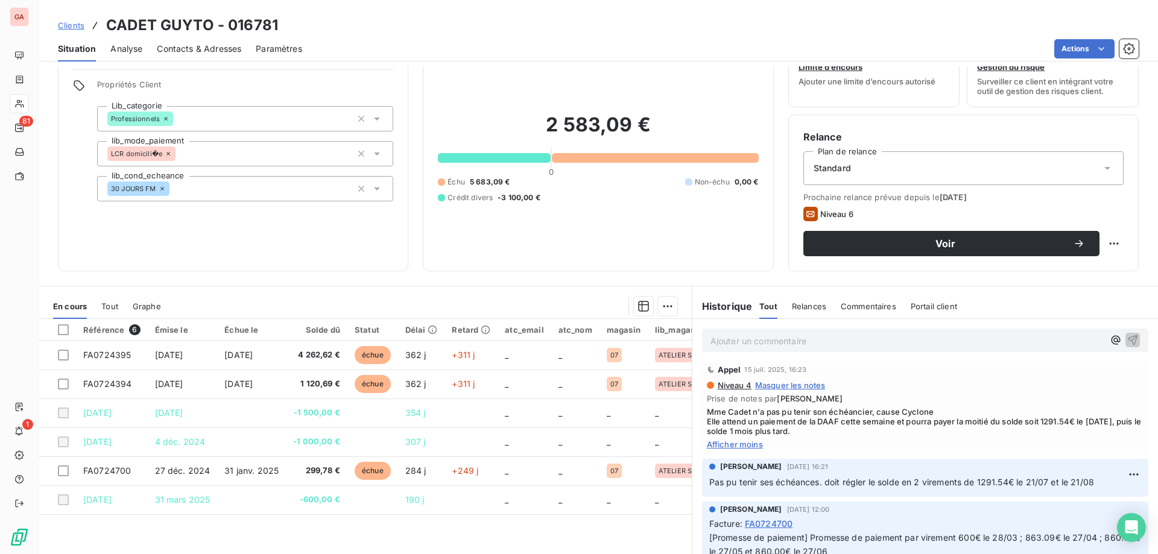
scroll to position [60, 0]
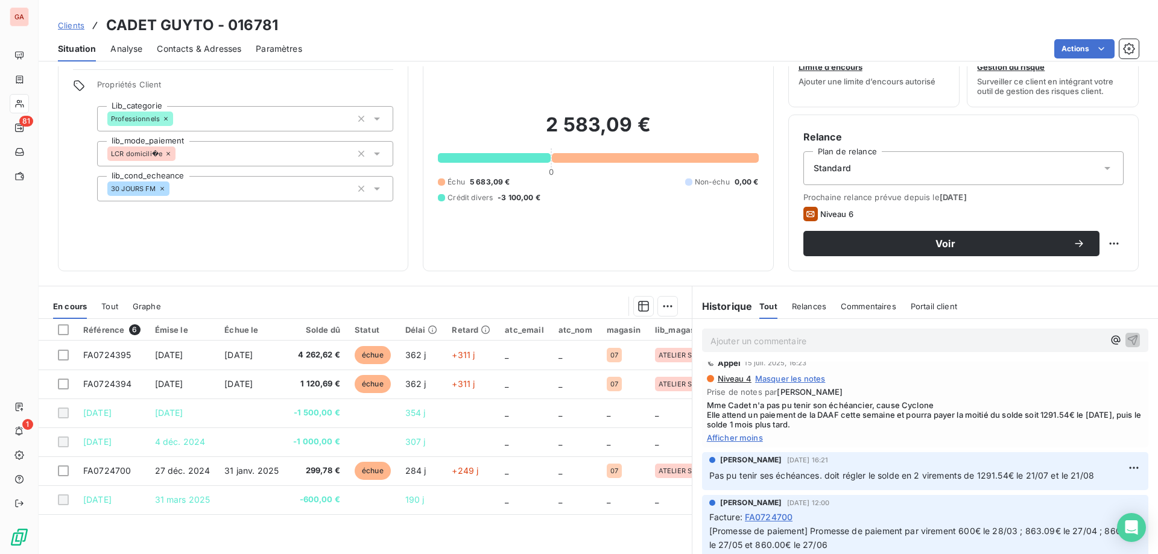
click at [801, 308] on span "Relances" at bounding box center [809, 307] width 34 height 10
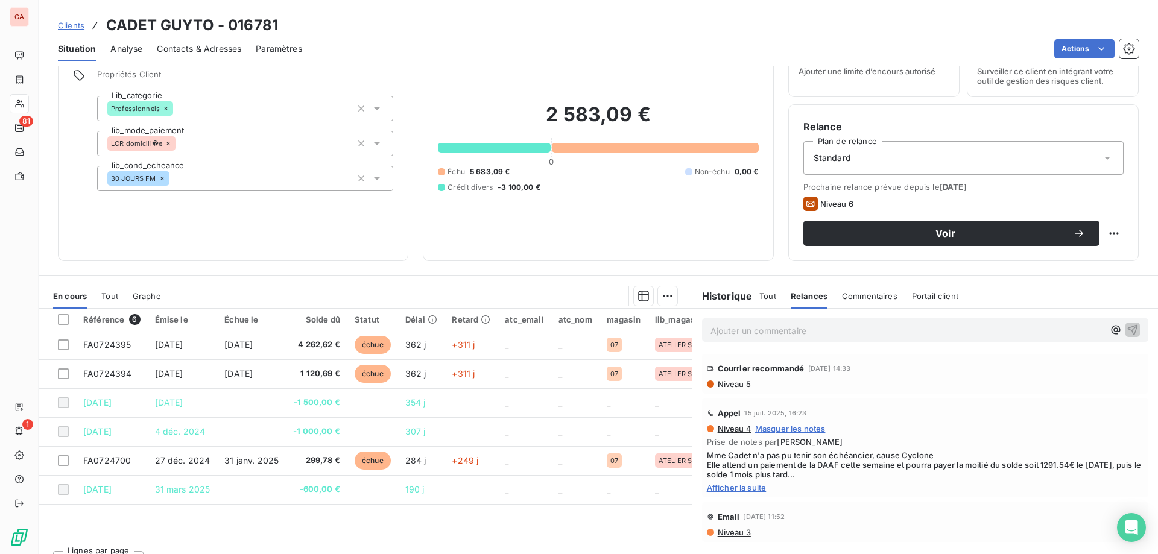
scroll to position [77, 0]
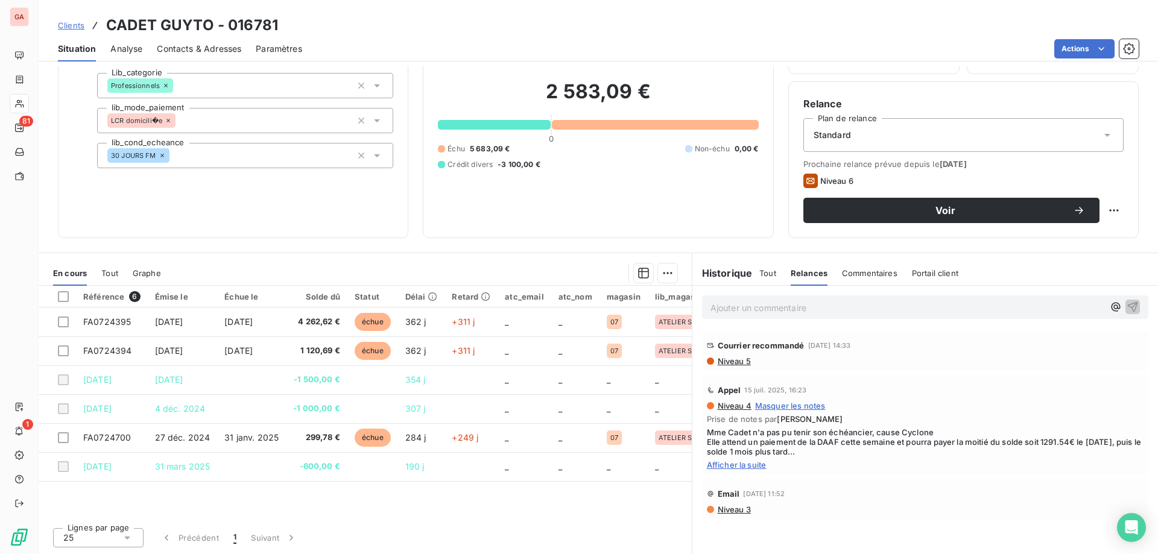
click at [730, 274] on h6 "Historique" at bounding box center [722, 273] width 60 height 14
click at [861, 274] on span "Commentaires" at bounding box center [869, 273] width 55 height 10
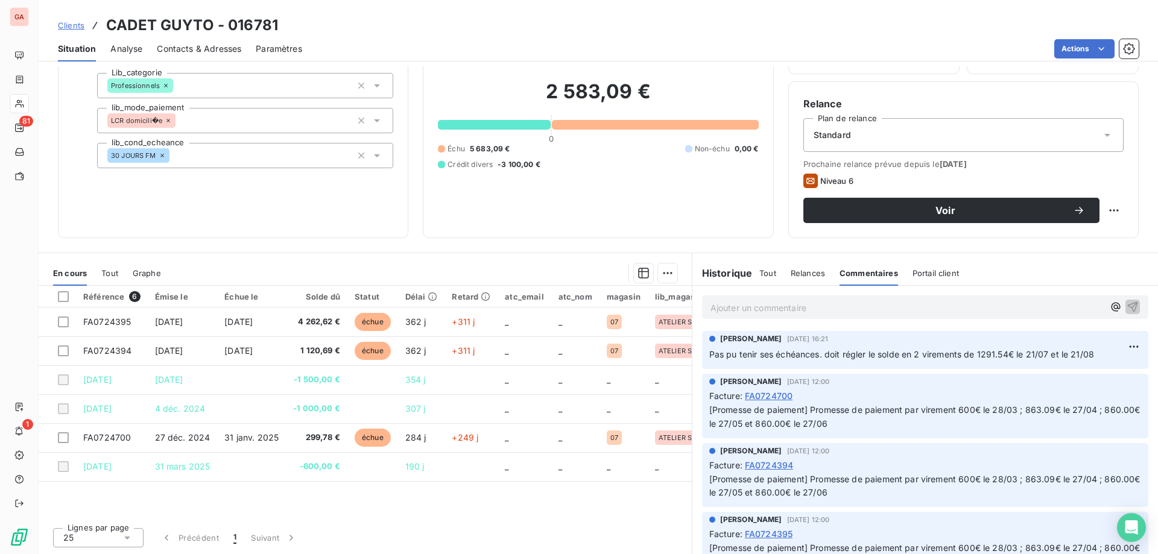
click at [761, 270] on span "Tout" at bounding box center [767, 273] width 17 height 10
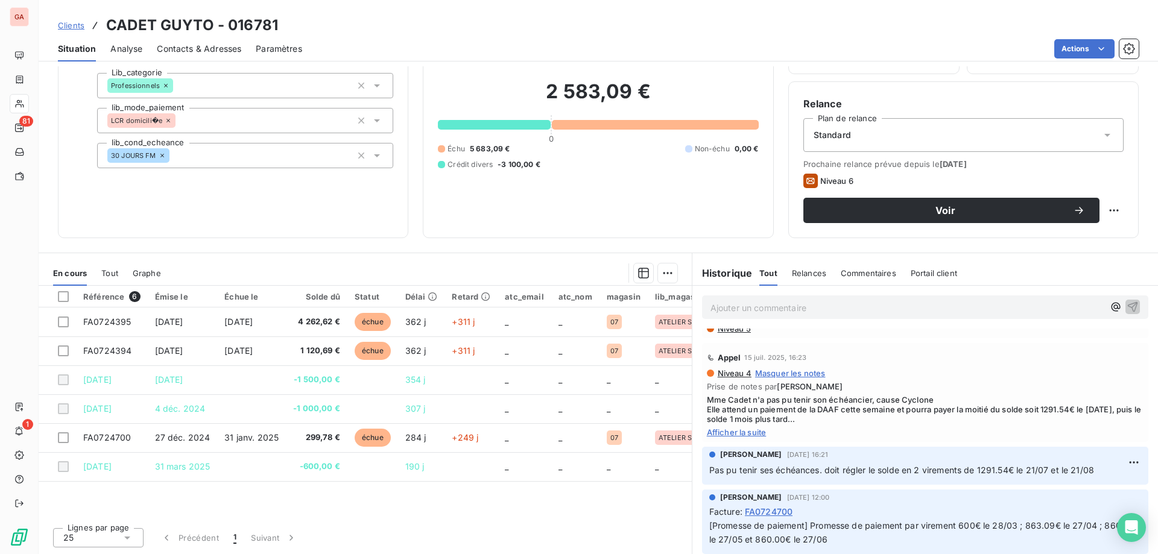
scroll to position [0, 0]
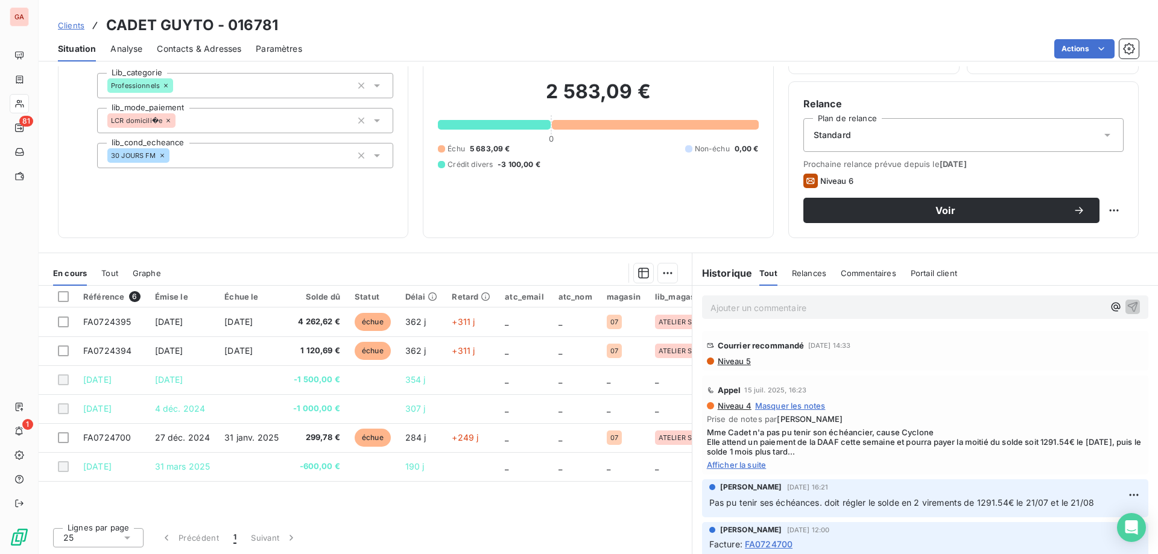
click at [852, 382] on div "Appel [DATE] 16:23" at bounding box center [925, 390] width 437 height 19
click at [938, 381] on div "Appel [DATE] 16:23" at bounding box center [925, 390] width 437 height 19
click at [109, 273] on span "Tout" at bounding box center [109, 273] width 17 height 10
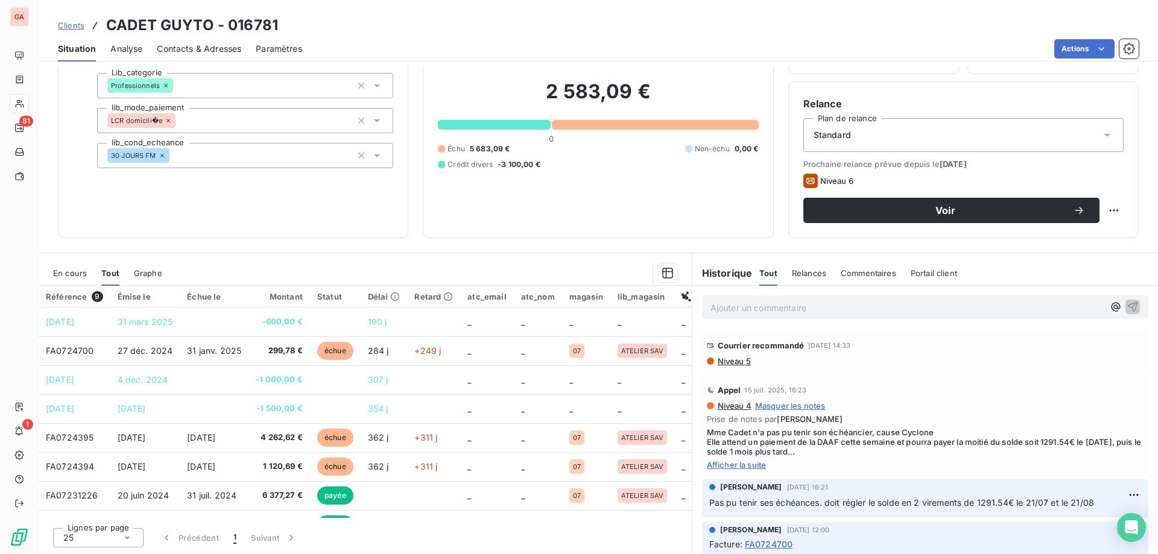
click at [71, 271] on span "En cours" at bounding box center [70, 273] width 34 height 10
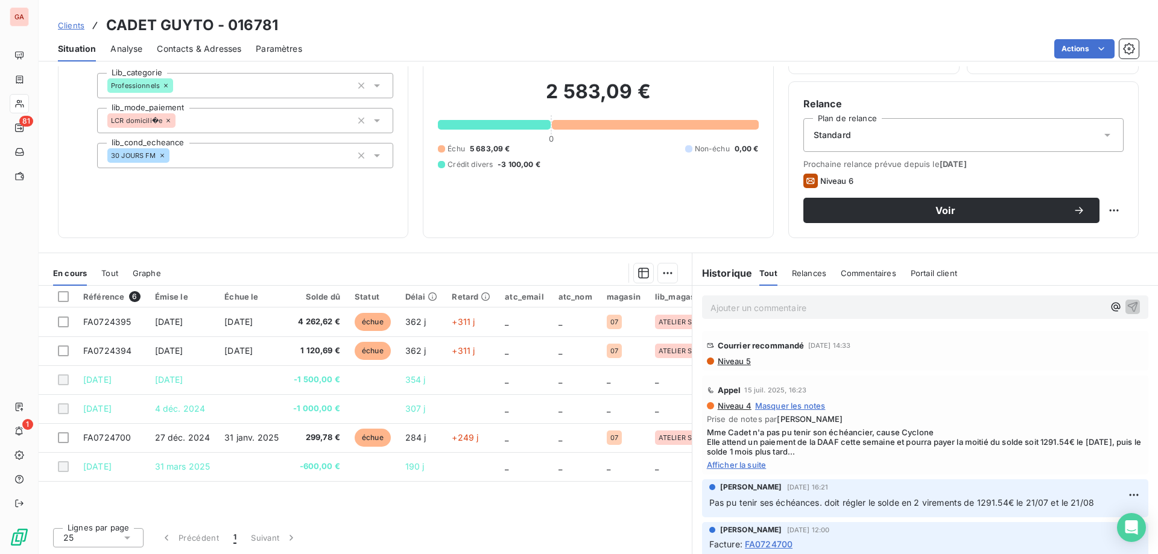
click at [369, 494] on div "Référence 6 Émise le Échue le Solde dû Statut Délai Retard atc_email atc_nom ma…" at bounding box center [365, 402] width 653 height 232
click at [401, 497] on div "Référence 6 Émise le Échue le Solde dû Statut Délai Retard atc_email atc_nom ma…" at bounding box center [365, 402] width 653 height 232
click at [115, 273] on span "Tout" at bounding box center [109, 273] width 17 height 10
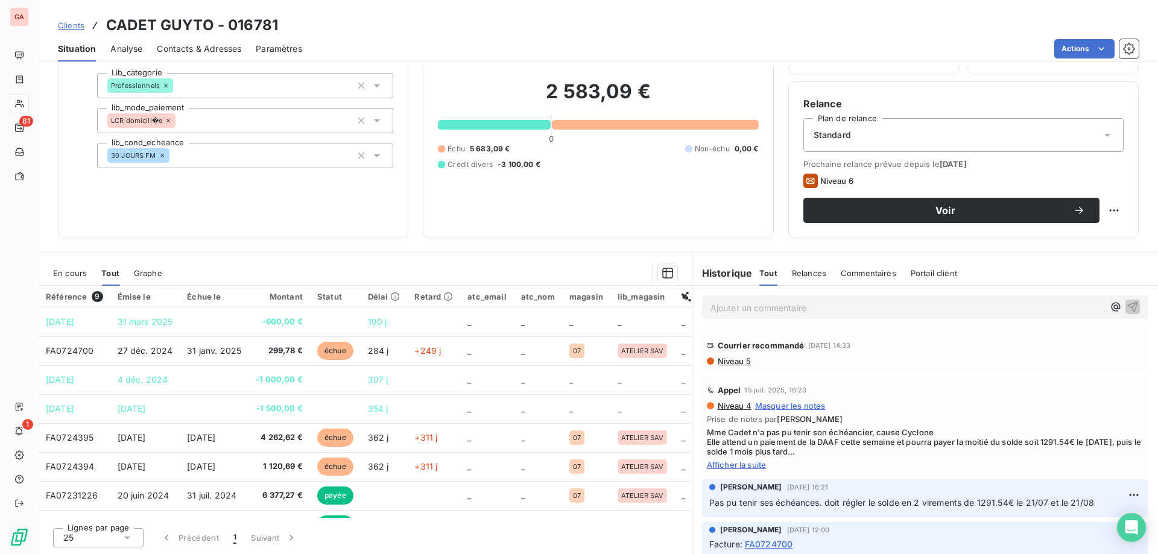
click at [69, 273] on span "En cours" at bounding box center [70, 273] width 34 height 10
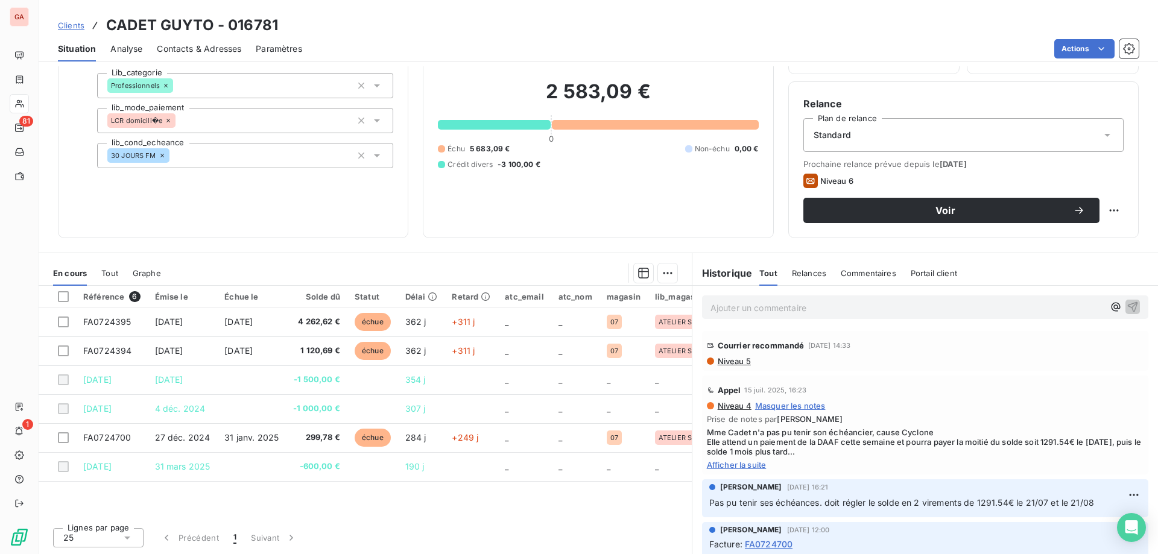
click at [347, 501] on div "Référence 6 Émise le Échue le Solde dû Statut Délai Retard atc_email atc_nom ma…" at bounding box center [365, 402] width 653 height 232
click at [786, 309] on p "Ajouter un commentaire ﻿" at bounding box center [906, 307] width 393 height 15
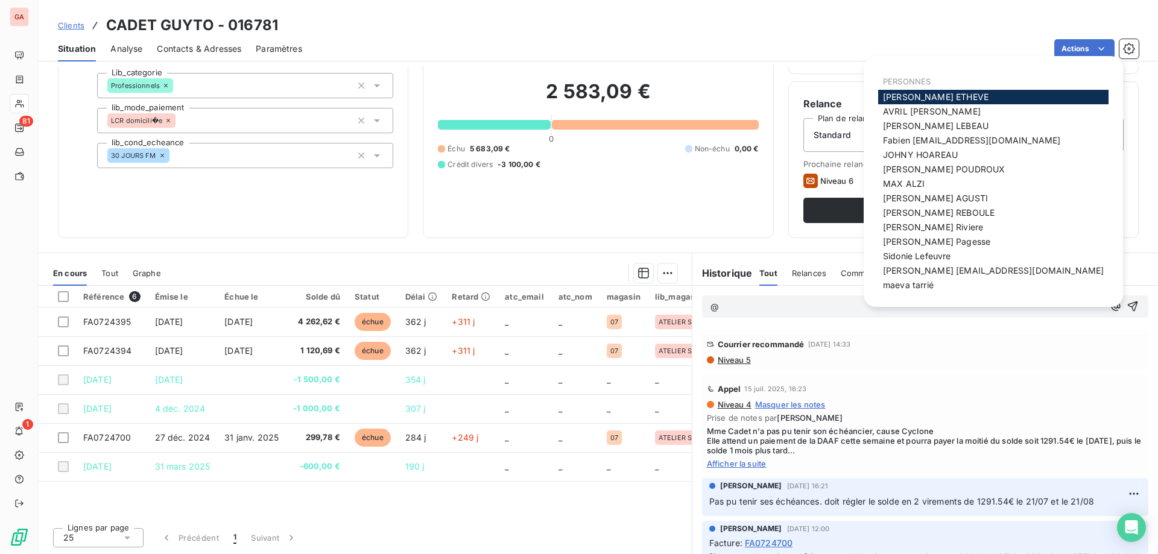
click at [949, 92] on div "[PERSON_NAME]" at bounding box center [993, 97] width 230 height 14
click at [947, 93] on span "[PERSON_NAME]" at bounding box center [936, 97] width 106 height 10
click at [947, 93] on div "Relance Plan de relance Standard Prochaine relance prévue depuis le [DATE] Nive…" at bounding box center [963, 159] width 350 height 157
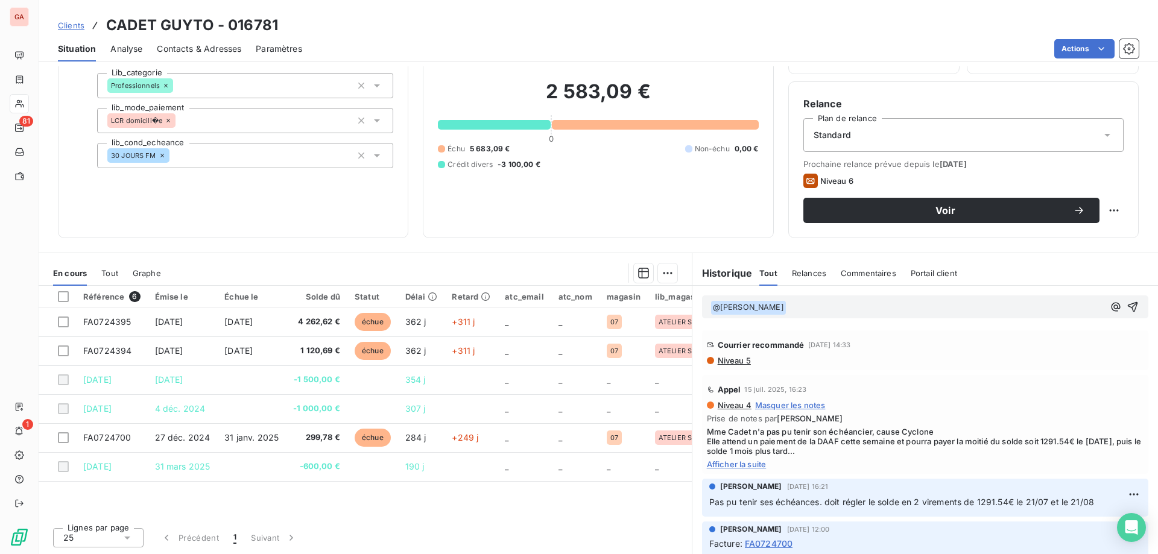
click at [812, 305] on p "﻿ @ [PERSON_NAME] ﻿ ﻿" at bounding box center [906, 307] width 393 height 14
drag, startPoint x: 776, startPoint y: 309, endPoint x: 1003, endPoint y: 296, distance: 227.1
click at [1003, 296] on div "﻿ @ [PERSON_NAME] ﻿ La cliente n'a aucune solution à court terme. Elle" at bounding box center [925, 306] width 446 height 23
copy span "La cliente n'a aucune solution à court terme. Elle"
click at [973, 309] on span "@ [PERSON_NAME] ﻿" at bounding box center [942, 308] width 75 height 14
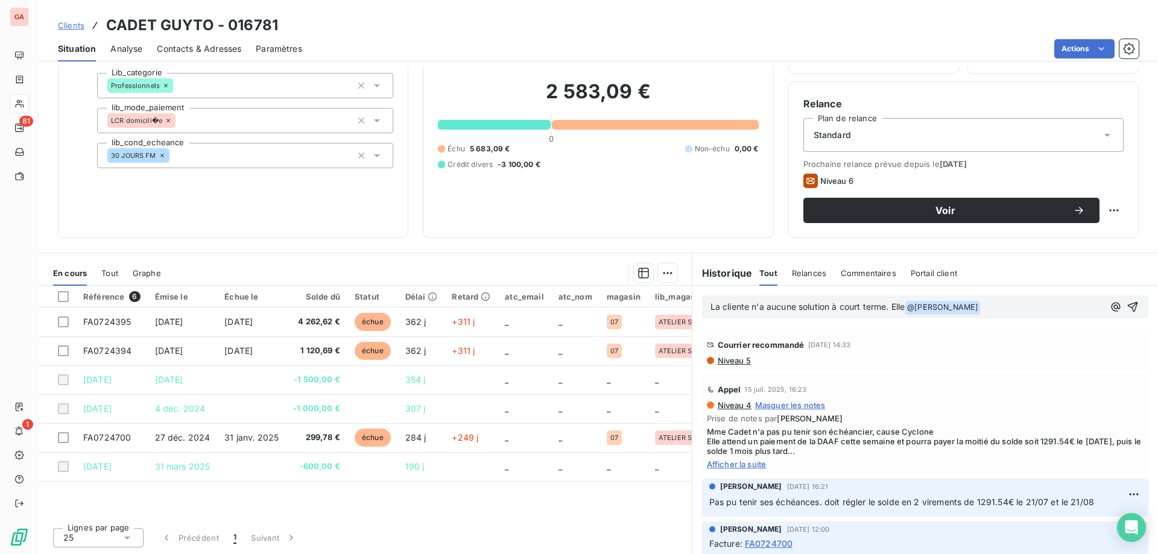
click at [990, 309] on p "La cliente n'a aucune solution à court terme. Elle @ [PERSON_NAME] ﻿ ﻿" at bounding box center [906, 307] width 393 height 14
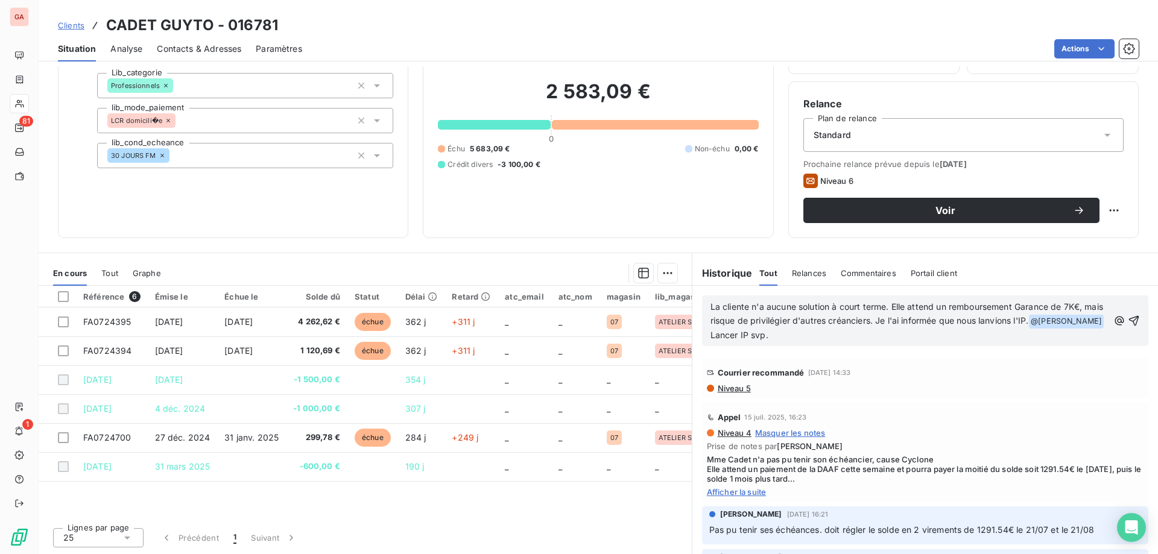
click at [1011, 321] on span "La cliente n'a aucune solution à court terme. Elle attend un remboursement Gara…" at bounding box center [907, 314] width 395 height 24
click at [1128, 314] on button "button" at bounding box center [1134, 321] width 12 height 14
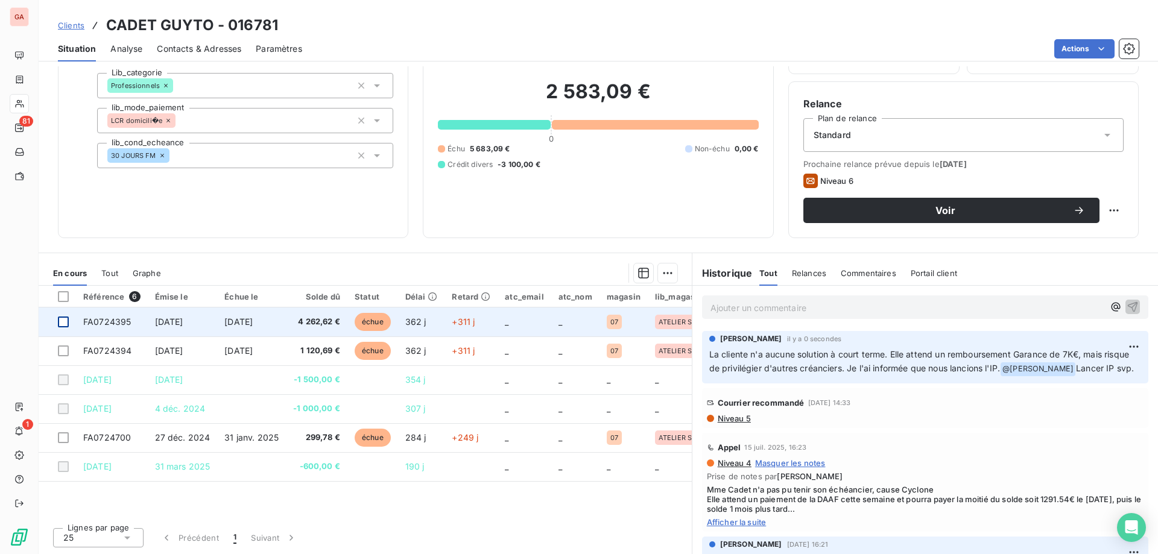
click at [63, 325] on div at bounding box center [63, 322] width 11 height 11
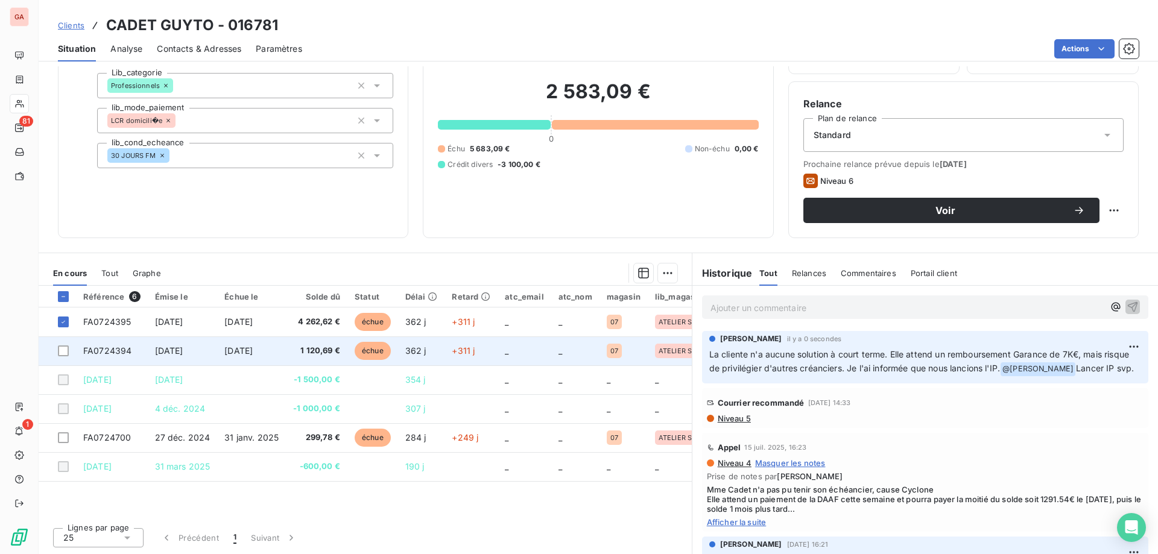
click at [62, 358] on td at bounding box center [57, 351] width 37 height 29
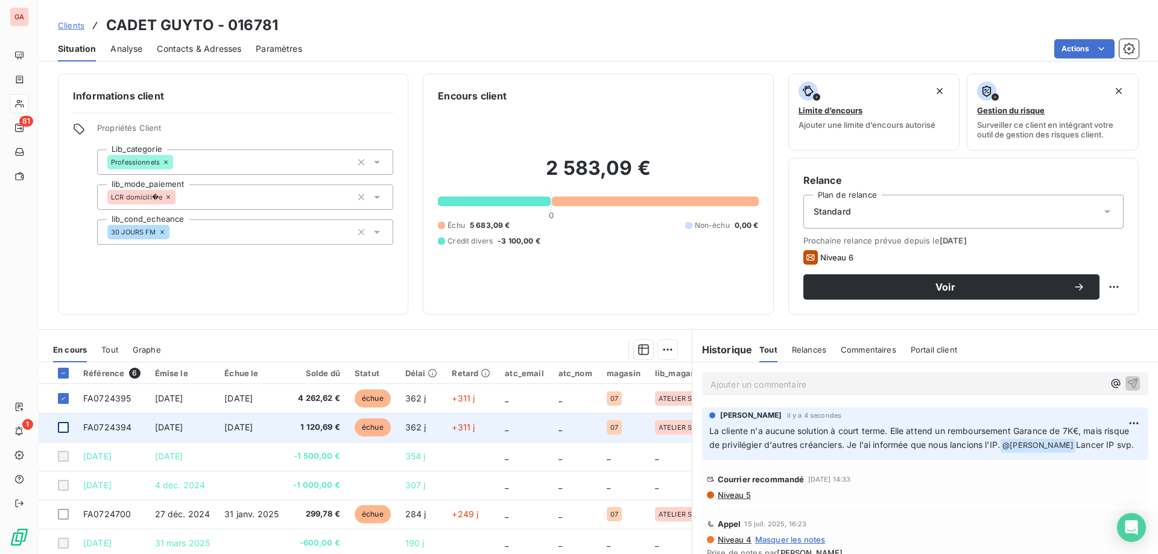
click at [62, 430] on div at bounding box center [63, 427] width 11 height 11
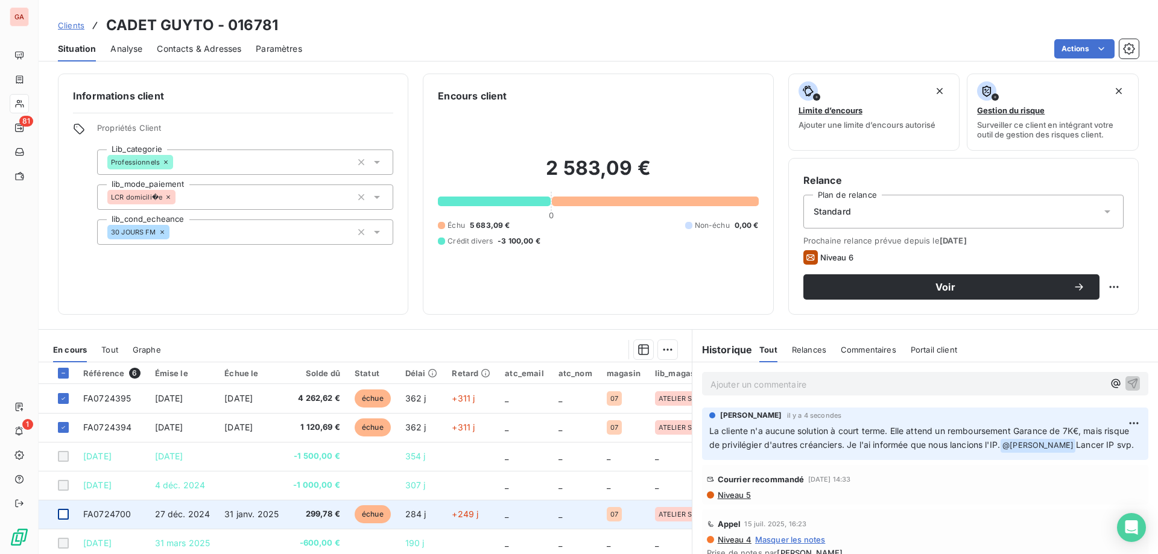
click at [65, 510] on div at bounding box center [63, 514] width 11 height 11
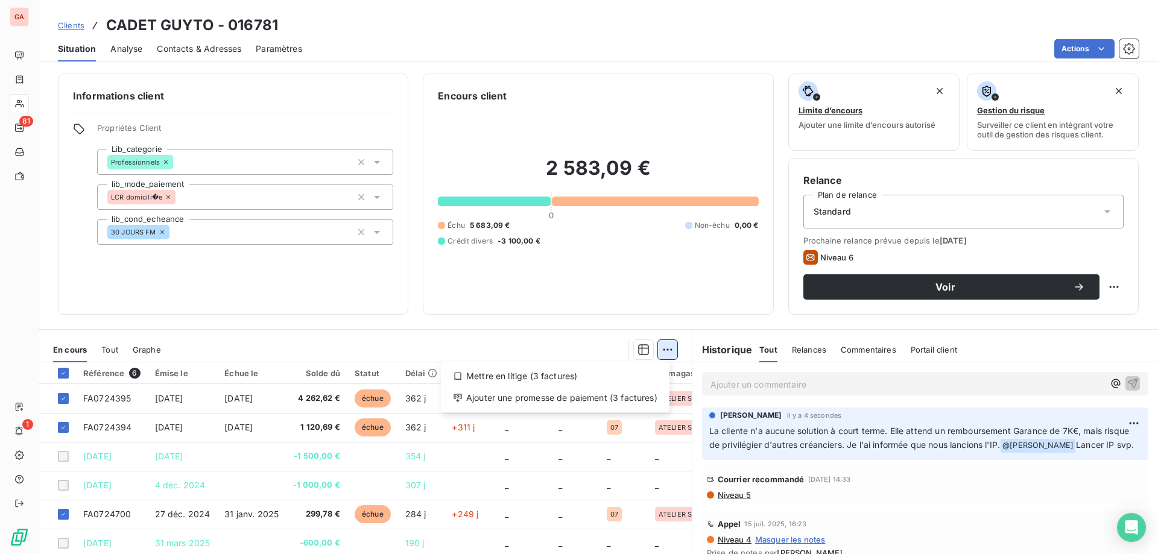
click at [666, 353] on html "GA 81 1 Clients CADET GUYTO - 016781 Situation Analyse Contacts & Adresses Para…" at bounding box center [579, 277] width 1158 height 554
click at [116, 403] on html "GA 81 1 Clients CADET GUYTO - 016781 Situation Analyse Contacts & Adresses Para…" at bounding box center [579, 277] width 1158 height 554
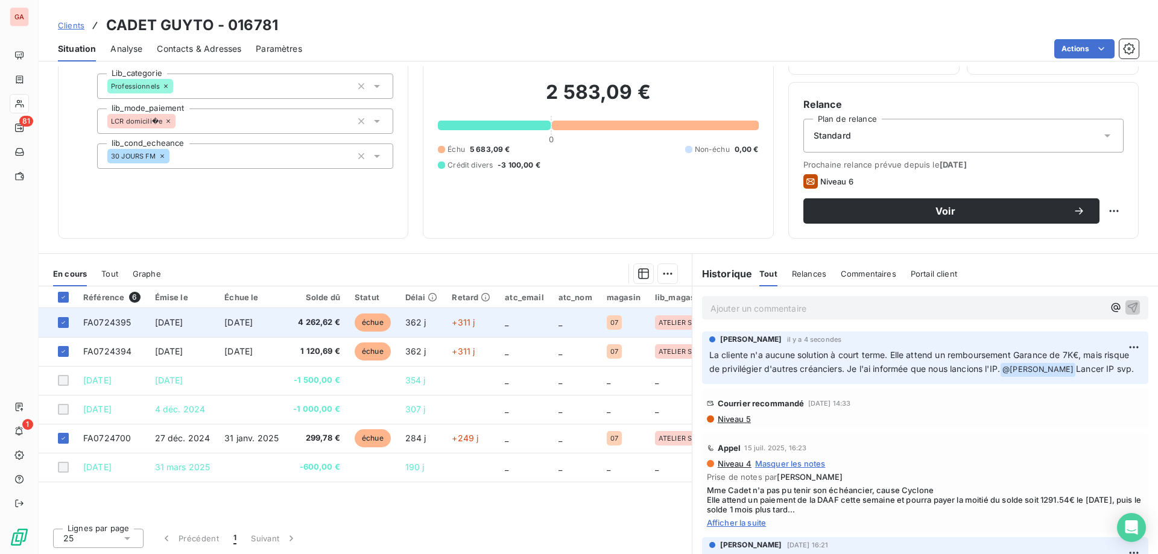
scroll to position [77, 0]
click at [119, 321] on span "FA0724395" at bounding box center [107, 322] width 48 height 10
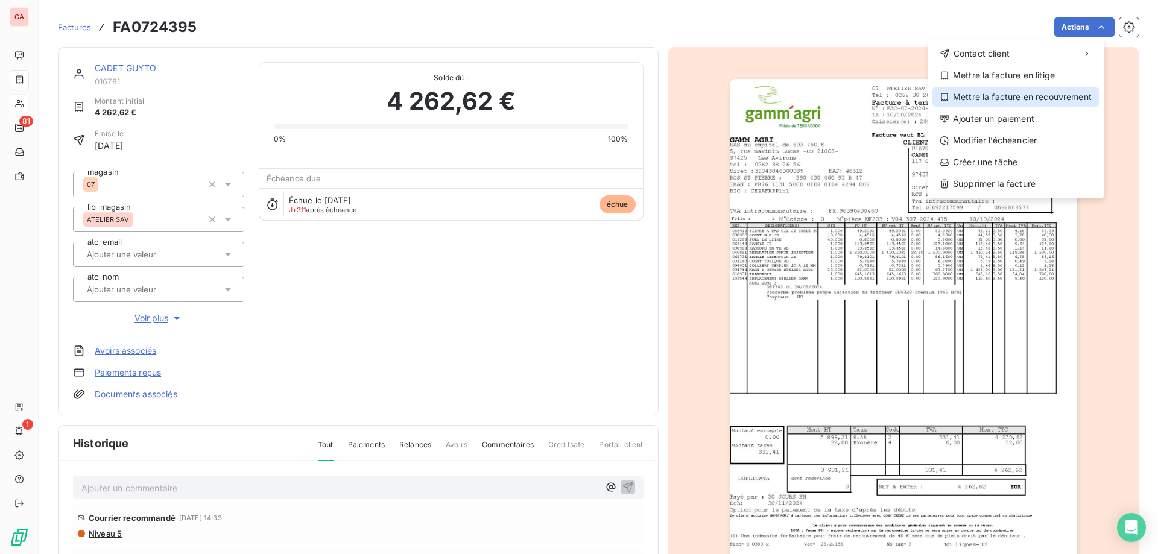
click at [1082, 93] on div "Mettre la facture en recouvrement" at bounding box center [1015, 96] width 166 height 19
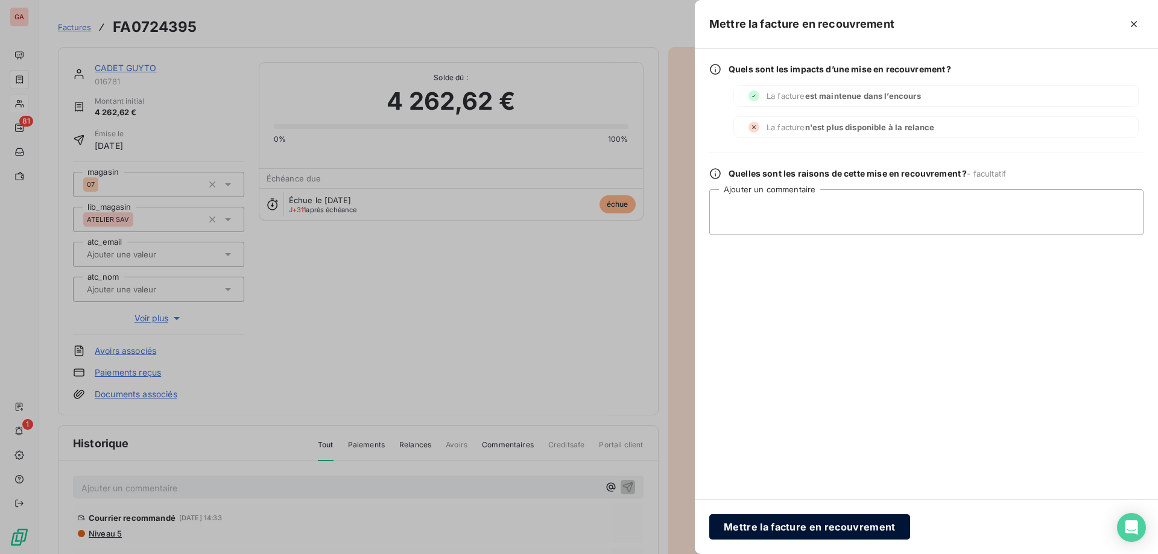
click at [839, 528] on button "Mettre la facture en recouvrement" at bounding box center [809, 526] width 201 height 25
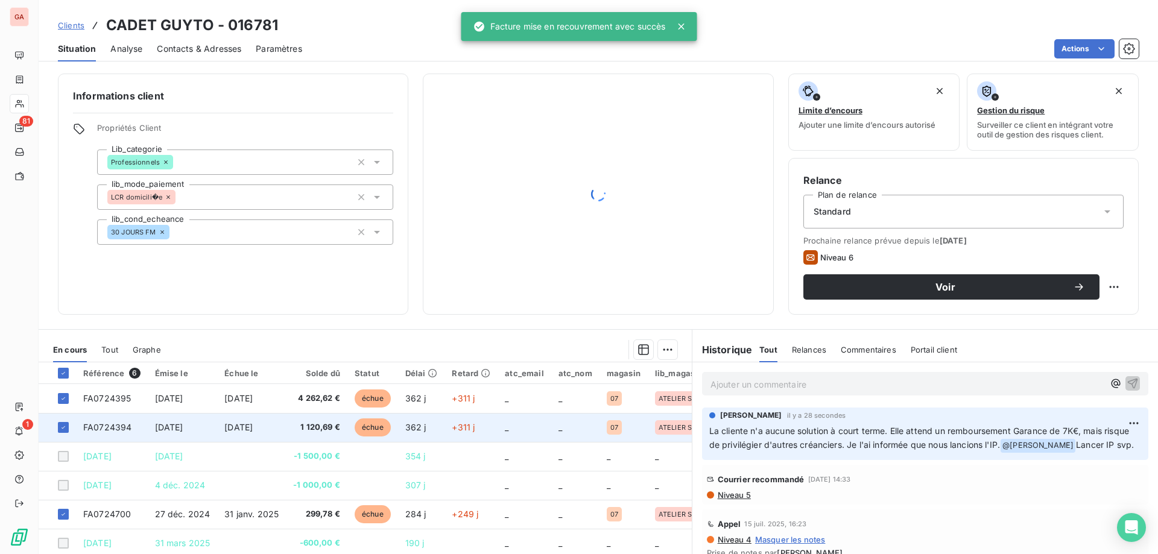
click at [229, 423] on span "[DATE]" at bounding box center [238, 427] width 28 height 10
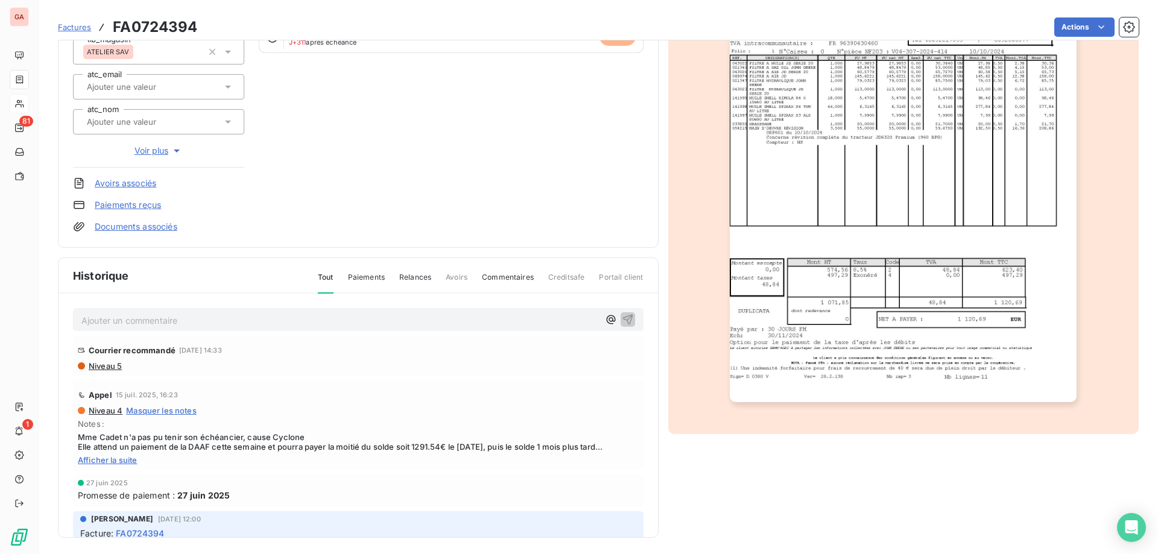
scroll to position [171, 0]
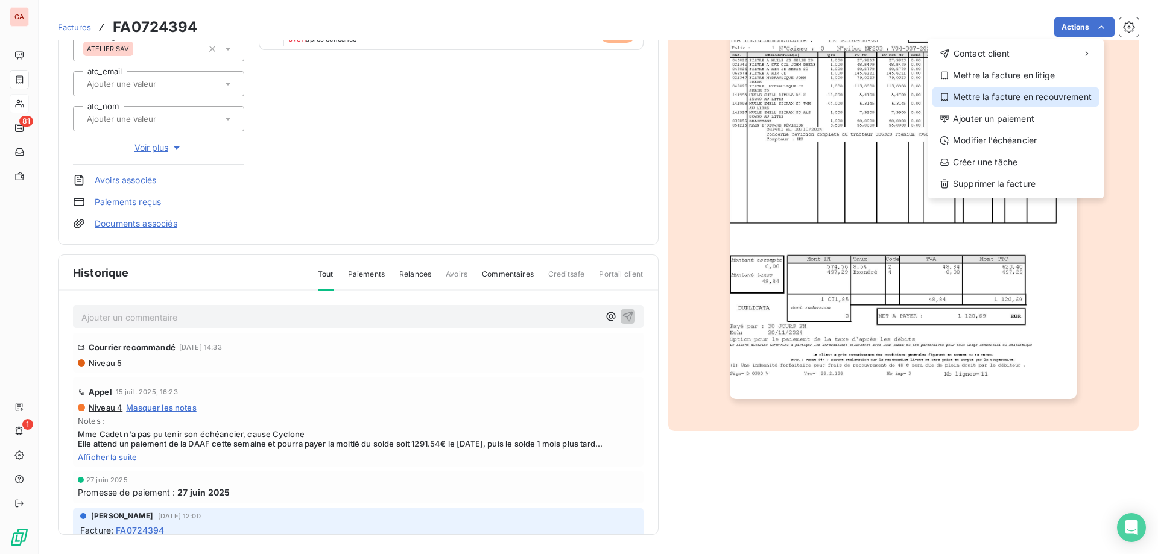
click at [1030, 99] on div "Mettre la facture en recouvrement" at bounding box center [1015, 96] width 166 height 19
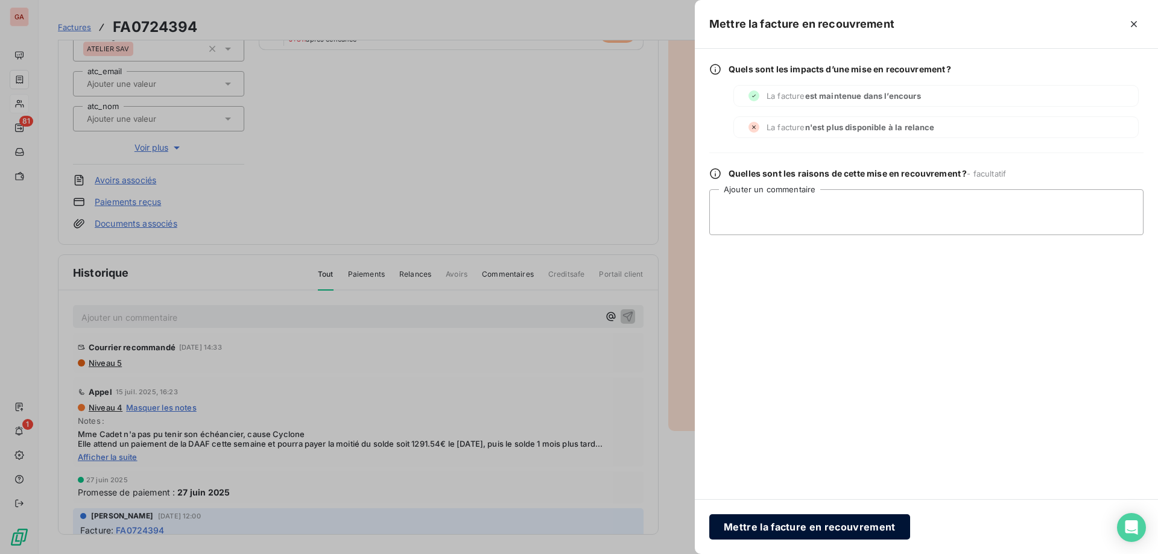
click at [814, 526] on button "Mettre la facture en recouvrement" at bounding box center [809, 526] width 201 height 25
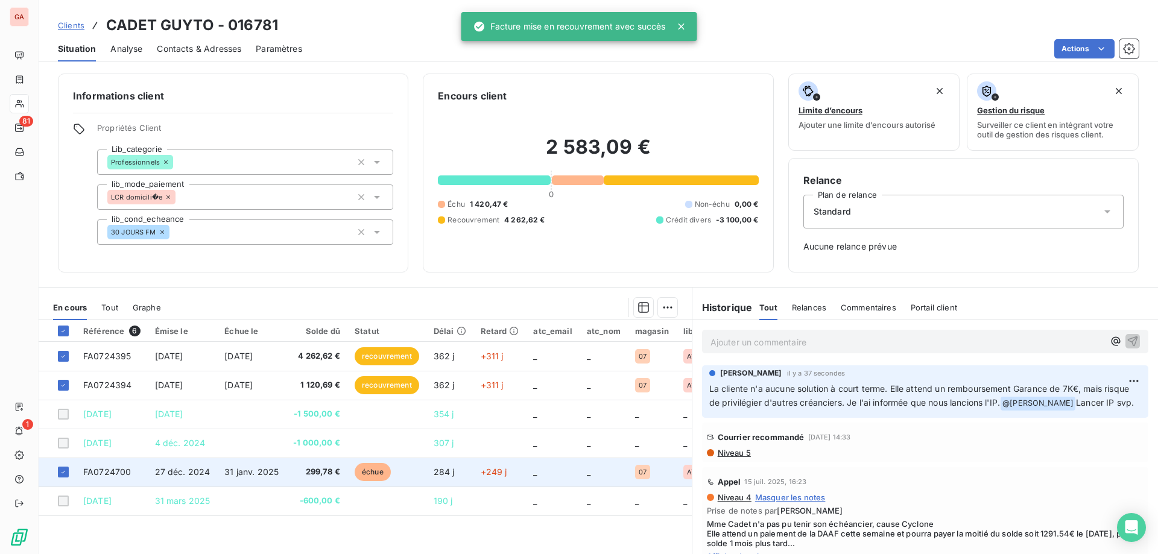
click at [198, 474] on span "27 déc. 2024" at bounding box center [182, 472] width 55 height 10
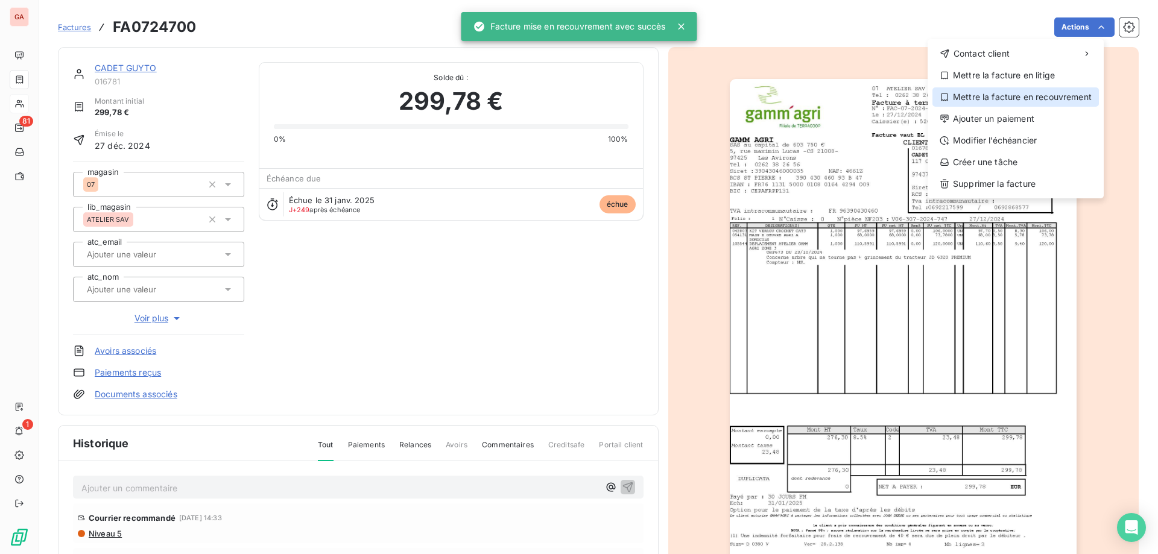
click at [1032, 100] on div "Mettre la facture en recouvrement" at bounding box center [1015, 96] width 166 height 19
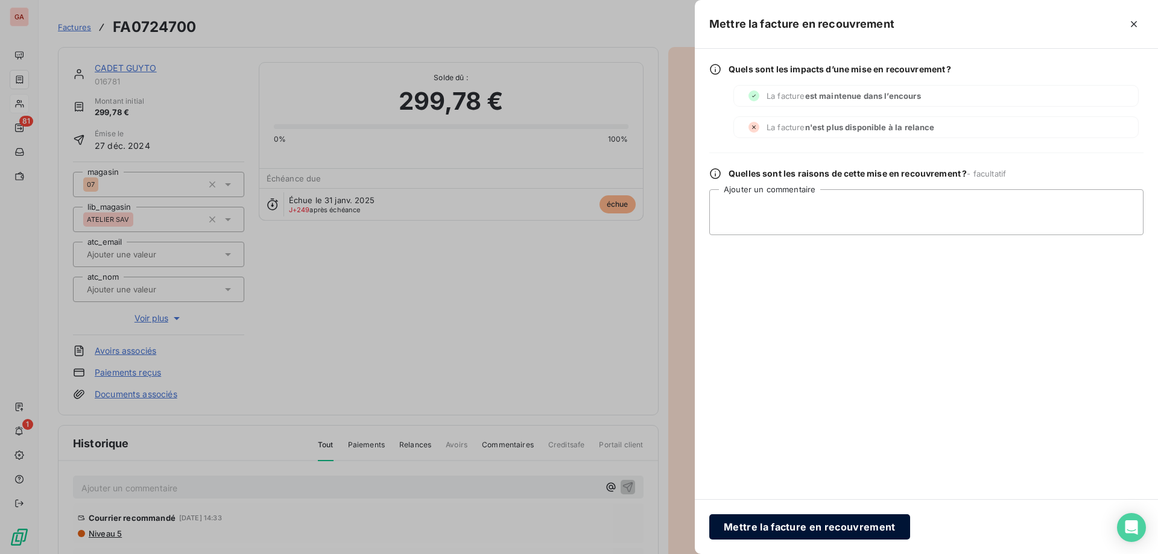
click at [819, 523] on button "Mettre la facture en recouvrement" at bounding box center [809, 526] width 201 height 25
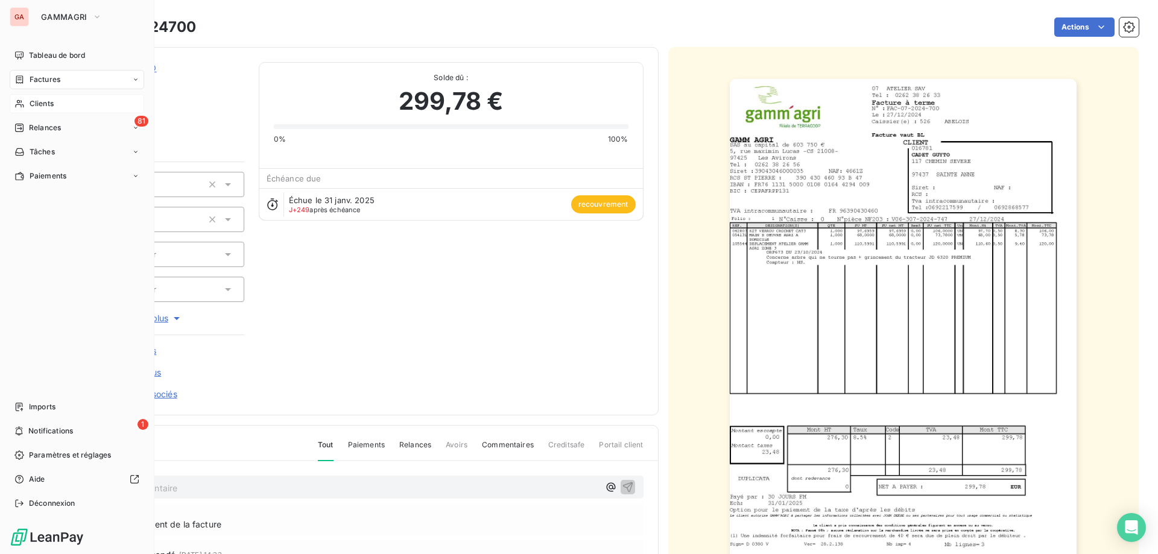
click at [49, 102] on span "Clients" at bounding box center [42, 103] width 24 height 11
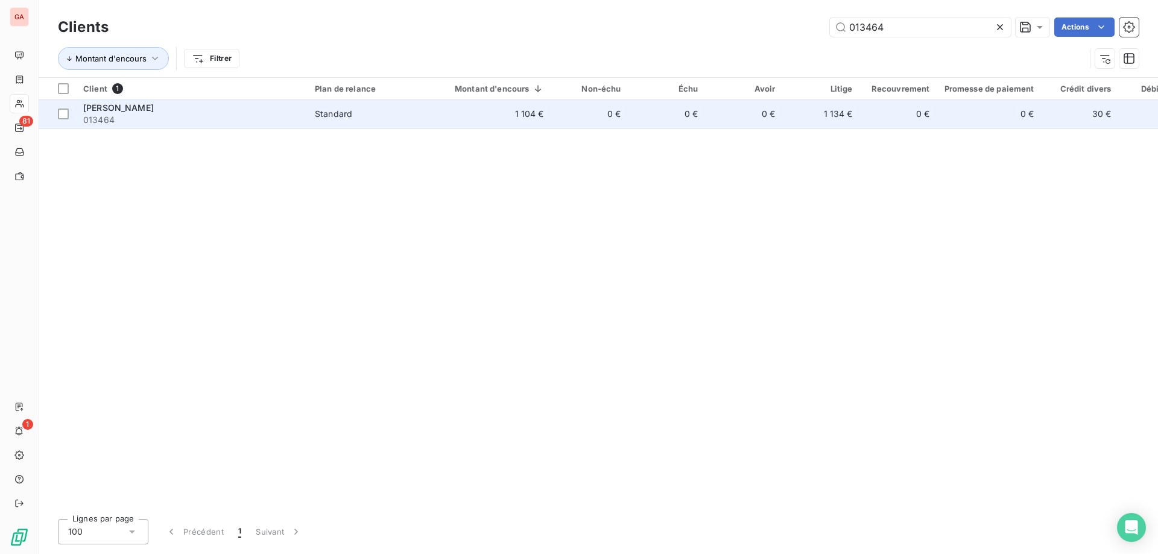
click at [124, 110] on span "[PERSON_NAME]" at bounding box center [118, 108] width 71 height 10
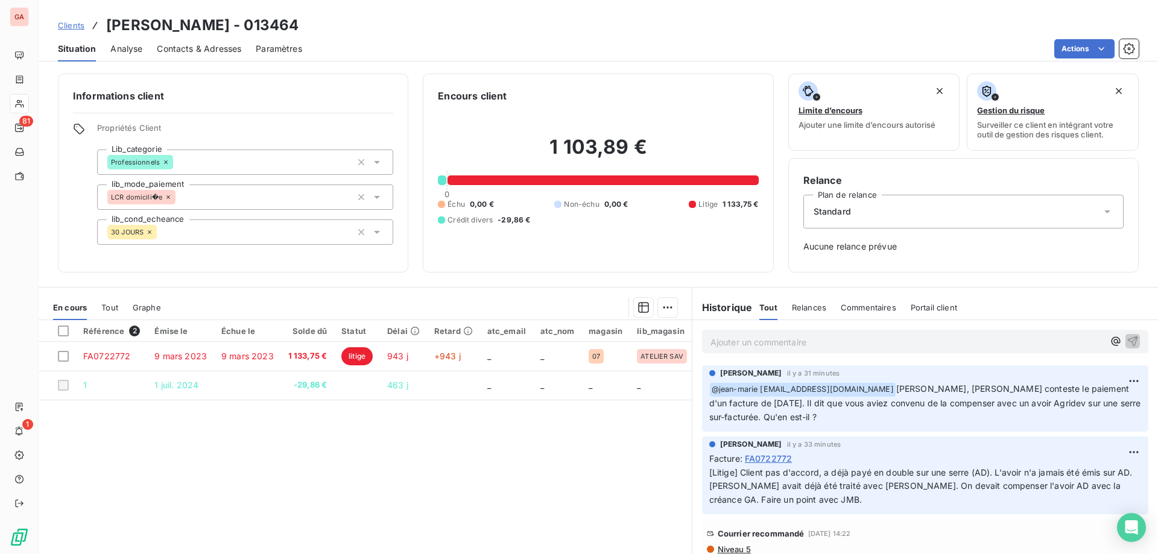
click at [368, 454] on div "Référence 2 Émise le Échue le Solde dû Statut Délai Retard atc_email atc_nom ma…" at bounding box center [365, 436] width 653 height 232
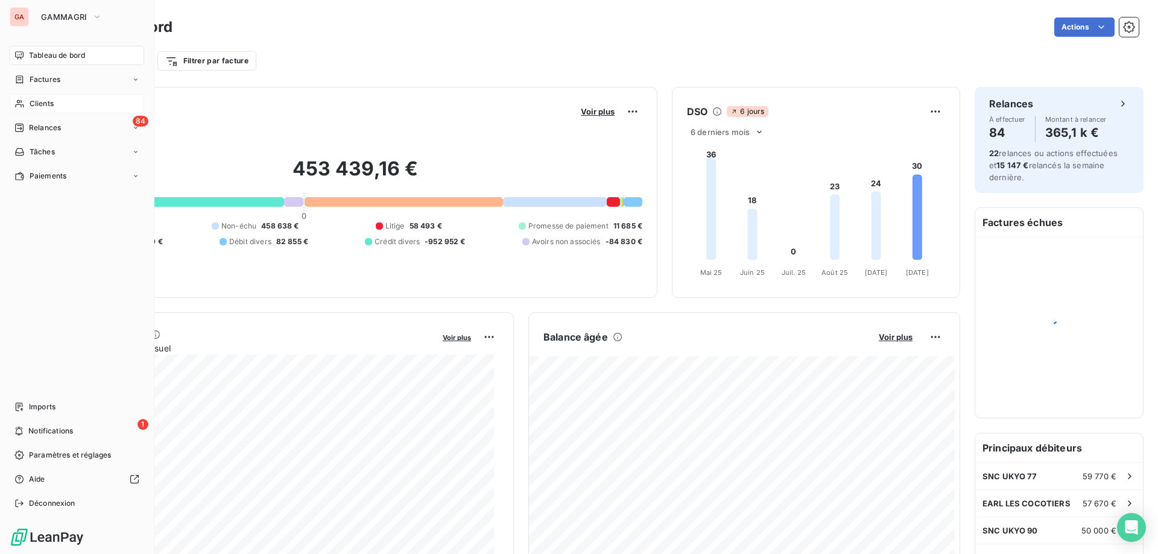
click at [50, 104] on span "Clients" at bounding box center [42, 103] width 24 height 11
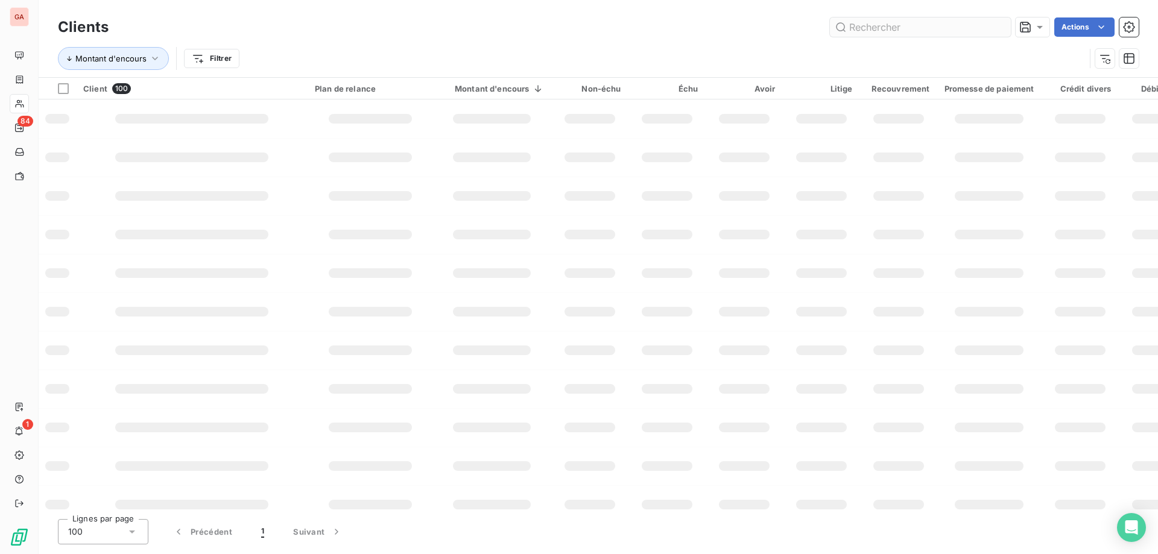
click at [879, 25] on input "text" at bounding box center [920, 26] width 181 height 19
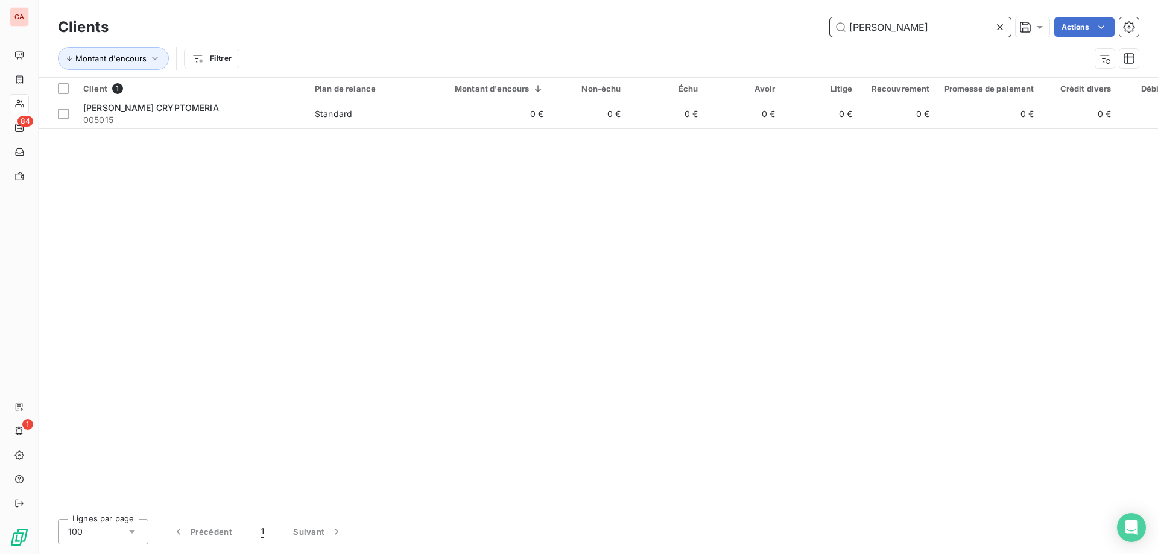
drag, startPoint x: 925, startPoint y: 25, endPoint x: 587, endPoint y: 13, distance: 338.5
click at [604, 19] on div "[PERSON_NAME] Actions" at bounding box center [631, 26] width 1016 height 19
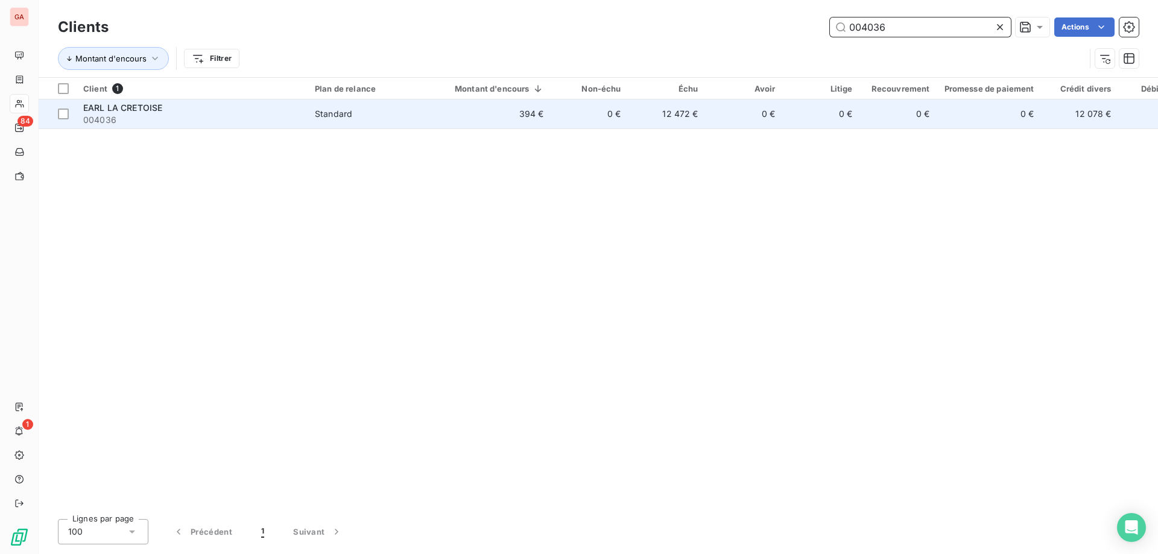
type input "004036"
click at [170, 121] on span "004036" at bounding box center [191, 120] width 217 height 12
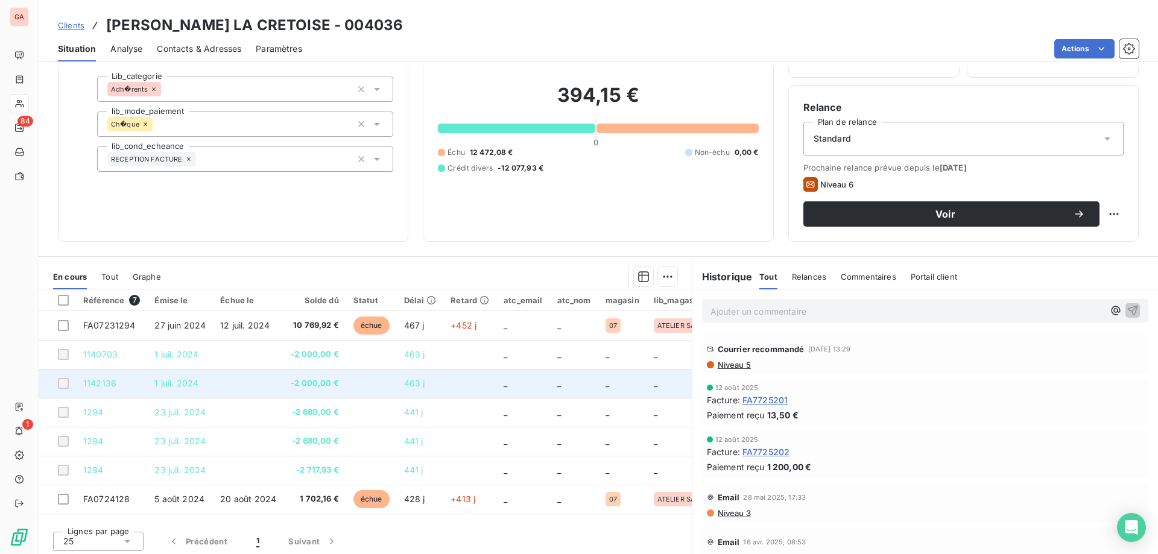
scroll to position [77, 0]
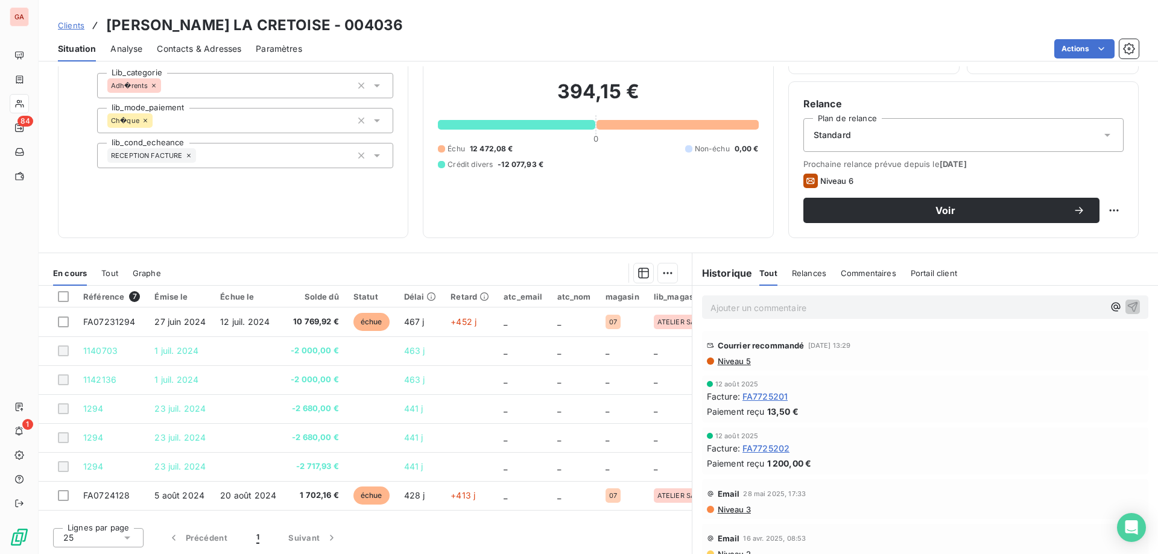
click at [109, 277] on span "Tout" at bounding box center [109, 273] width 17 height 10
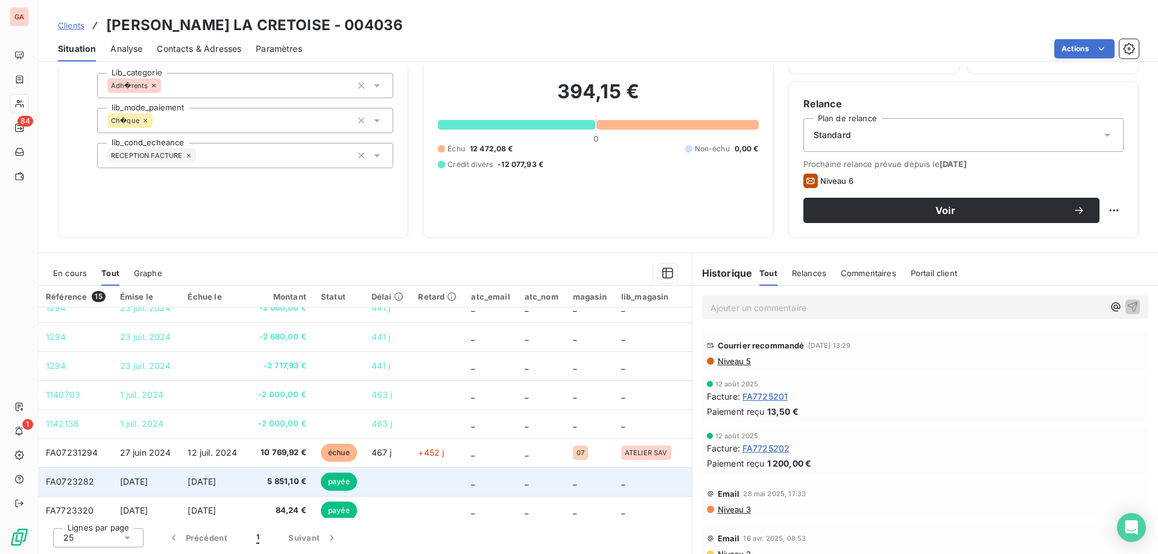
scroll to position [109, 0]
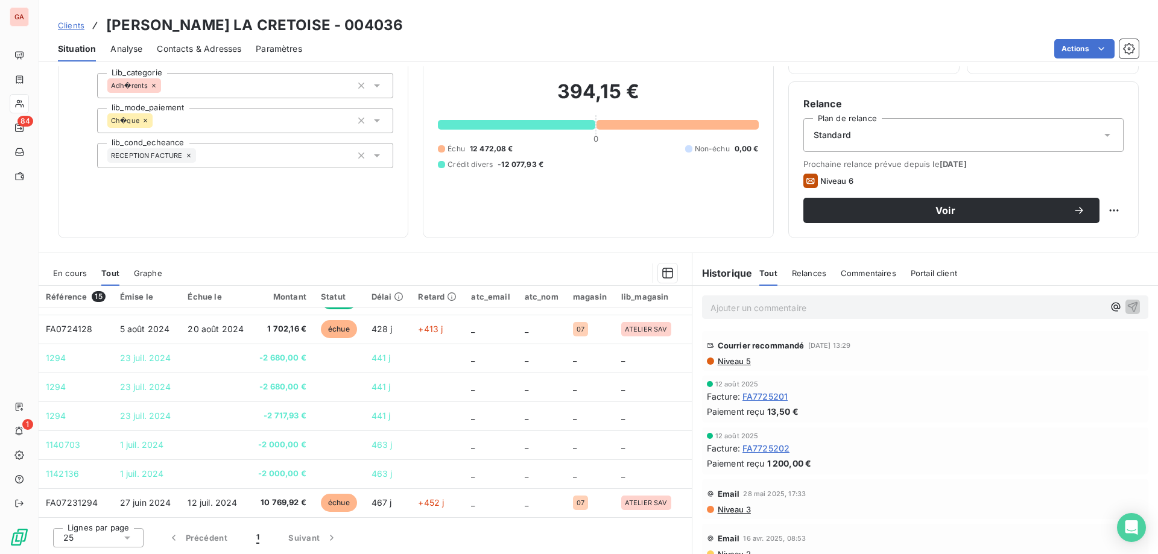
click at [69, 273] on span "En cours" at bounding box center [70, 273] width 34 height 10
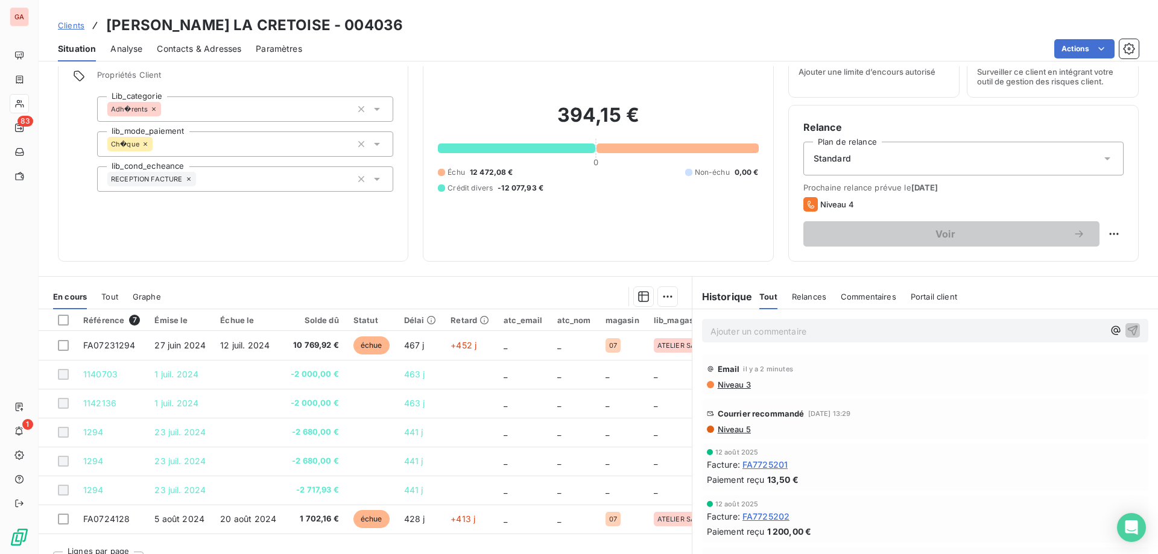
scroll to position [0, 0]
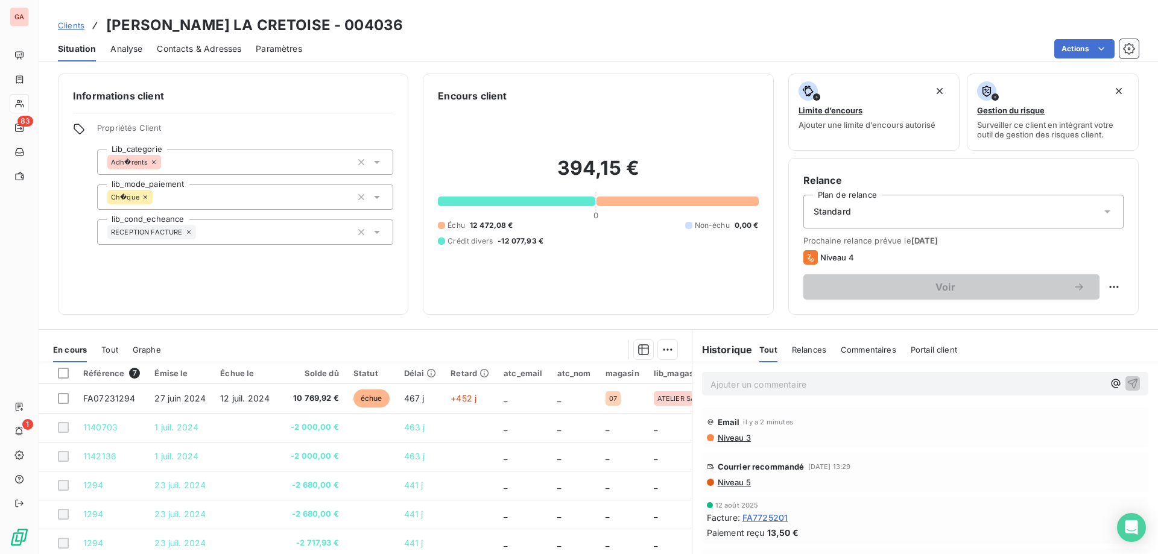
click at [229, 48] on span "Contacts & Adresses" at bounding box center [199, 49] width 84 height 12
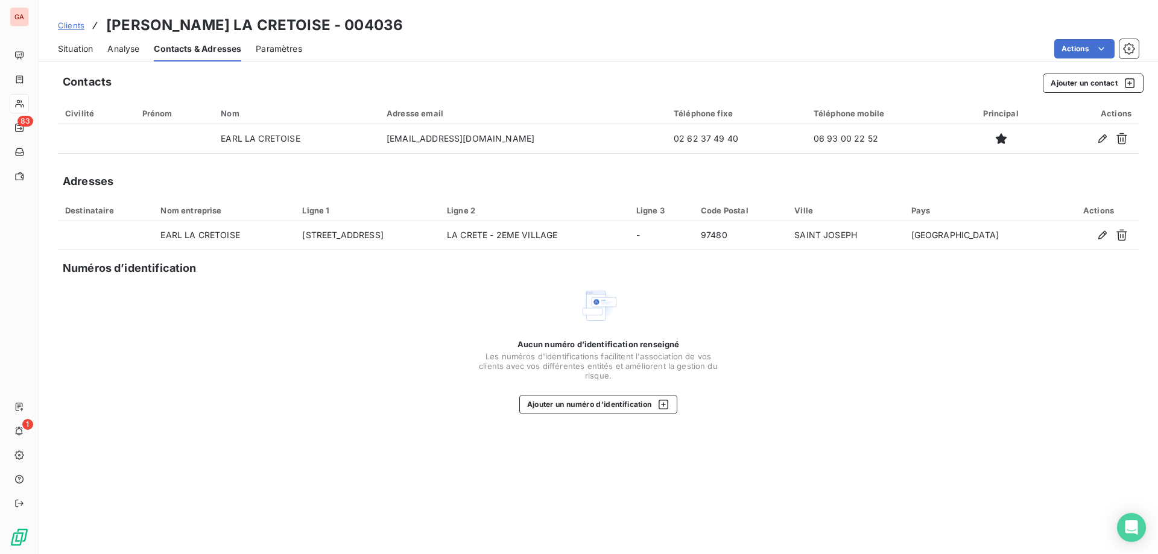
click at [86, 48] on span "Situation" at bounding box center [75, 49] width 35 height 12
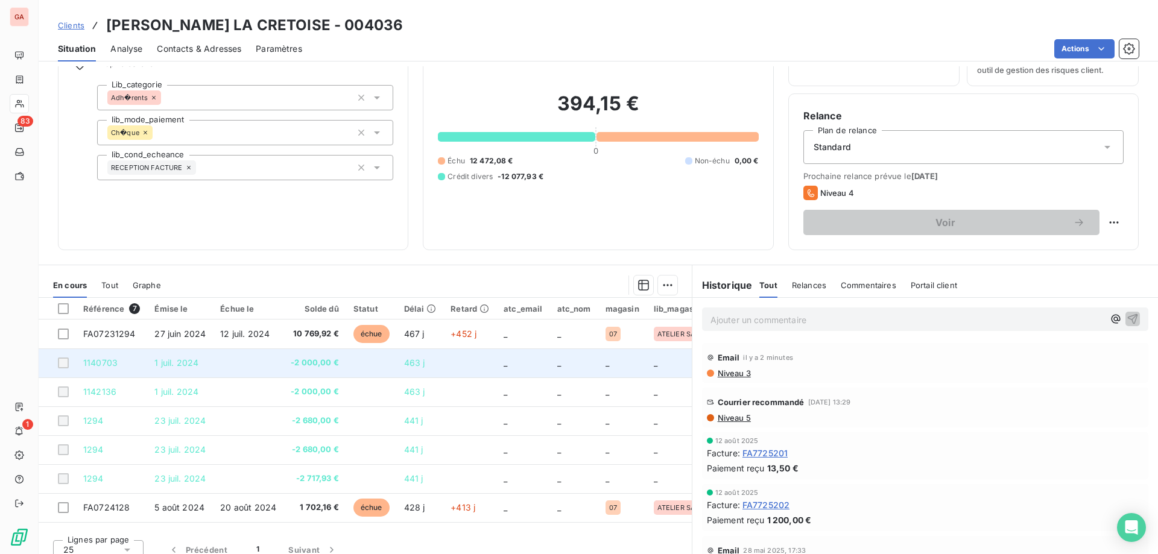
scroll to position [77, 0]
